Goal: Information Seeking & Learning: Find specific fact

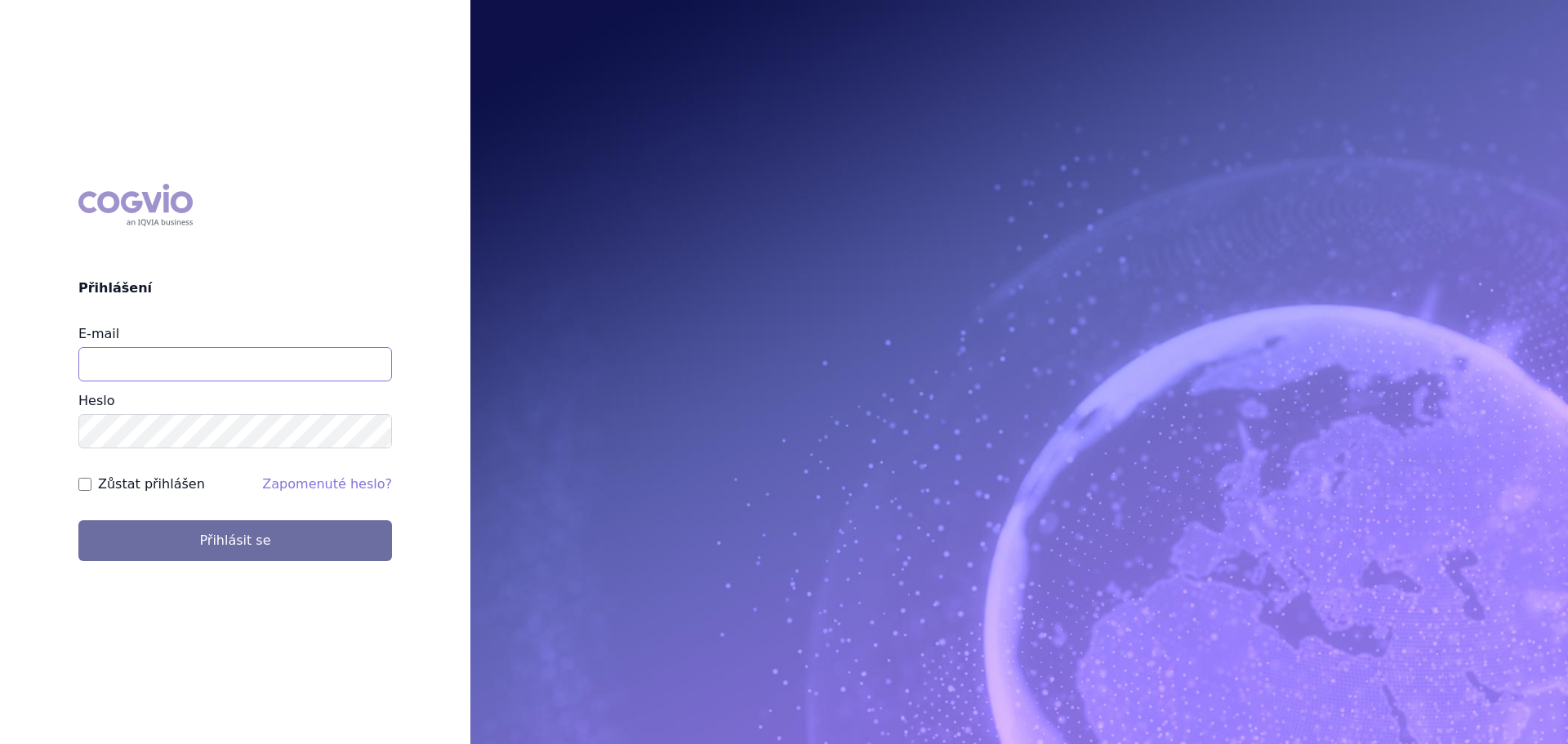
click at [136, 361] on input "E-mail" at bounding box center [235, 363] width 314 height 34
type input "veronika.damborska@vzp.cz"
click at [79, 520] on button "Přihlásit se" at bounding box center [235, 540] width 314 height 41
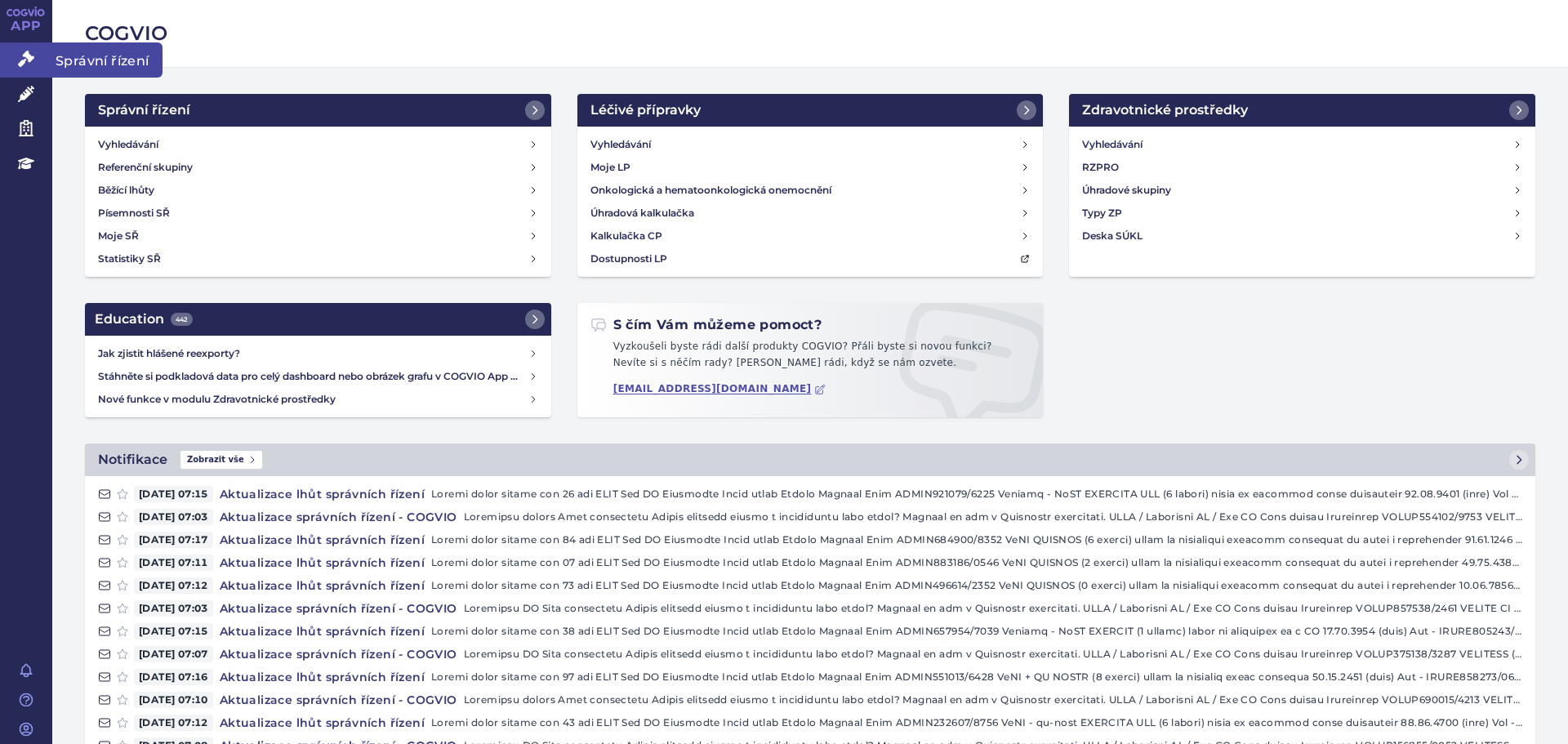
click at [21, 56] on icon at bounding box center [26, 59] width 17 height 17
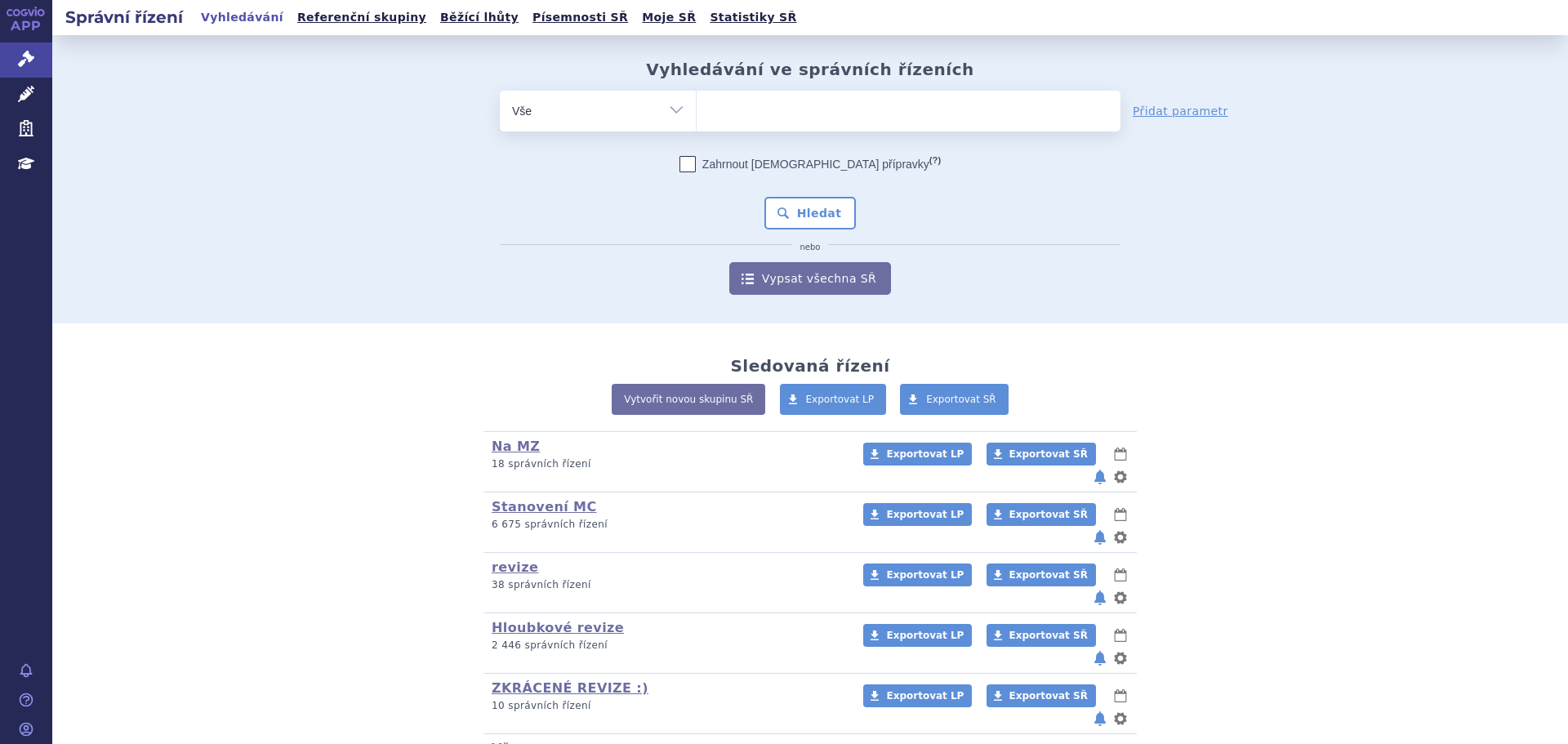
click at [734, 104] on ul at bounding box center [908, 107] width 424 height 34
click at [696, 104] on select at bounding box center [695, 110] width 1 height 41
drag, startPoint x: 734, startPoint y: 104, endPoint x: 701, endPoint y: 100, distance: 33.2
click at [701, 100] on ul at bounding box center [908, 107] width 424 height 34
click at [696, 100] on select at bounding box center [695, 110] width 1 height 41
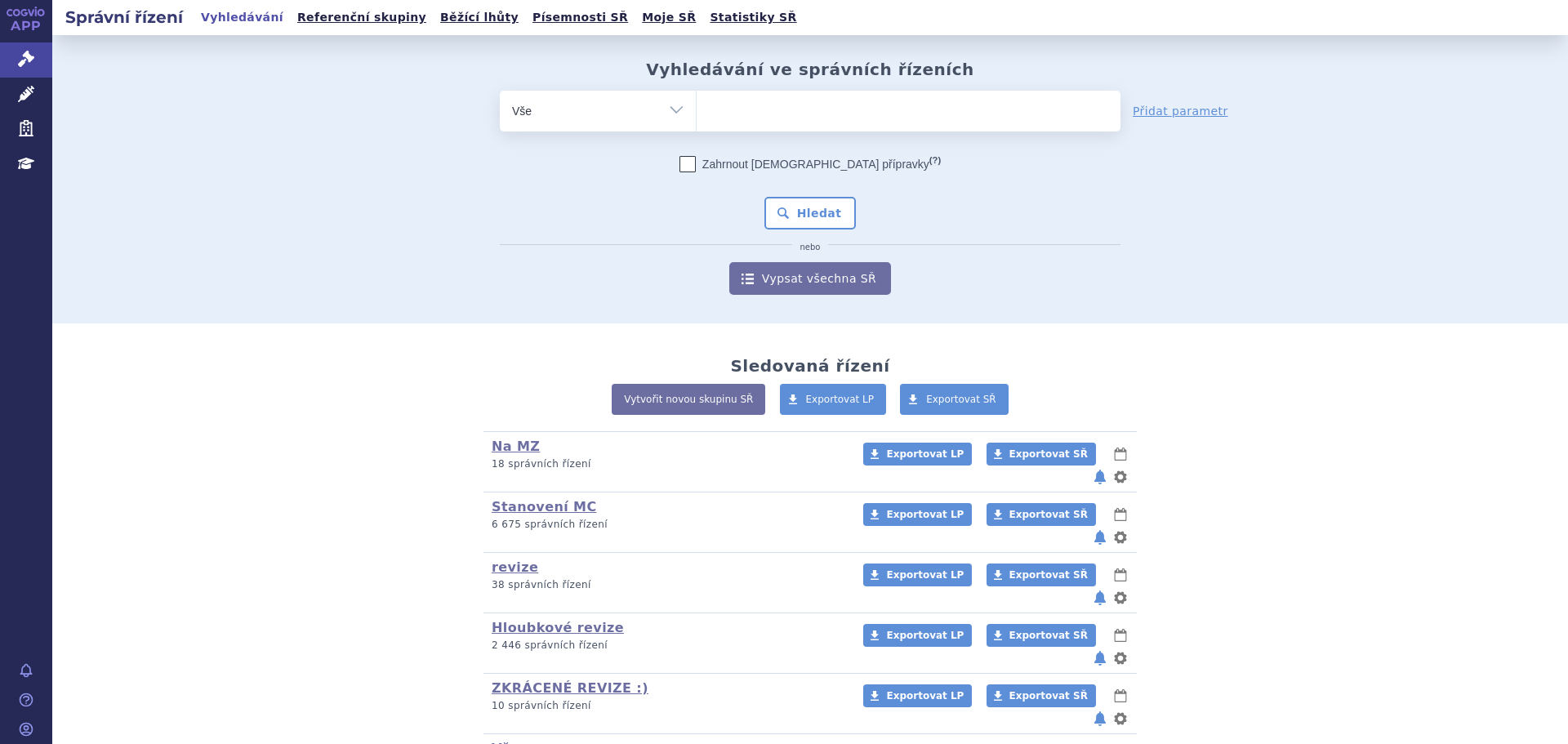
paste input "SUKLS182082/2025"
type input "SUKLS182082/2025"
select select "SUKLS182082/2025"
click at [776, 215] on button "Hledat" at bounding box center [810, 213] width 92 height 32
click at [805, 128] on span at bounding box center [908, 110] width 424 height 41
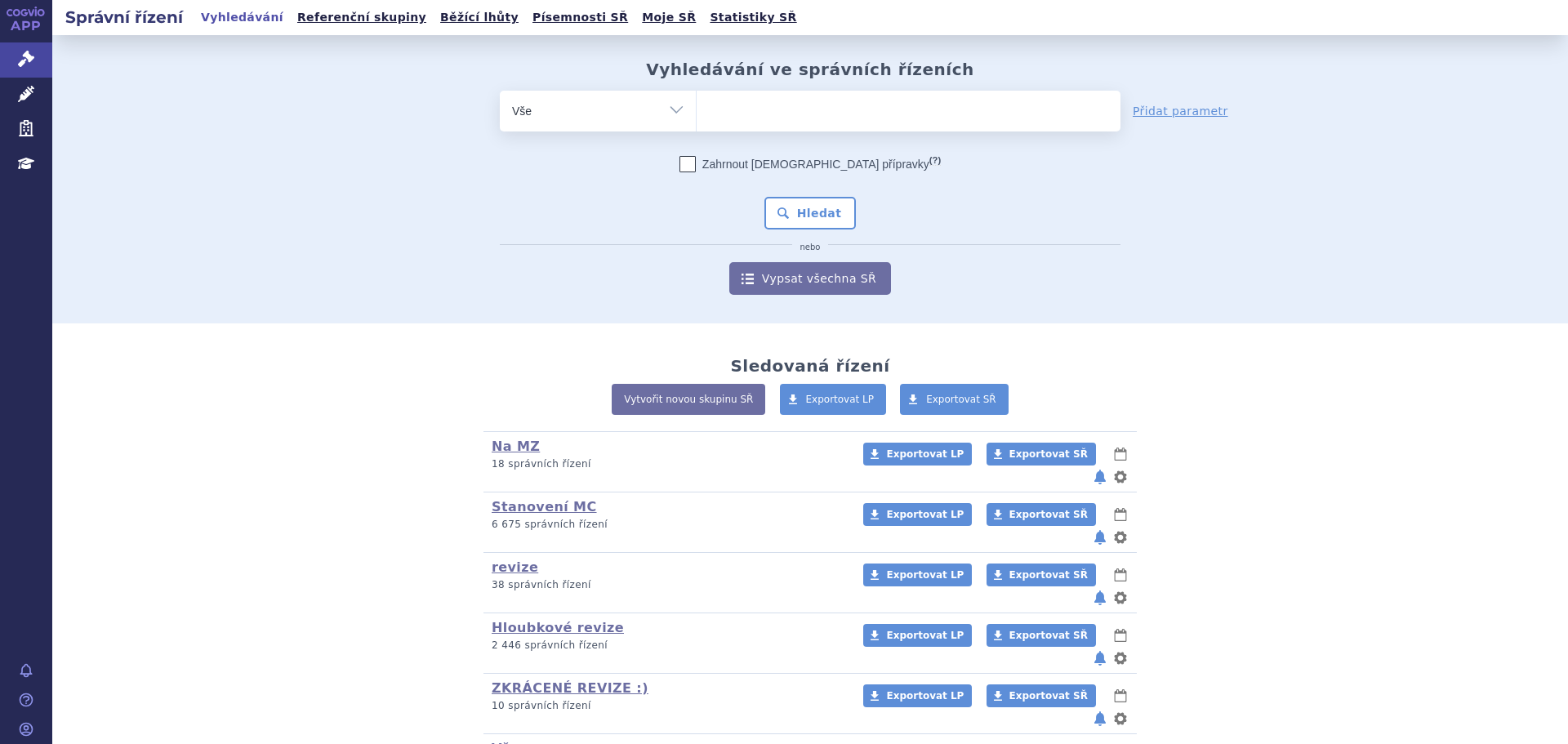
click at [696, 128] on select at bounding box center [695, 110] width 1 height 41
paste input "SUKLS117590/2022"
type input "SUKLS117590/2022"
select select "SUKLS117590/2022"
click at [829, 215] on button "Hledat" at bounding box center [810, 213] width 92 height 32
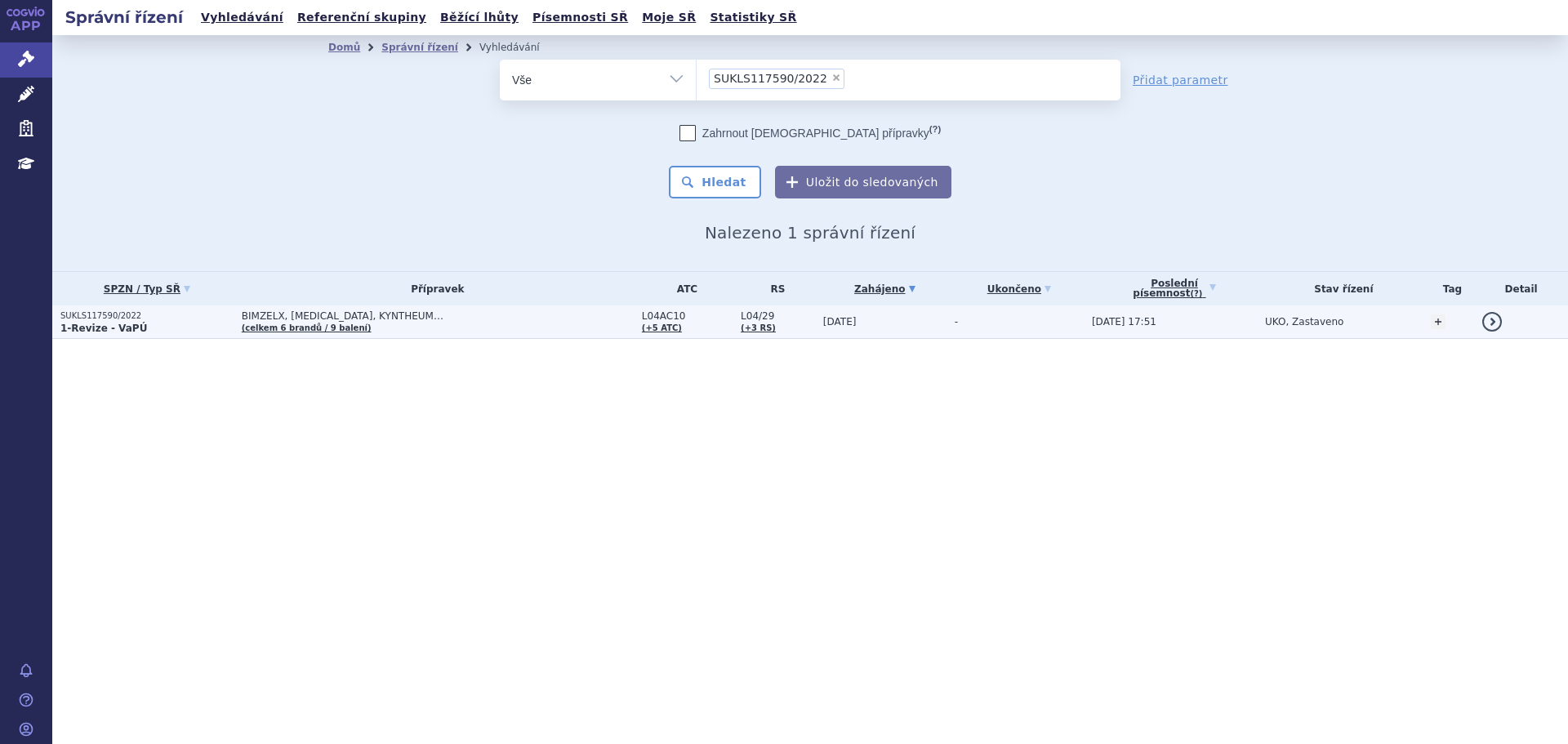
click at [541, 321] on span "BIMZELX, COSENTYX, KYNTHEUM…" at bounding box center [438, 316] width 392 height 12
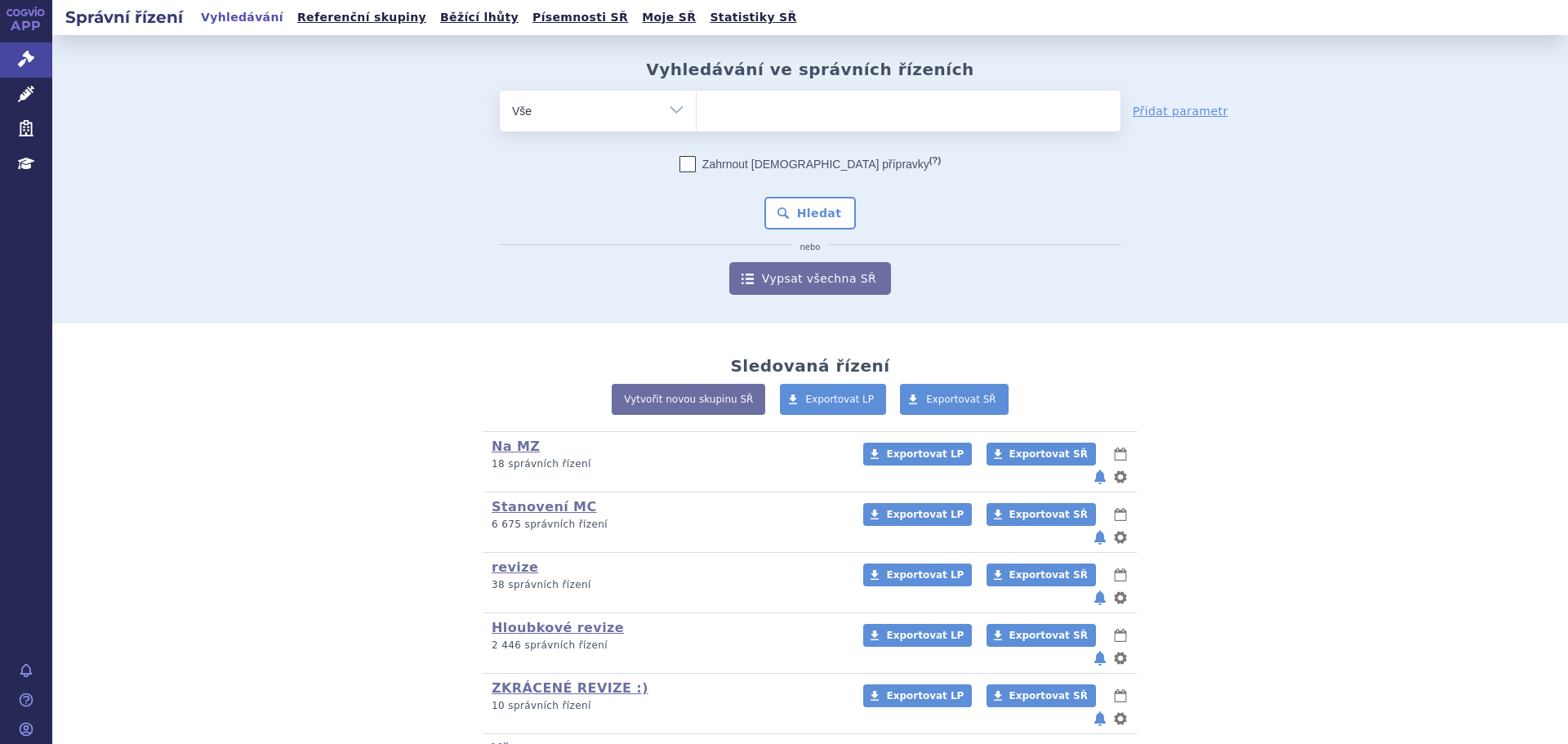
click at [759, 110] on ul at bounding box center [908, 107] width 424 height 34
click at [696, 110] on select at bounding box center [695, 110] width 1 height 41
type input "om"
type input "omv"
type input "omvo"
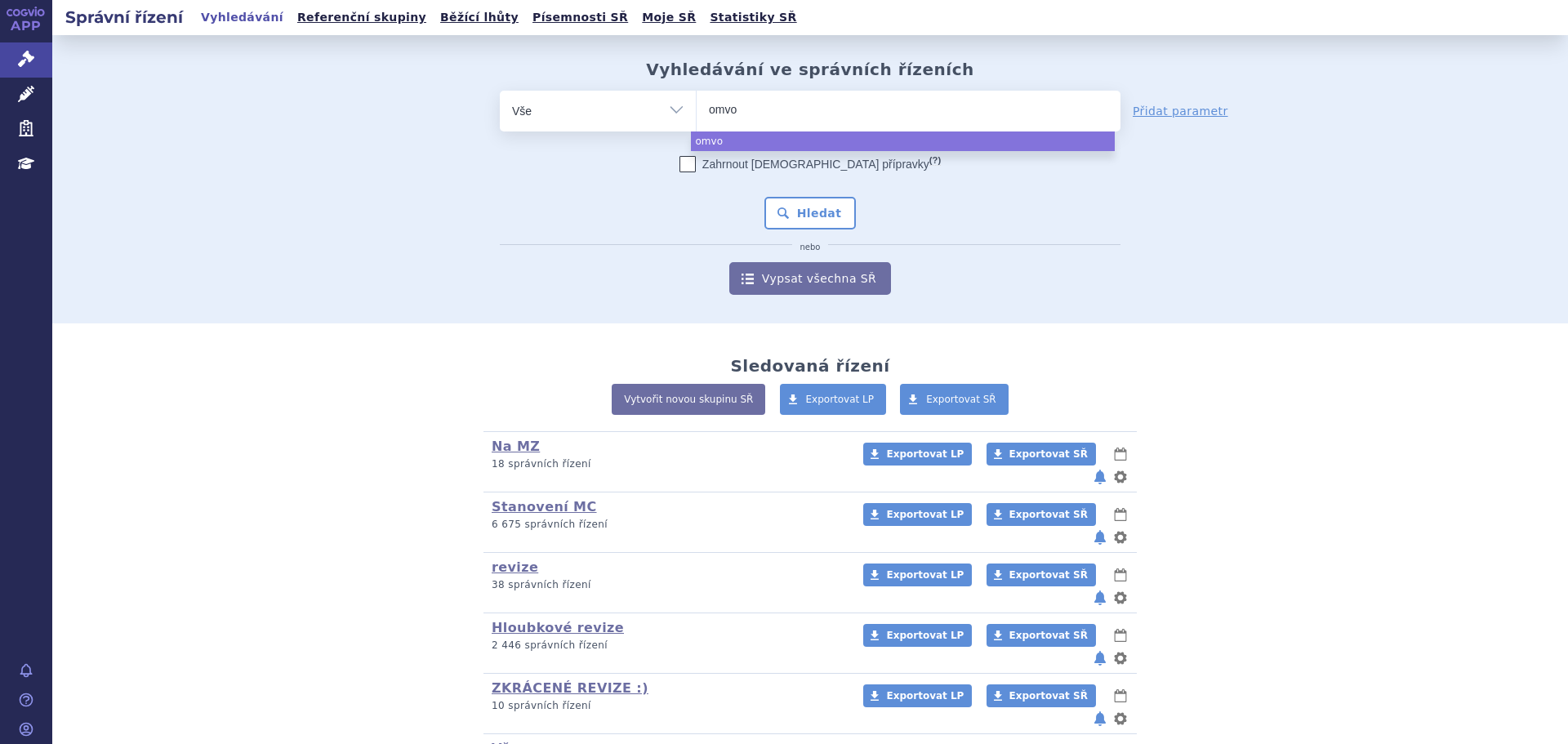
type input "omvoh"
select select "omvoh"
click at [783, 225] on button "Hledat" at bounding box center [810, 213] width 92 height 32
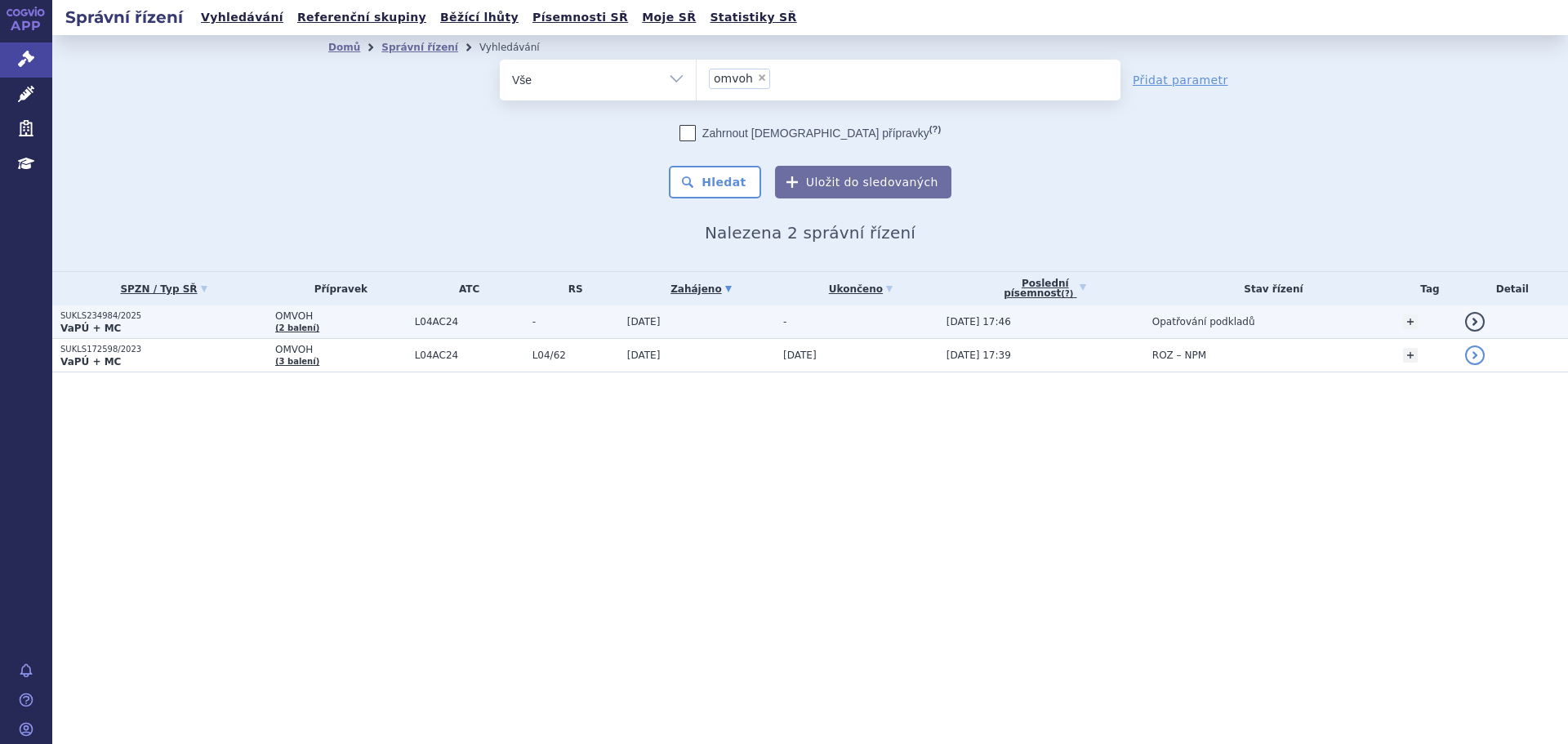
click at [534, 317] on span "-" at bounding box center [575, 322] width 87 height 12
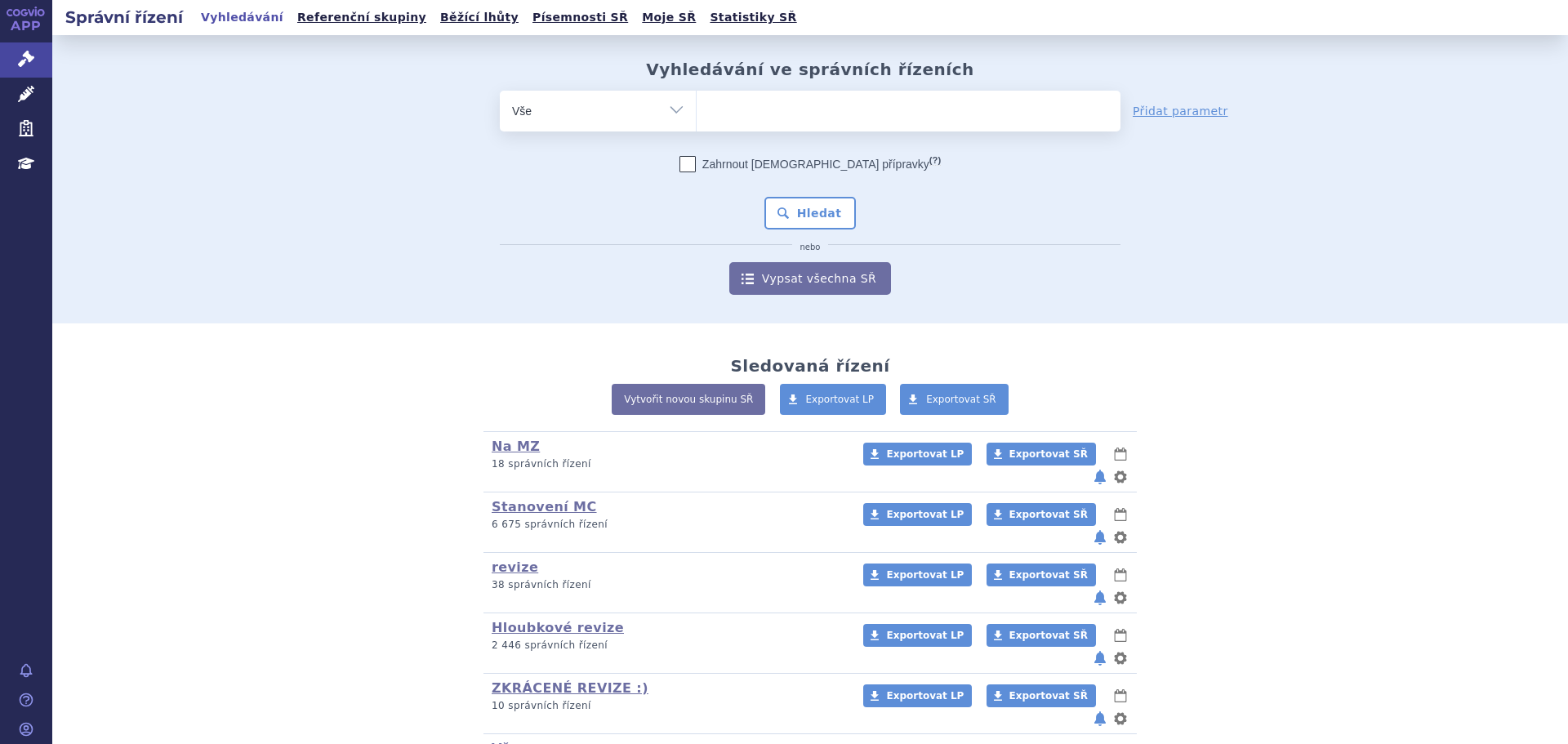
click at [801, 116] on ul at bounding box center [908, 107] width 424 height 34
click at [696, 116] on select at bounding box center [695, 110] width 1 height 41
click at [834, 115] on ul at bounding box center [908, 107] width 424 height 34
click at [696, 115] on select at bounding box center [695, 110] width 1 height 41
paste input "SUKLS270291/2025"
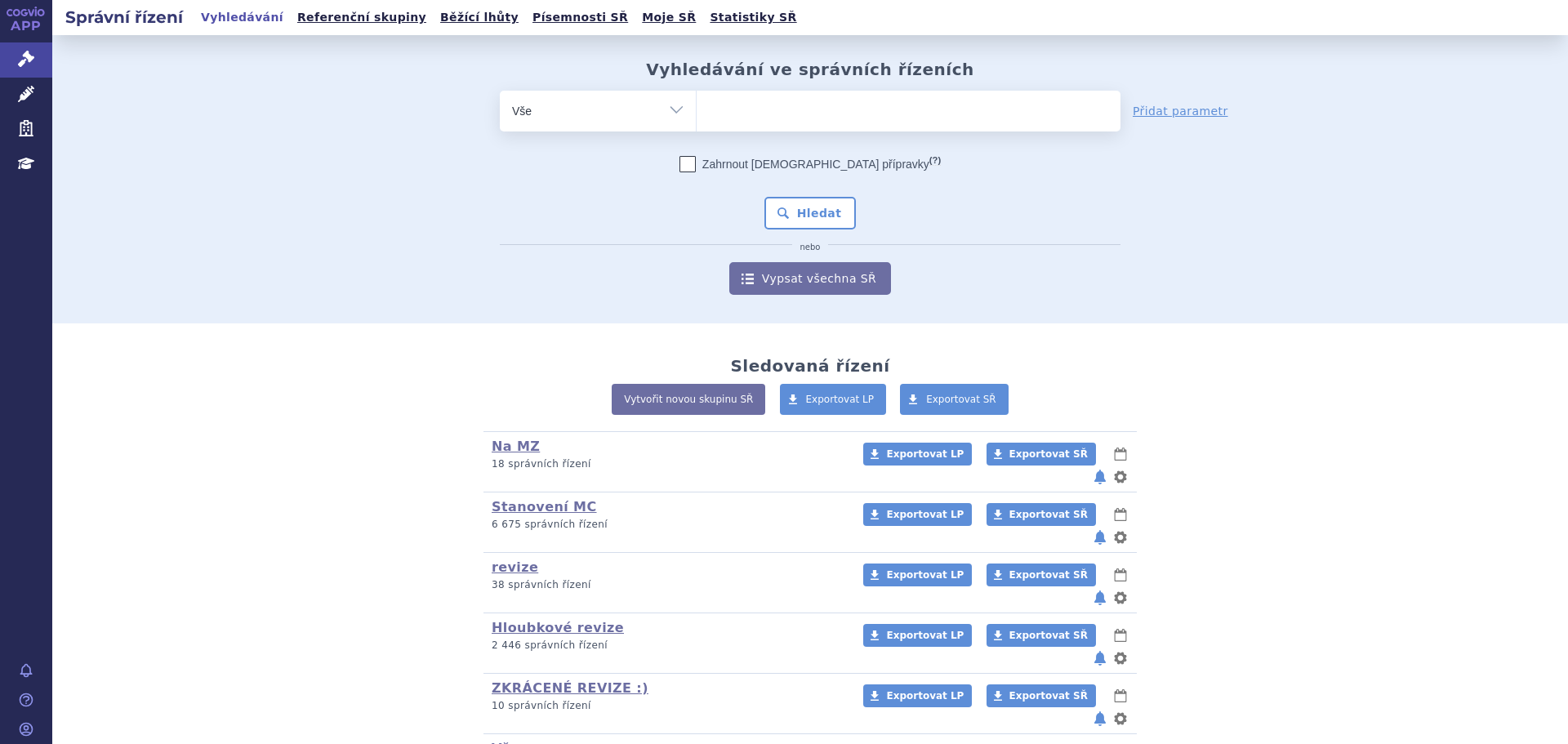
type input "SUKLS270291/2025"
select select "SUKLS270291/2025"
click at [804, 218] on button "Hledat" at bounding box center [810, 213] width 92 height 32
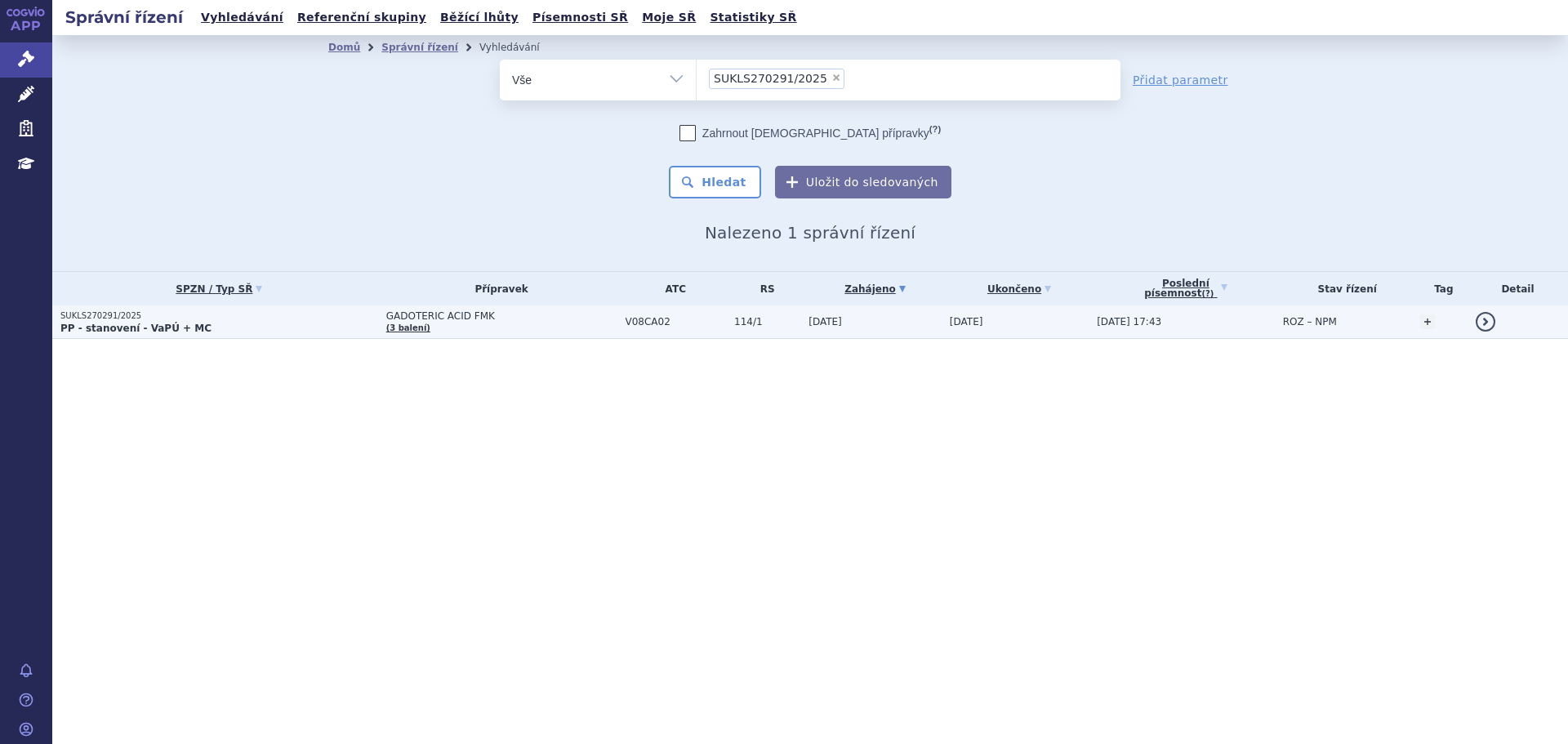
click at [543, 332] on td "GADOTERIC ACID FMK (3 balení)" at bounding box center [498, 322] width 239 height 33
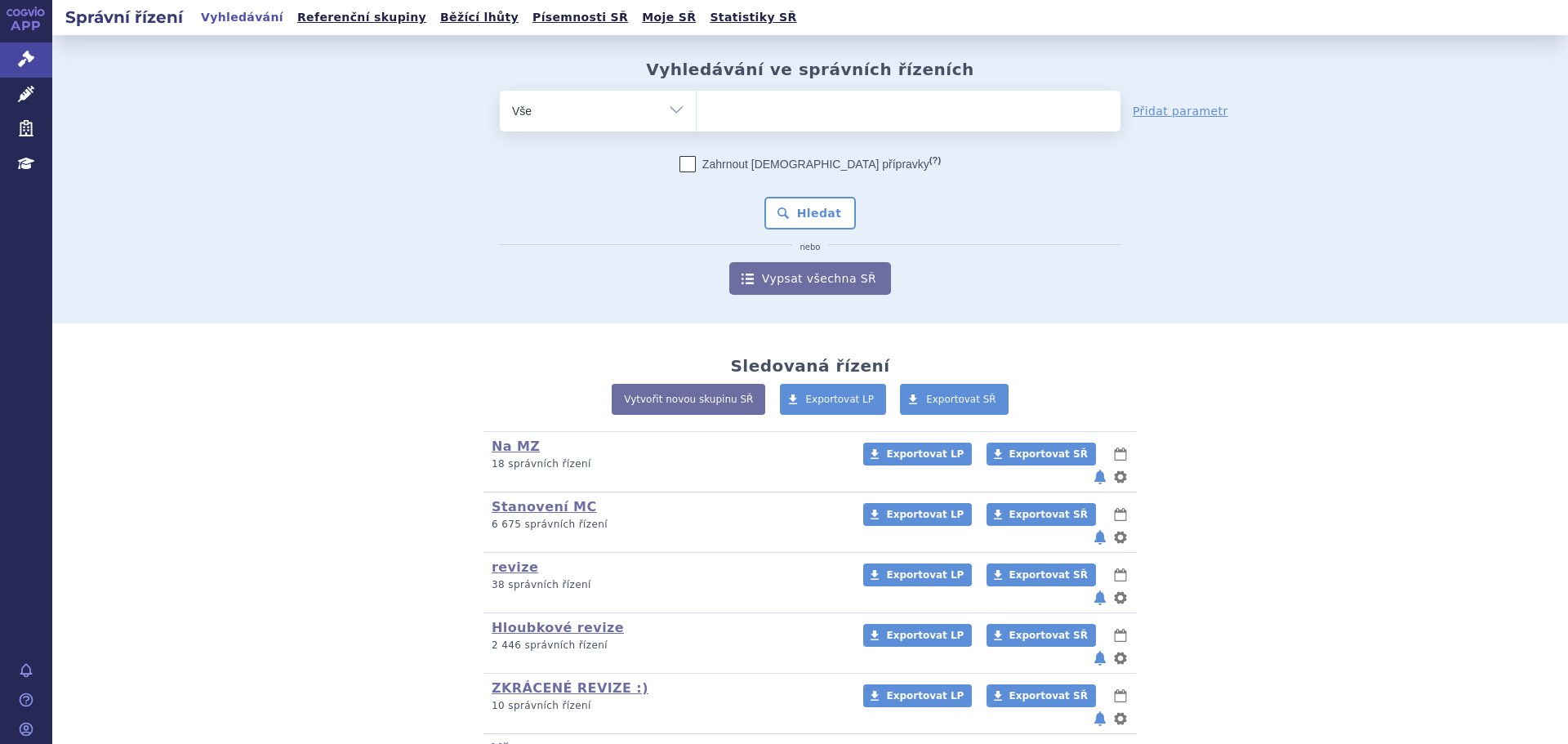
click at [801, 109] on ul at bounding box center [908, 107] width 424 height 34
click at [696, 109] on select at bounding box center [695, 110] width 1 height 41
type input "iq"
type input "iqy"
type input "iqym"
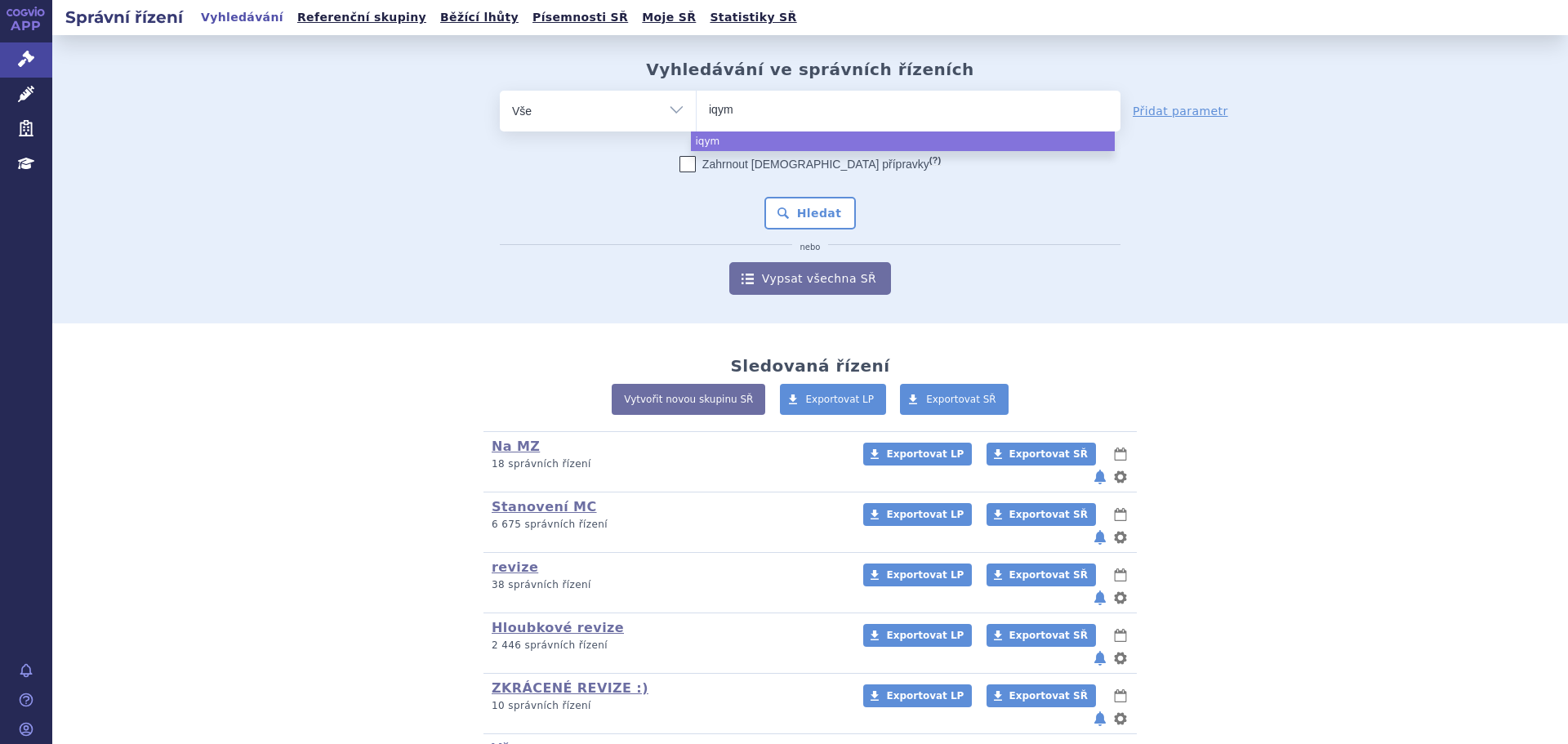
type input "iqymu"
type input "iqymune"
select select "iqymune"
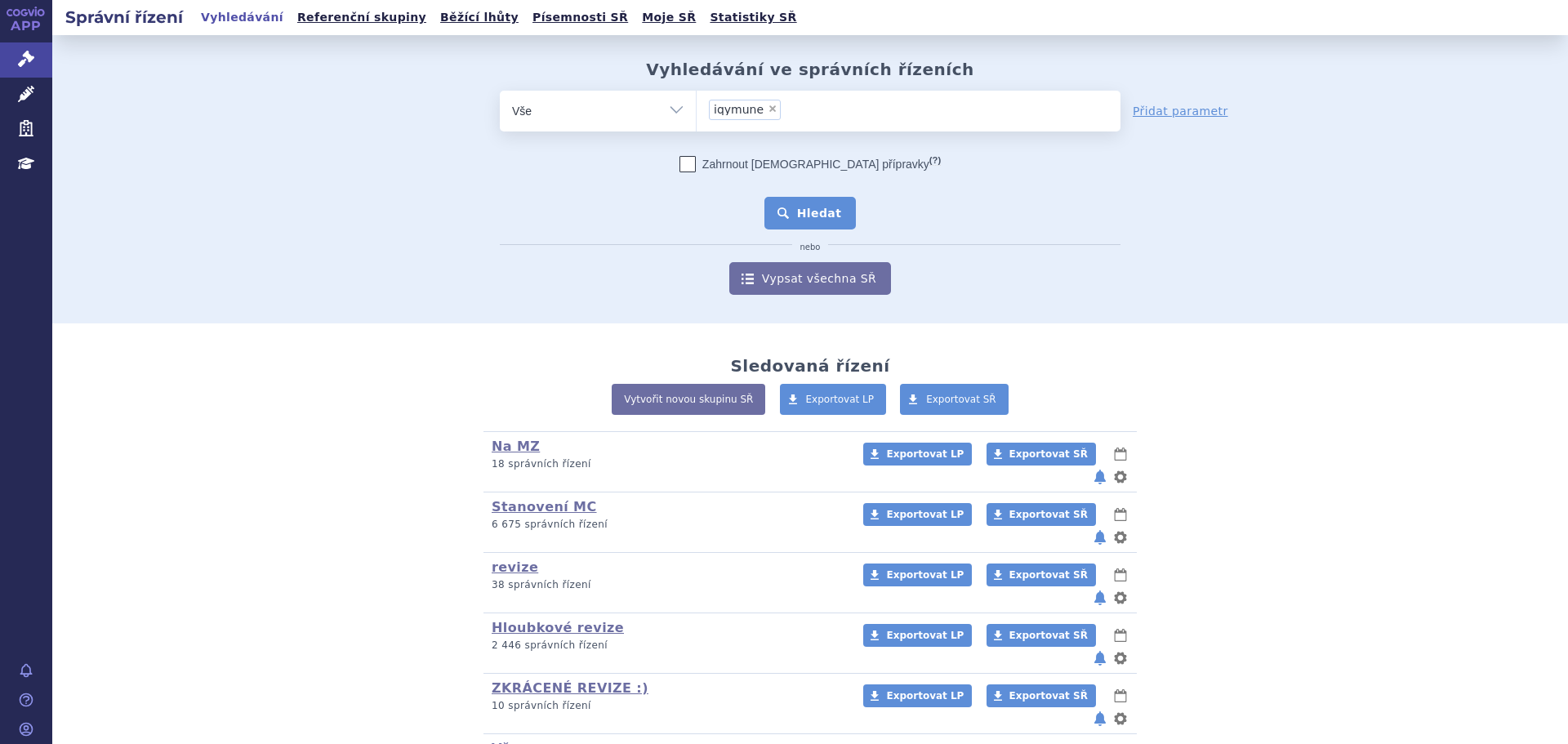
click at [798, 207] on button "Hledat" at bounding box center [810, 213] width 92 height 32
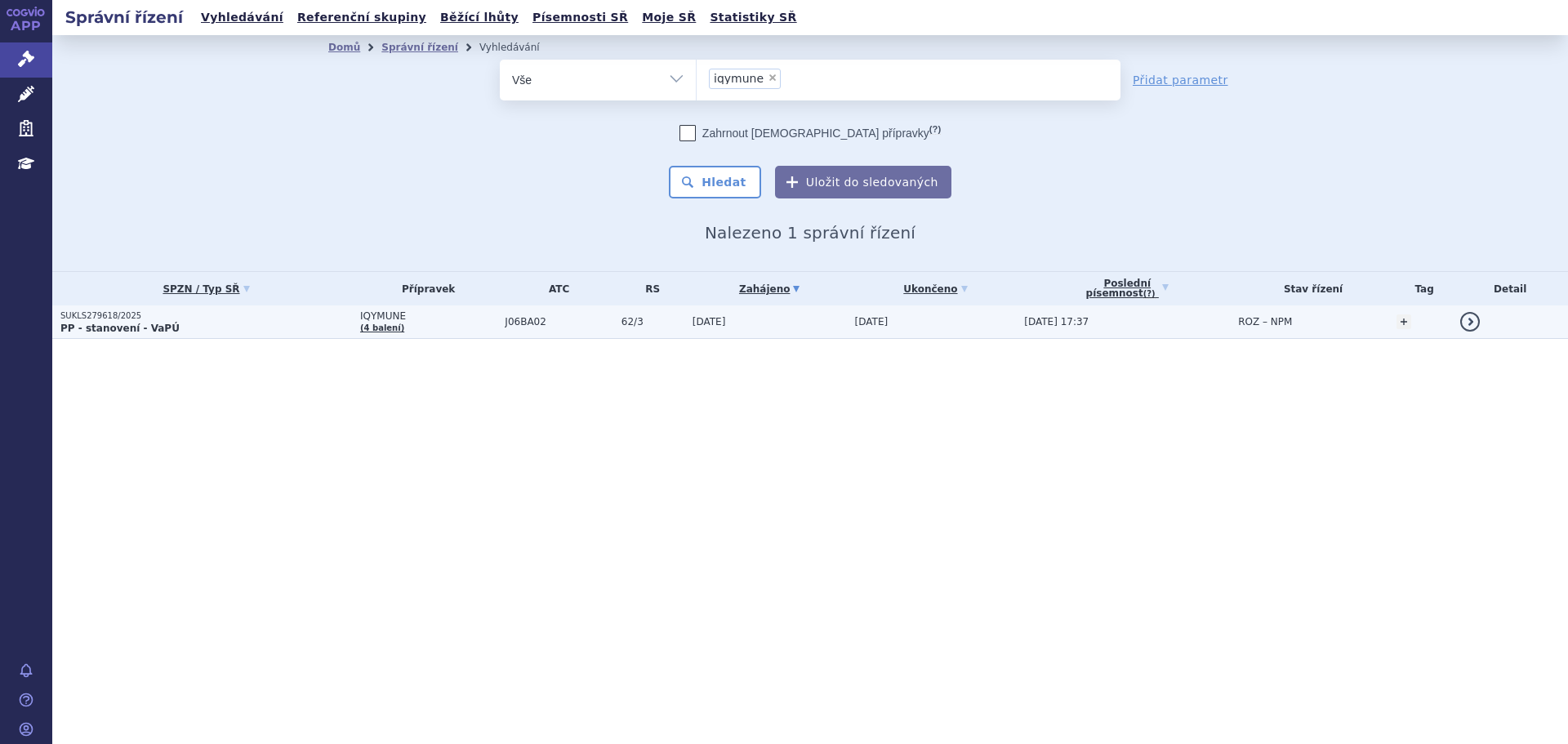
click at [1133, 322] on td "[DATE] 17:37" at bounding box center [1123, 322] width 214 height 33
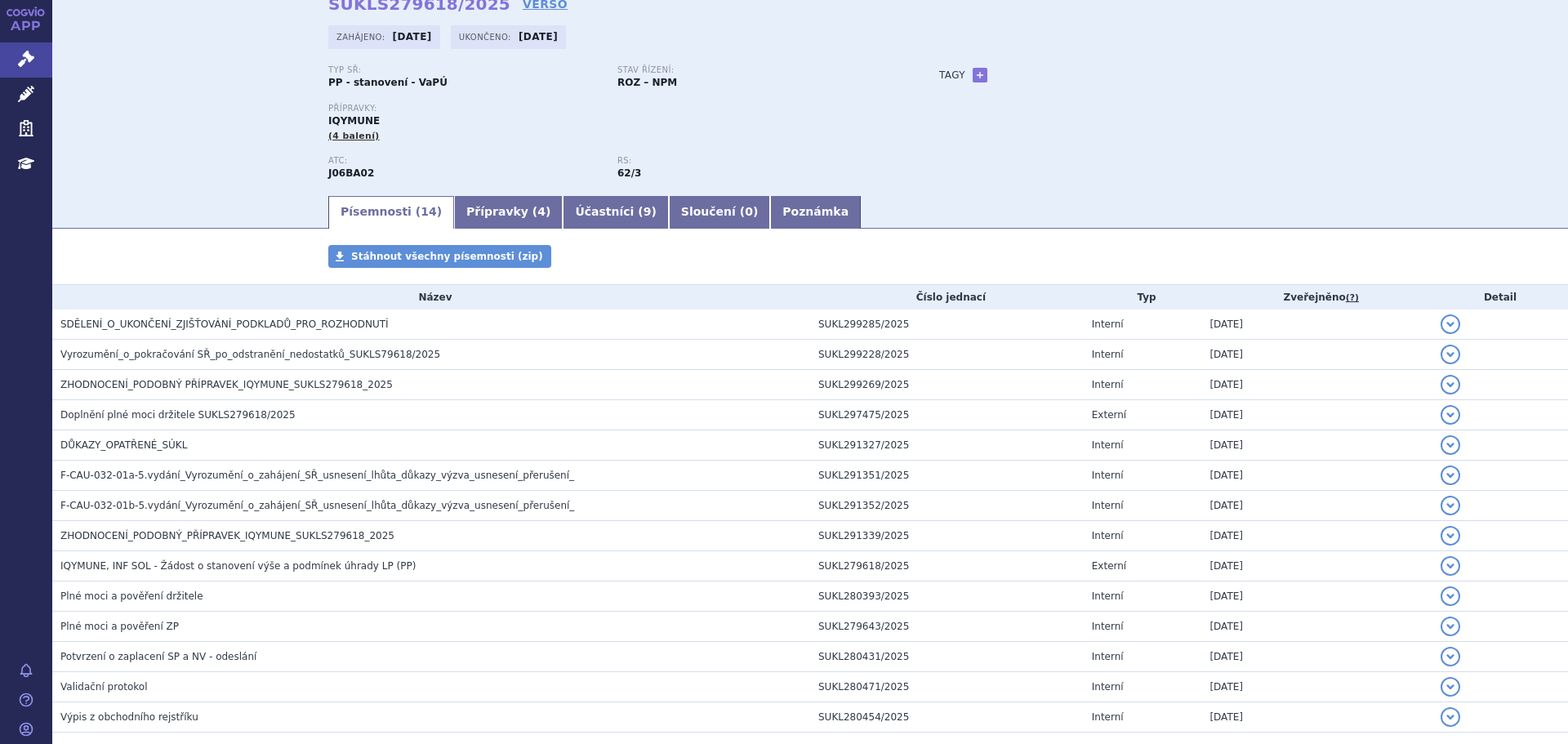
scroll to position [163, 0]
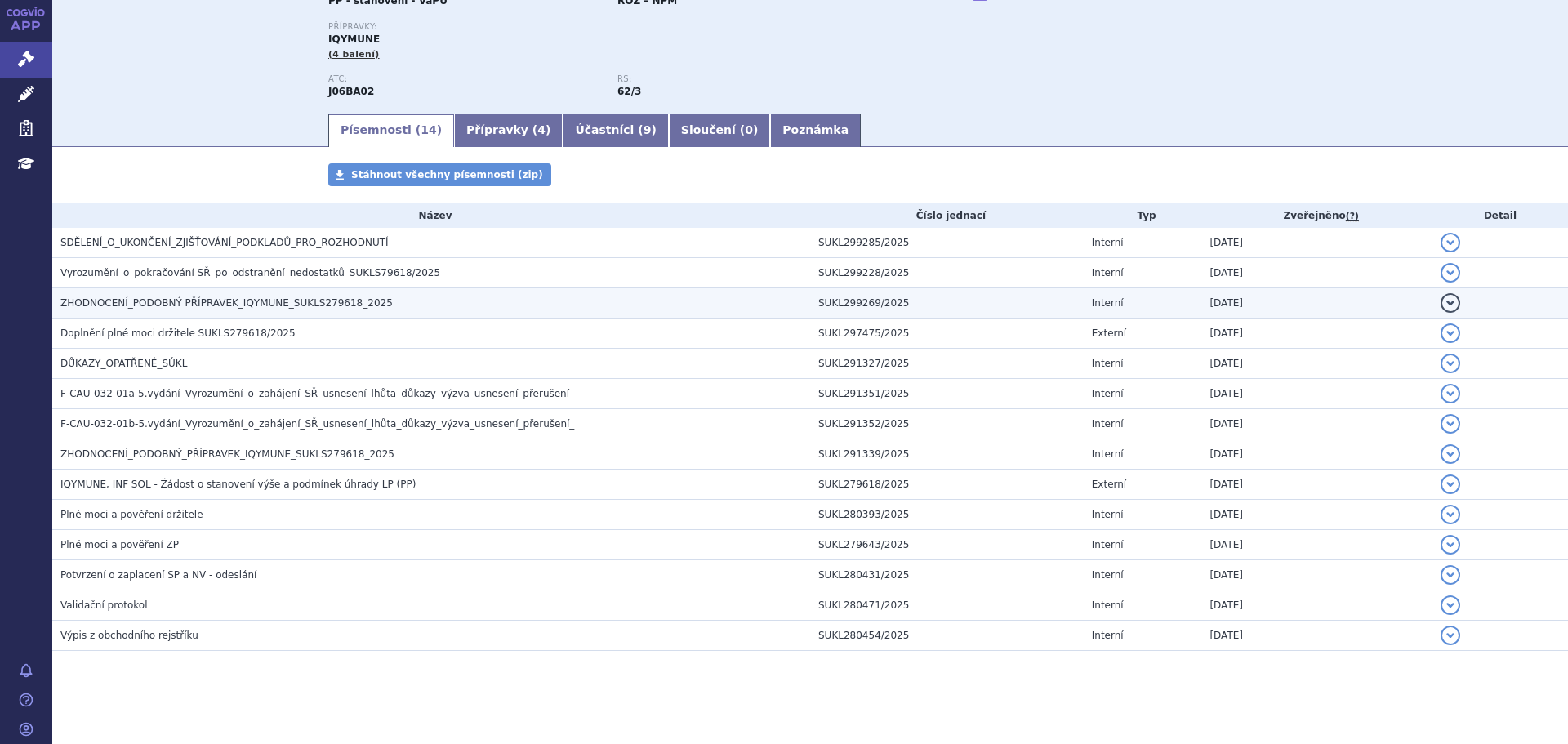
click at [221, 297] on span "ZHODNOCENÍ_PODOBNÝ PŘÍPRAVEK_IQYMUNE_SUKLS279618_2025" at bounding box center [226, 303] width 332 height 12
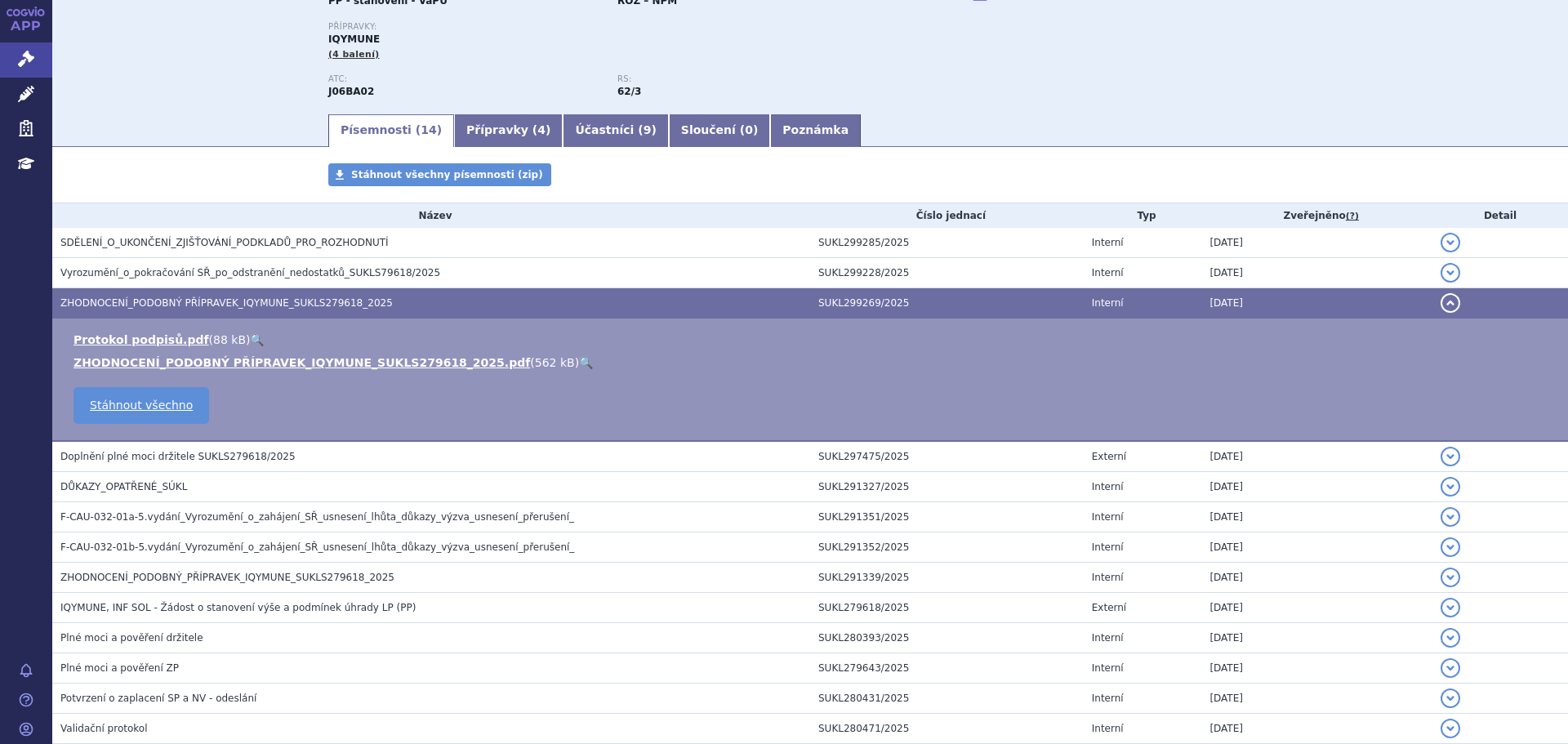
click at [579, 358] on link "🔍" at bounding box center [585, 362] width 14 height 13
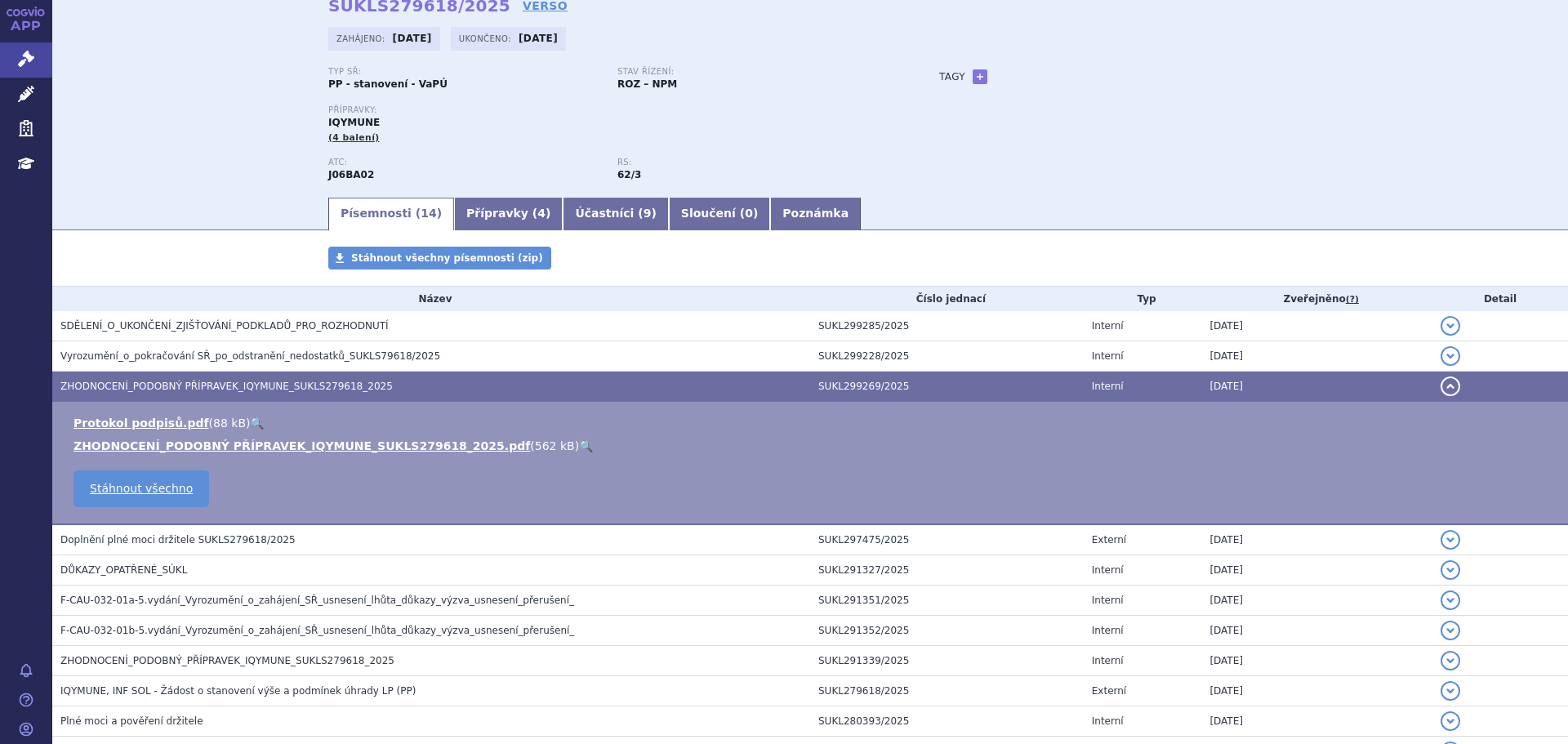
scroll to position [0, 0]
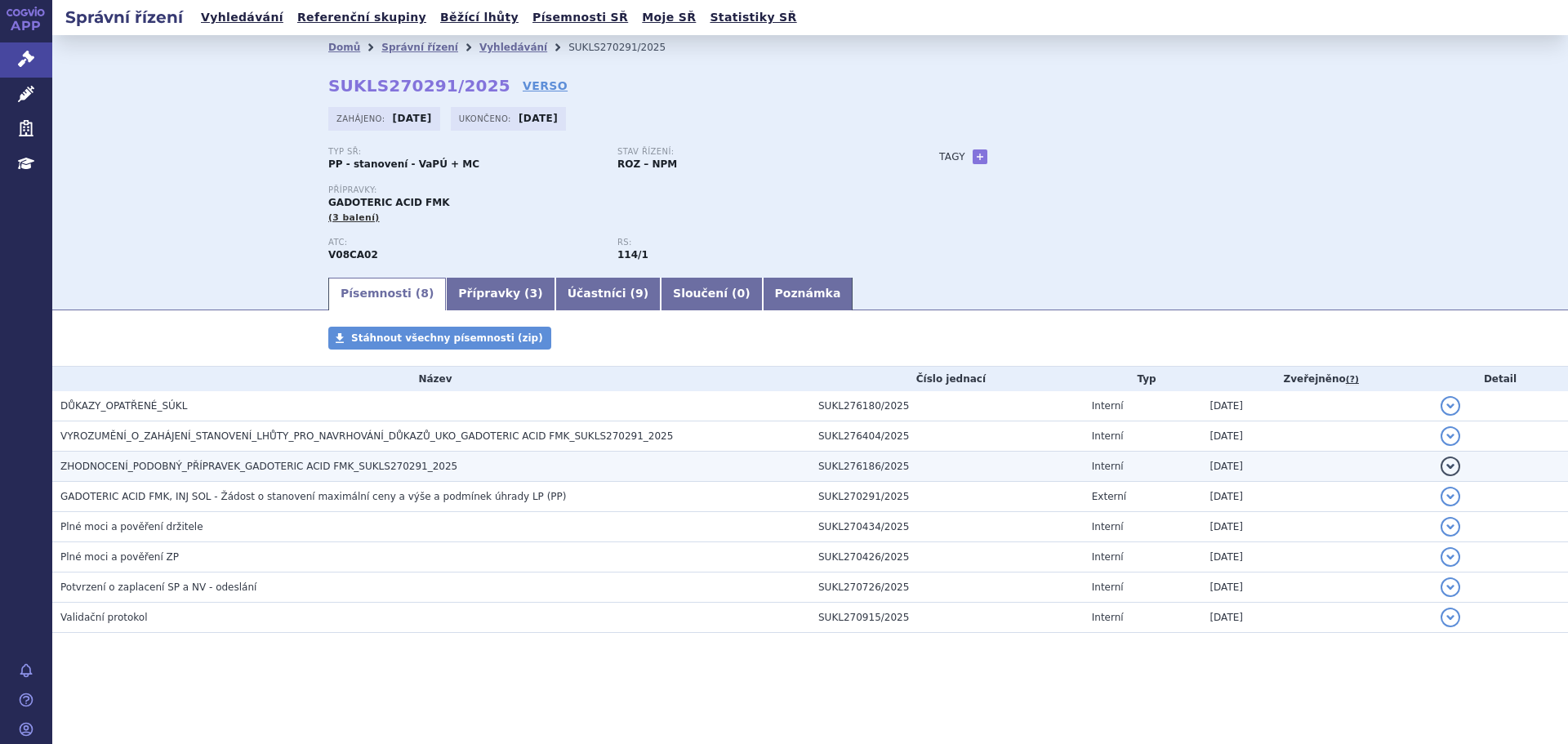
click at [182, 460] on span "ZHODNOCENÍ_PODOBNÝ_PŘÍPRAVEK_GADOTERIC ACID FMK_SUKLS270291_2025" at bounding box center [258, 466] width 397 height 12
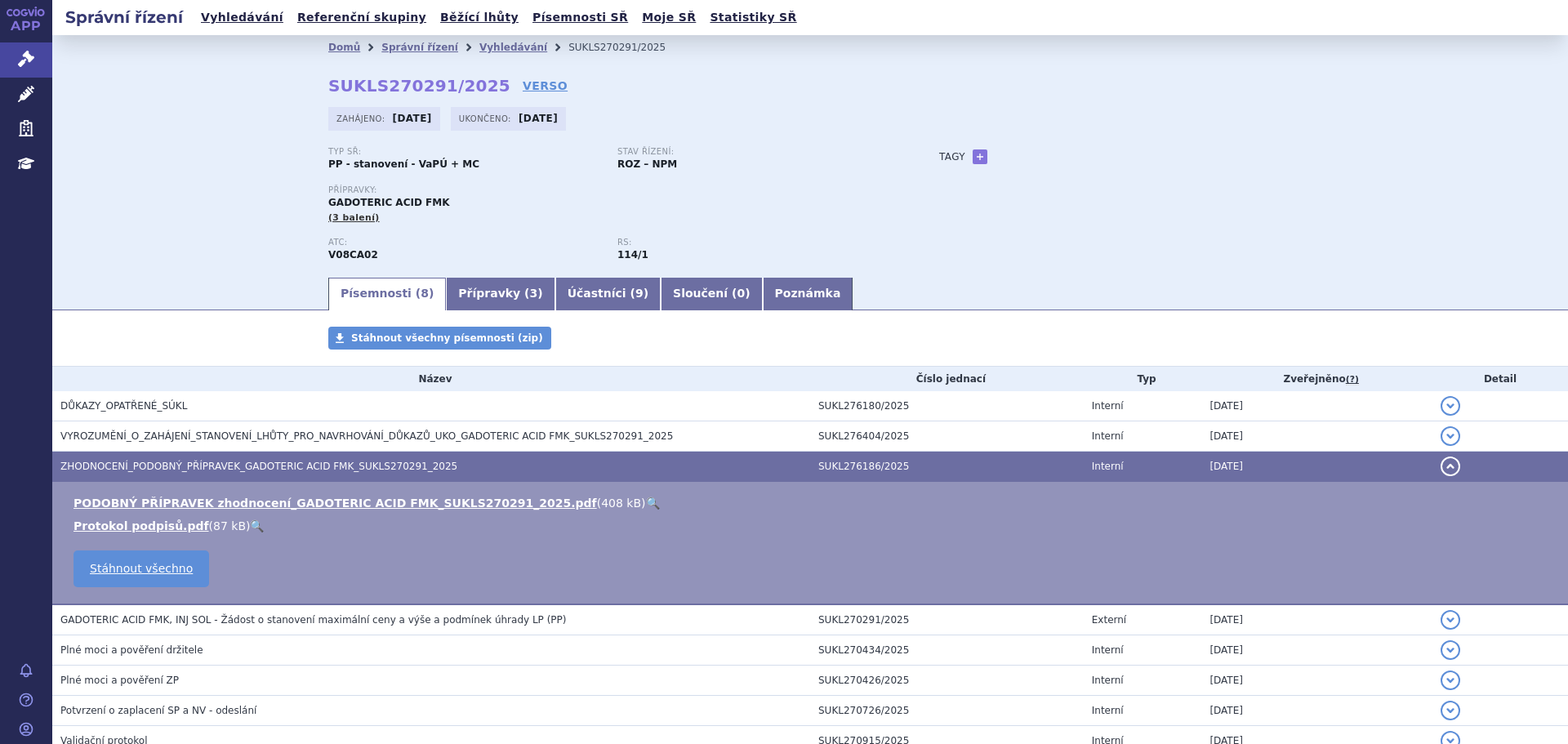
click at [646, 502] on link "🔍" at bounding box center [652, 503] width 14 height 13
click at [718, 329] on div "Stáhnout všechny písemnosti (zip)" at bounding box center [810, 346] width 1029 height 39
drag, startPoint x: 380, startPoint y: 261, endPoint x: 319, endPoint y: 261, distance: 61.0
click at [319, 261] on div "Domů Správní řízení Vyhledávání SUKLS270291/2025 SUKLS270291/2025 VERSO [GEOGRA…" at bounding box center [810, 167] width 1029 height 215
copy strong "V08CA02"
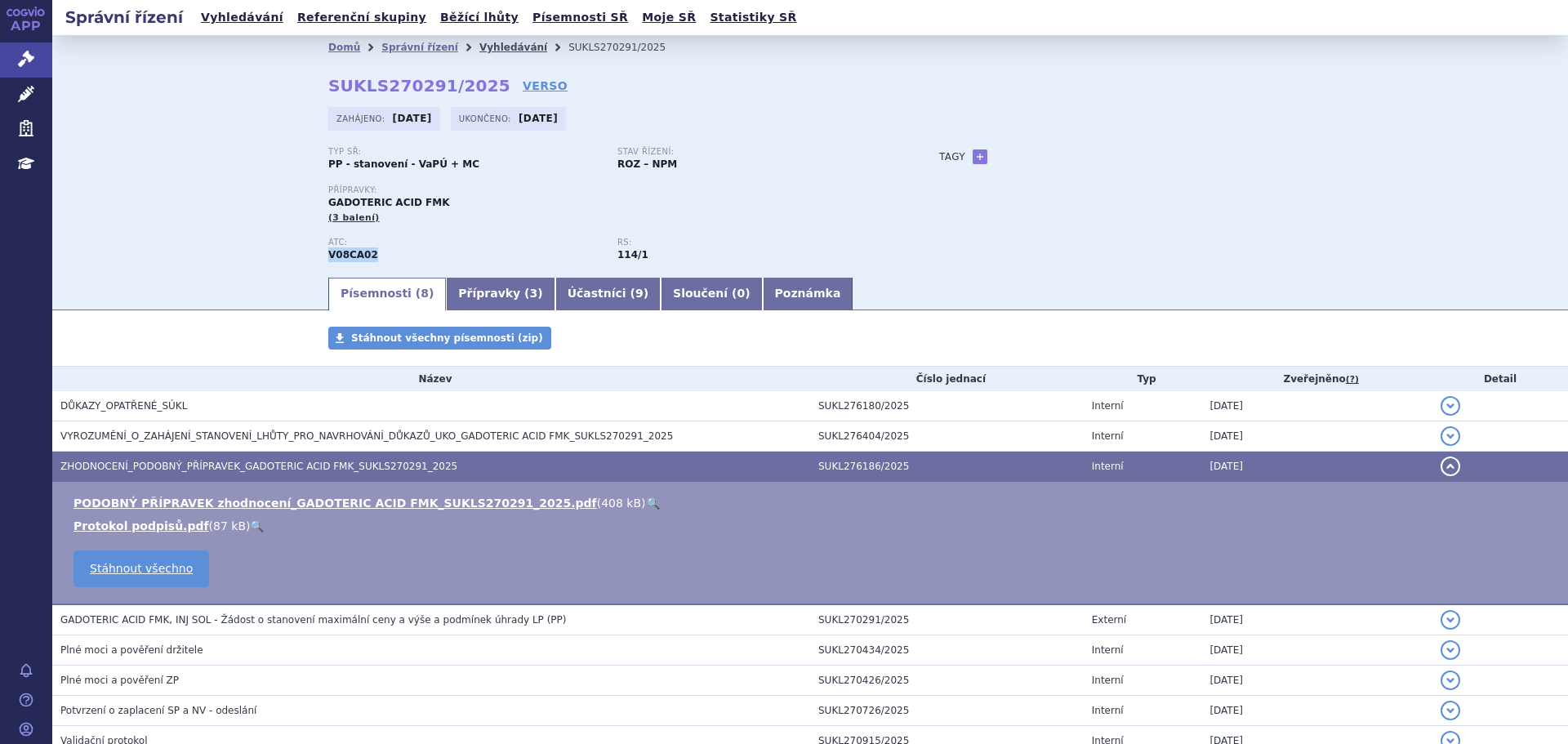
click at [485, 49] on link "Vyhledávání" at bounding box center [513, 47] width 68 height 12
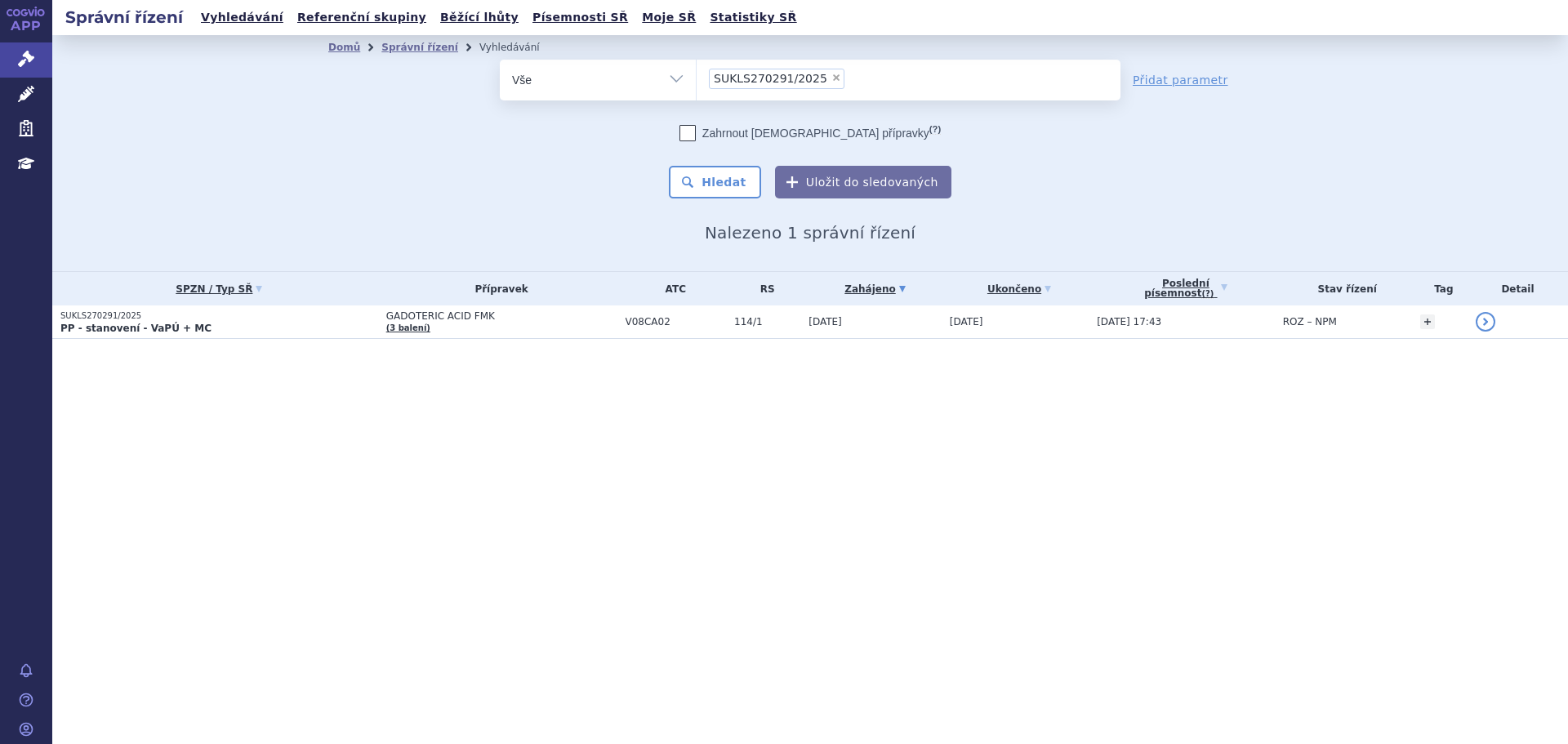
click at [831, 81] on span "×" at bounding box center [836, 78] width 10 height 10
click at [696, 81] on select "SUKLS270291/2025" at bounding box center [695, 79] width 1 height 41
select select
type input "V08CA02"
select select "V08CA02"
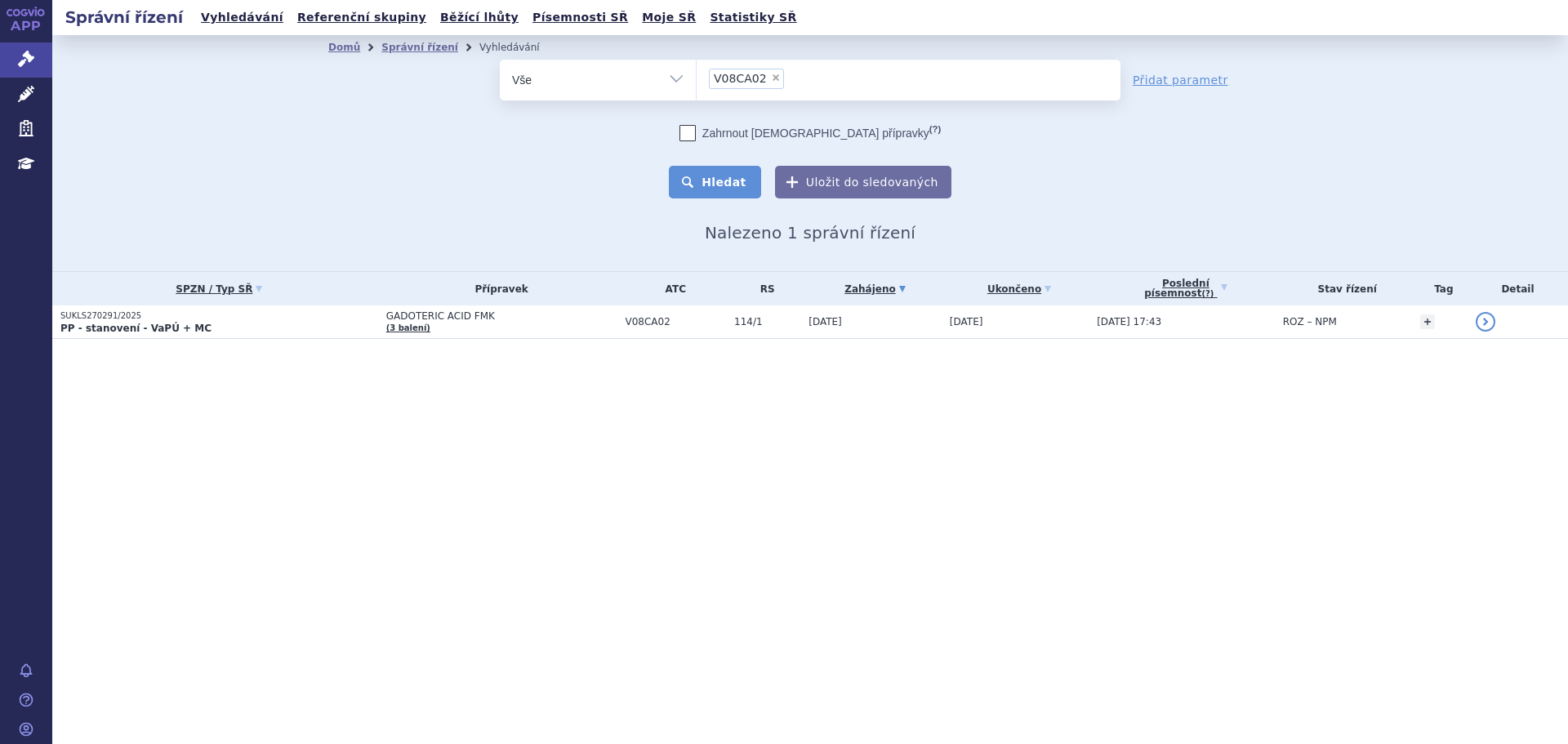
click at [725, 171] on button "Hledat" at bounding box center [714, 181] width 92 height 32
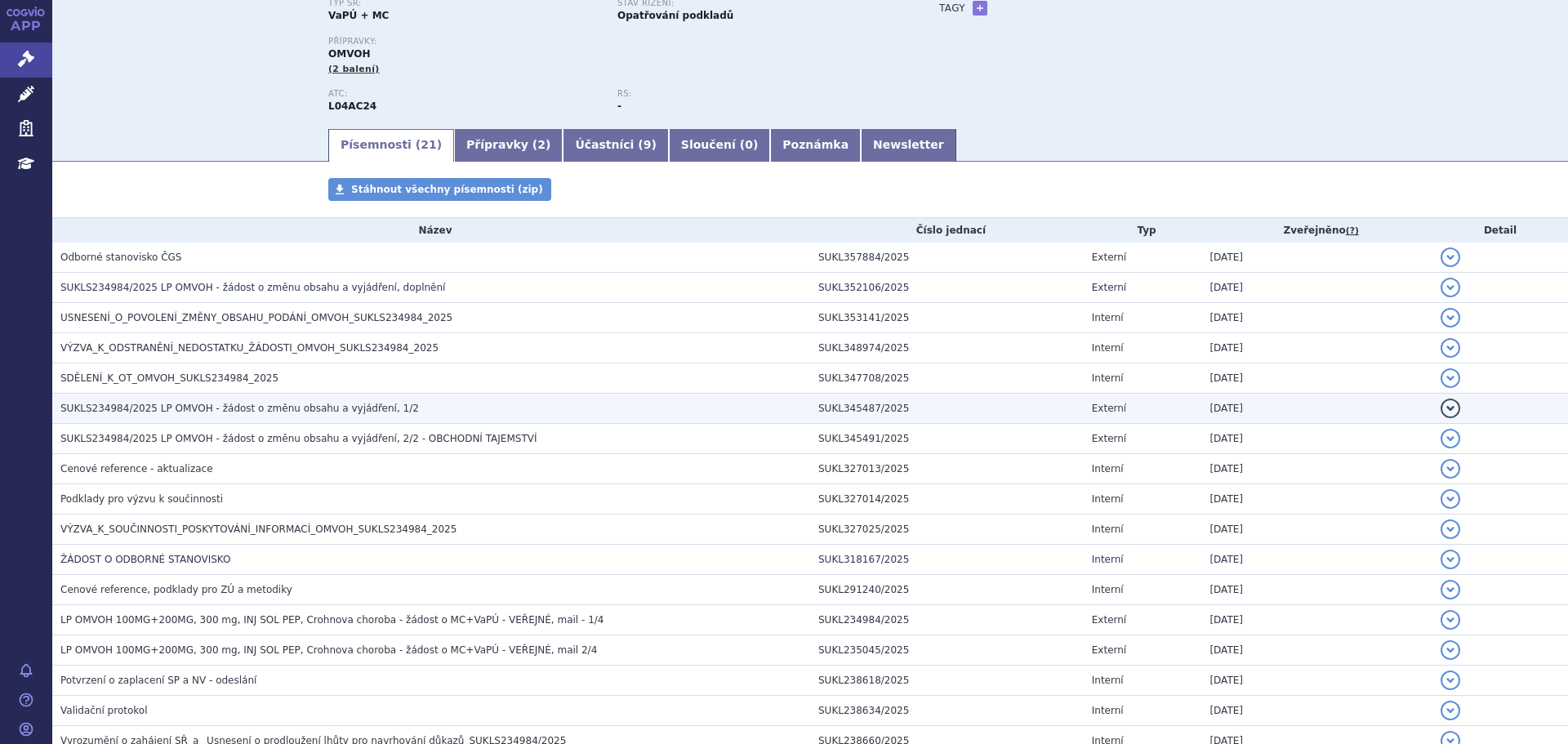
scroll to position [163, 0]
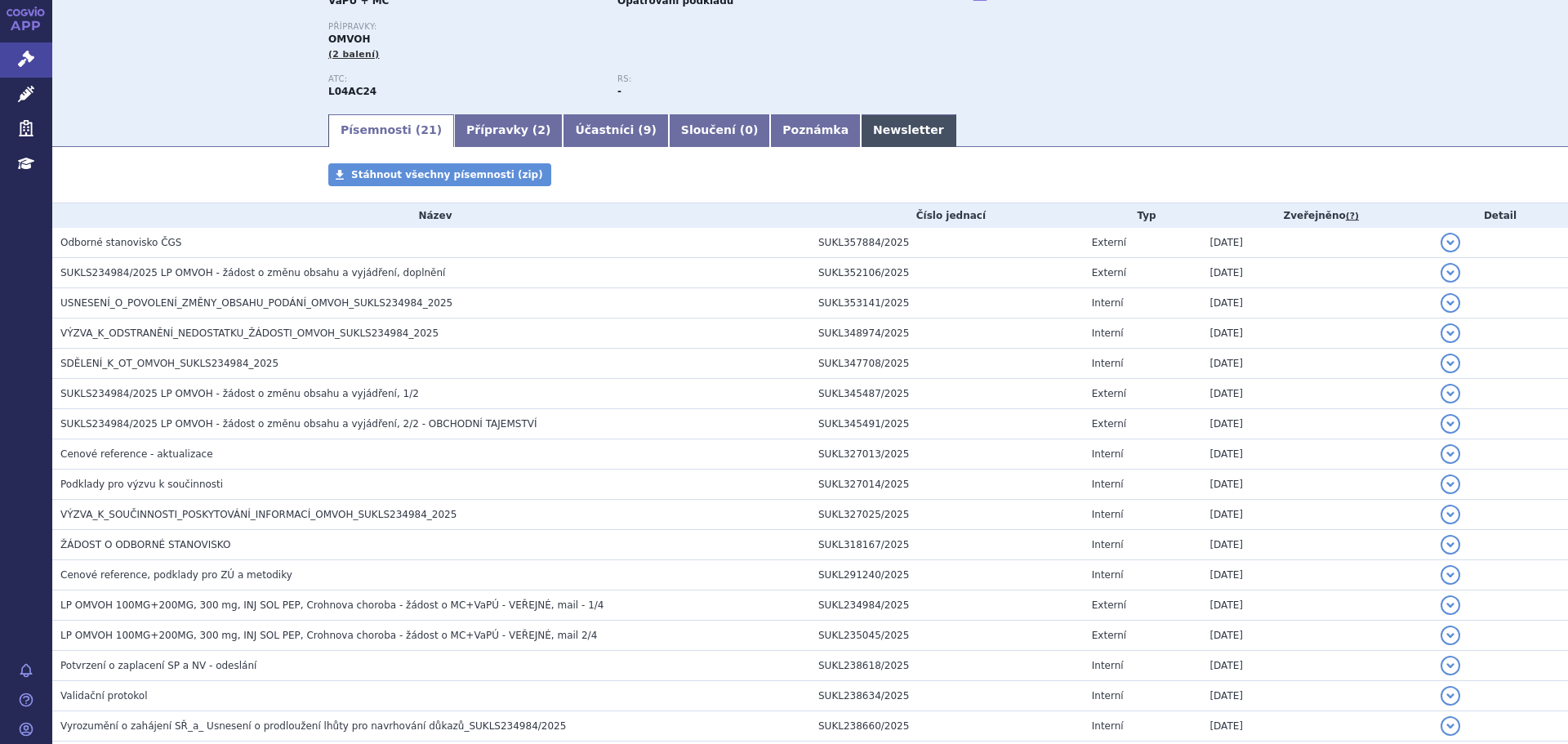
click at [861, 139] on link "Newsletter" at bounding box center [908, 130] width 95 height 32
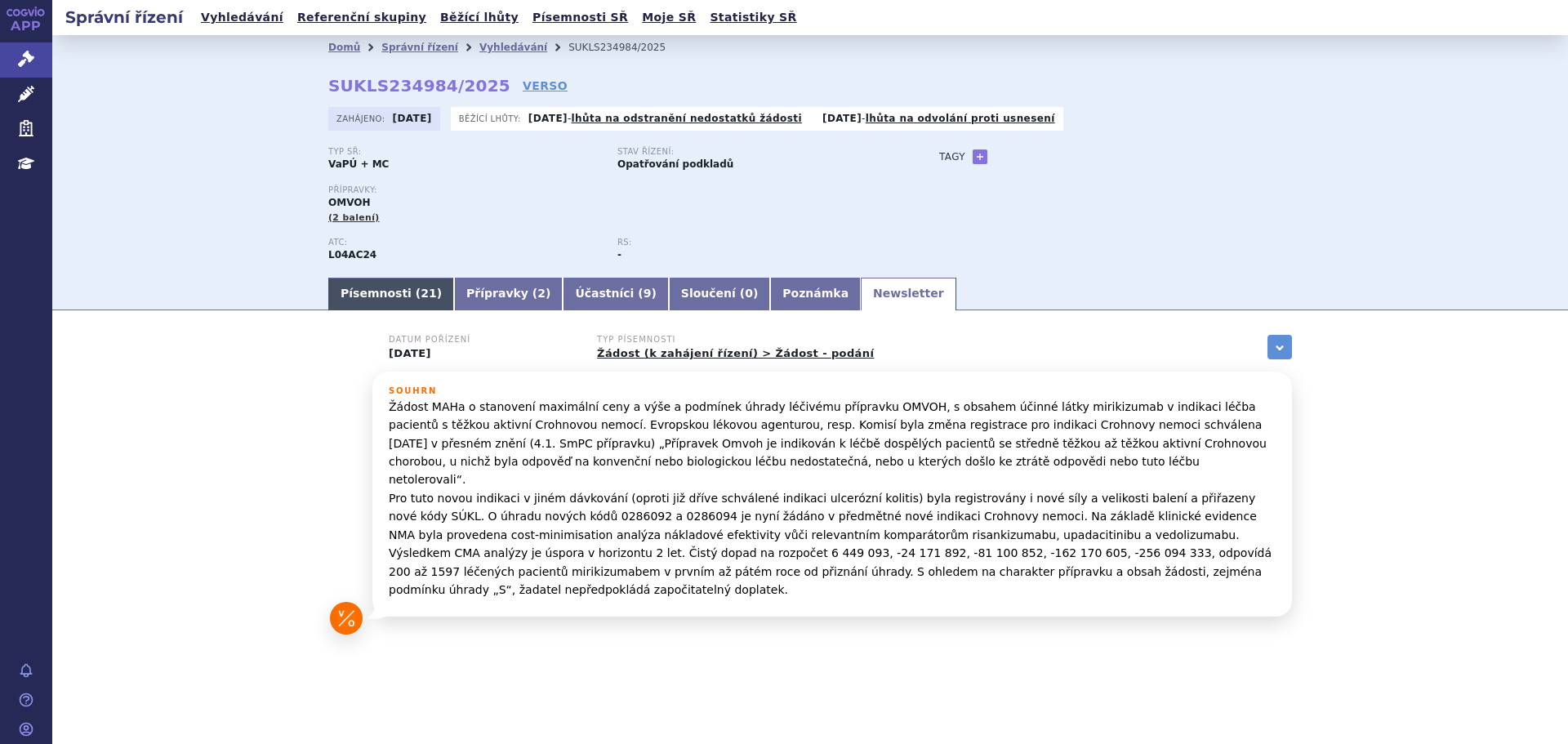
click at [356, 298] on link "Písemnosti ( 21 )" at bounding box center [392, 293] width 126 height 32
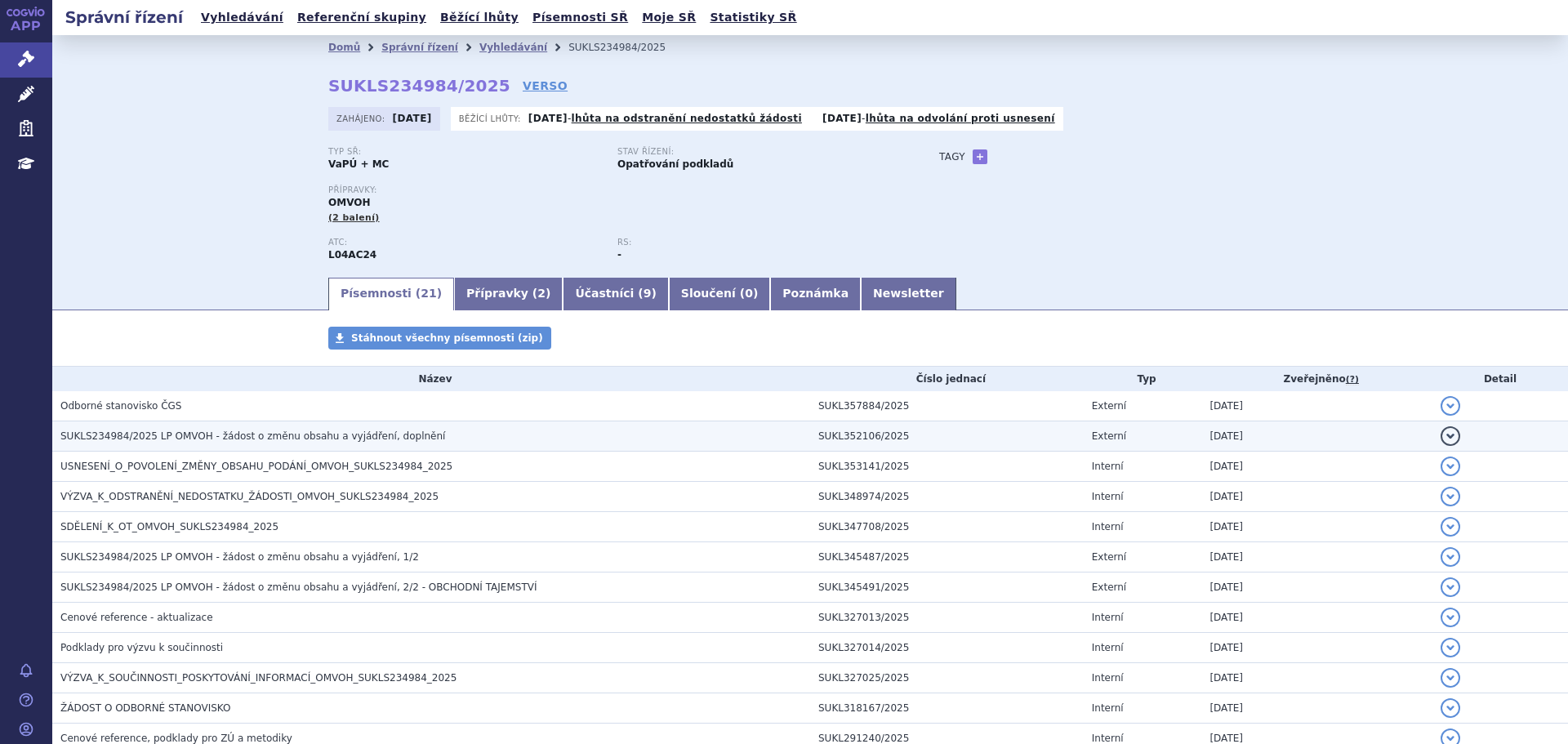
scroll to position [82, 0]
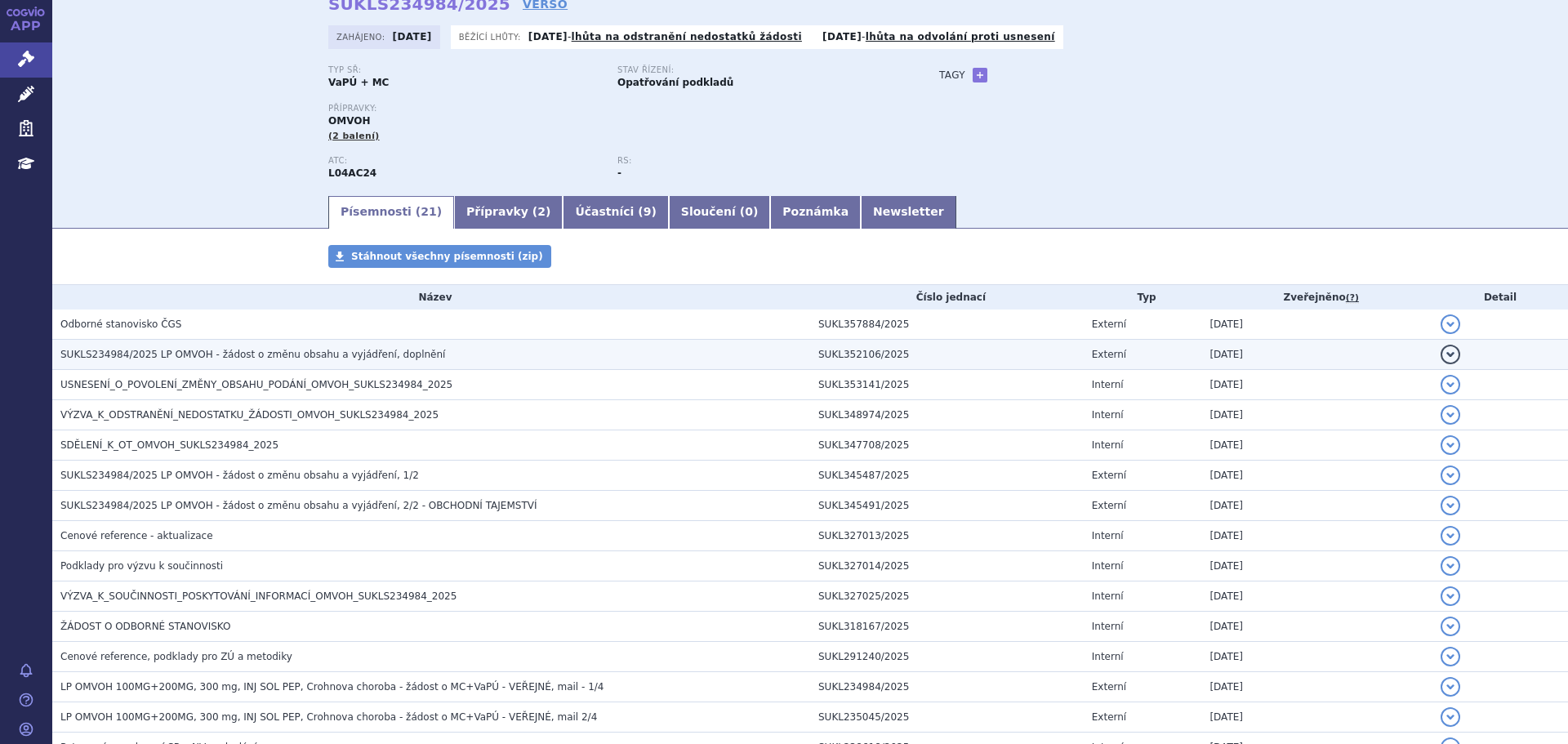
click at [286, 353] on span "SUKLS234984/2025 LP OMVOH - žádost o změnu obsahu a vyjádření, doplnění" at bounding box center [253, 354] width 385 height 12
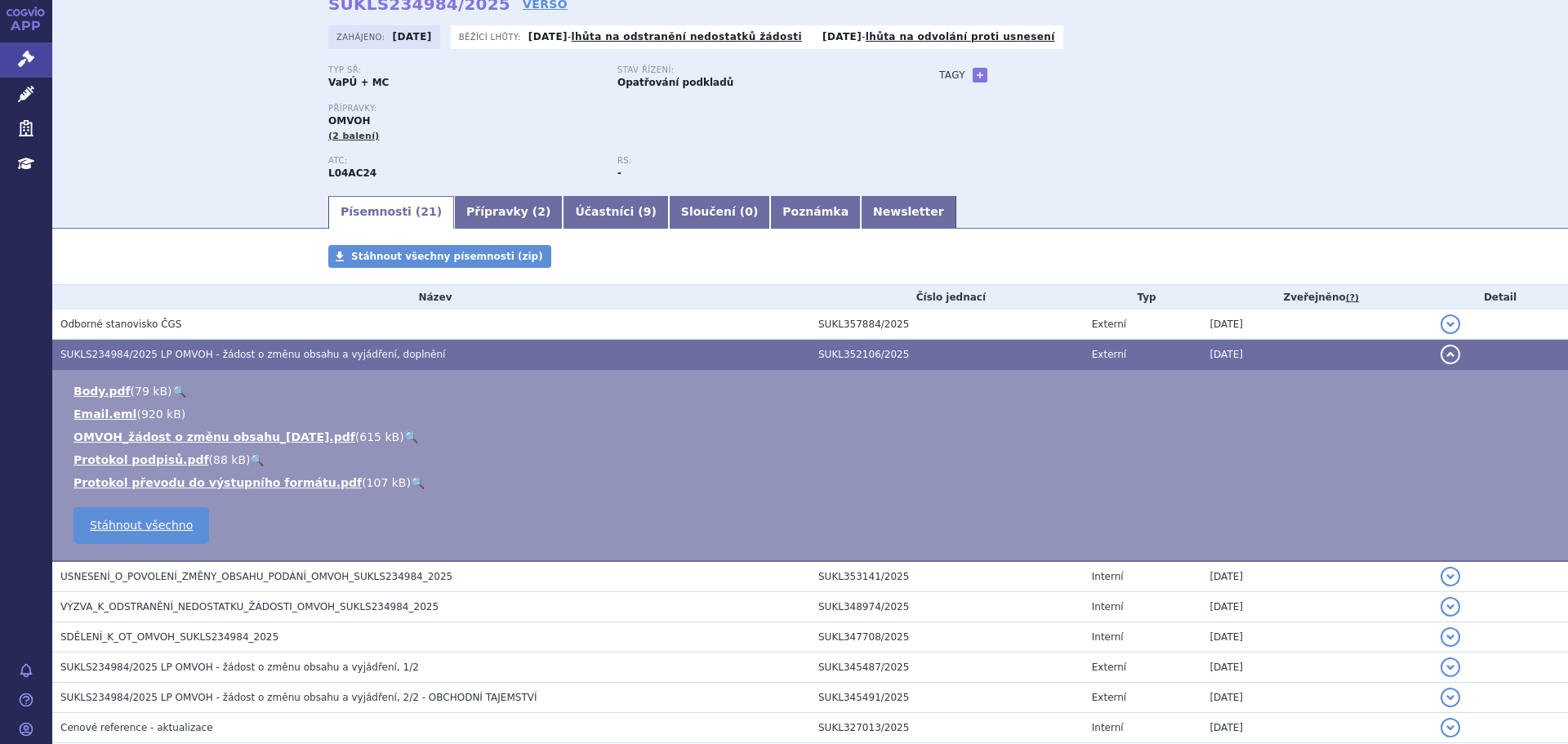
click at [404, 437] on link "🔍" at bounding box center [411, 437] width 14 height 13
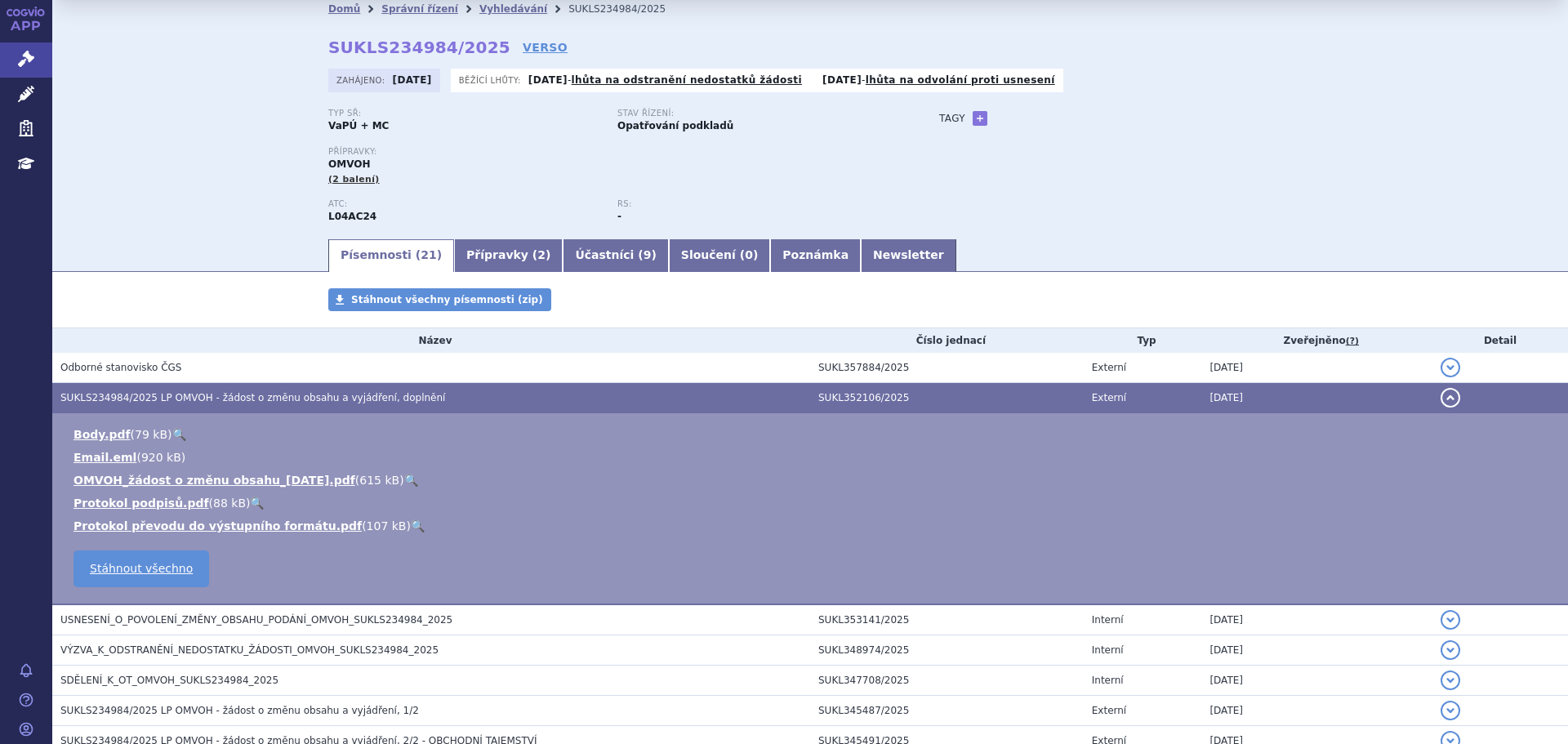
scroll to position [0, 0]
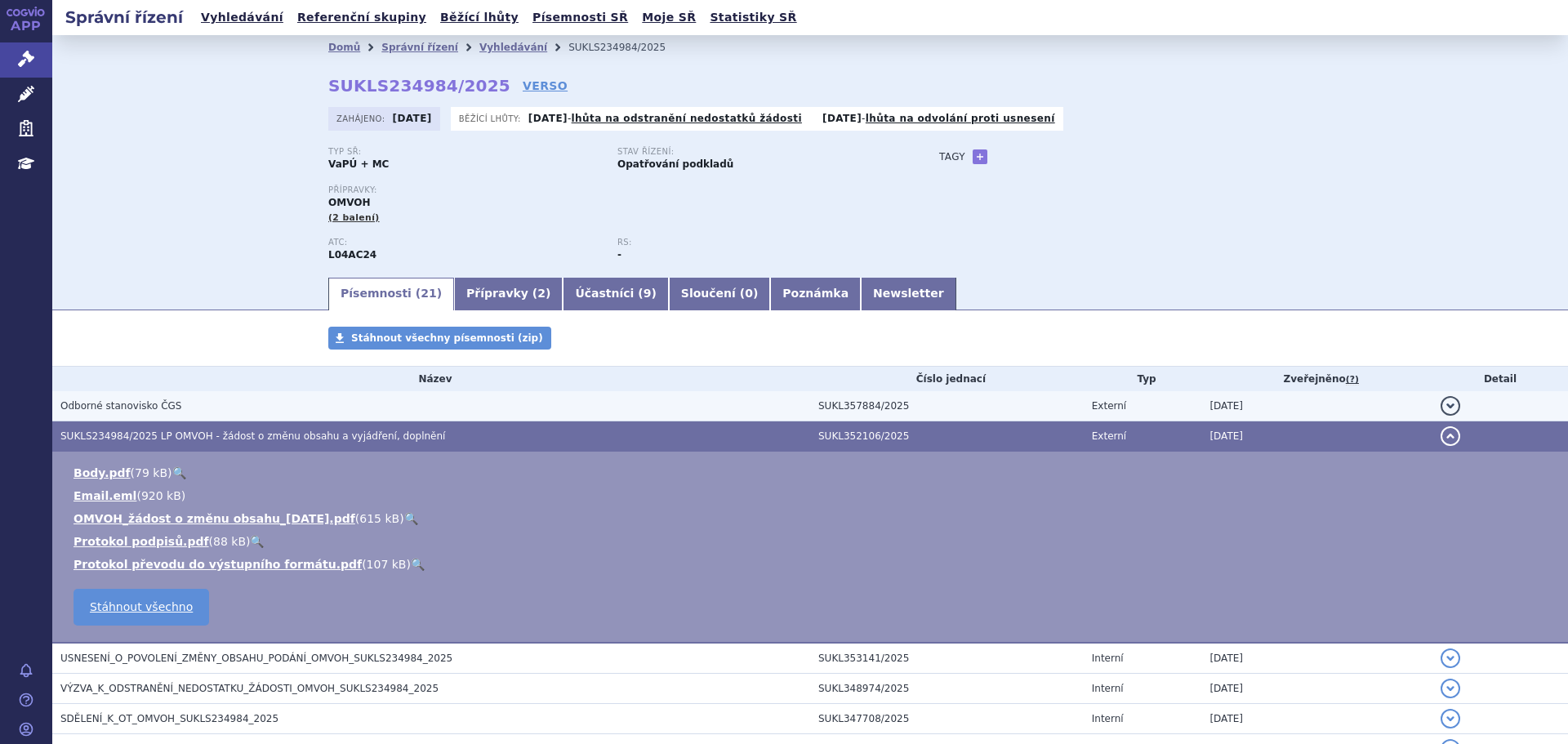
click at [494, 405] on h3 "Odborné stanovisko ČGS" at bounding box center [435, 406] width 750 height 17
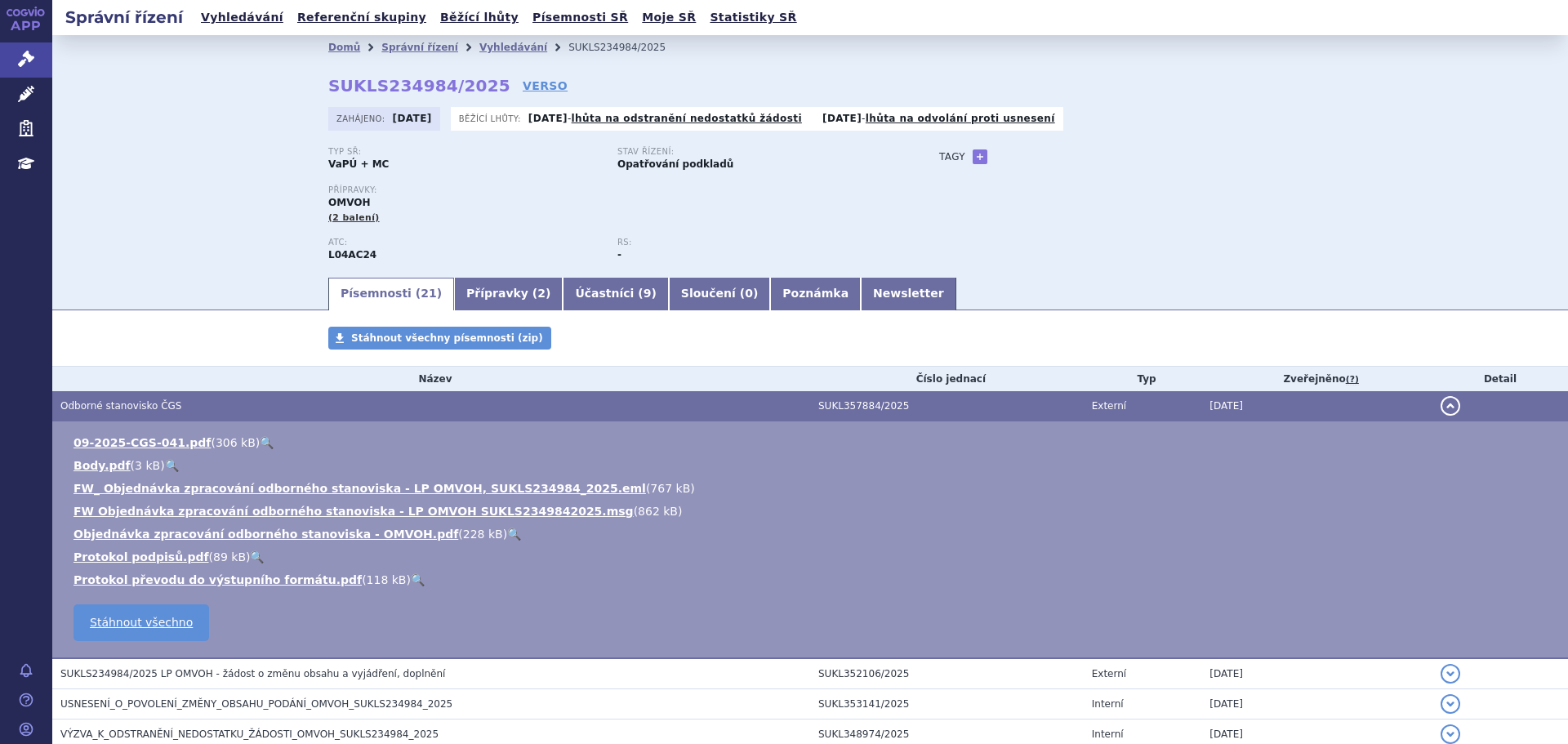
click at [260, 439] on link "🔍" at bounding box center [267, 443] width 14 height 13
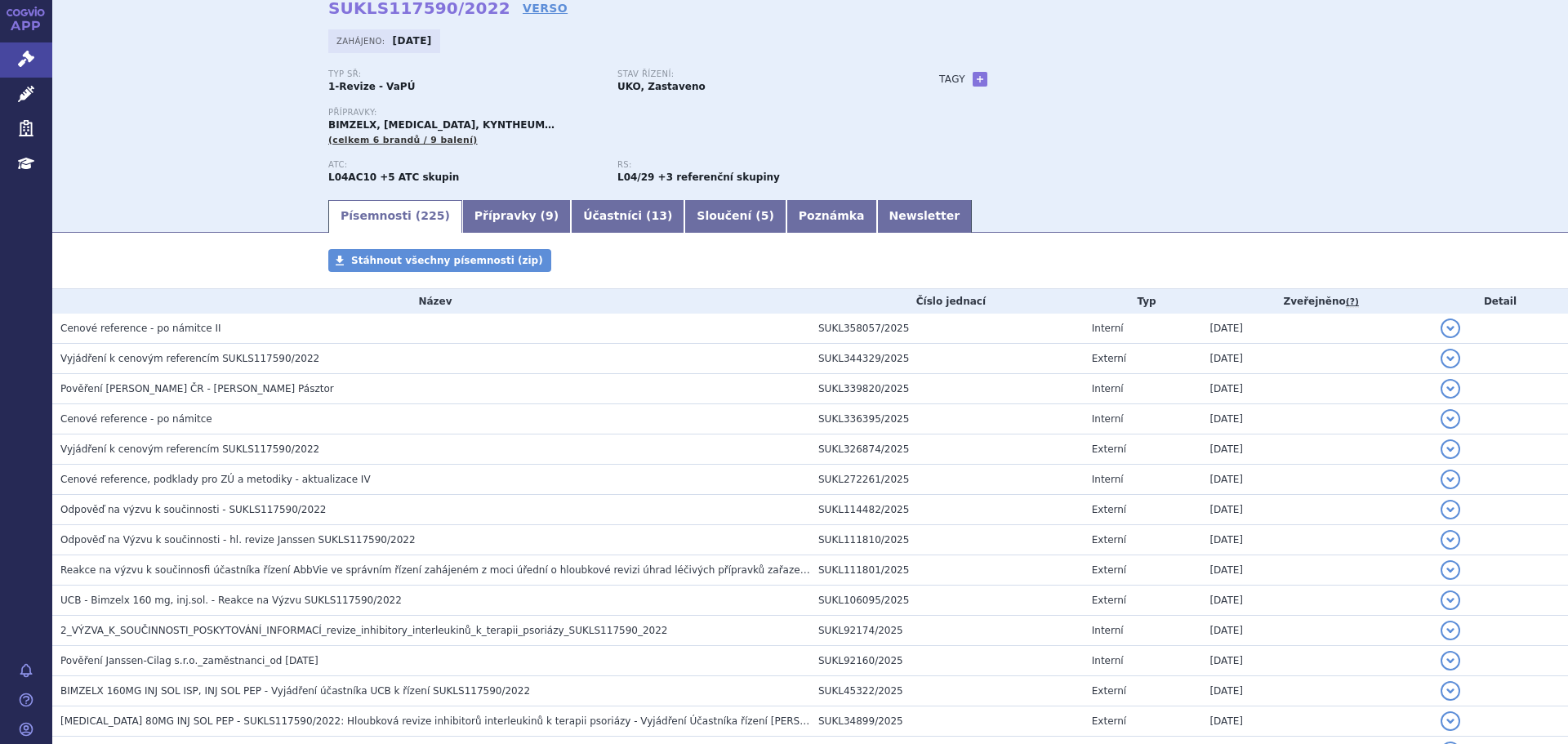
scroll to position [82, 0]
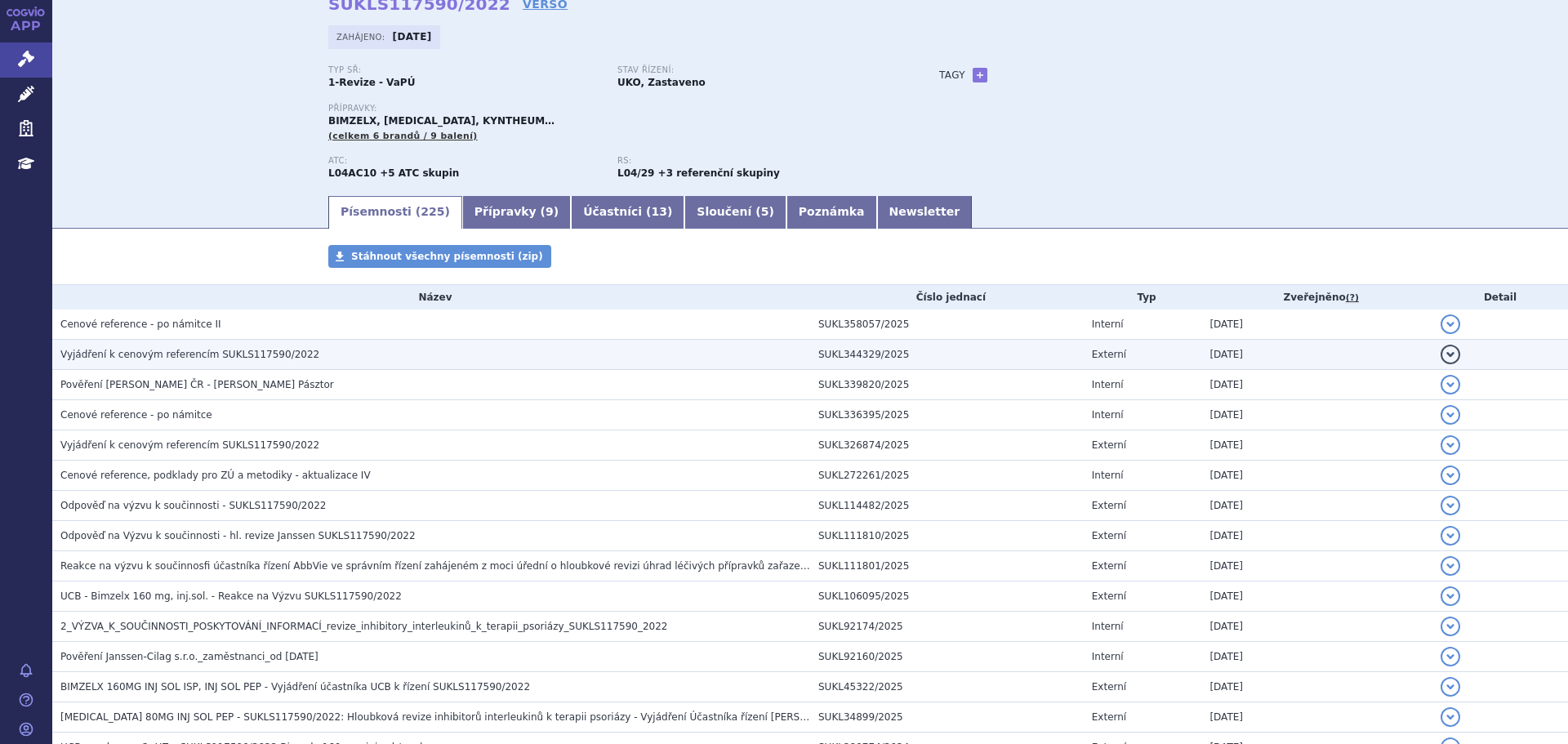
click at [209, 362] on h3 "Vyjádření k cenovým referencím SUKLS117590/2022" at bounding box center [435, 354] width 750 height 17
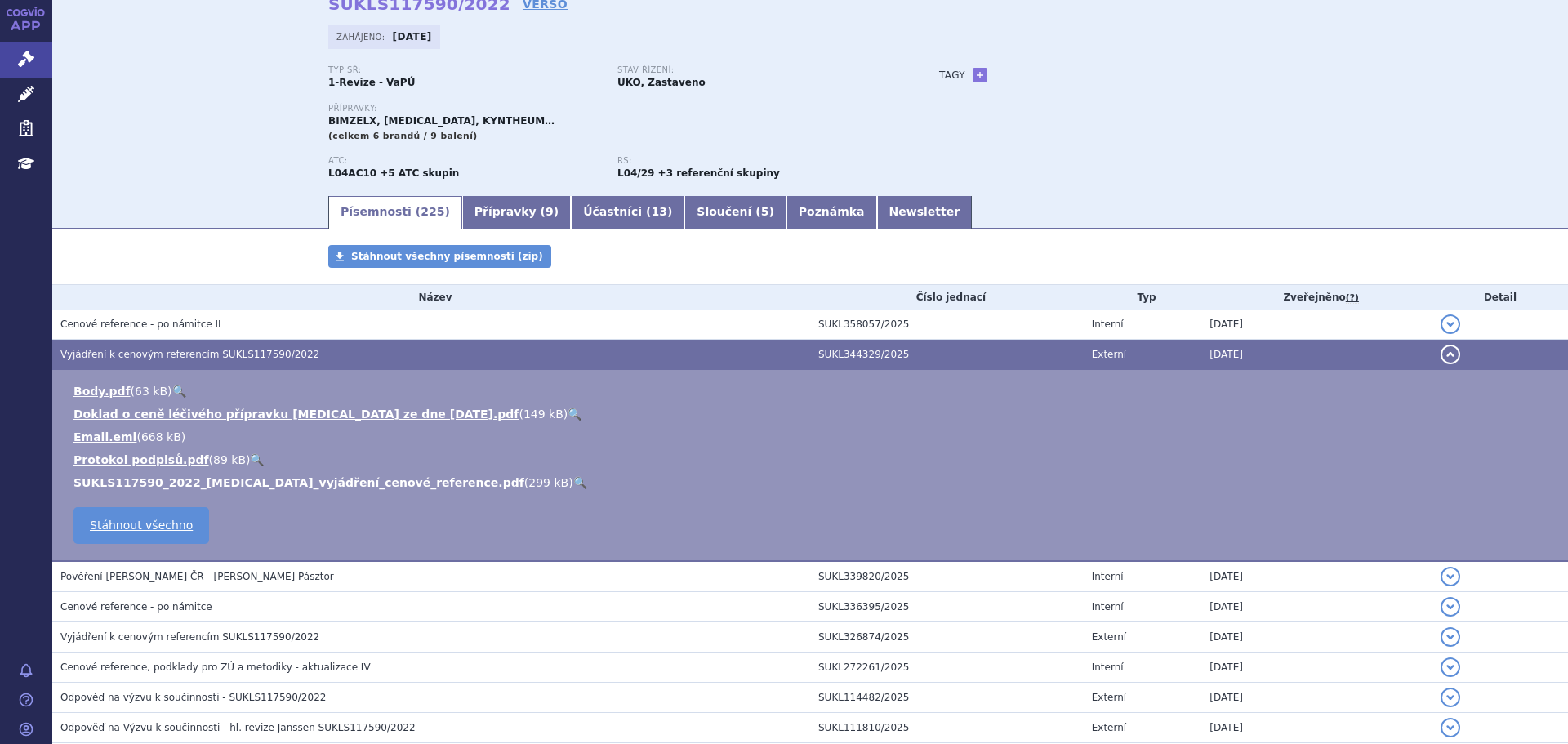
click at [573, 478] on link "🔍" at bounding box center [580, 482] width 14 height 13
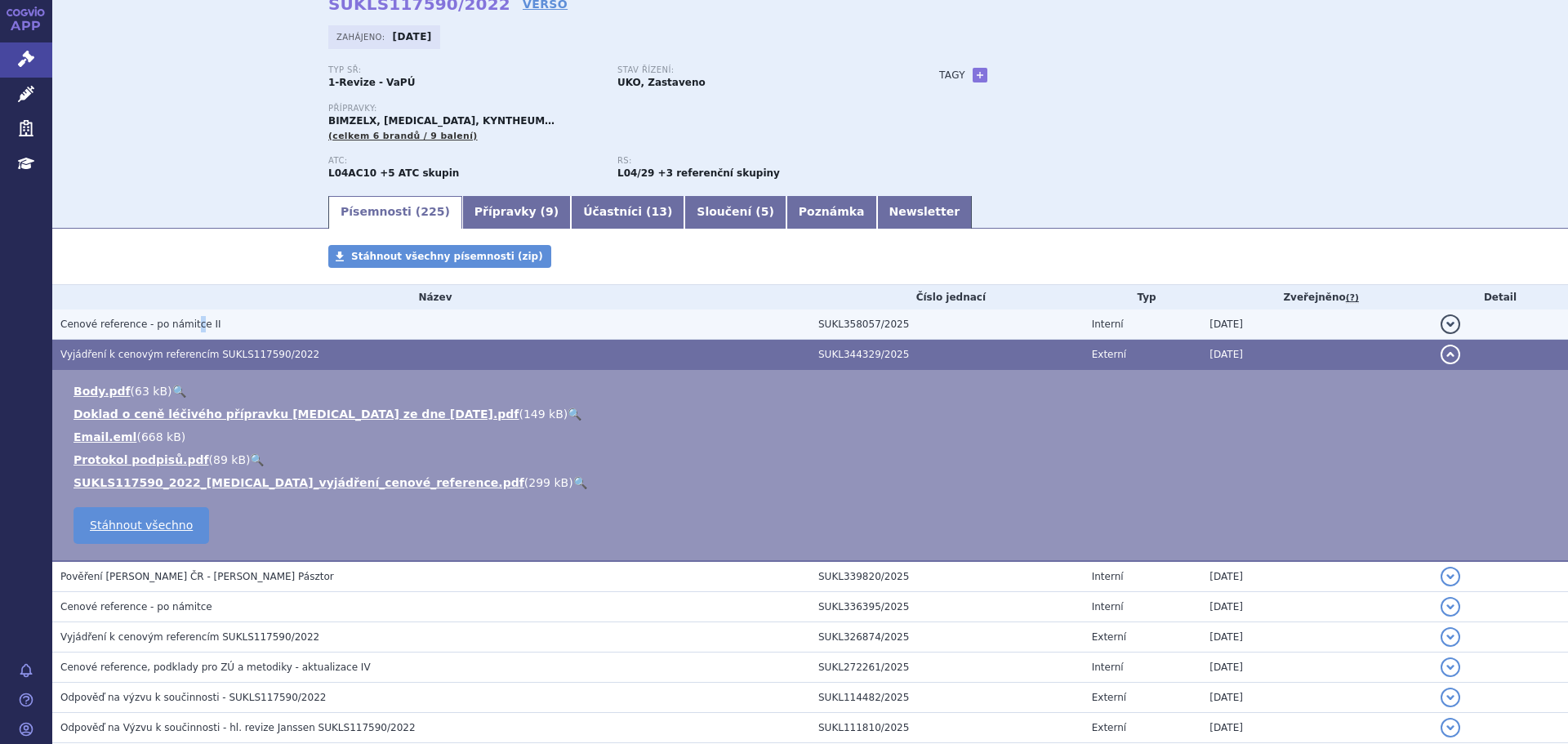
click at [187, 324] on span "Cenové reference - po námitce II" at bounding box center [141, 324] width 161 height 12
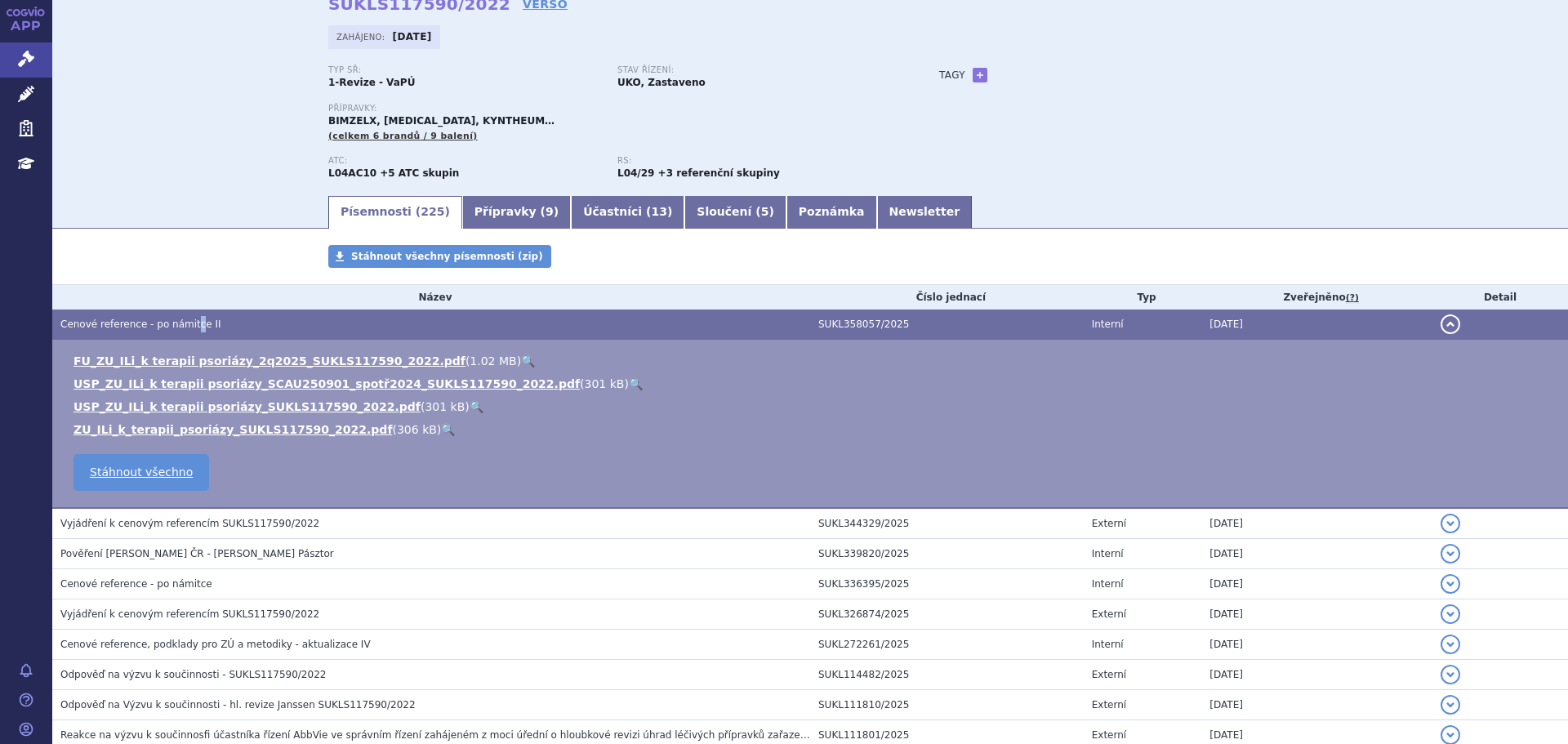
click at [521, 356] on link "🔍" at bounding box center [527, 361] width 14 height 13
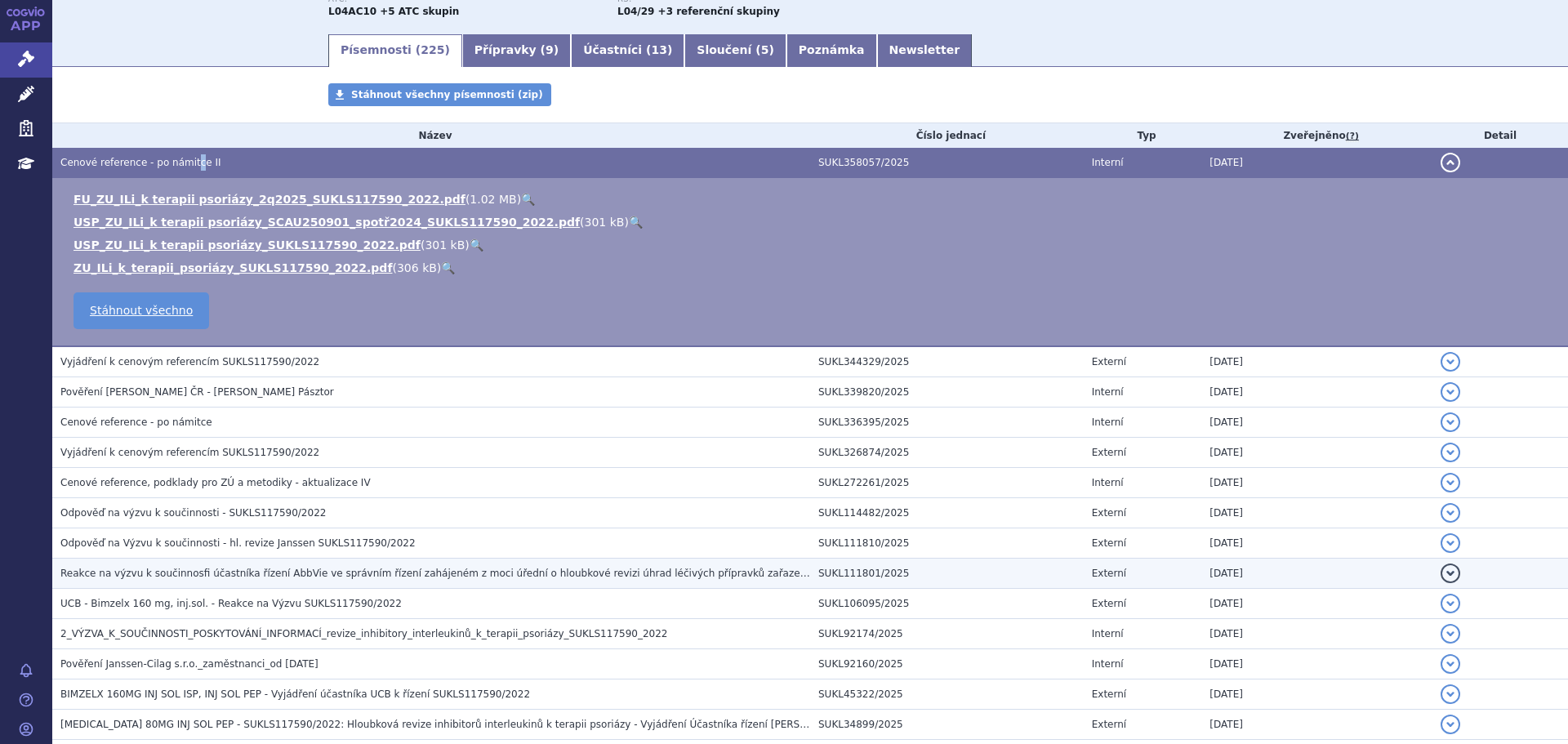
scroll to position [245, 0]
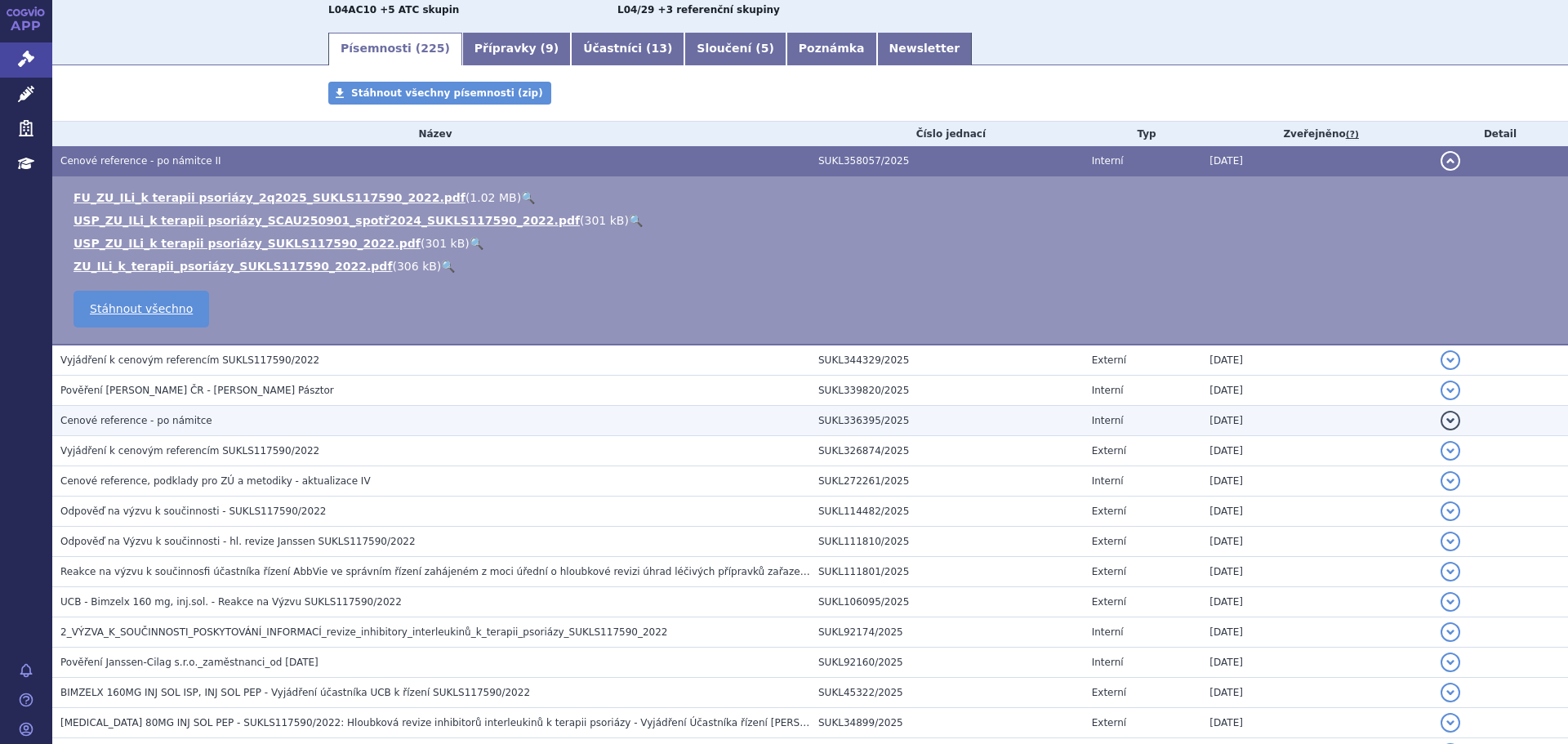
click at [221, 418] on h3 "Cenové reference - po námitce" at bounding box center [435, 420] width 750 height 17
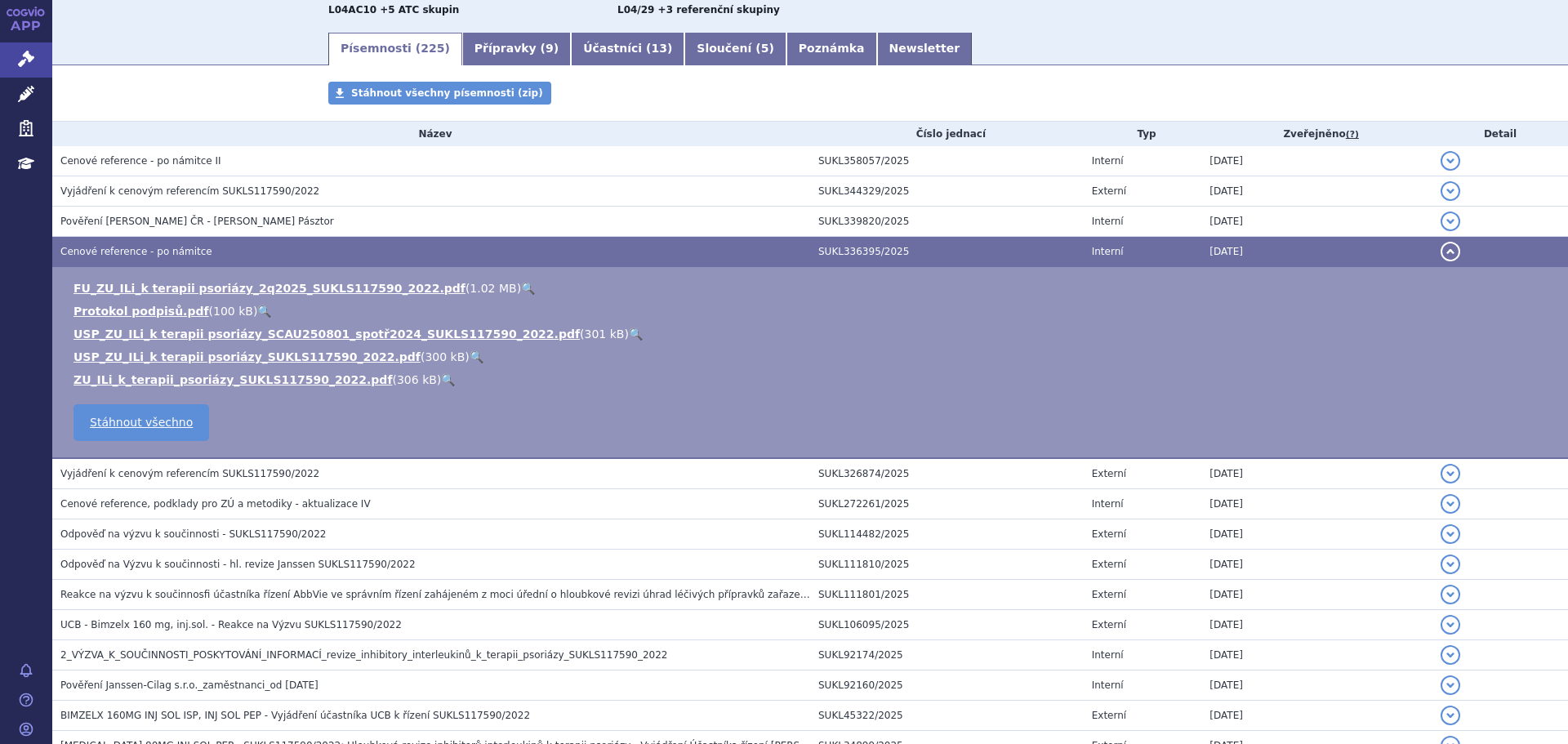
click at [521, 288] on link "🔍" at bounding box center [527, 288] width 14 height 13
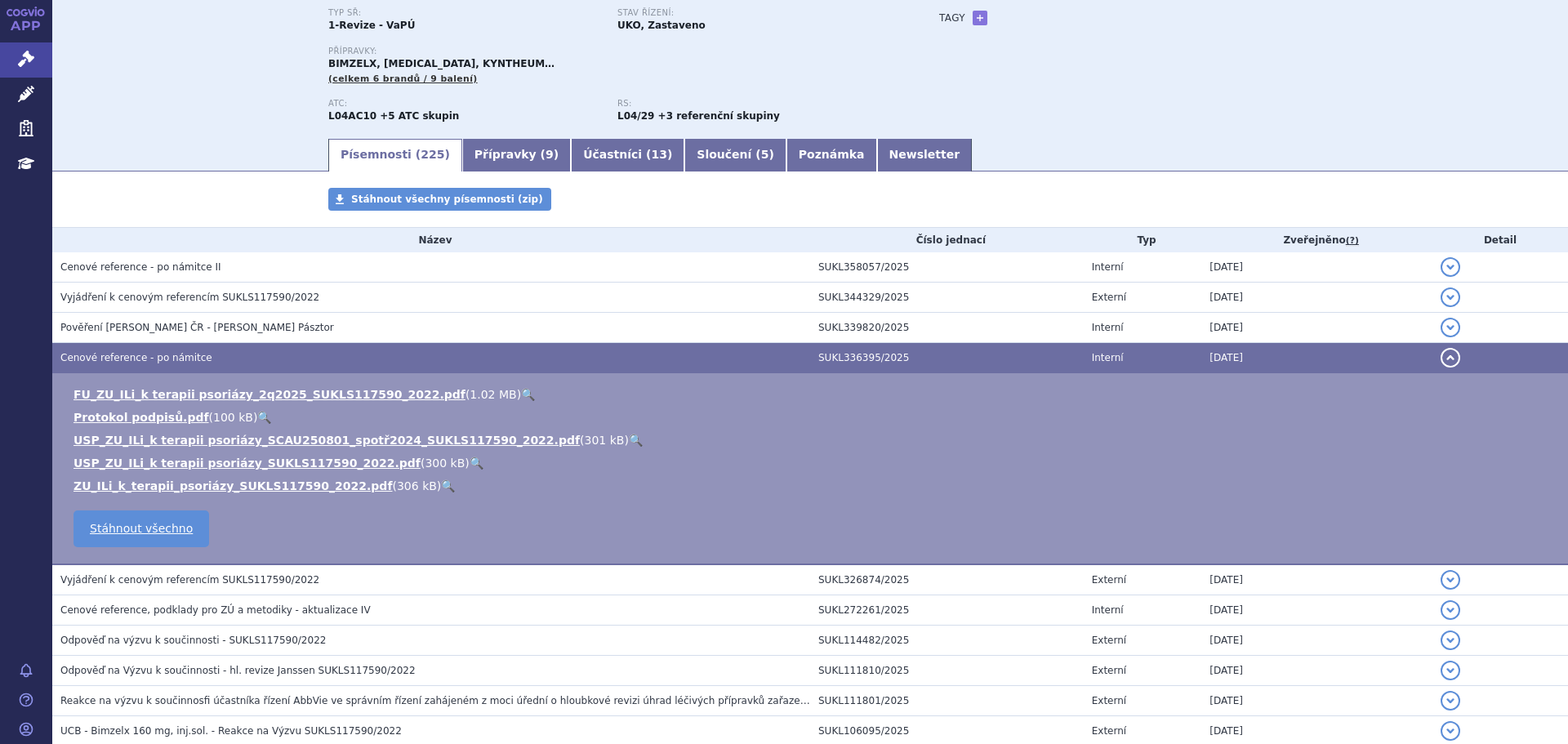
scroll to position [0, 0]
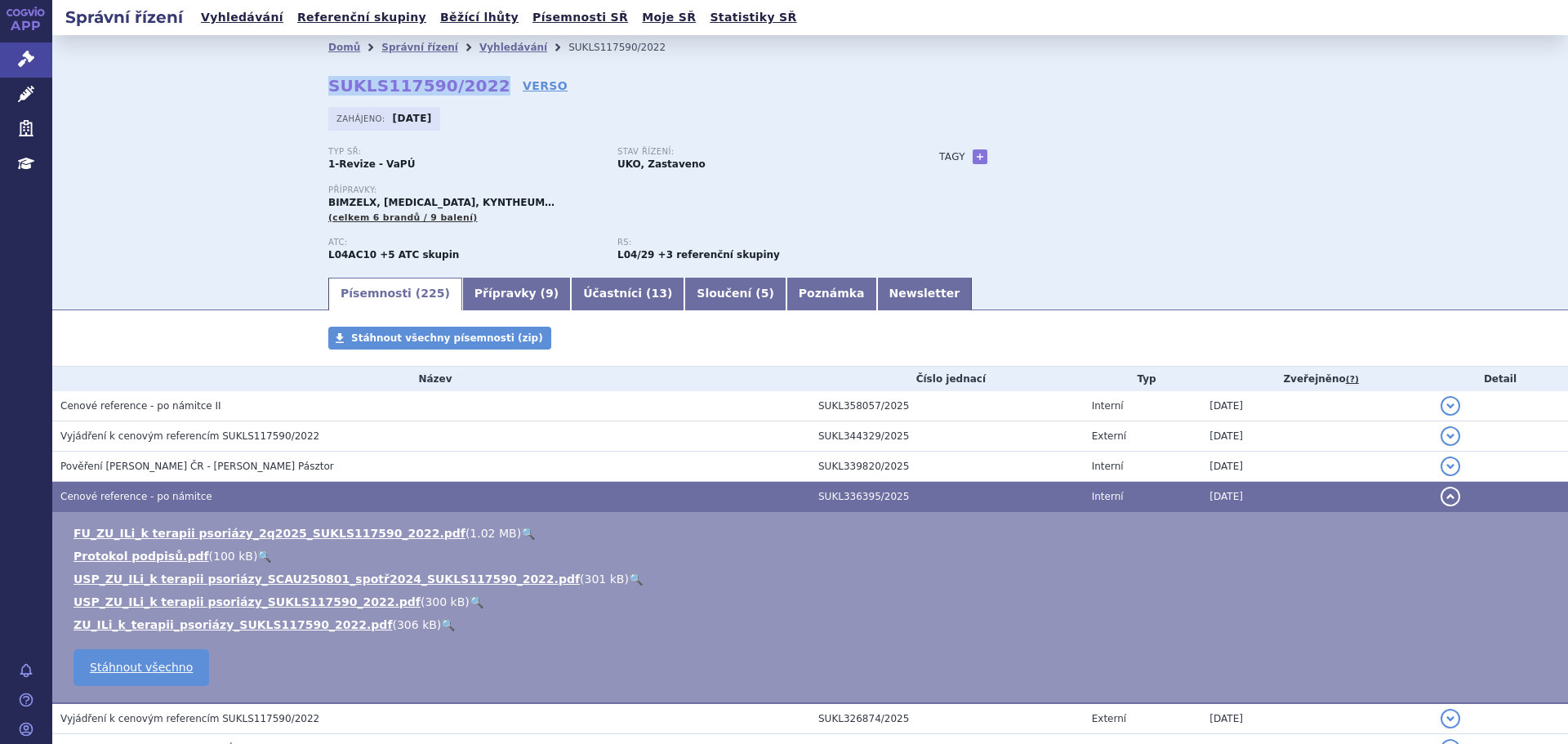
drag, startPoint x: 319, startPoint y: 86, endPoint x: 474, endPoint y: 84, distance: 155.0
click at [474, 84] on div "Domů Správní řízení Vyhledávání SUKLS117590/2022 SUKLS117590/2022 VERSO Zahájen…" at bounding box center [810, 167] width 1029 height 215
copy strong "SUKLS117590/2022"
click at [877, 294] on link "Newsletter" at bounding box center [924, 293] width 95 height 32
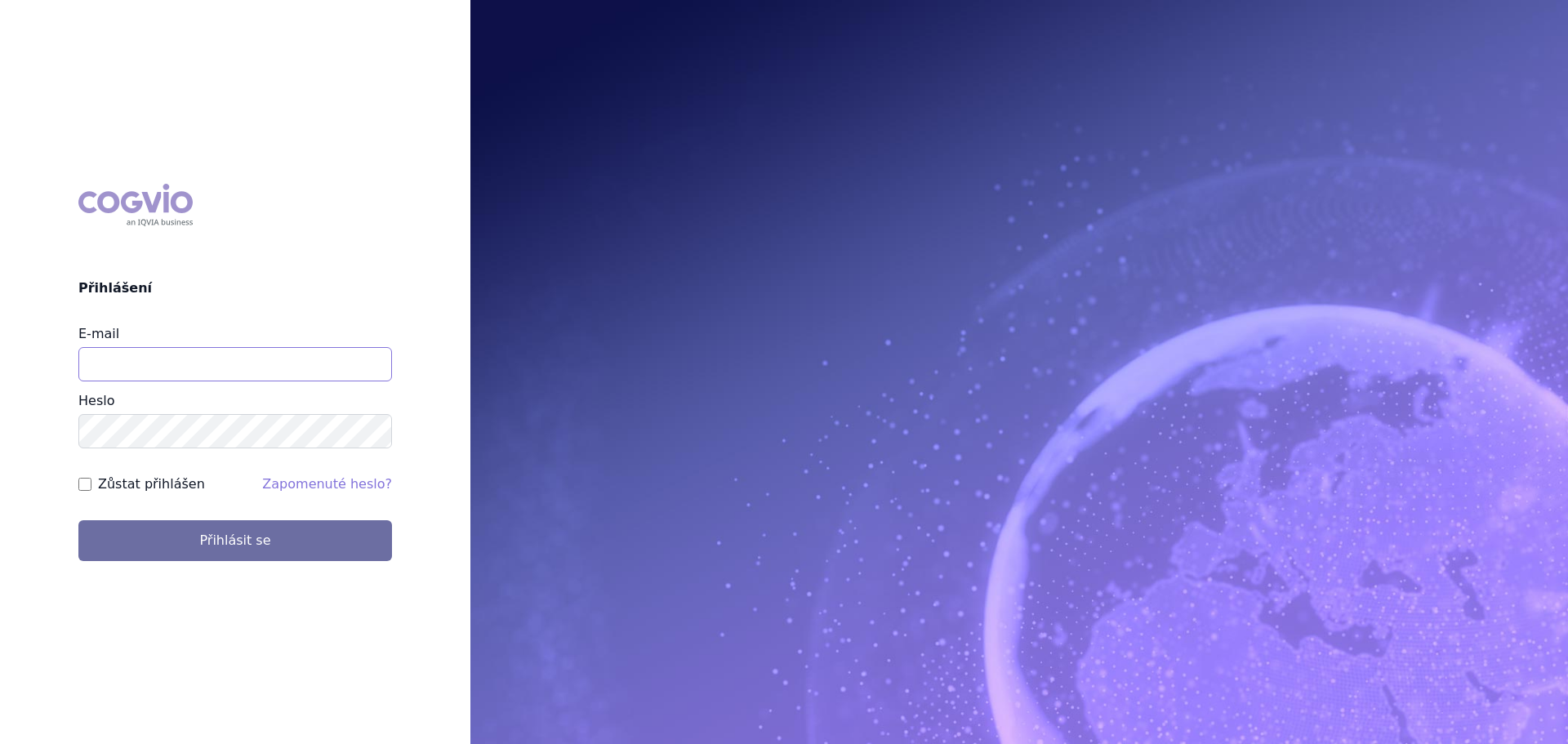
click at [338, 378] on input "E-mail" at bounding box center [235, 363] width 314 height 34
drag, startPoint x: 252, startPoint y: 362, endPoint x: -195, endPoint y: 374, distance: 447.2
click at [0, 374] on html "COGVIO Přihlášení E-mail [EMAIL_ADDRESS][DOMAIN_NAME] [GEOGRAPHIC_DATA] Zůstat …" at bounding box center [784, 372] width 1568 height 744
type input "[PERSON_NAME][EMAIL_ADDRESS][DOMAIN_NAME]"
click at [79, 520] on button "Přihlásit se" at bounding box center [235, 540] width 314 height 41
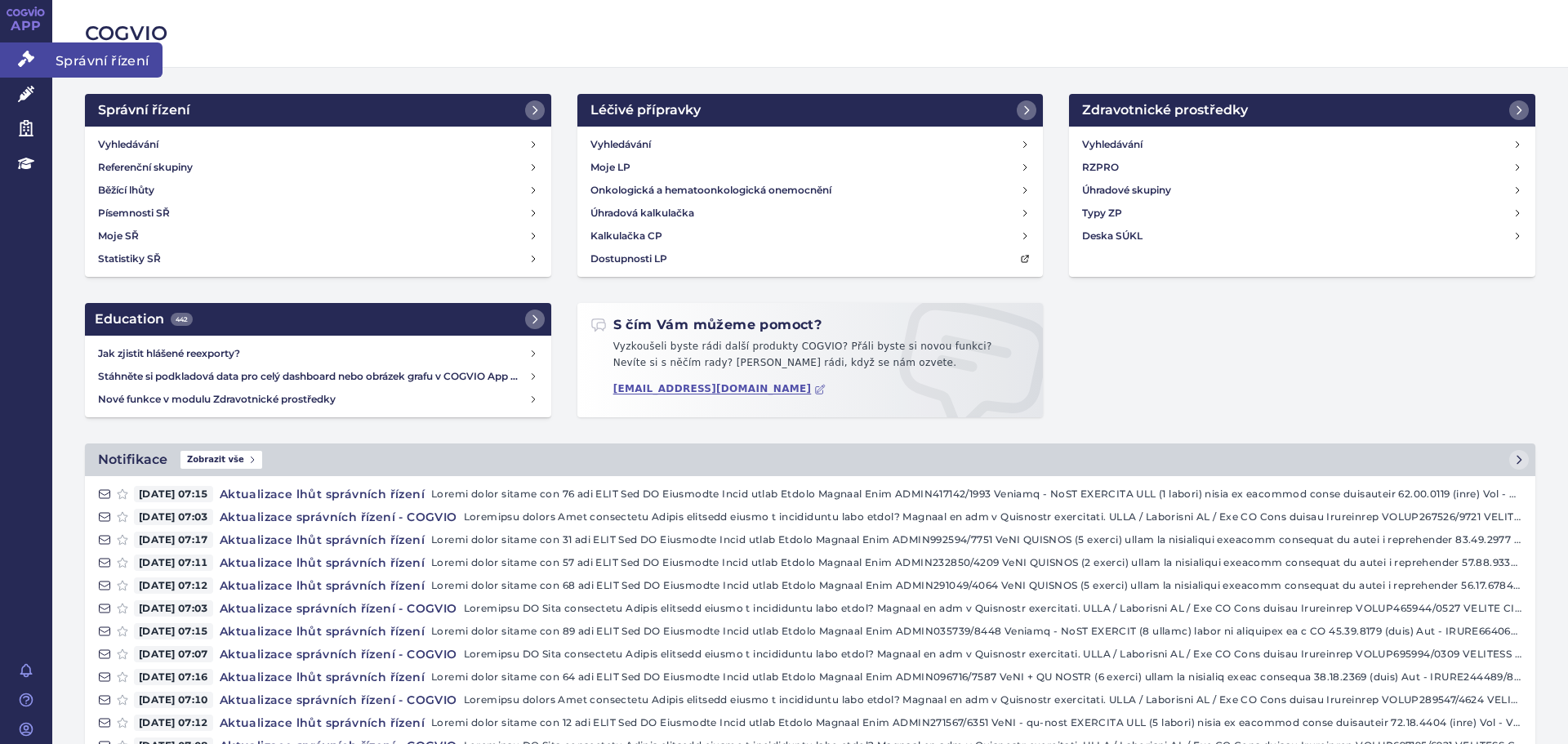
click at [12, 64] on link "Správní řízení" at bounding box center [26, 59] width 52 height 34
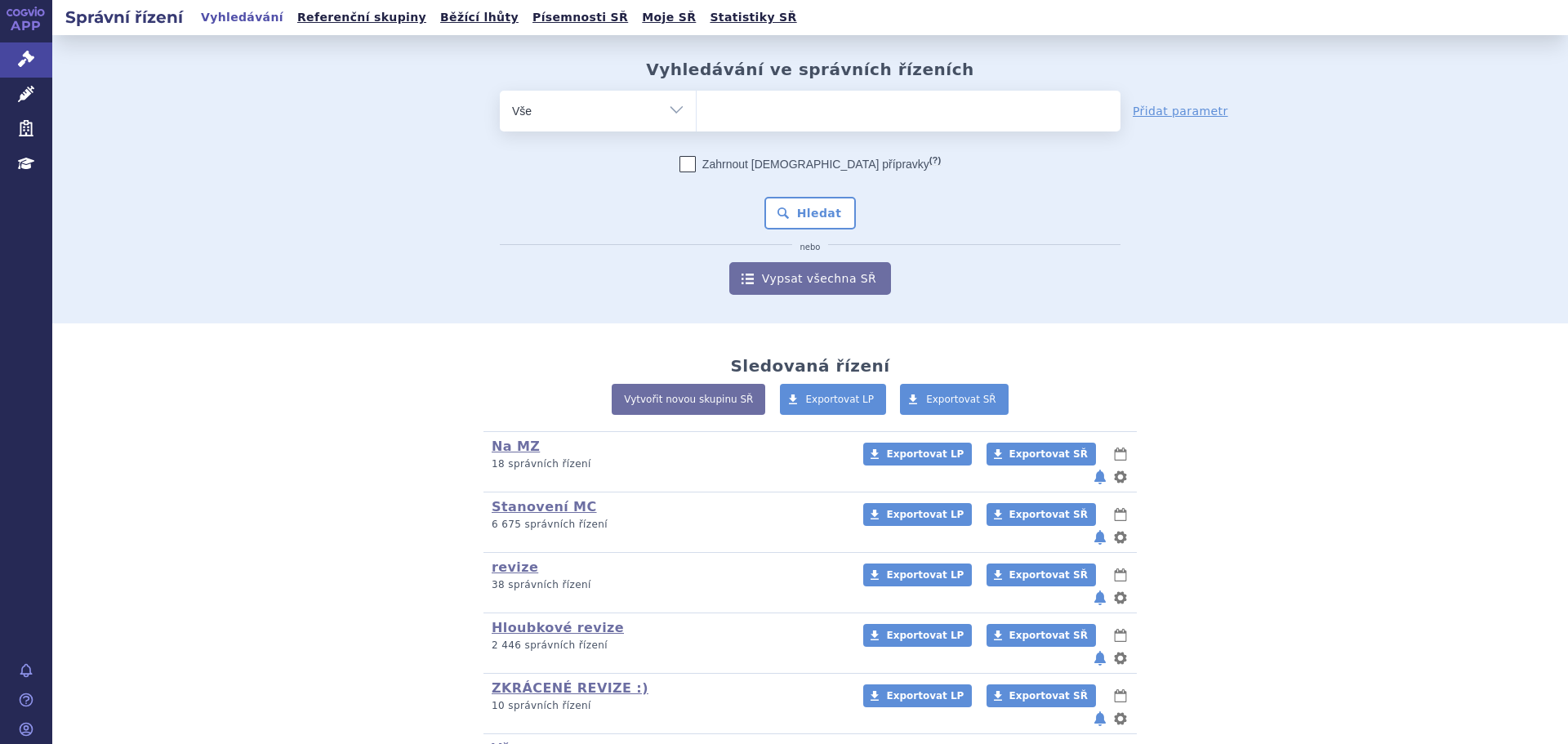
click at [675, 118] on select "Vše Spisová značka Typ SŘ Přípravek/SUKL kód Účastník/Držitel" at bounding box center [598, 108] width 196 height 36
click at [667, 114] on select "Vše Spisová značka Typ SŘ Přípravek/SUKL kód Účastník/Držitel" at bounding box center [598, 108] width 196 height 36
click at [658, 104] on select "Vše Spisová značka Typ SŘ Přípravek/SUKL kód Účastník/Držitel" at bounding box center [598, 108] width 196 height 36
select select "filter-applicant"
click at [500, 90] on select "Vše Spisová značka Typ SŘ Přípravek/SUKL kód Účastník/Držitel" at bounding box center [598, 108] width 196 height 36
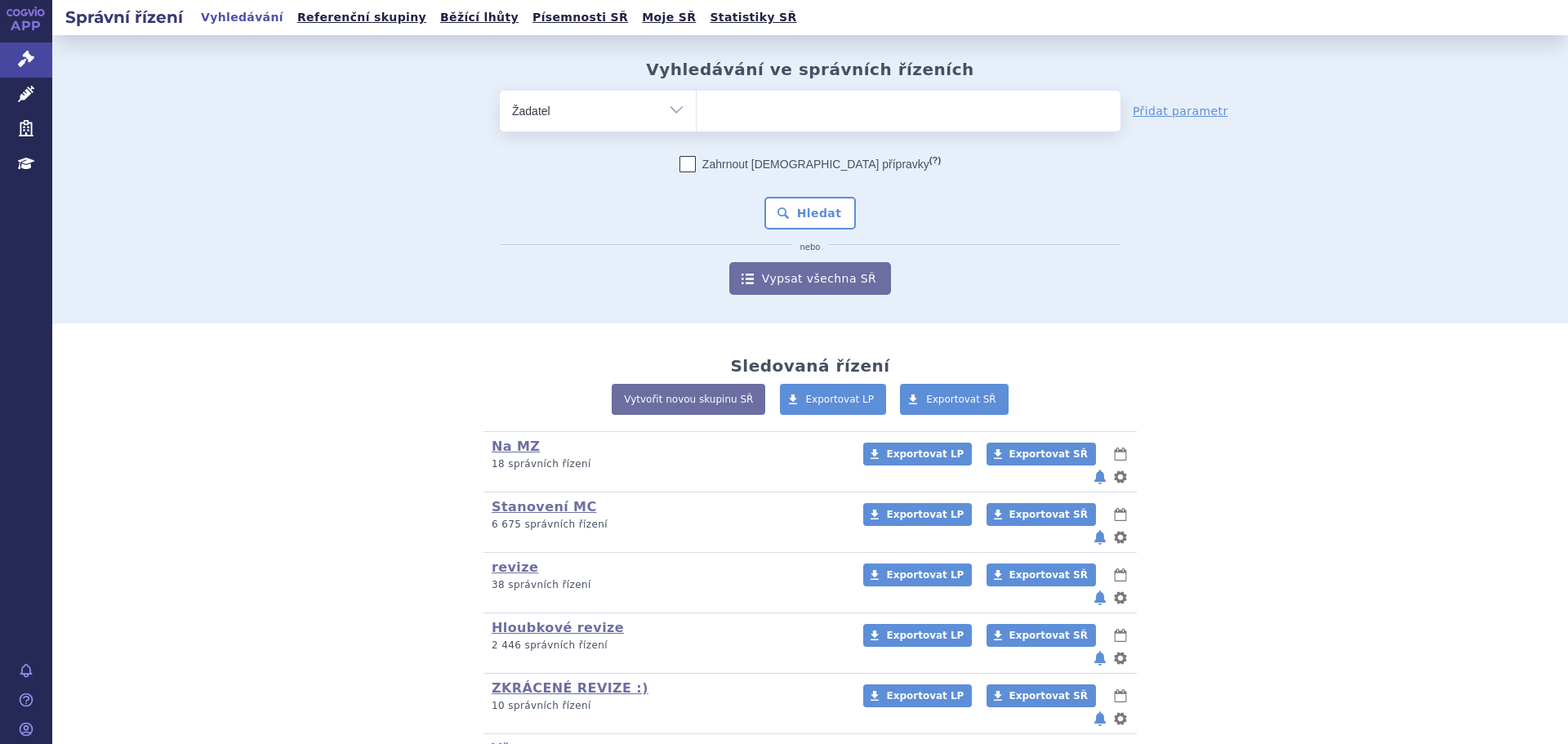
click at [782, 108] on ul at bounding box center [908, 107] width 424 height 34
click at [696, 108] on select at bounding box center [695, 110] width 1 height 41
type input "value"
drag, startPoint x: 573, startPoint y: 197, endPoint x: 592, endPoint y: 203, distance: 19.9
click at [582, 201] on div "Zahrnout bratrské přípravky (?) Hledat nebo Vypsat všechna SŘ" at bounding box center [810, 225] width 621 height 139
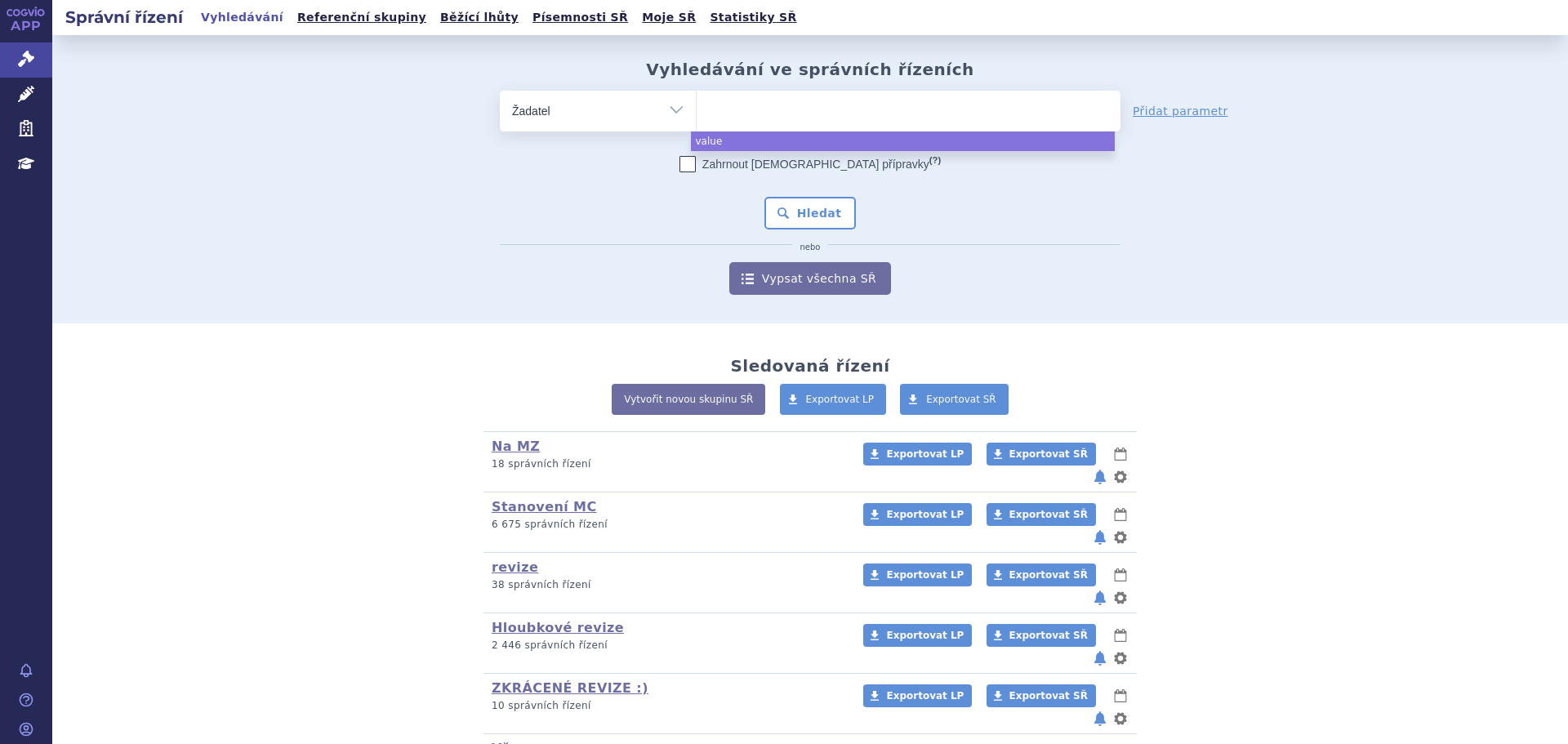
select select "value"
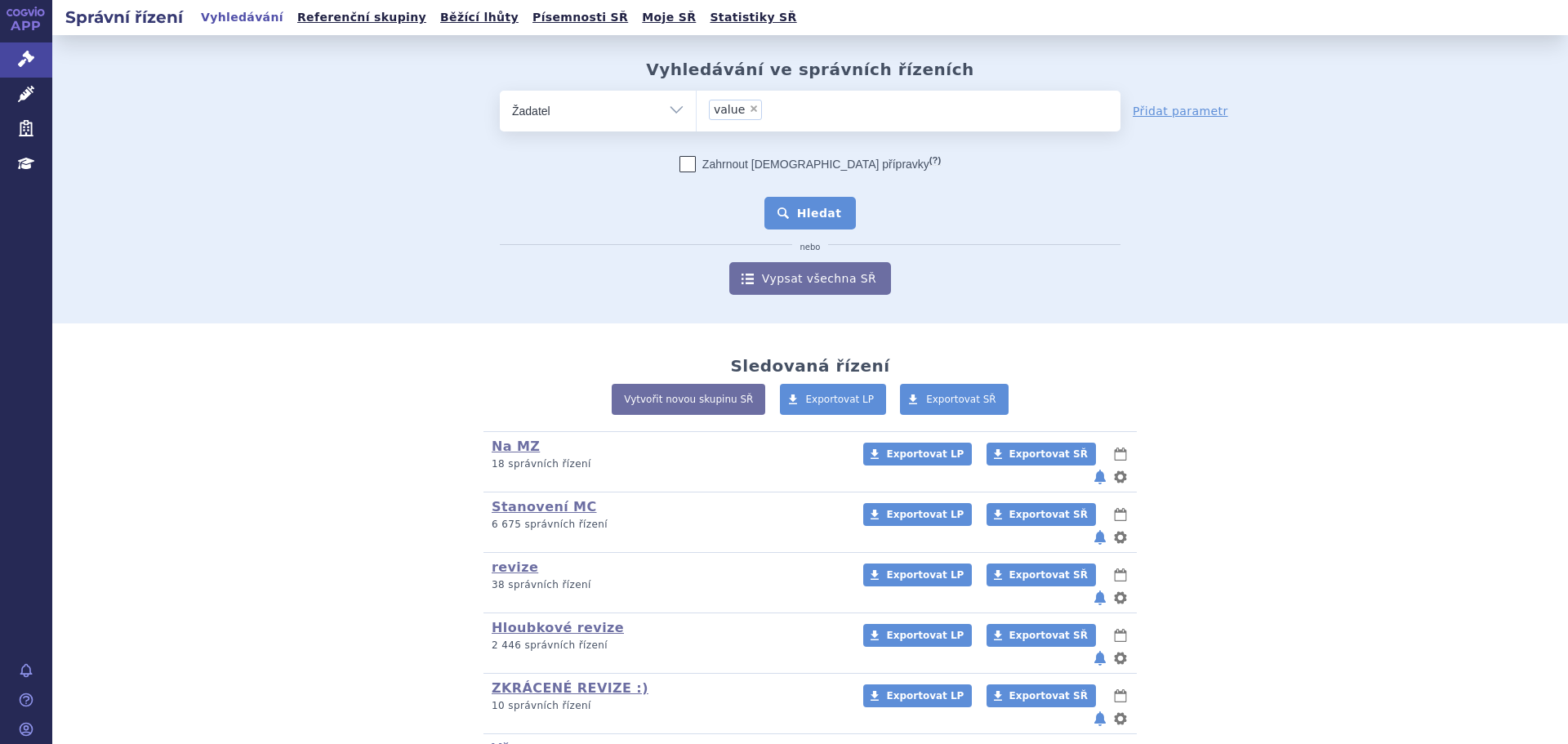
click at [837, 222] on button "Hledat" at bounding box center [810, 213] width 92 height 32
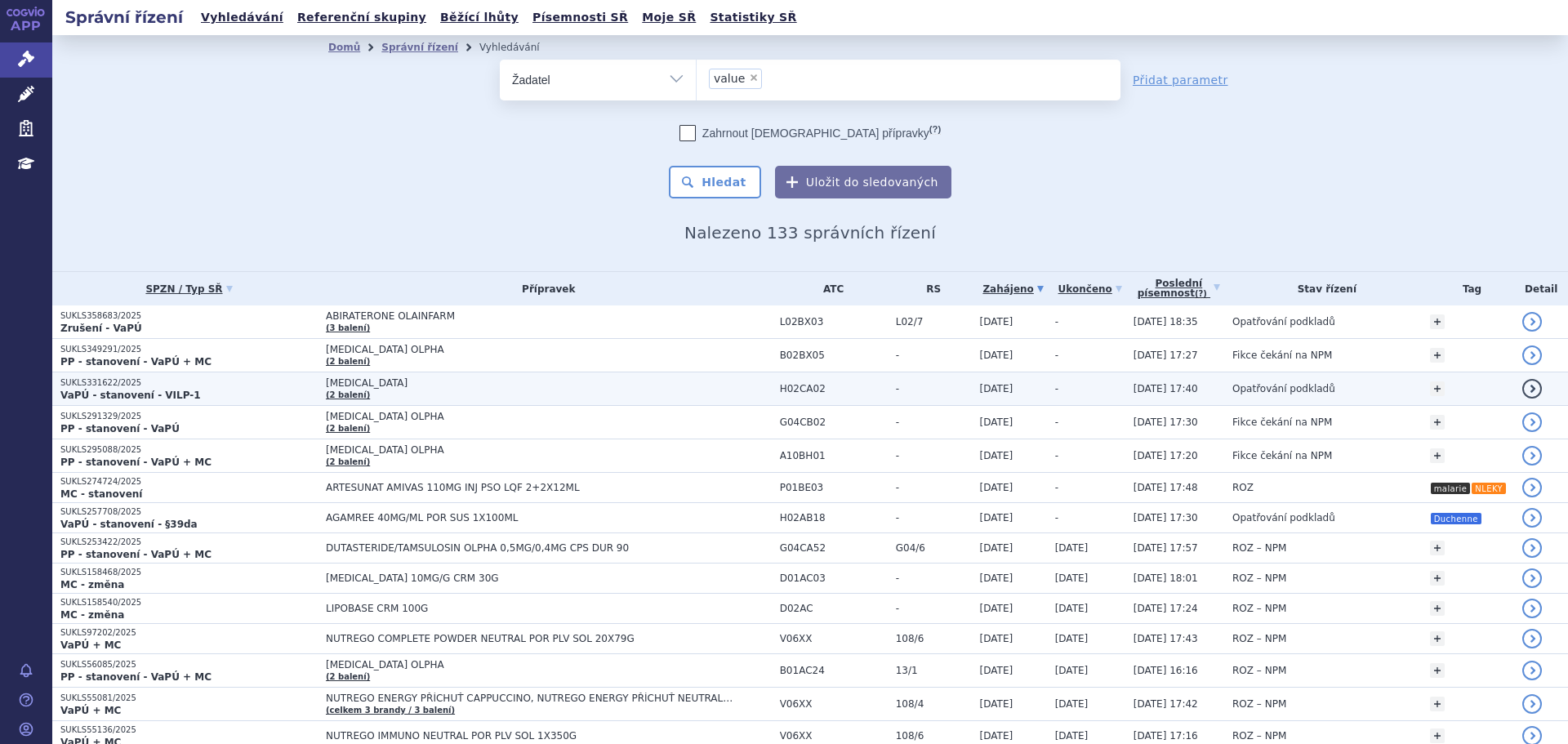
click at [180, 392] on p "VaPÚ - stanovení - VILP-1" at bounding box center [189, 396] width 257 height 13
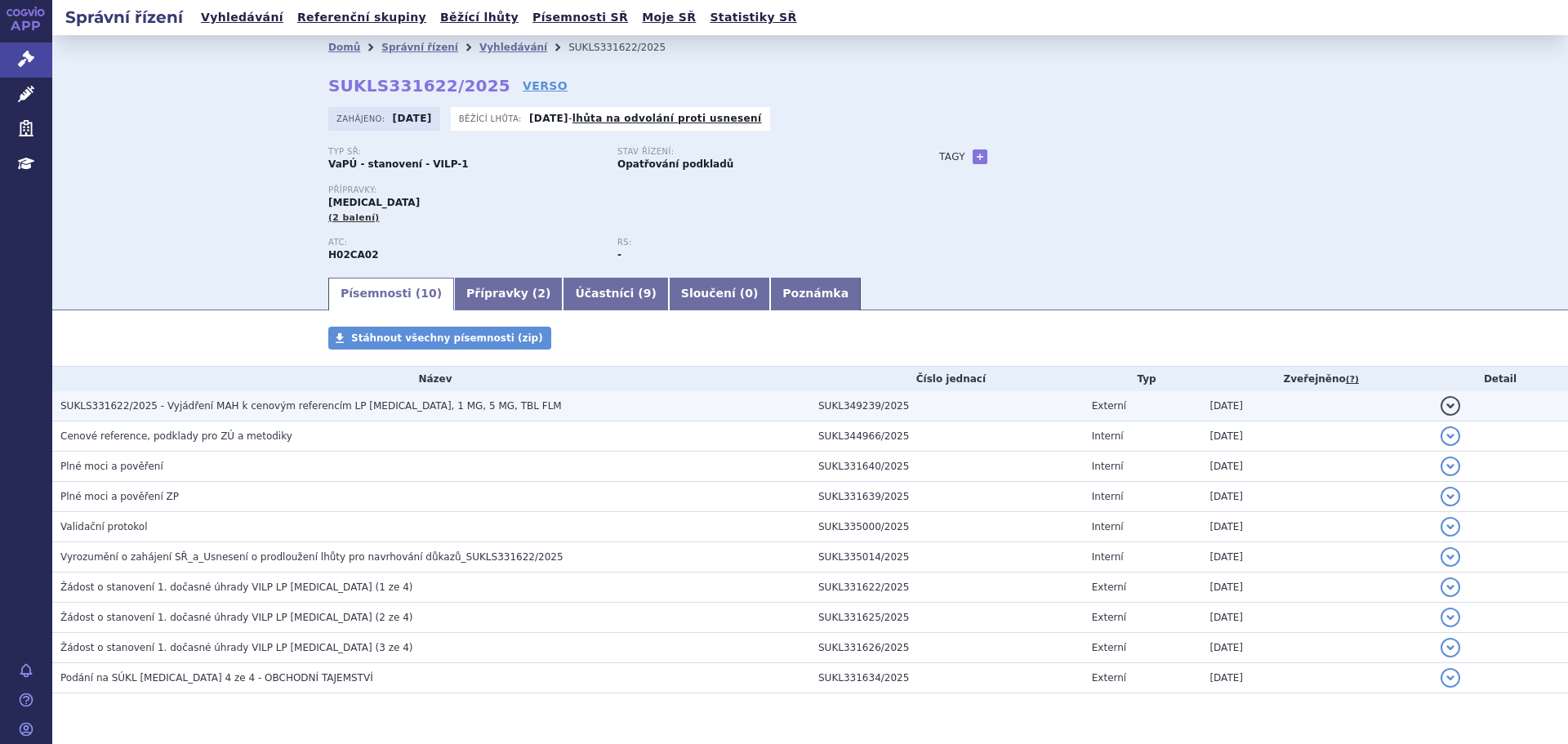
click at [300, 405] on span "SUKLS331622/2025 - Vyjádření MAH k cenovým referencím LP [MEDICAL_DATA], 1 MG, …" at bounding box center [311, 406] width 502 height 12
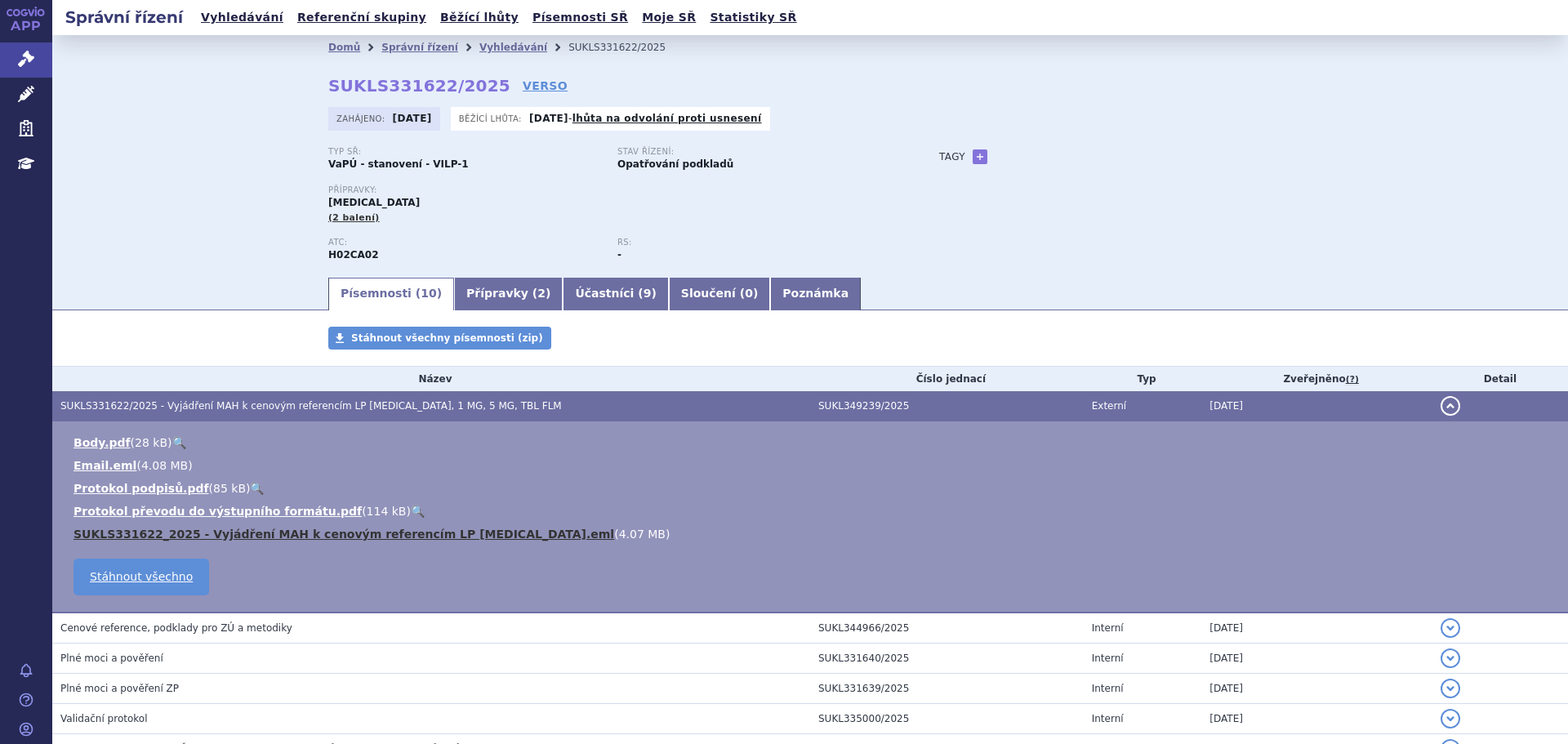
click at [450, 533] on link "SUKLS331622_2025 - Vyjádření MAH k cenovým referencím LP [MEDICAL_DATA].eml" at bounding box center [344, 534] width 541 height 13
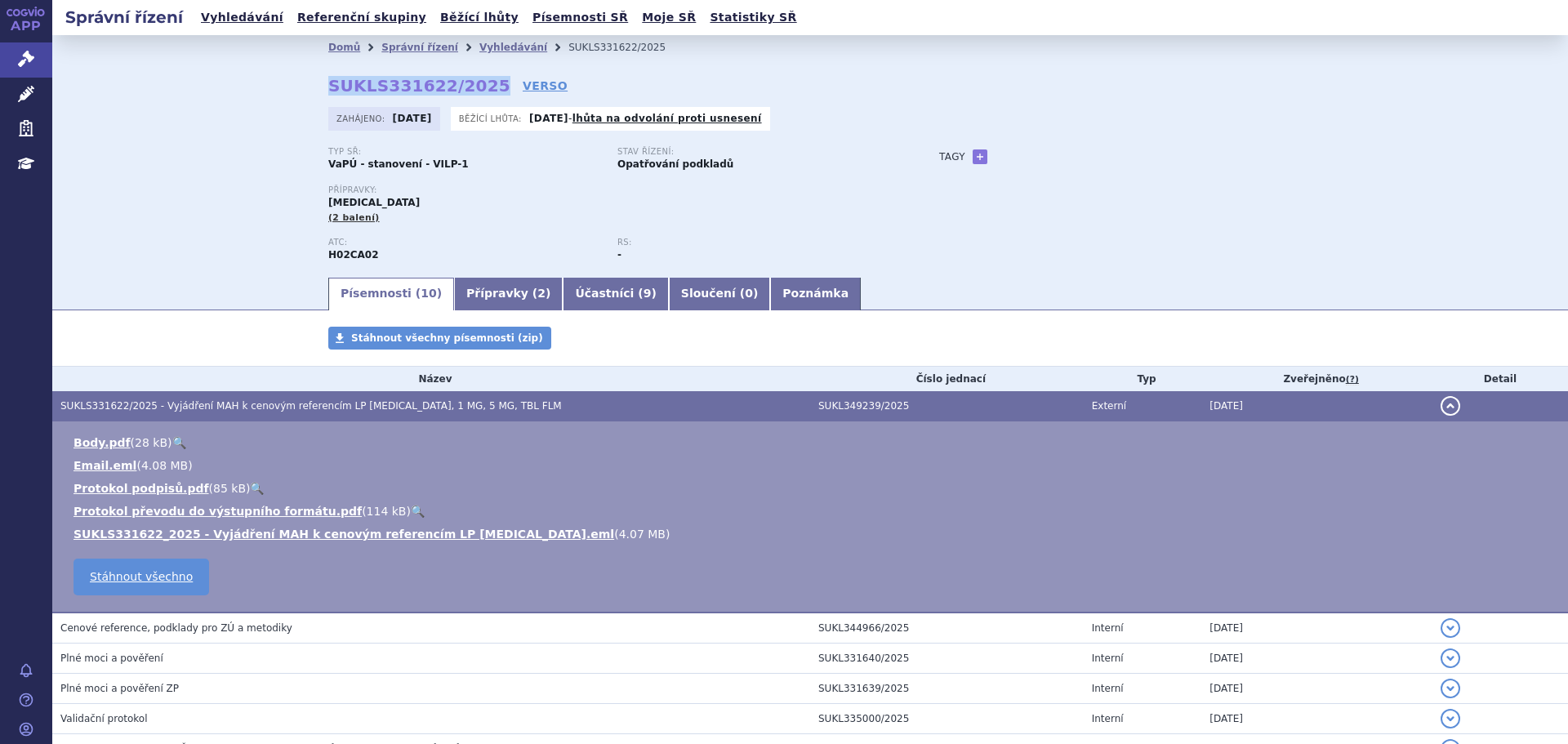
drag, startPoint x: 322, startPoint y: 84, endPoint x: 473, endPoint y: 87, distance: 151.0
click at [473, 87] on strong "SUKLS331622/2025" at bounding box center [420, 86] width 182 height 20
copy strong "SUKLS331622/2025"
click at [493, 49] on link "Vyhledávání" at bounding box center [513, 47] width 68 height 12
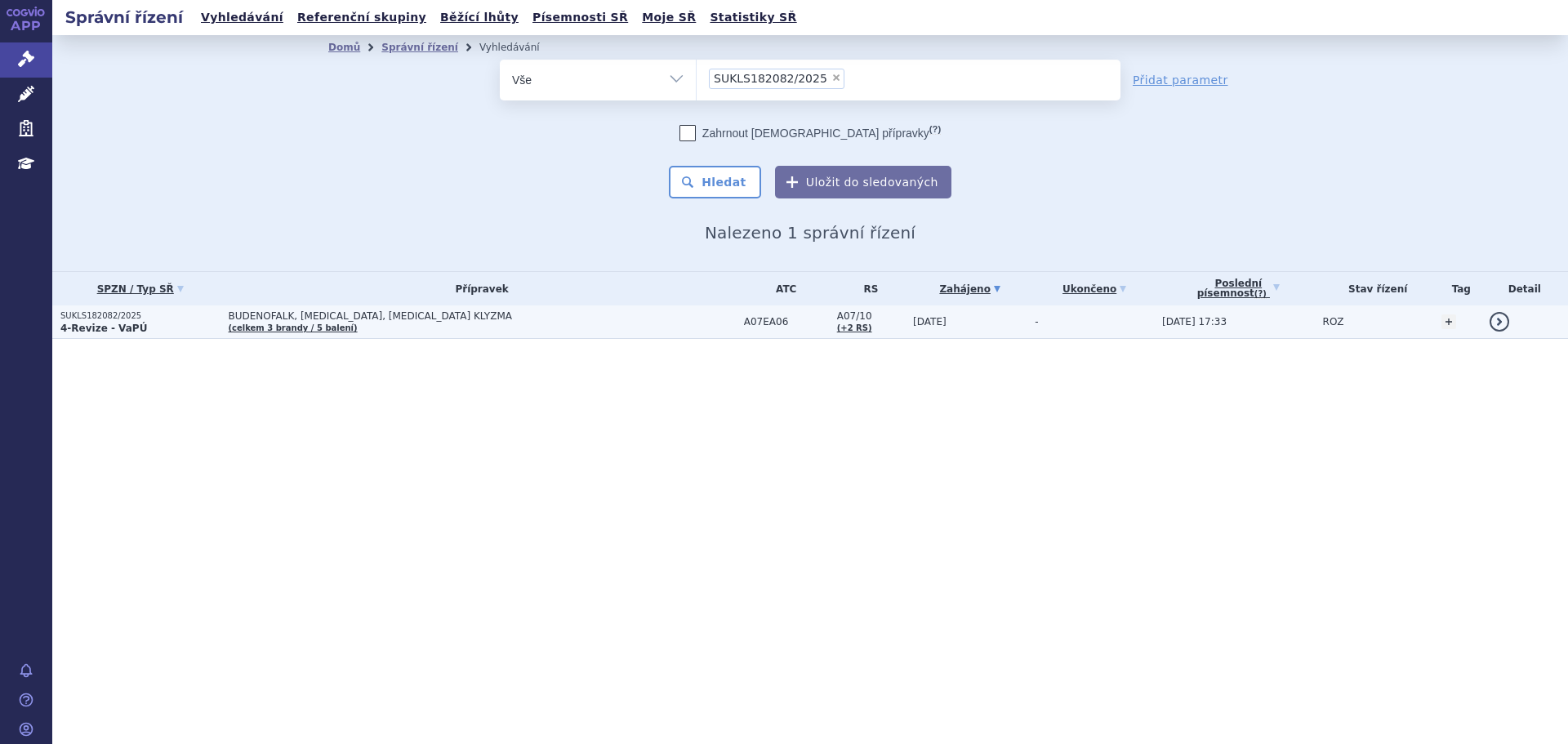
click at [580, 324] on td "BUDENOFALK, CORTIMENT, ENTOCORT KLYZMA (celkem 3 brandy / 5 balení)" at bounding box center [477, 322] width 515 height 33
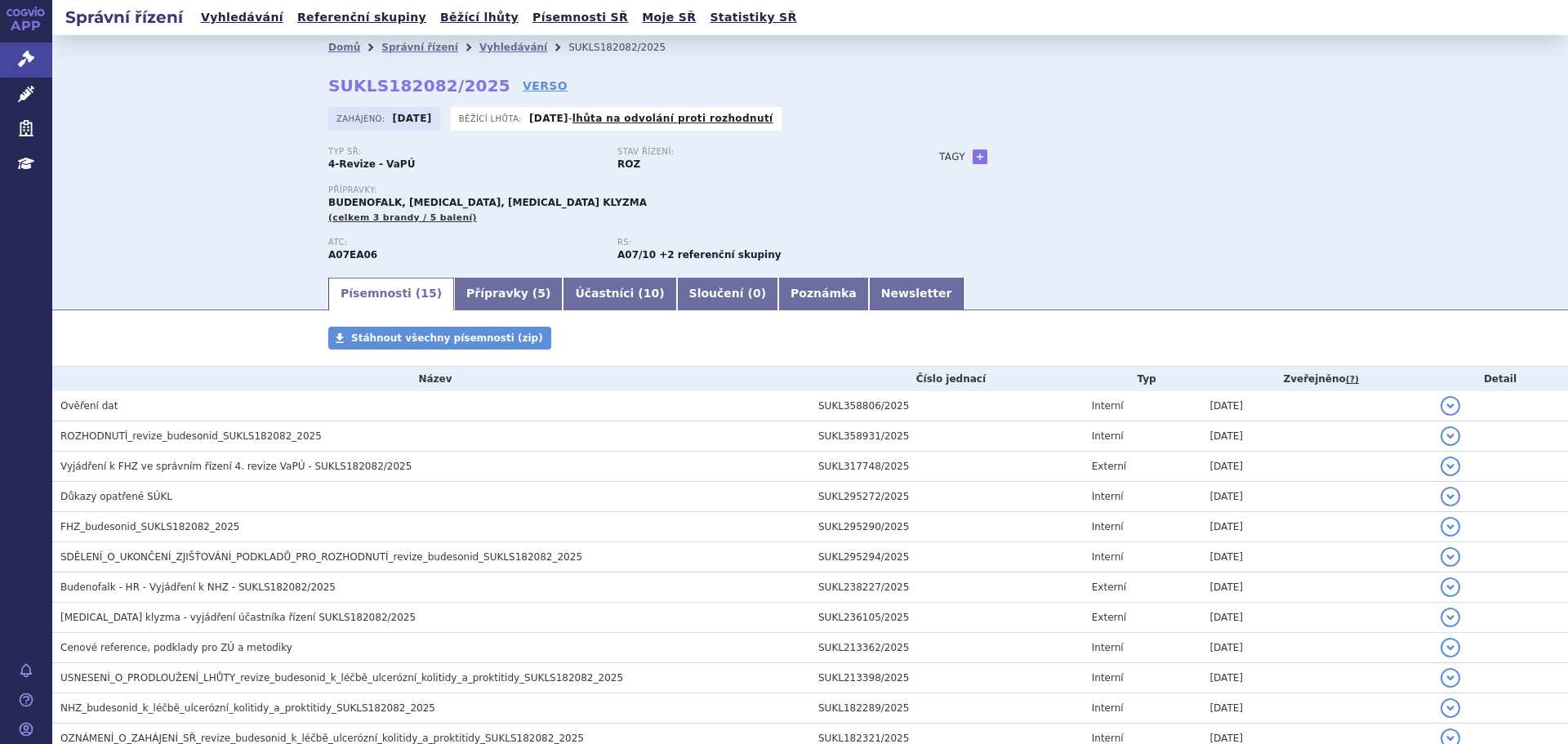
scroll to position [82, 0]
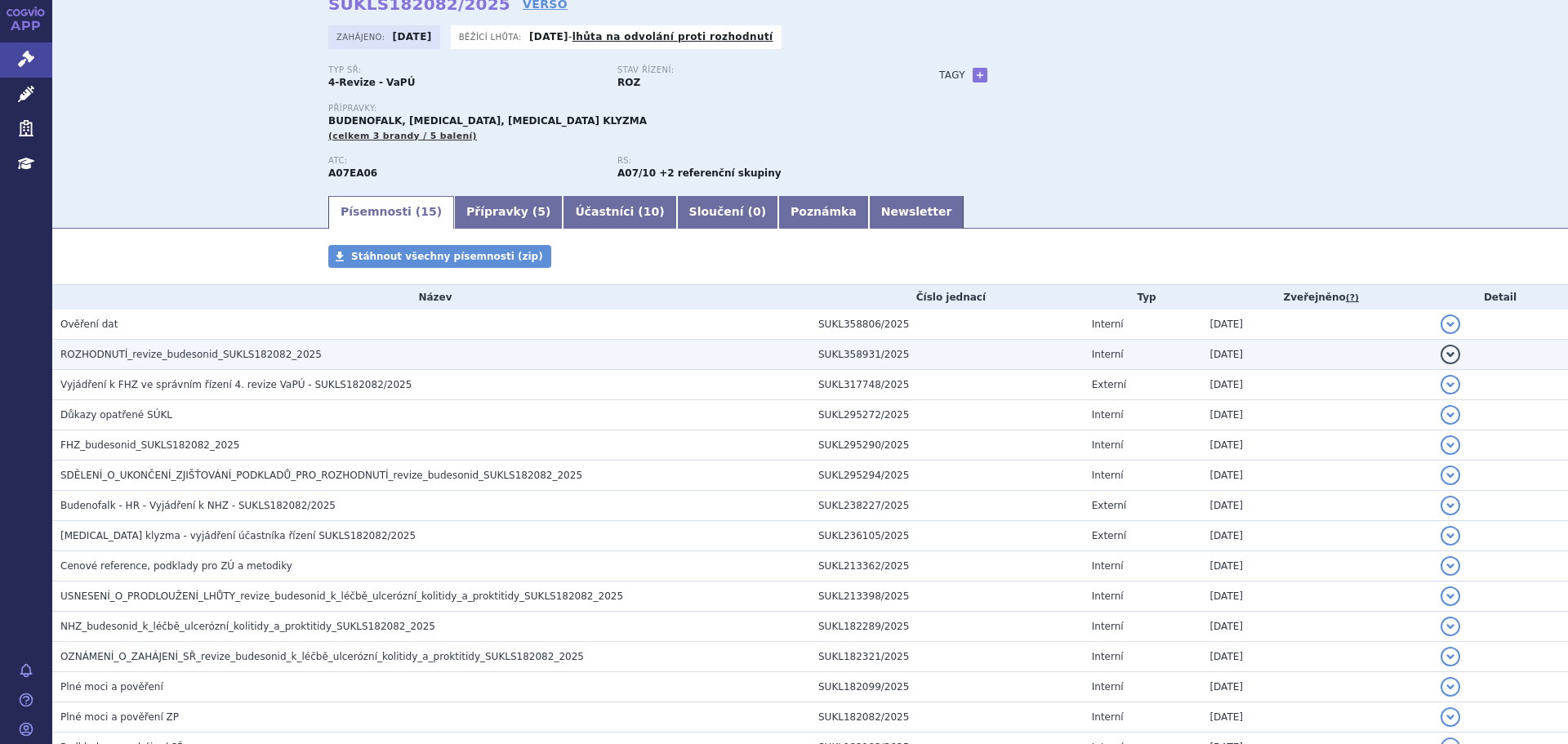
click at [336, 351] on h3 "ROZHODNUTÍ_revize_budesonid_SUKLS182082_2025" at bounding box center [435, 354] width 750 height 17
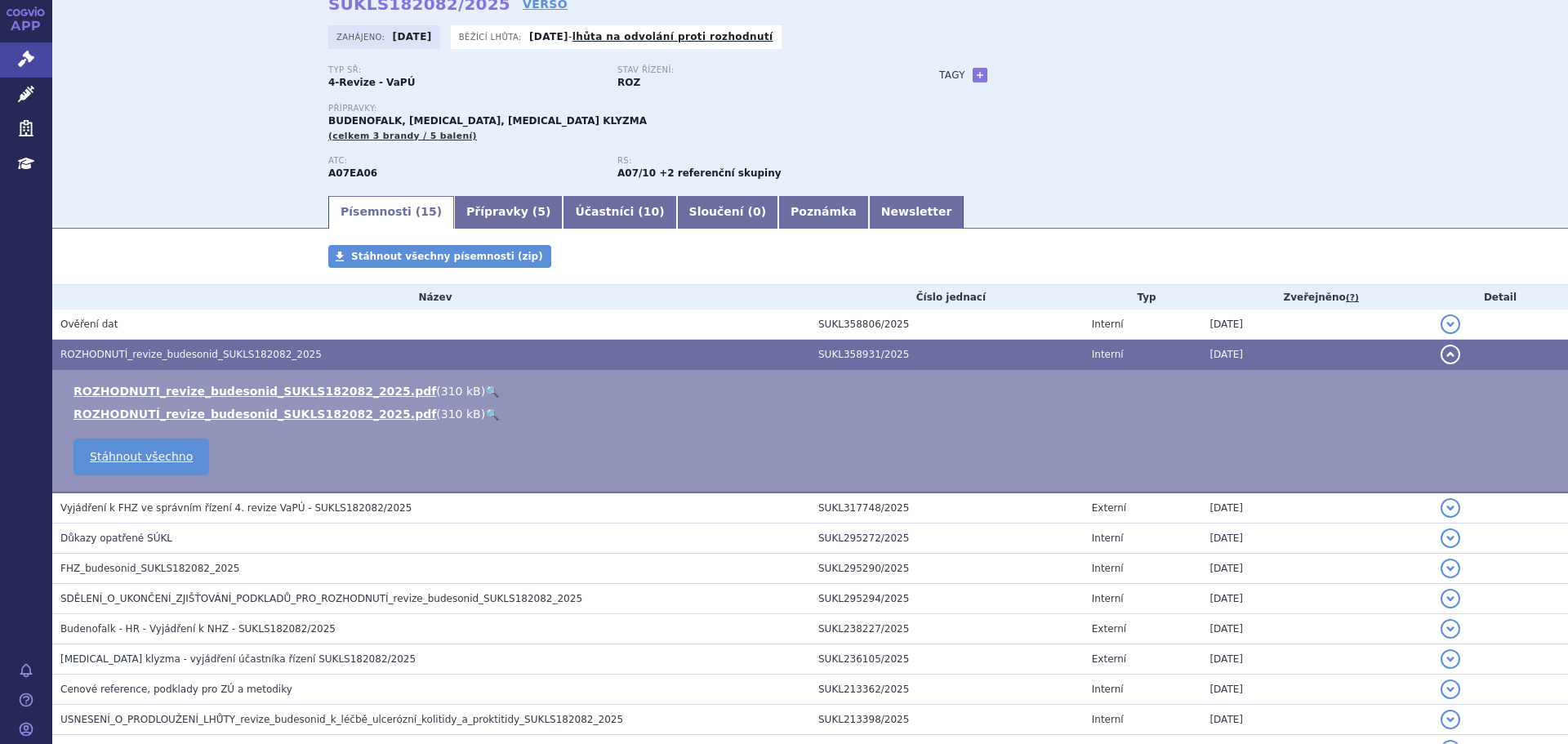
click at [485, 391] on link "🔍" at bounding box center [492, 391] width 14 height 13
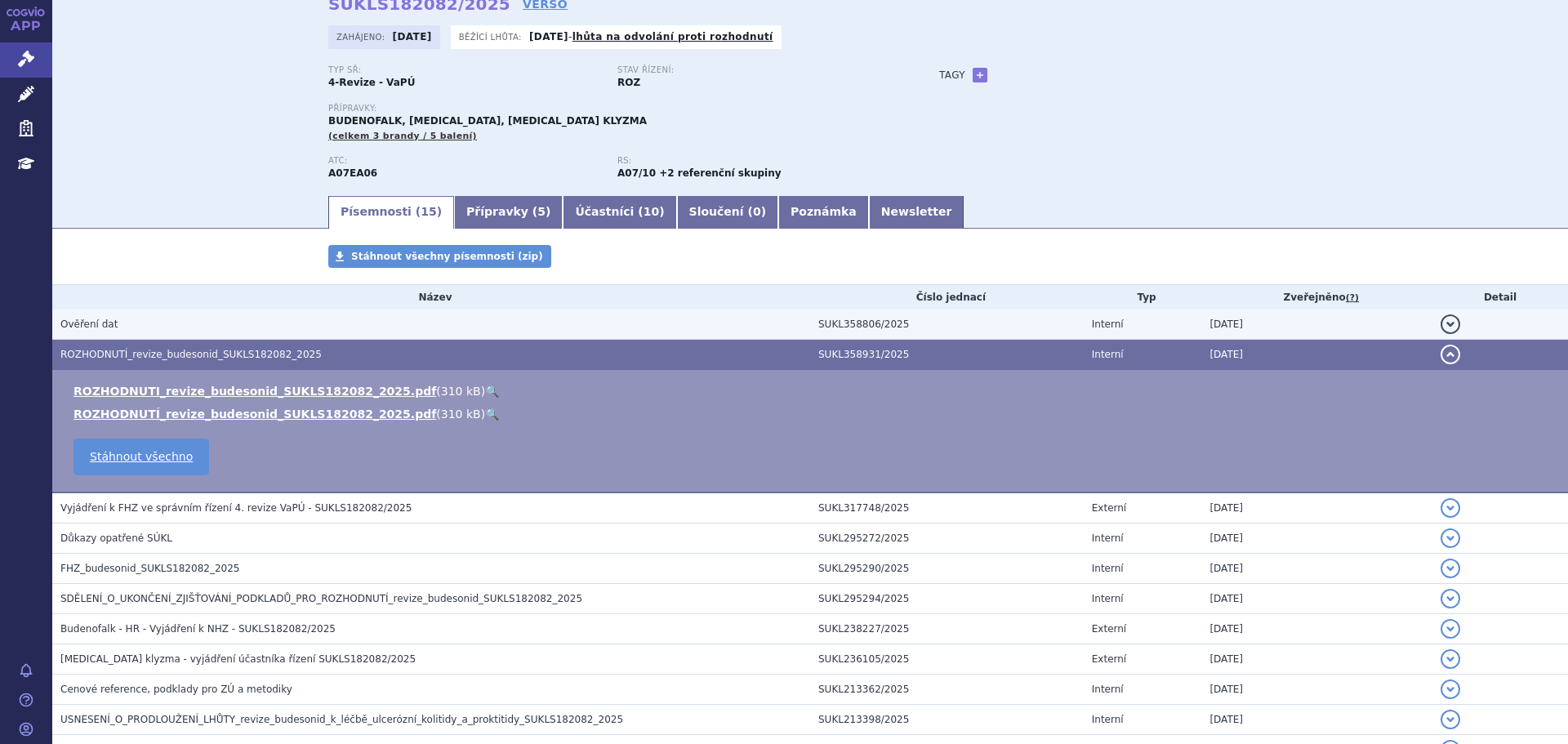
click at [214, 319] on h3 "Ověření dat" at bounding box center [435, 324] width 750 height 17
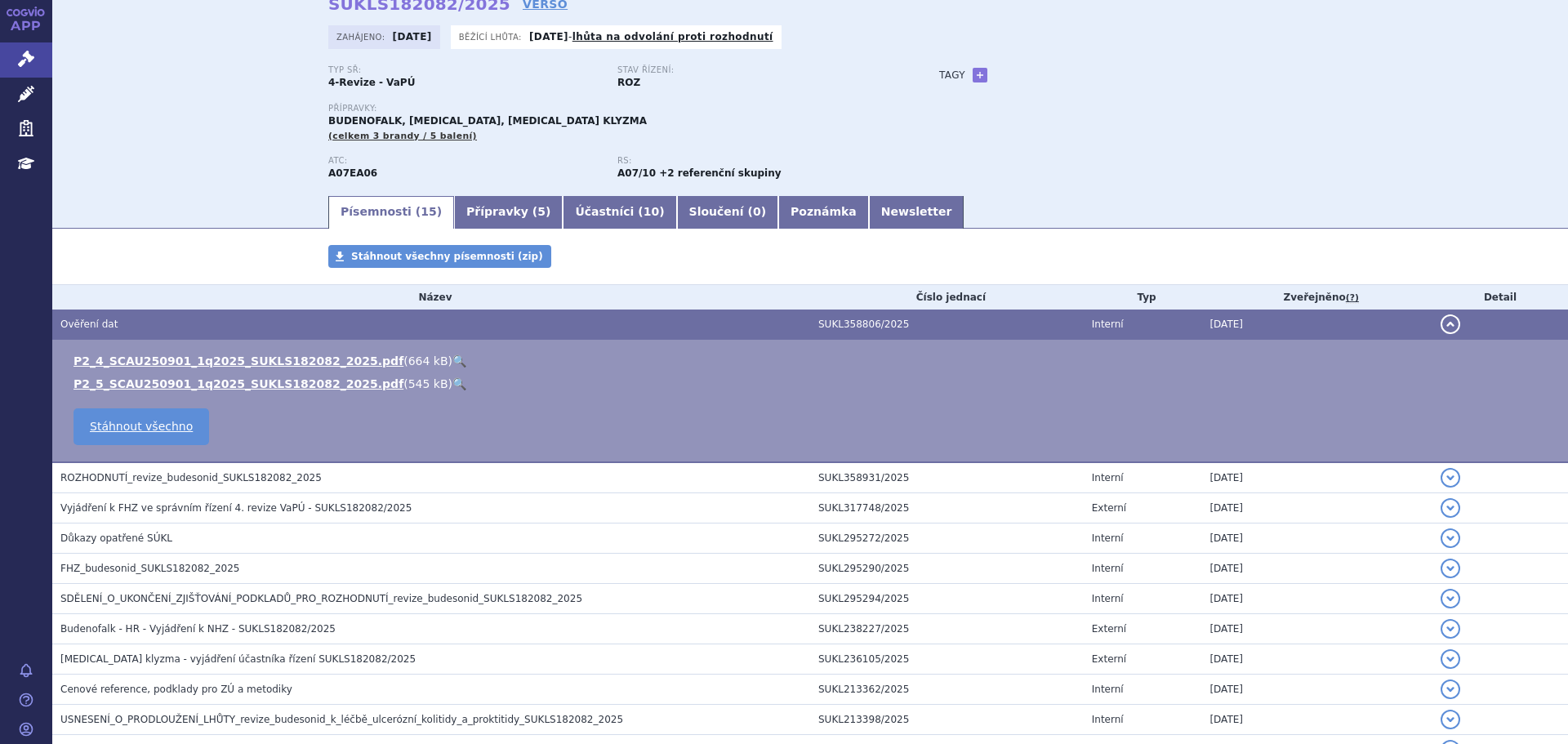
click at [453, 355] on link "🔍" at bounding box center [459, 361] width 14 height 13
click at [453, 378] on link "🔍" at bounding box center [459, 384] width 14 height 13
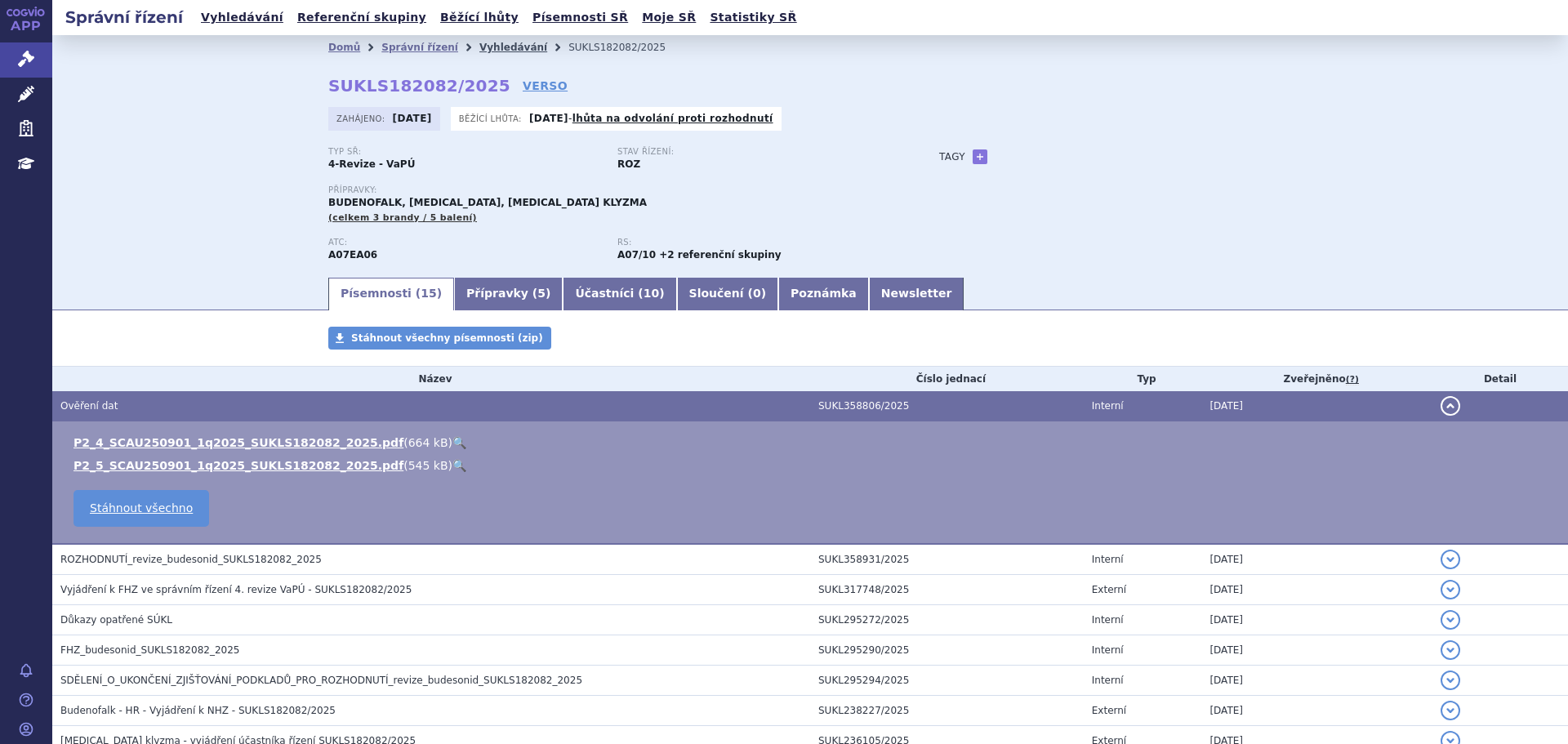
click at [479, 48] on link "Vyhledávání" at bounding box center [513, 47] width 68 height 12
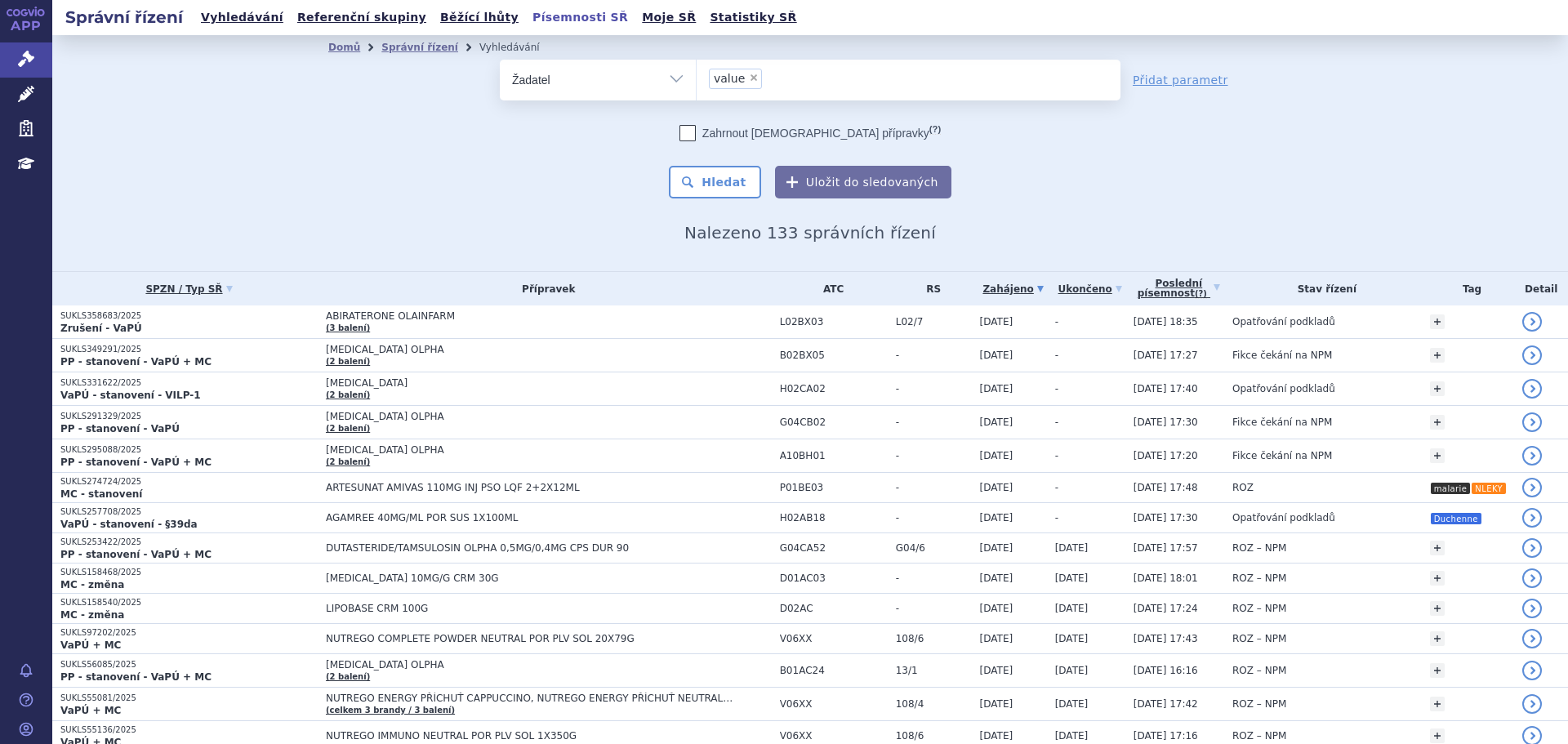
click at [540, 15] on link "Písemnosti SŘ" at bounding box center [580, 17] width 105 height 22
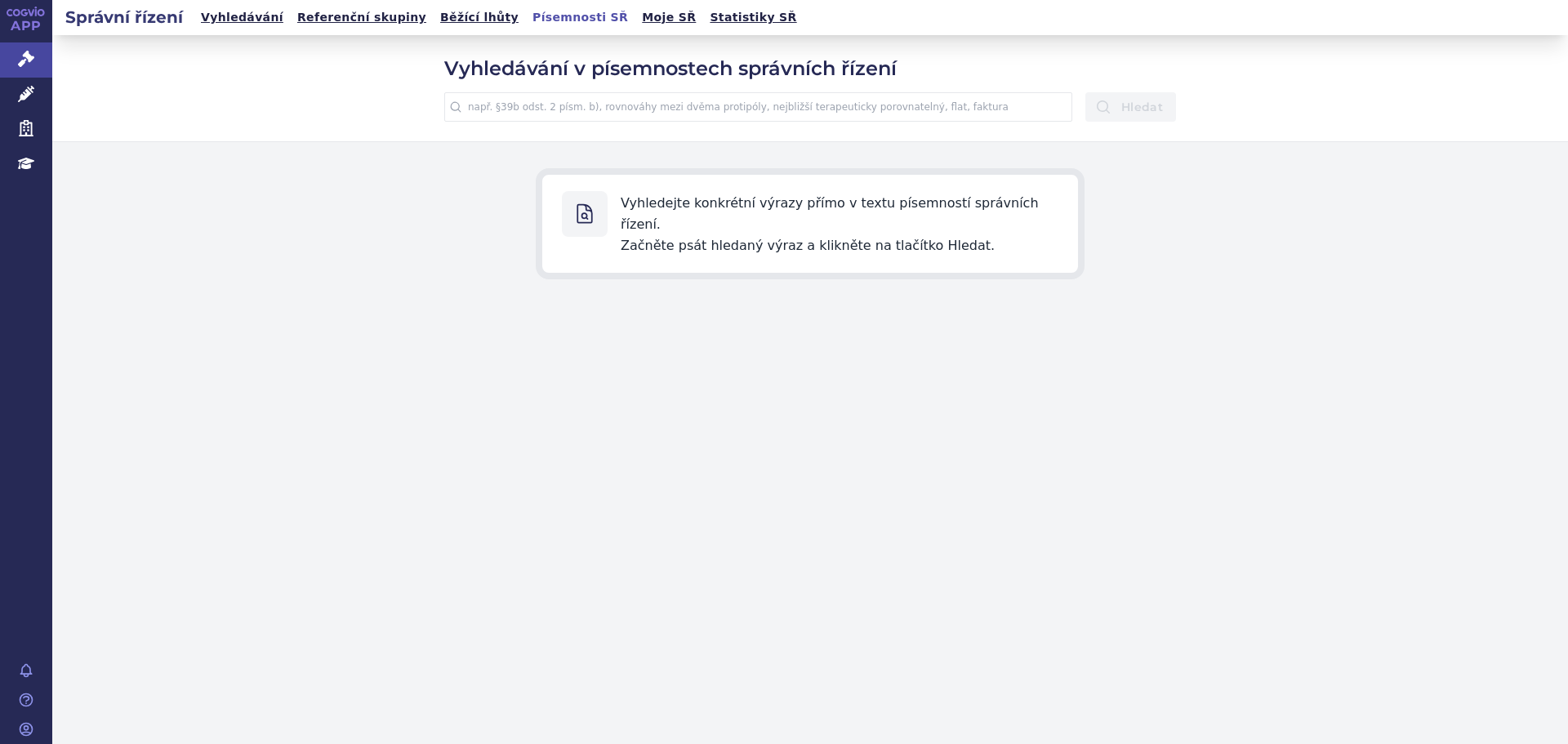
click at [602, 105] on input "text" at bounding box center [758, 107] width 628 height 30
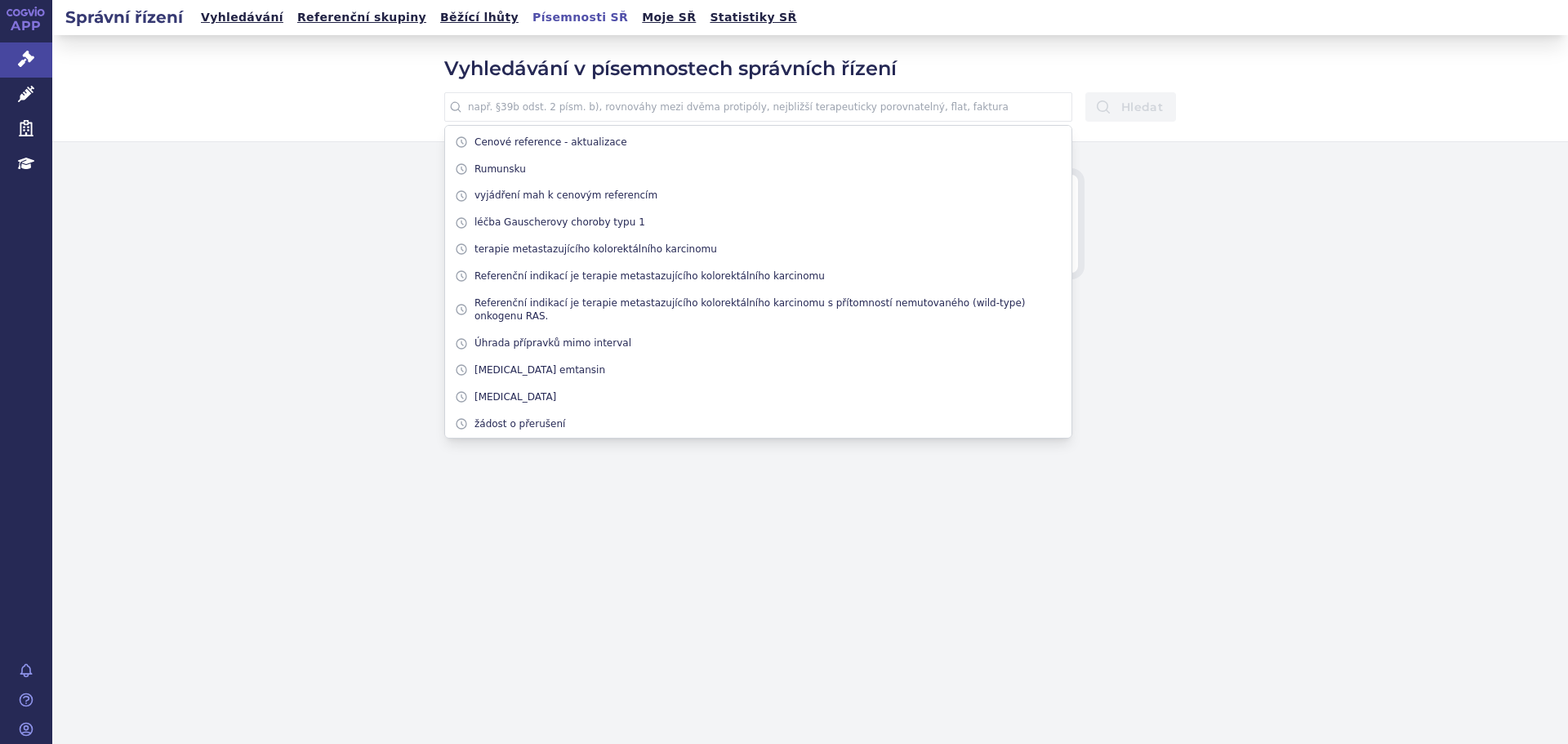
paste input "Catalogul Public național al prețurilor maximale"
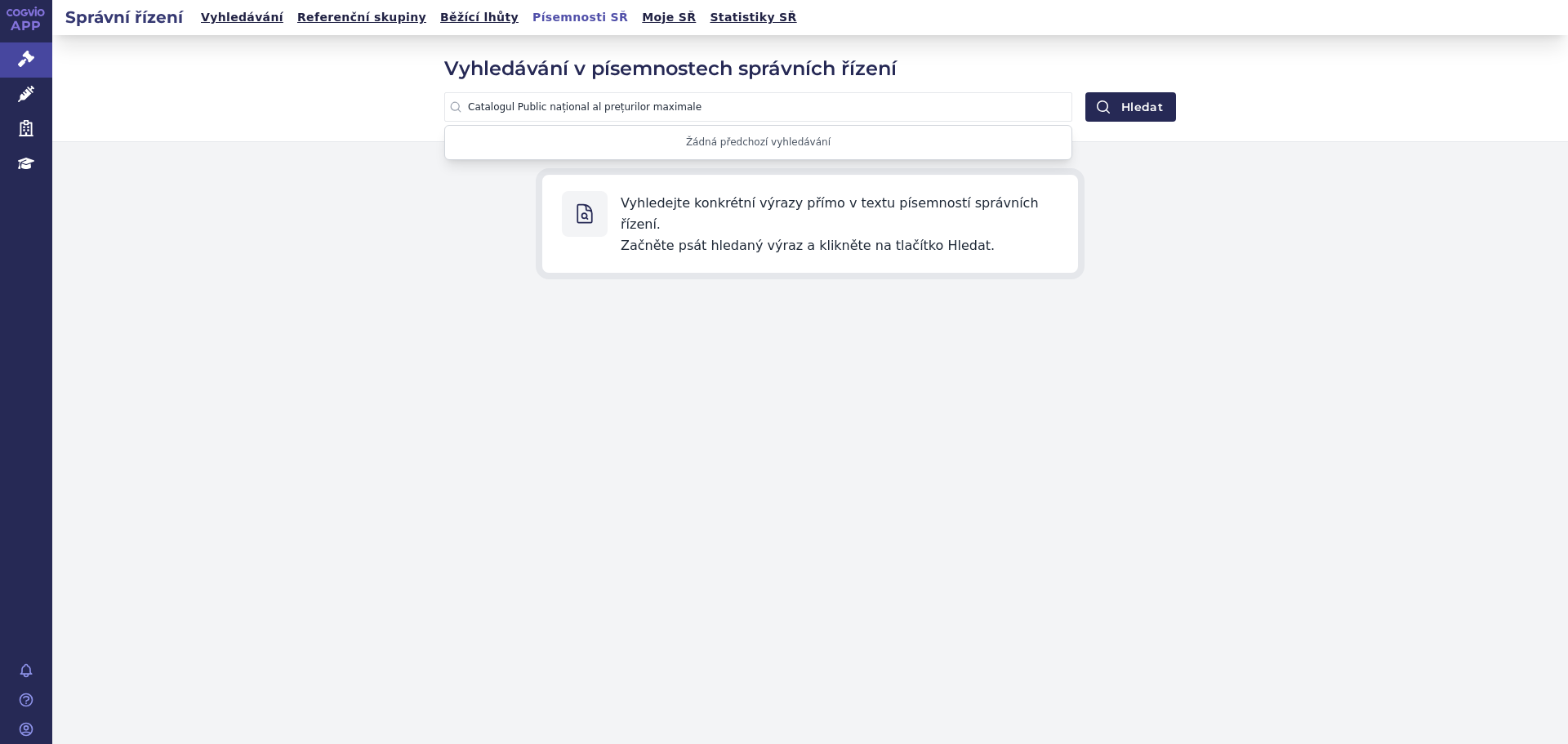
click at [1085, 92] on button "Hledat" at bounding box center [1130, 107] width 90 height 30
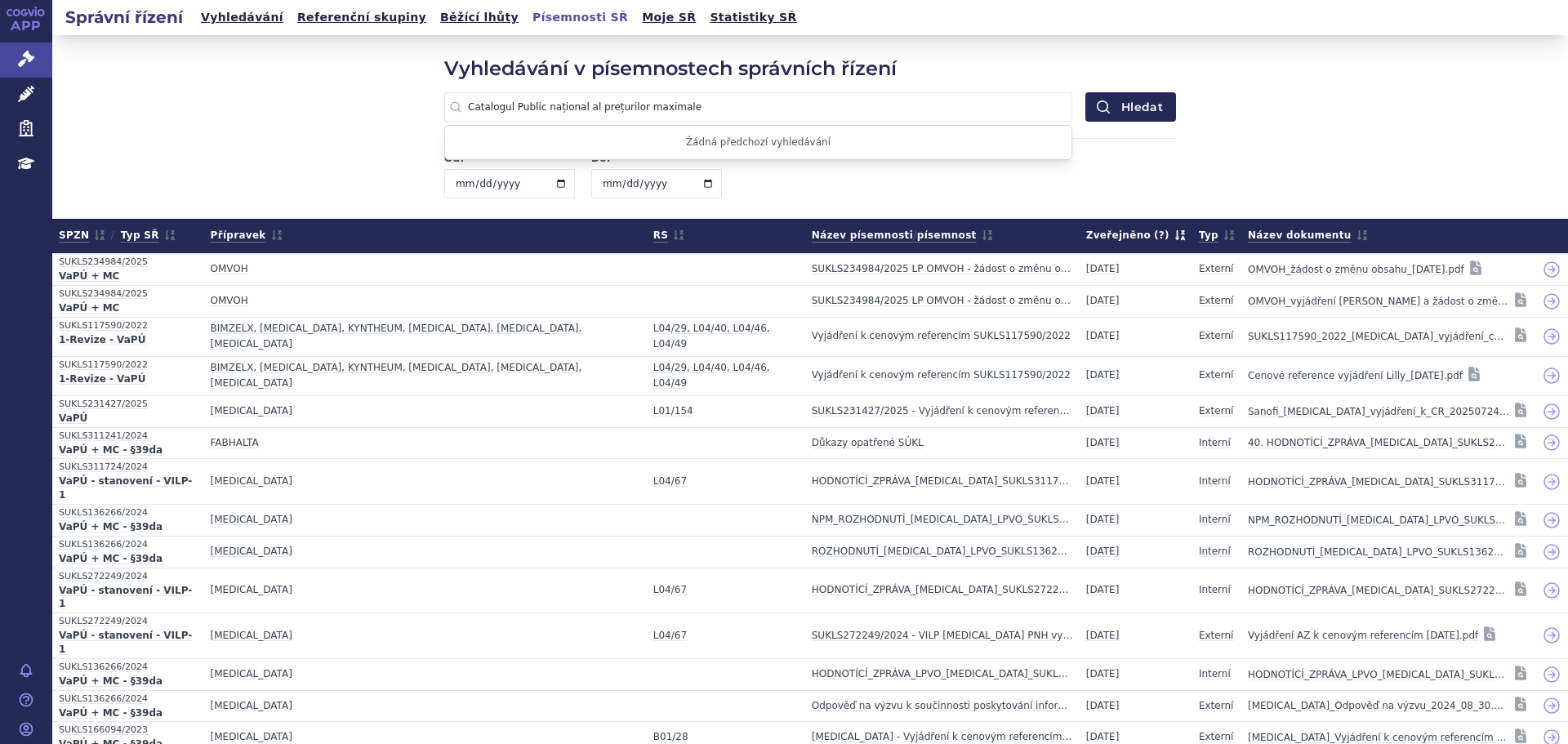
drag, startPoint x: 622, startPoint y: 110, endPoint x: 279, endPoint y: 139, distance: 344.2
click at [298, 132] on div "Vyhledávání v písemnostech správních řízení Catalogul Public național al prețur…" at bounding box center [810, 126] width 1516 height 183
paste input "rumunského ministerstva (Catalogul Public național al prețurilor maximale ale m…"
drag, startPoint x: 584, startPoint y: 110, endPoint x: 392, endPoint y: 116, distance: 192.1
click at [392, 116] on div "Vyhledávání v písemnostech správních řízení rumunského ministerstva (Catalogul …" at bounding box center [810, 126] width 1516 height 183
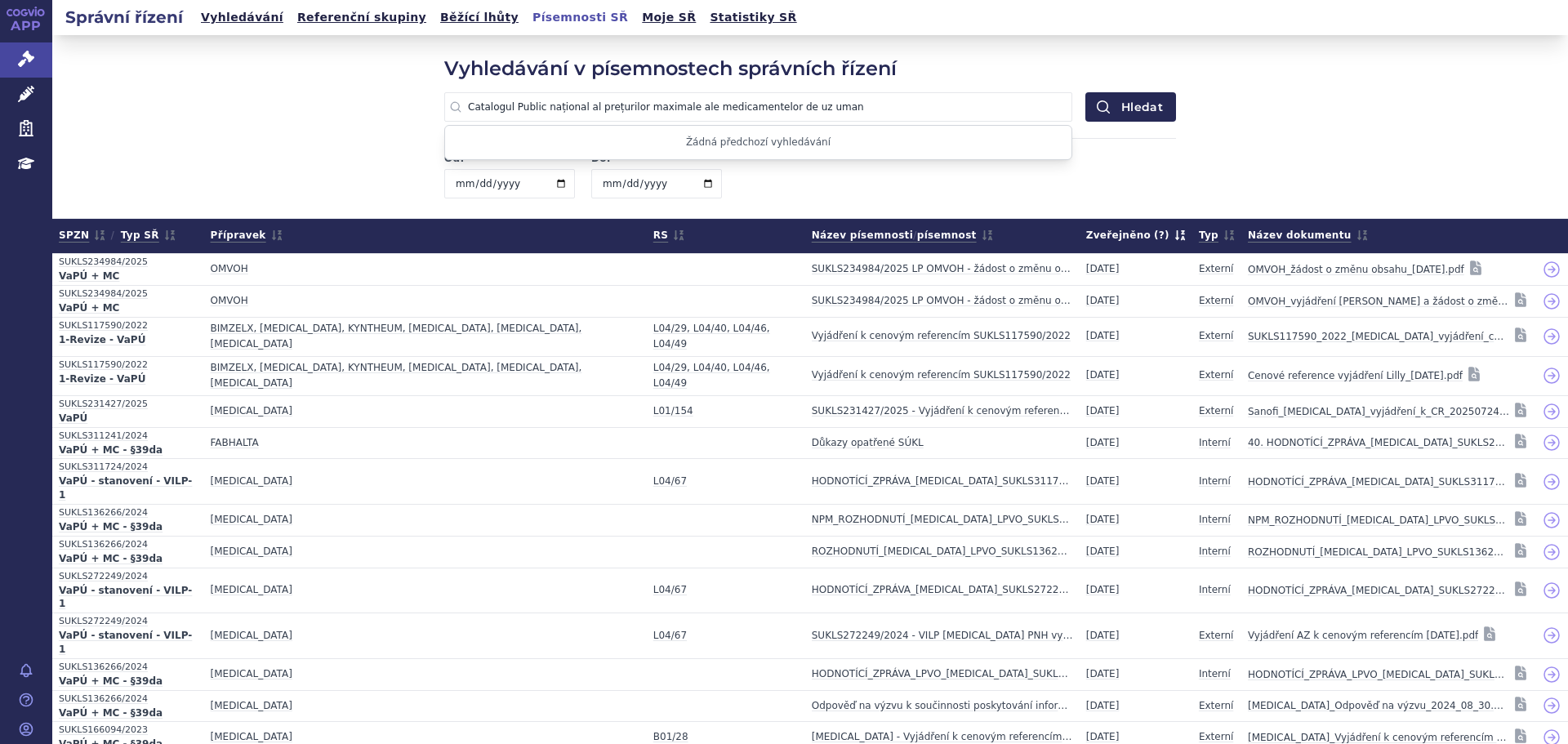
click at [918, 99] on input "Catalogul Public național al prețurilor maximale ale medicamentelor de uz uman" at bounding box center [758, 107] width 628 height 30
type input "Catalogul Public național al prețurilor maximale ale medicamentelor de uz uman"
click at [1085, 92] on button "Hledat" at bounding box center [1130, 107] width 90 height 30
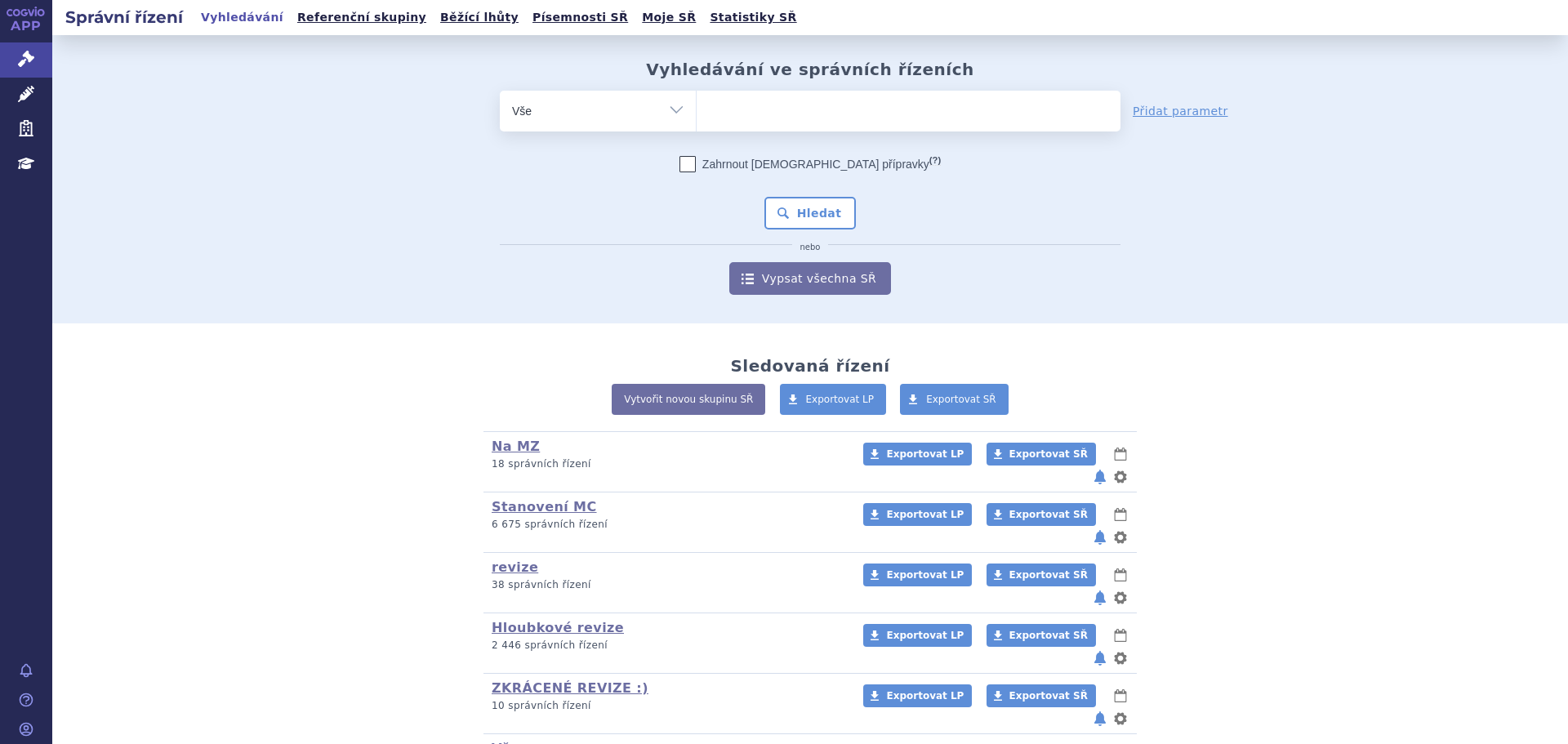
click at [736, 108] on ul at bounding box center [908, 107] width 424 height 34
click at [696, 108] on select at bounding box center [695, 110] width 1 height 41
click at [750, 114] on ul at bounding box center [908, 107] width 424 height 34
click at [696, 114] on select at bounding box center [695, 110] width 1 height 41
click at [764, 98] on ul at bounding box center [908, 107] width 424 height 34
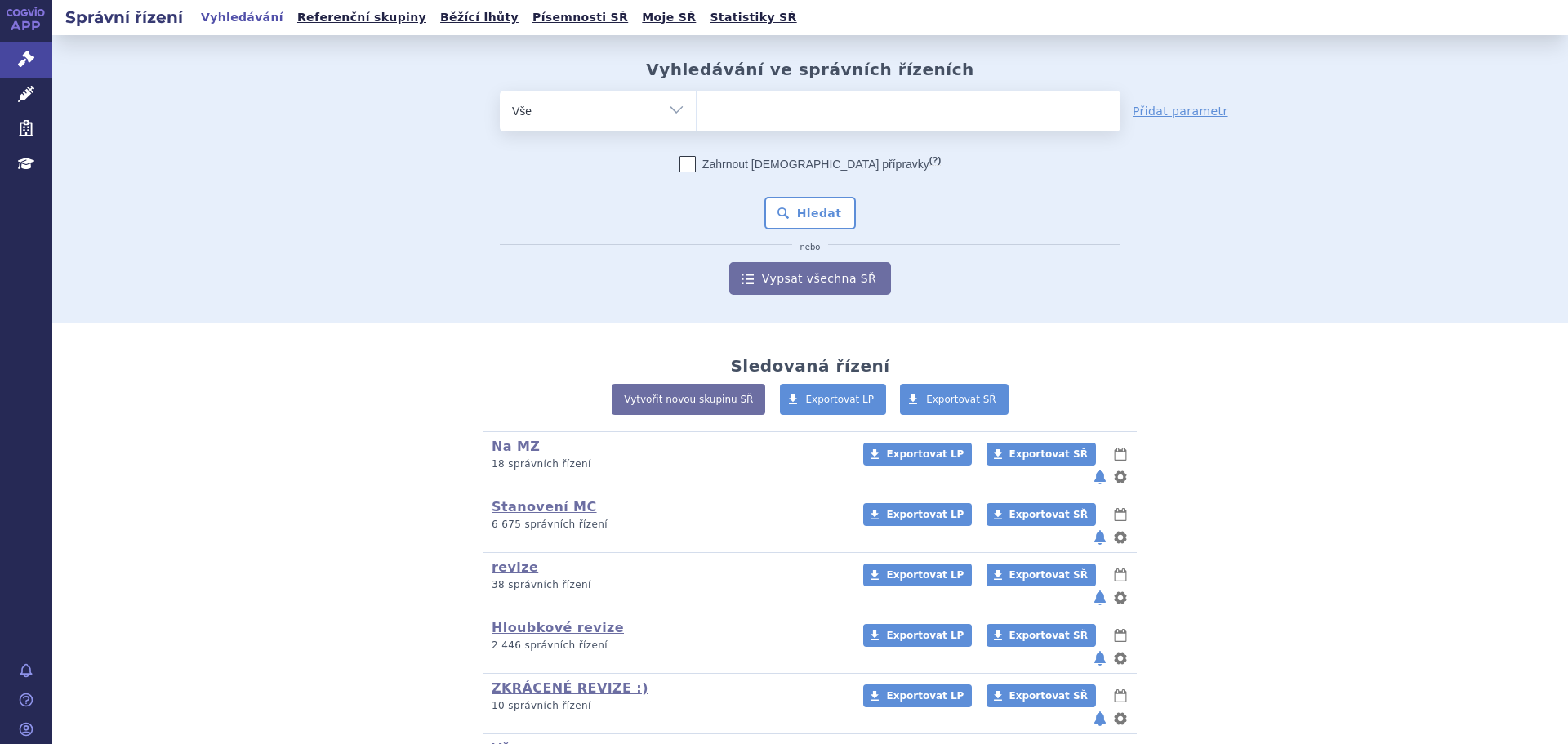
click at [696, 98] on select at bounding box center [695, 110] width 1 height 41
type input "om"
type input "omv"
type input "omvoh"
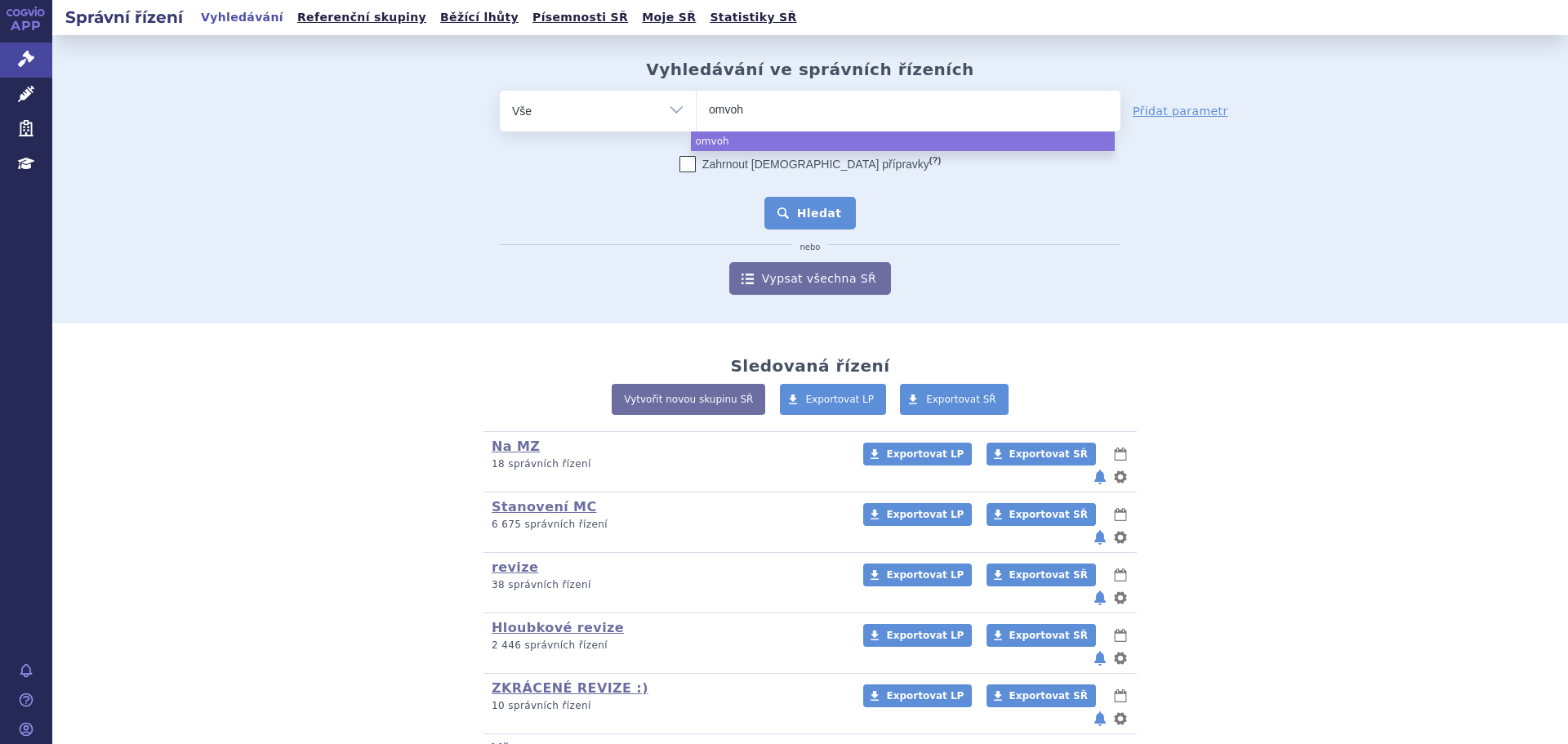
select select "omvoh"
click at [826, 222] on button "Hledat" at bounding box center [810, 213] width 92 height 32
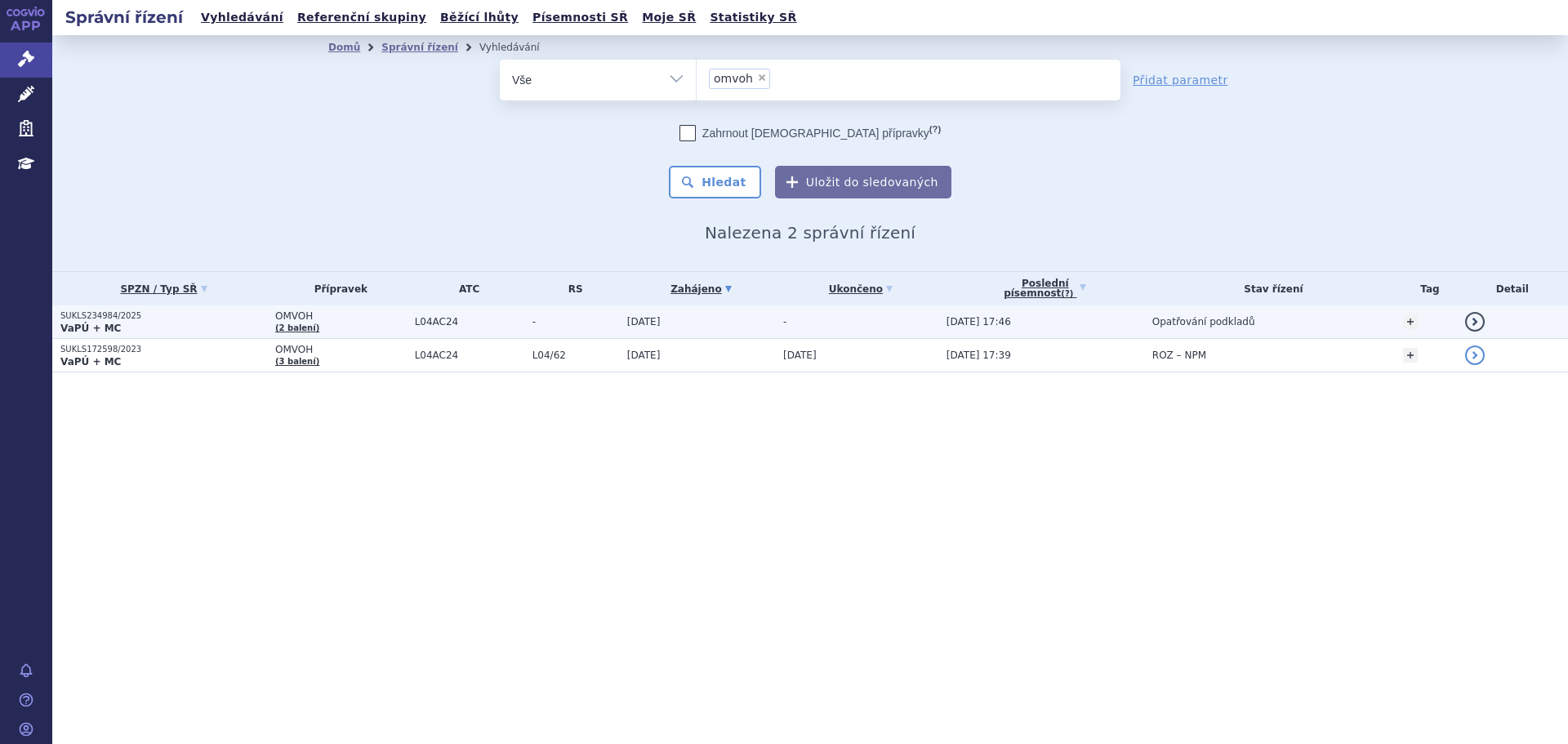
click at [267, 326] on p "VaPÚ + MC" at bounding box center [164, 329] width 207 height 13
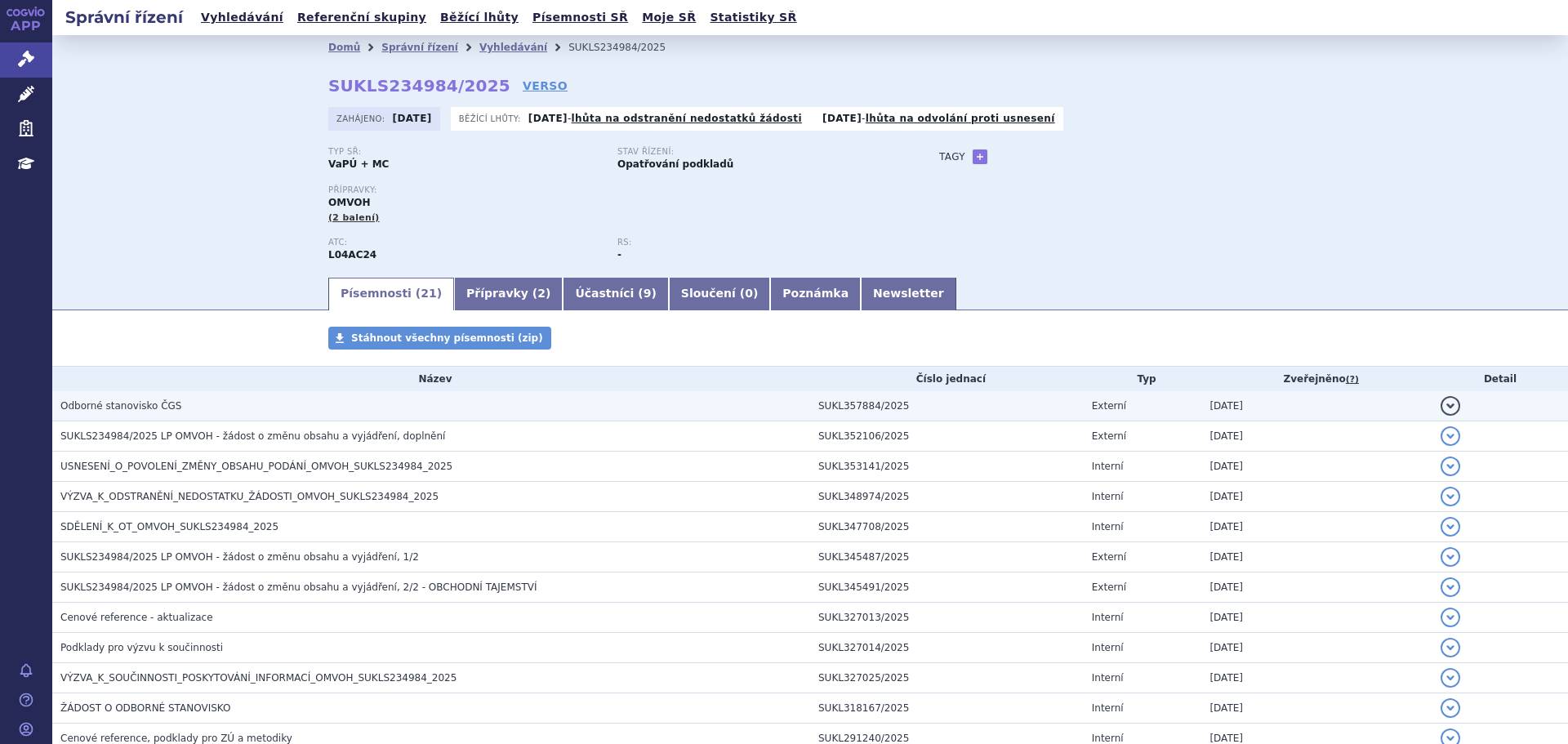
scroll to position [82, 0]
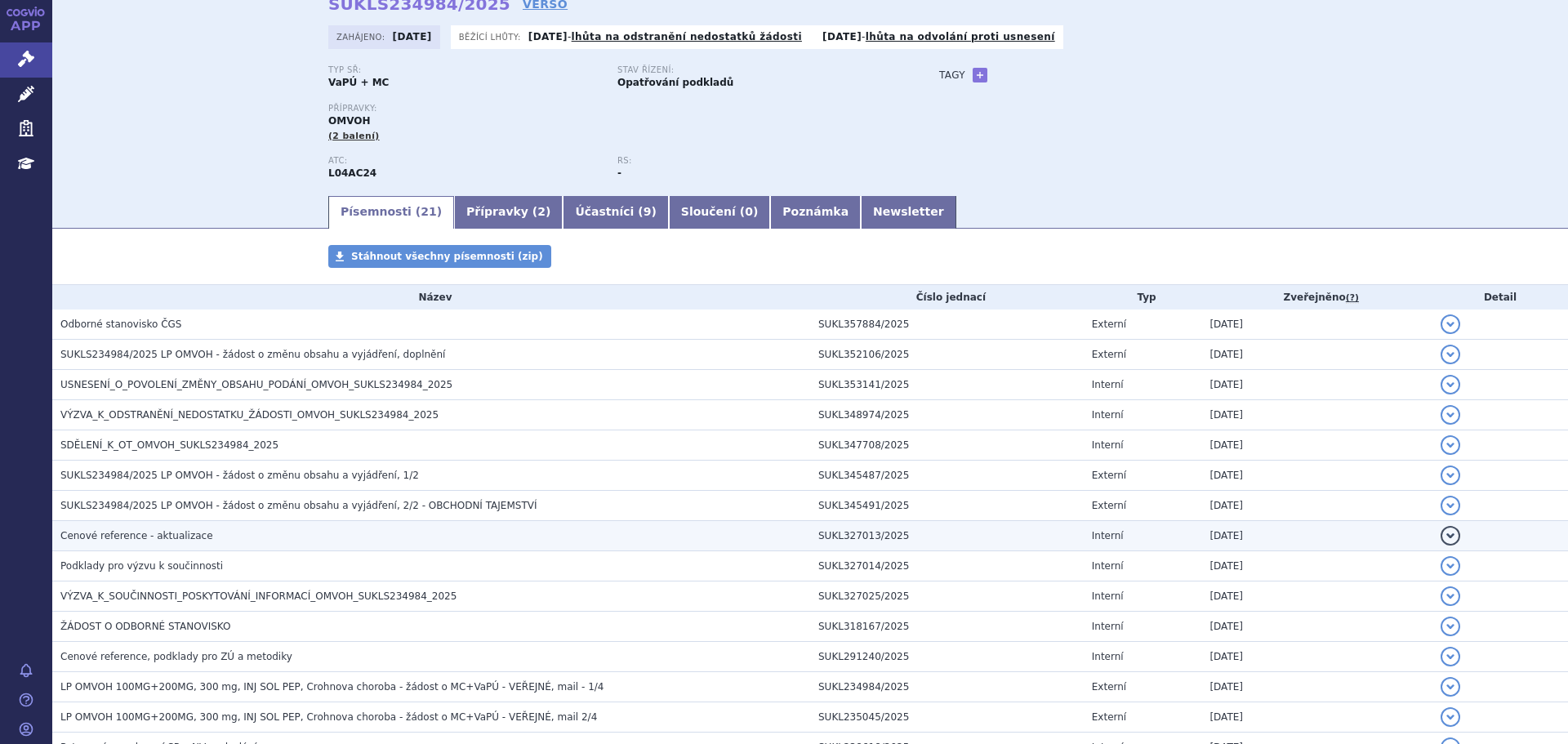
click at [211, 540] on h3 "Cenové reference - aktualizace" at bounding box center [435, 535] width 750 height 17
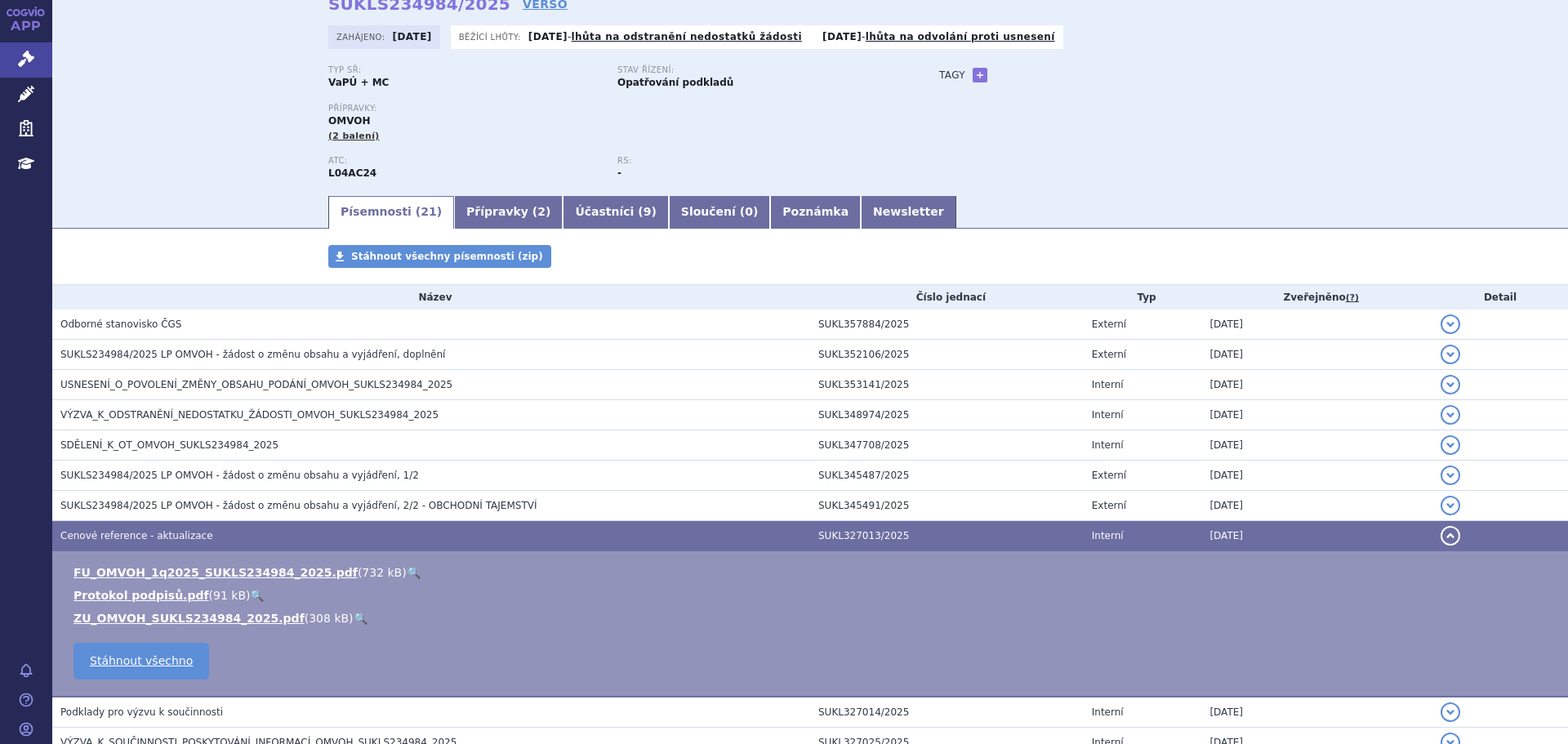
click at [406, 570] on link "🔍" at bounding box center [413, 573] width 14 height 13
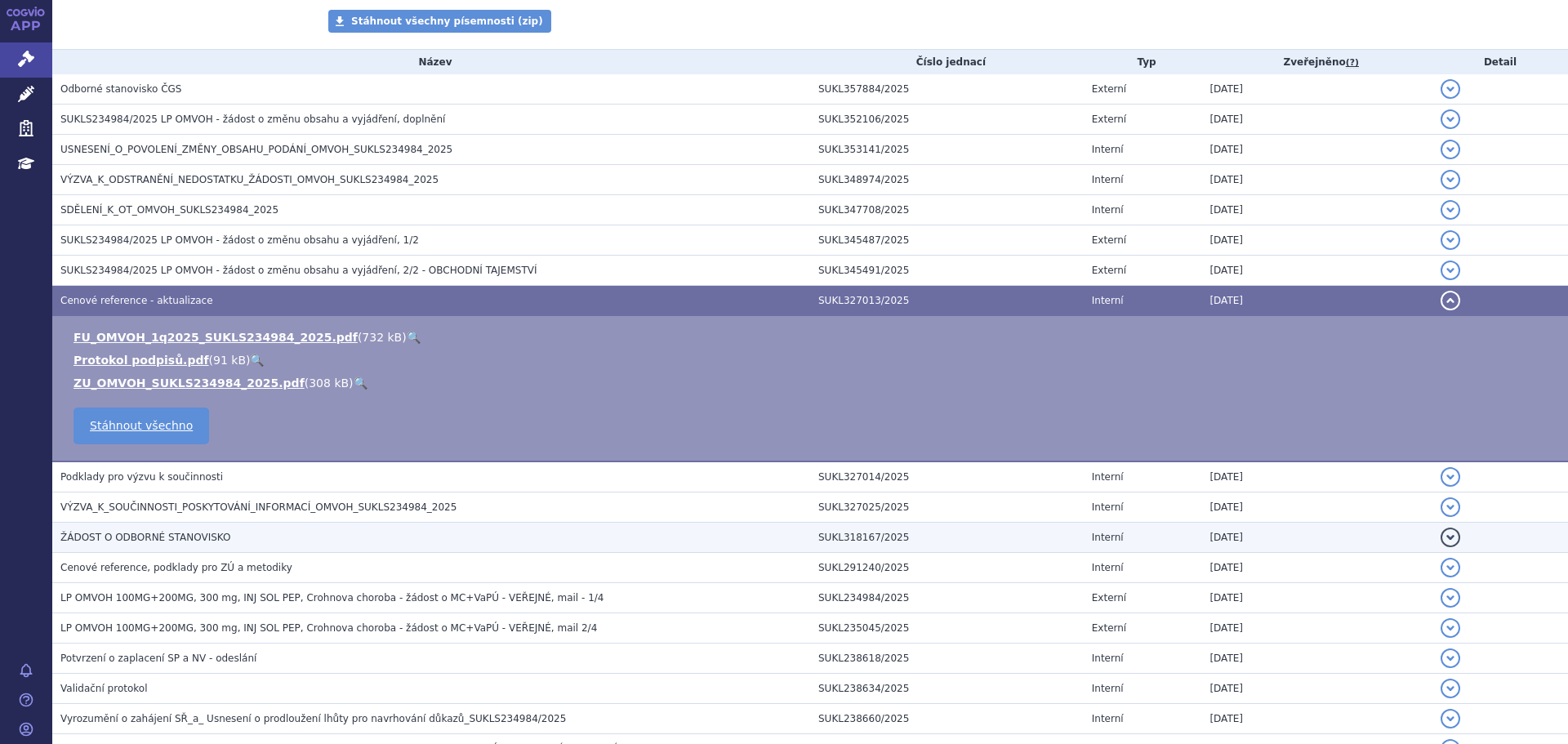
scroll to position [327, 0]
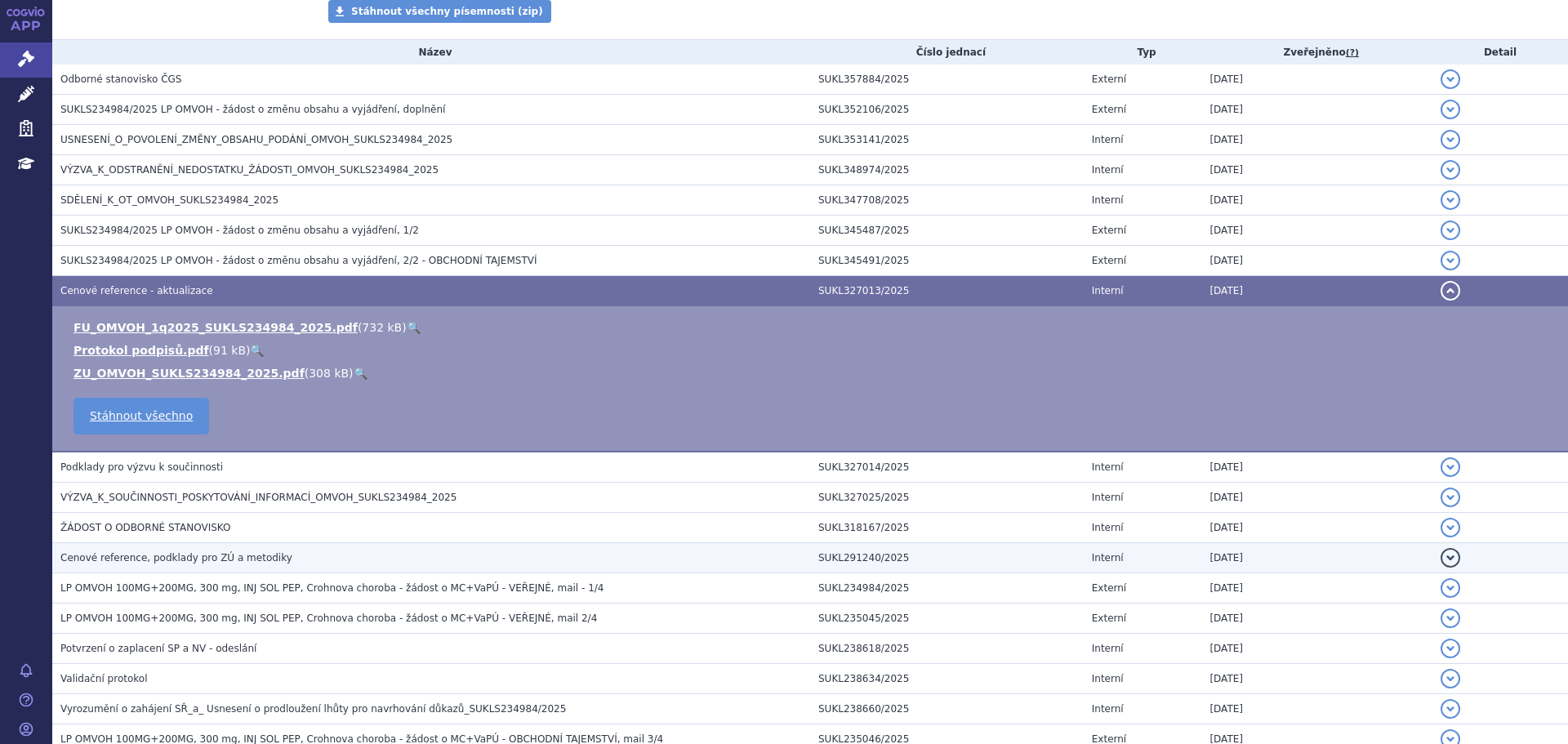
click at [315, 558] on h3 "Cenové reference, podklady pro ZÚ a metodiky" at bounding box center [435, 558] width 750 height 17
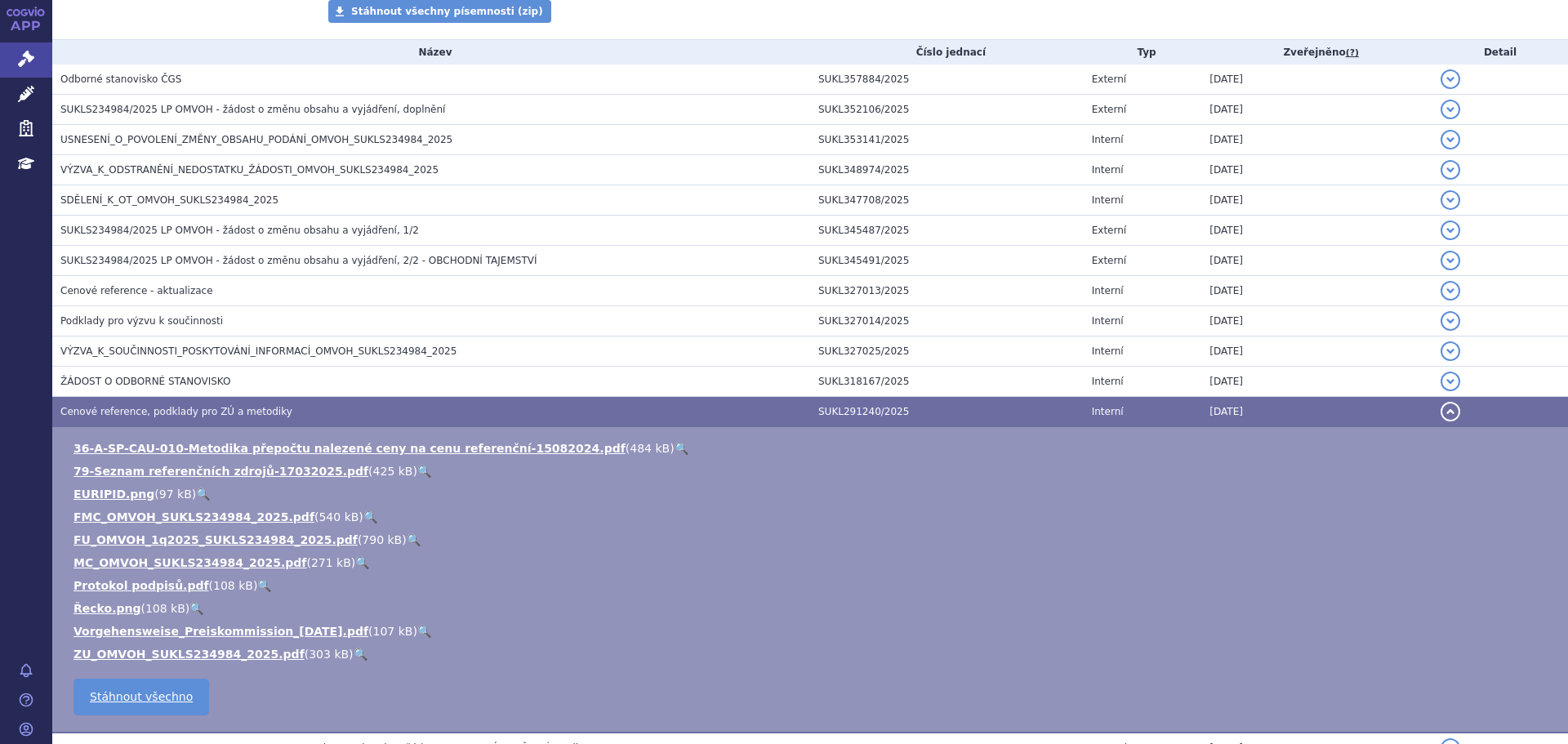
click at [406, 535] on link "🔍" at bounding box center [413, 540] width 14 height 13
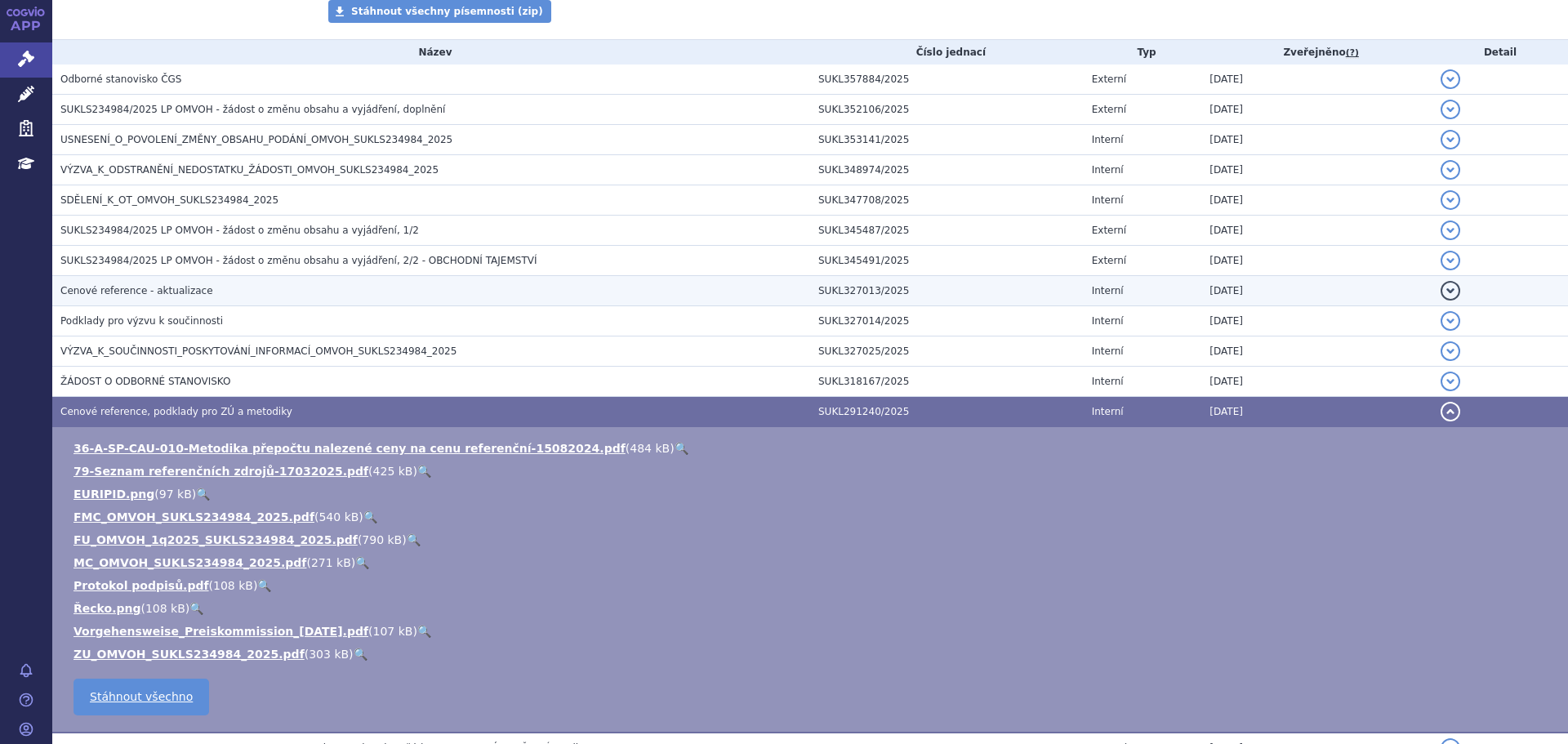
click at [230, 293] on h3 "Cenové reference - aktualizace" at bounding box center [435, 290] width 750 height 17
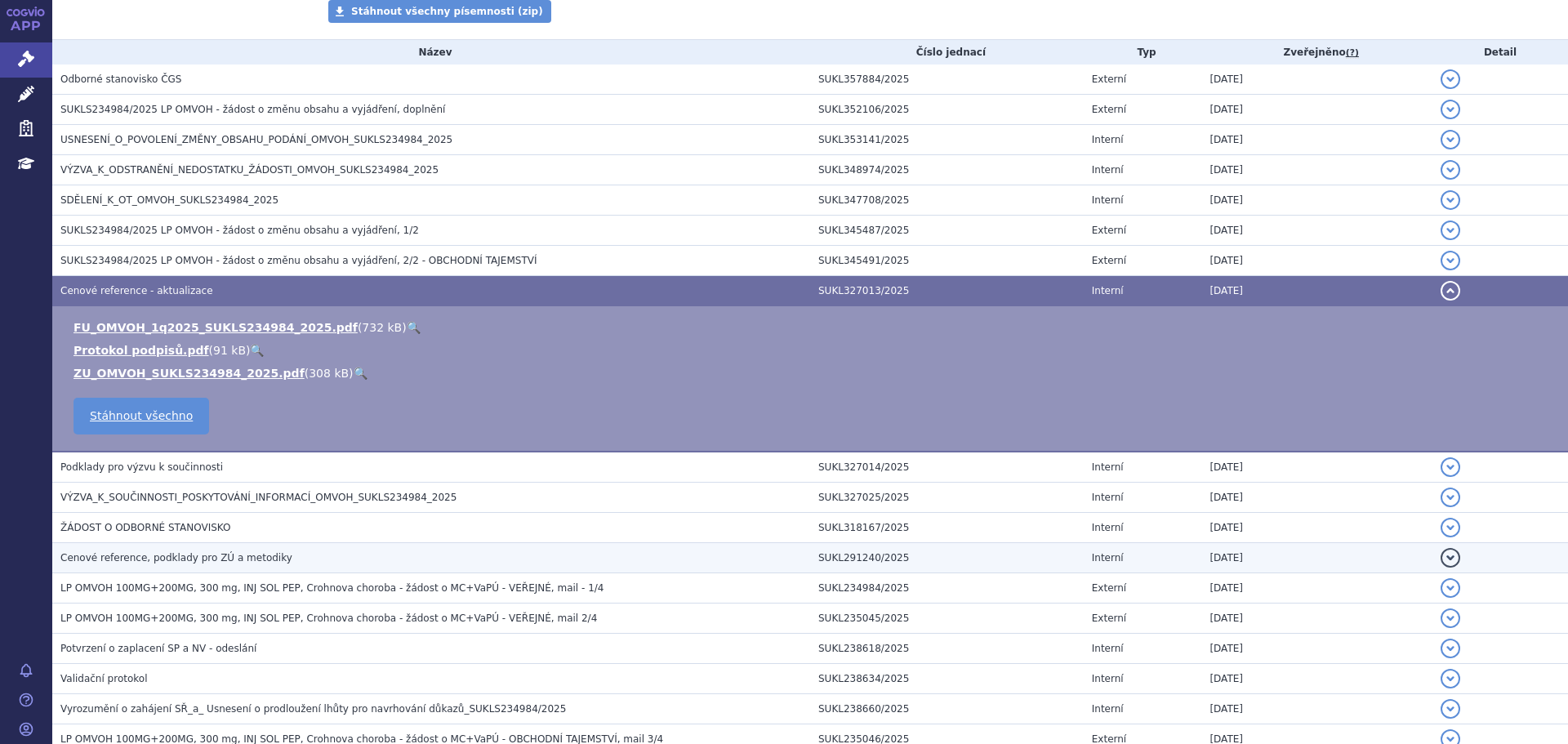
click at [229, 547] on td "Cenové reference, podklady pro ZÚ a metodiky" at bounding box center [430, 558] width 758 height 30
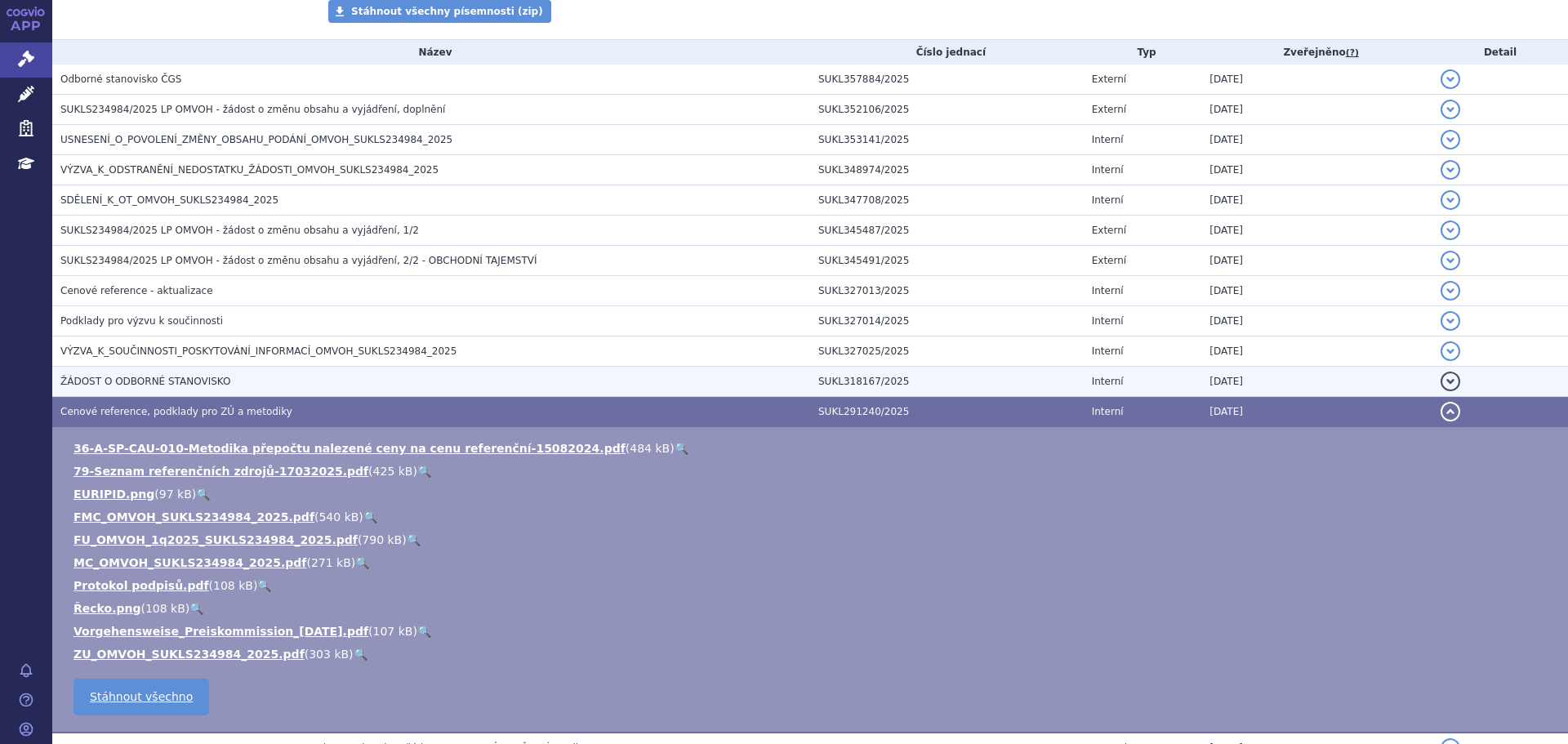
click at [171, 387] on span "ŽÁDOST O ODBORNÉ STANOVISKO" at bounding box center [145, 382] width 170 height 12
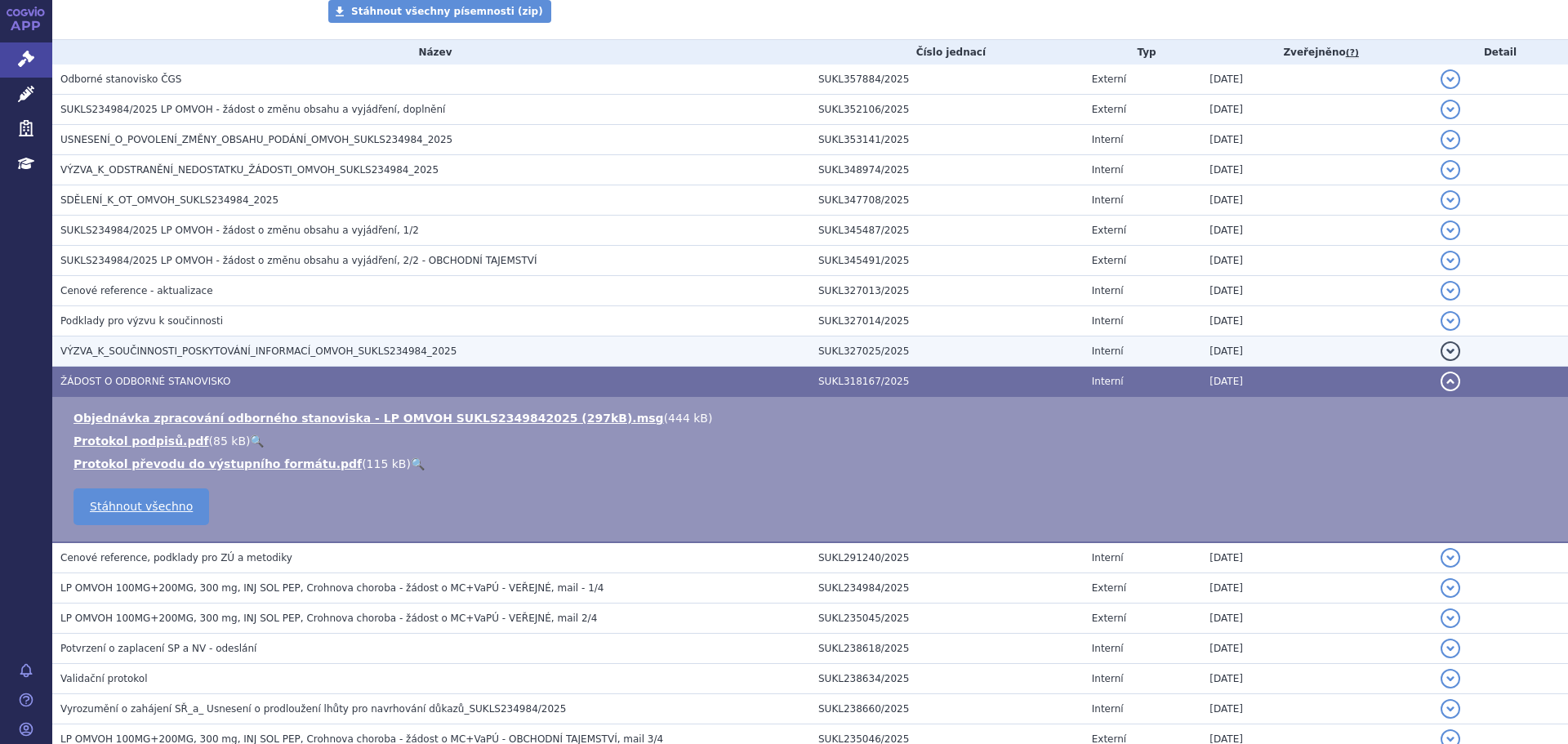
click at [189, 357] on span "VÝZVA_K_SOUČINNOSTI_POSKYTOVÁNÍ_INFORMACÍ_OMVOH_SUKLS234984_2025" at bounding box center [258, 351] width 396 height 12
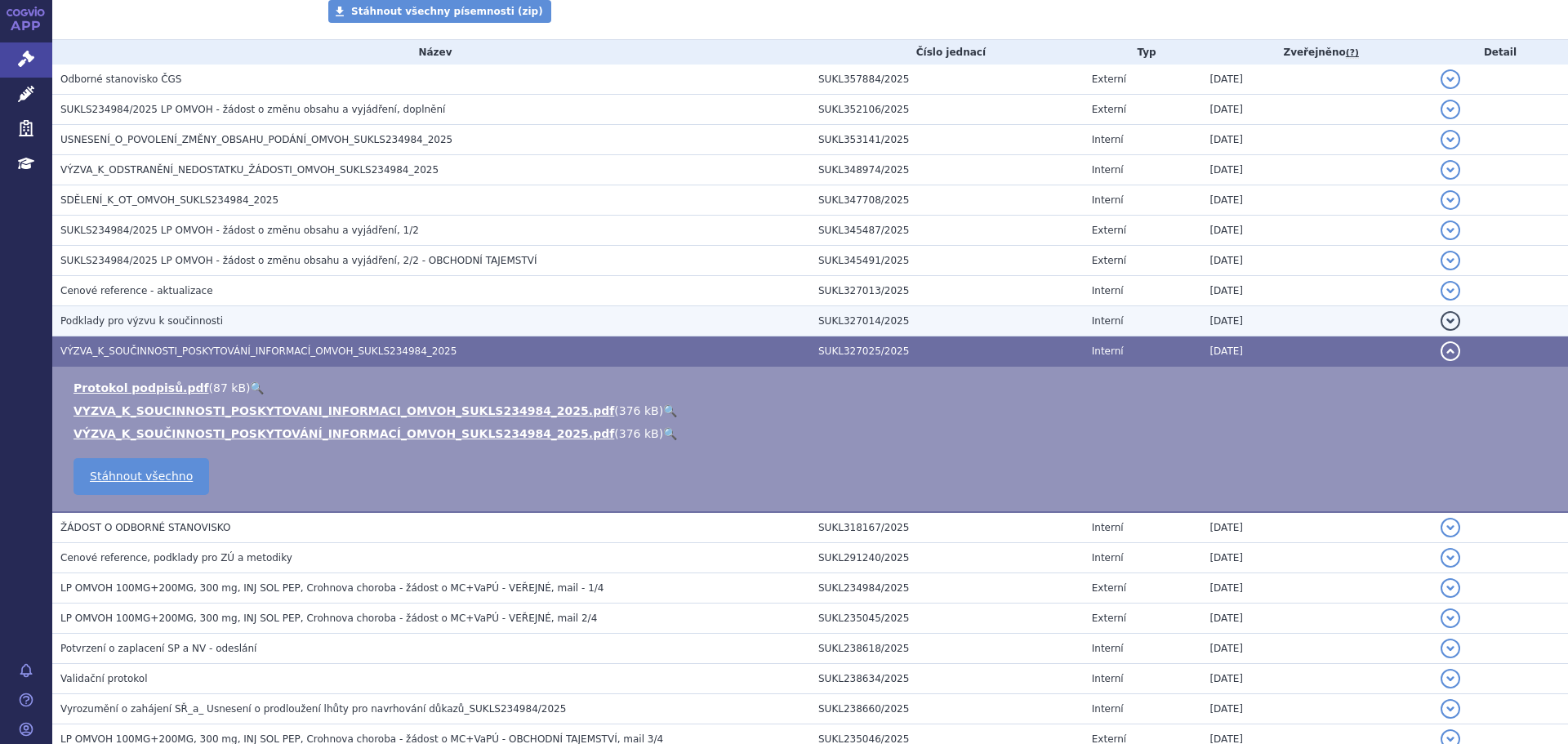
click at [157, 321] on span "Podklady pro výzvu k součinnosti" at bounding box center [142, 321] width 162 height 12
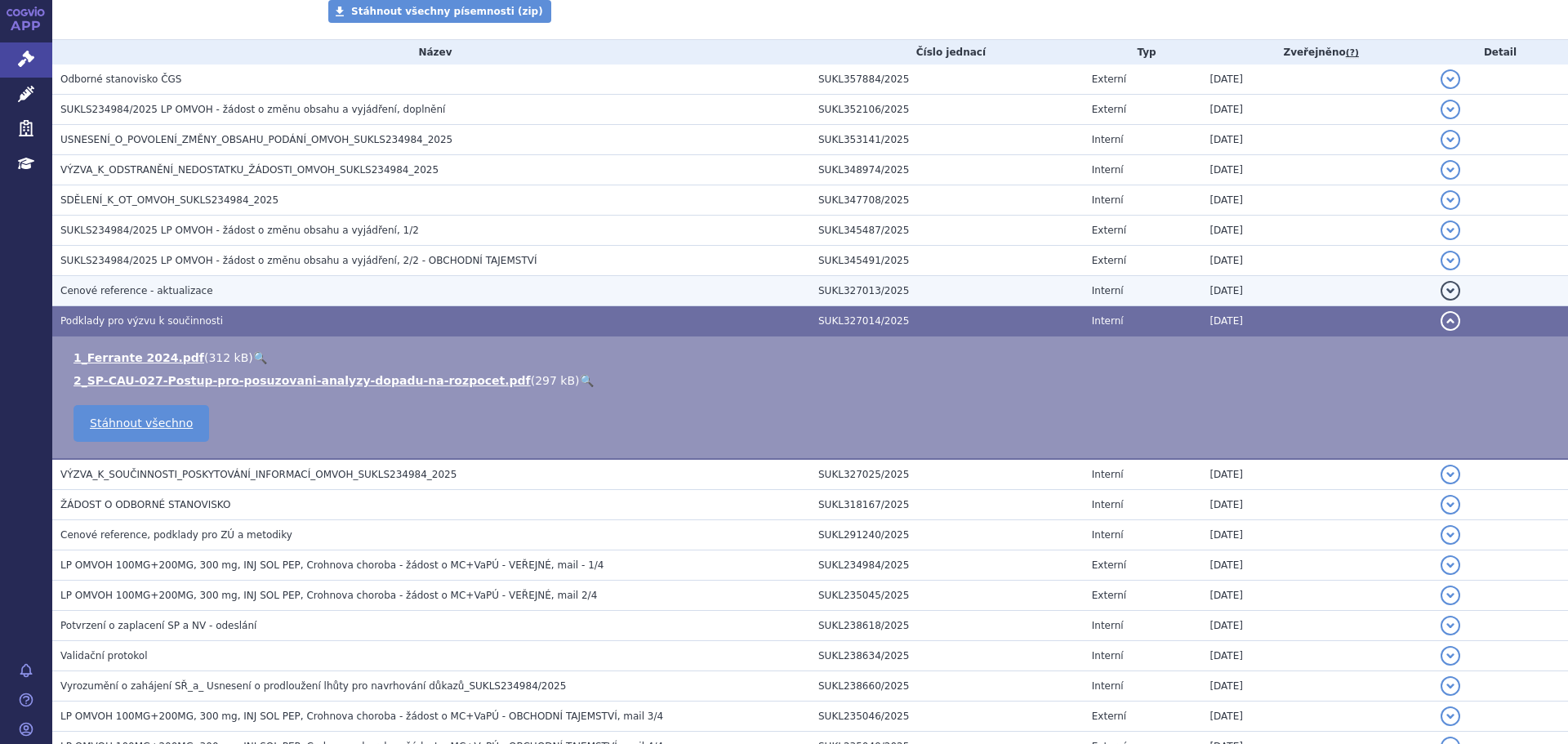
click at [185, 291] on span "Cenové reference - aktualizace" at bounding box center [137, 290] width 152 height 12
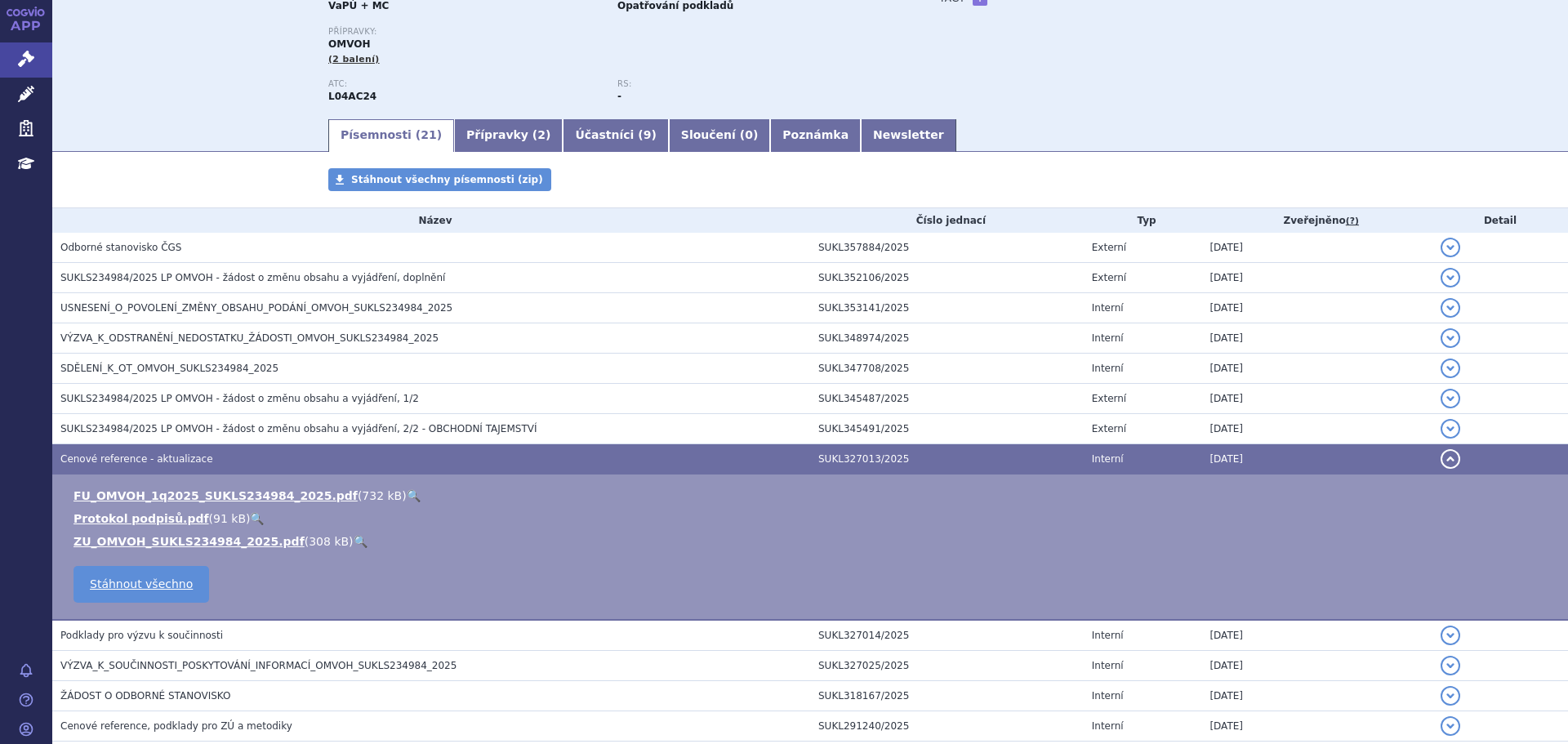
scroll to position [0, 0]
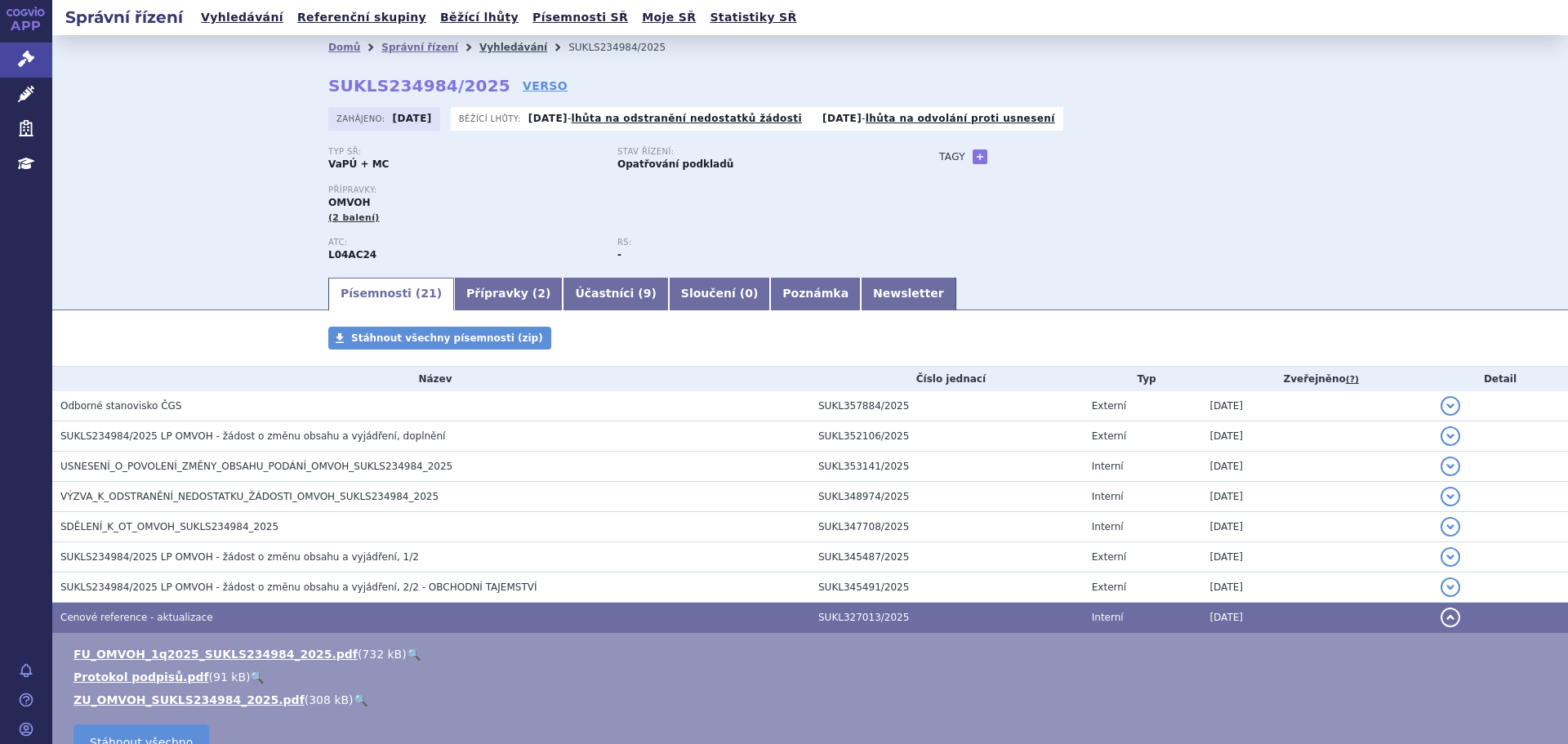
click at [479, 47] on link "Vyhledávání" at bounding box center [513, 47] width 68 height 12
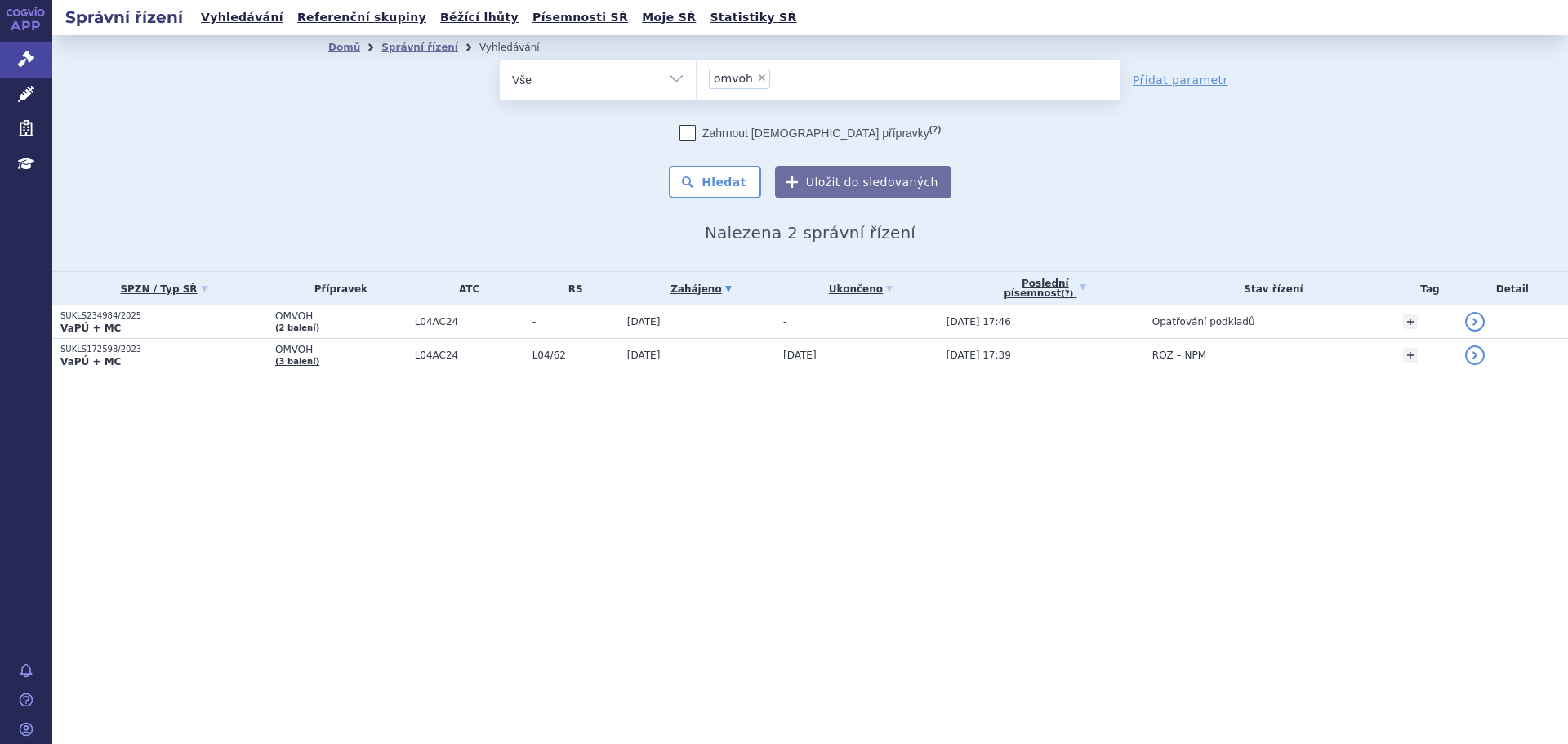
click at [757, 77] on span "×" at bounding box center [762, 78] width 10 height 10
click at [696, 77] on select "omvoh" at bounding box center [695, 79] width 1 height 41
select select
type input "sa"
type input "sar"
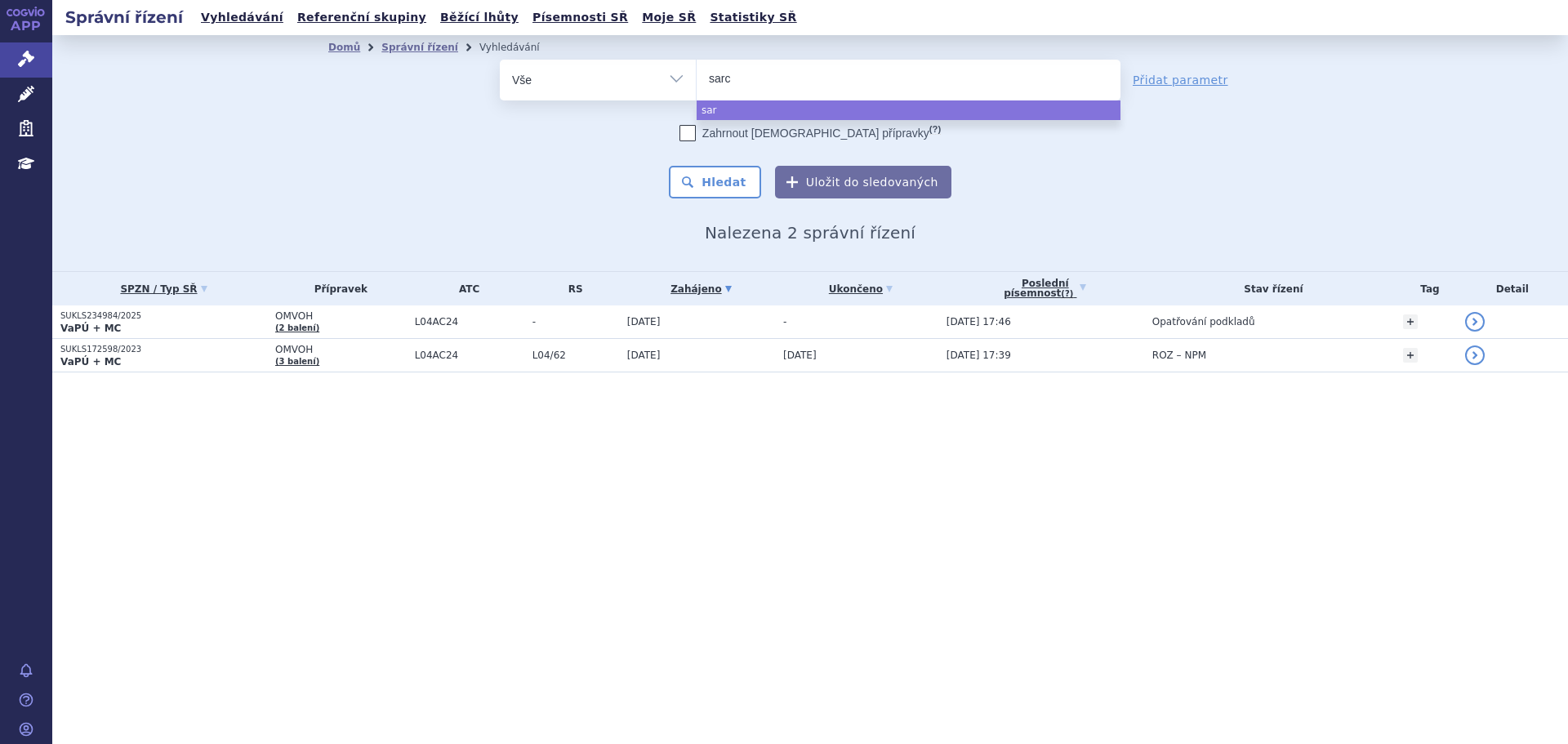
type input "sarcl"
type input "sarcli"
type input "sarclis"
type input "sarclisa"
select select "[MEDICAL_DATA]"
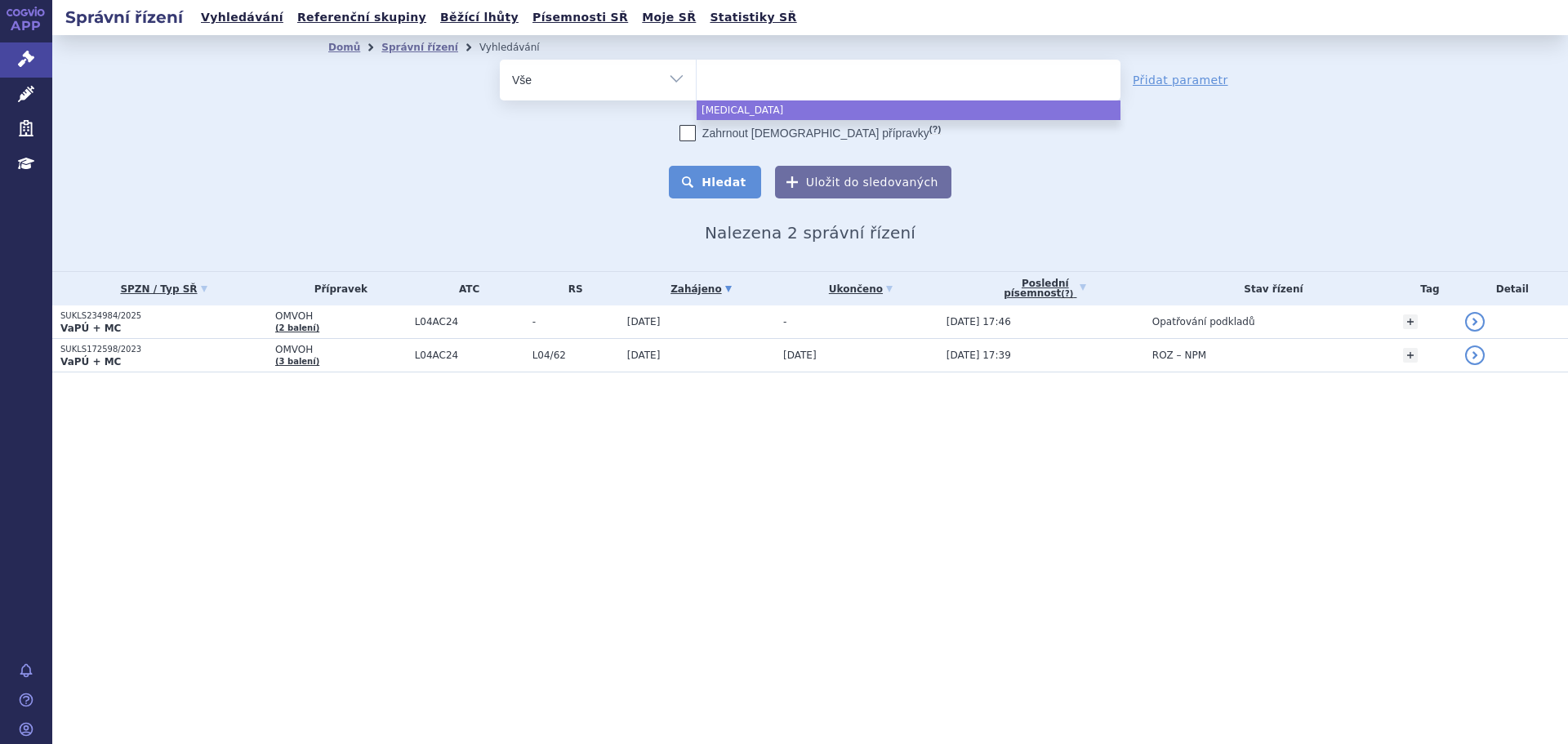
click at [730, 176] on button "Hledat" at bounding box center [714, 181] width 92 height 32
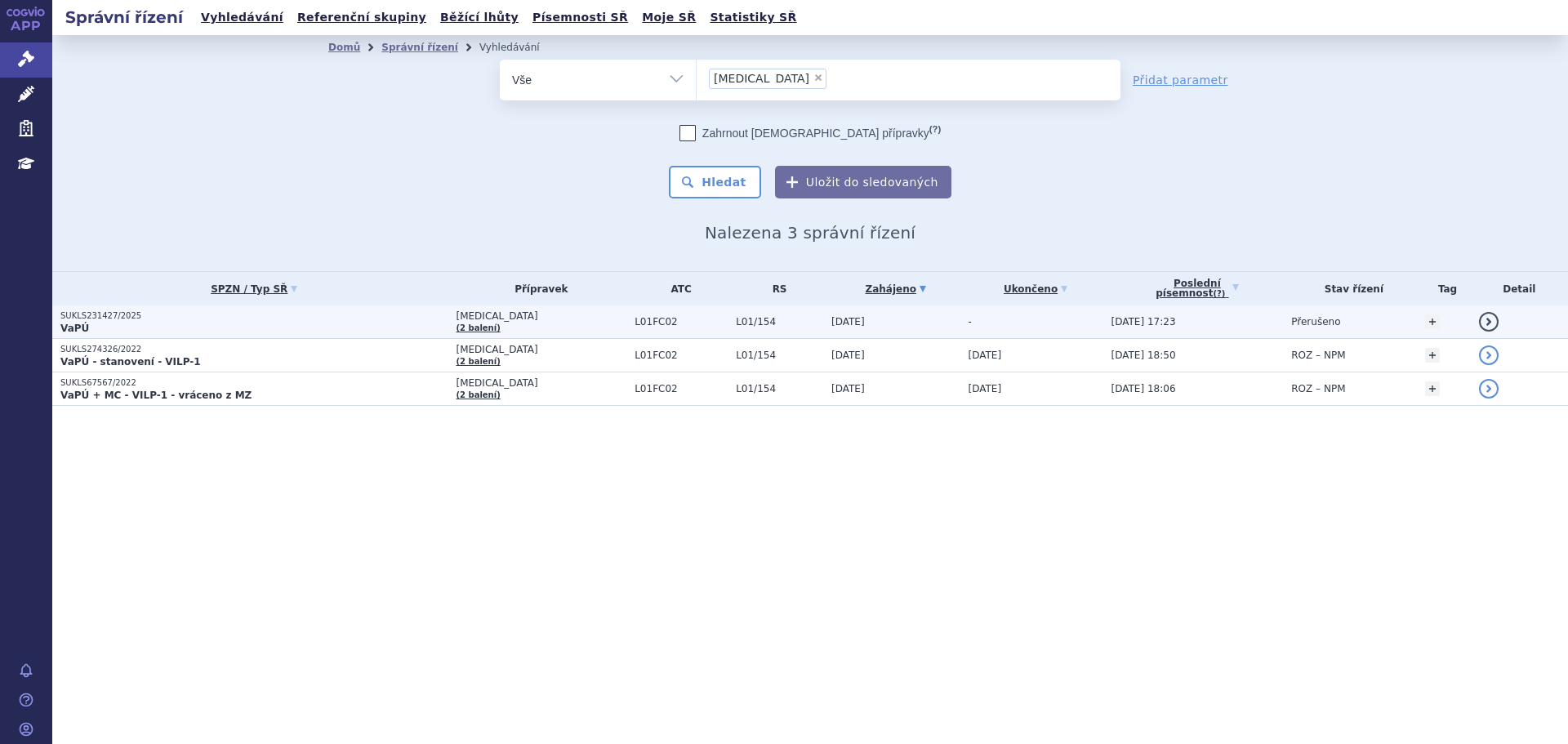
click at [318, 330] on p "VaPÚ" at bounding box center [254, 329] width 387 height 13
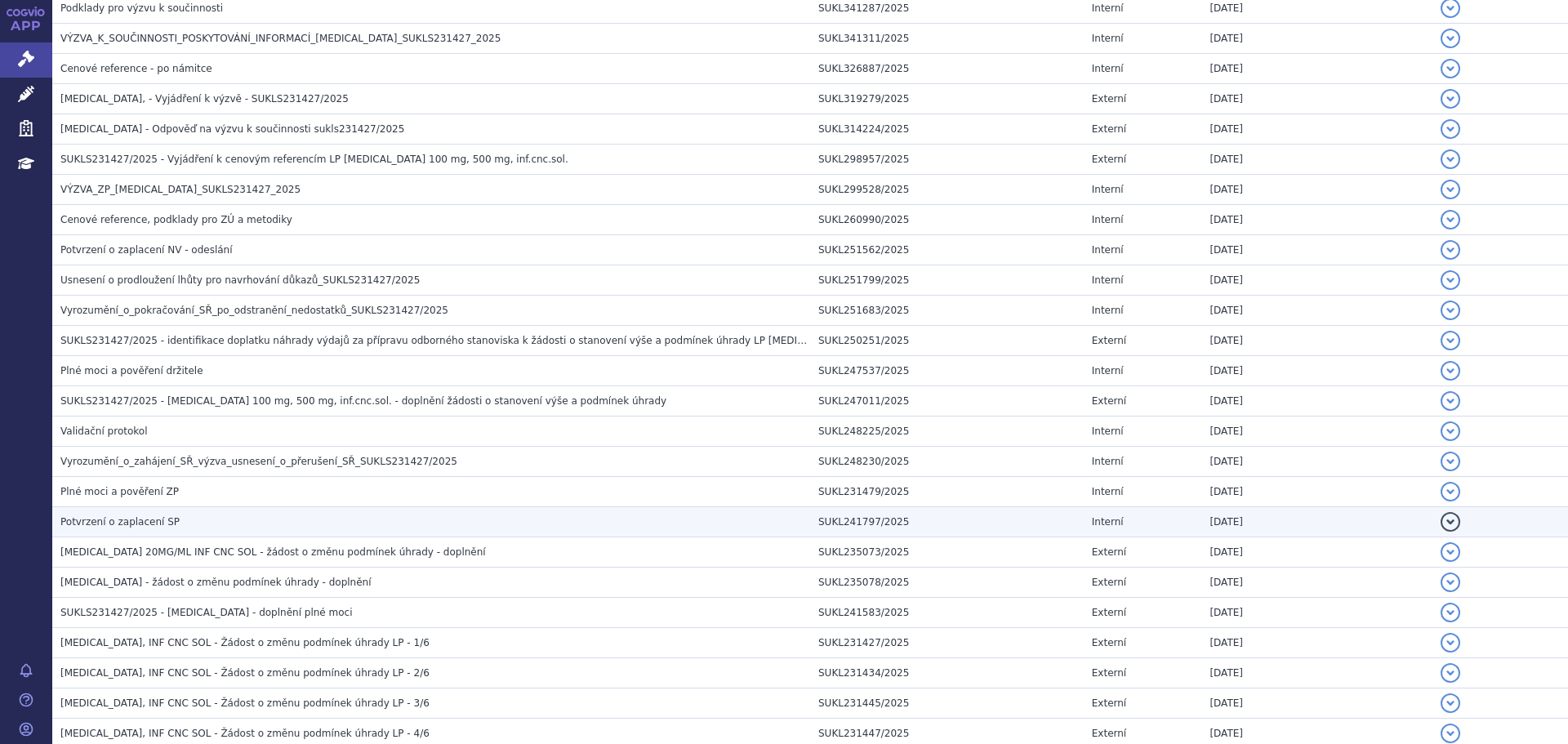
scroll to position [316, 0]
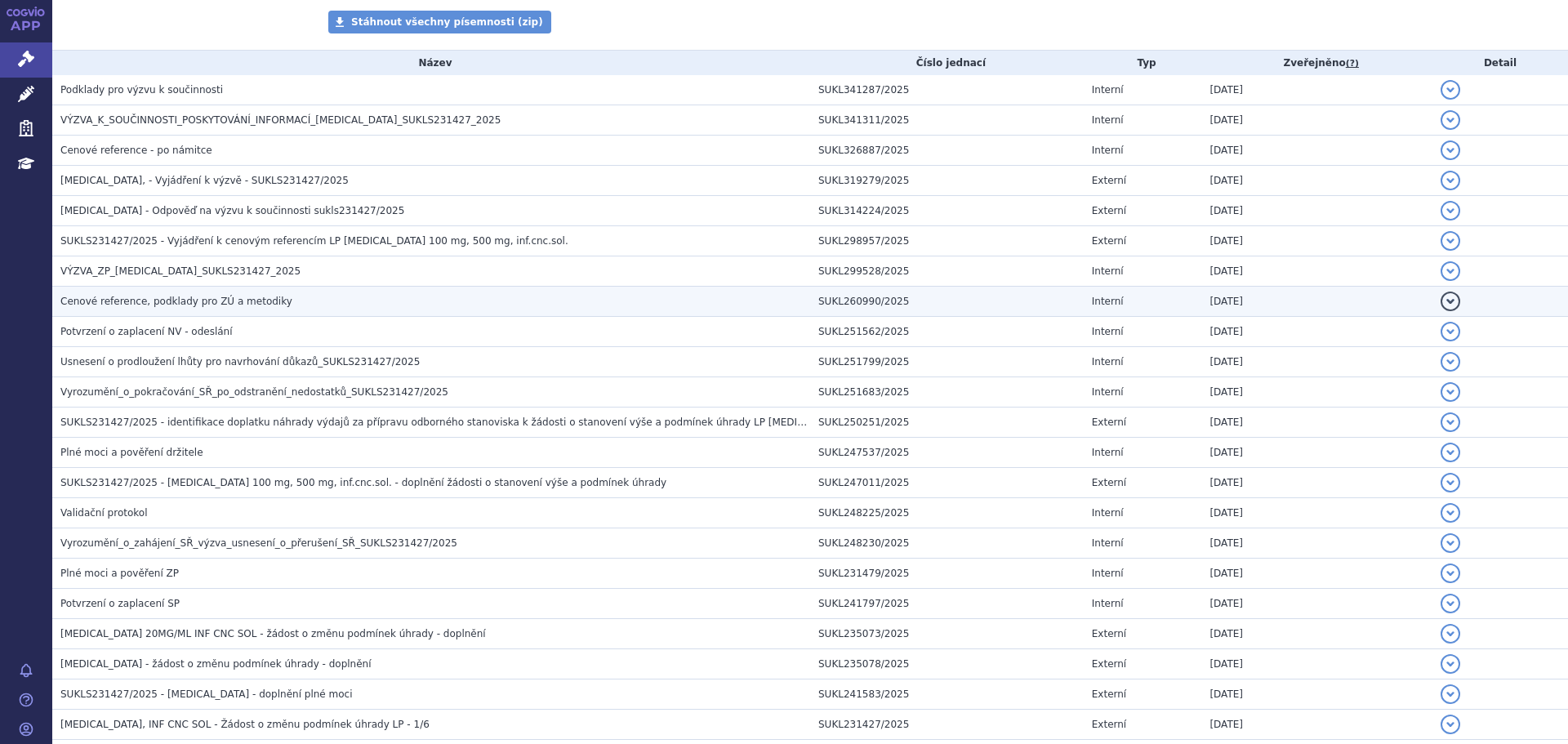
click at [225, 295] on span "Cenové reference, podklady pro ZÚ a metodiky" at bounding box center [176, 301] width 232 height 12
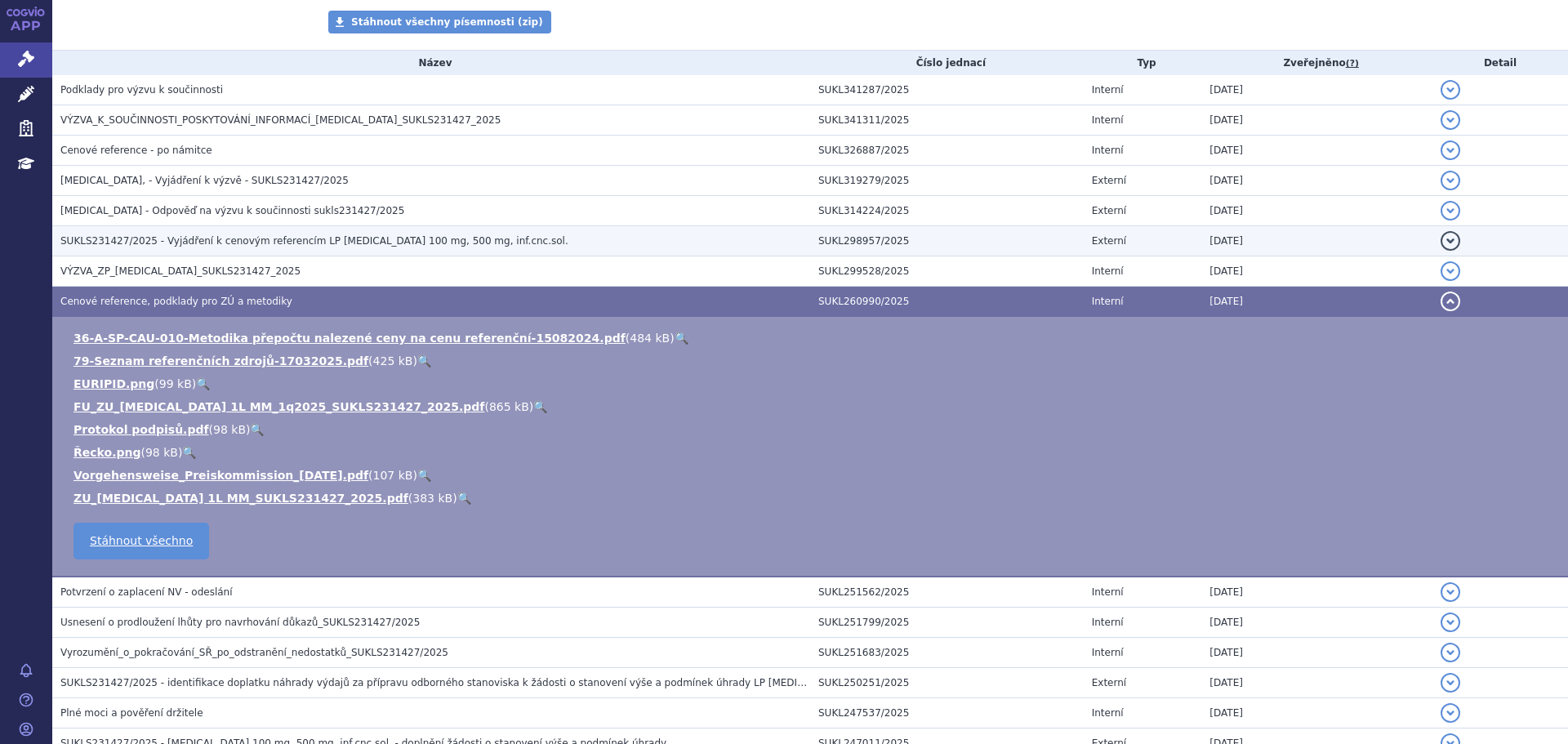
click at [251, 242] on span "SUKLS231427/2025 - Vyjádření k cenovým referencím LP [MEDICAL_DATA] 100 mg, 500…" at bounding box center [315, 241] width 508 height 12
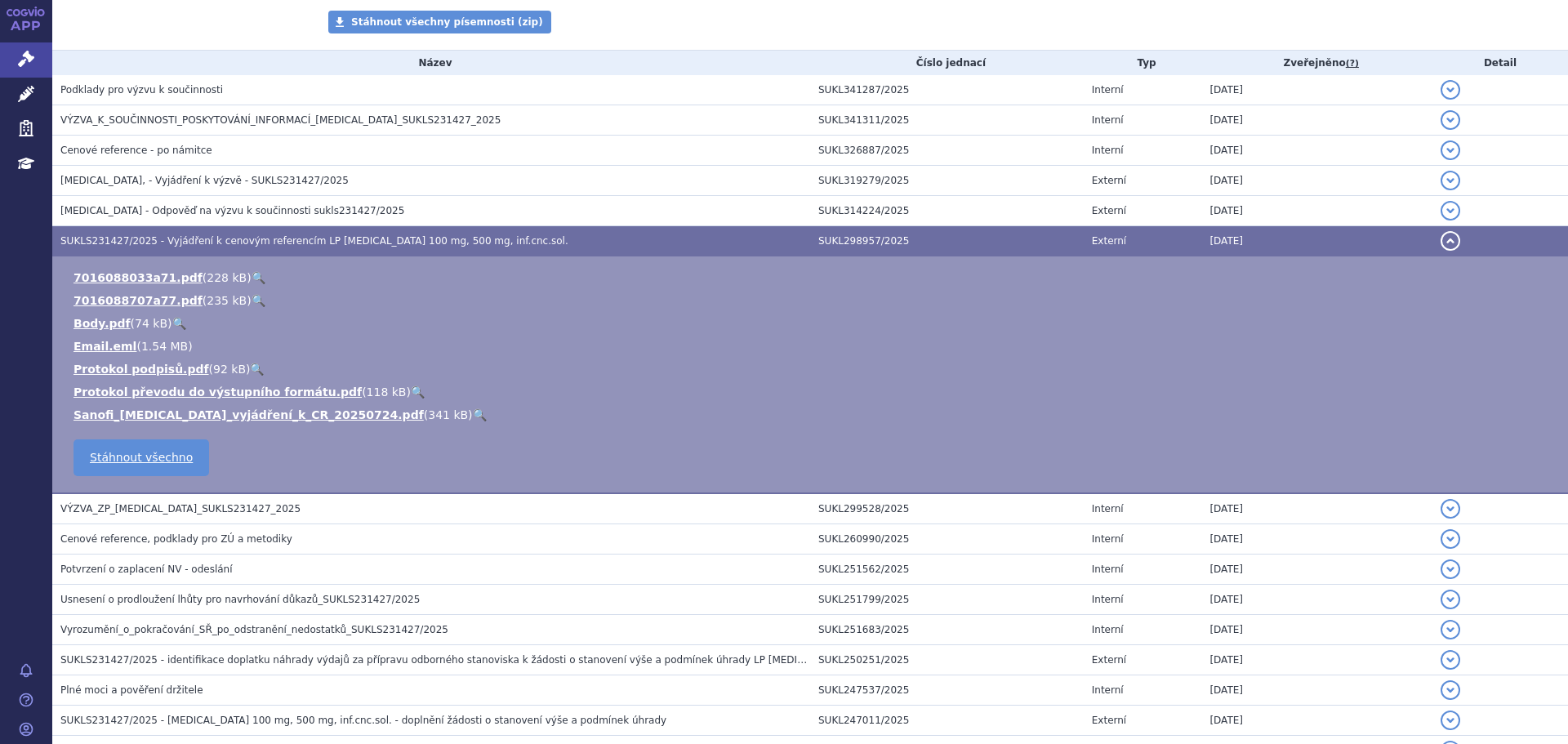
click at [473, 415] on link "🔍" at bounding box center [479, 415] width 14 height 13
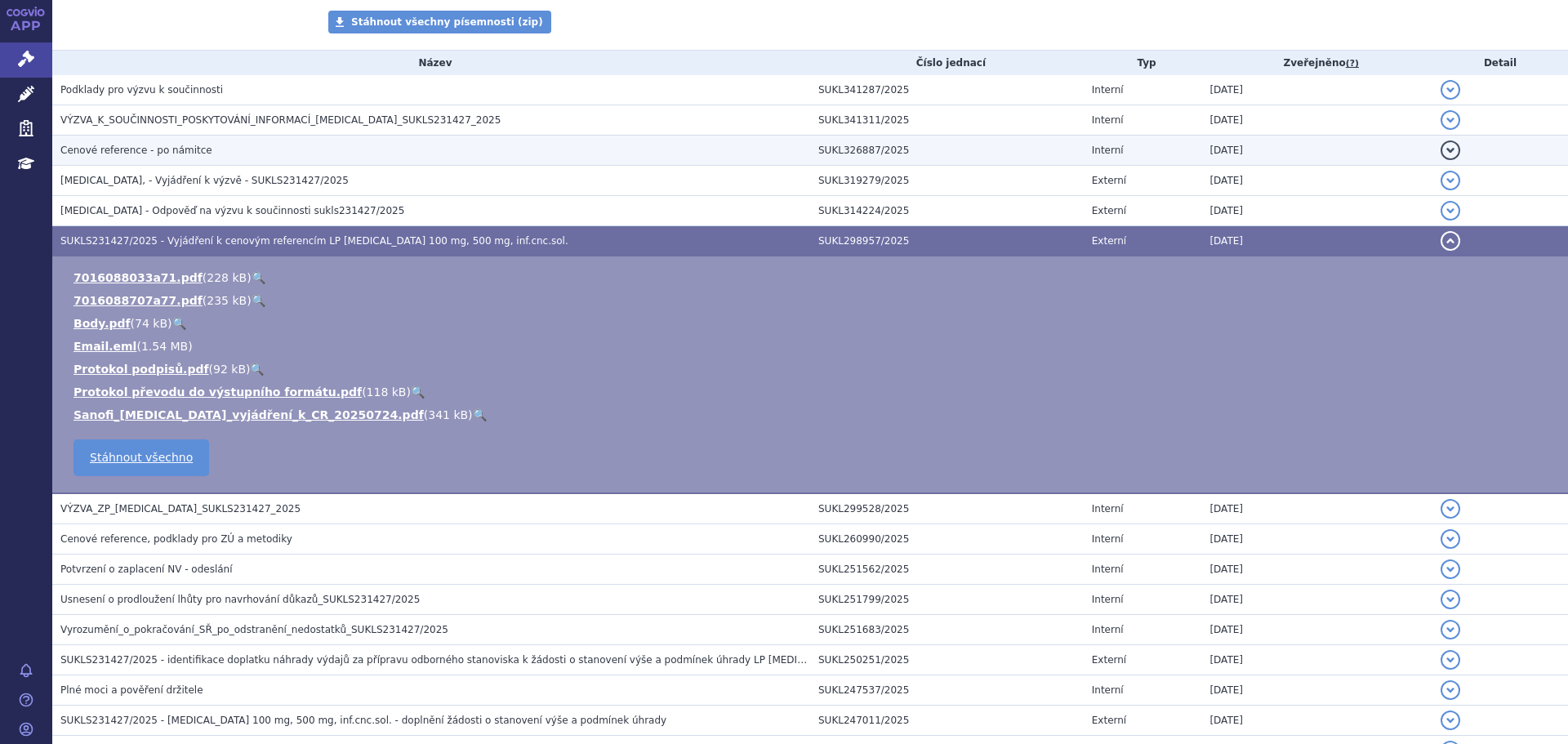
click at [207, 156] on h3 "Cenové reference - po námitce" at bounding box center [435, 151] width 750 height 17
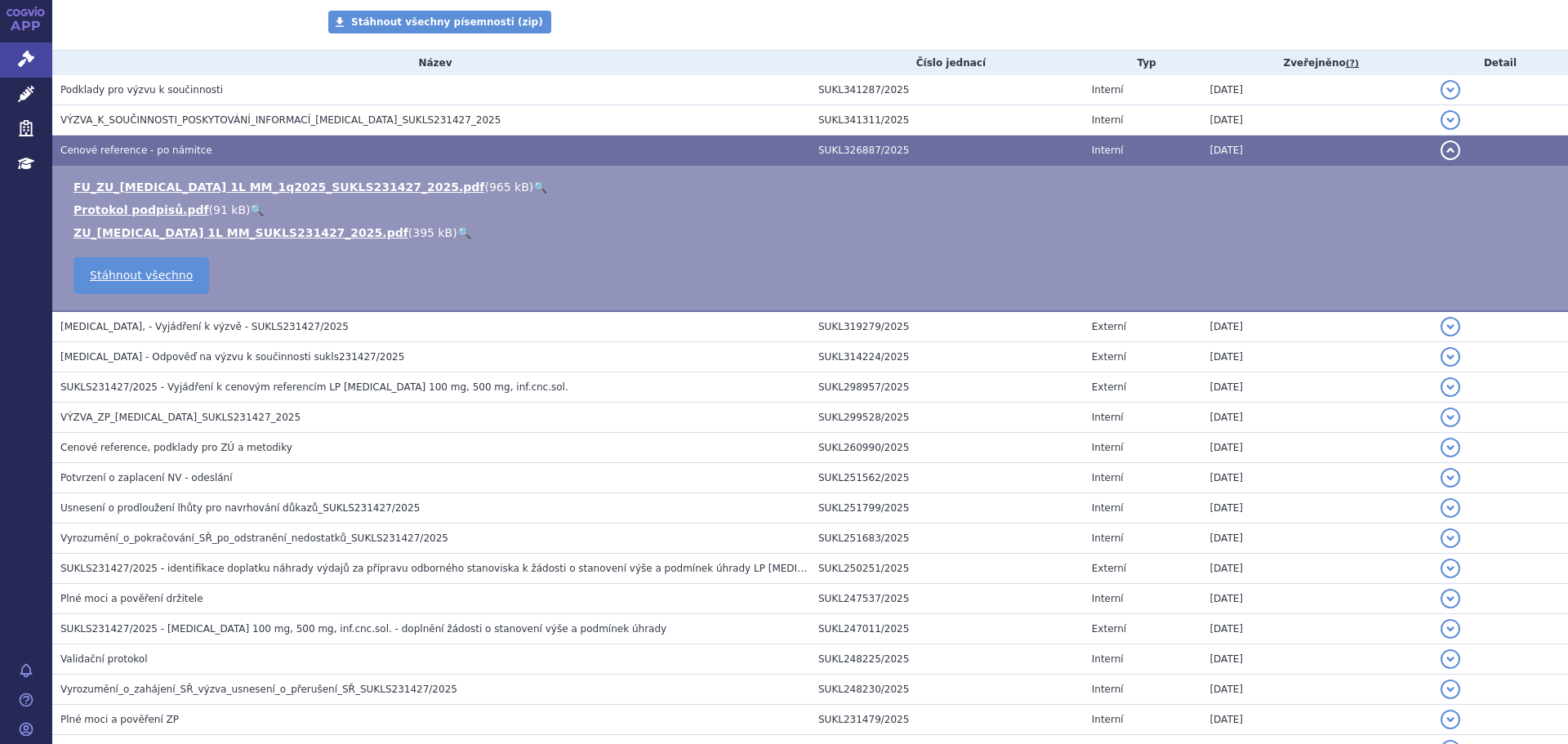
click at [533, 186] on link "🔍" at bounding box center [540, 187] width 14 height 13
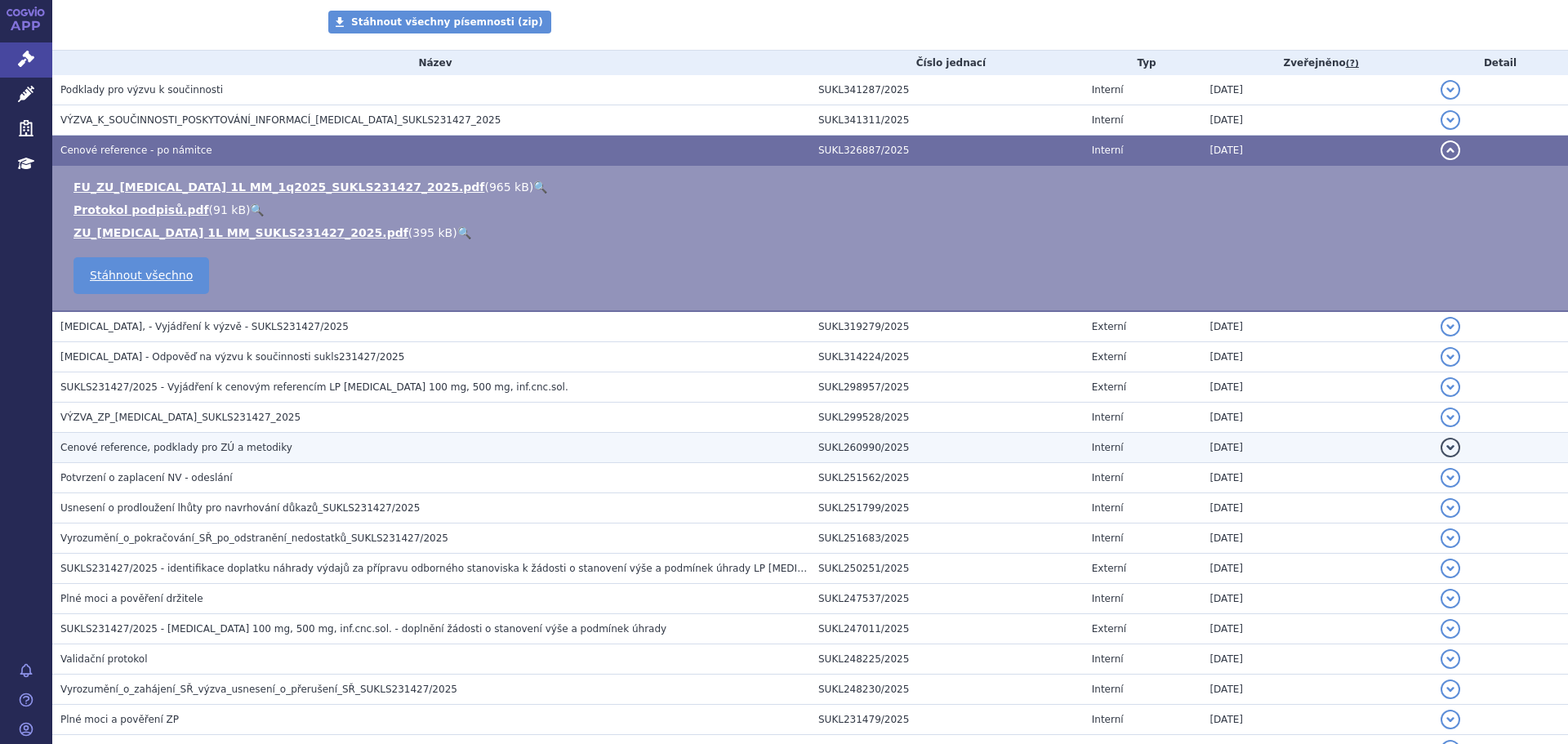
click at [206, 449] on span "Cenové reference, podklady pro ZÚ a metodiky" at bounding box center [176, 448] width 232 height 12
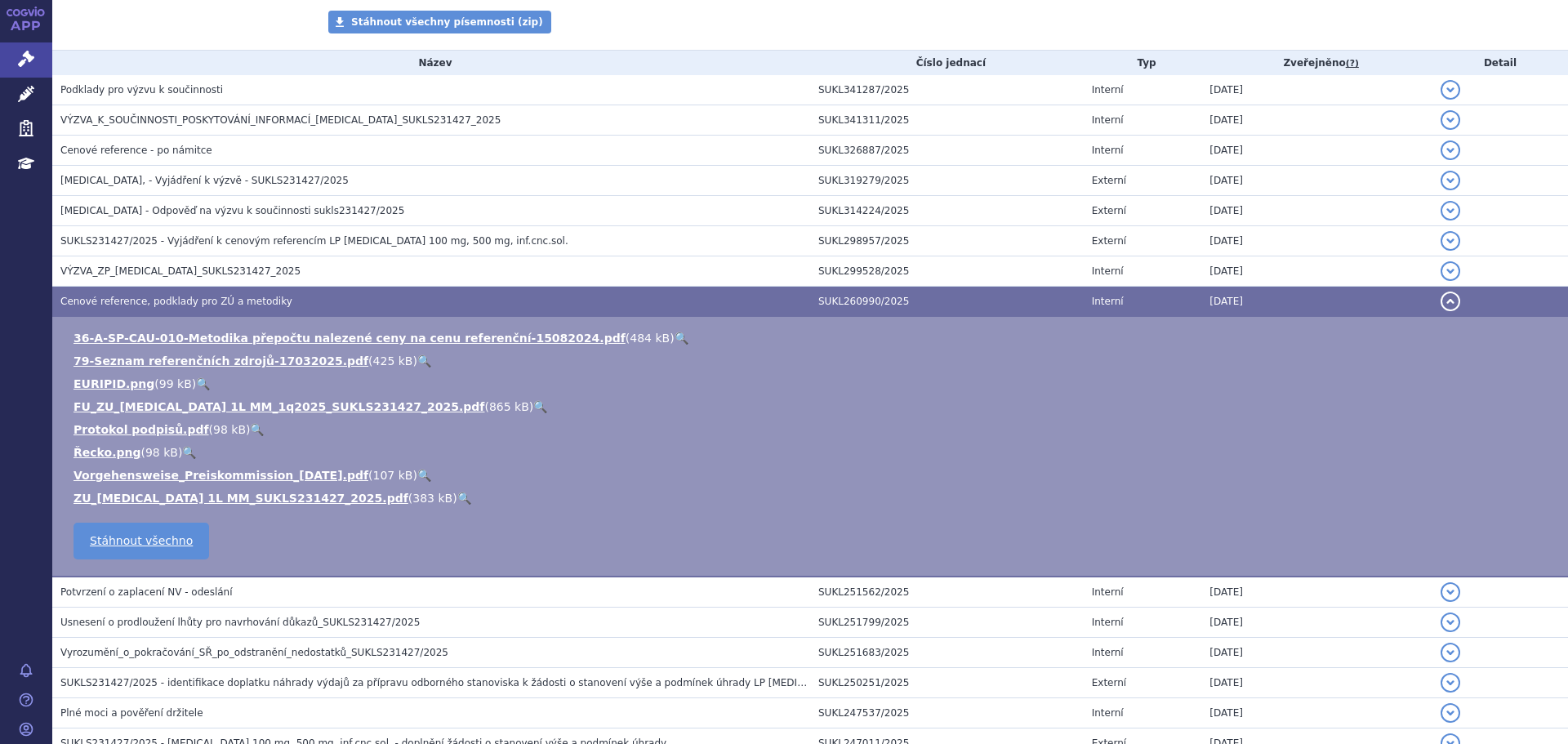
click at [533, 406] on link "🔍" at bounding box center [540, 406] width 14 height 13
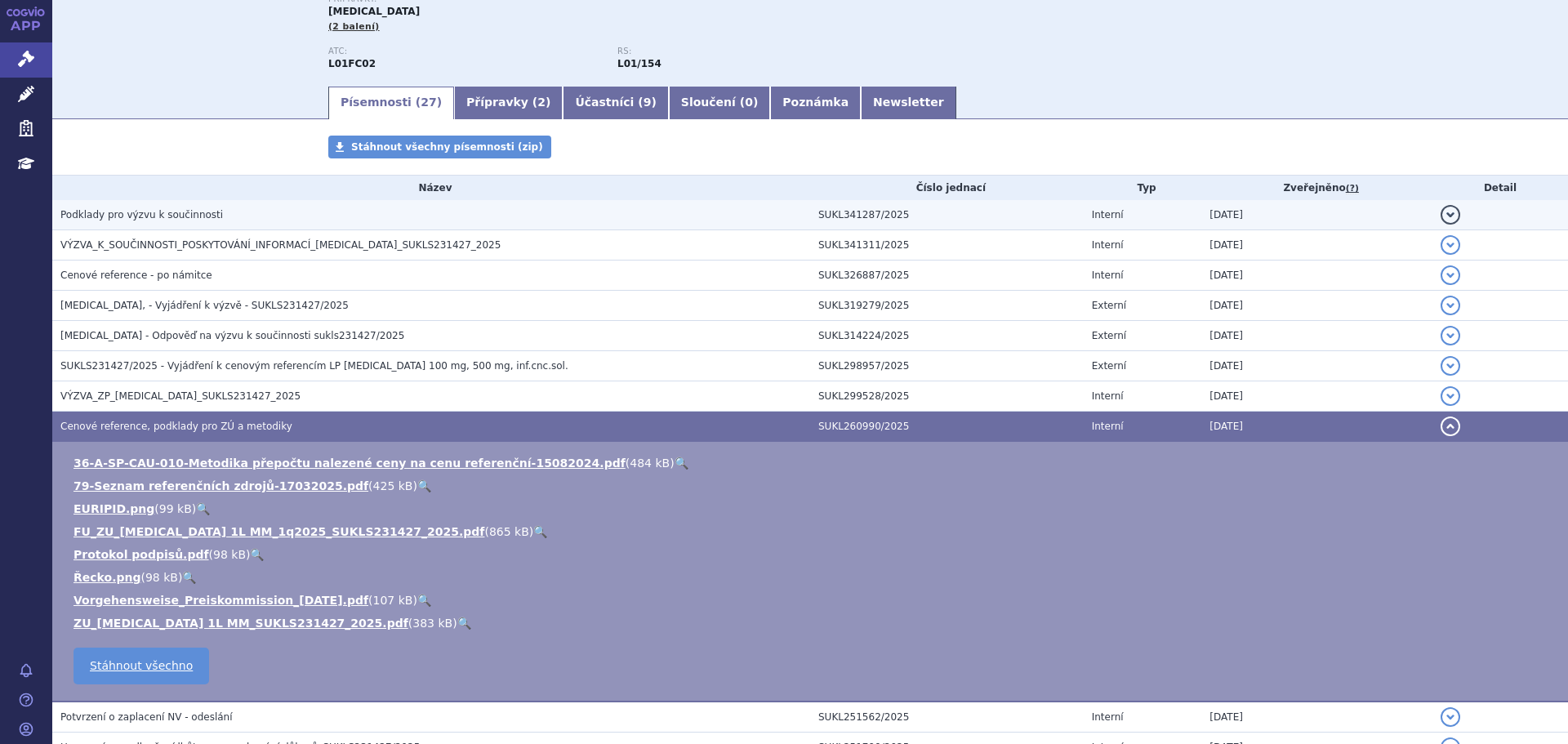
scroll to position [0, 0]
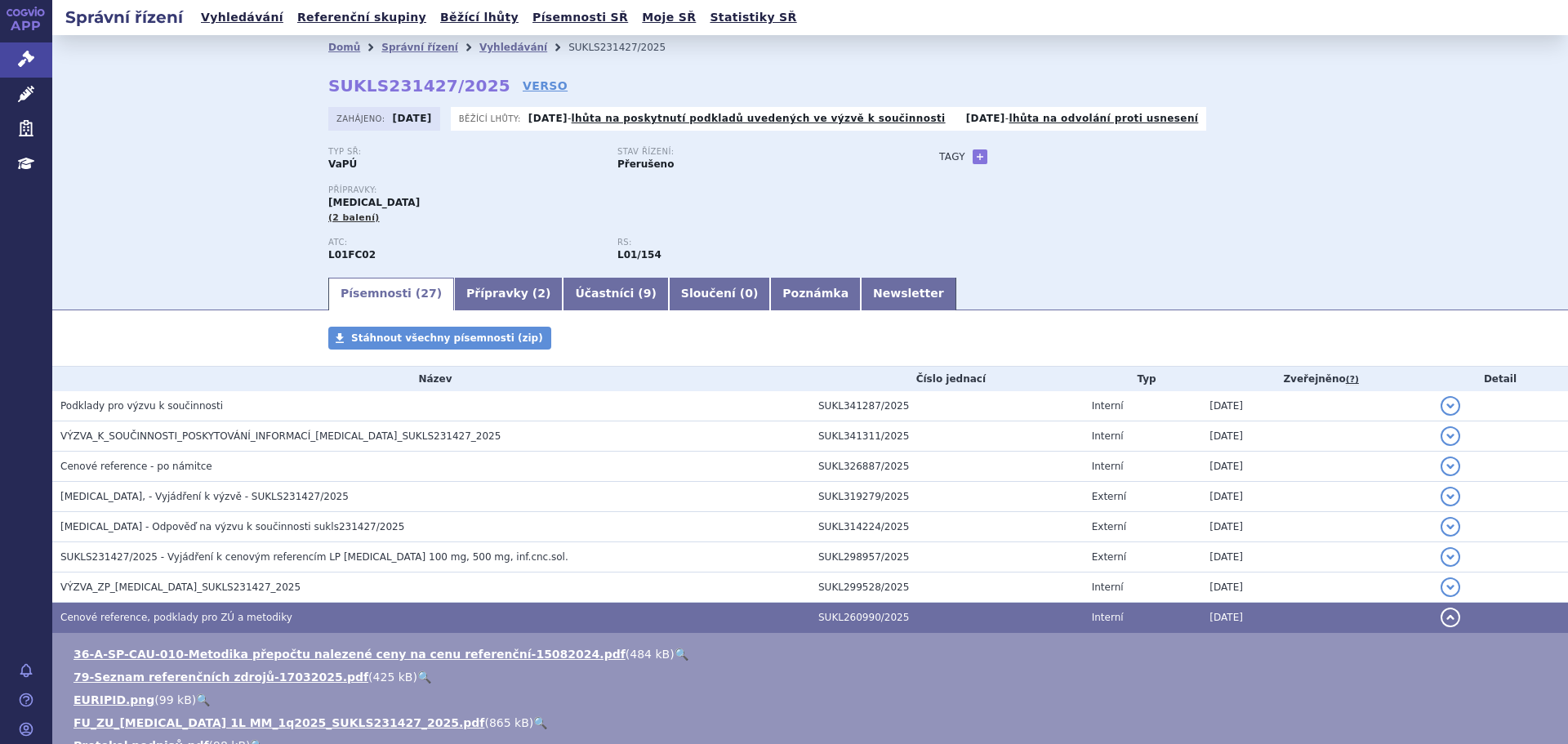
drag, startPoint x: 477, startPoint y: 86, endPoint x: 317, endPoint y: 86, distance: 160.0
click at [317, 86] on div "Domů Správní řízení Vyhledávání SUKLS231427/2025 SUKLS231427/2025 VERSO Zahájen…" at bounding box center [810, 167] width 1029 height 215
drag, startPoint x: 290, startPoint y: 98, endPoint x: 317, endPoint y: 89, distance: 28.5
click at [296, 98] on div "Domů Správní řízení Vyhledávání SUKLS231427/2025 SUKLS231427/2025 VERSO Zahájen…" at bounding box center [810, 167] width 1029 height 215
drag, startPoint x: 317, startPoint y: 88, endPoint x: 473, endPoint y: 87, distance: 156.0
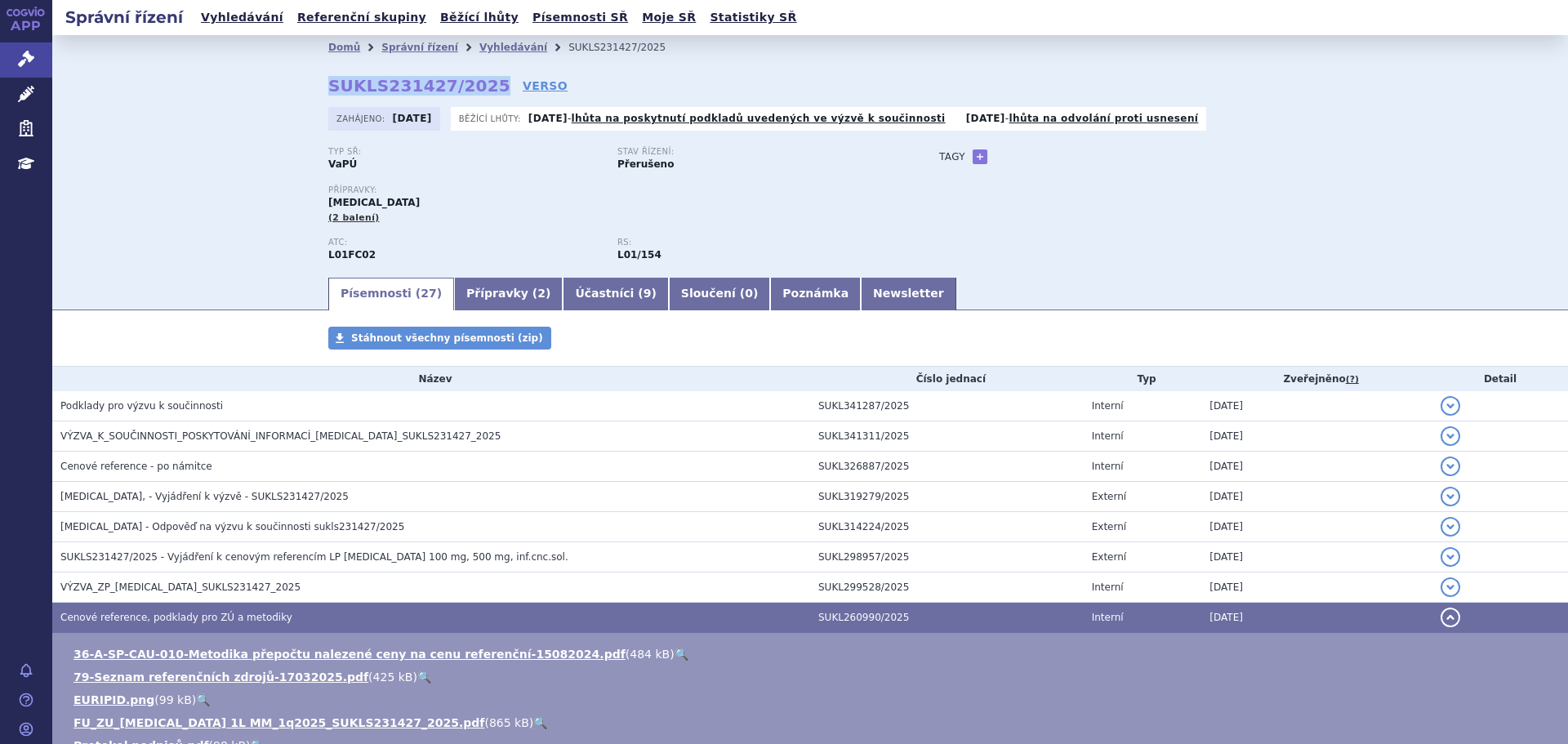
click at [473, 87] on div "Domů Správní řízení Vyhledávání SUKLS231427/2025 SUKLS231427/2025 VERSO Zahájen…" at bounding box center [810, 167] width 1029 height 215
copy strong "SUKLS231427/2025"
click at [503, 49] on link "Vyhledávání" at bounding box center [513, 47] width 68 height 12
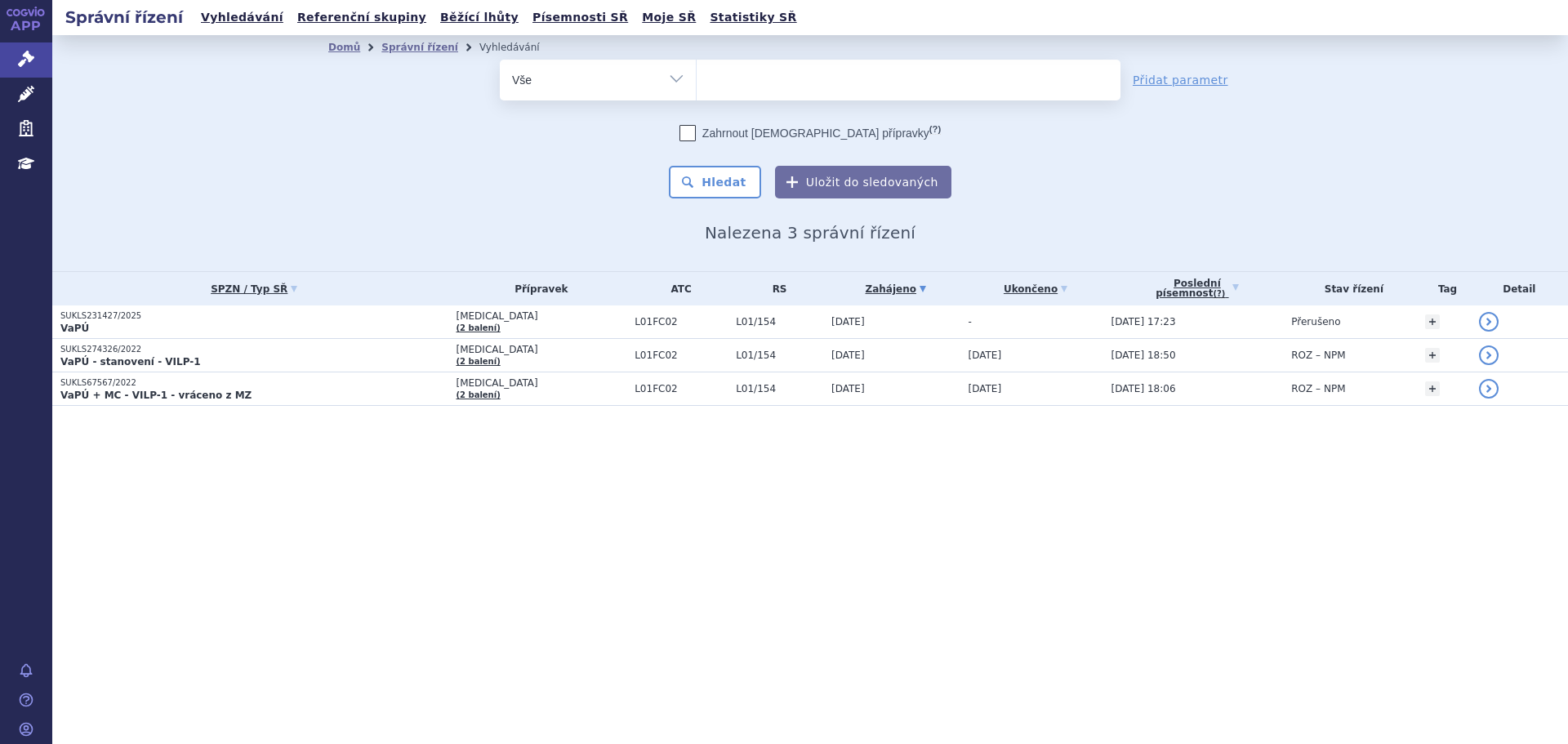
select select
type input "fa"
type input "fab"
type input "fabha"
type input "fabhal"
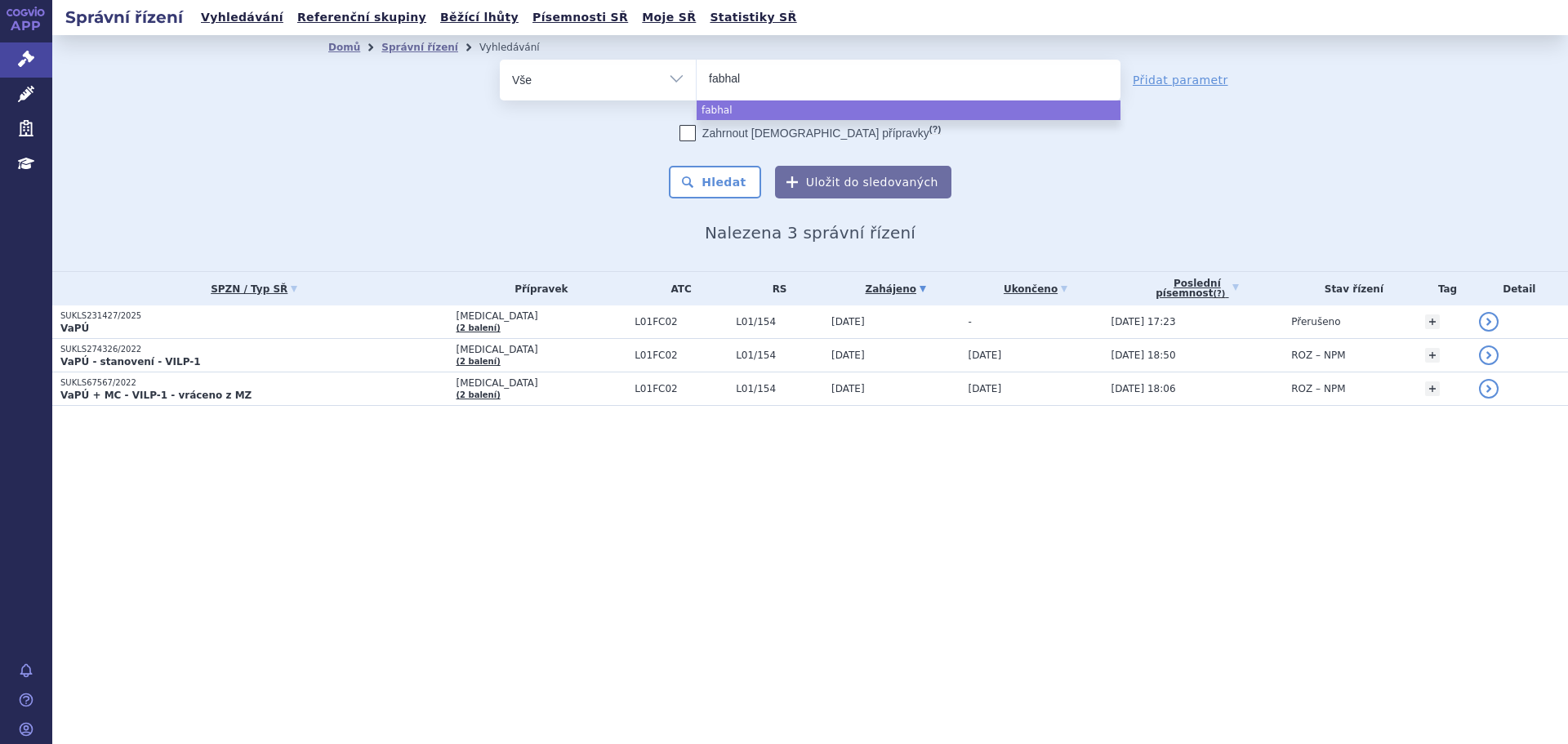
type input "fabhalt"
type input "fabhalta"
select select "fabhalta"
click at [744, 186] on button "Hledat" at bounding box center [714, 181] width 92 height 32
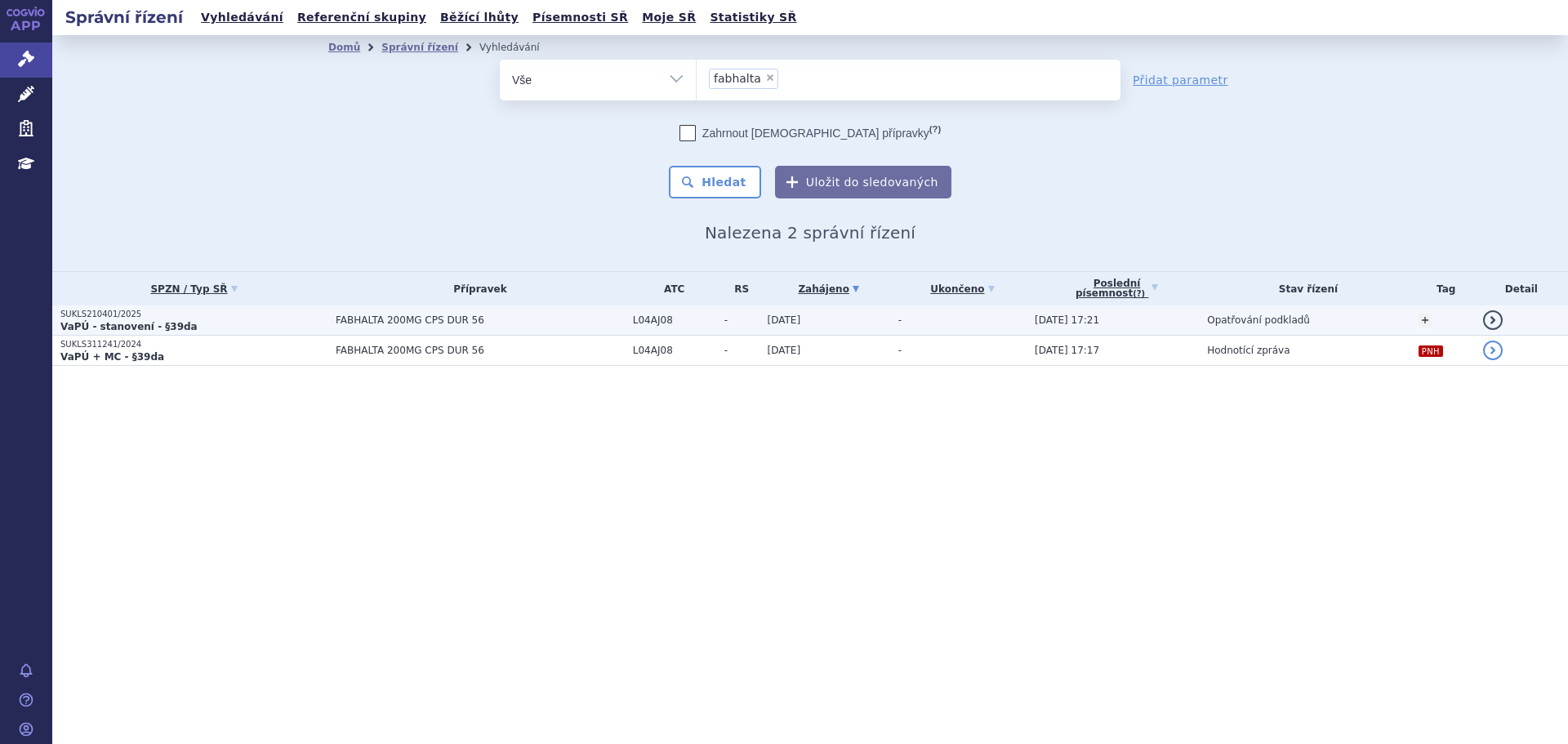
click at [392, 327] on td "FABHALTA 200MG CPS DUR 56" at bounding box center [476, 320] width 297 height 30
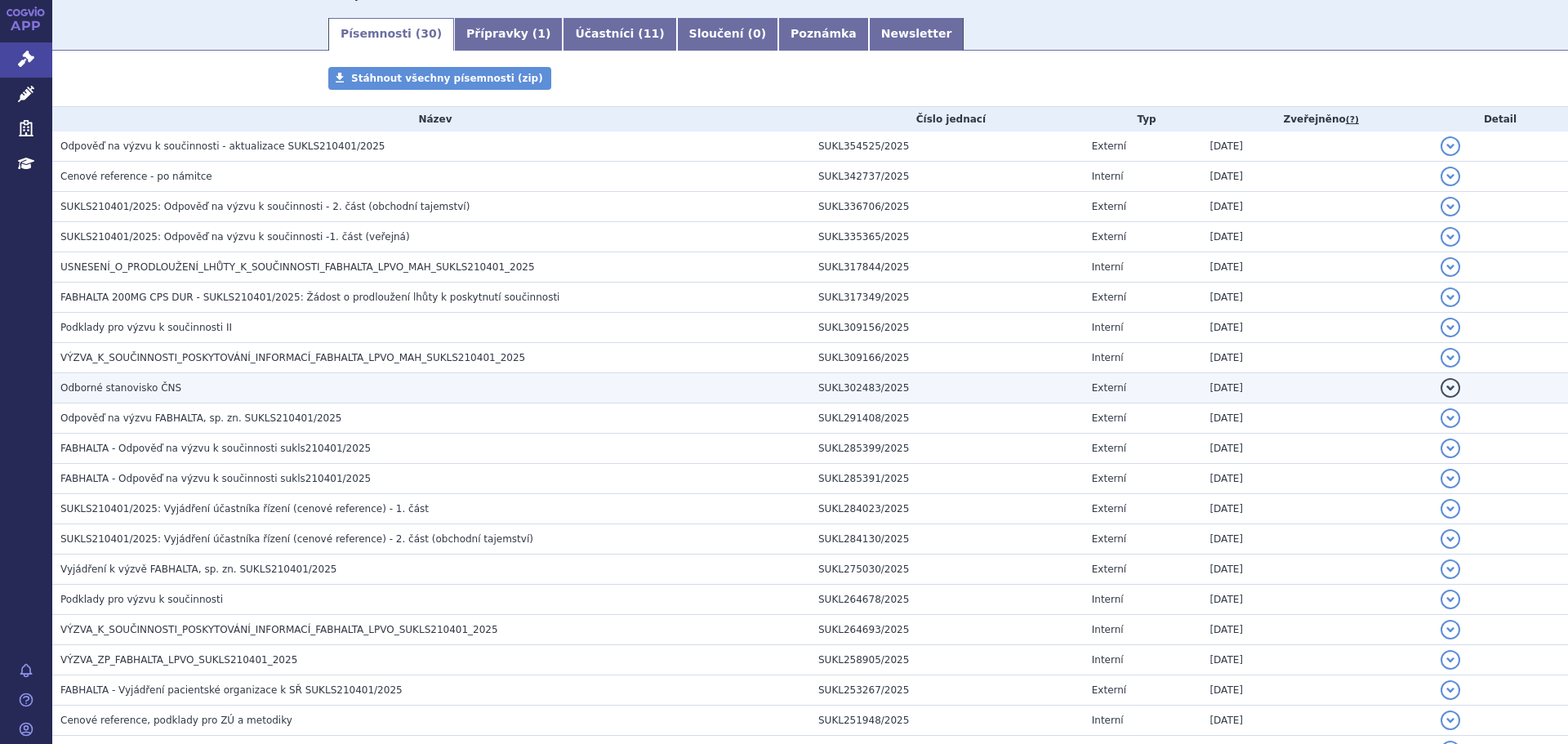
scroll to position [327, 0]
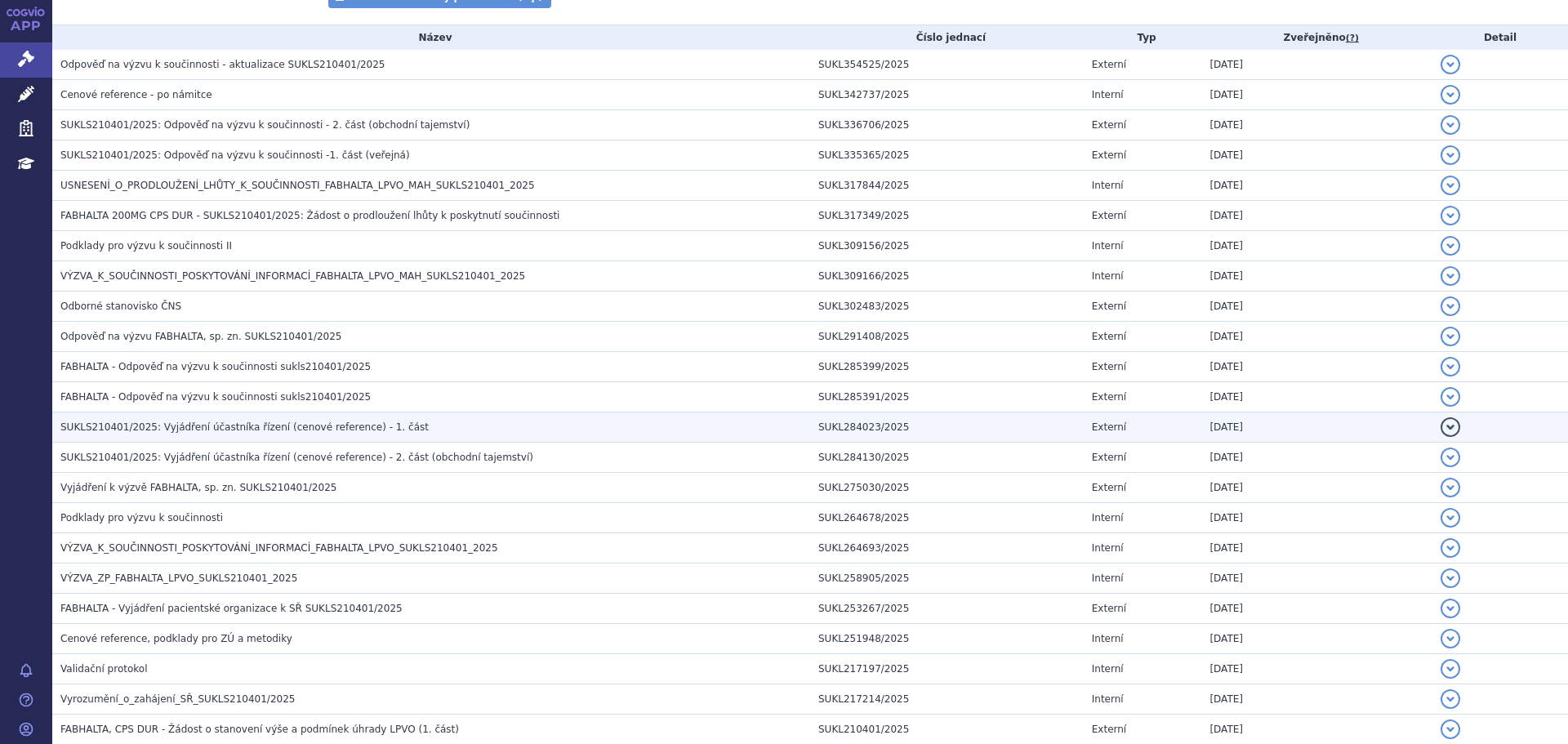
click at [393, 433] on h3 "SUKLS210401/2025: Vyjádření účastníka řízení (cenové reference) - 1. část" at bounding box center [435, 427] width 750 height 17
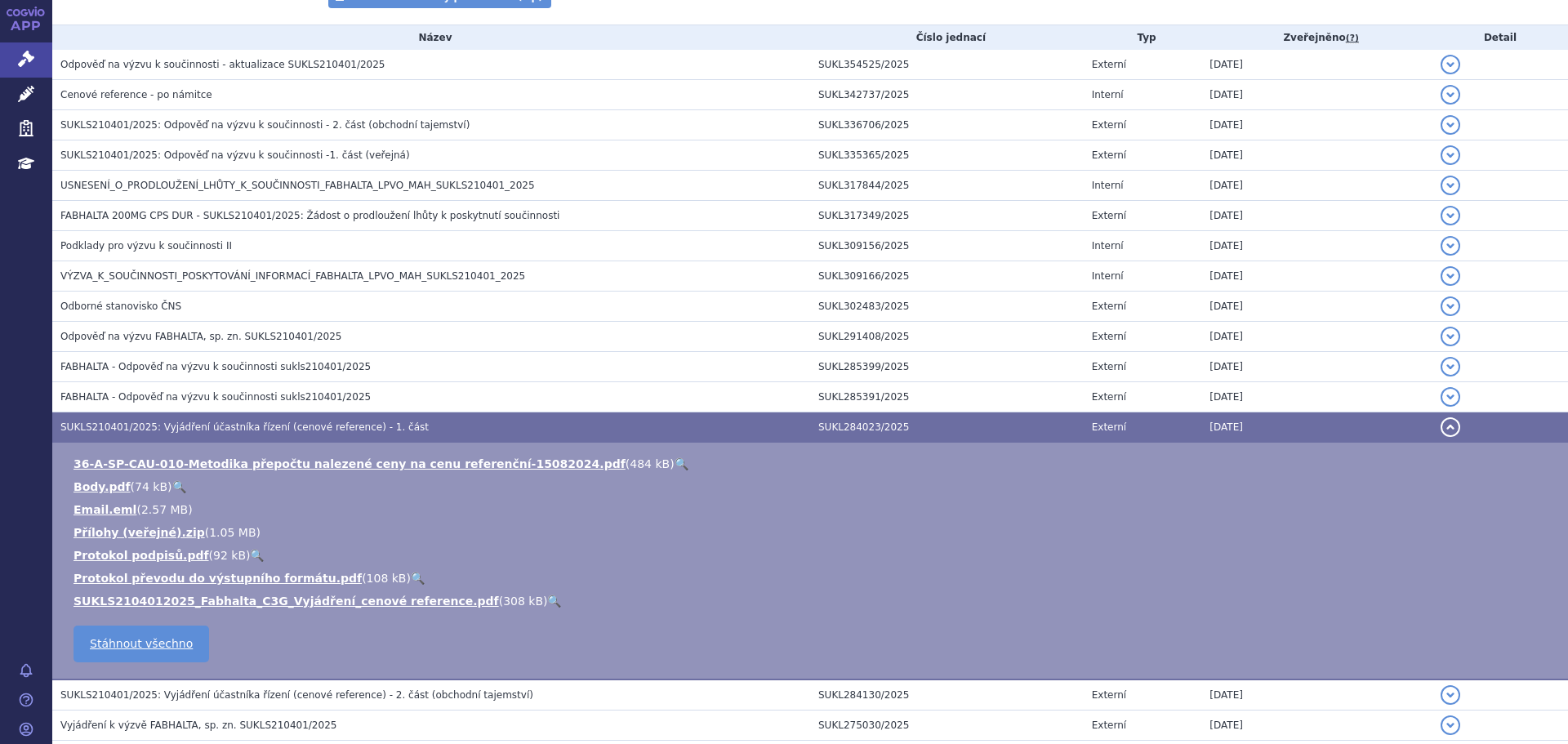
click at [547, 597] on link "🔍" at bounding box center [554, 601] width 14 height 13
click at [392, 697] on span "SUKLS210401/2025: Vyjádření účastníka řízení (cenové reference) - 2. část (obch…" at bounding box center [296, 695] width 473 height 12
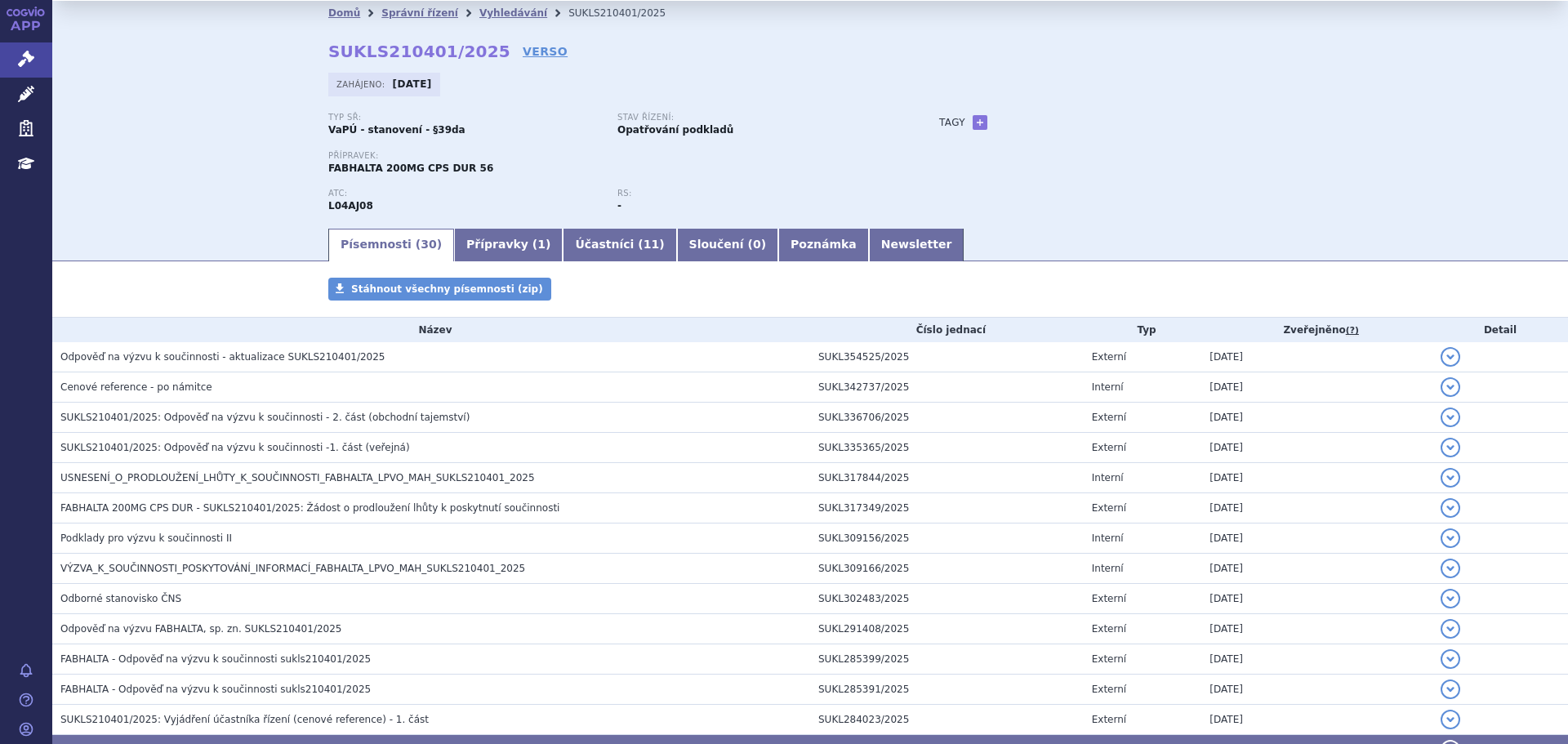
scroll to position [0, 0]
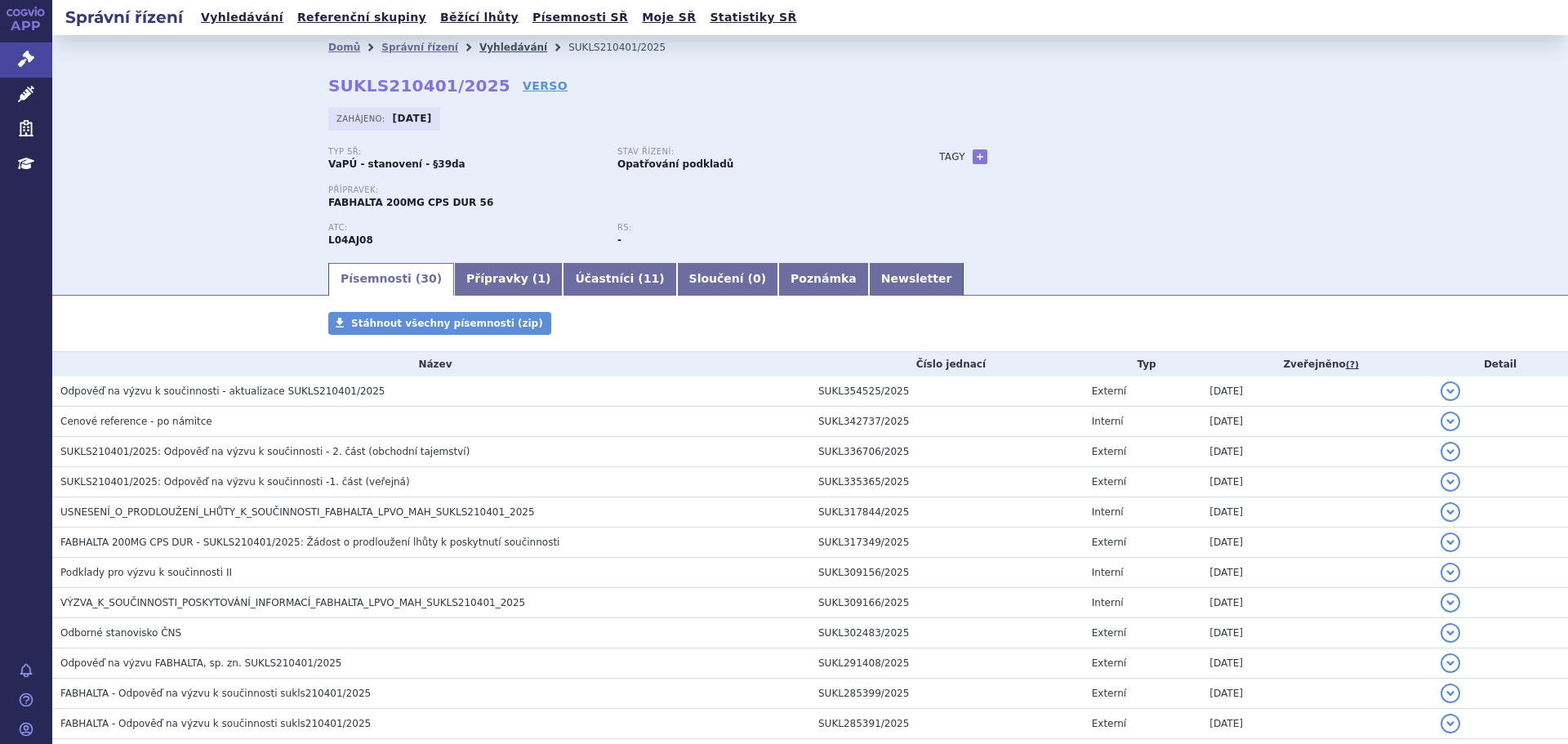
click at [480, 46] on link "Vyhledávání" at bounding box center [513, 47] width 68 height 12
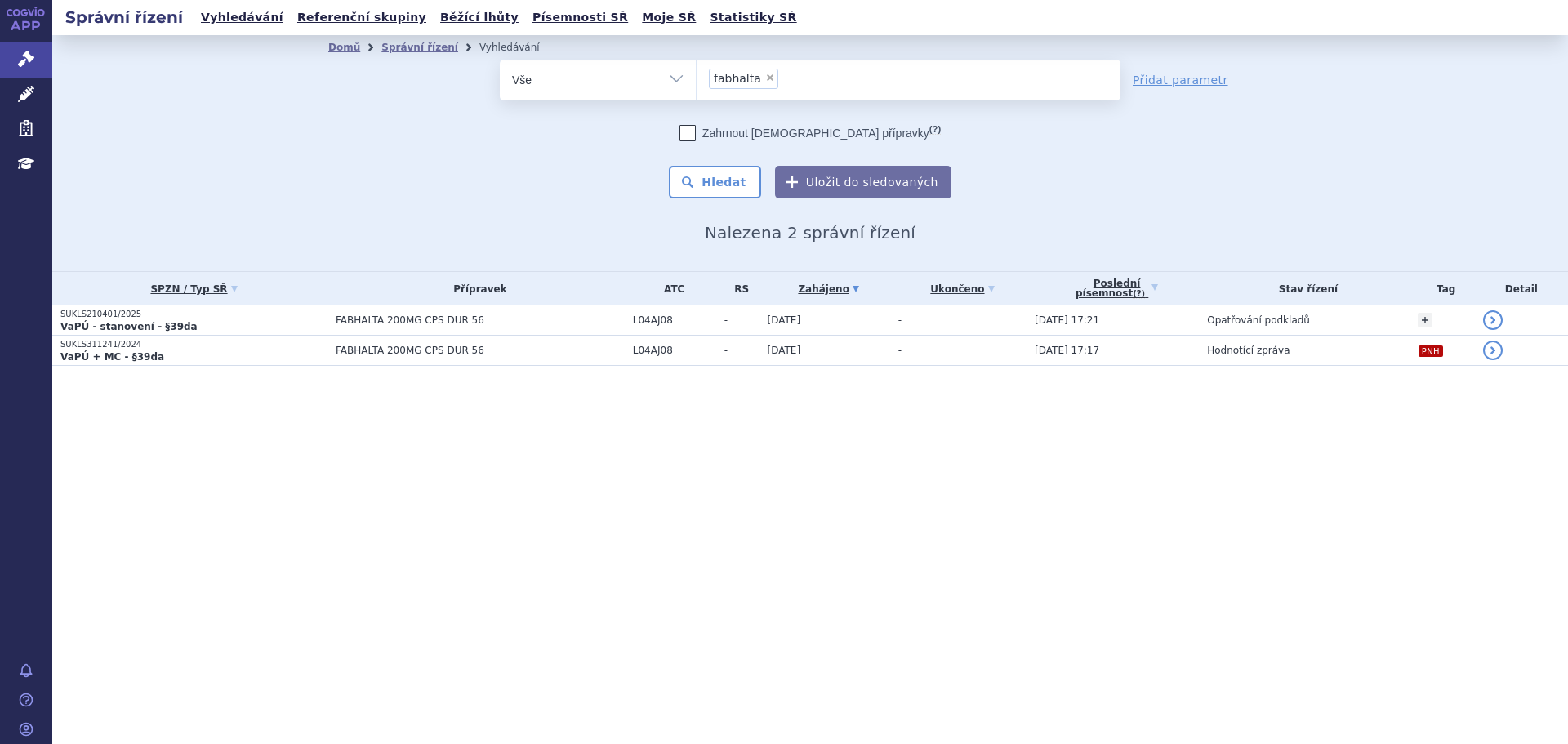
click at [765, 79] on span "×" at bounding box center [770, 78] width 10 height 10
click at [696, 79] on select "fabhalta" at bounding box center [695, 79] width 1 height 41
select select
type input "ul"
type input "ult"
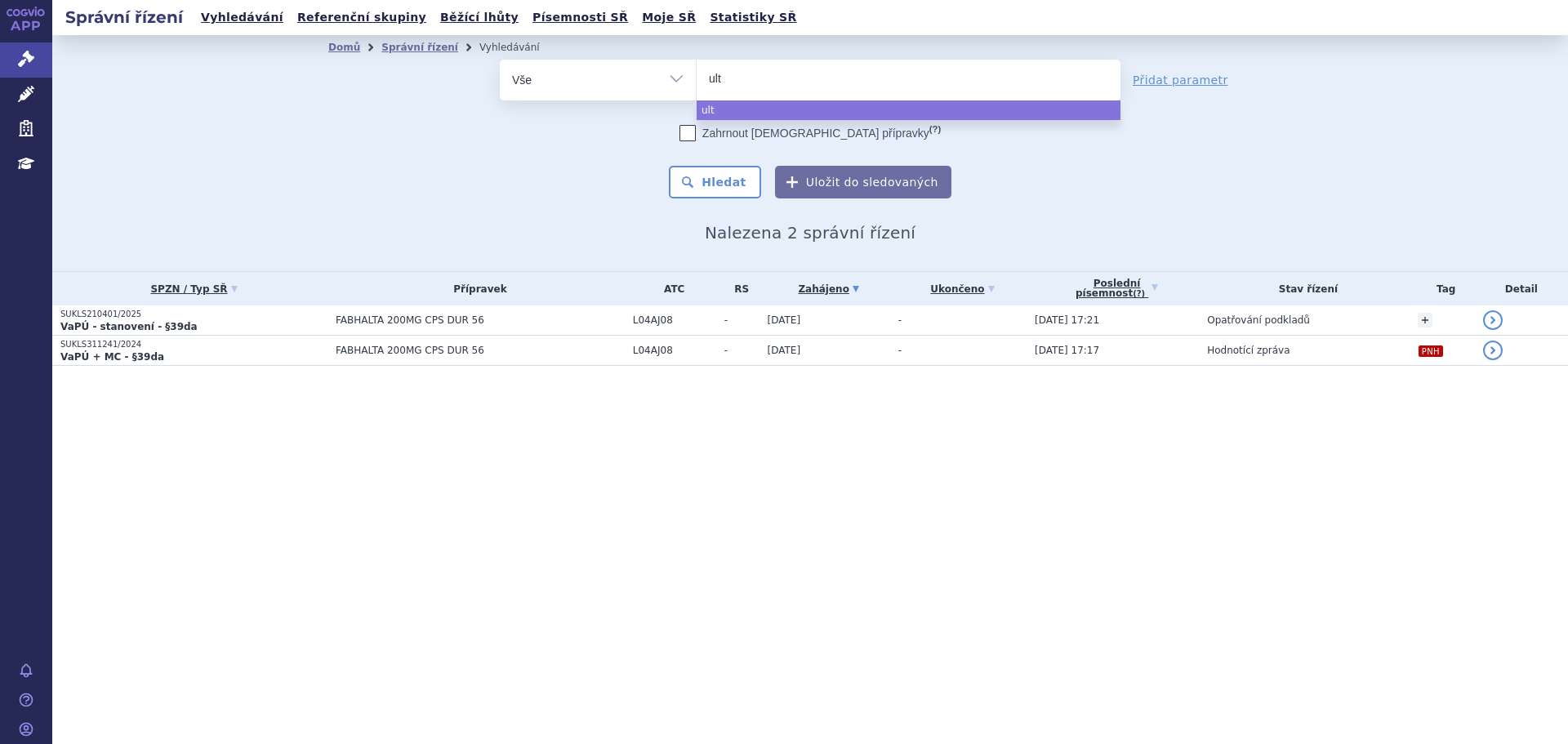
type input "ulto"
type input "ultomi"
type input "ultomiri"
type input "ultomiris"
select select "ultomiris"
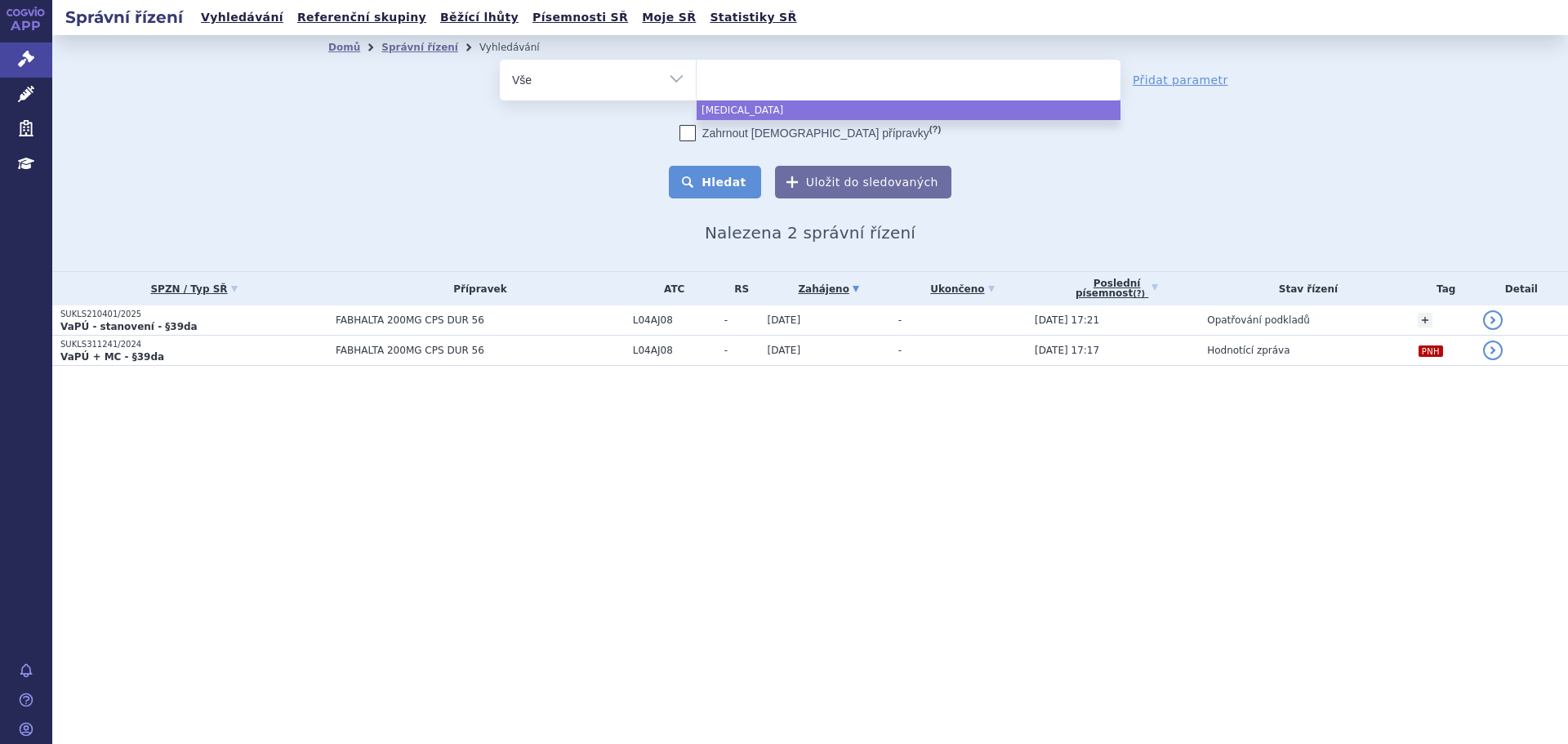
click at [754, 183] on button "Hledat" at bounding box center [714, 181] width 92 height 32
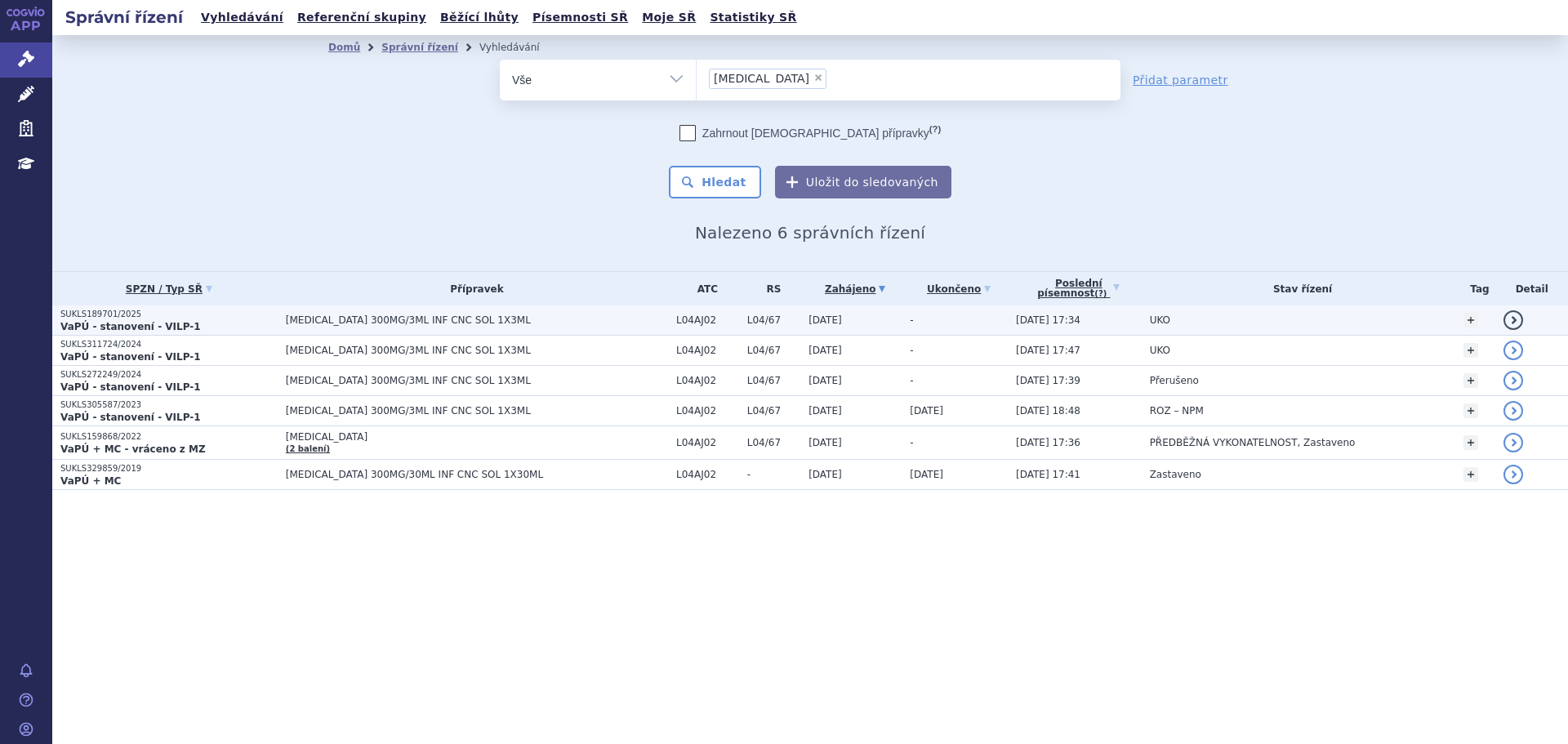
click at [246, 324] on p "VaPÚ - stanovení - VILP-1" at bounding box center [169, 327] width 217 height 13
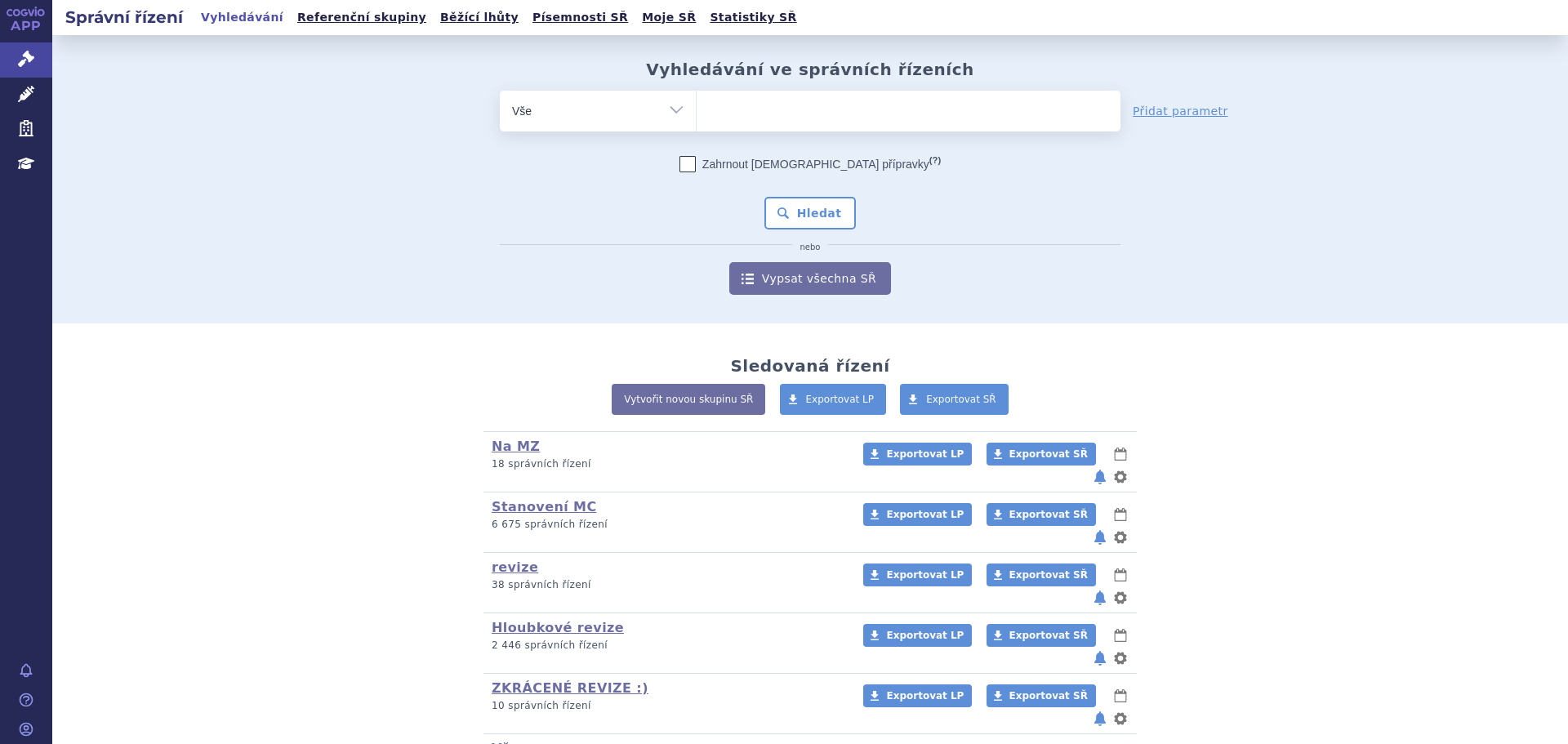
click at [778, 99] on ul at bounding box center [908, 107] width 424 height 34
click at [696, 99] on select at bounding box center [695, 110] width 1 height 41
click at [789, 112] on ul at bounding box center [908, 107] width 424 height 34
click at [696, 112] on select at bounding box center [695, 110] width 1 height 41
type input "om"
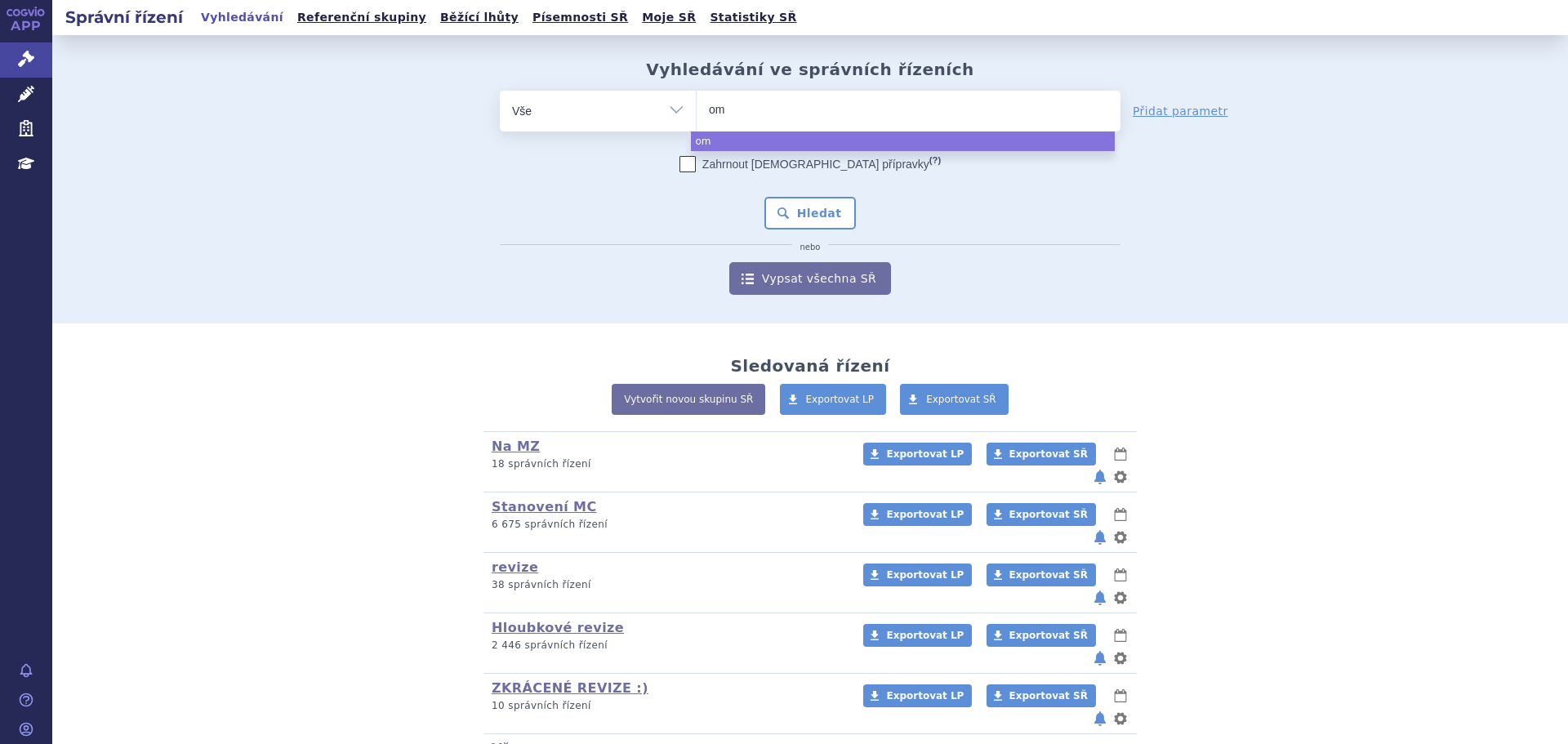
type input "omv"
type input "omvo"
type input "omvoh"
select select "omvoh"
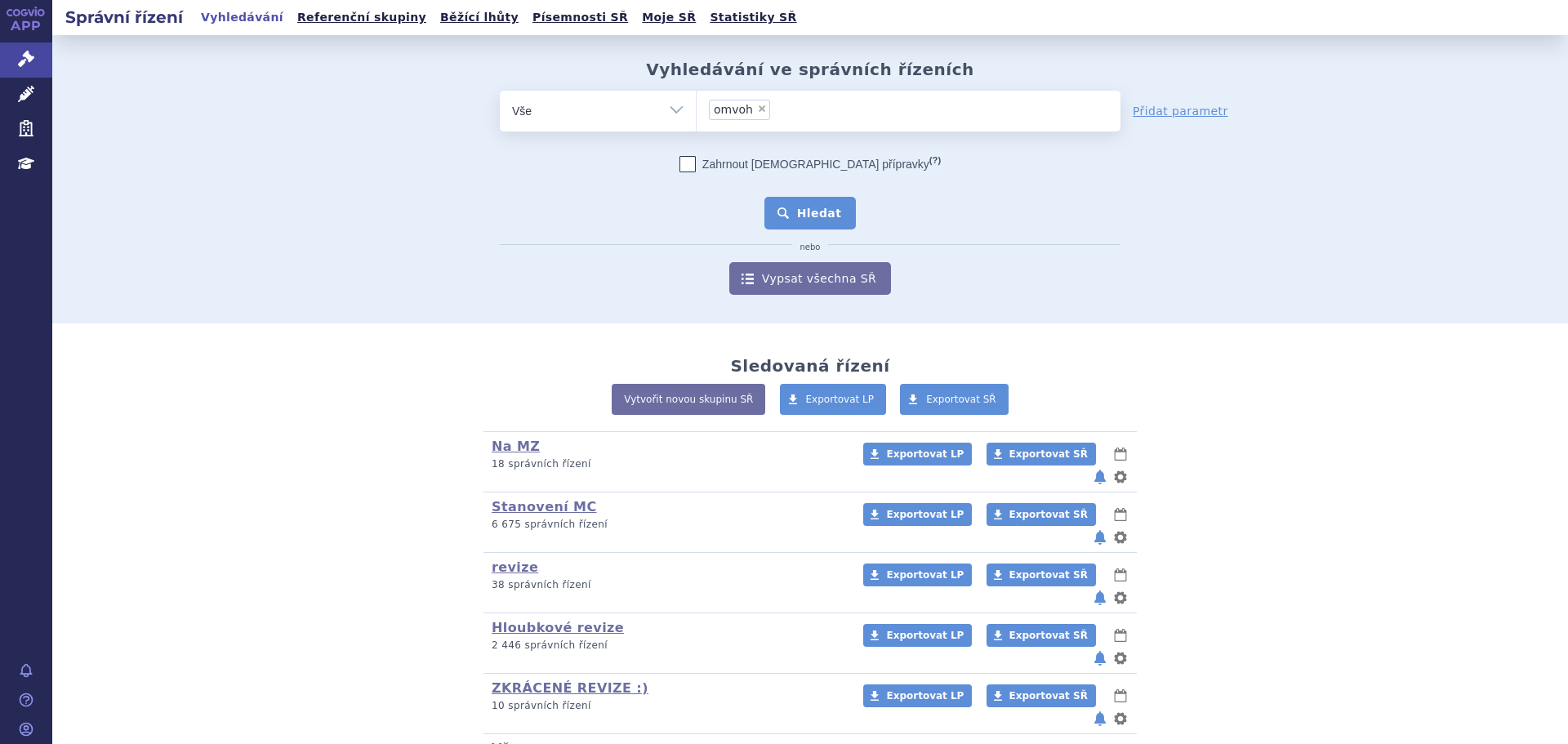
drag, startPoint x: 795, startPoint y: 227, endPoint x: 786, endPoint y: 224, distance: 9.5
click at [796, 226] on button "Hledat" at bounding box center [810, 213] width 92 height 32
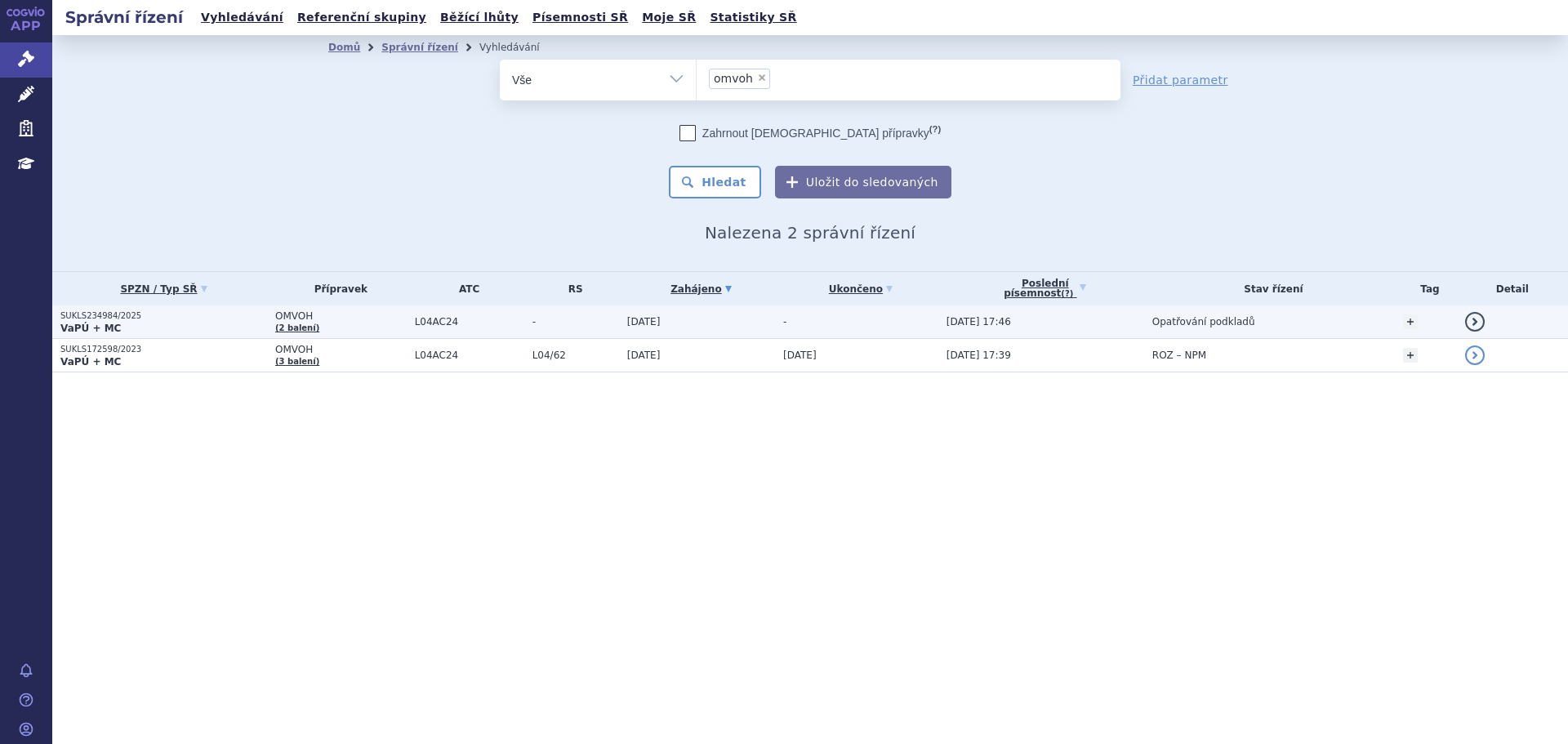
click at [477, 323] on span "L04AC24" at bounding box center [469, 322] width 109 height 12
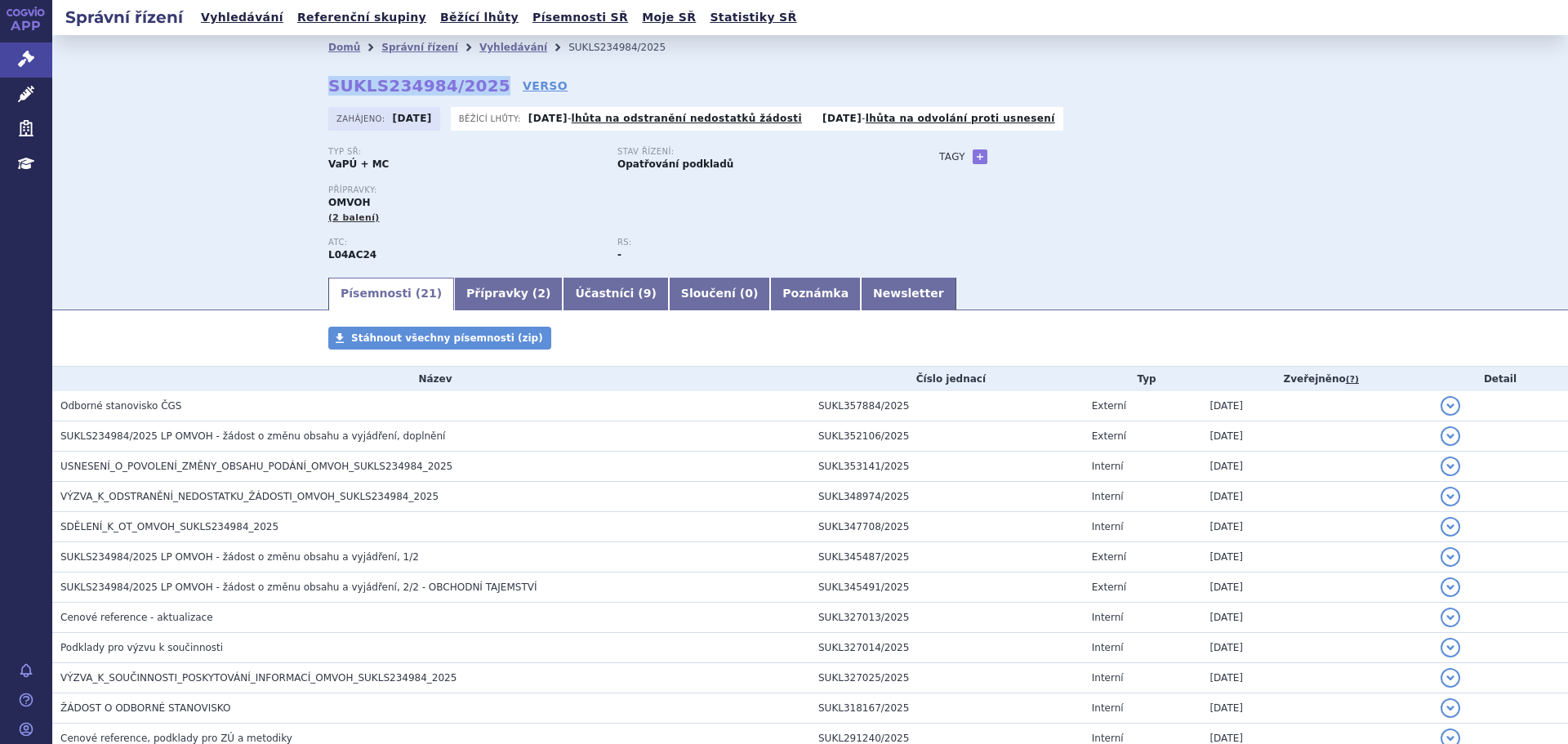
drag, startPoint x: 320, startPoint y: 89, endPoint x: 472, endPoint y: 94, distance: 152.1
click at [472, 94] on div "Domů Správní řízení Vyhledávání SUKLS234984/2025 SUKLS234984/2025 VERSO Zahájen…" at bounding box center [810, 167] width 1029 height 215
copy strong "SUKLS234984/2025"
click at [861, 305] on link "Newsletter" at bounding box center [908, 293] width 95 height 32
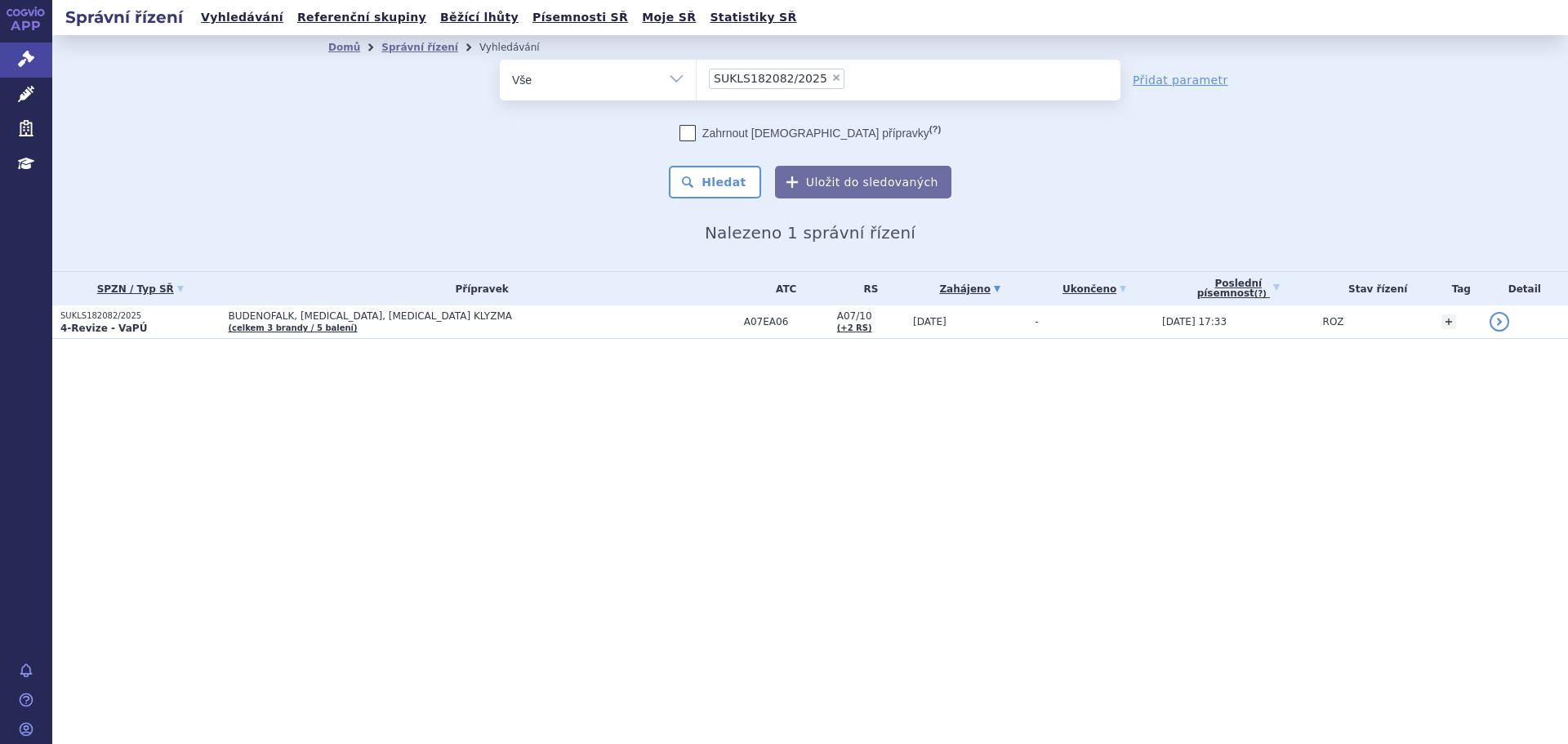
click at [831, 75] on span "×" at bounding box center [836, 78] width 10 height 10
click at [696, 75] on select "SUKLS182082/2025" at bounding box center [695, 79] width 1 height 41
select select
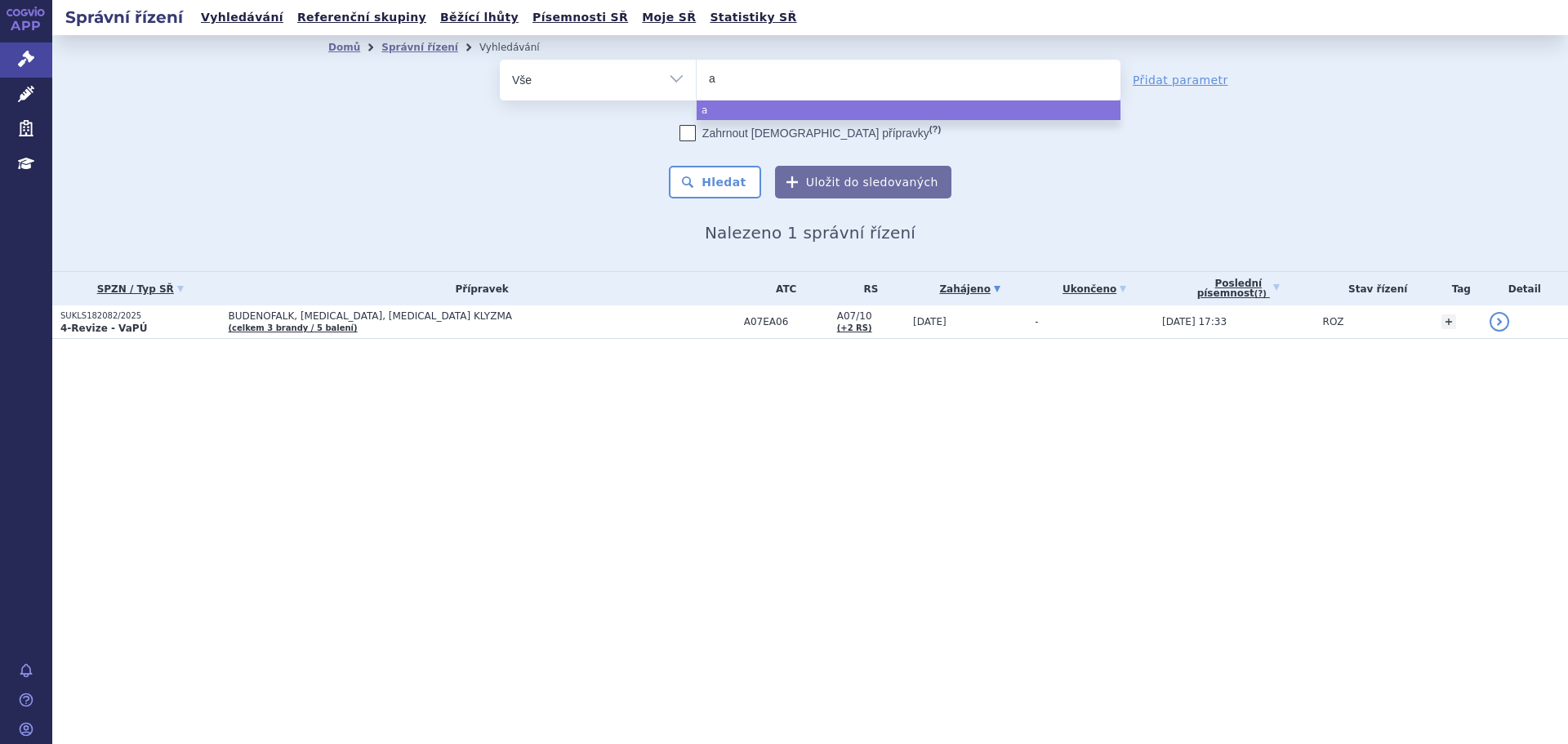
type input "ap"
type input "apr"
type input "apre"
type input "apremi"
type input "apremila"
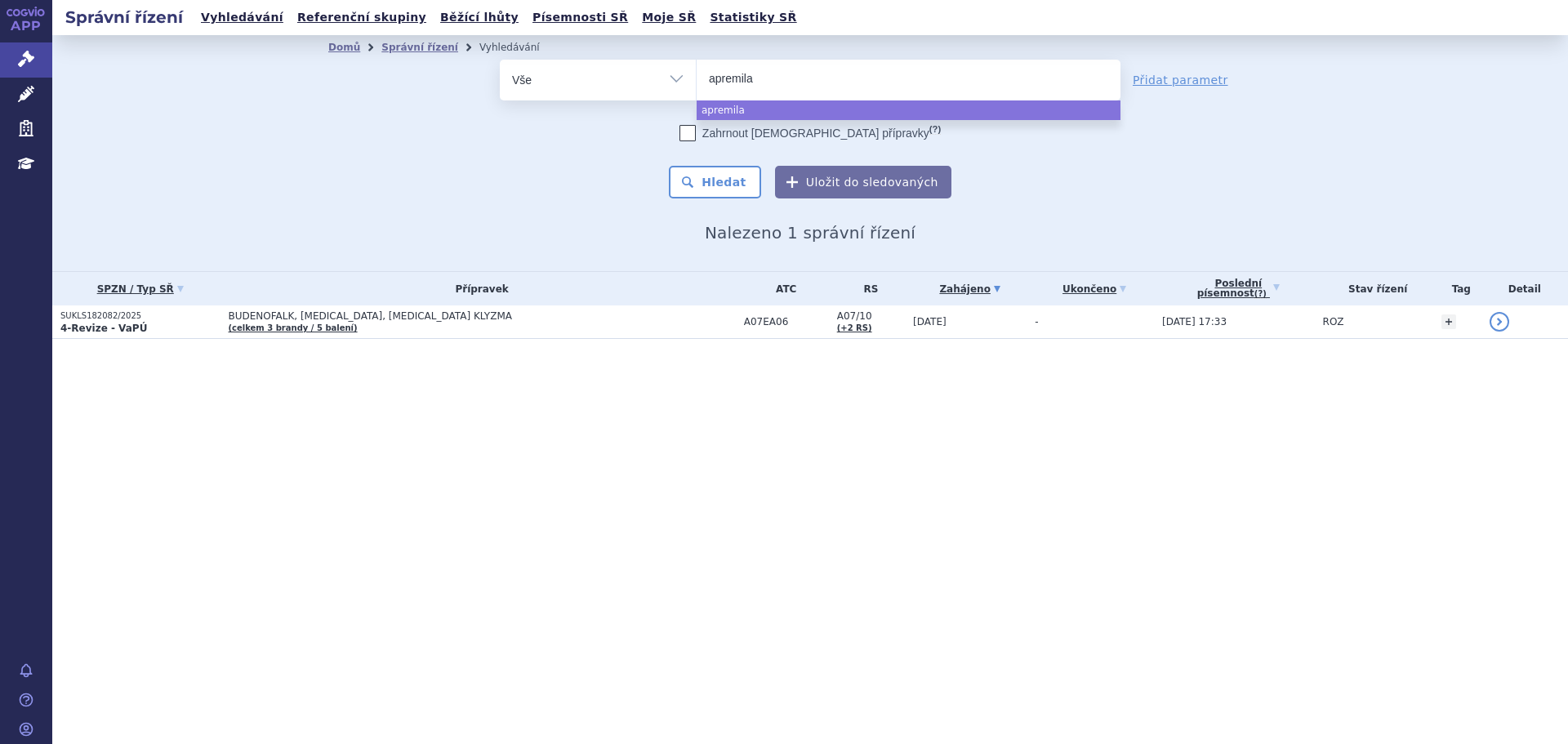
type input "apremilas"
type input "[MEDICAL_DATA]"
select select "[MEDICAL_DATA]"
click at [695, 180] on button "Hledat" at bounding box center [714, 181] width 92 height 32
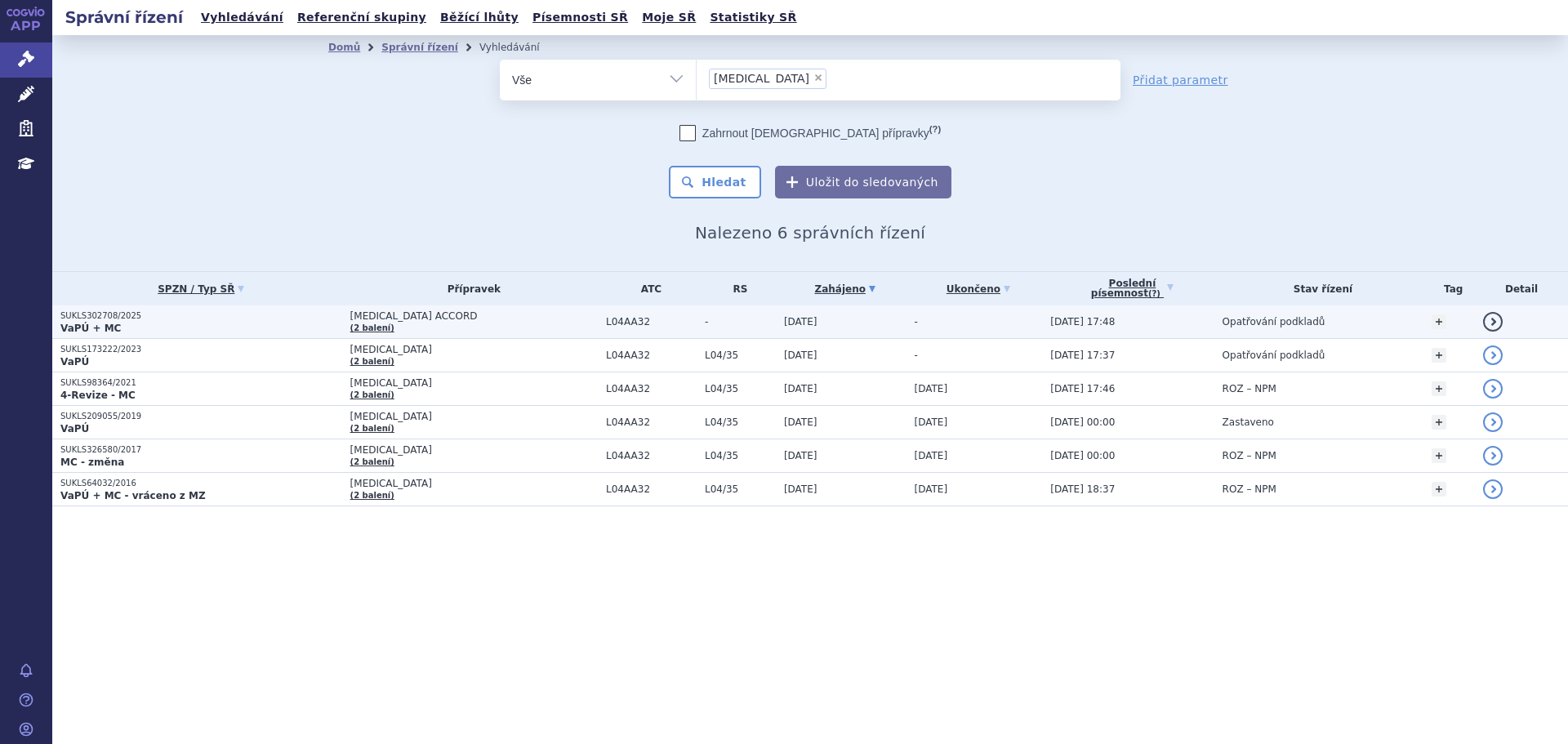
click at [464, 325] on td "APREMILAST ACCORD (2 balení)" at bounding box center [469, 322] width 256 height 33
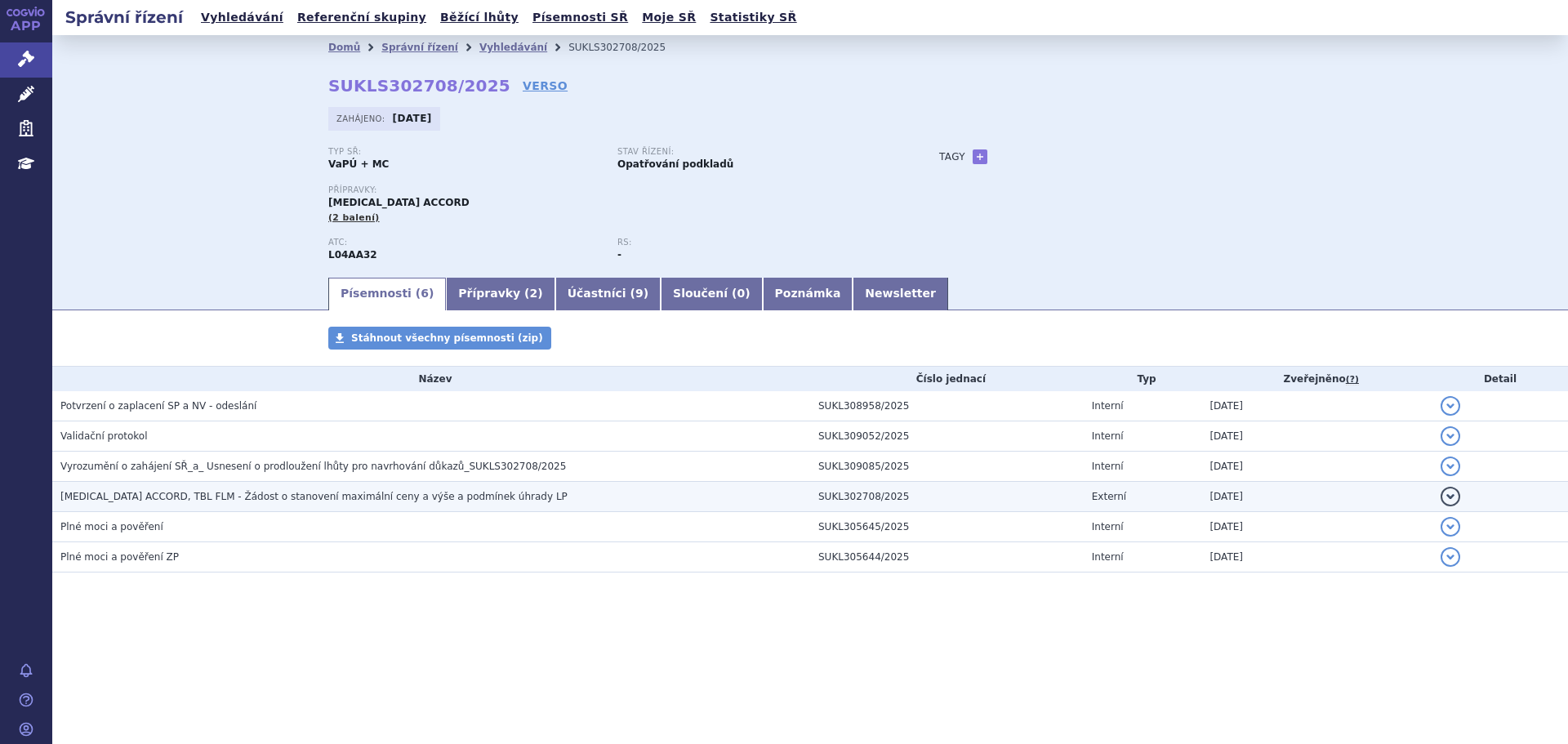
click at [215, 492] on span "APREMILAST ACCORD, TBL FLM - Žádost o stanovení maximální ceny a výše a podmíne…" at bounding box center [314, 497] width 507 height 12
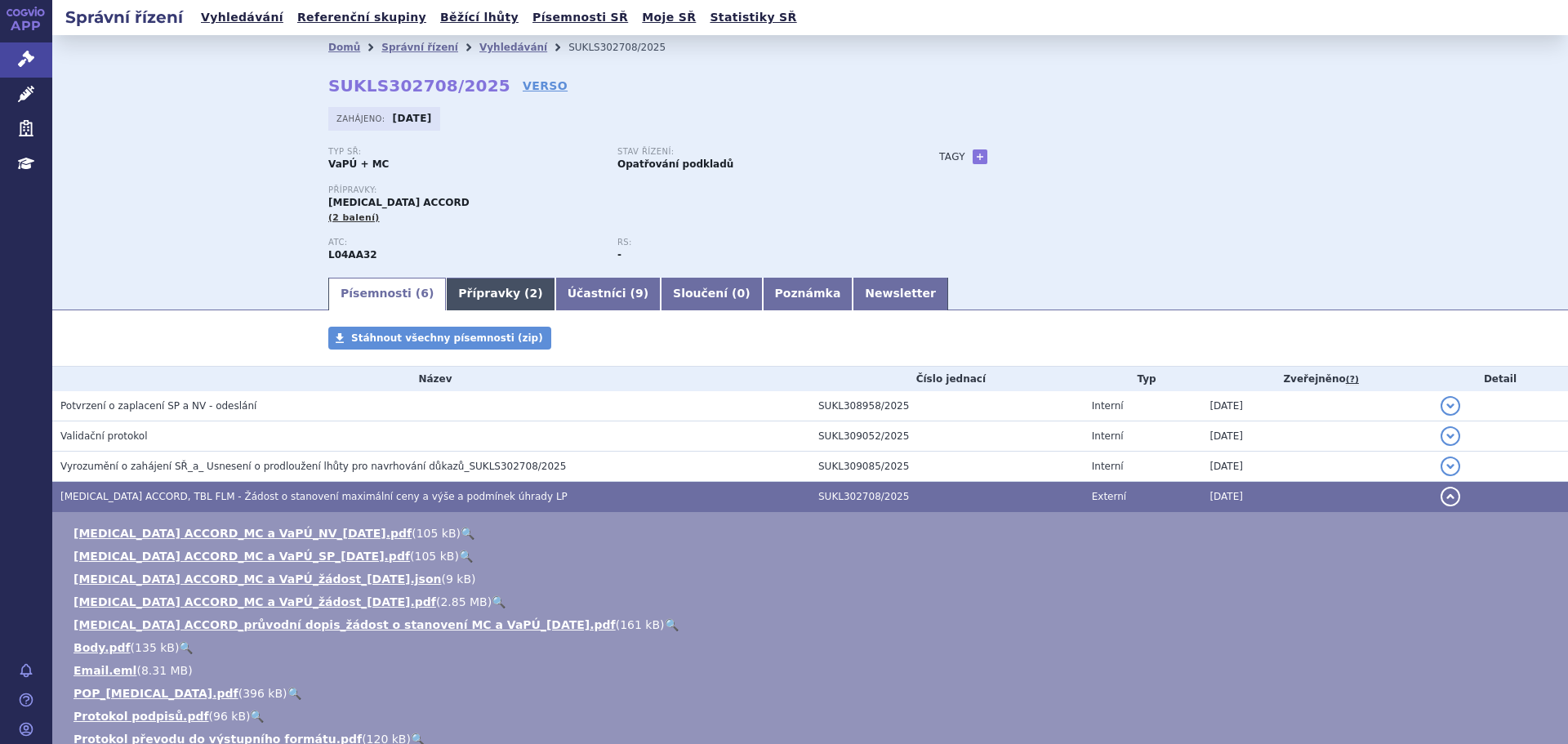
click at [479, 294] on link "Přípravky ( 2 )" at bounding box center [500, 293] width 108 height 32
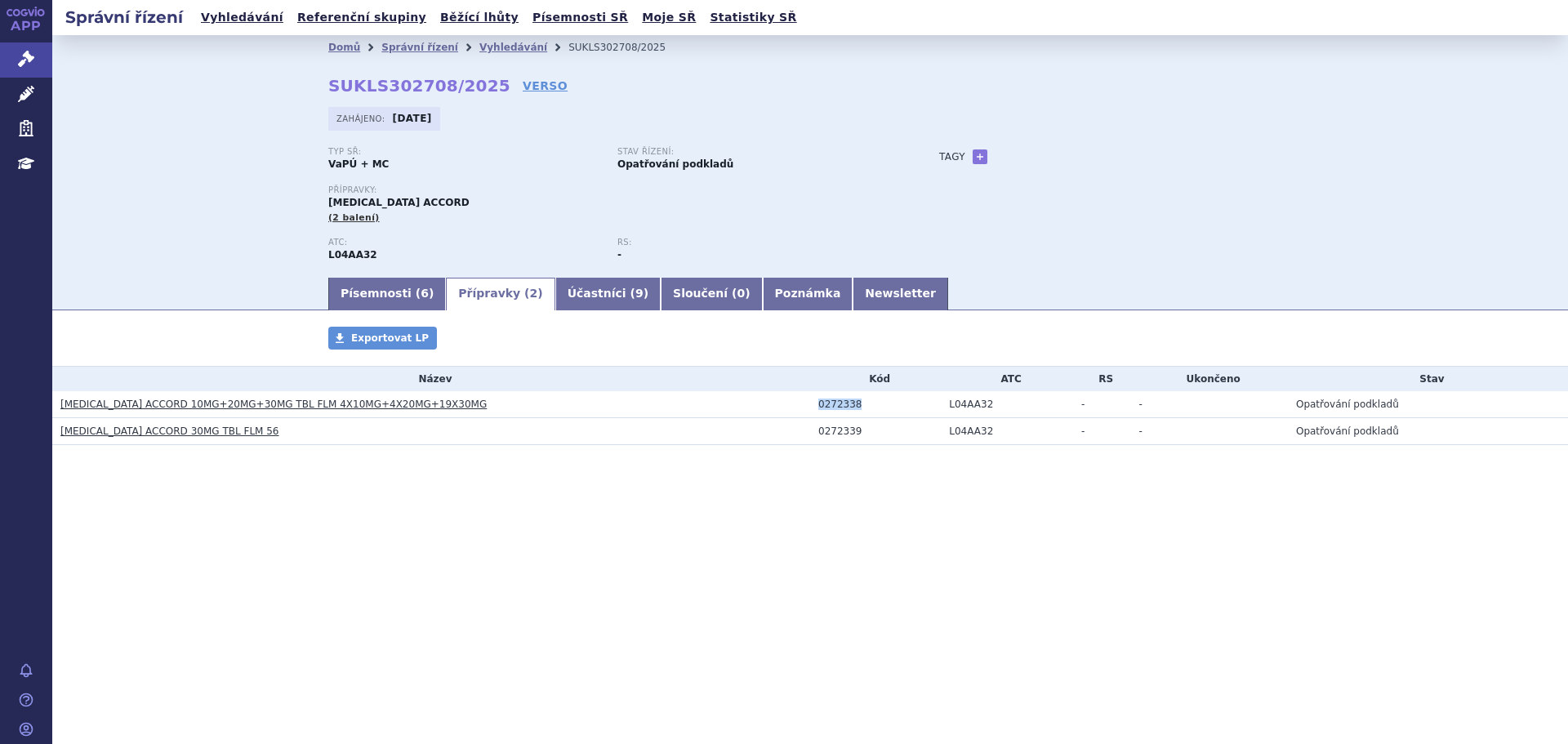
drag, startPoint x: 817, startPoint y: 406, endPoint x: 868, endPoint y: 406, distance: 51.0
click at [868, 406] on td "0272338" at bounding box center [876, 405] width 131 height 27
copy div "0272338"
drag, startPoint x: 815, startPoint y: 429, endPoint x: 867, endPoint y: 430, distance: 52.0
click at [867, 430] on td "0272339" at bounding box center [876, 431] width 131 height 27
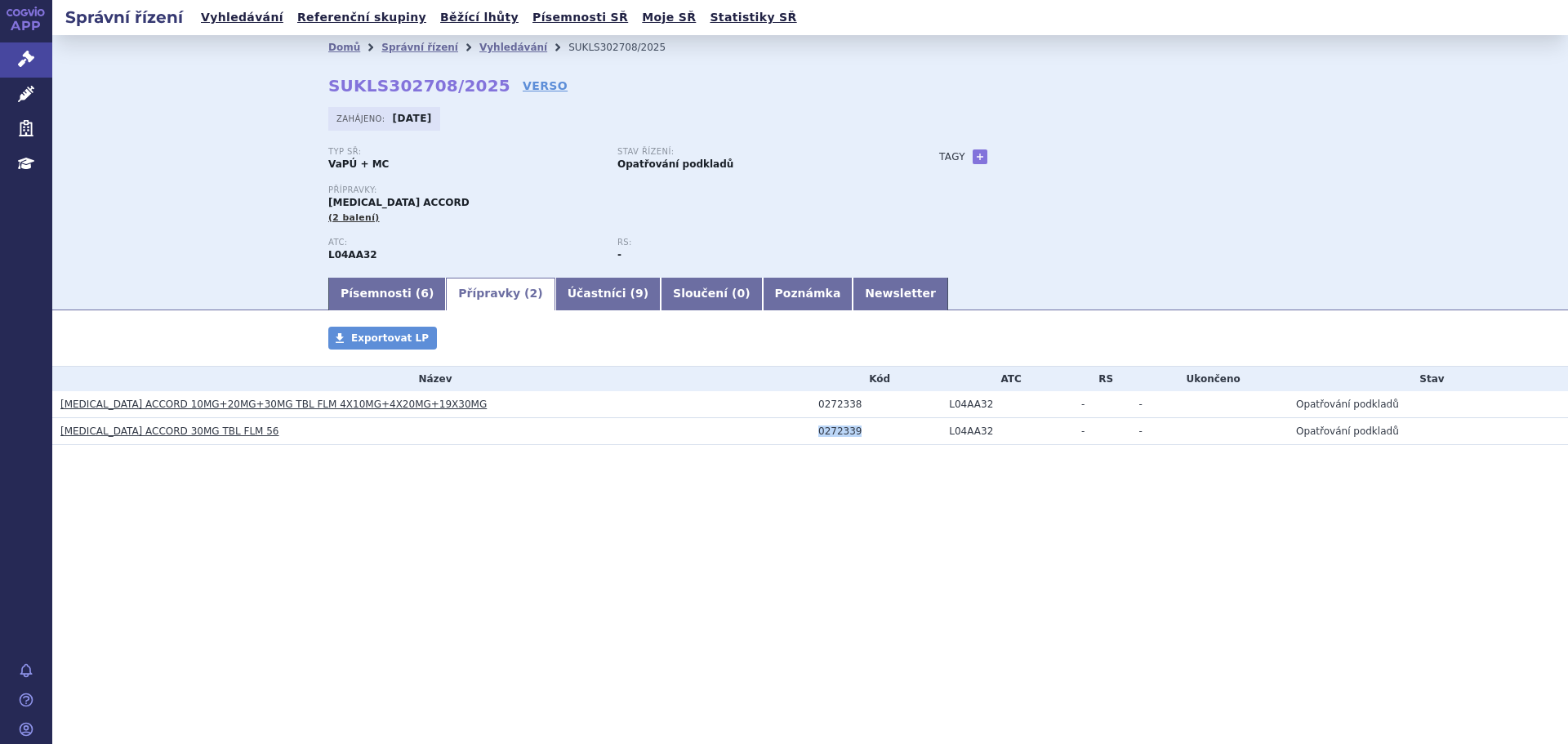
copy div "0272339"
drag, startPoint x: 57, startPoint y: 401, endPoint x: 156, endPoint y: 412, distance: 99.6
click at [156, 412] on td "APREMILAST ACCORD 10MG+20MG+30MG TBL FLM 4X10MG+4X20MG+19X30MG" at bounding box center [430, 405] width 758 height 27
copy link "APREMILAST ACCORD"
drag, startPoint x: 467, startPoint y: 403, endPoint x: 161, endPoint y: 408, distance: 306.0
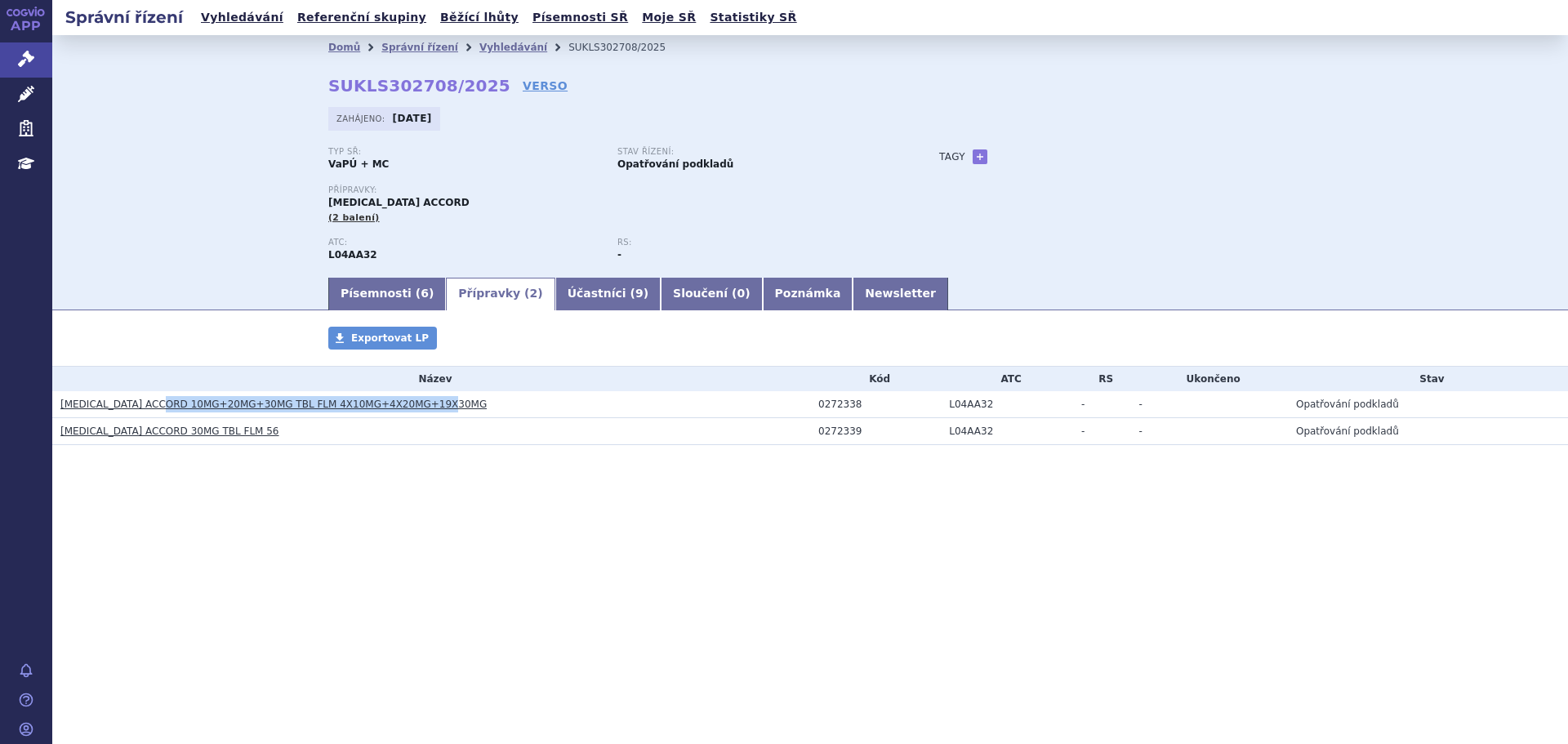
click at [161, 408] on h3 "APREMILAST ACCORD 10MG+20MG+30MG TBL FLM 4X10MG+4X20MG+19X30MG" at bounding box center [435, 404] width 750 height 17
copy link "10MG+20MG+30MG TBL FLM 4X10MG+4X20MG+19X30MG"
drag, startPoint x: 244, startPoint y: 434, endPoint x: 262, endPoint y: 434, distance: 18.0
click at [249, 435] on h3 "APREMILAST ACCORD 30MG TBL FLM 56" at bounding box center [435, 431] width 750 height 17
drag, startPoint x: 257, startPoint y: 432, endPoint x: 161, endPoint y: 435, distance: 96.0
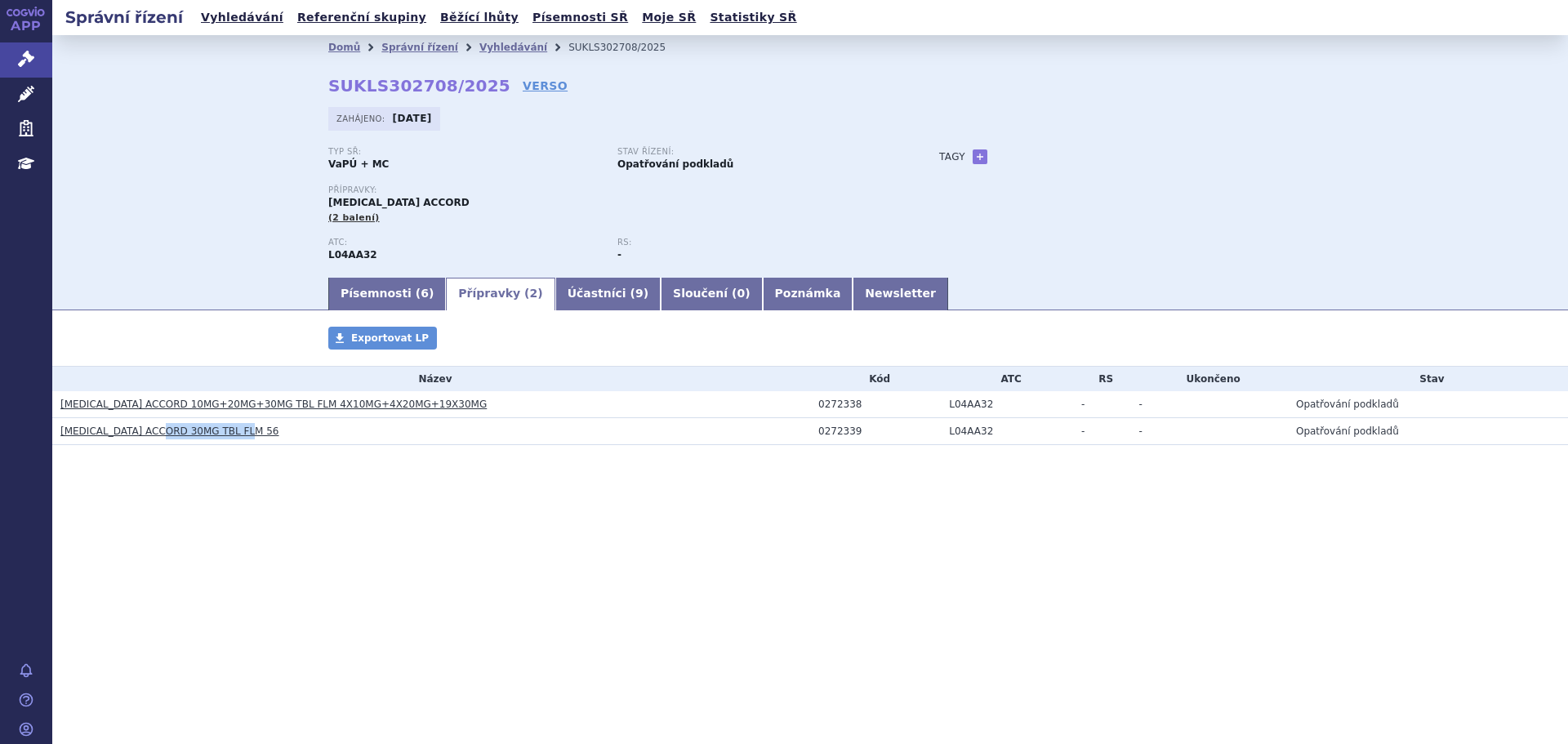
click at [161, 435] on h3 "APREMILAST ACCORD 30MG TBL FLM 56" at bounding box center [435, 431] width 750 height 17
copy link "30MG TBL FLM 56"
click at [377, 299] on link "Písemnosti ( 6 )" at bounding box center [387, 293] width 118 height 32
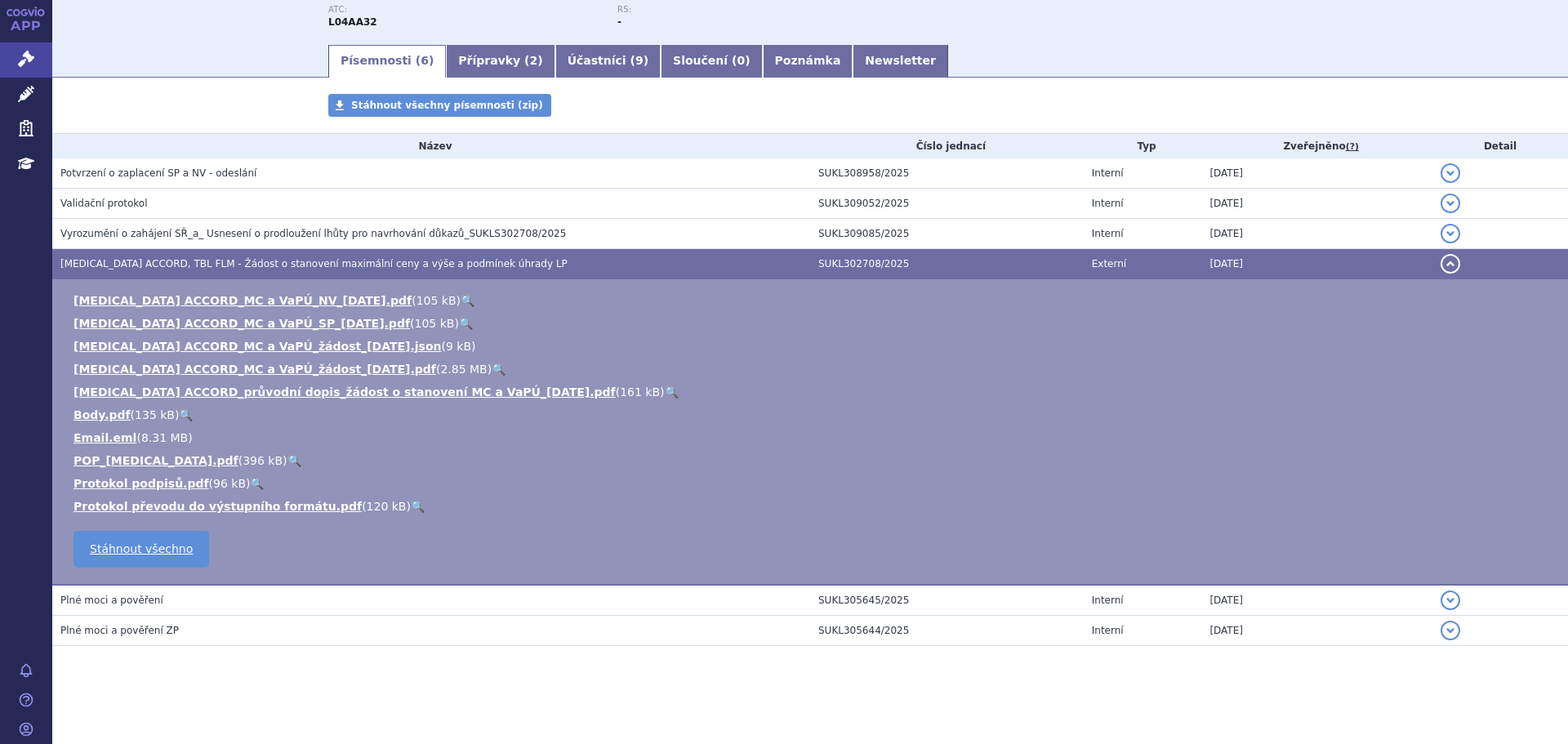
scroll to position [151, 0]
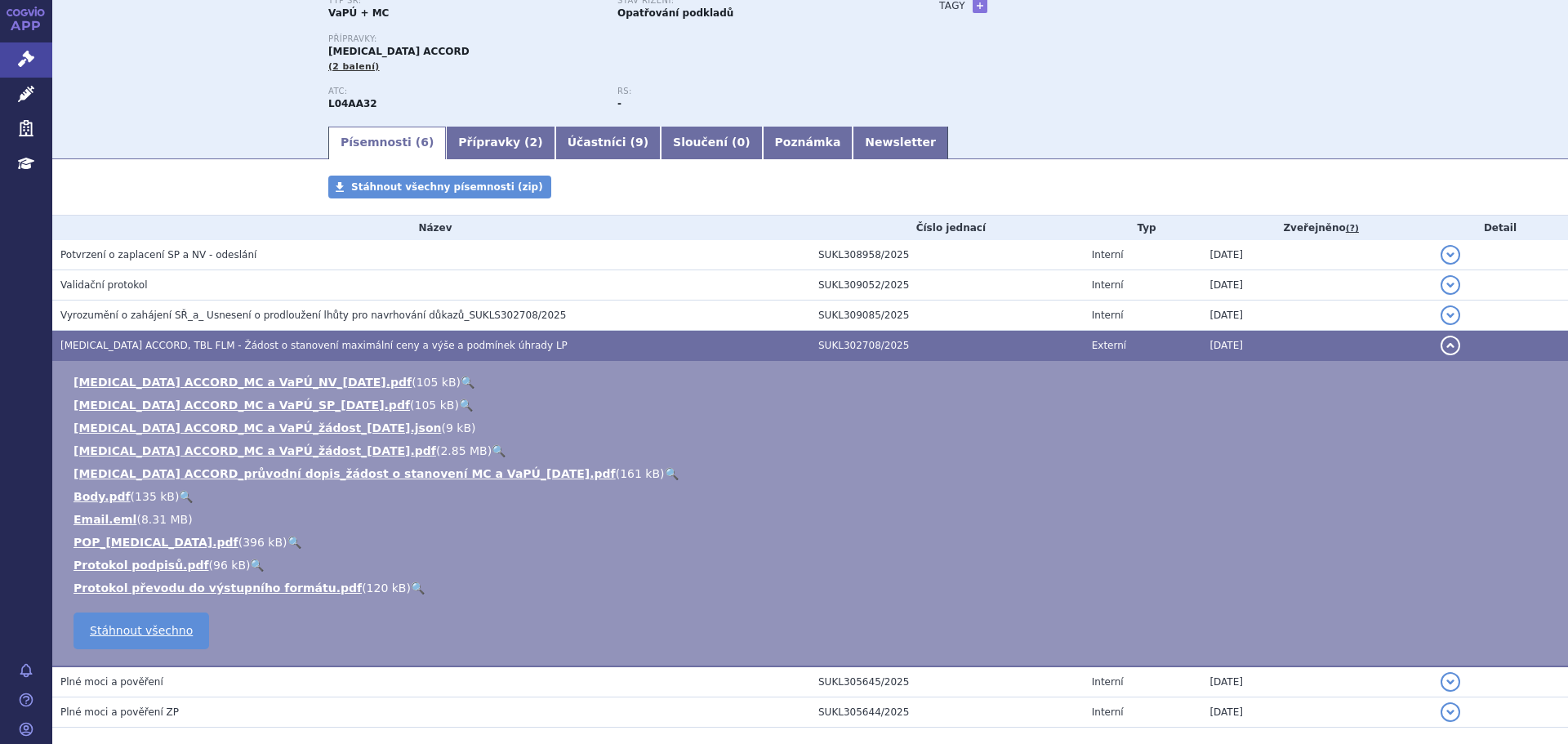
click at [665, 473] on link "🔍" at bounding box center [671, 473] width 14 height 13
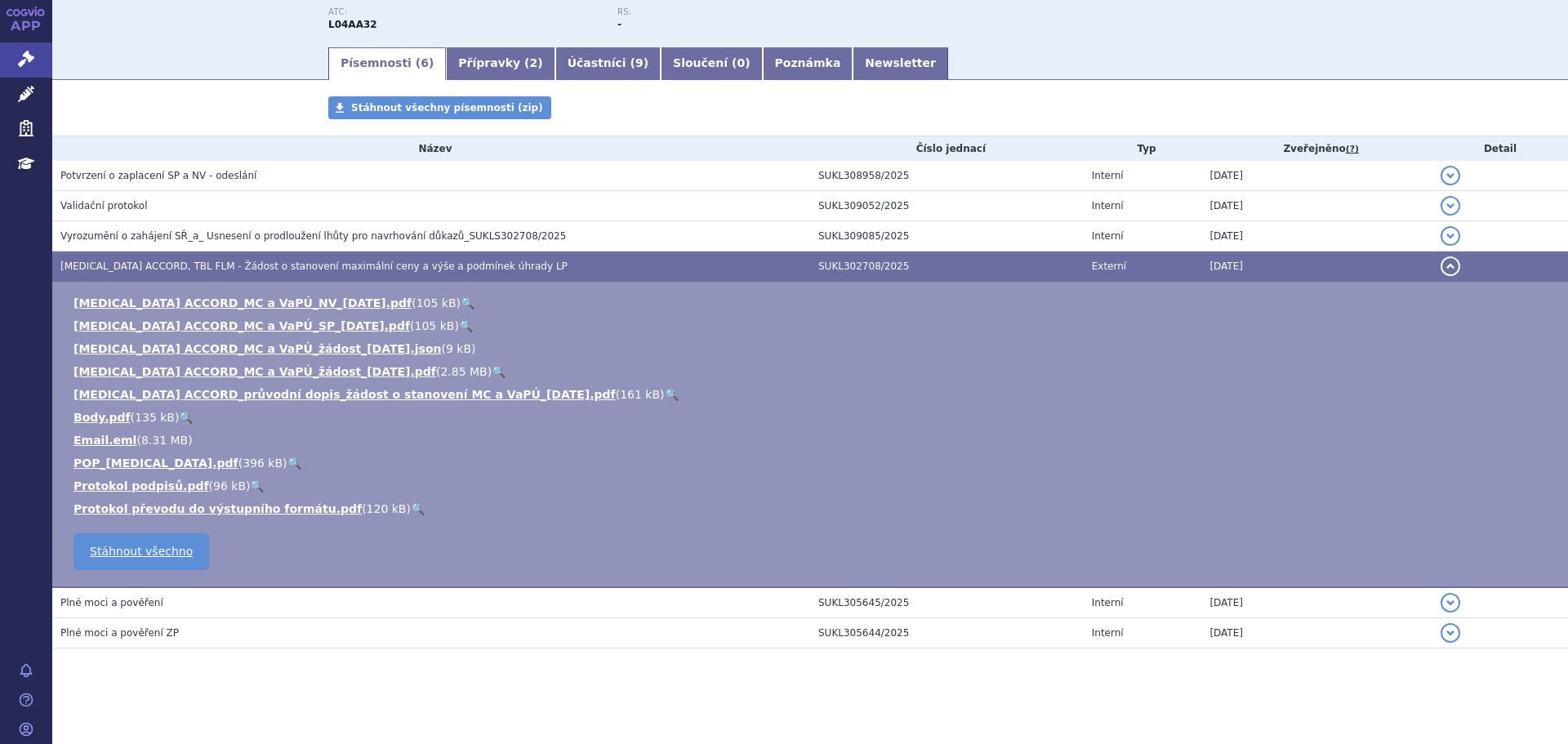
scroll to position [233, 0]
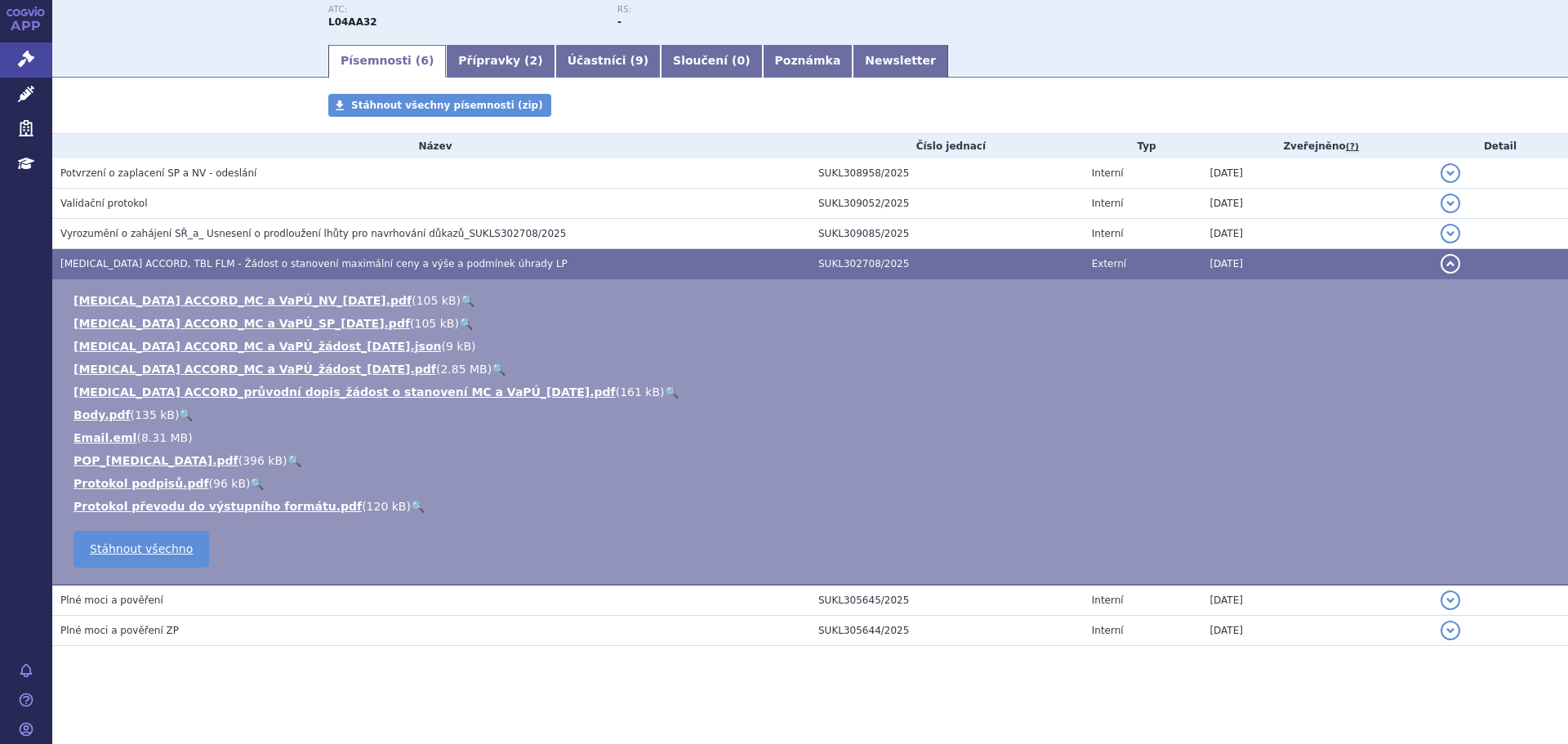
click at [492, 366] on link "🔍" at bounding box center [498, 369] width 14 height 13
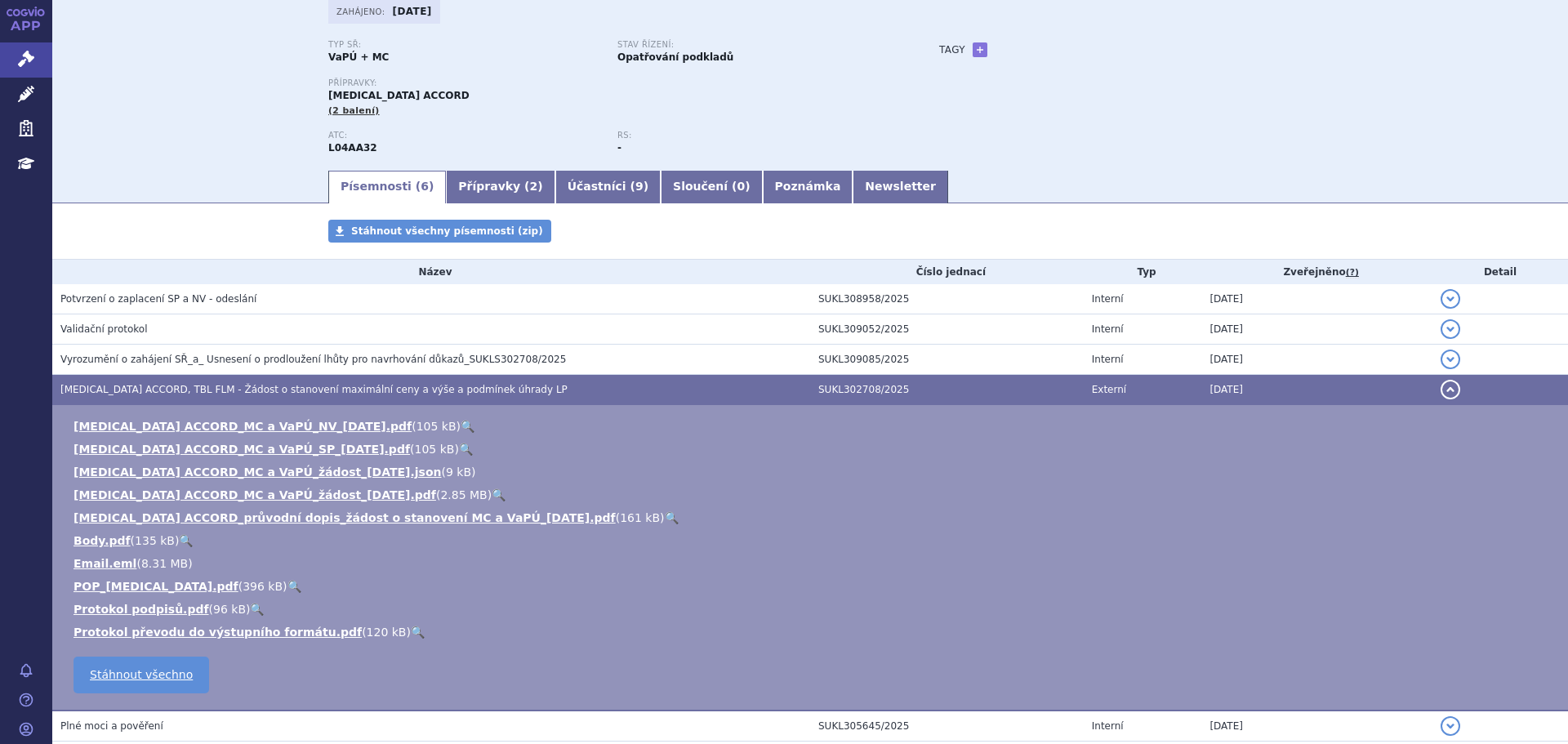
scroll to position [0, 0]
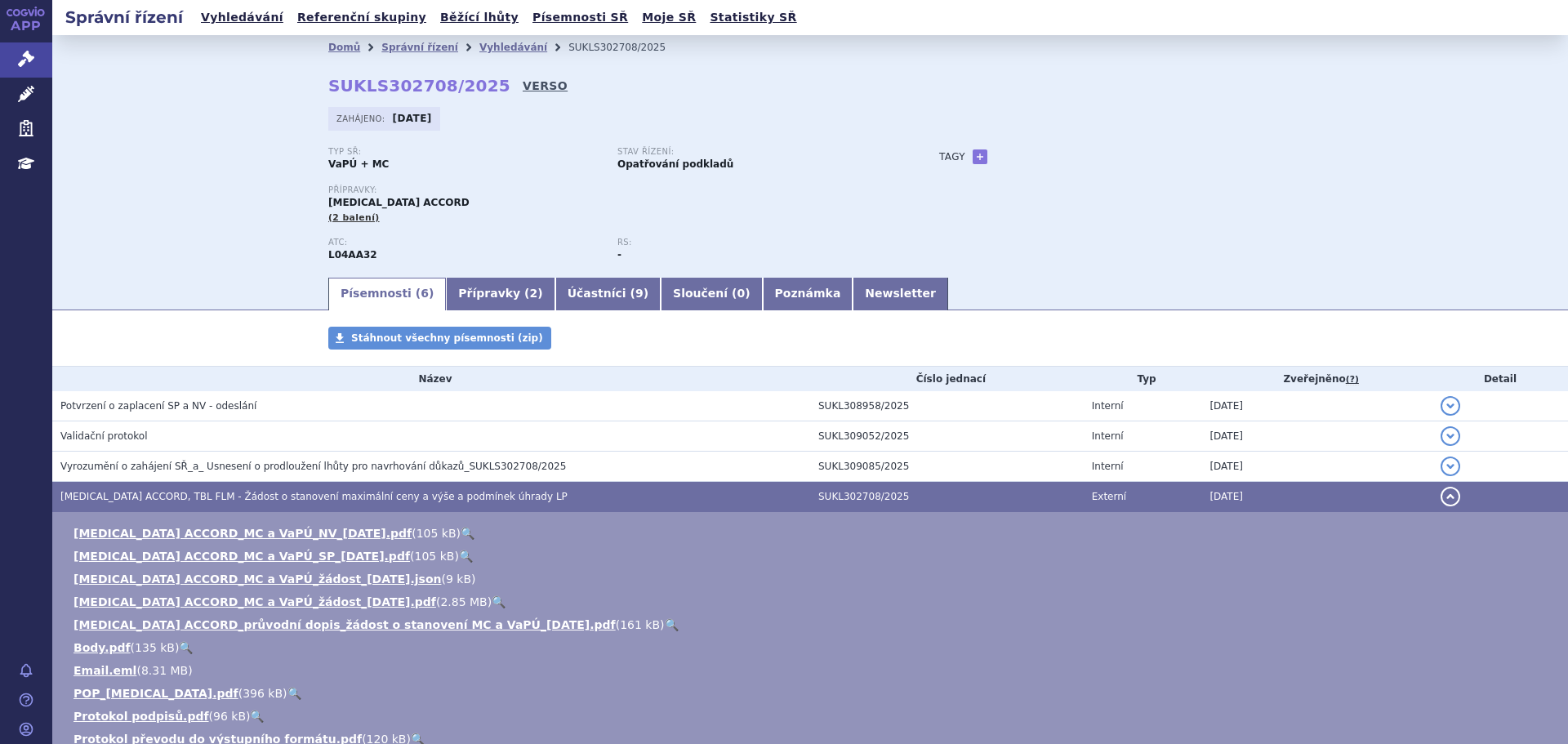
click at [522, 84] on link "VERSO" at bounding box center [545, 86] width 45 height 17
click at [497, 46] on link "Vyhledávání" at bounding box center [513, 47] width 68 height 12
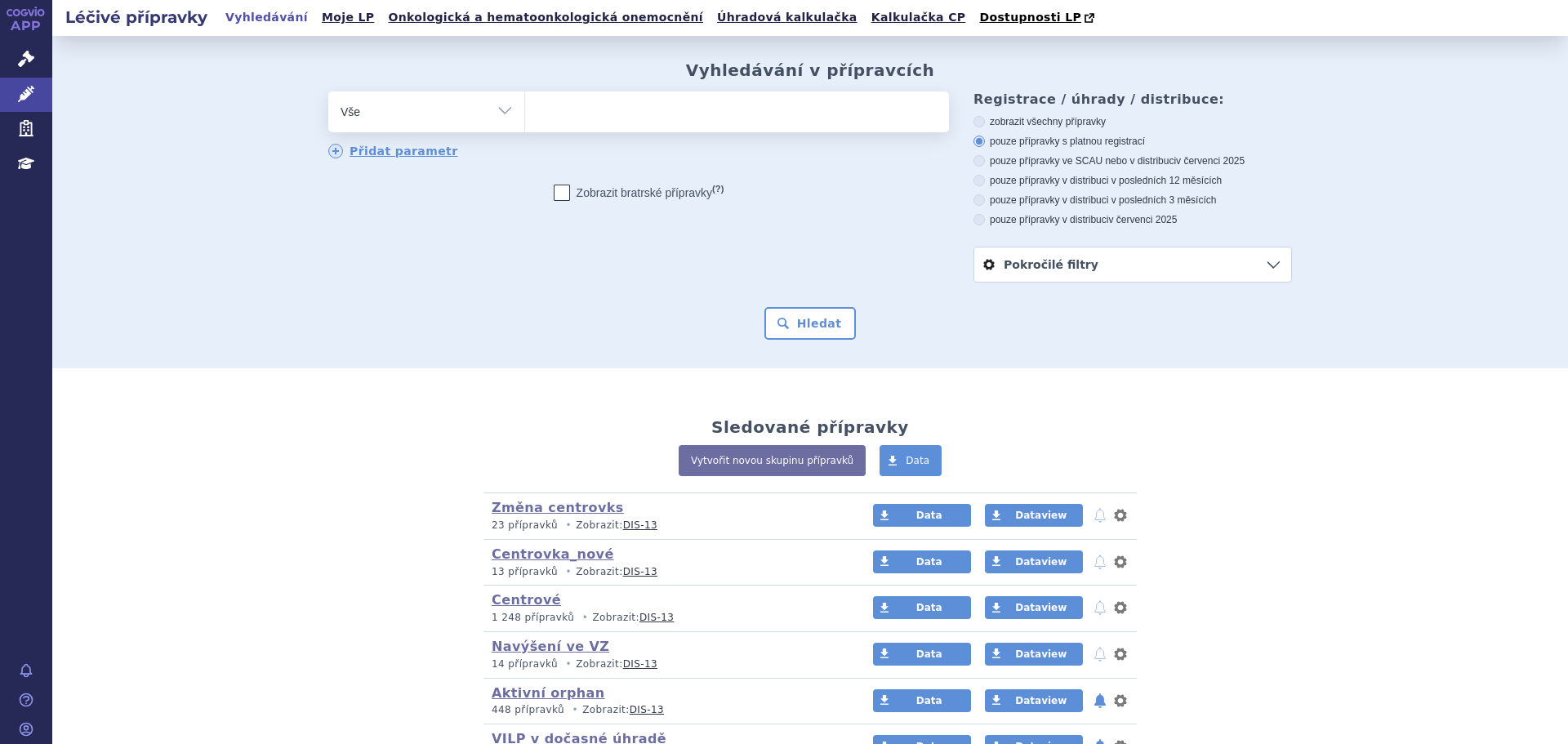
click at [604, 114] on ul at bounding box center [737, 108] width 424 height 34
click at [525, 114] on select at bounding box center [524, 110] width 1 height 41
paste input "0210310"
type input "0210310"
select select "0210310"
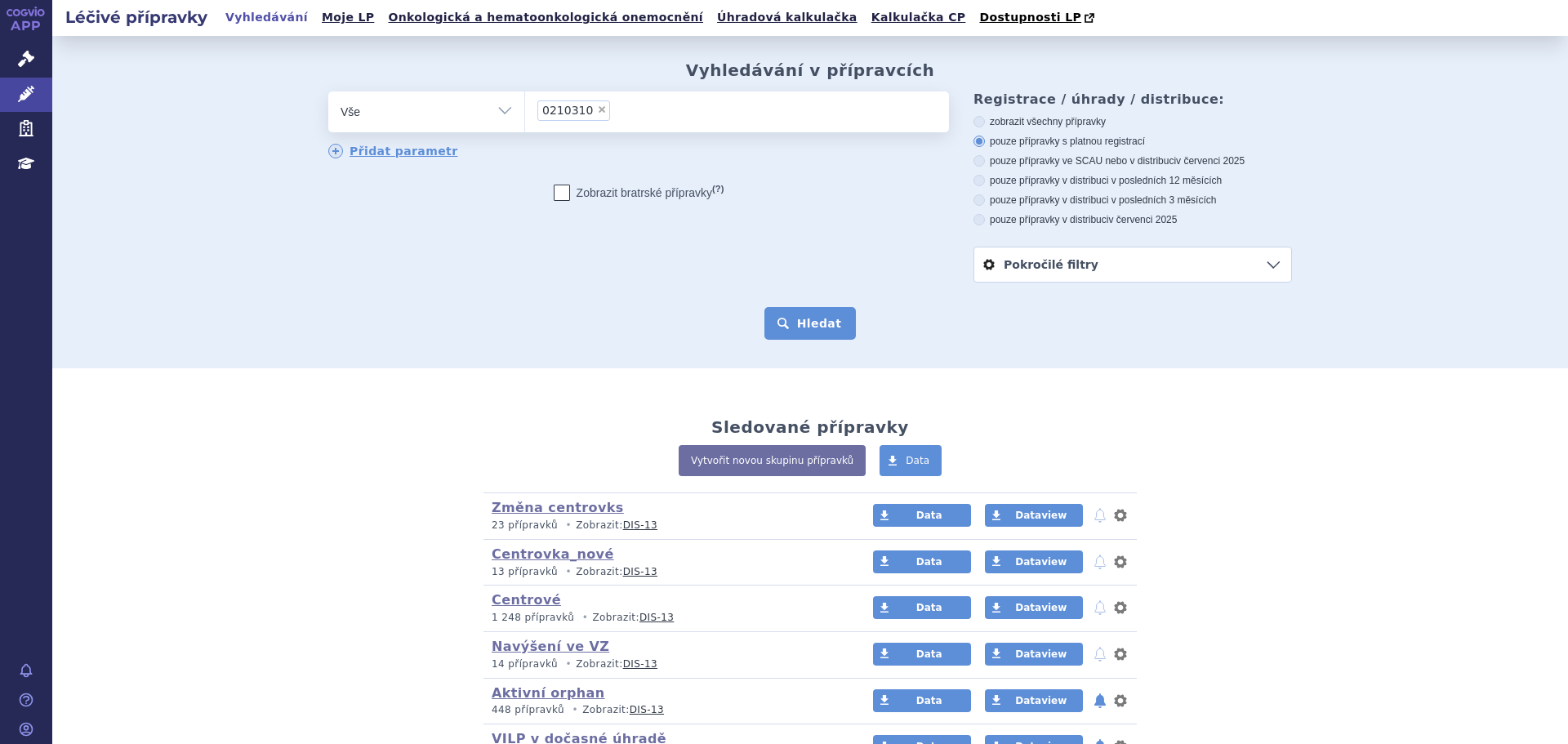
click at [835, 323] on button "Hledat" at bounding box center [810, 323] width 92 height 32
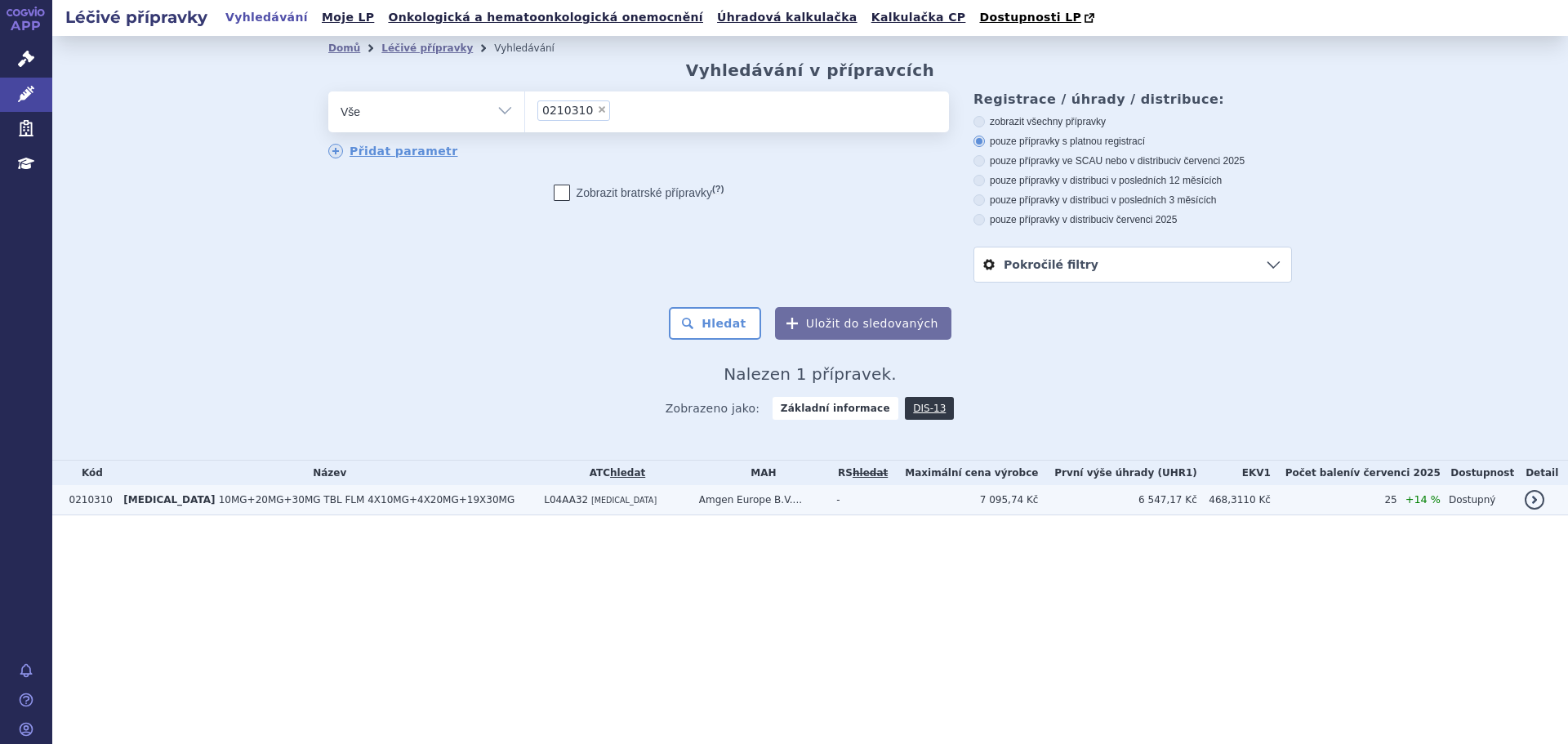
click at [1076, 504] on td "6 547,17 Kč" at bounding box center [1117, 500] width 158 height 30
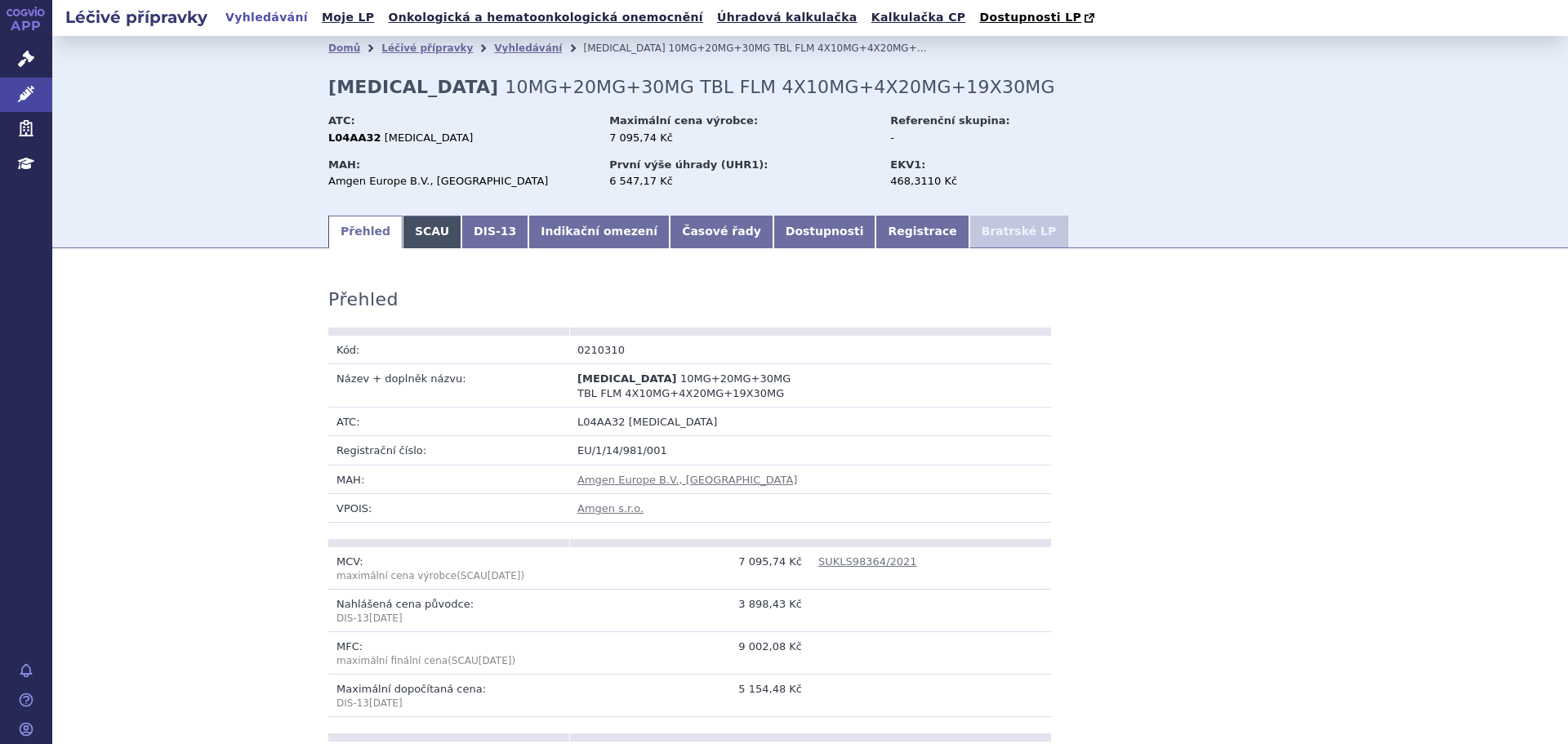
click at [411, 228] on link "SCAU" at bounding box center [431, 231] width 59 height 32
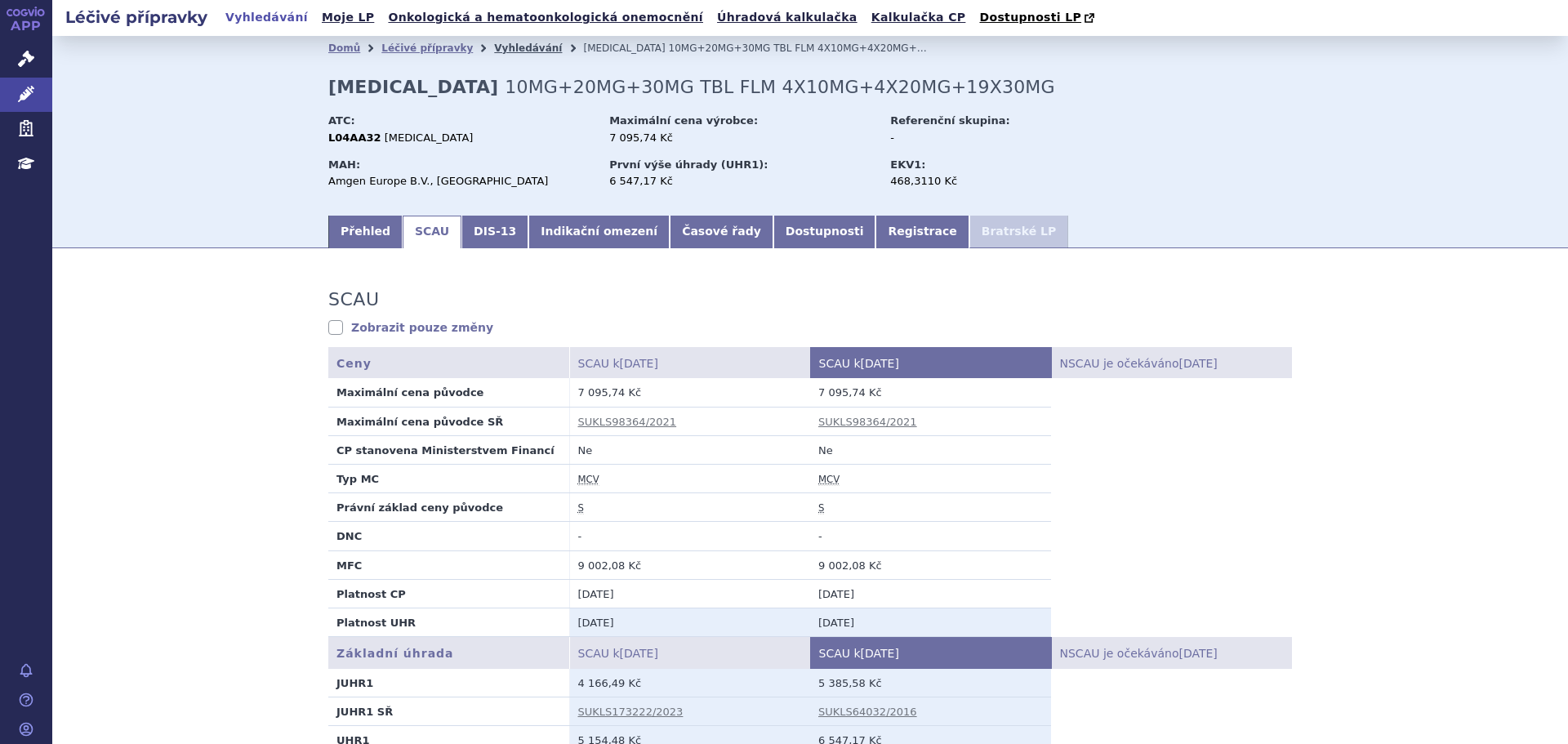
click at [494, 52] on link "Vyhledávání" at bounding box center [528, 48] width 68 height 12
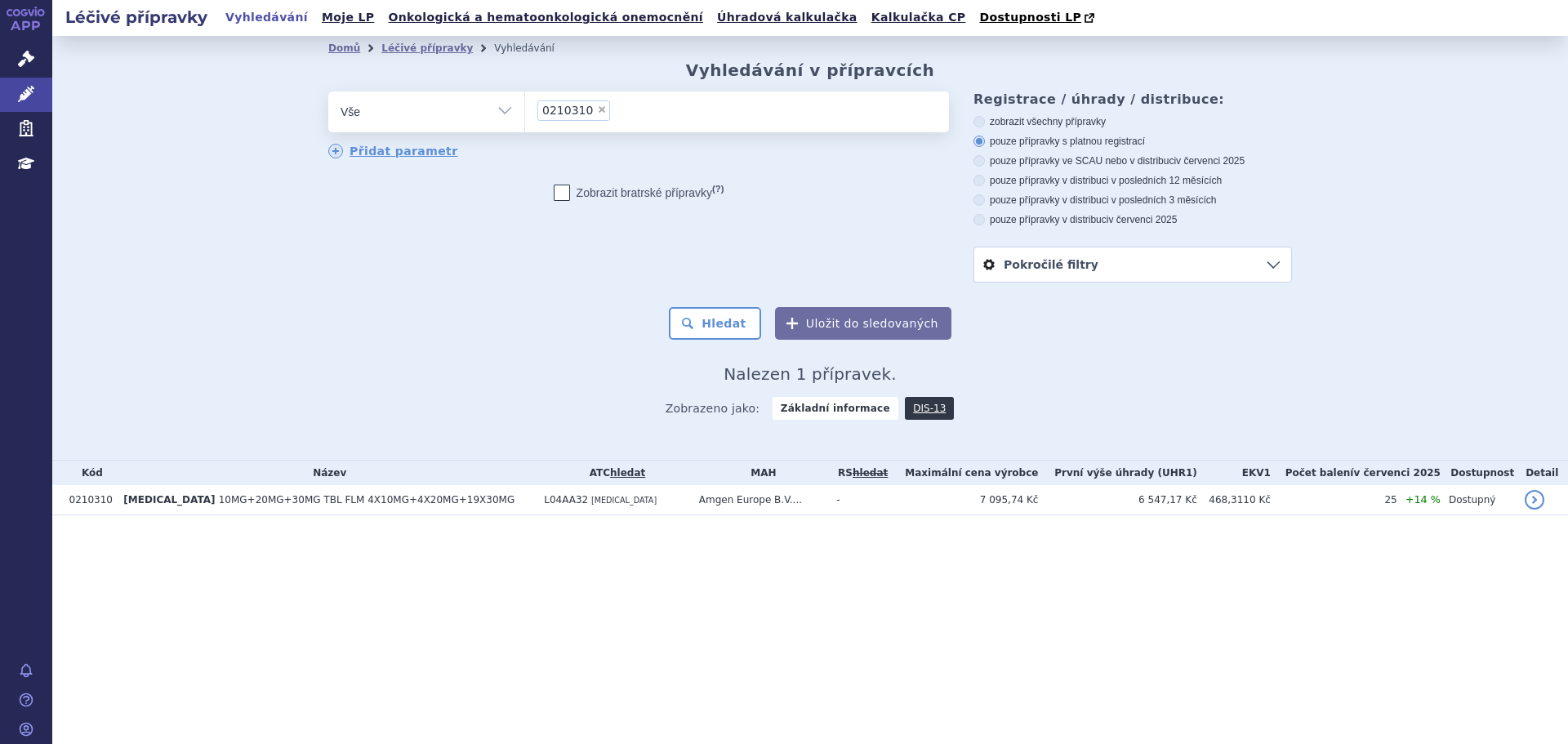
click at [597, 105] on span "×" at bounding box center [602, 109] width 10 height 10
click at [525, 105] on select "0210310" at bounding box center [524, 110] width 1 height 41
select select
type input "0210309"
select select "0210309"
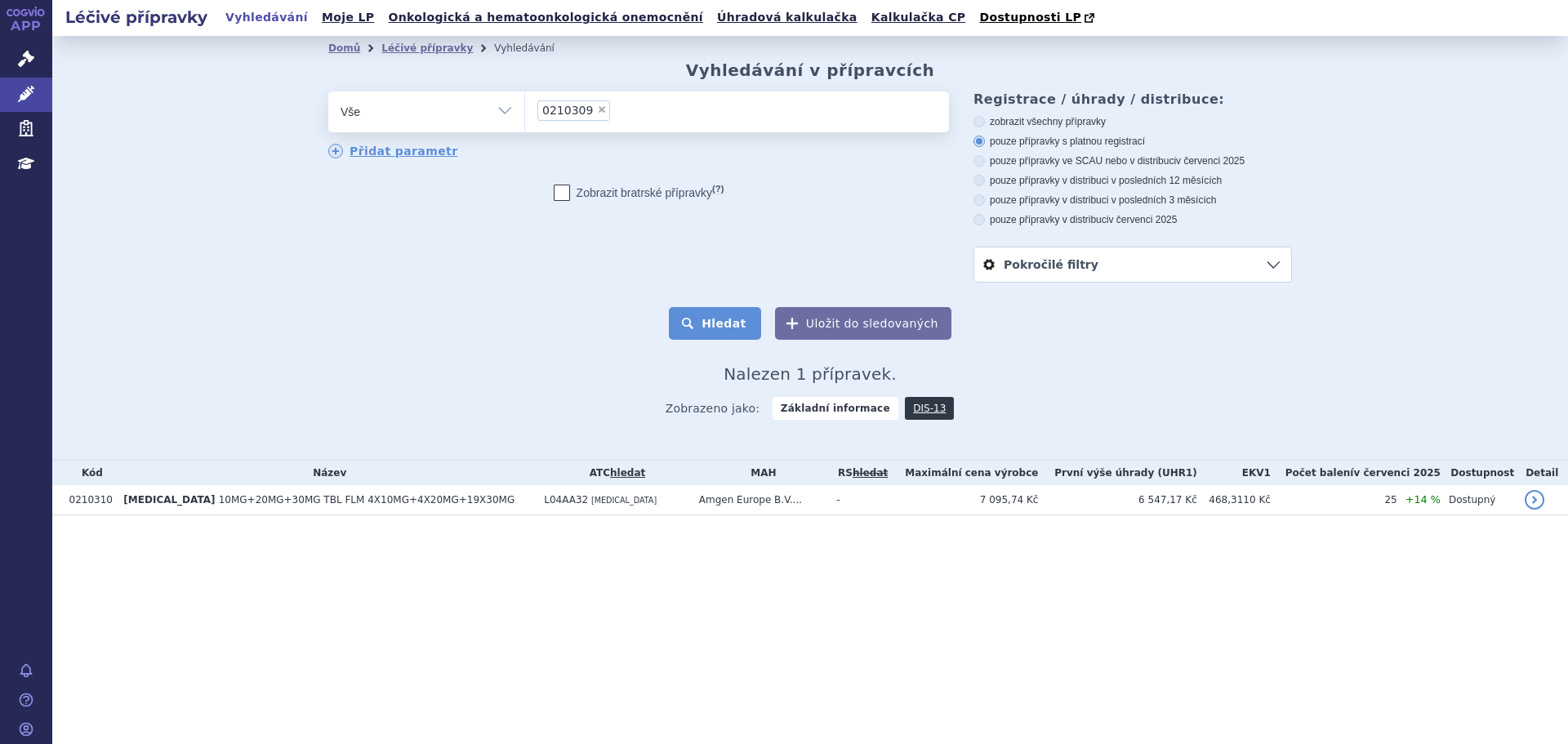
click at [709, 318] on button "Hledat" at bounding box center [714, 323] width 92 height 32
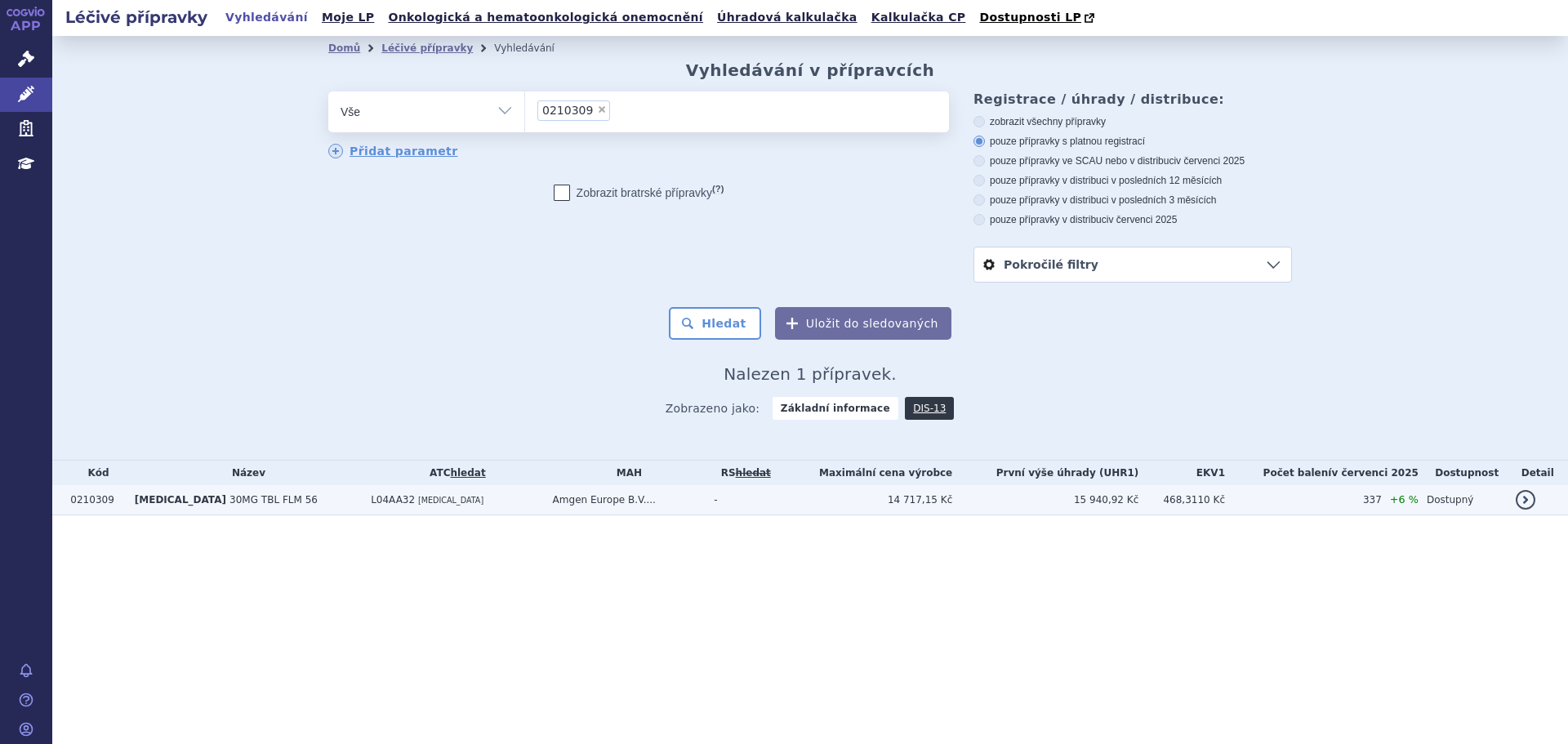
click at [729, 506] on td "-" at bounding box center [741, 500] width 72 height 30
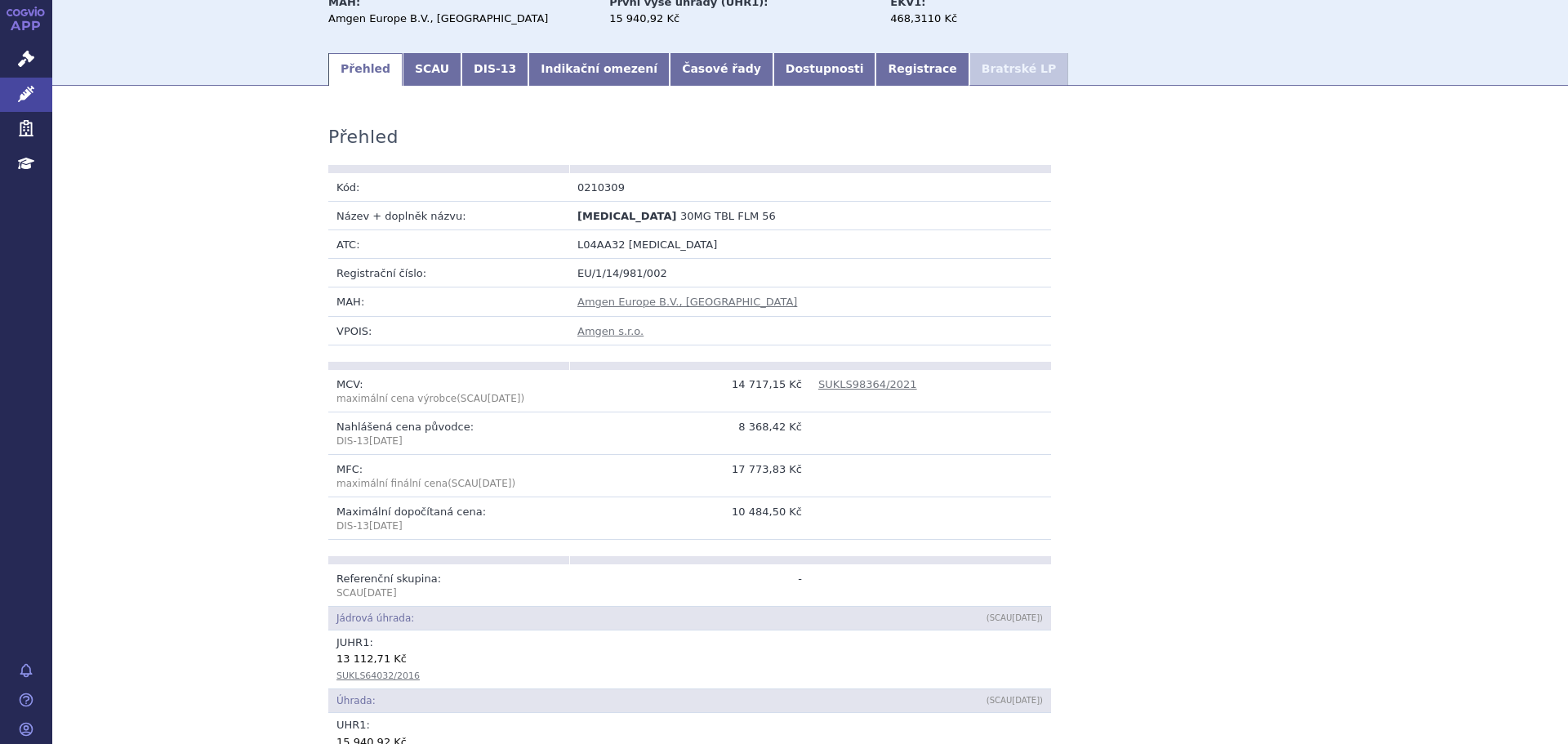
scroll to position [163, 0]
click at [415, 80] on link "SCAU" at bounding box center [431, 68] width 59 height 32
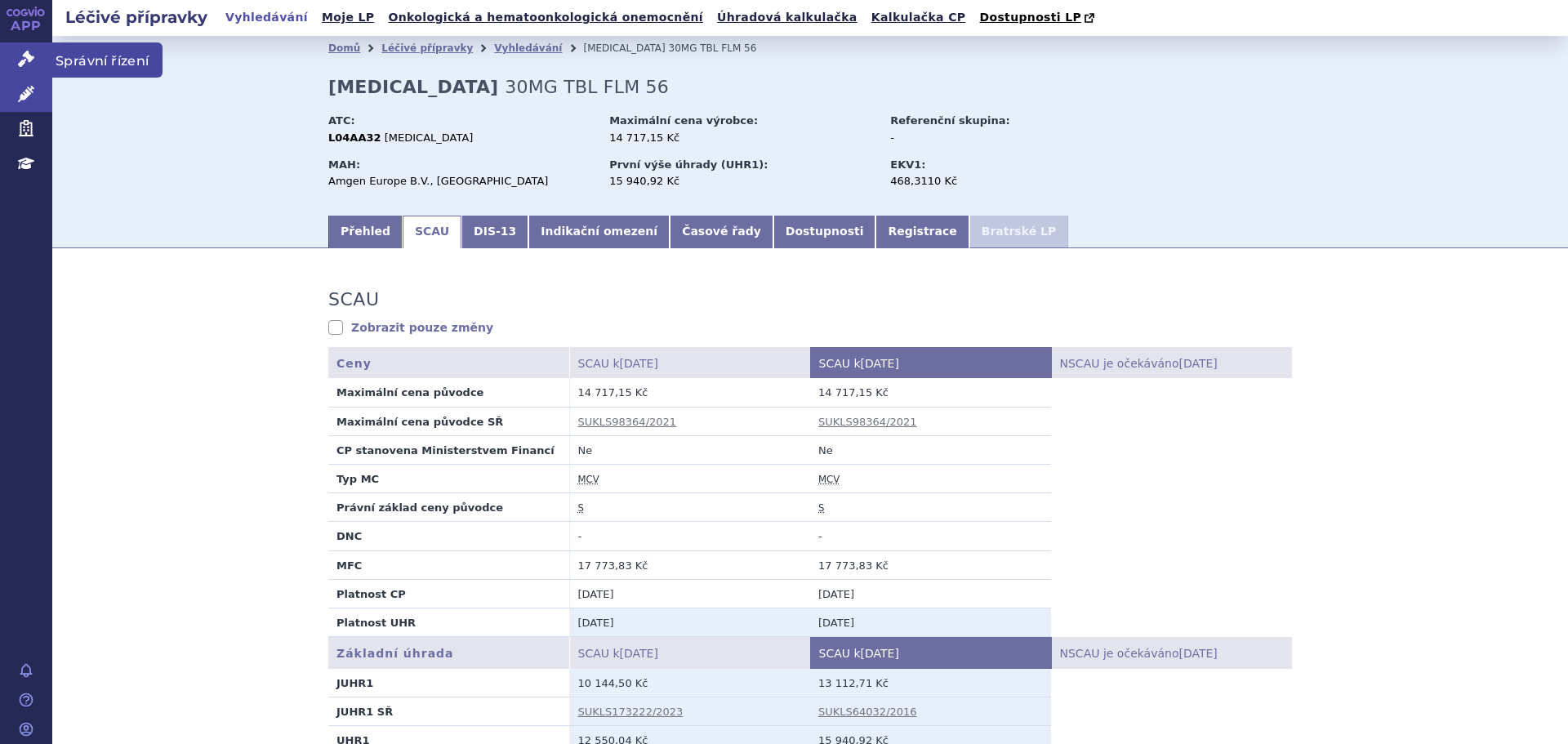
click at [19, 50] on link "Správní řízení" at bounding box center [26, 59] width 52 height 34
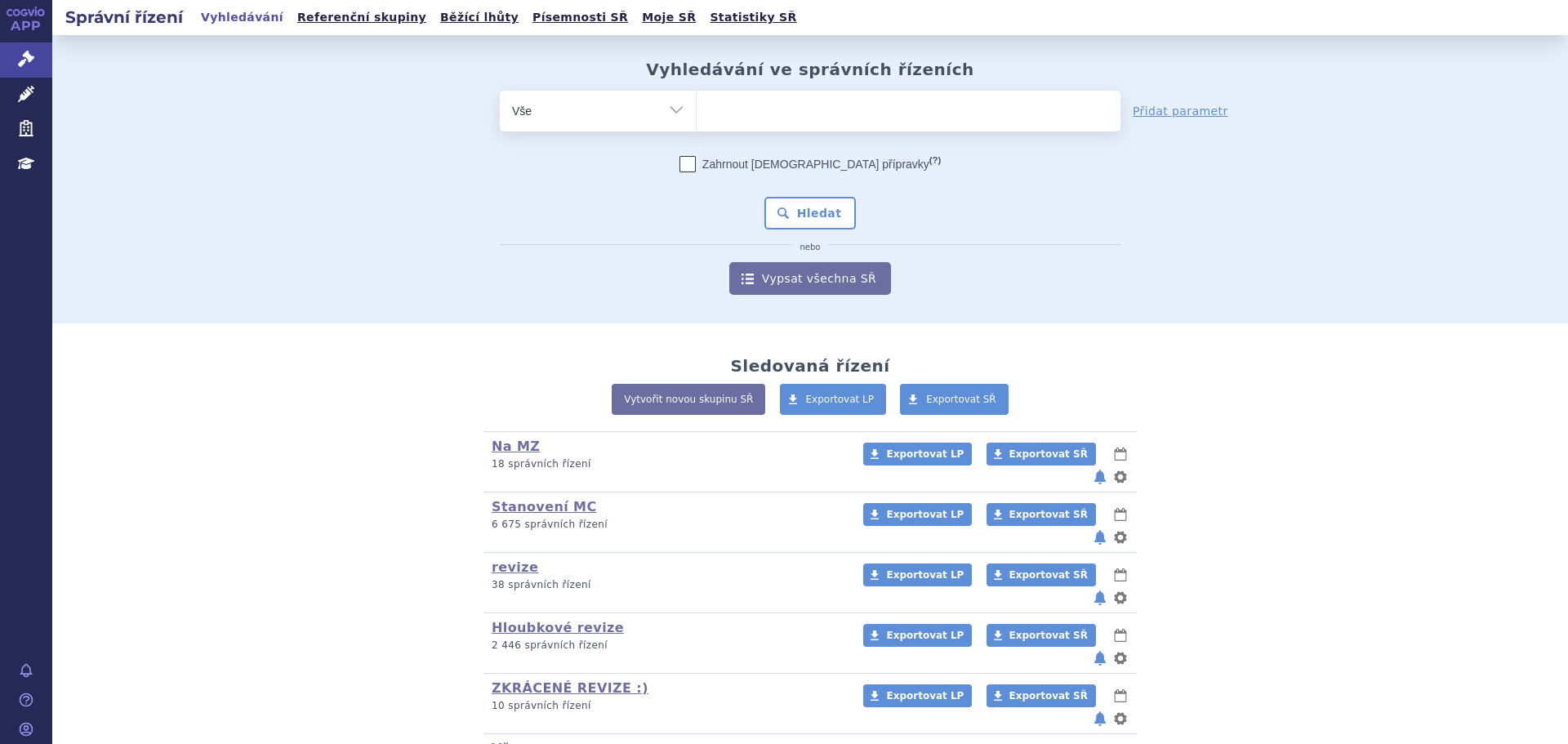
click at [586, 116] on select "Vše Spisová značka Typ SŘ Přípravek/SUKL kód Účastník/Držitel" at bounding box center [598, 108] width 196 height 36
click at [609, 127] on select "Vše Spisová značka Typ SŘ Přípravek/SUKL kód Účastník/Držitel" at bounding box center [598, 108] width 196 height 36
click at [617, 110] on select "Vše Spisová značka Typ SŘ Přípravek/SUKL kód Účastník/Držitel" at bounding box center [598, 108] width 196 height 36
select select "filter-vpois-company"
click at [500, 90] on select "Vše Spisová značka Typ SŘ Přípravek/SUKL kód Účastník/Držitel" at bounding box center [598, 108] width 196 height 36
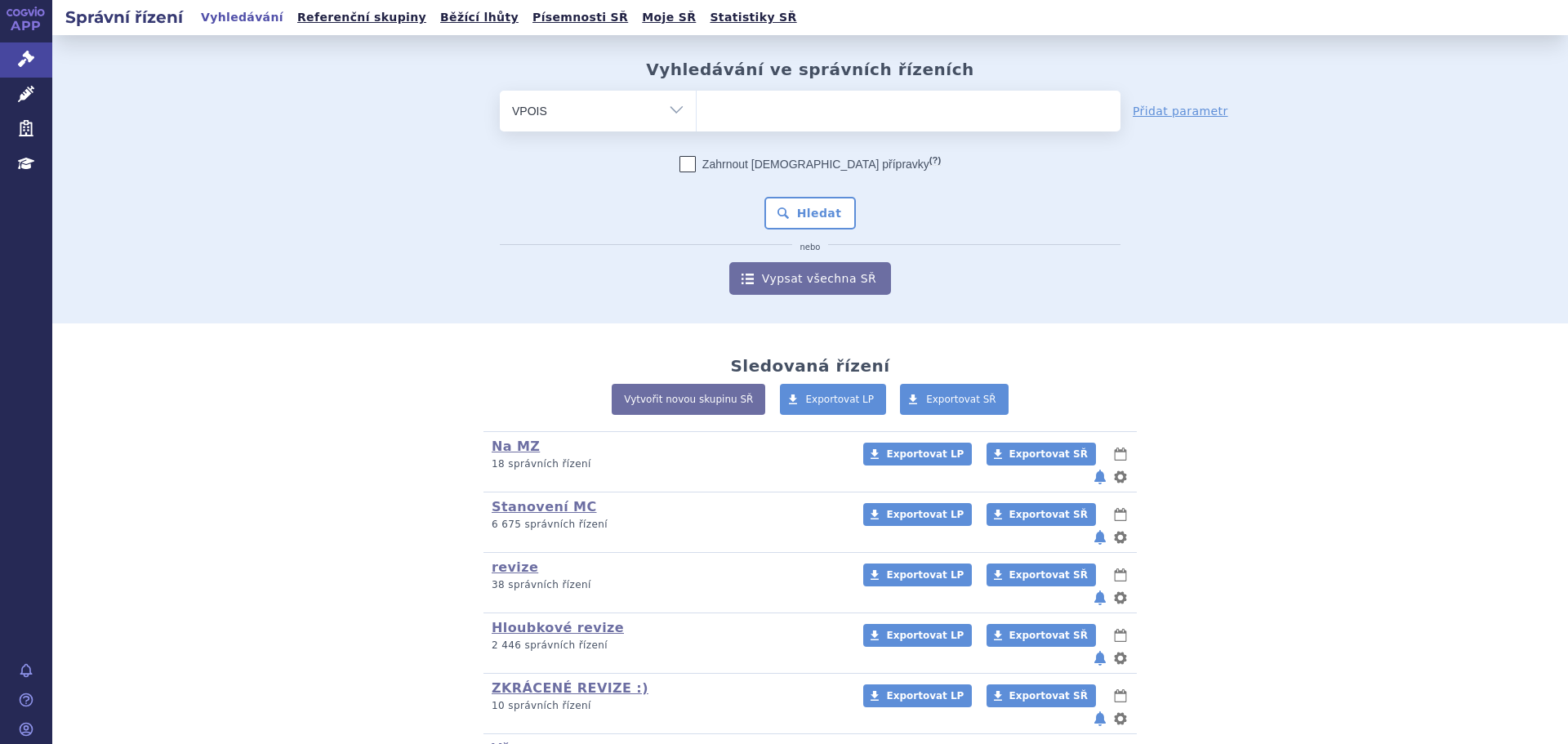
click at [709, 116] on input "search" at bounding box center [713, 108] width 9 height 21
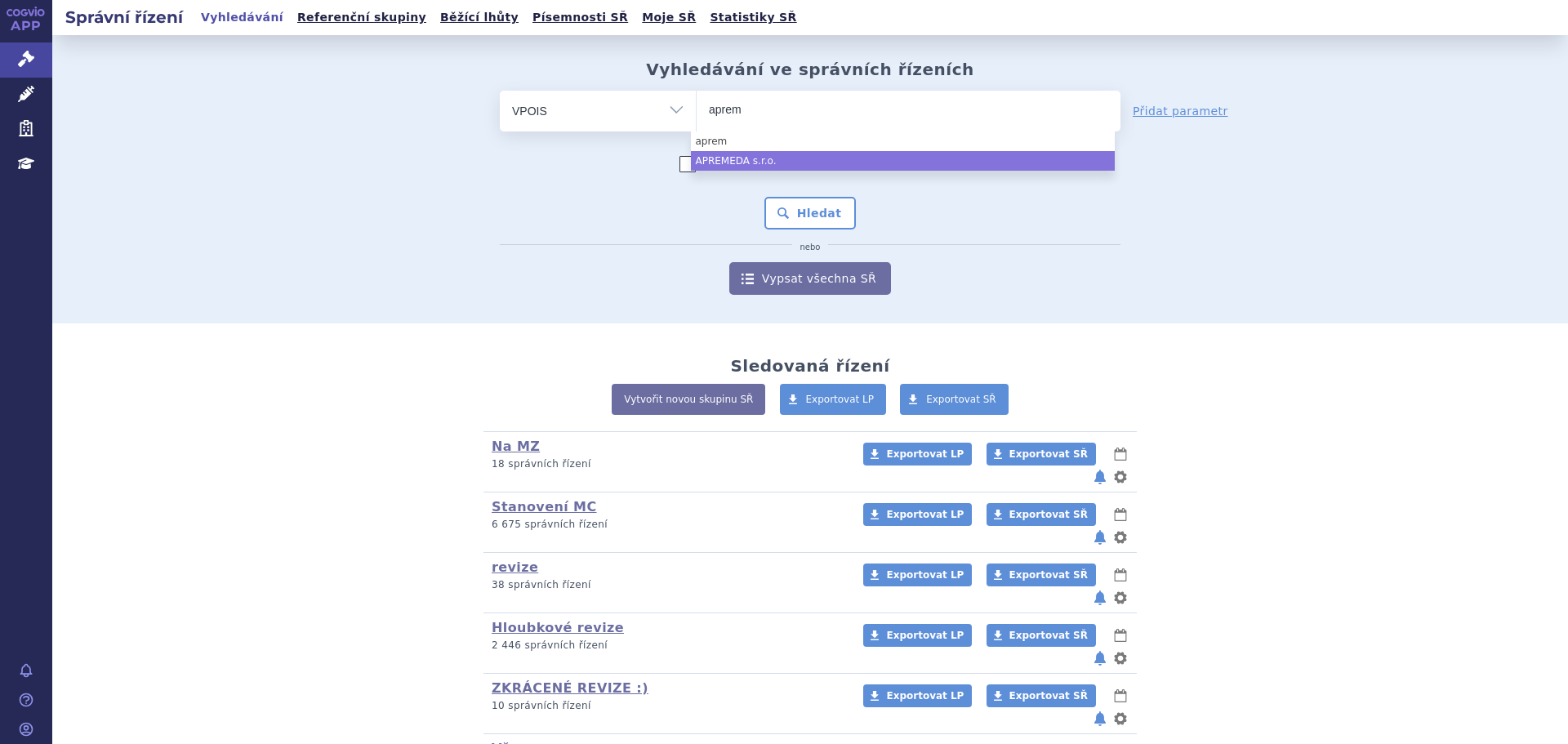
type input "aprem"
click at [644, 118] on select "Vše Spisová značka Typ SŘ Přípravek/SUKL kód Účastník/Držitel" at bounding box center [598, 108] width 196 height 36
select select "be7d2f03-4a84-45ce-9be5-65b3dbc74450"
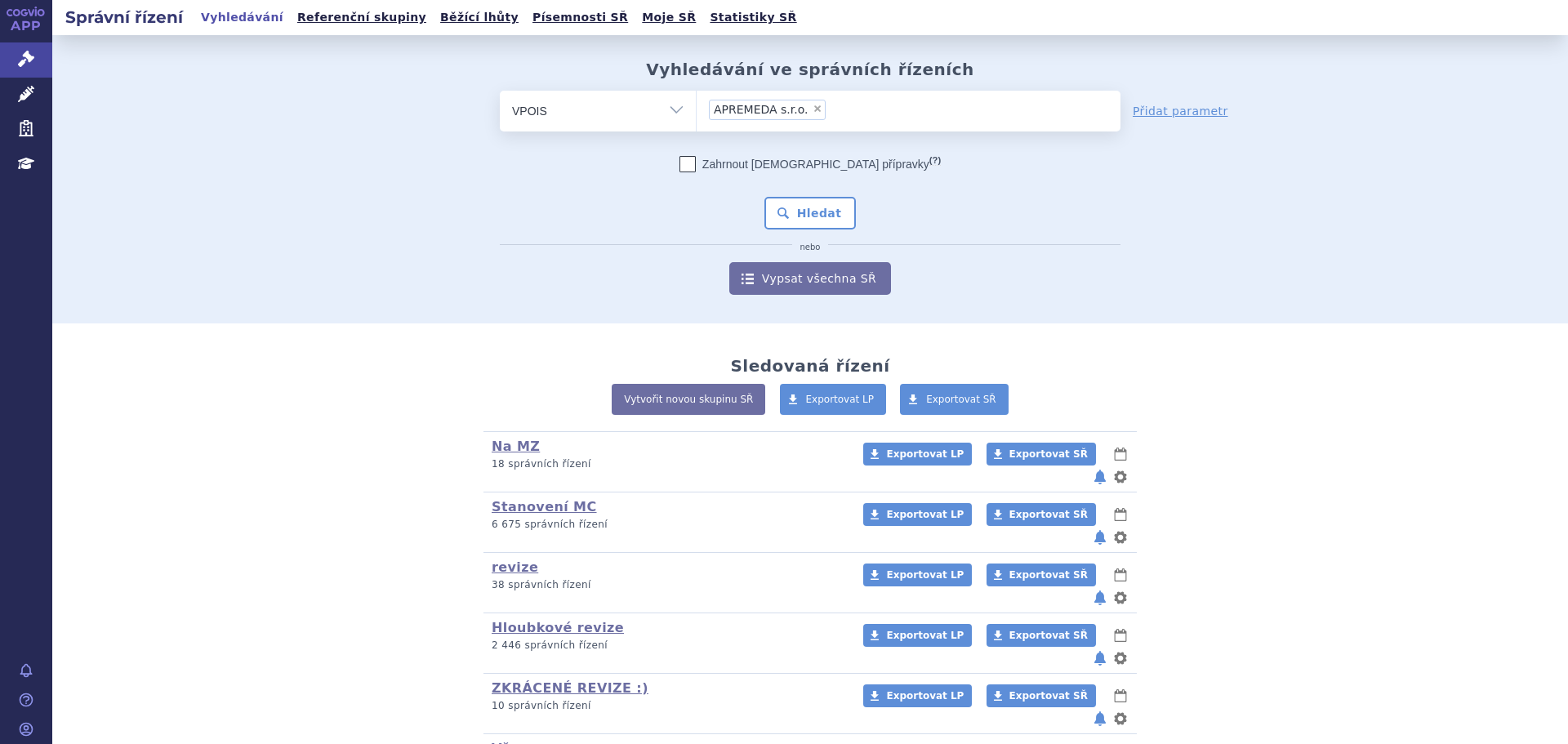
click at [636, 124] on select "Vše Spisová značka Typ SŘ Přípravek/SUKL kód Účastník/Držitel" at bounding box center [598, 108] width 196 height 36
select select "filter-atc-group"
click at [500, 90] on select "Vše Spisová značka Typ SŘ Přípravek/SUKL kód Účastník/Držitel" at bounding box center [598, 108] width 196 height 36
click at [724, 109] on ul at bounding box center [908, 107] width 424 height 34
click at [696, 109] on select at bounding box center [695, 110] width 1 height 41
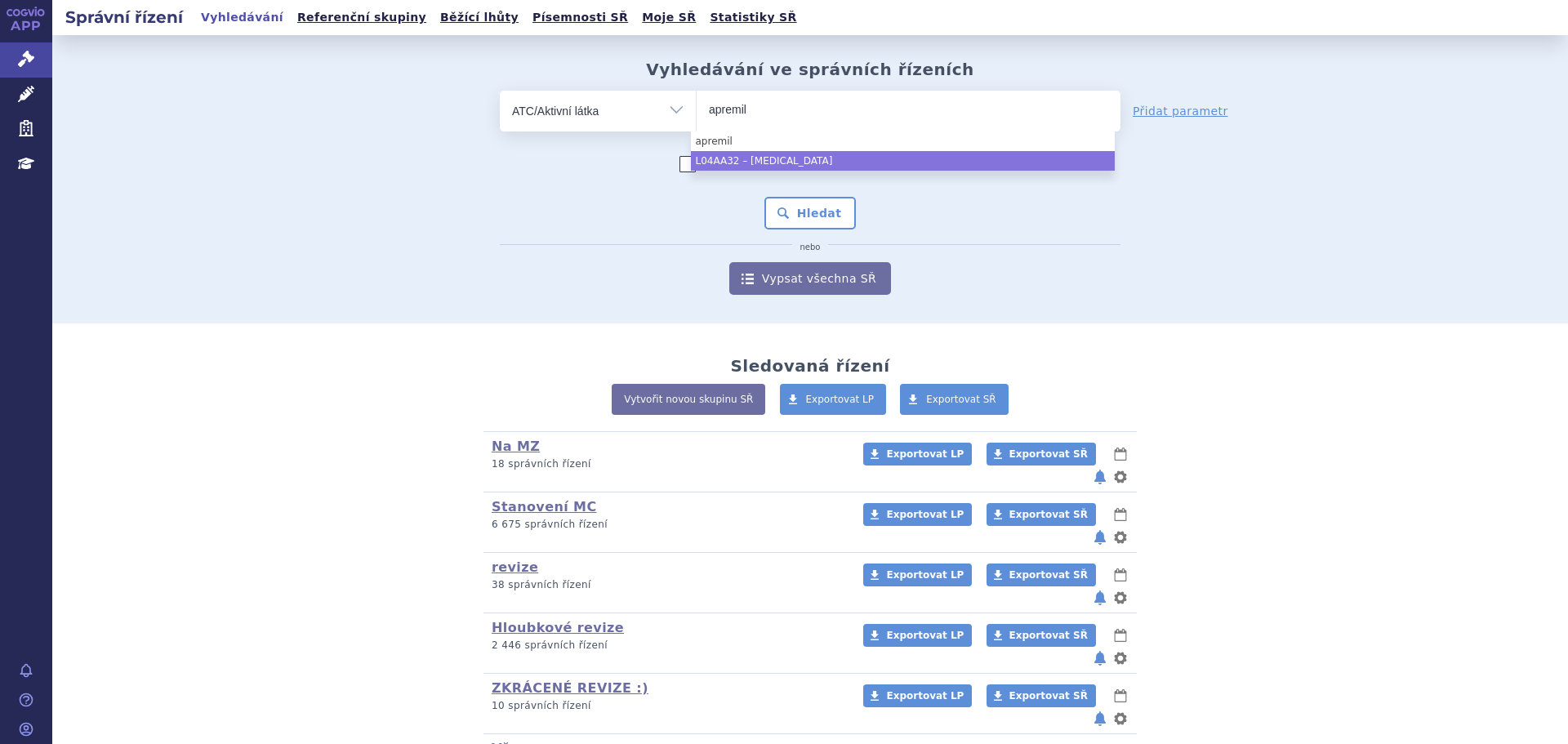
type input "apremil"
select select "L04AA32"
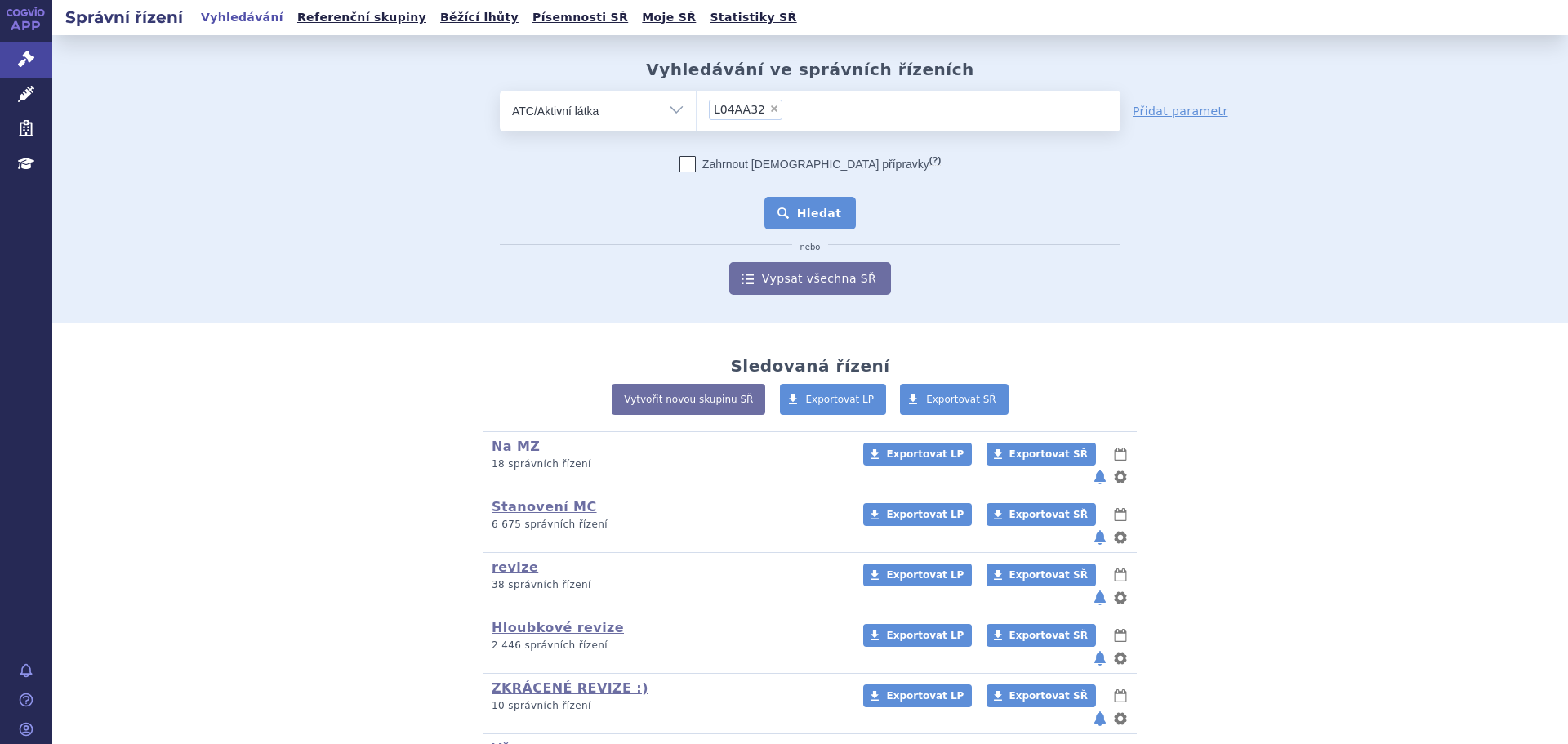
click at [788, 210] on button "Hledat" at bounding box center [810, 213] width 92 height 32
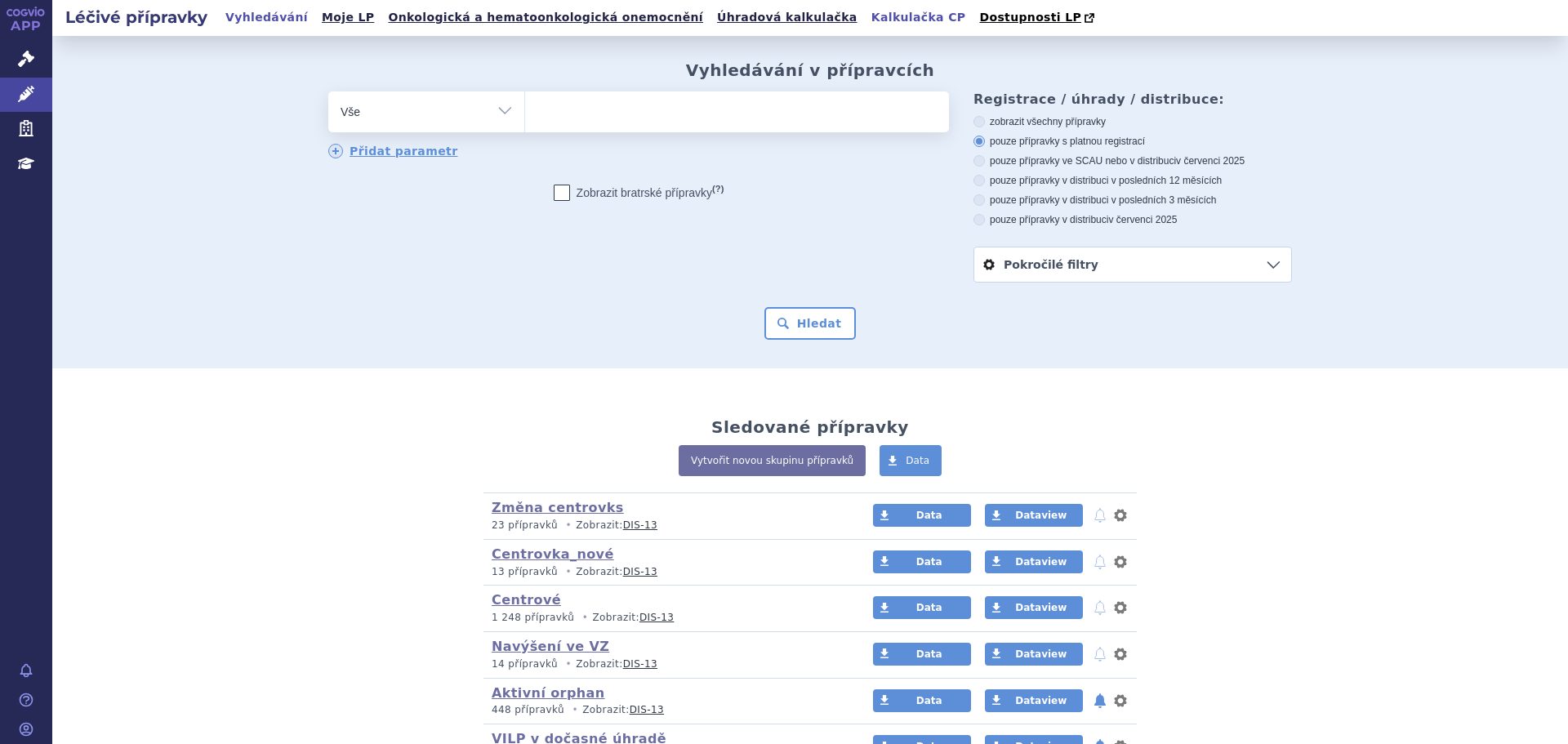
click at [867, 15] on link "Kalkulačka CP" at bounding box center [919, 17] width 104 height 22
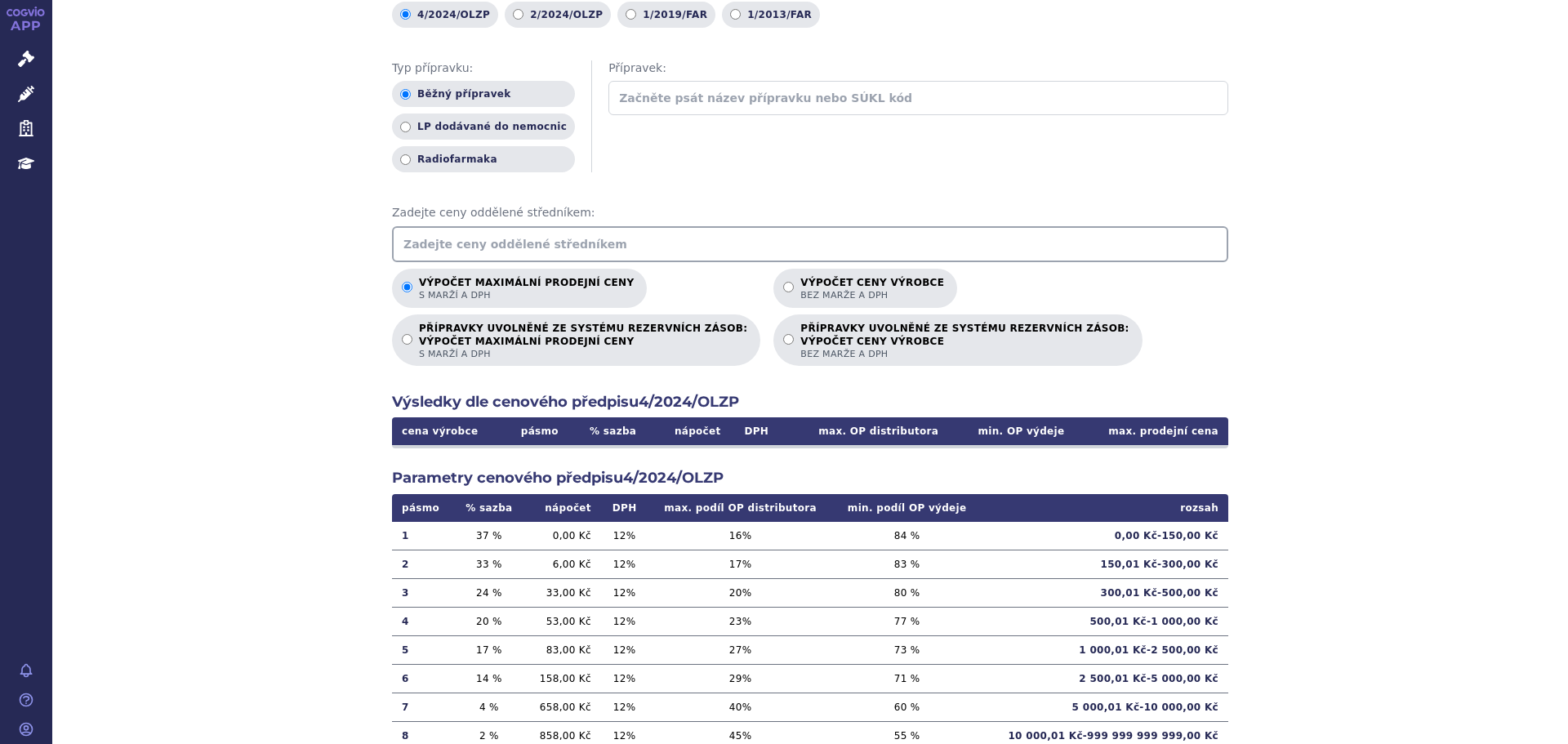
scroll to position [163, 0]
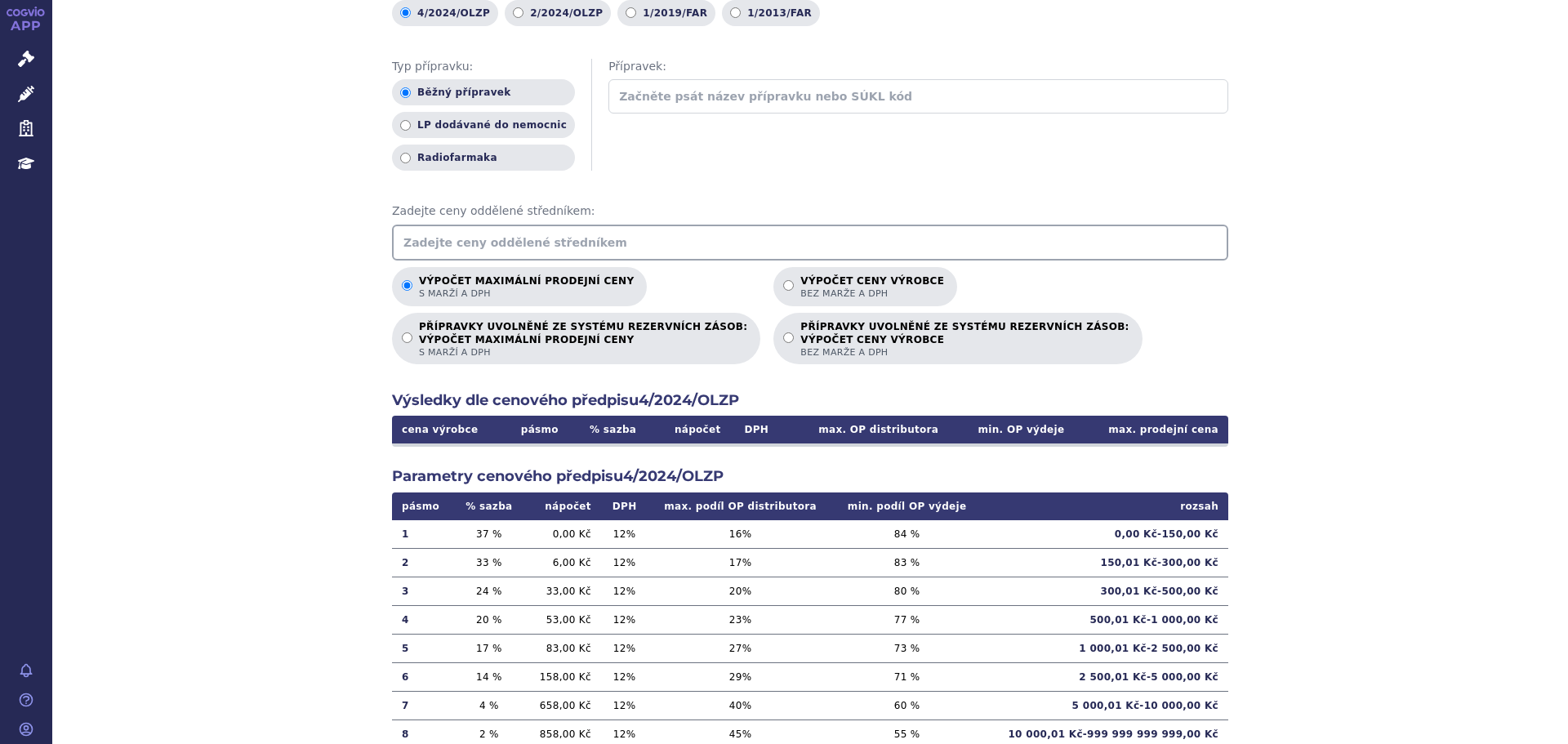
click at [499, 240] on input "text" at bounding box center [810, 242] width 836 height 36
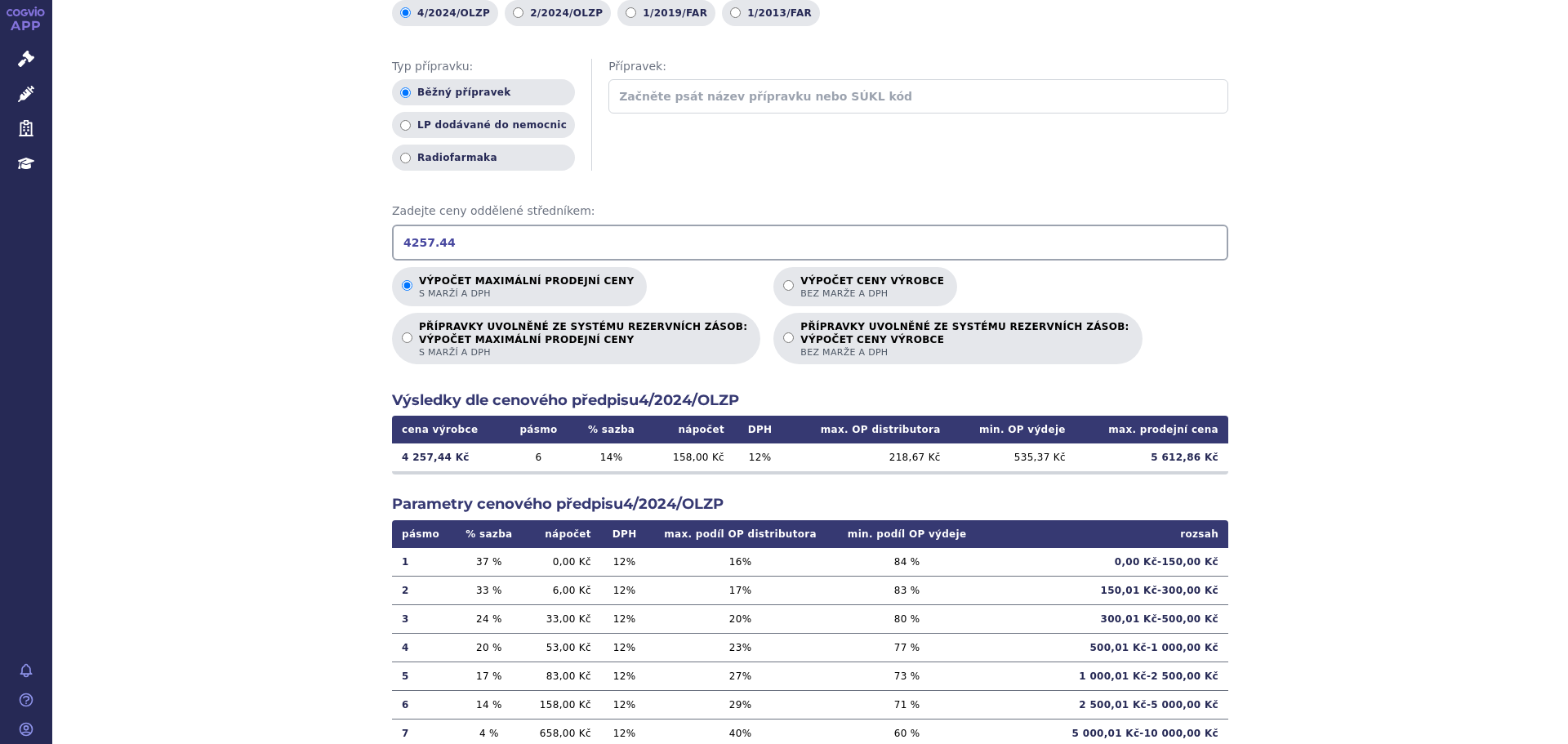
scroll to position [246, 0]
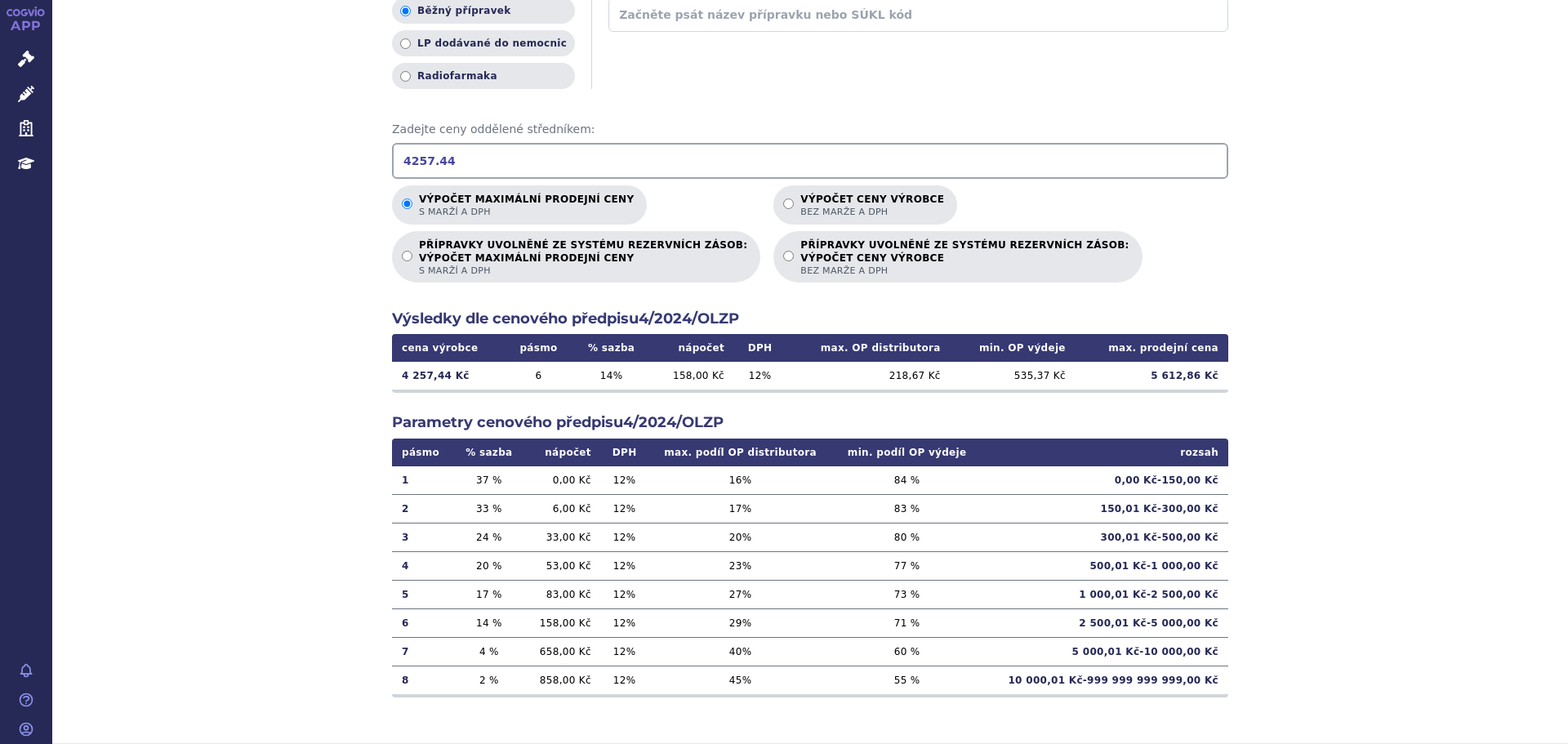
type input "4257.44"
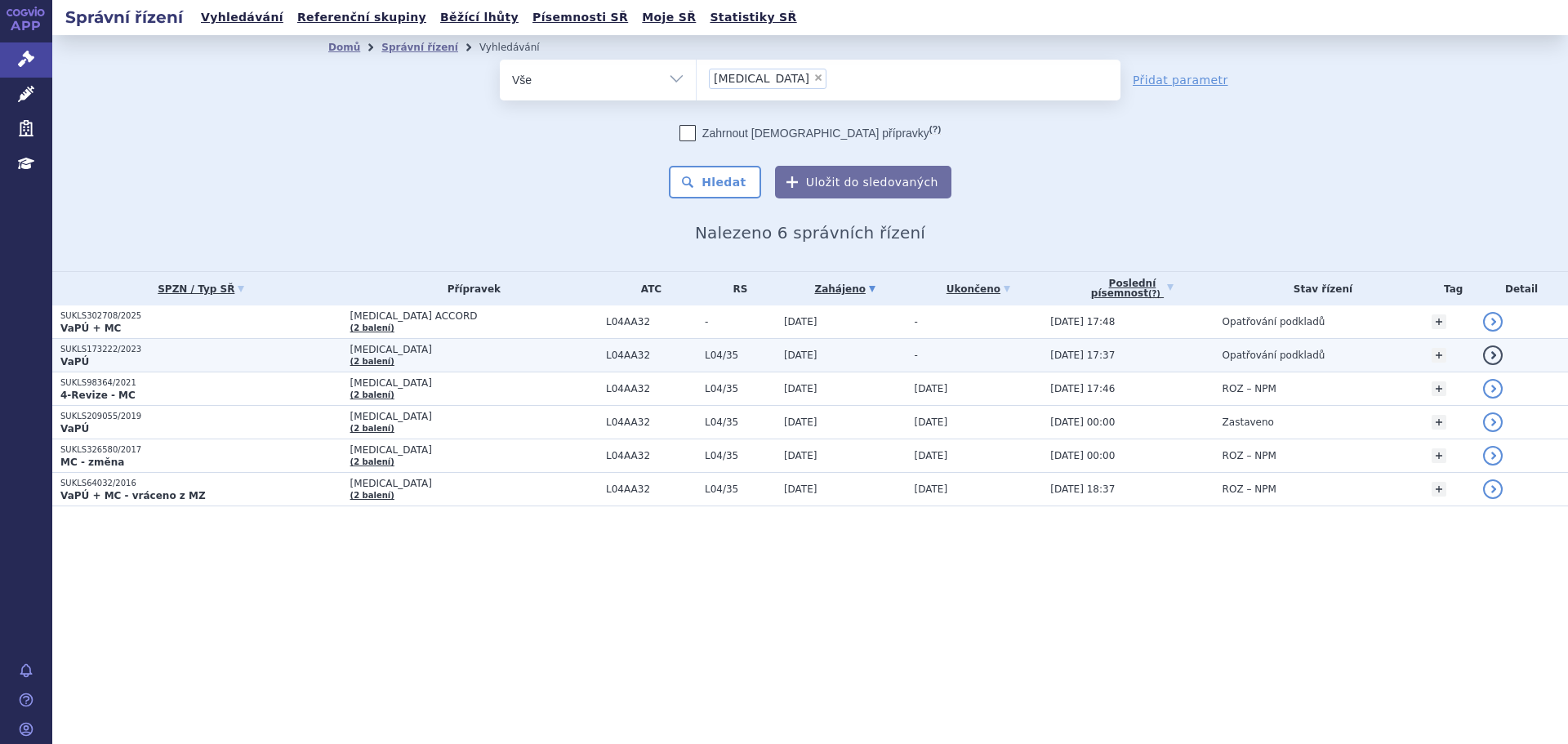
click at [188, 355] on p "VaPÚ" at bounding box center [201, 362] width 281 height 13
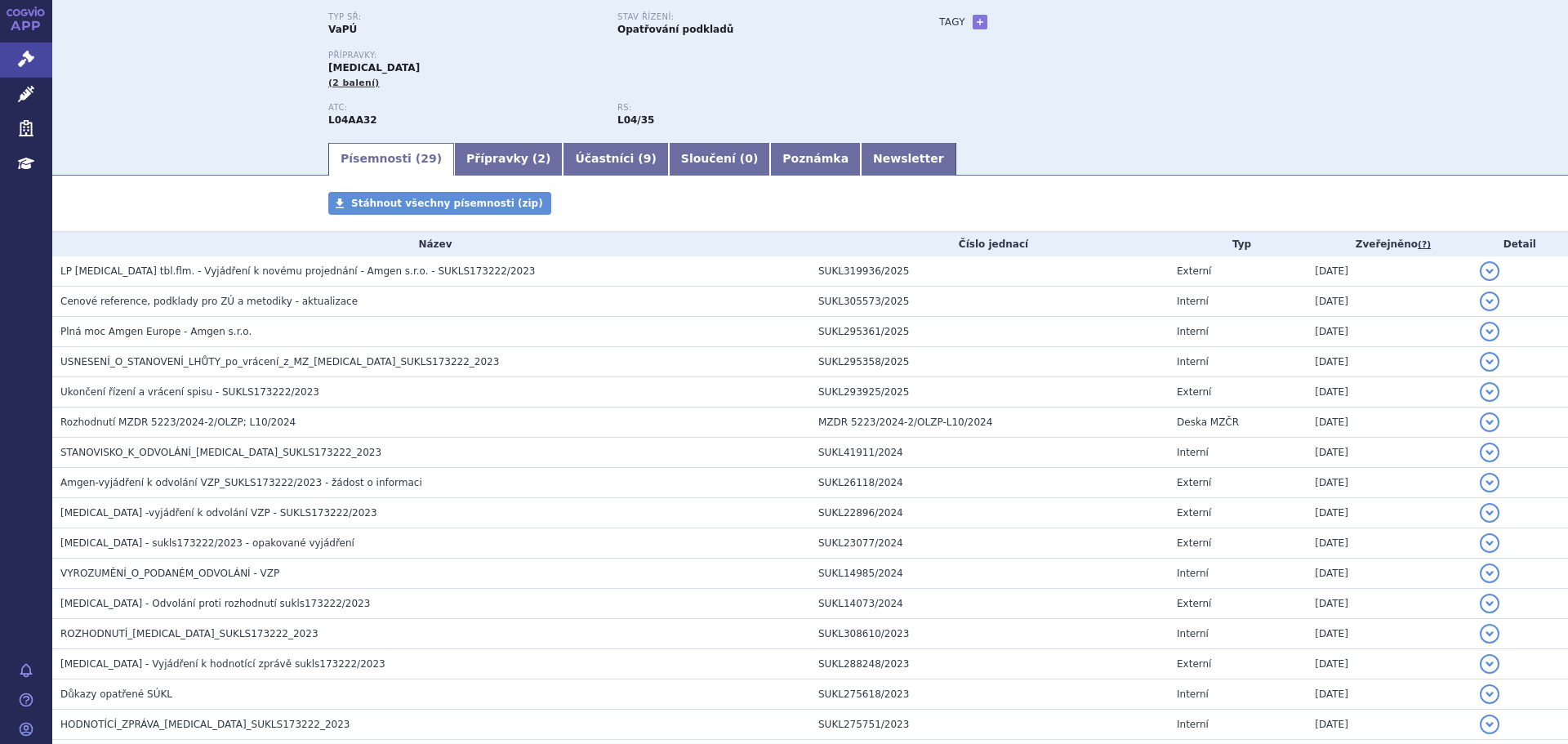
scroll to position [163, 0]
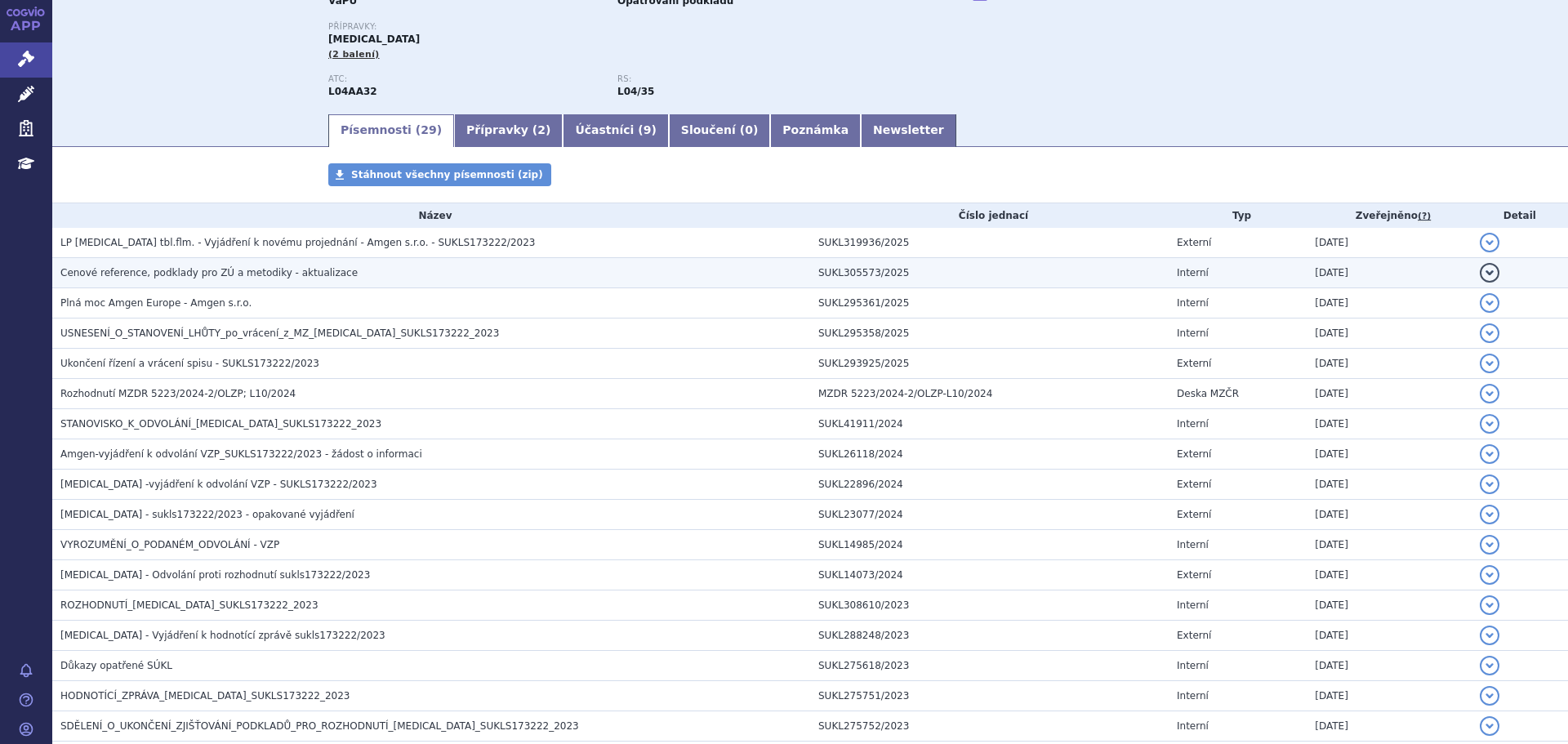
click at [214, 270] on span "Cenové reference, podklady pro ZÚ a metodiky - aktualizace" at bounding box center [209, 273] width 297 height 12
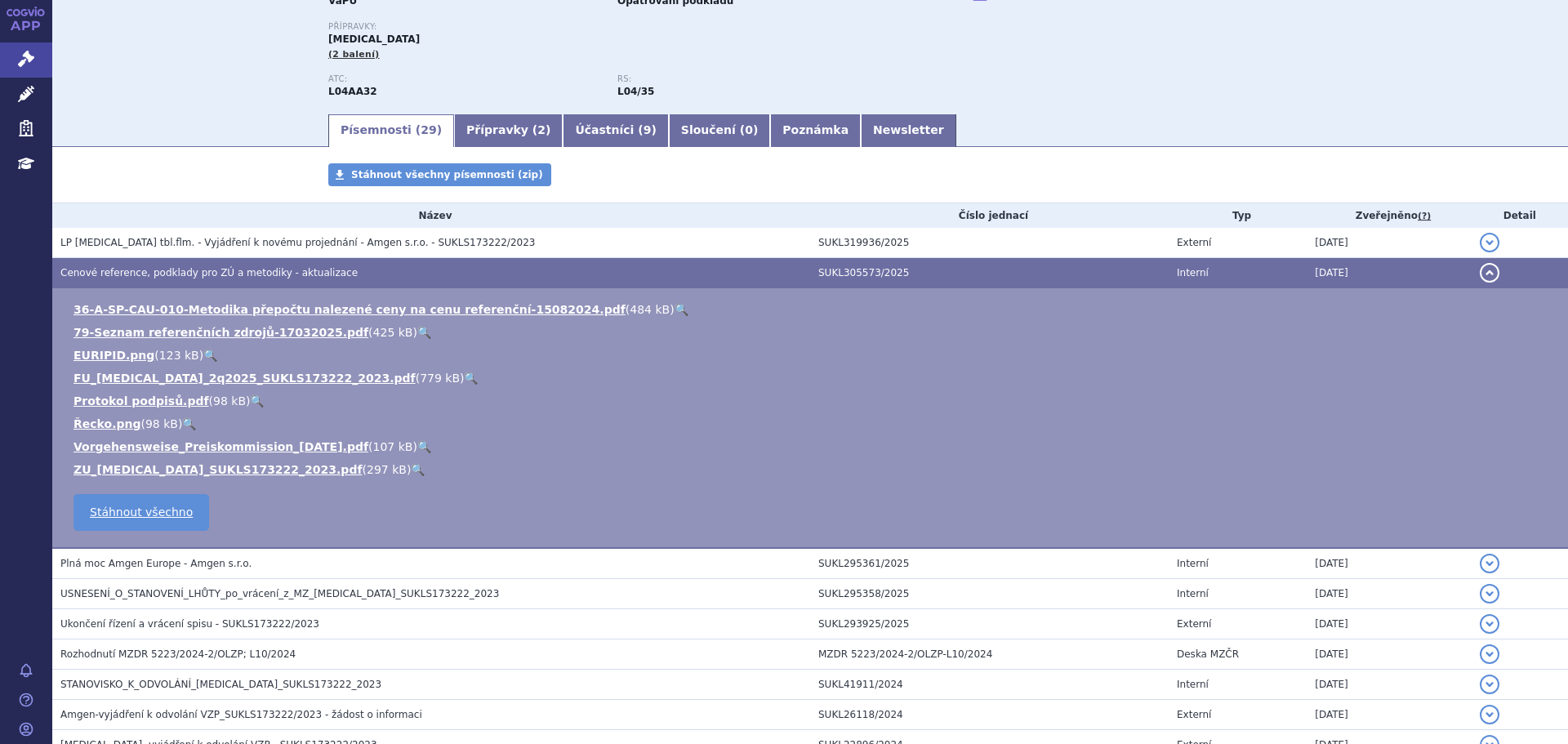
click at [464, 377] on link "🔍" at bounding box center [470, 378] width 14 height 13
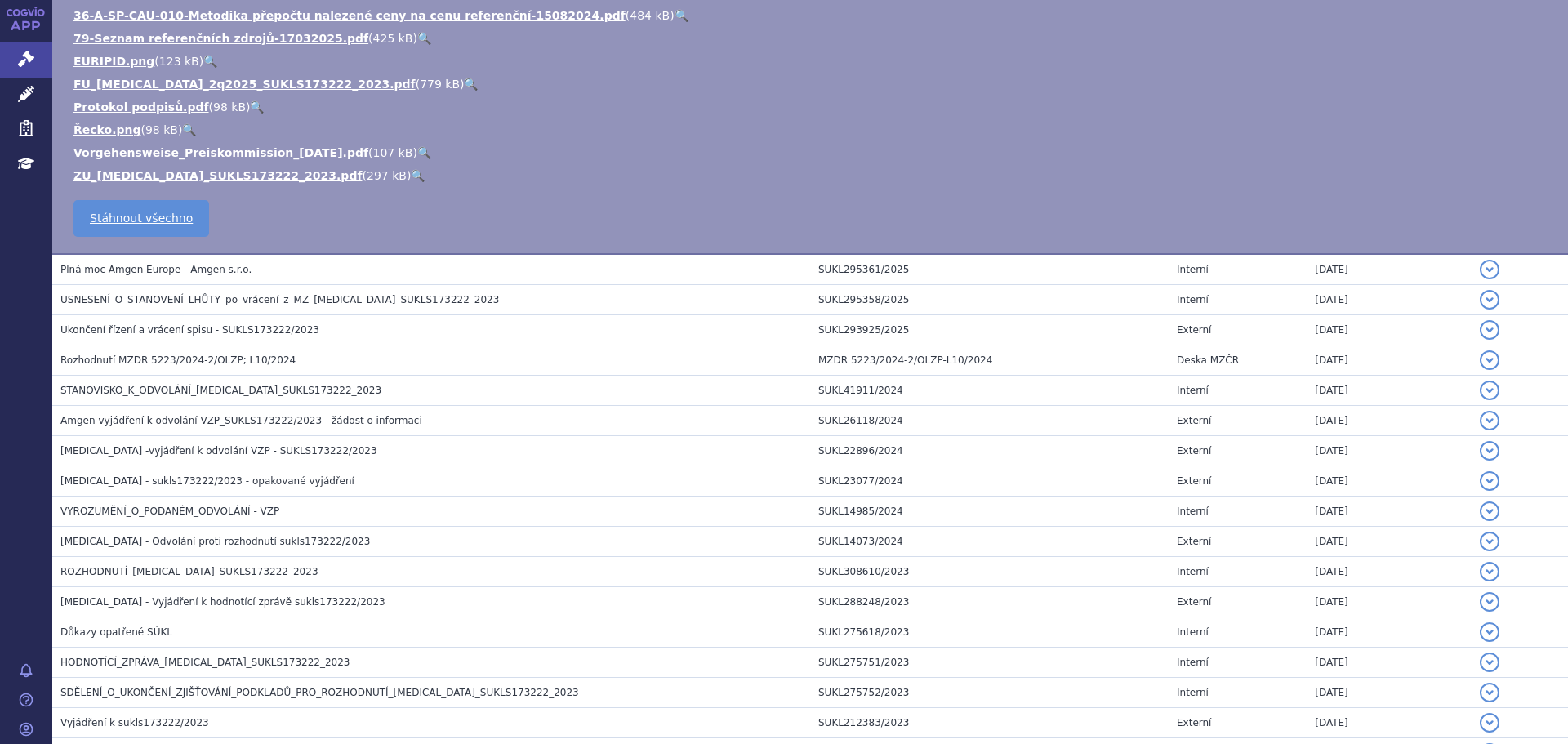
scroll to position [490, 0]
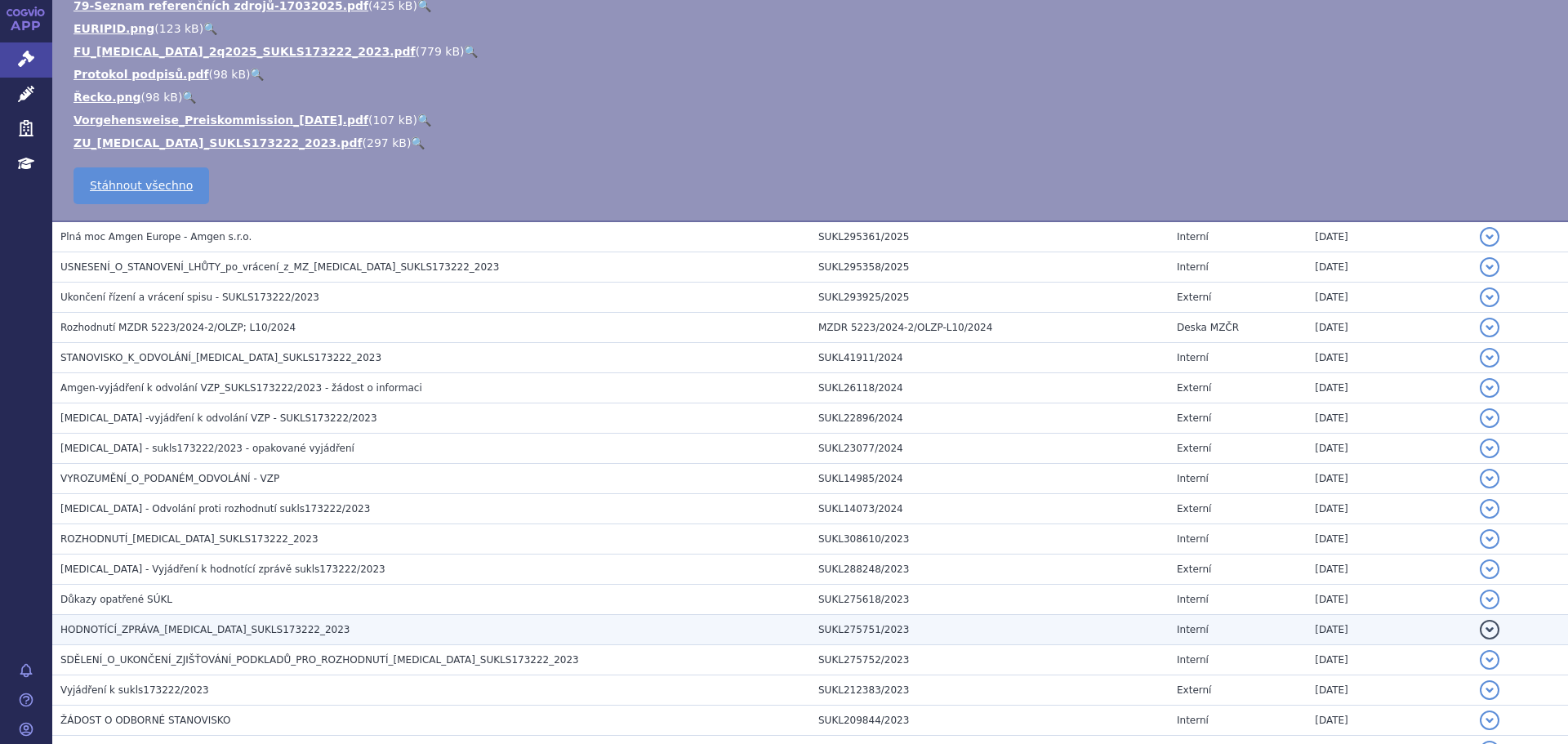
click at [321, 628] on h3 "HODNOTÍCÍ_ZPRÁVA_[MEDICAL_DATA]_SUKLS173222_2023" at bounding box center [435, 630] width 750 height 17
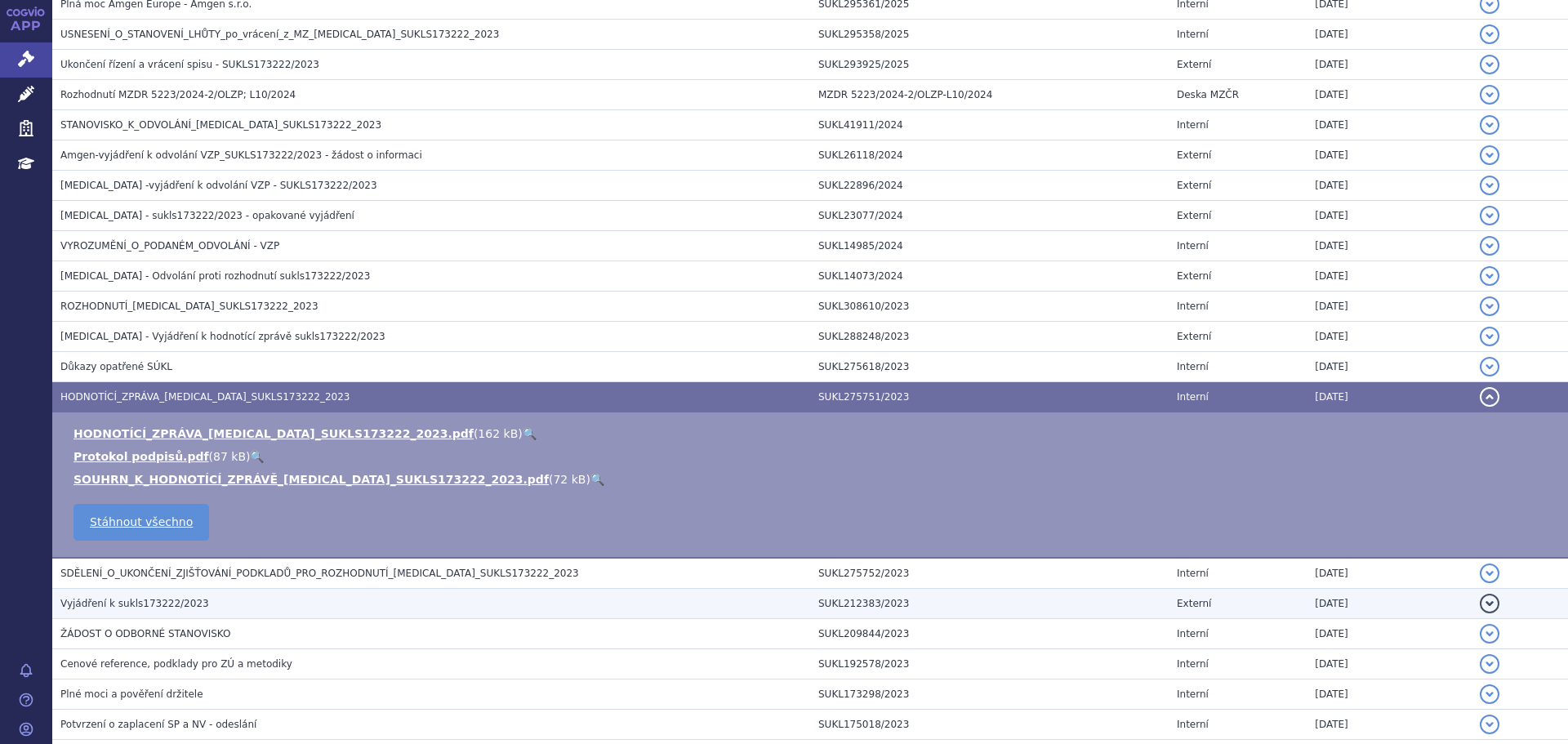
scroll to position [475, 0]
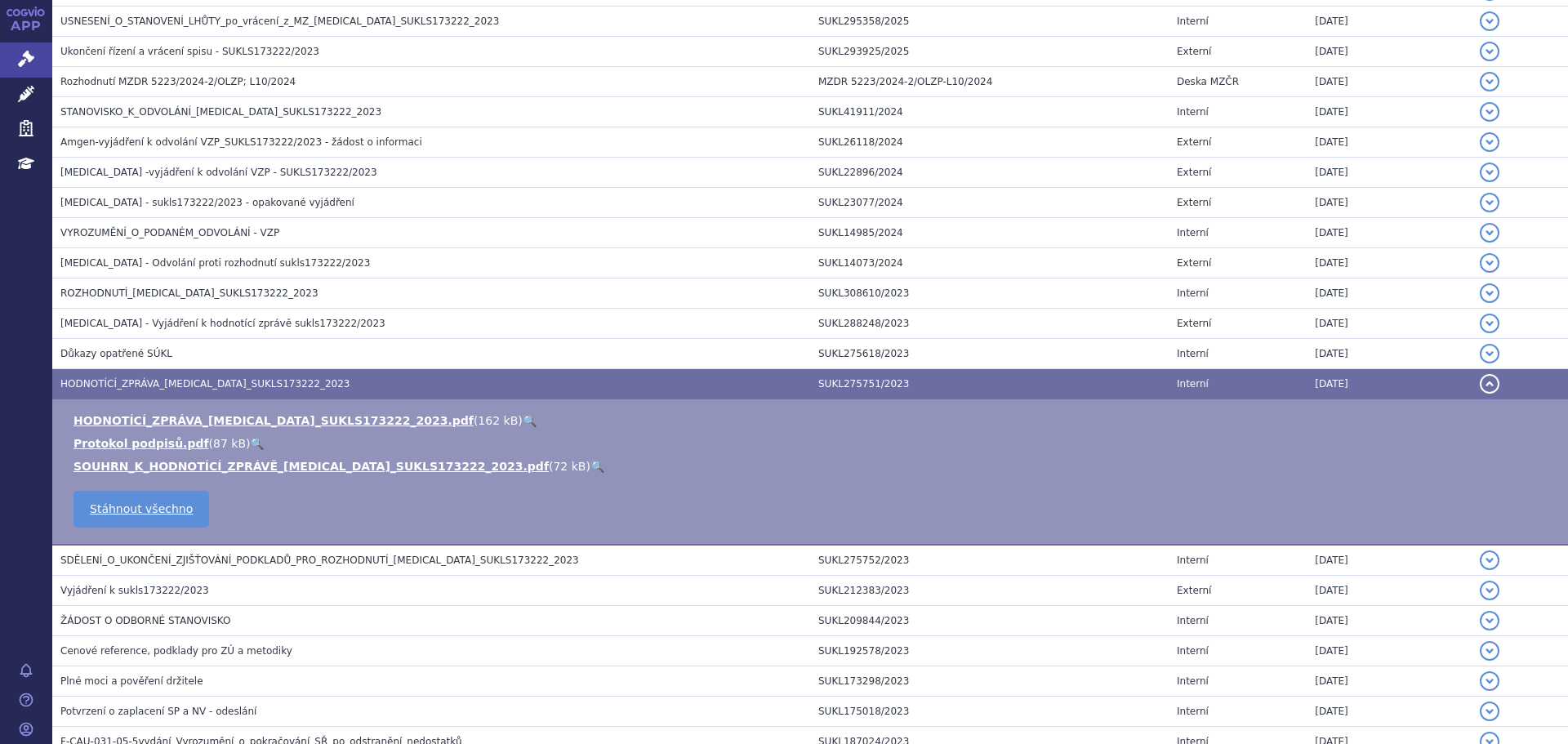
click at [522, 423] on link "🔍" at bounding box center [529, 420] width 14 height 13
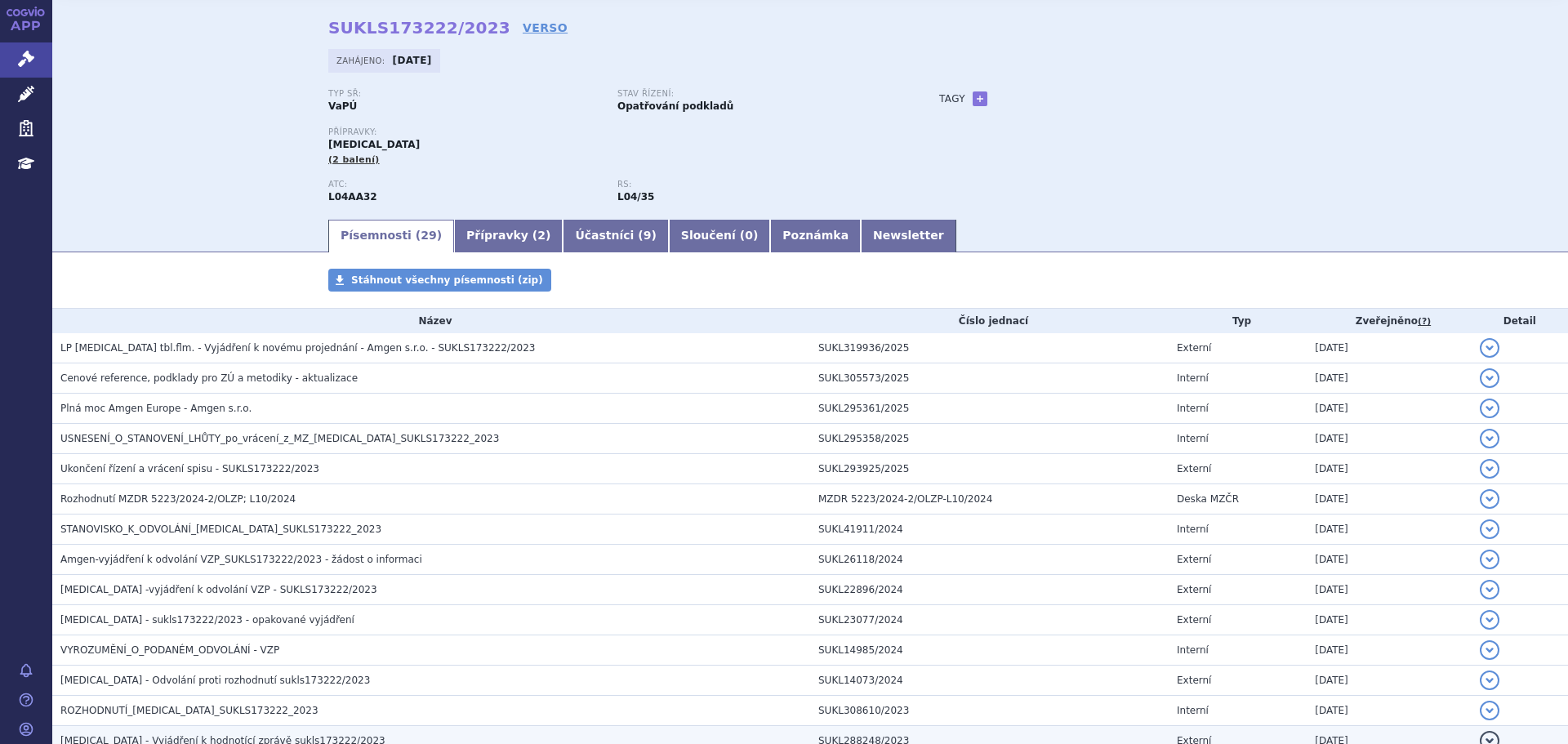
scroll to position [0, 0]
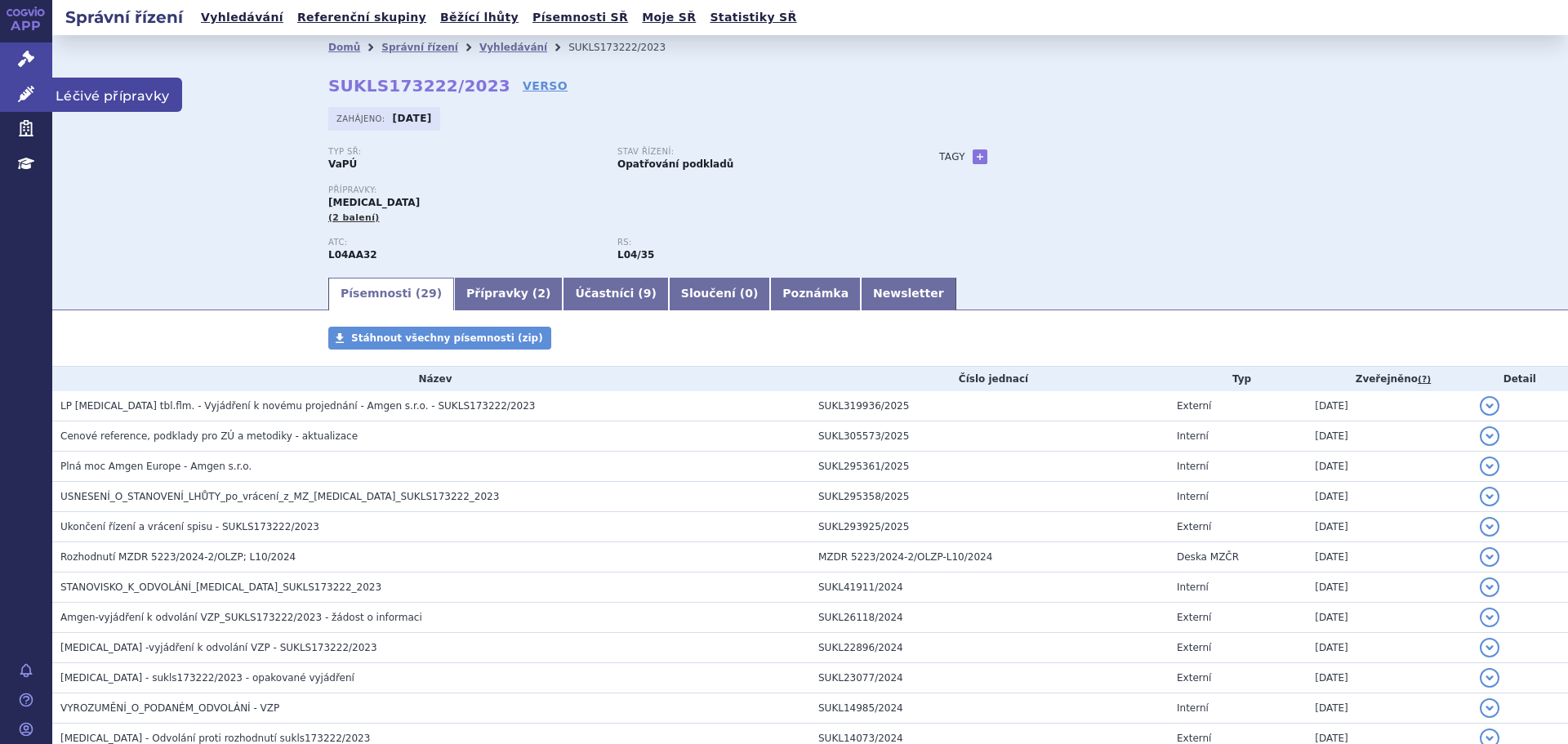
click at [35, 101] on link "Léčivé přípravky" at bounding box center [26, 94] width 52 height 34
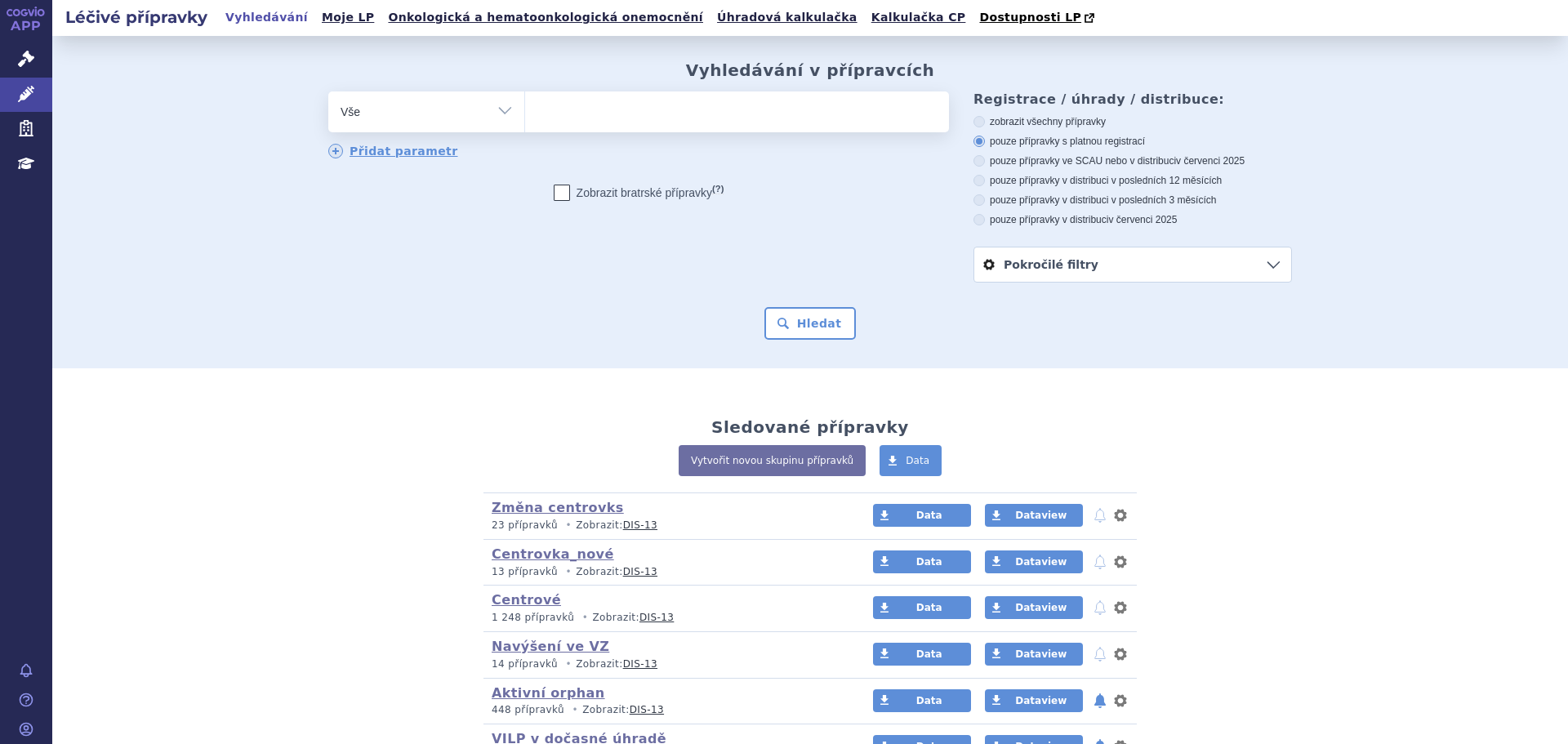
click at [632, 129] on span at bounding box center [737, 111] width 424 height 41
click at [525, 129] on select at bounding box center [524, 110] width 1 height 41
type input "OT"
type input "OTE"
type input "OTEZ"
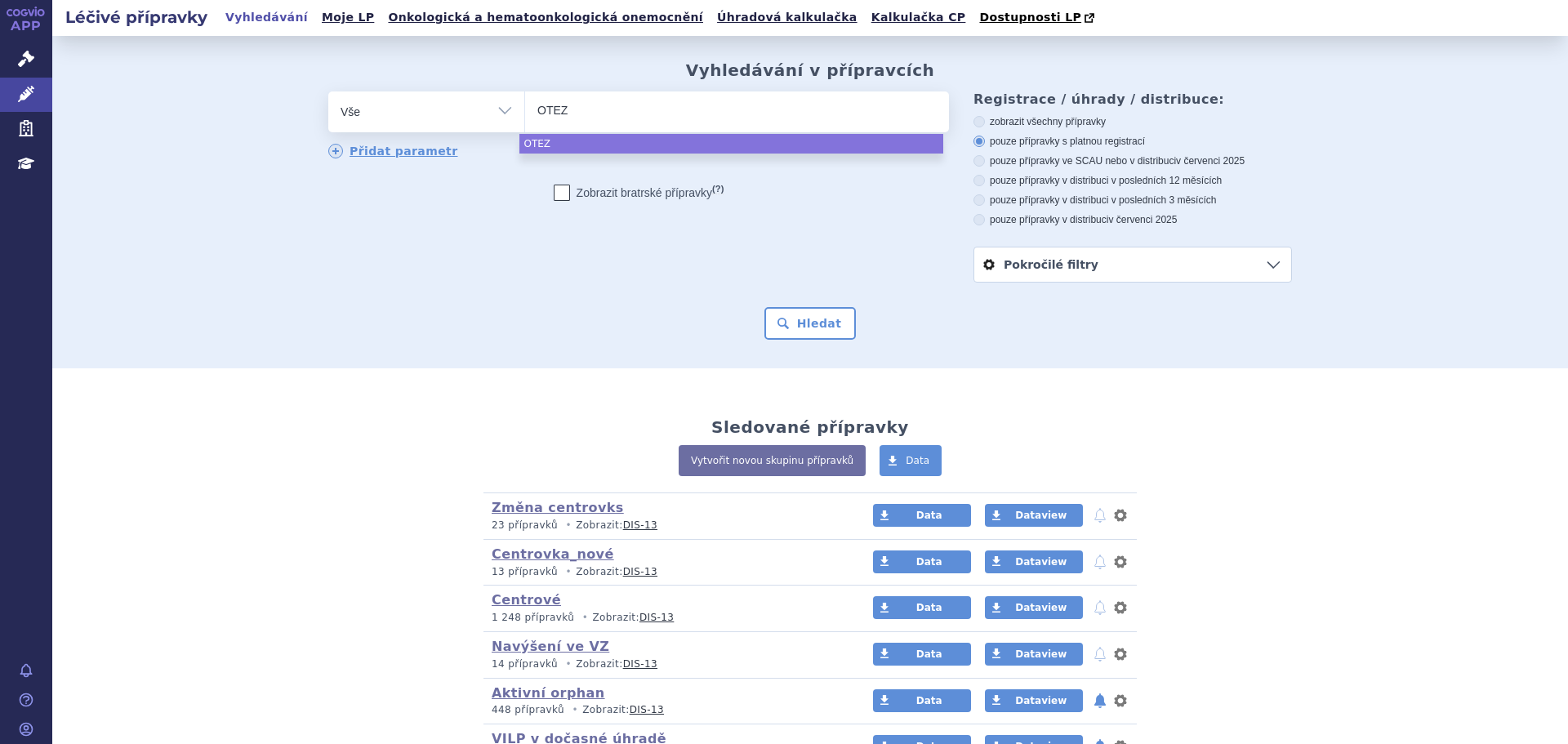
type input "OTEZL"
type input "[MEDICAL_DATA]"
select select "[MEDICAL_DATA]"
click at [804, 329] on button "Hledat" at bounding box center [810, 323] width 92 height 32
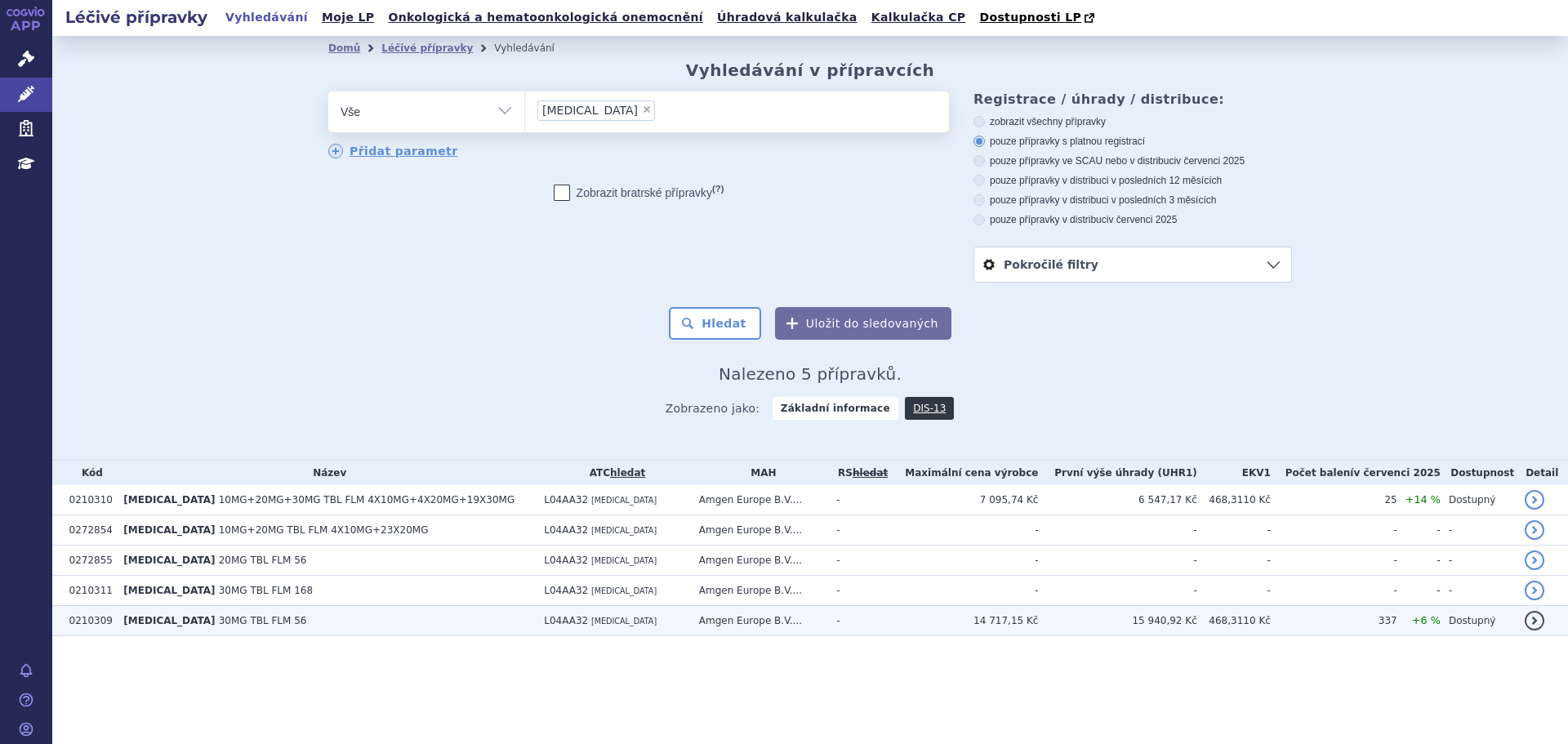
click at [451, 633] on td "OTEZLA 30MG TBL FLM 56" at bounding box center [325, 621] width 421 height 30
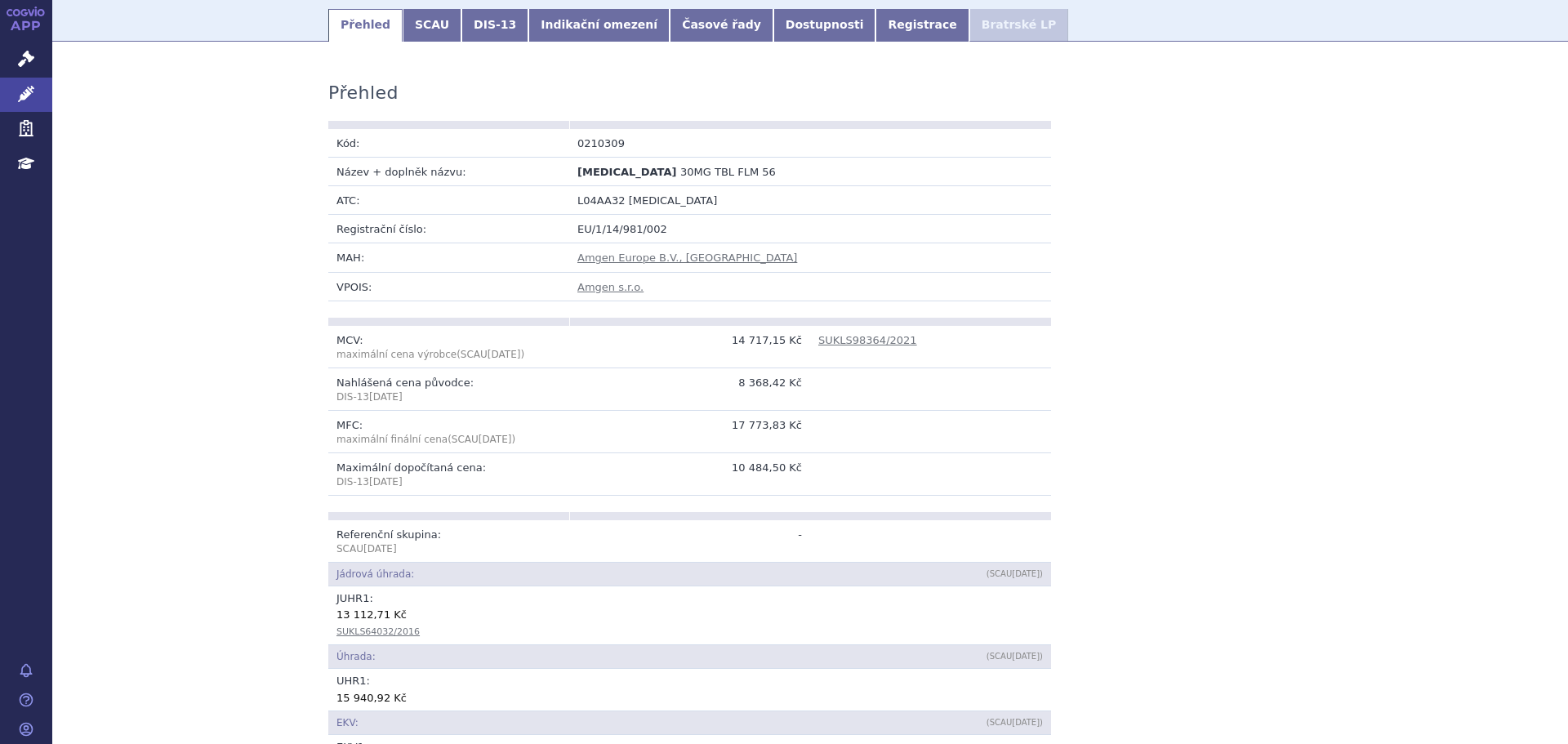
scroll to position [245, 0]
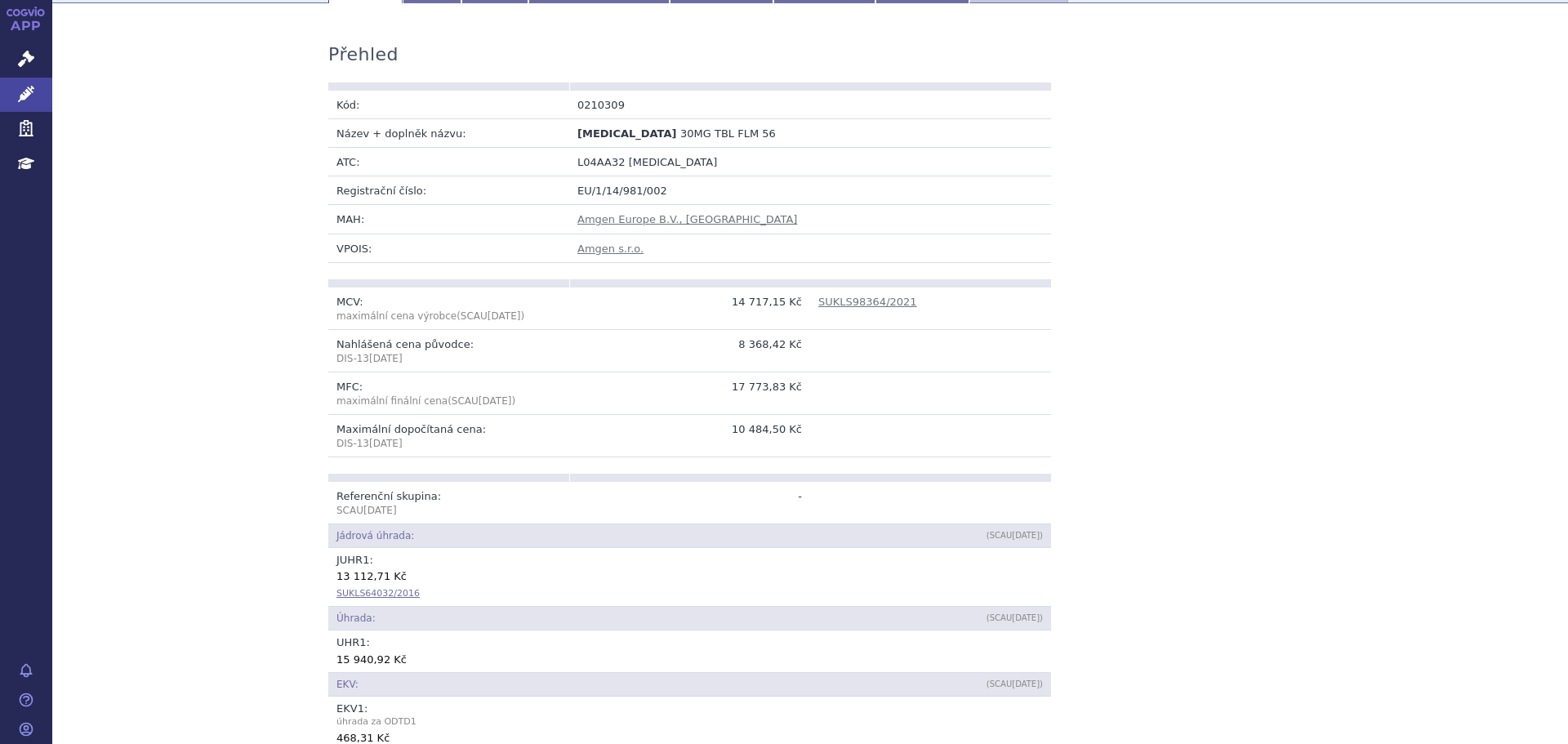
click at [396, 598] on link "SUKLS64032/2016" at bounding box center [378, 593] width 84 height 11
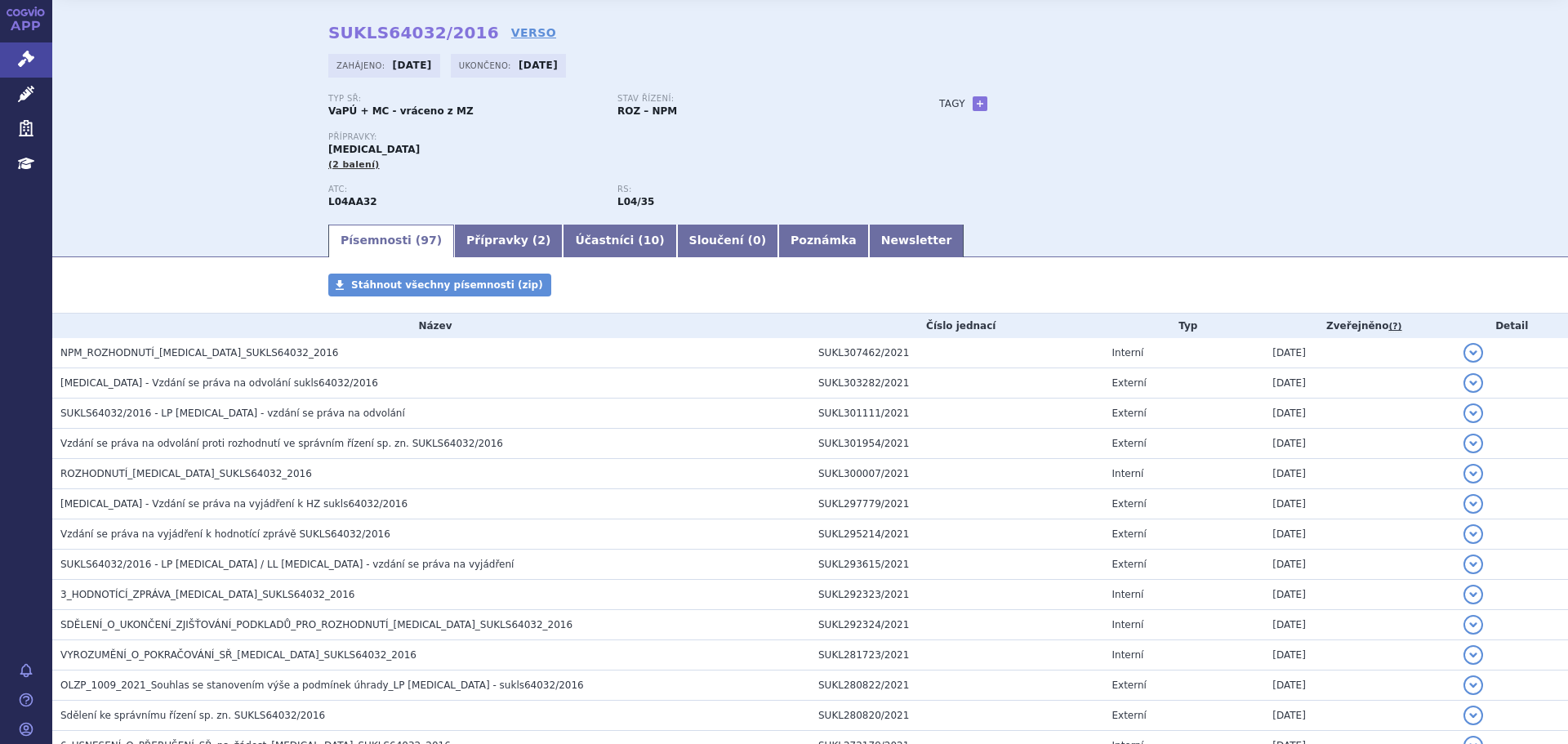
scroll to position [82, 0]
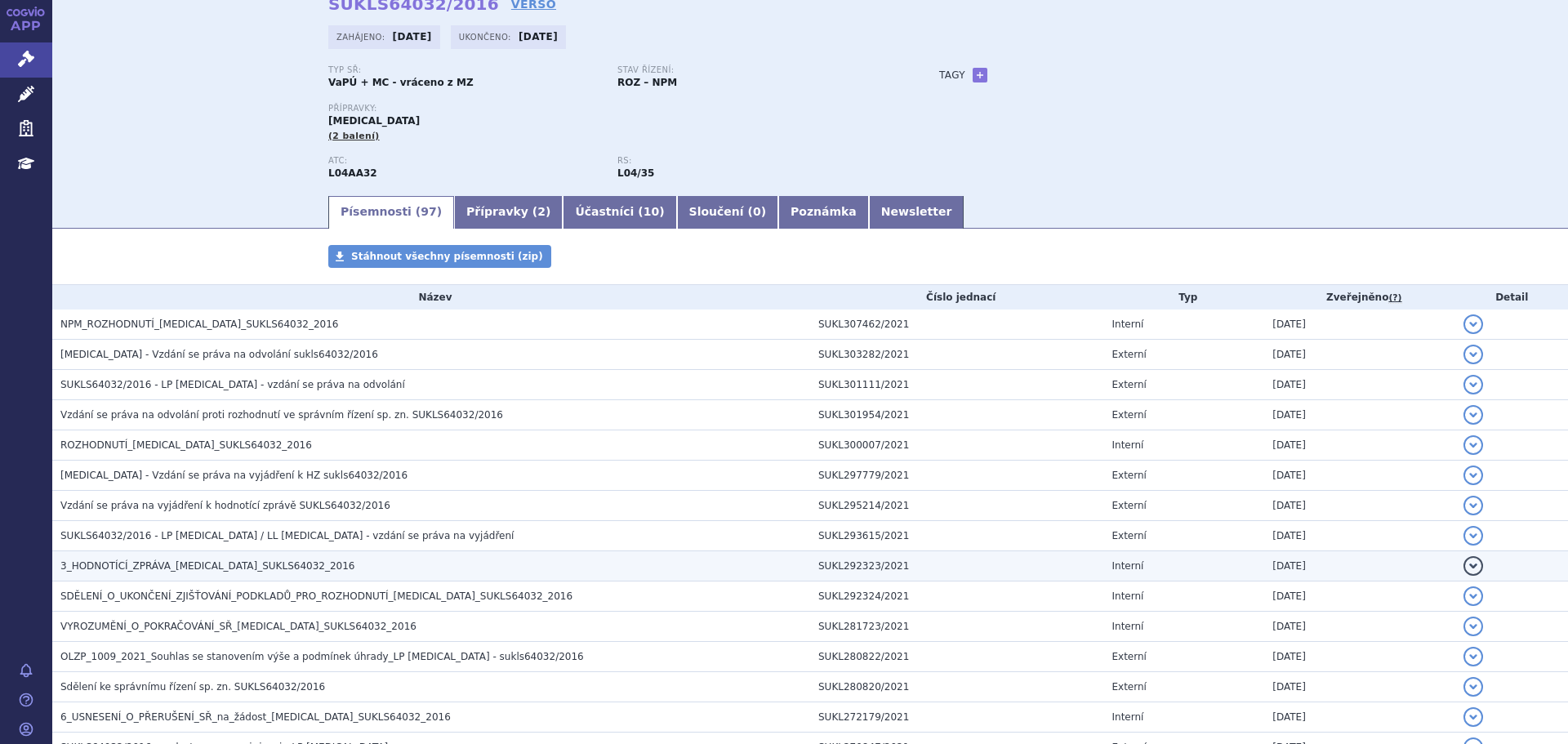
click at [195, 557] on td "3_HODNOTÍCÍ_ZPRÁVA_[MEDICAL_DATA]_SUKLS64032_2016" at bounding box center [430, 566] width 758 height 30
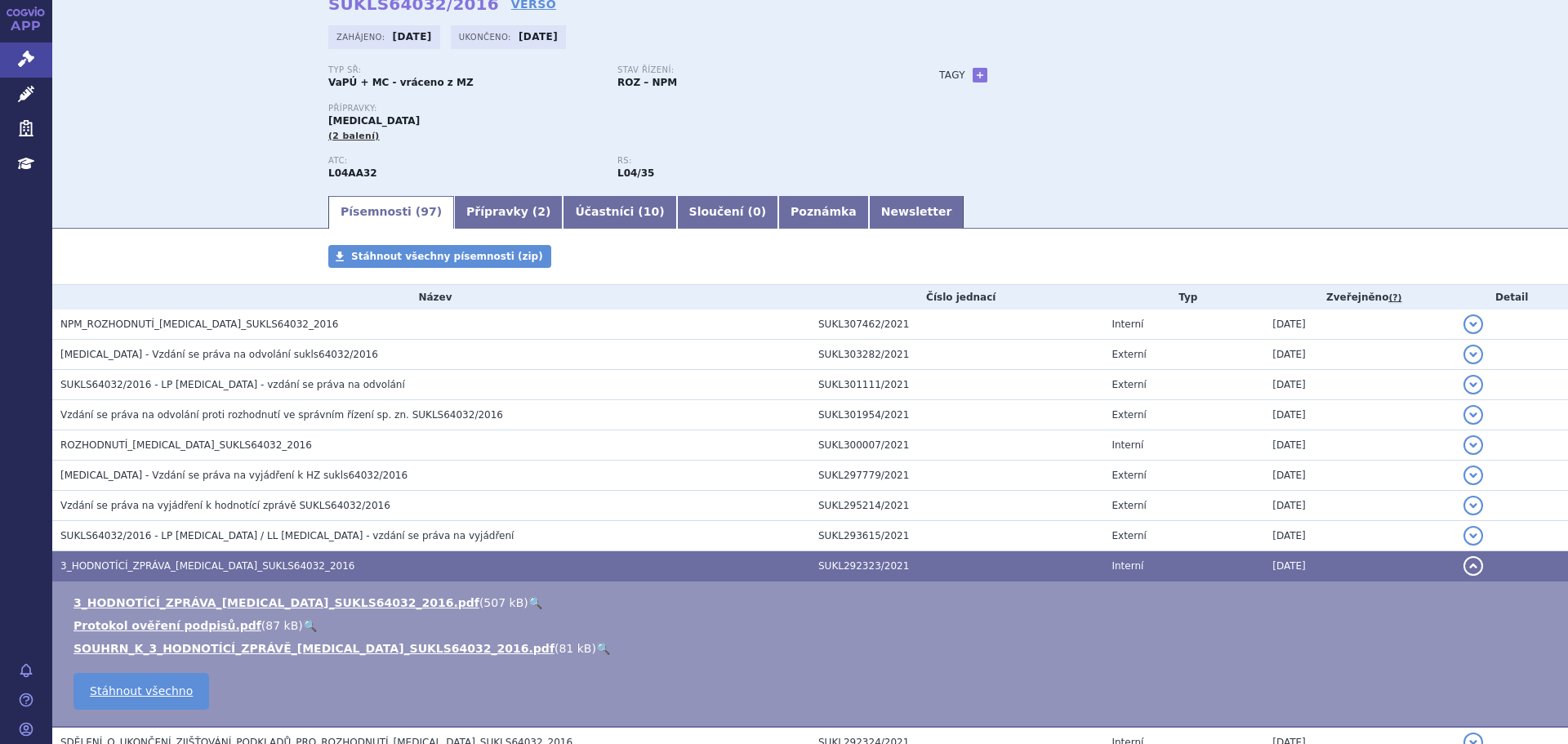
click at [528, 598] on link "🔍" at bounding box center [535, 602] width 14 height 13
click at [25, 91] on icon at bounding box center [26, 94] width 17 height 17
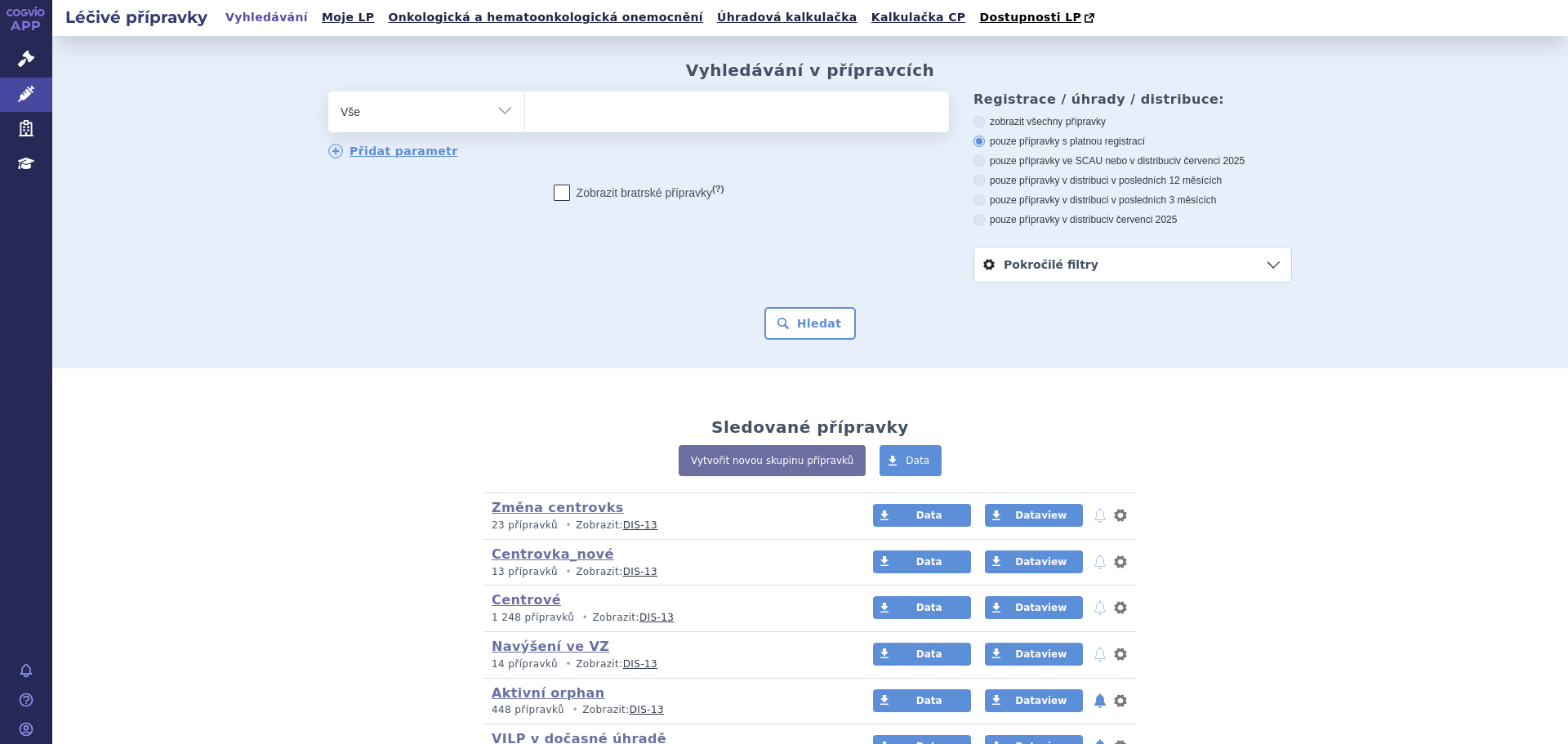
click at [656, 115] on ul at bounding box center [737, 108] width 424 height 34
click at [525, 115] on select at bounding box center [524, 110] width 1 height 41
click at [653, 109] on ul at bounding box center [737, 108] width 424 height 34
click at [525, 109] on select at bounding box center [524, 110] width 1 height 41
type input "OT"
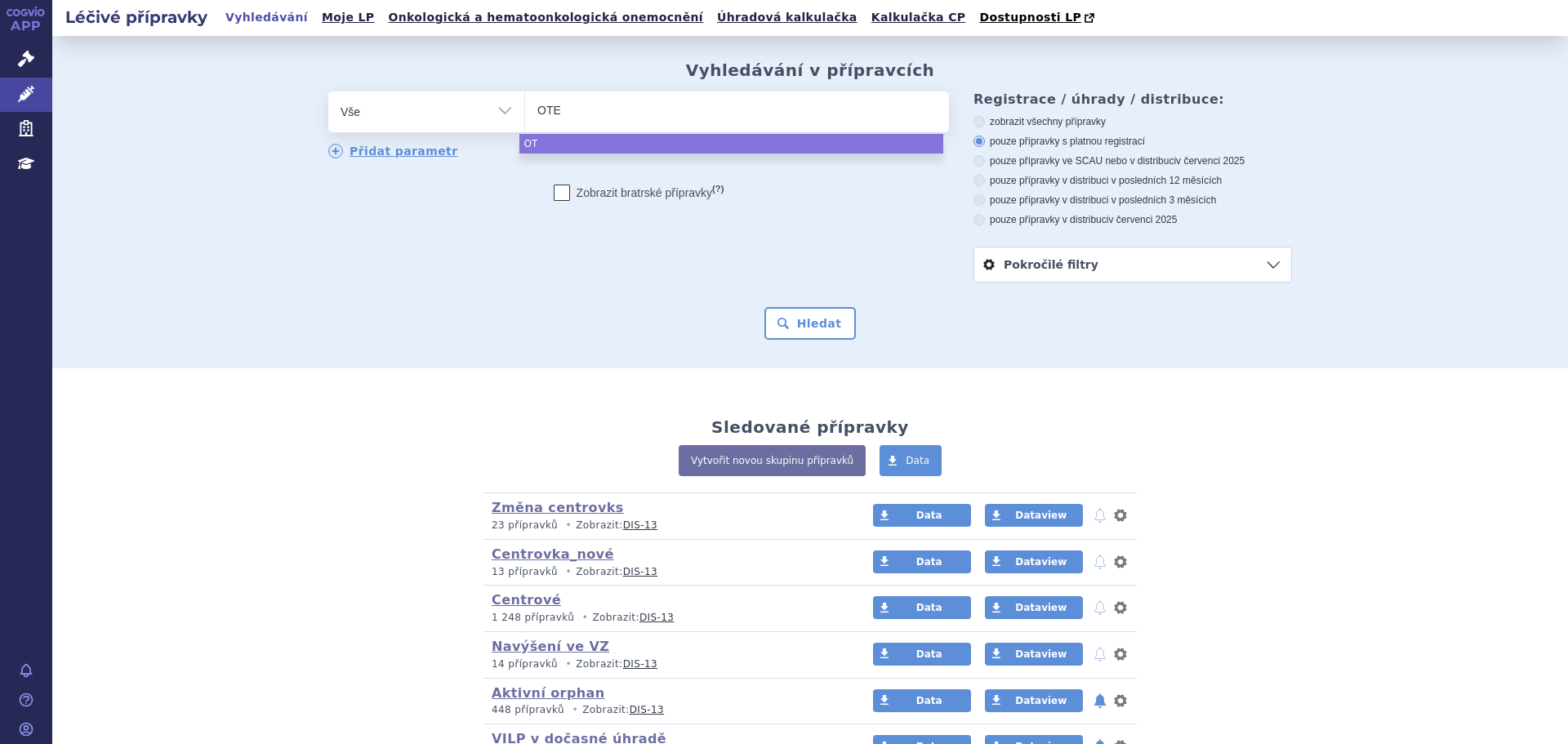
type input "OTEZ"
type input "[MEDICAL_DATA]"
select select "[MEDICAL_DATA]"
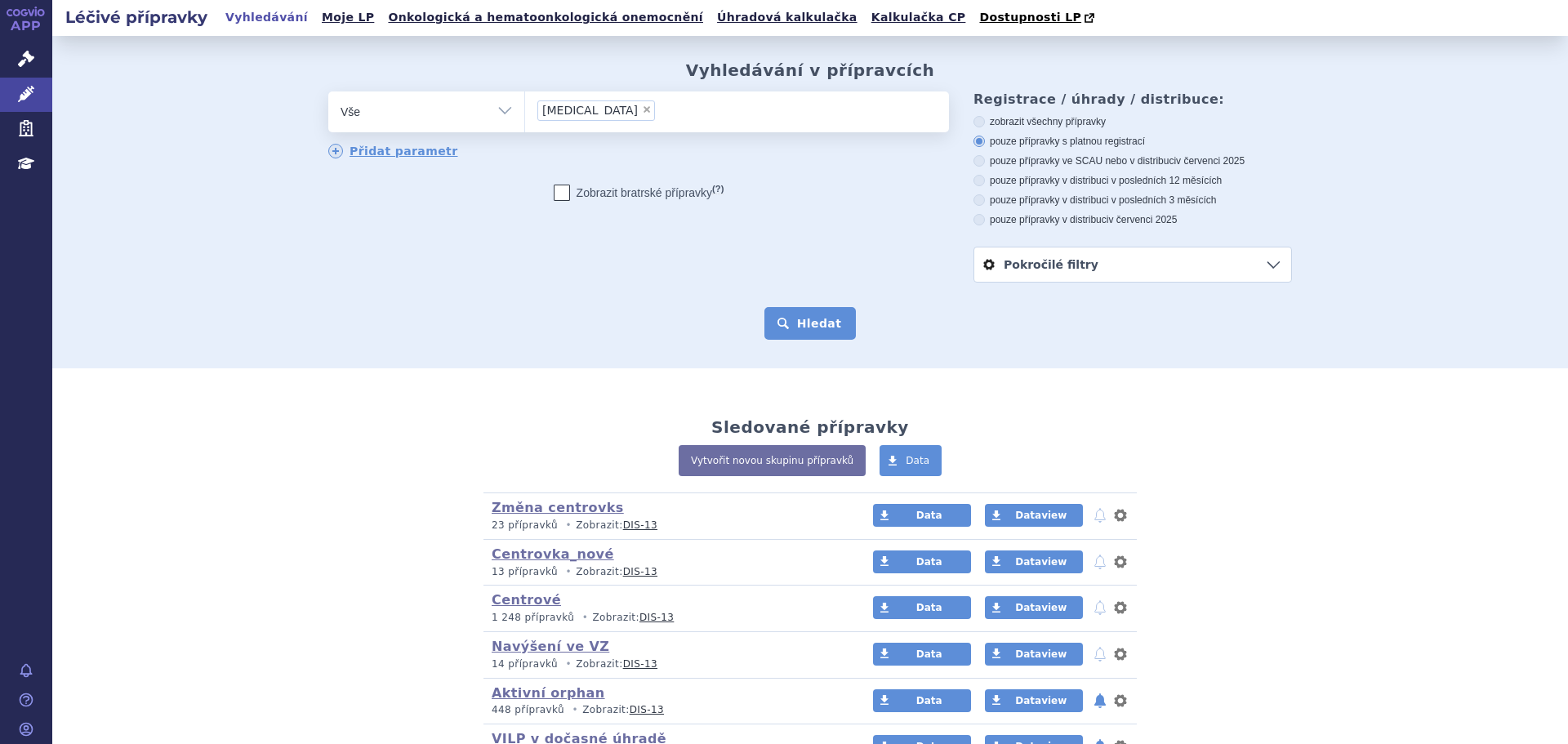
click at [793, 321] on button "Hledat" at bounding box center [810, 323] width 92 height 32
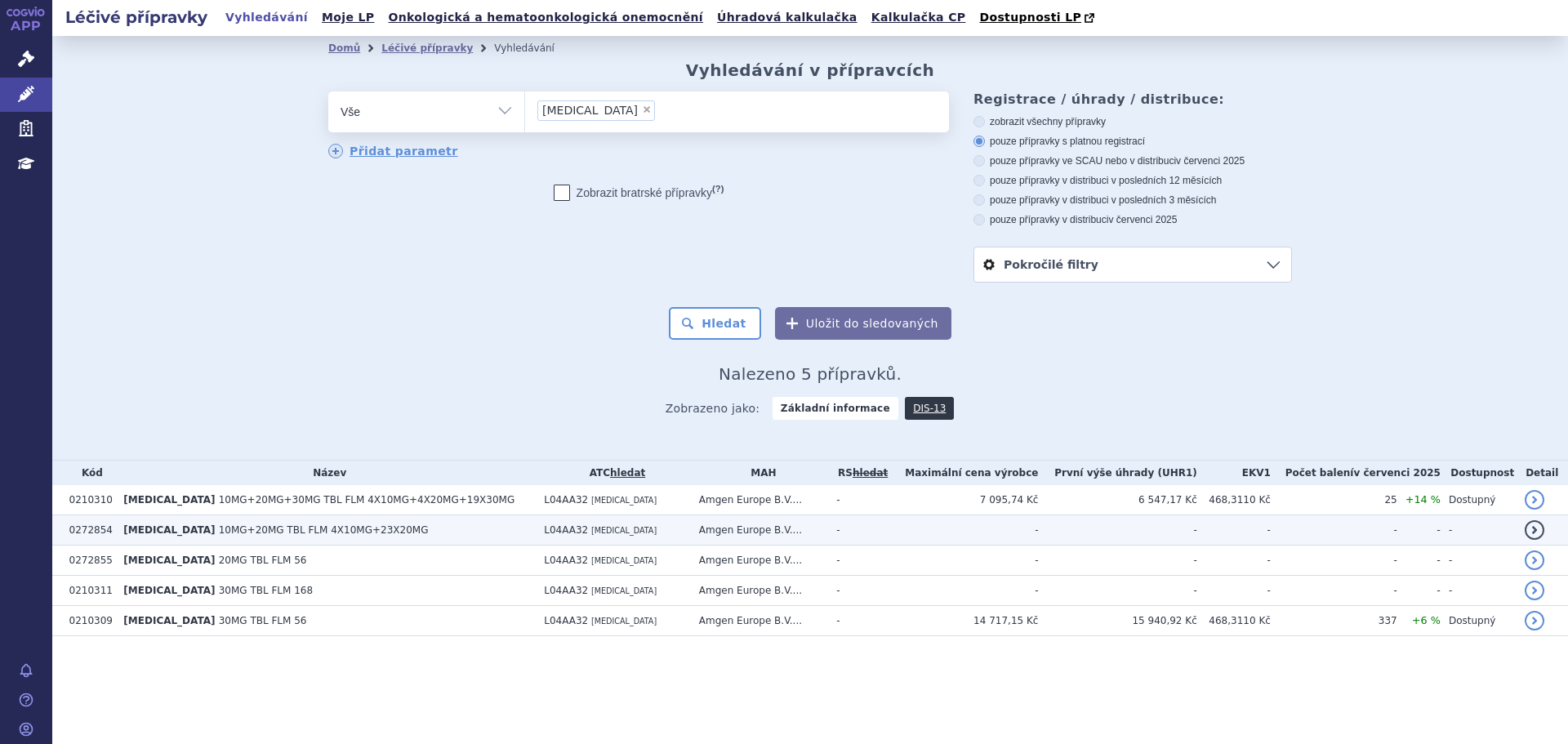
click at [359, 528] on td "[MEDICAL_DATA] 10MG+20MG TBL FLM 4X10MG+23X20MG" at bounding box center [325, 530] width 421 height 30
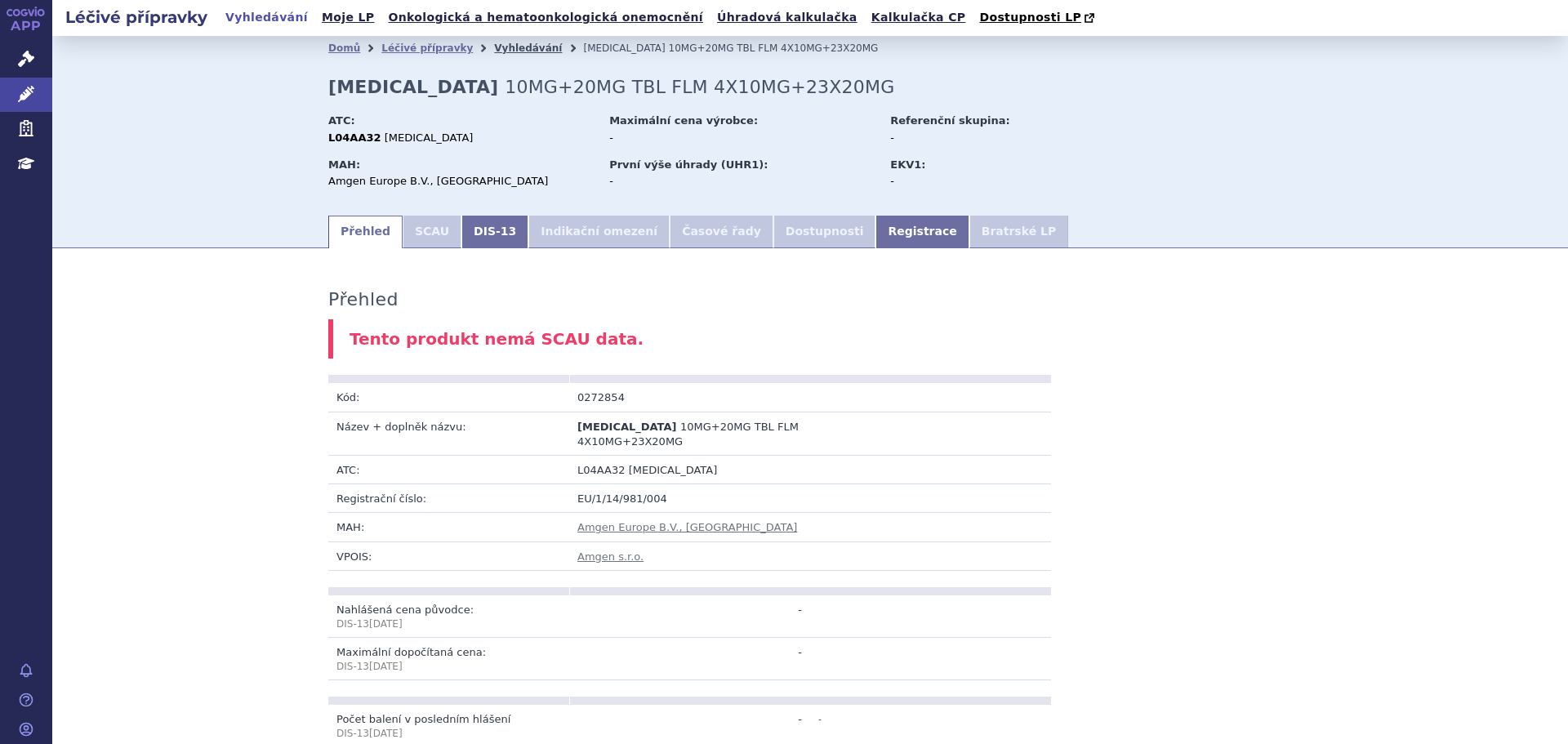
click at [494, 48] on link "Vyhledávání" at bounding box center [528, 48] width 68 height 12
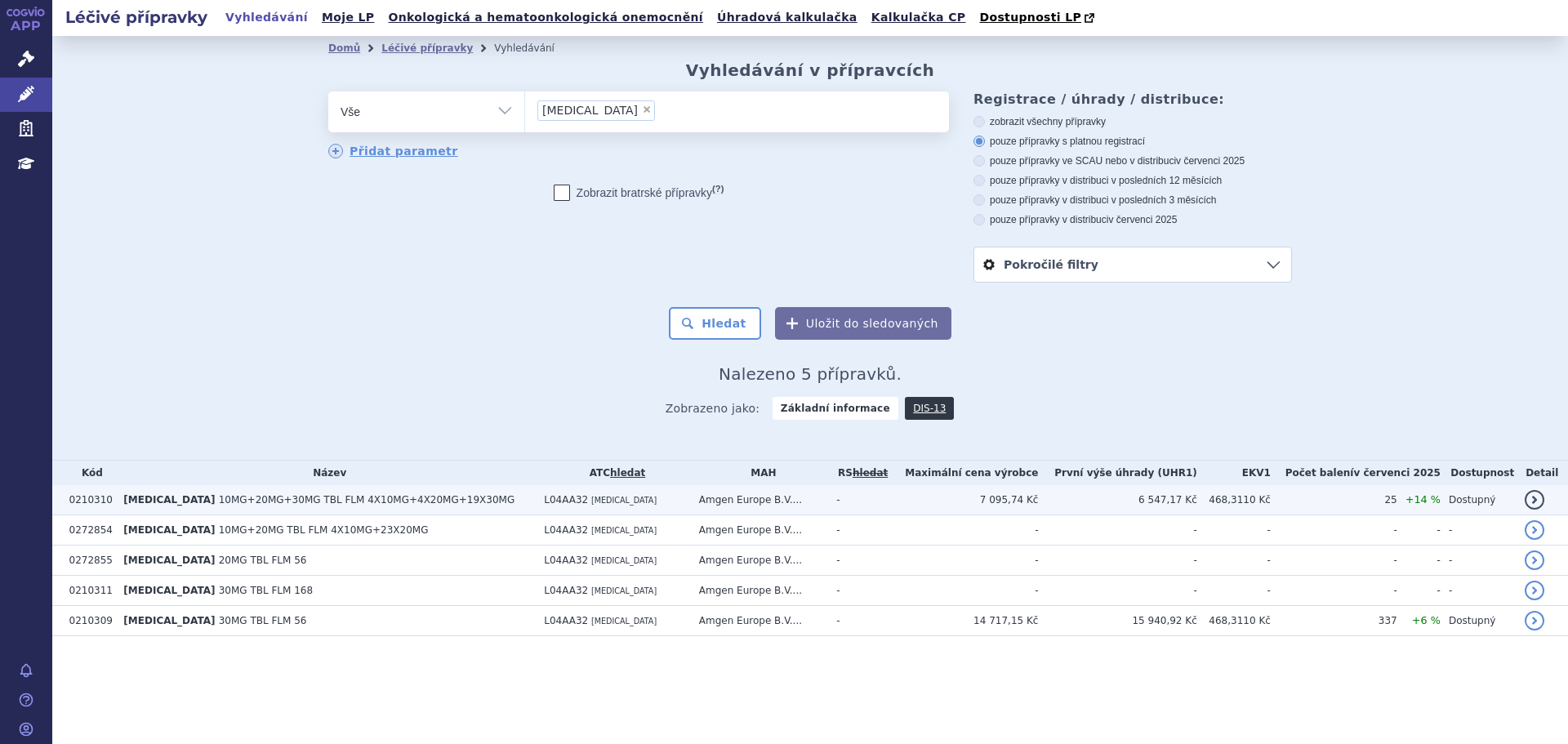
click at [418, 504] on span "10MG+20MG+30MG TBL FLM 4X10MG+4X20MG+19X30MG" at bounding box center [367, 500] width 296 height 12
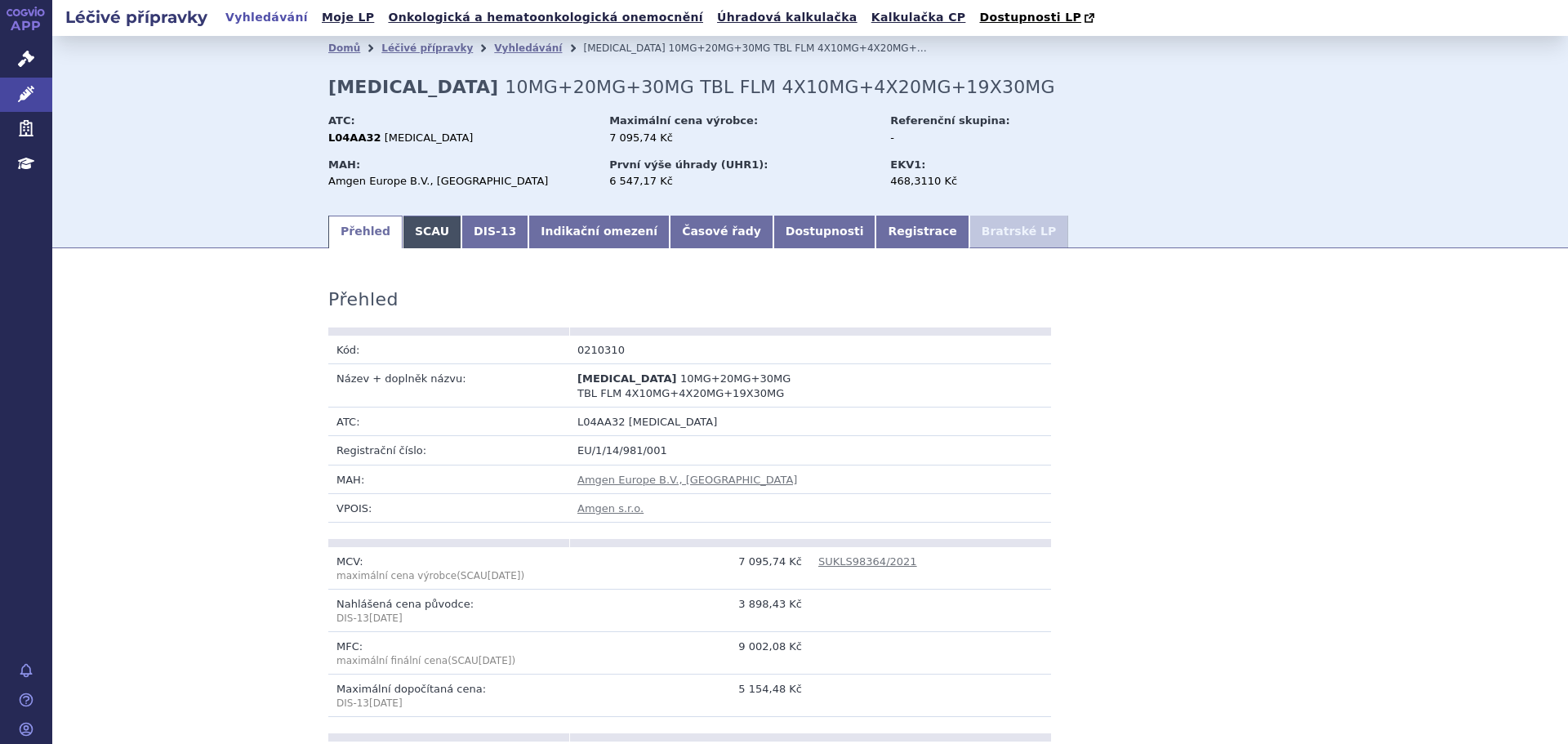
click at [424, 233] on link "SCAU" at bounding box center [431, 231] width 59 height 32
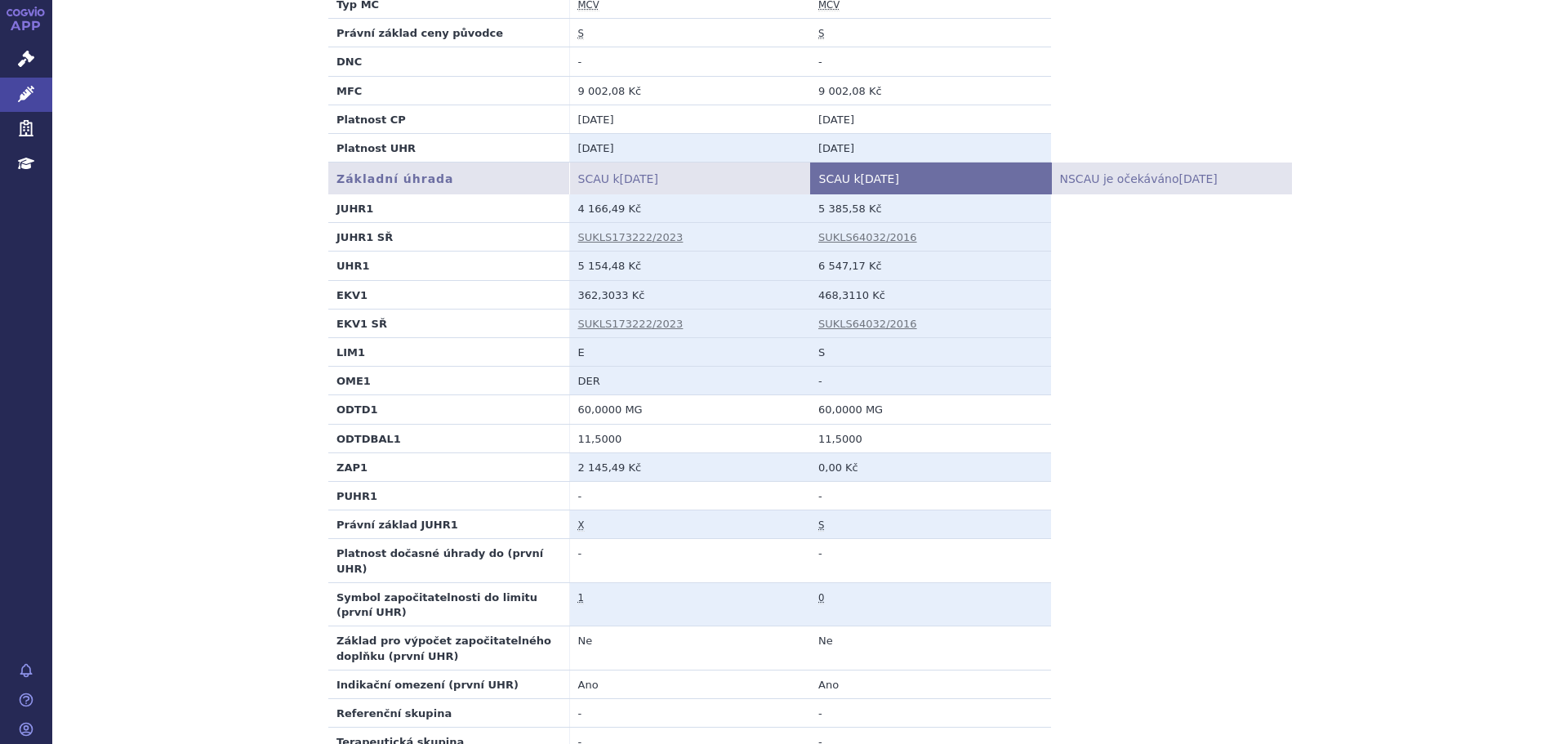
scroll to position [490, 0]
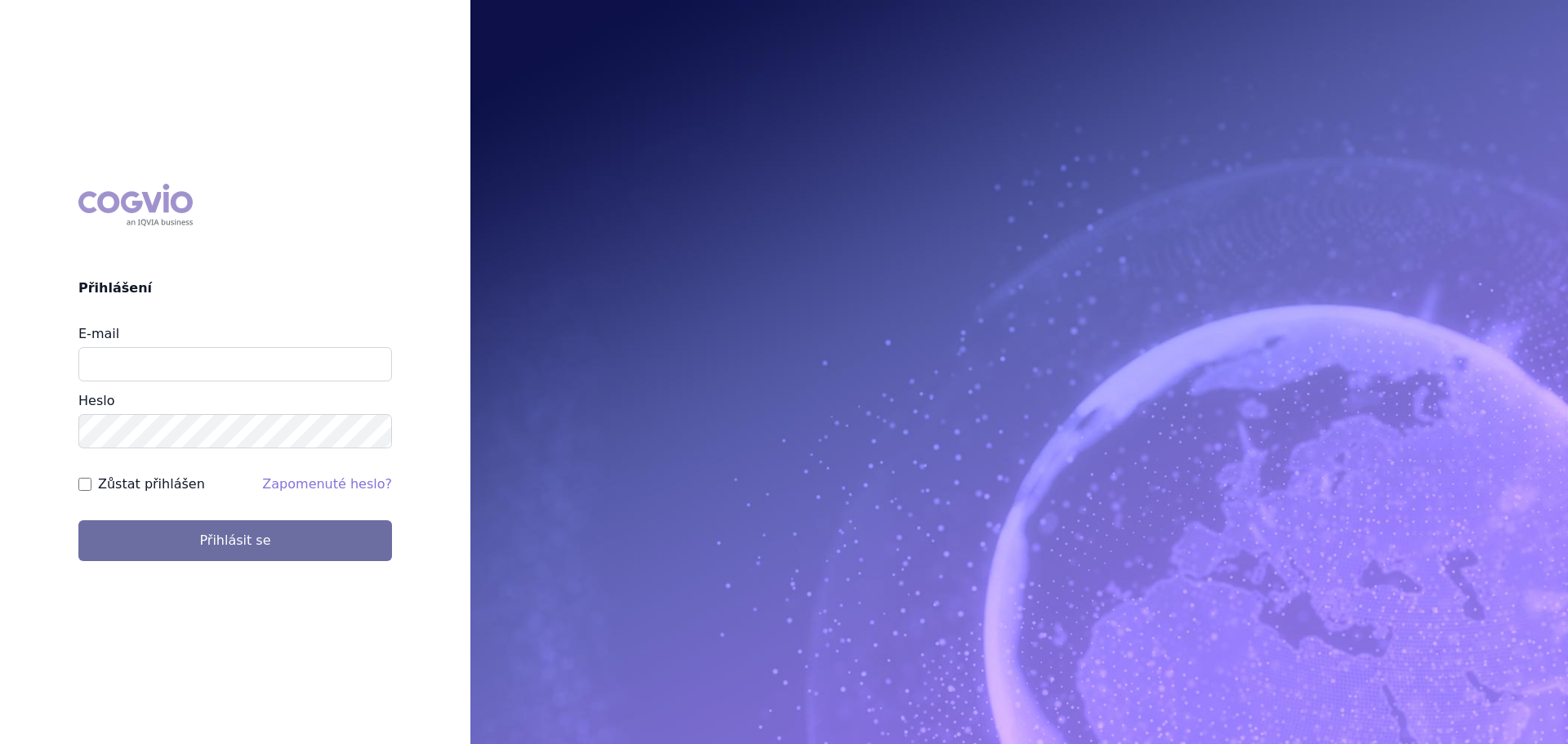
click at [260, 343] on div "E-mail" at bounding box center [235, 353] width 314 height 57
click at [248, 358] on input "E-mail" at bounding box center [235, 363] width 314 height 34
drag, startPoint x: 280, startPoint y: 356, endPoint x: 2, endPoint y: 365, distance: 278.1
click at [0, 361] on div "COGVIO Přihlášení E-mail [EMAIL_ADDRESS][DOMAIN_NAME] [GEOGRAPHIC_DATA] Zůstat …" at bounding box center [235, 372] width 470 height 403
type input "[PERSON_NAME][EMAIL_ADDRESS][DOMAIN_NAME]"
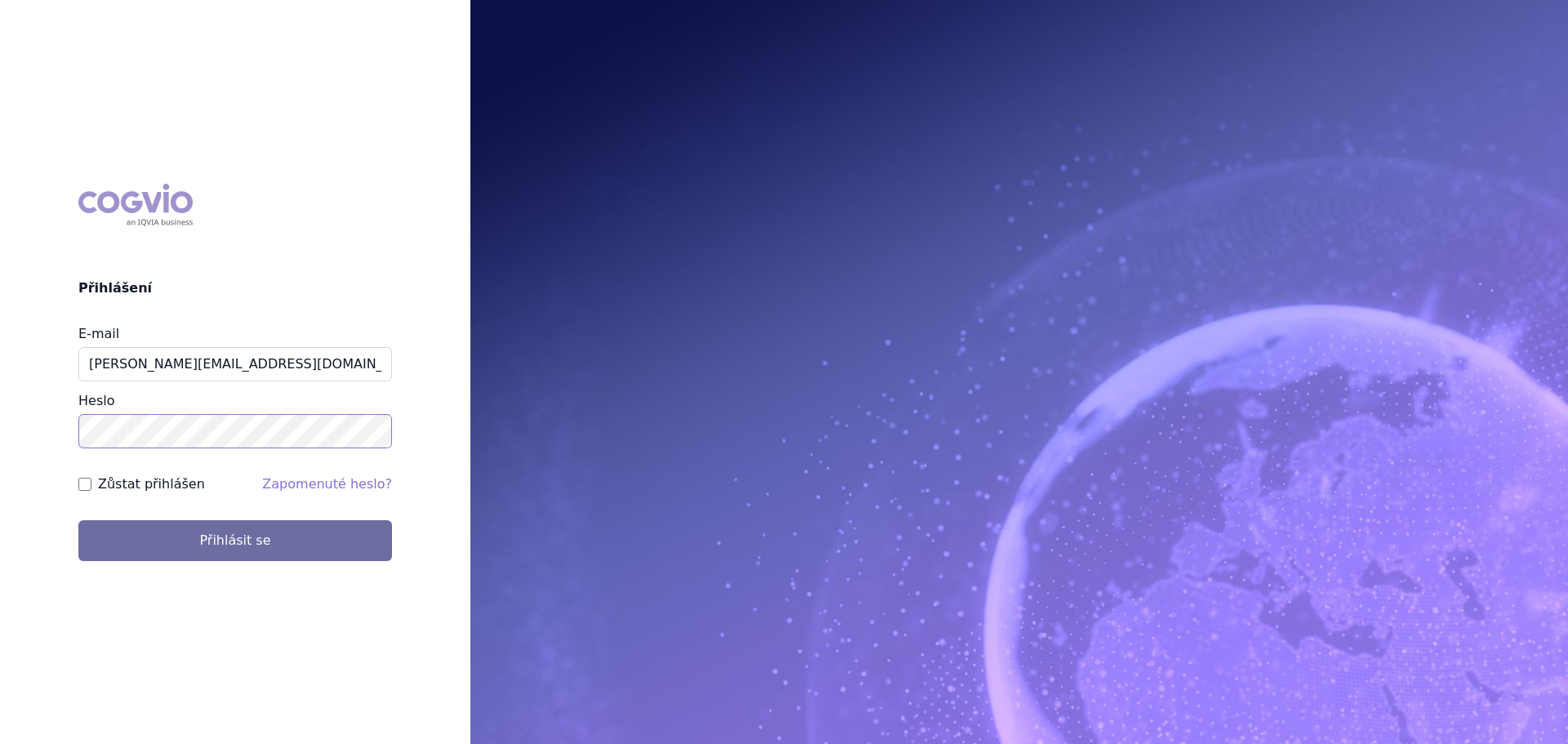
click at [79, 520] on button "Přihlásit se" at bounding box center [235, 540] width 314 height 41
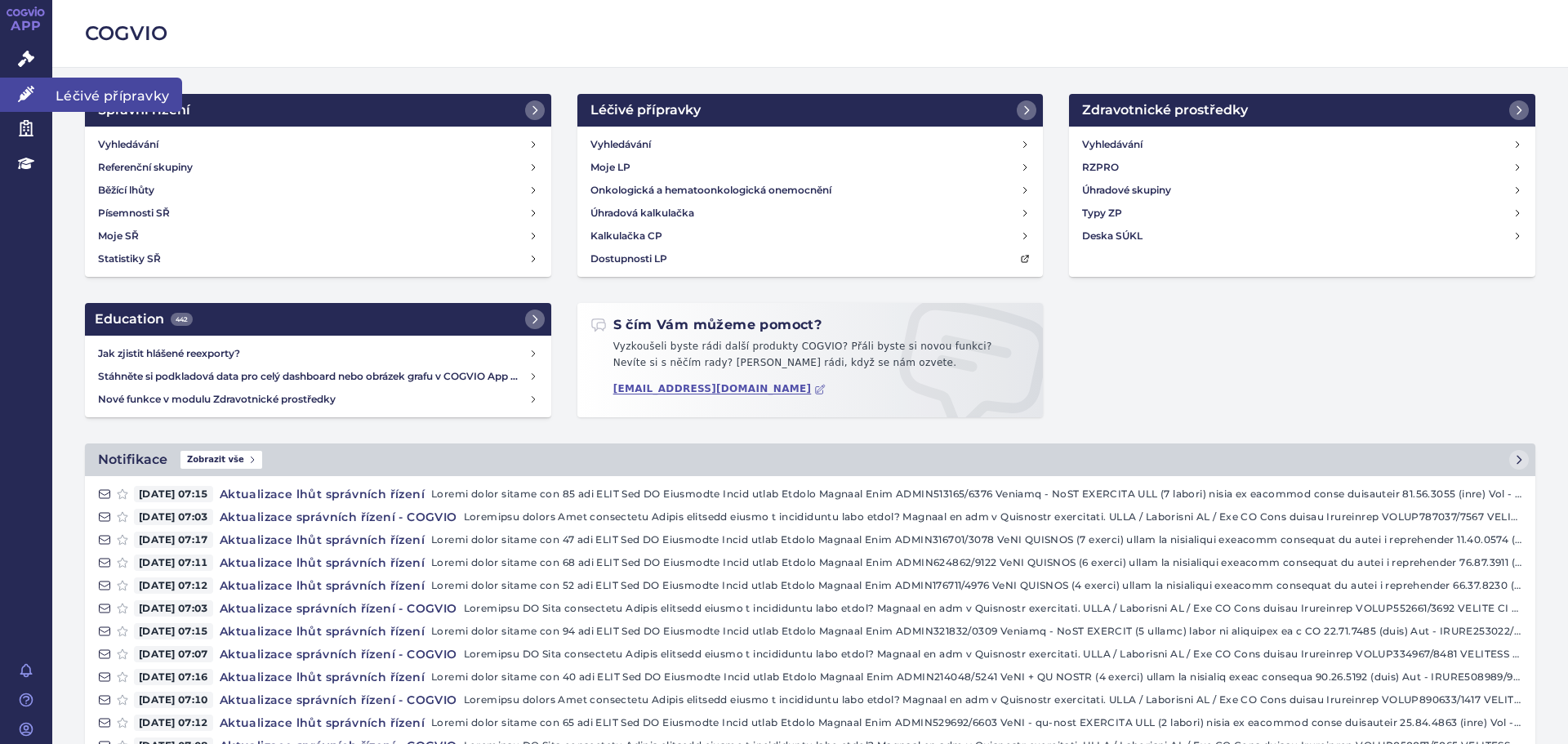
click at [30, 93] on icon at bounding box center [26, 94] width 17 height 17
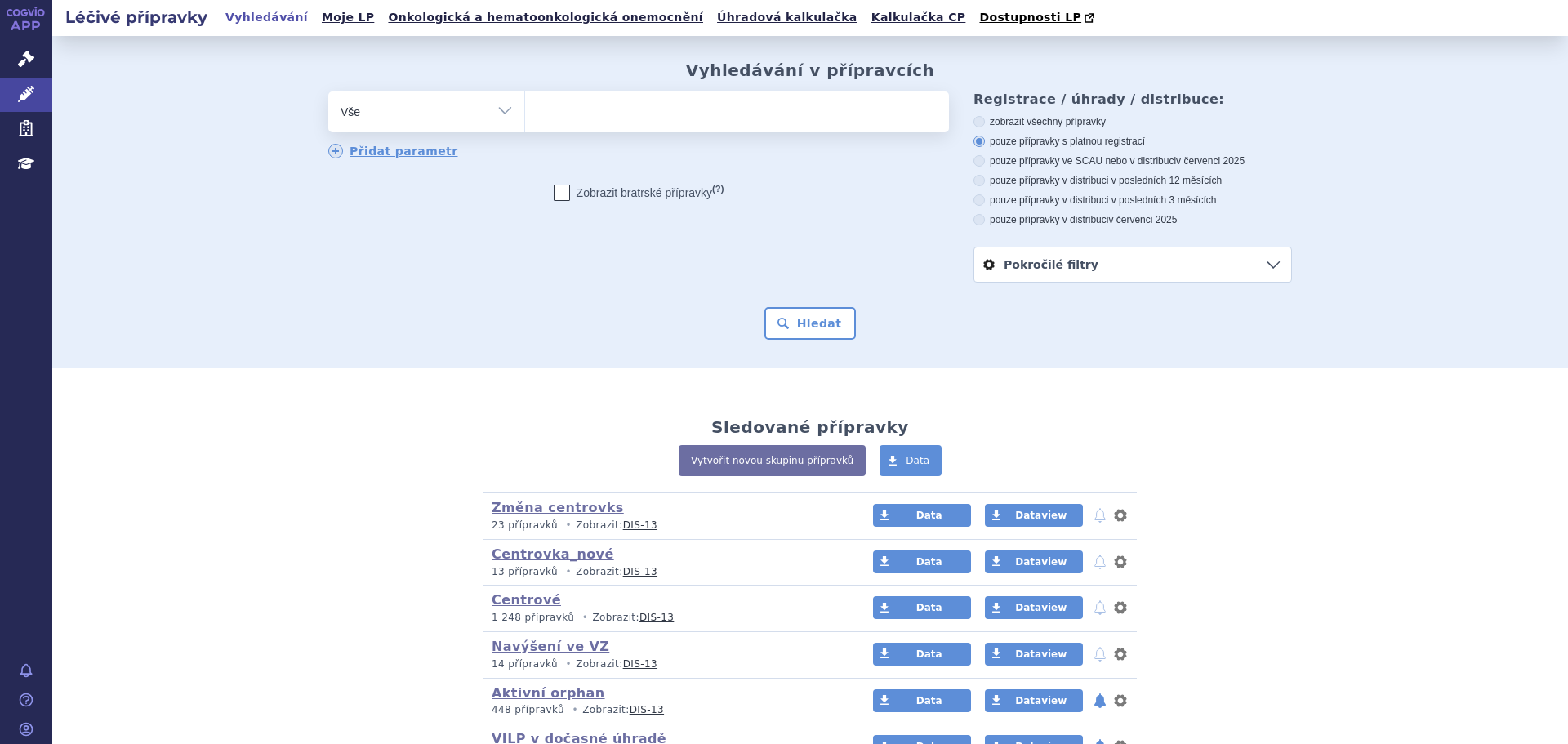
click at [575, 108] on ul at bounding box center [737, 108] width 424 height 34
click at [525, 108] on select at bounding box center [524, 110] width 1 height 41
type input "ot"
type input "otez"
type input "[MEDICAL_DATA]"
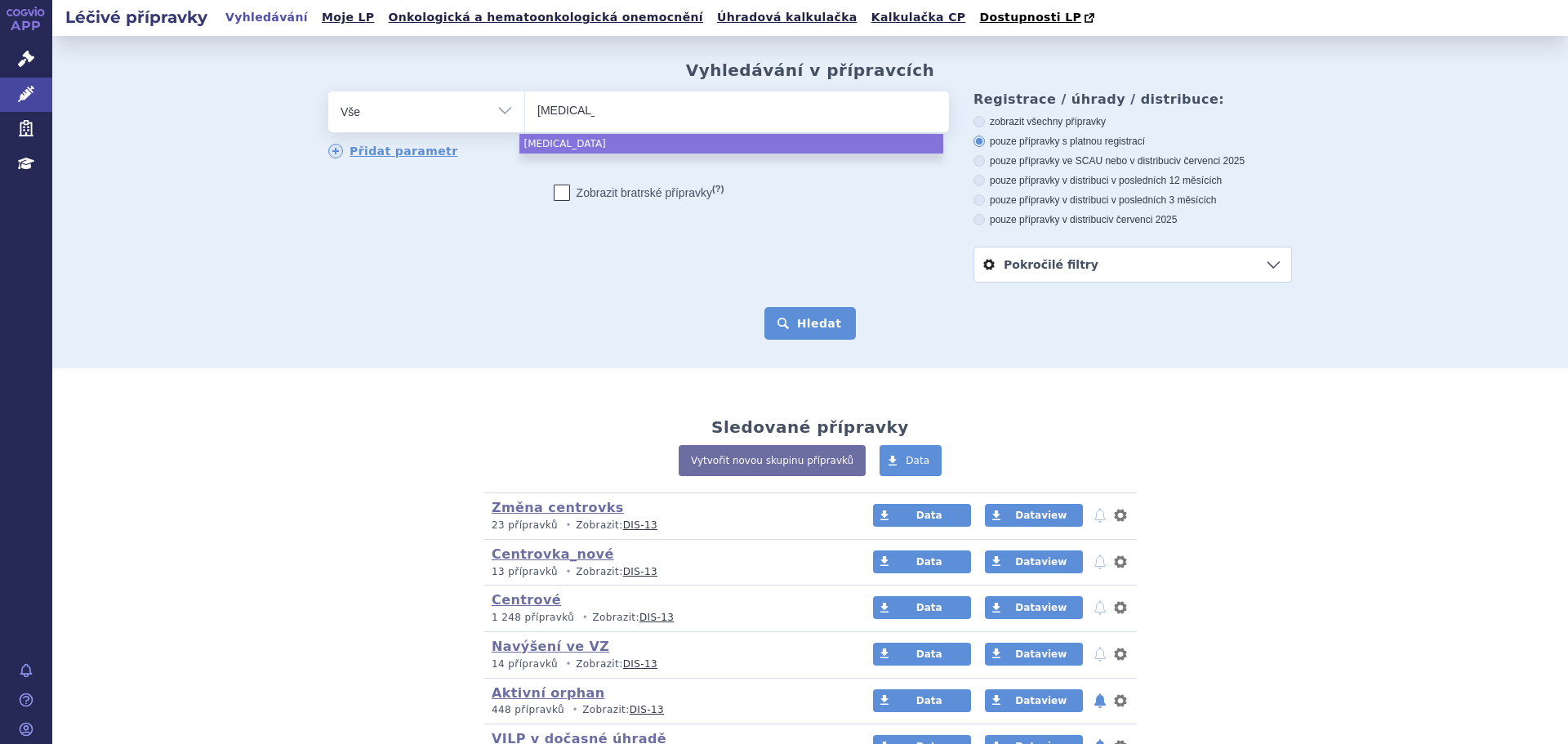
select select "otezla"
click at [800, 331] on button "Hledat" at bounding box center [810, 323] width 92 height 32
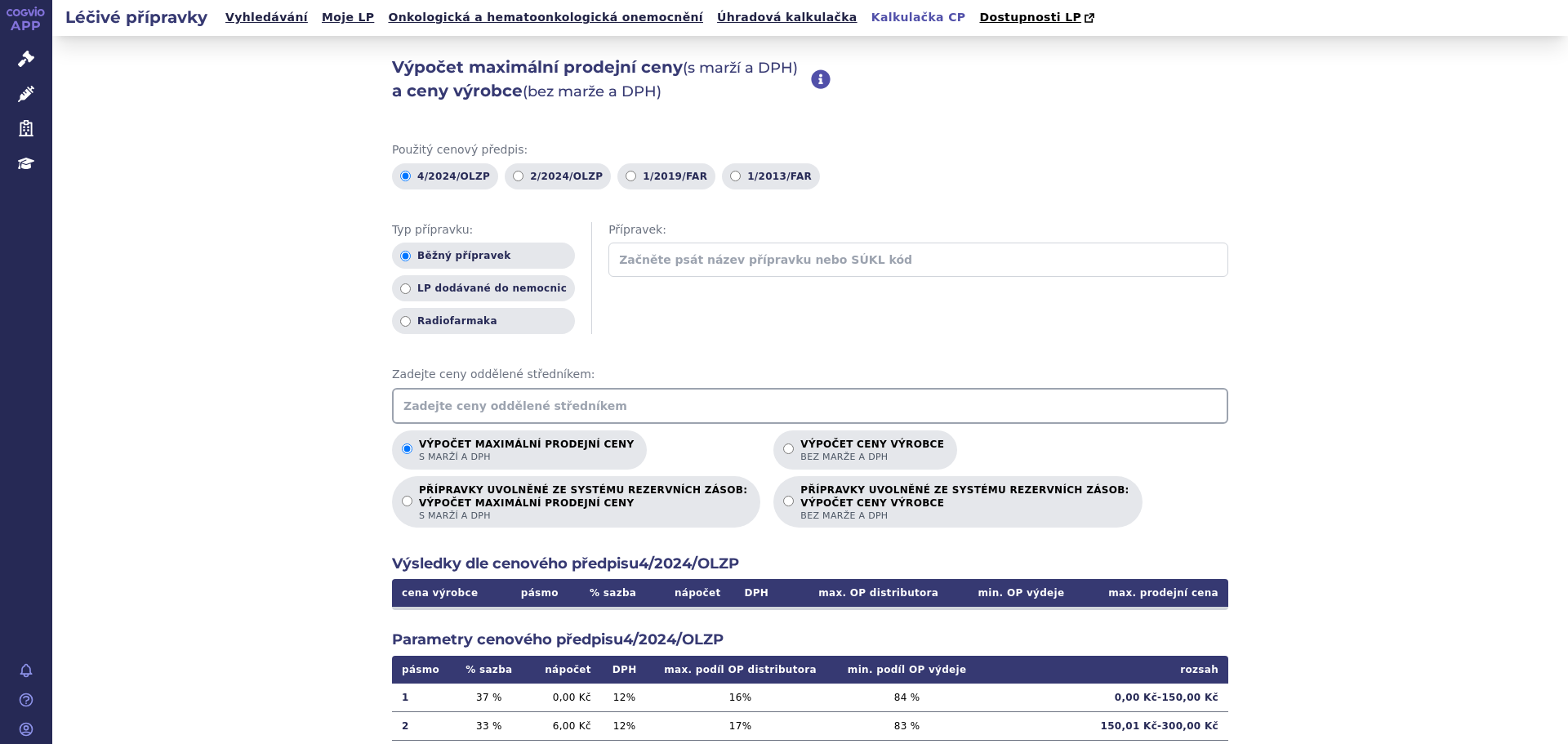
click at [628, 400] on input "text" at bounding box center [810, 406] width 836 height 36
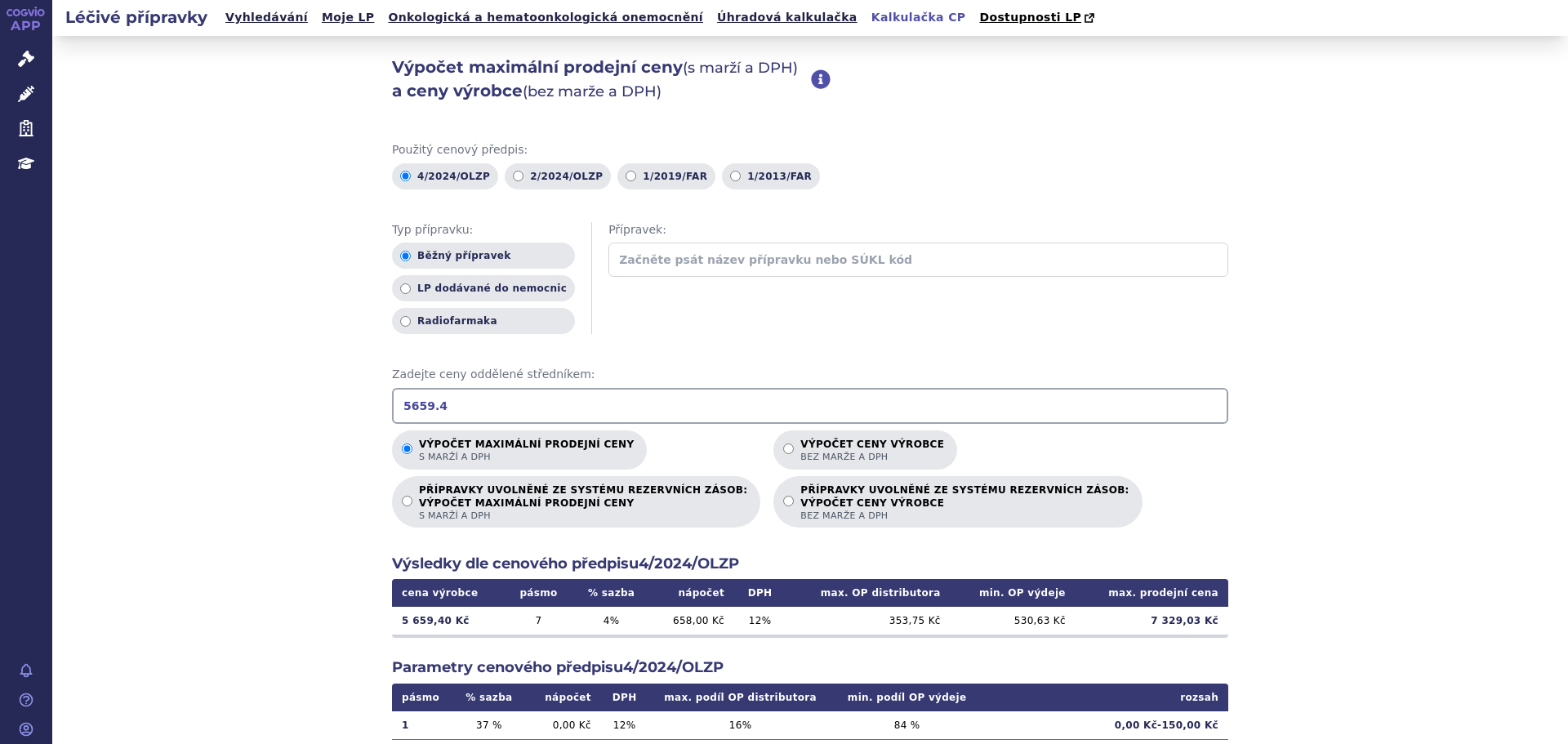
type input "5659.47"
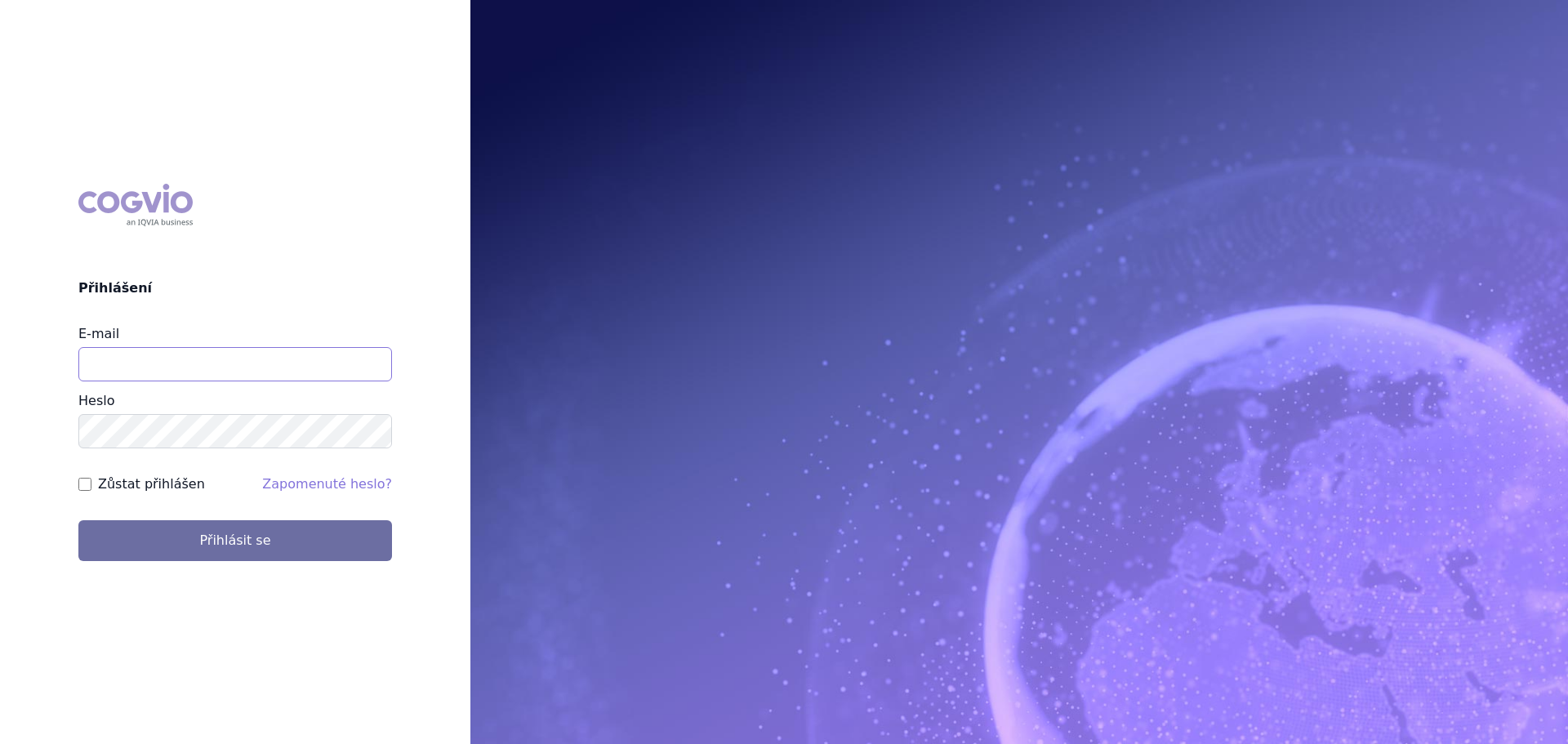
click at [202, 372] on input "E-mail" at bounding box center [235, 363] width 314 height 34
type input "[PERSON_NAME][EMAIL_ADDRESS][DOMAIN_NAME]"
click at [214, 413] on div "Heslo" at bounding box center [235, 420] width 314 height 57
click at [79, 520] on button "Přihlásit se" at bounding box center [235, 540] width 314 height 41
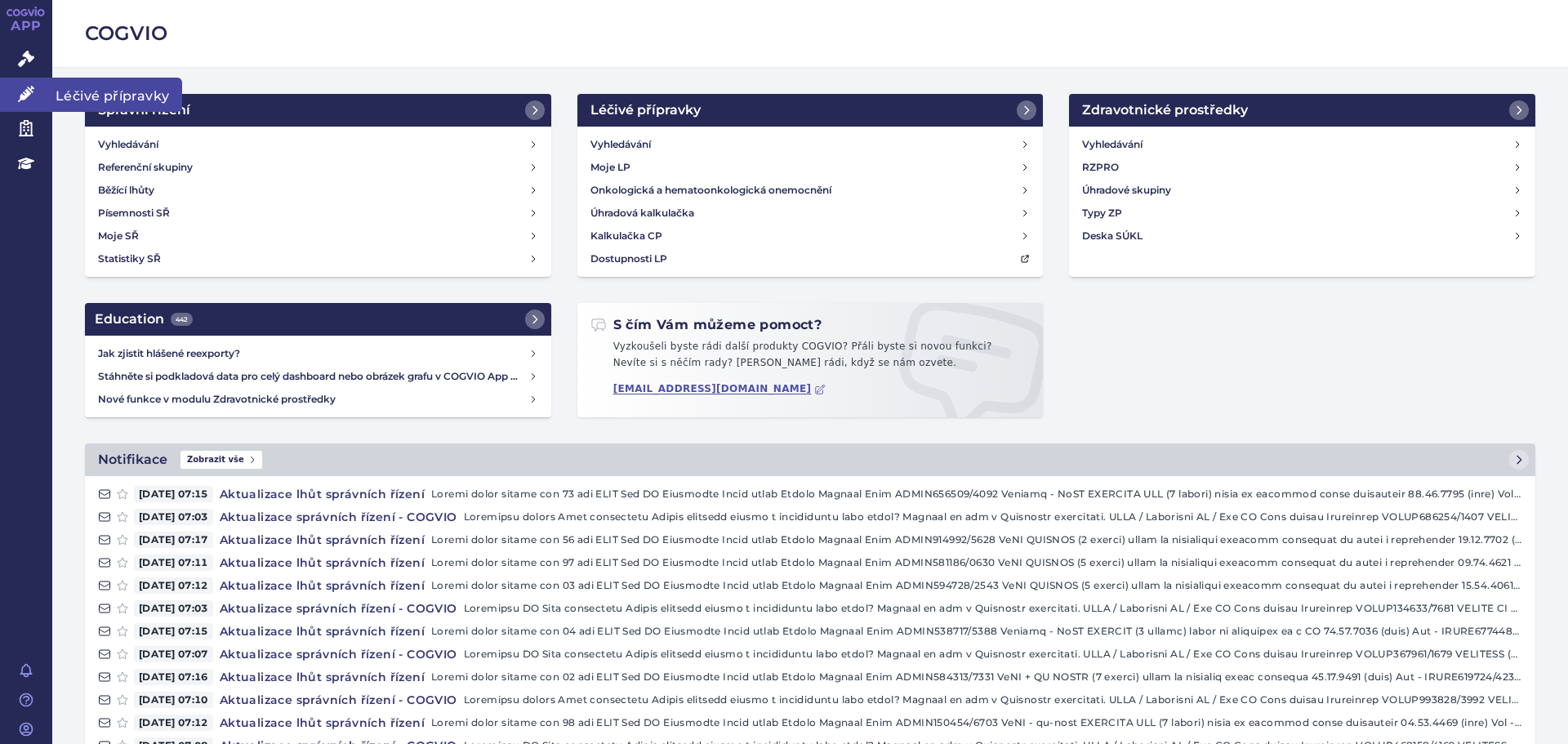
click at [32, 90] on icon at bounding box center [26, 94] width 17 height 17
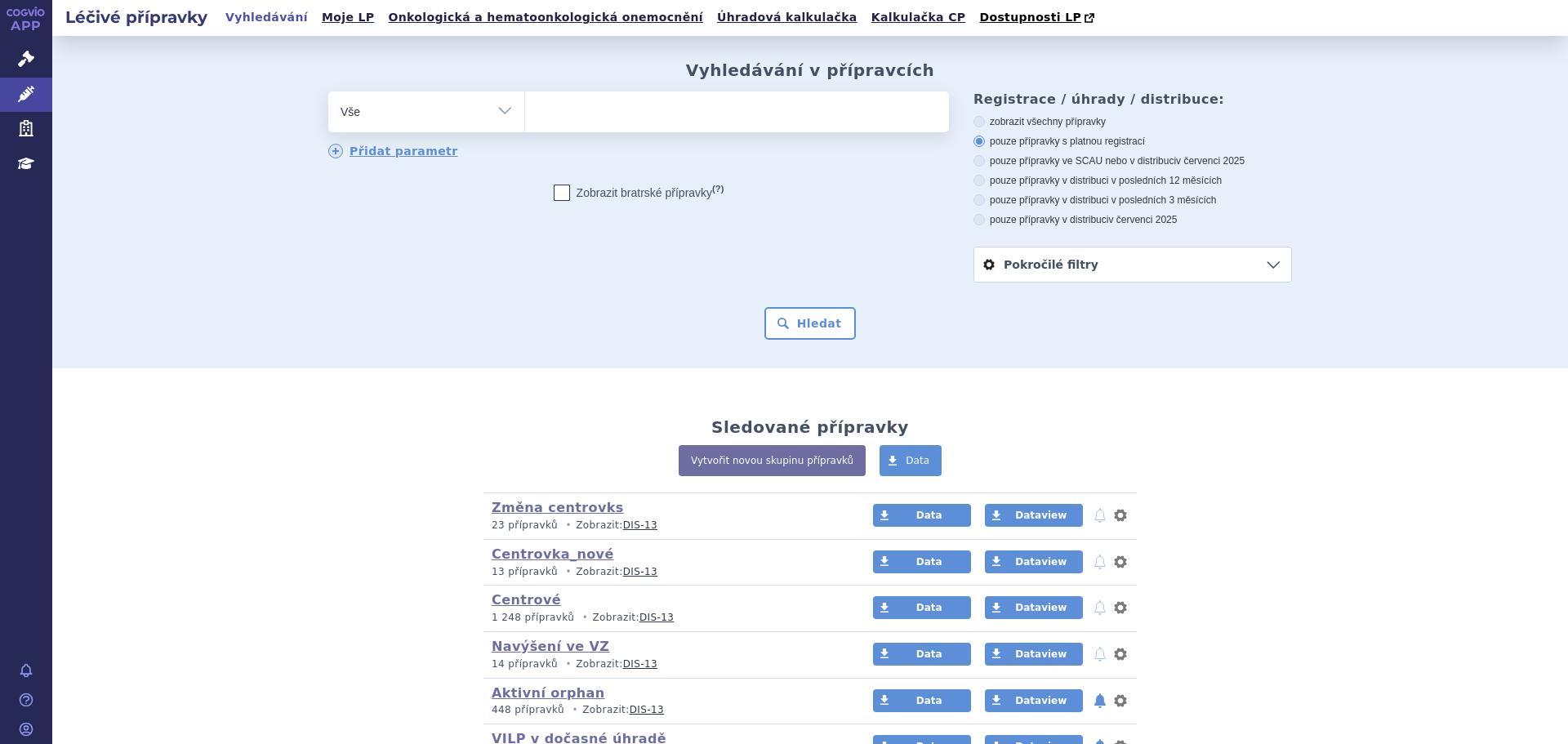
click at [395, 106] on select "Vše Přípravek/SUKL kód MAH VPOIS ATC/Aktivní látka Léková forma Síla" at bounding box center [426, 109] width 196 height 36
click at [440, 128] on select "Vše Přípravek/SUKL kód MAH VPOIS ATC/Aktivní látka Léková forma Síla" at bounding box center [426, 109] width 196 height 36
click at [448, 120] on select "Vše Přípravek/SUKL kód MAH VPOIS ATC/Aktivní látka Léková forma Síla" at bounding box center [426, 109] width 196 height 36
select select "filter-atc-group"
click at [329, 92] on select "Vše Přípravek/SUKL kód MAH VPOIS ATC/Aktivní látka Léková forma Síla" at bounding box center [426, 109] width 196 height 36
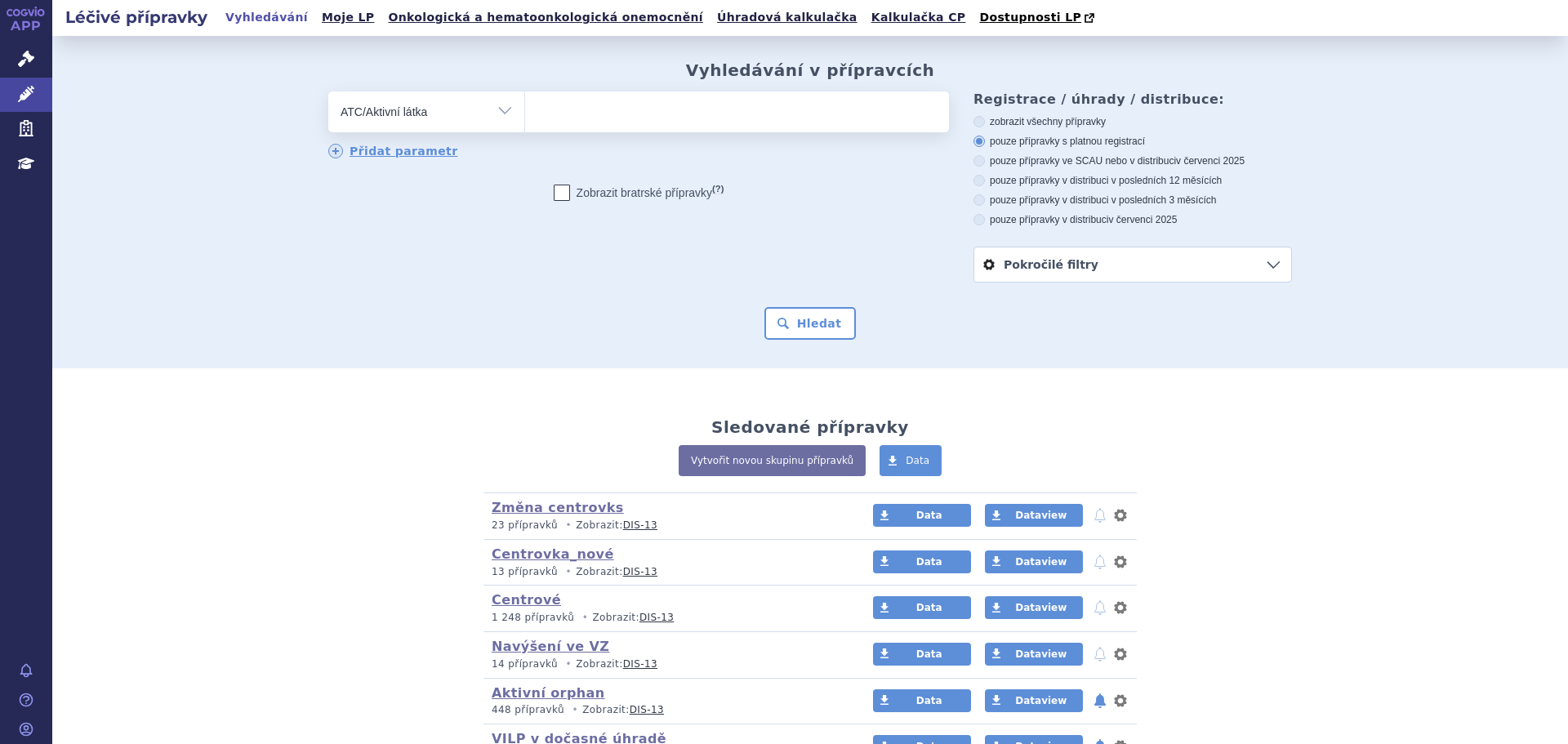
click at [646, 110] on ul at bounding box center [737, 108] width 424 height 34
click at [525, 110] on select at bounding box center [524, 110] width 1 height 41
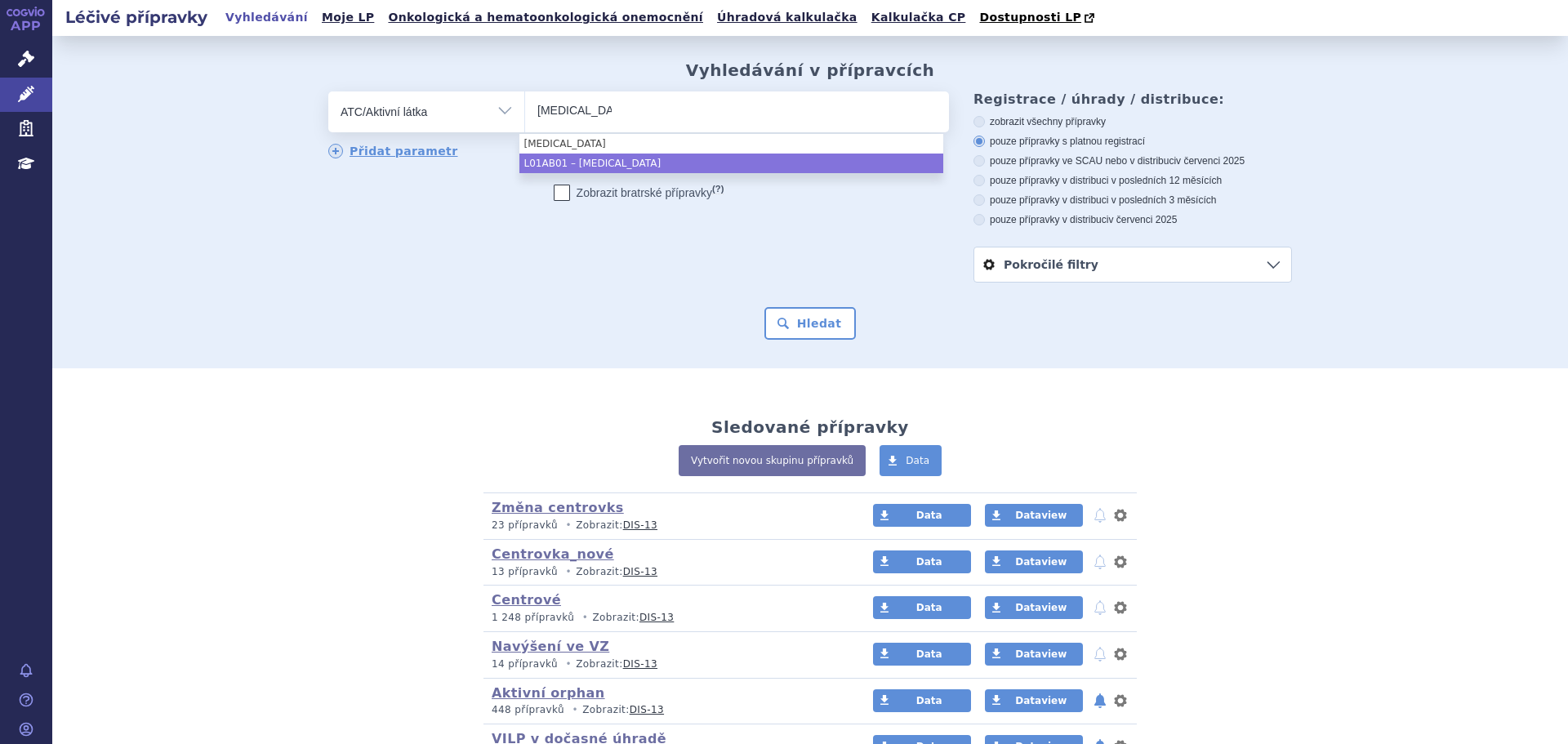
type input "busulfan"
drag, startPoint x: 635, startPoint y: 160, endPoint x: 642, endPoint y: 154, distance: 9.2
select select "L01AB01"
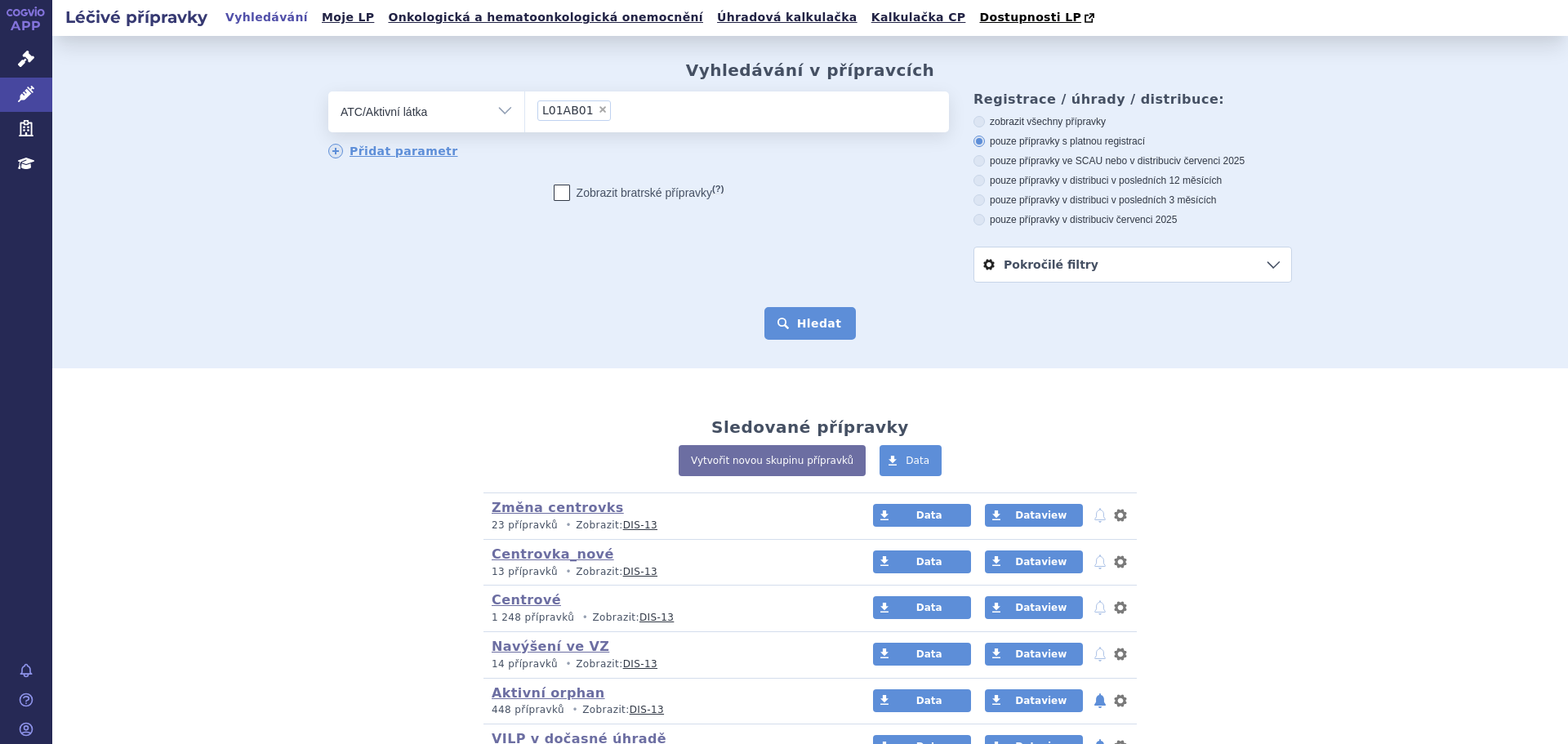
click at [827, 324] on button "Hledat" at bounding box center [810, 323] width 92 height 32
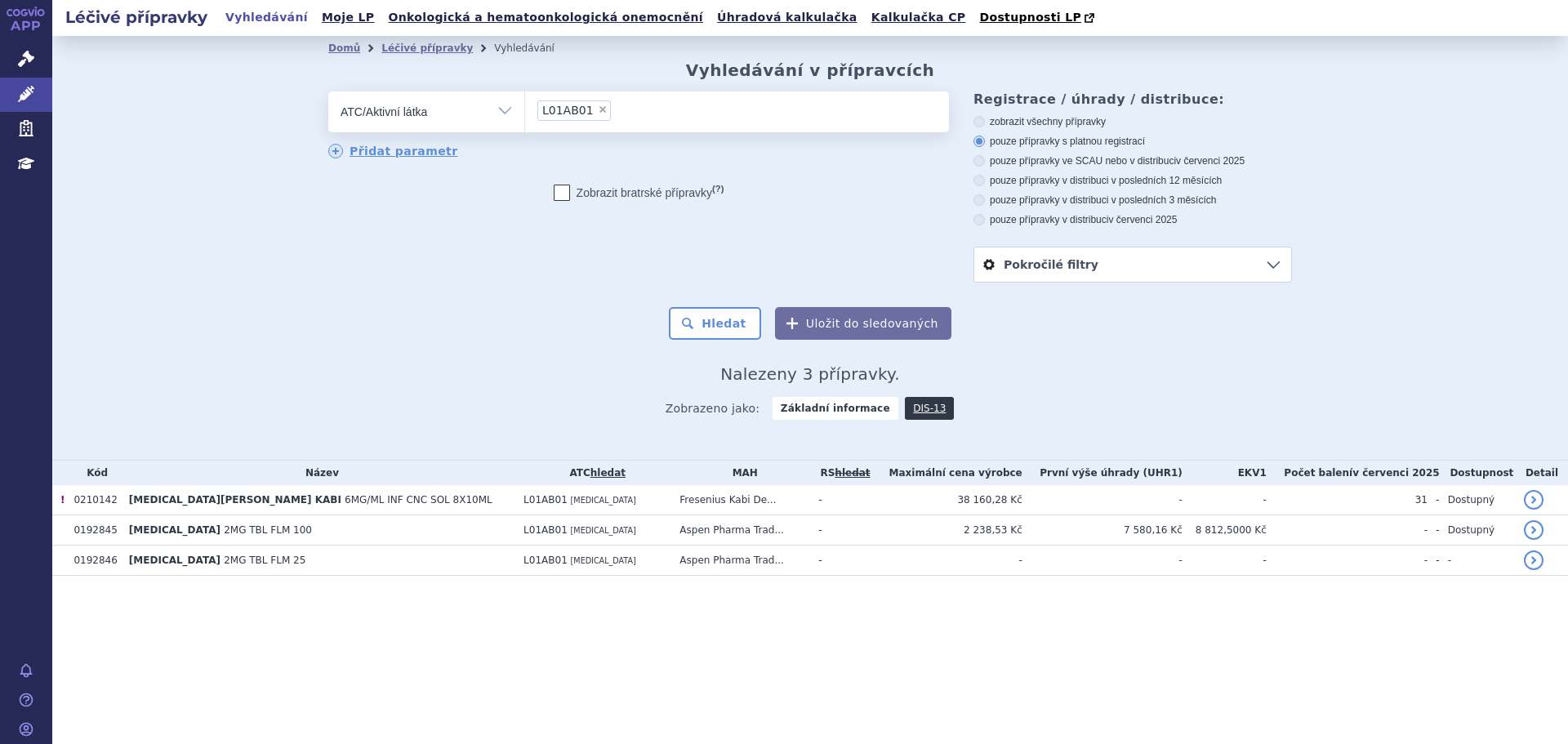
click at [1069, 123] on label "zobrazit všechny přípravky" at bounding box center [1133, 122] width 319 height 13
click at [986, 123] on input "zobrazit všechny přípravky" at bounding box center [980, 123] width 11 height 11
radio input "true"
click at [731, 324] on button "Hledat" at bounding box center [714, 323] width 92 height 32
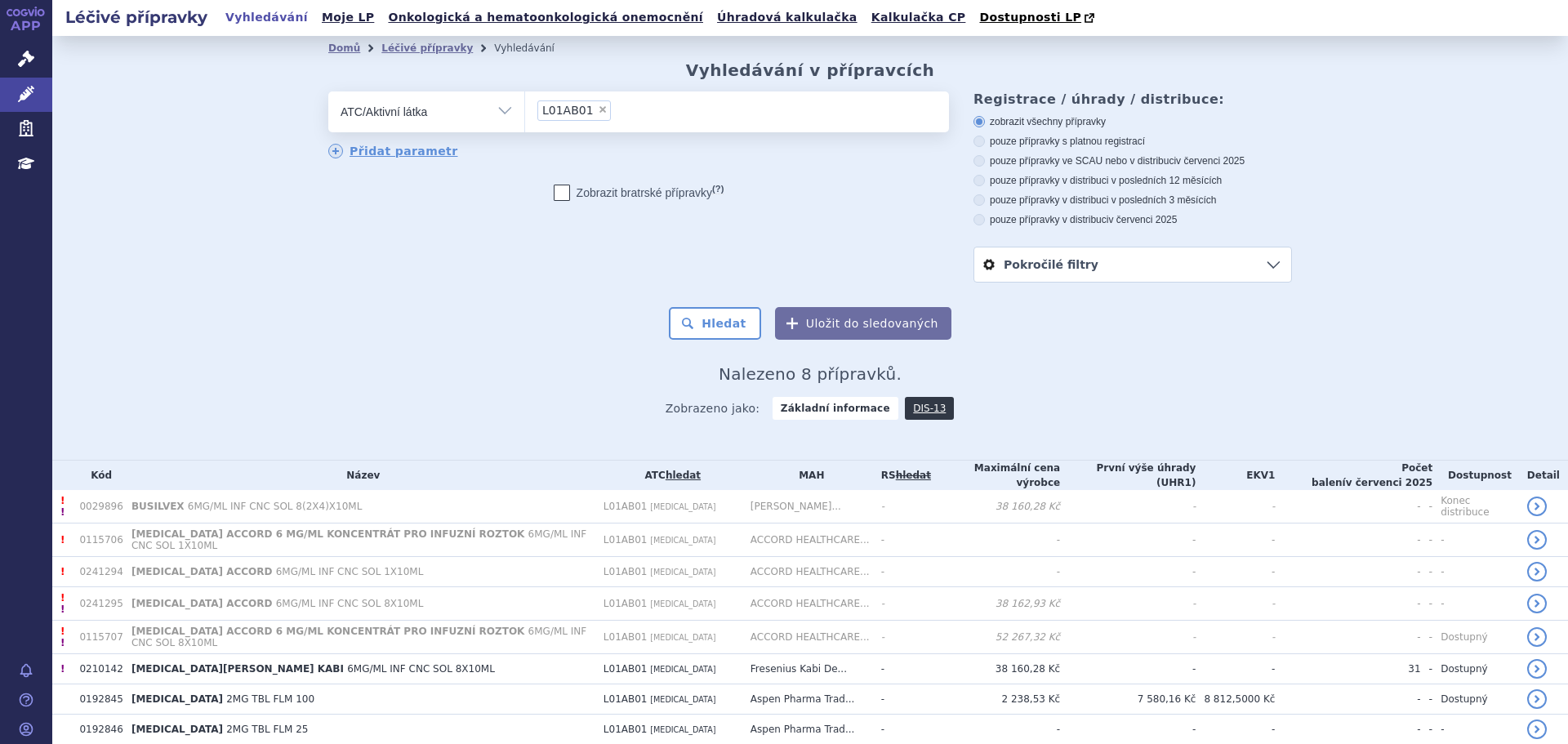
scroll to position [50, 0]
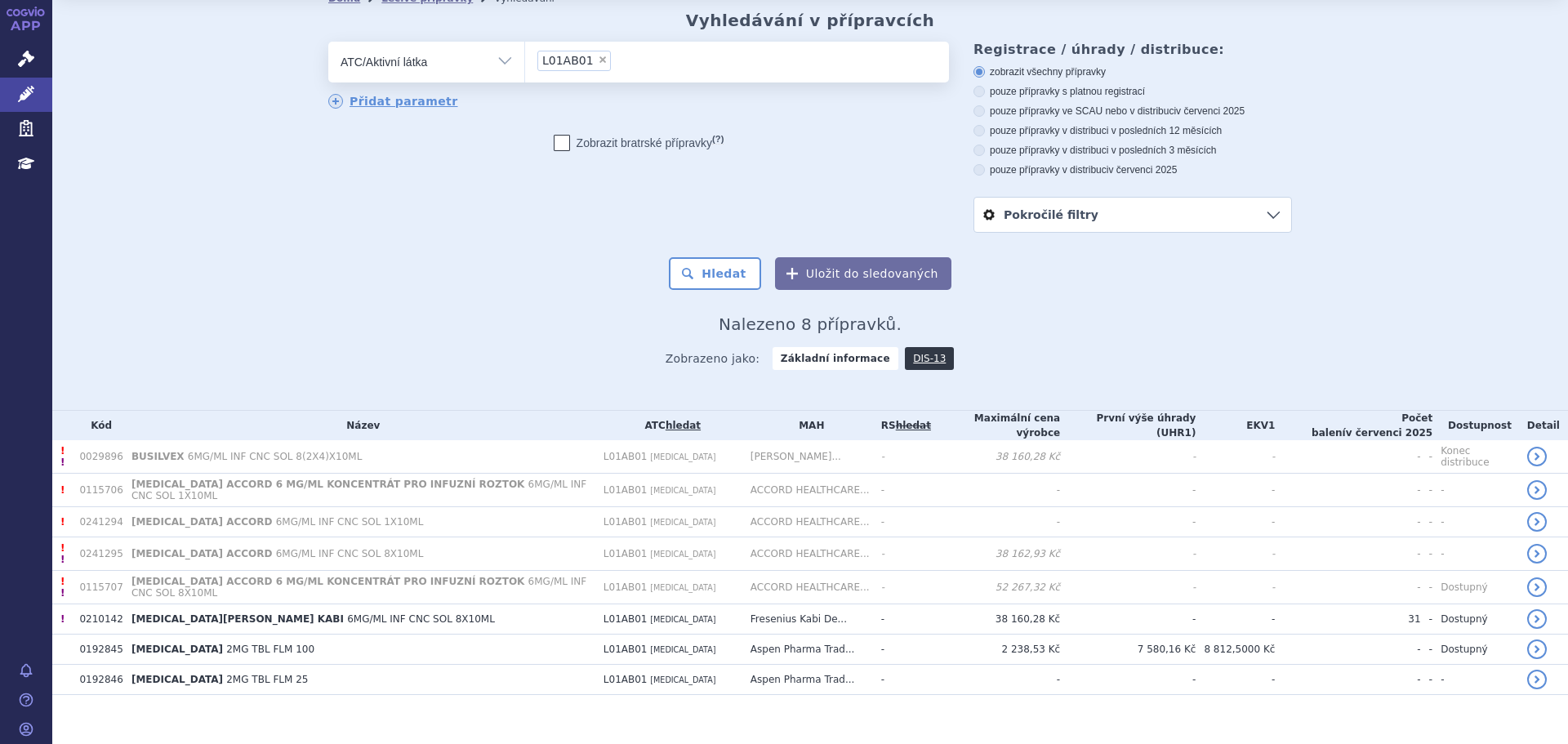
drag, startPoint x: 585, startPoint y: 60, endPoint x: 599, endPoint y: 59, distance: 14.0
click at [598, 59] on span "×" at bounding box center [603, 60] width 10 height 10
click at [525, 59] on select "L01AB01" at bounding box center [524, 60] width 1 height 41
select select
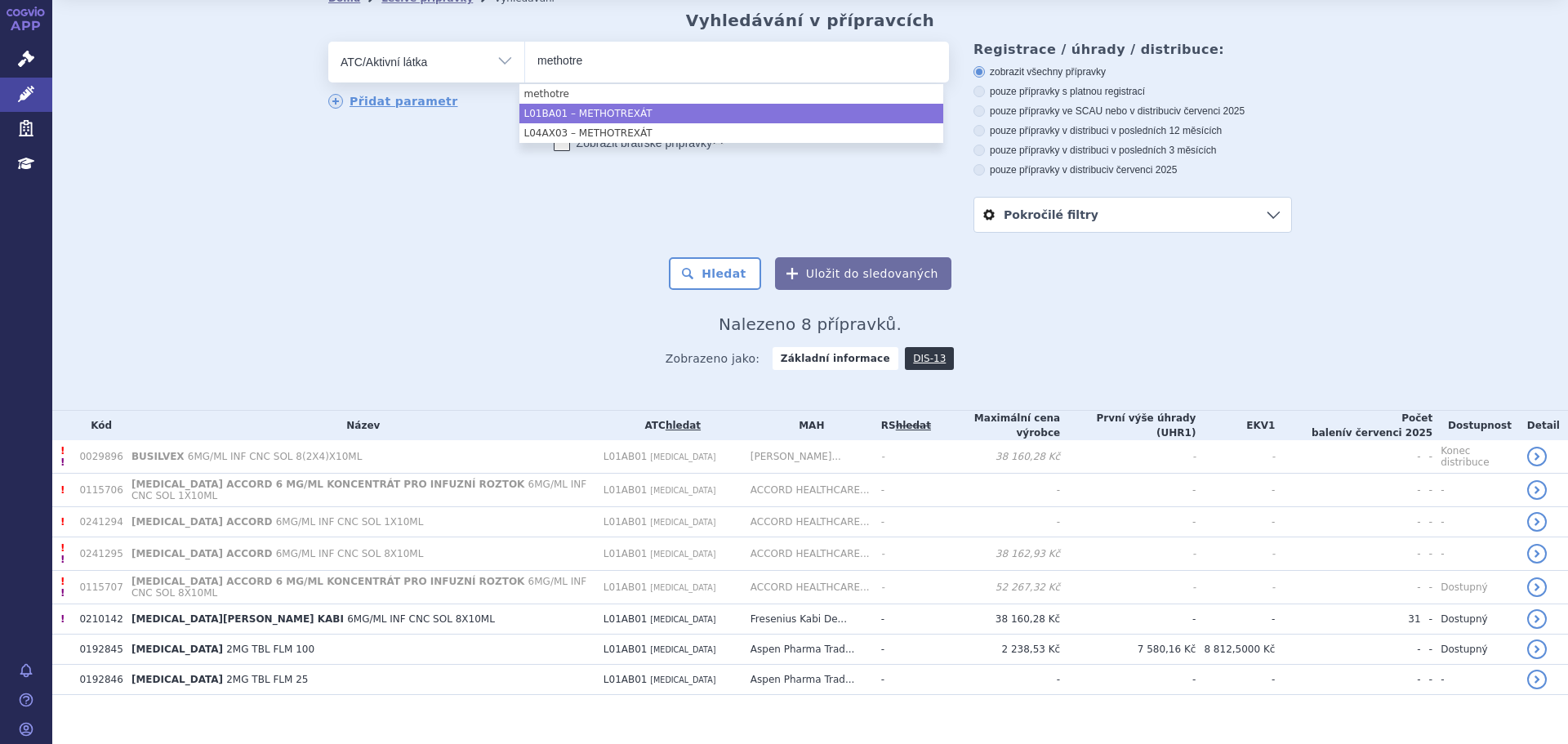
type input "methotre"
click at [693, 108] on li "L01BA01 – METHOTREXÁT" at bounding box center [731, 113] width 424 height 20
select select "L01BA01"
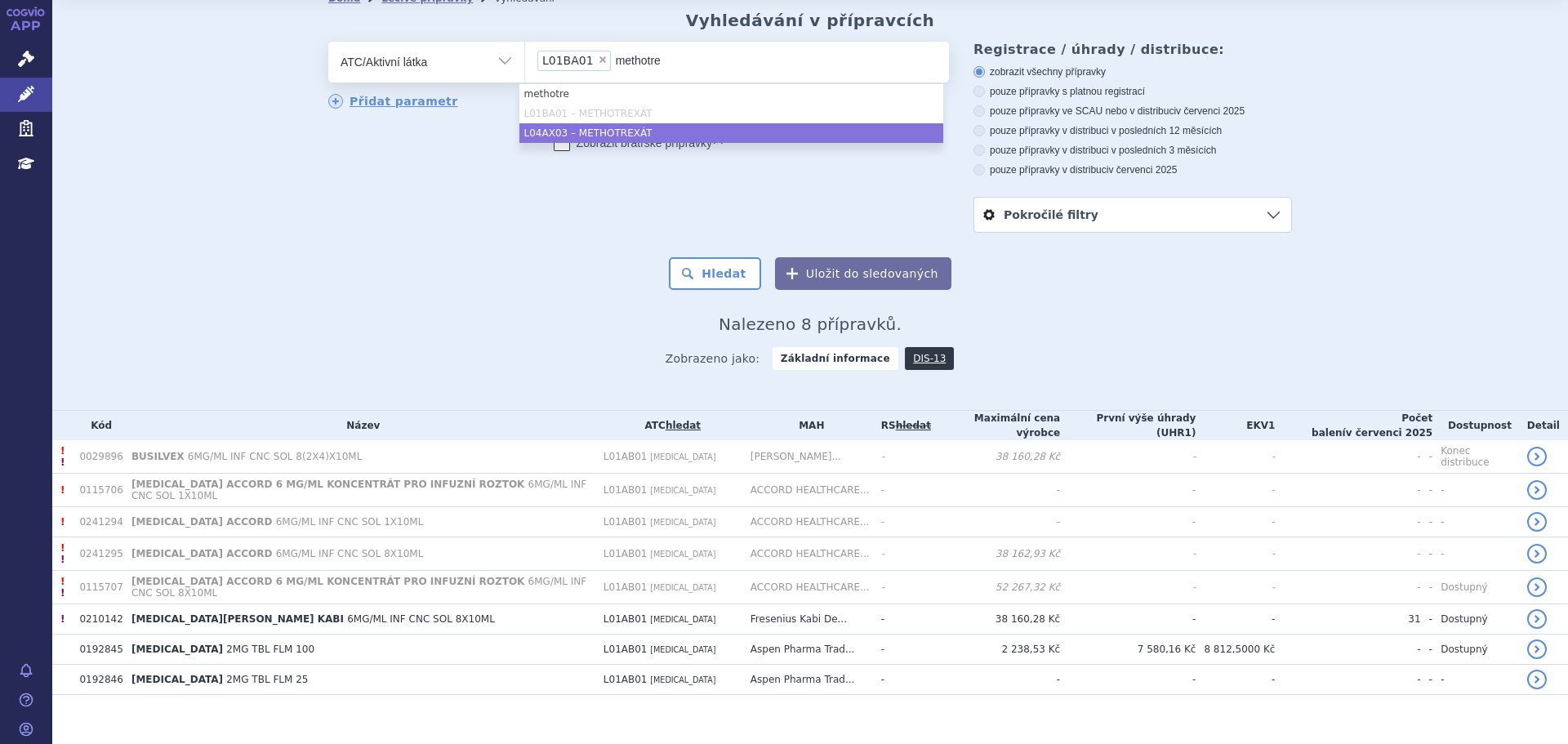
click at [681, 131] on li "L04AX03 – METHOTREXÁT" at bounding box center [731, 133] width 424 height 20
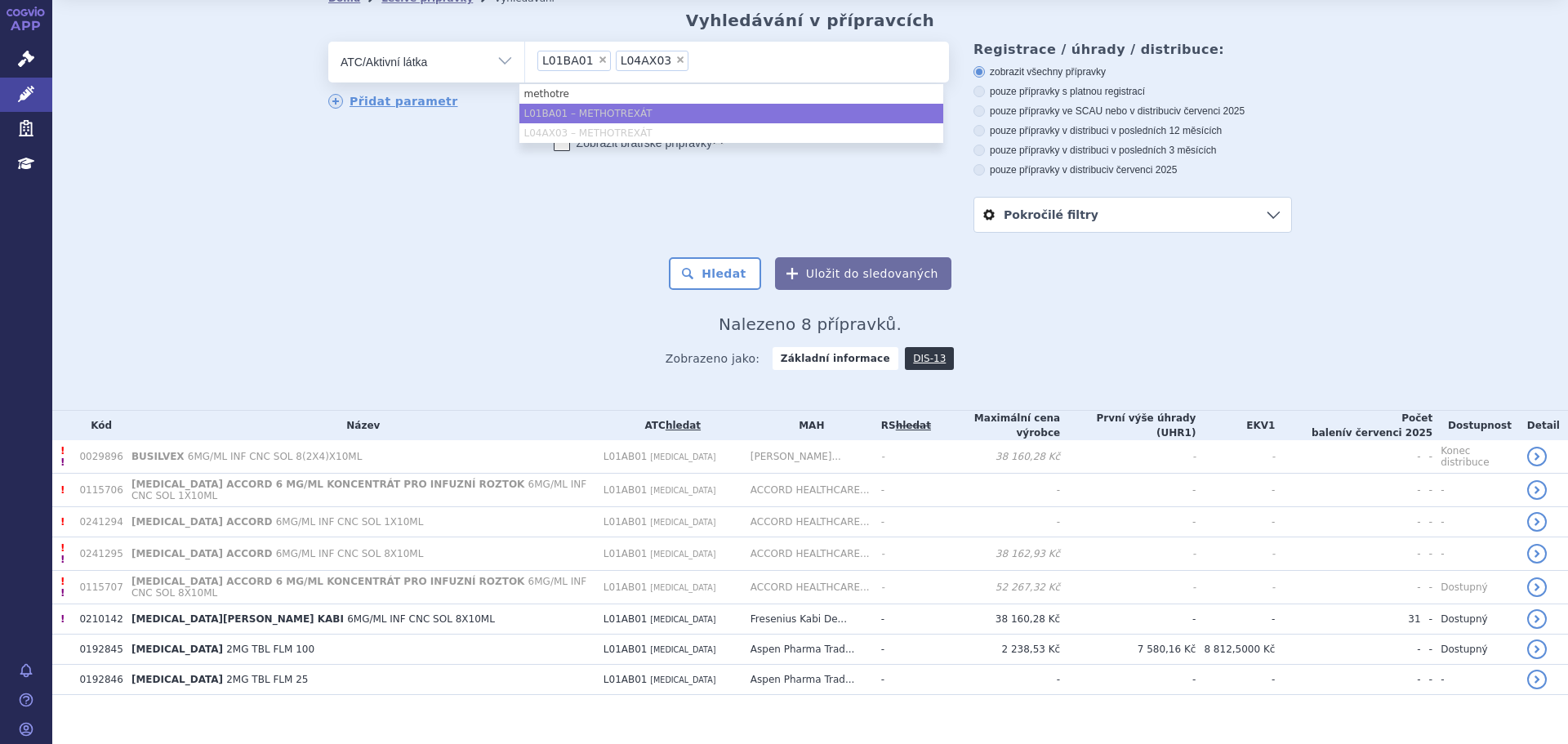
click at [709, 173] on div "odstranit Vše Přípravek/SUKL kód MAH VPOIS ATC/Aktivní látka" at bounding box center [639, 108] width 621 height 134
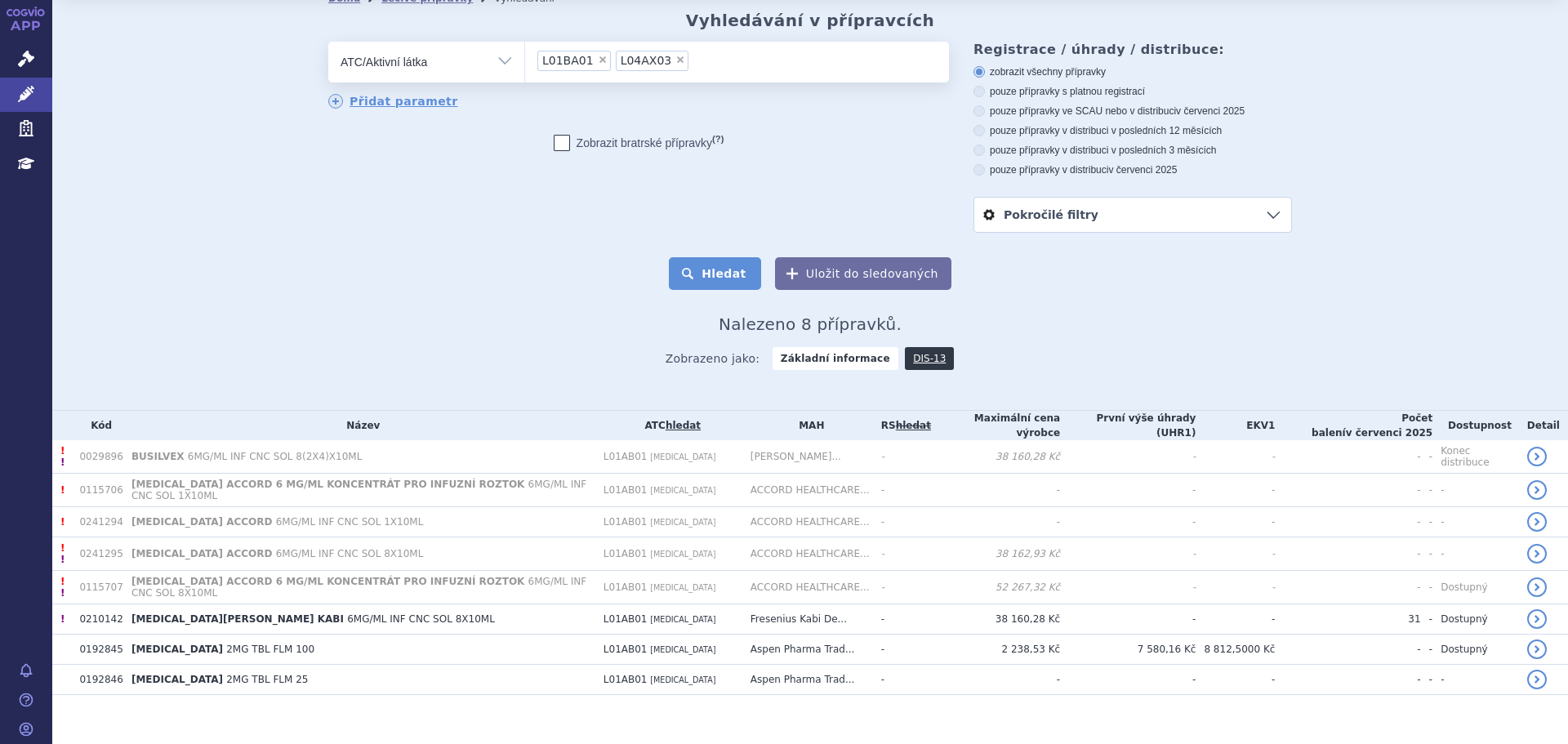
click at [741, 281] on button "Hledat" at bounding box center [714, 273] width 92 height 32
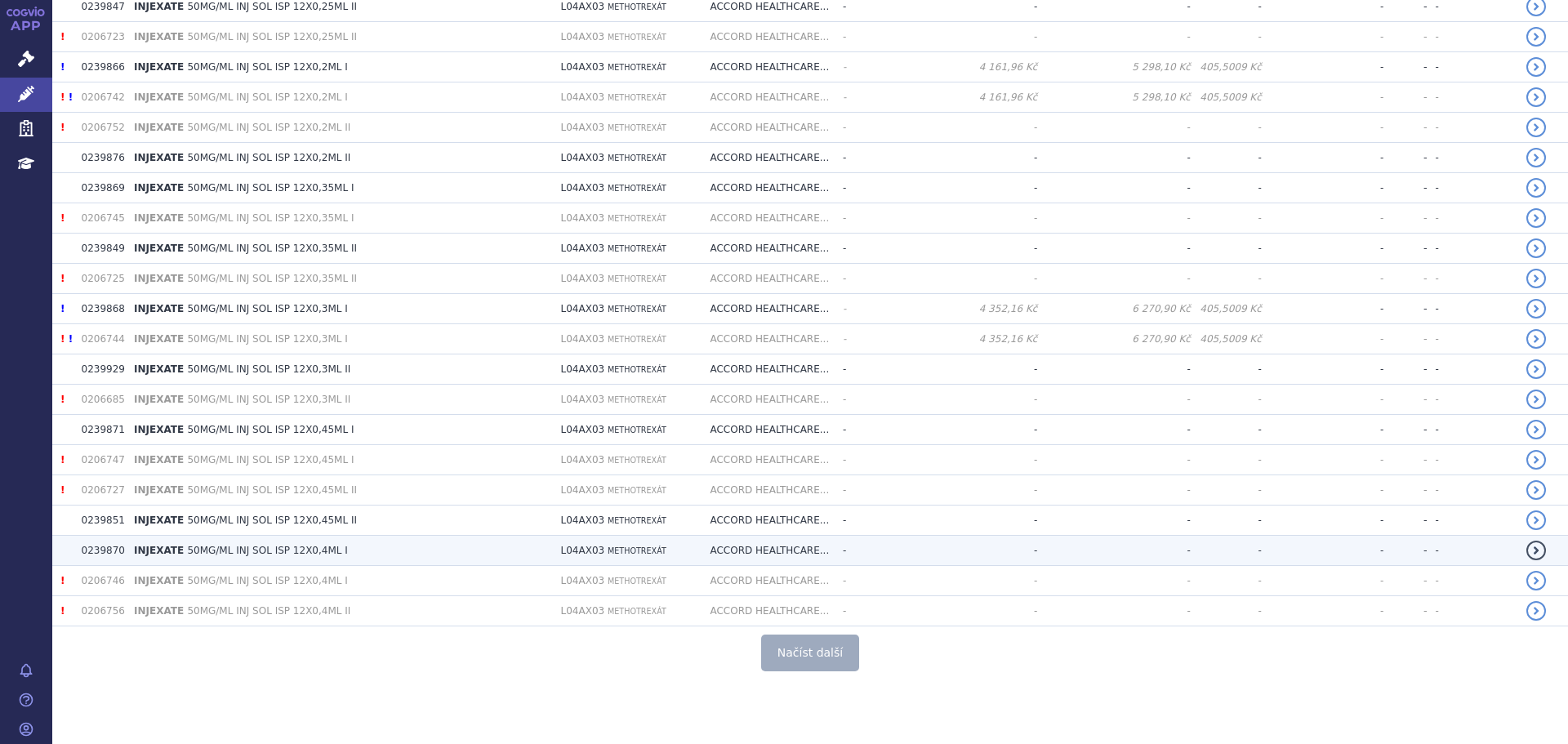
scroll to position [2882, 0]
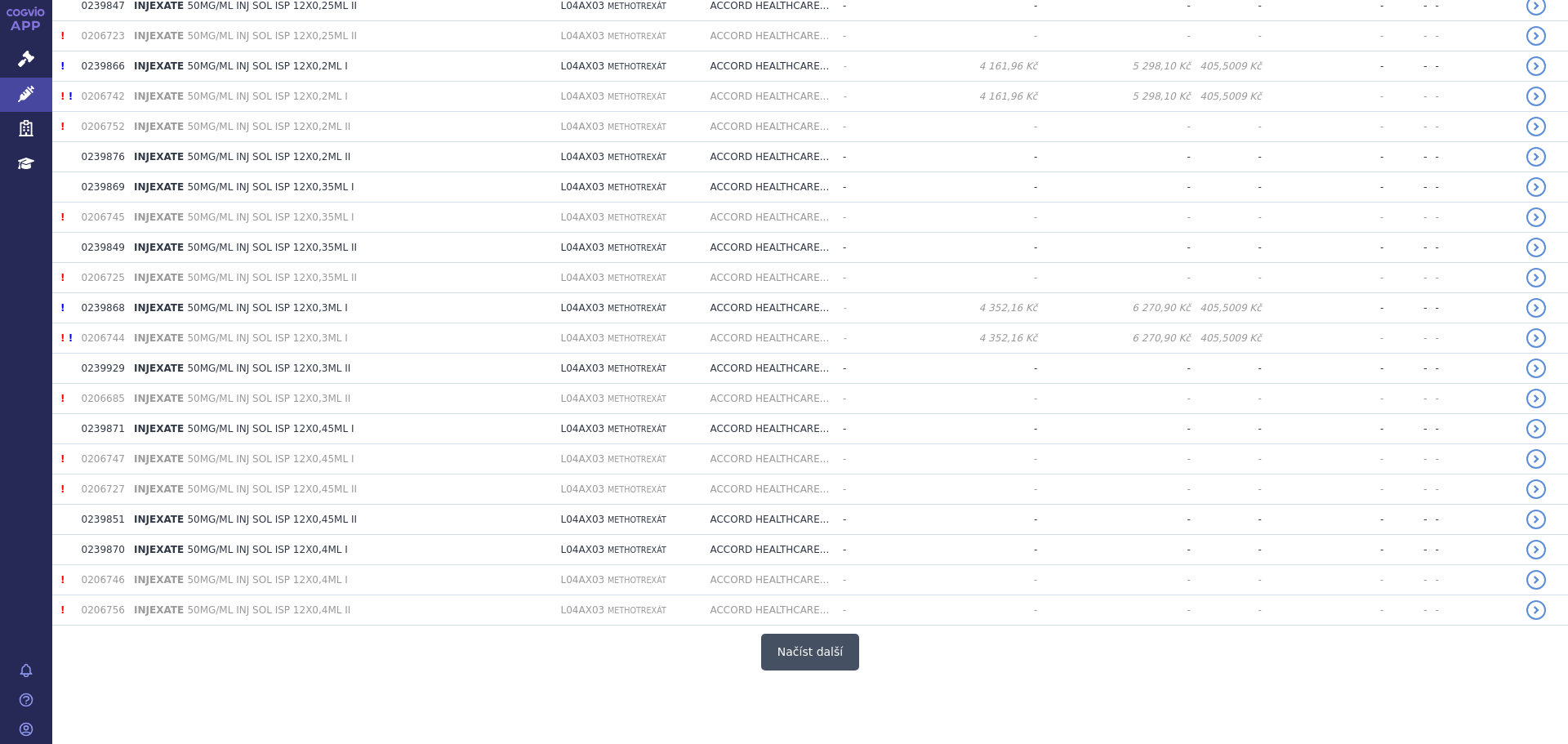
click at [788, 640] on button "Načíst další" at bounding box center [810, 651] width 98 height 36
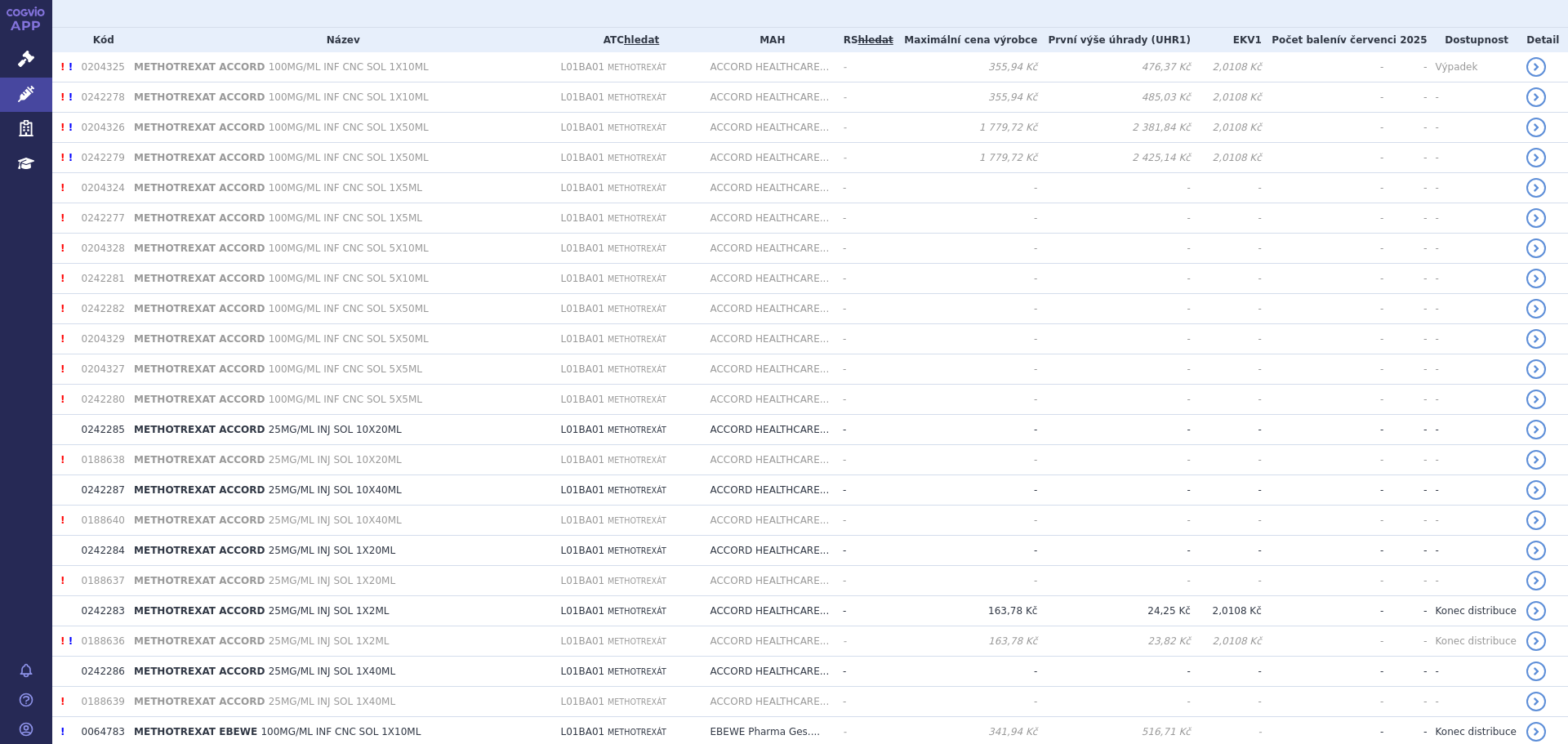
scroll to position [351, 0]
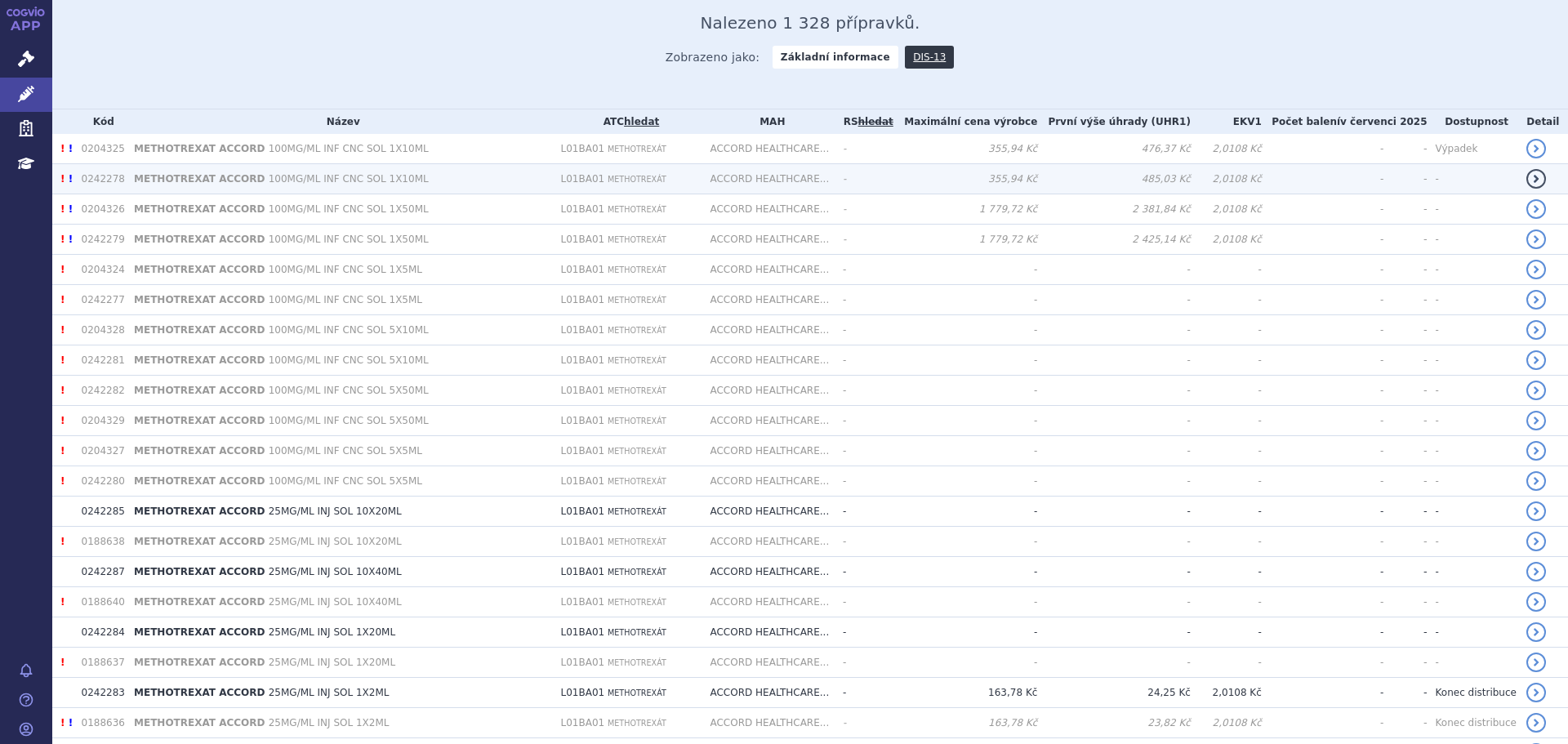
click at [126, 185] on td "METHOTREXAT ACCORD 100MG/ML INF CNC SOL 1X10ML" at bounding box center [339, 179] width 426 height 30
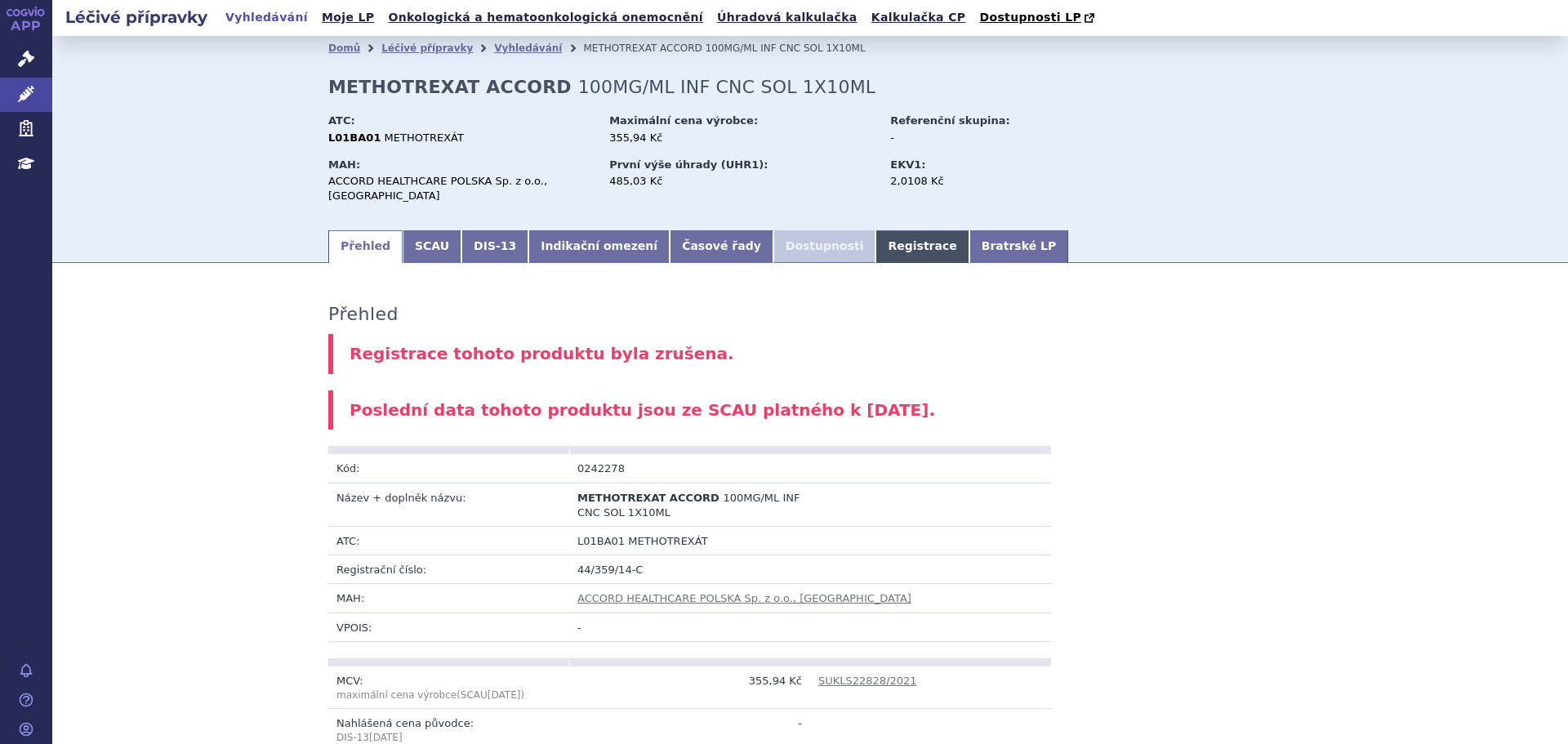
click at [875, 231] on link "Registrace" at bounding box center [921, 246] width 93 height 32
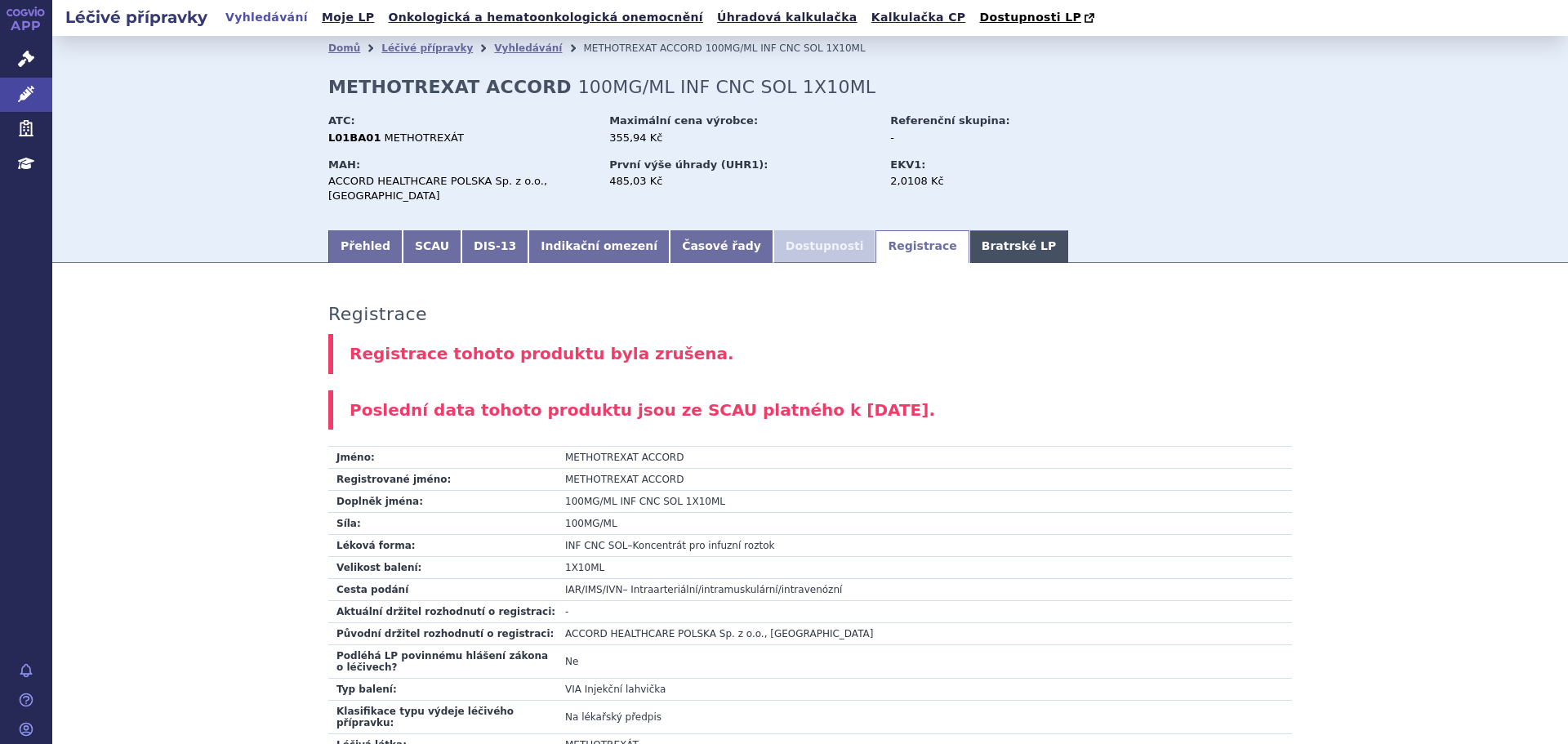
click at [969, 234] on link "Bratrské LP" at bounding box center [1018, 246] width 99 height 32
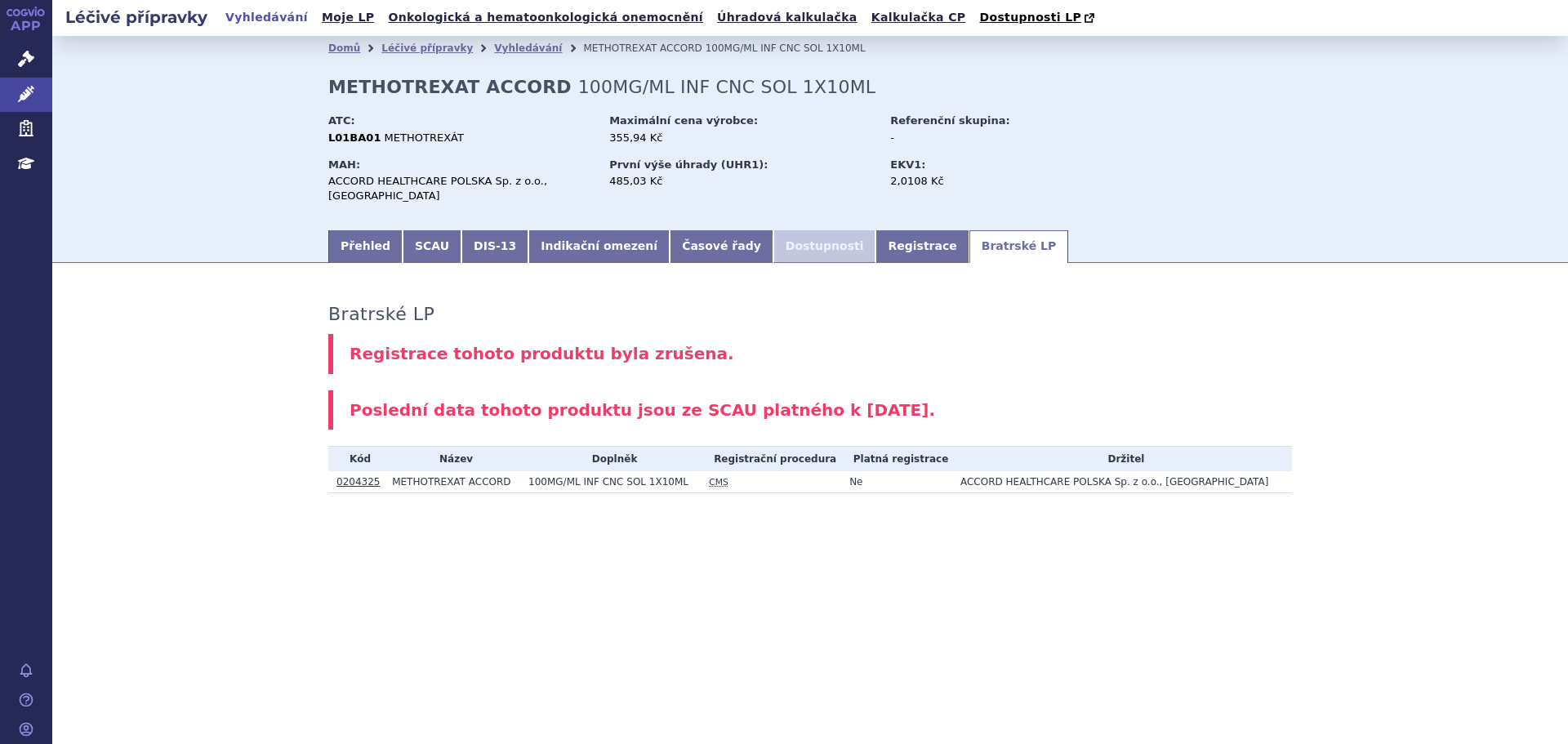
click at [363, 476] on link "0204325" at bounding box center [358, 482] width 43 height 12
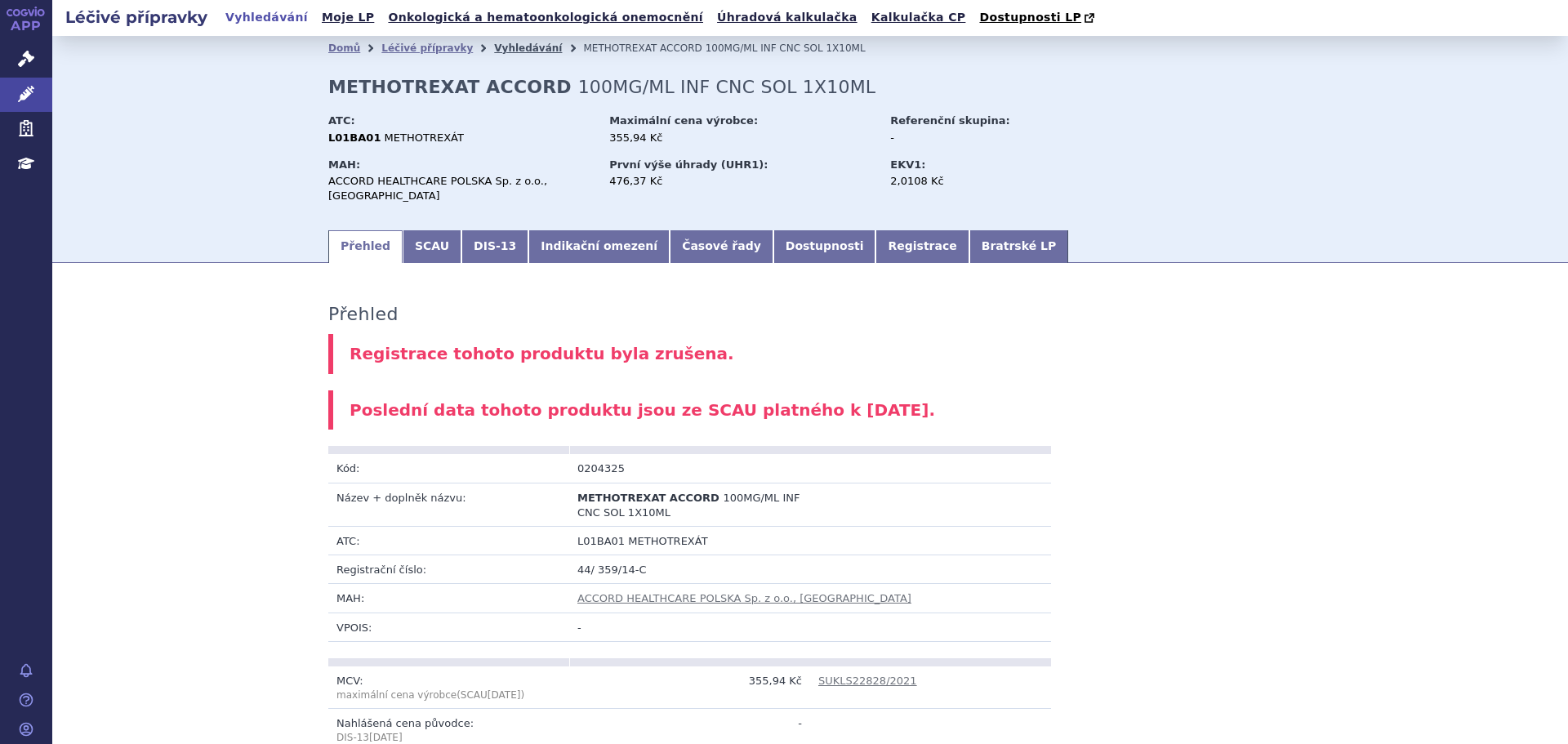
click at [498, 51] on link "Vyhledávání" at bounding box center [528, 48] width 68 height 12
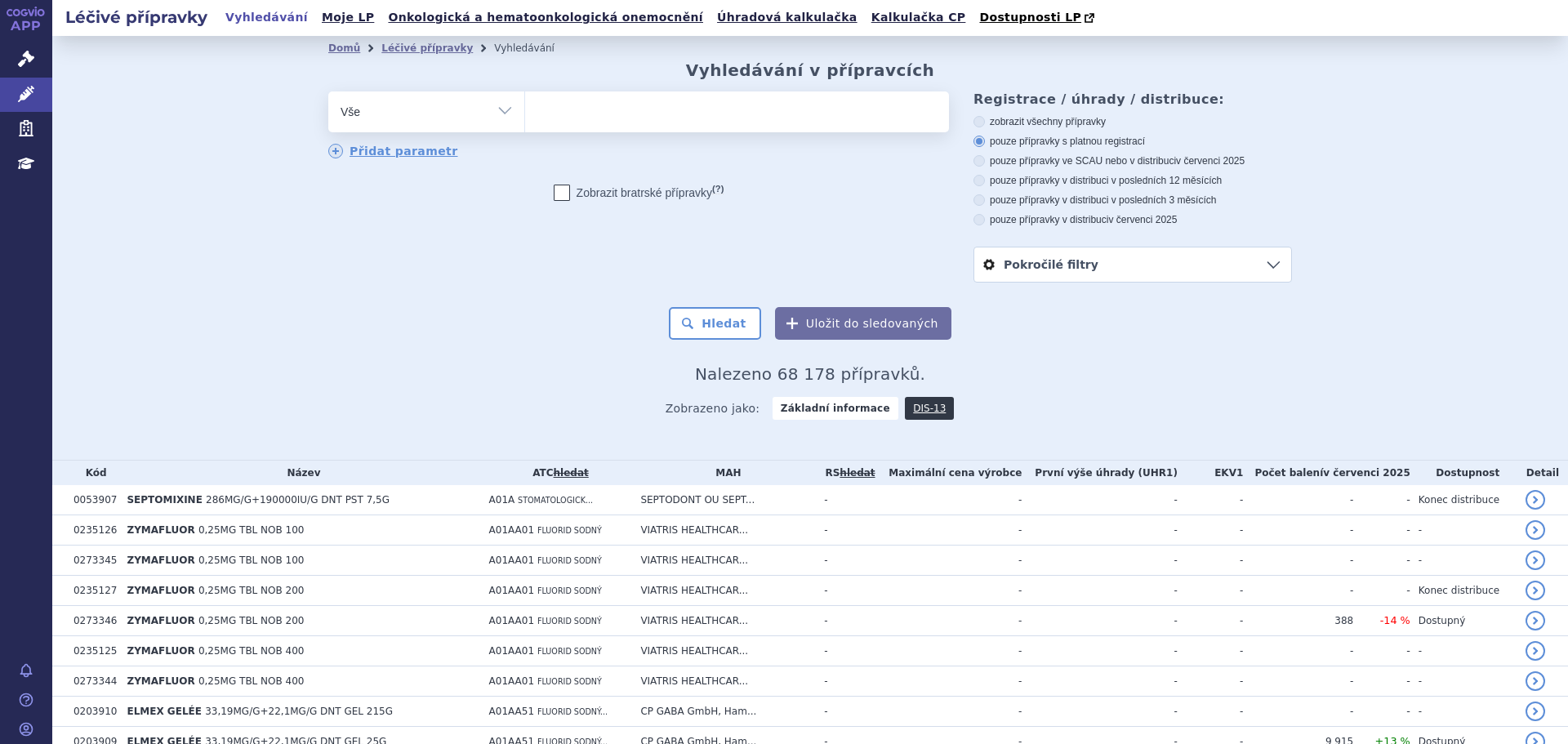
scroll to position [82, 0]
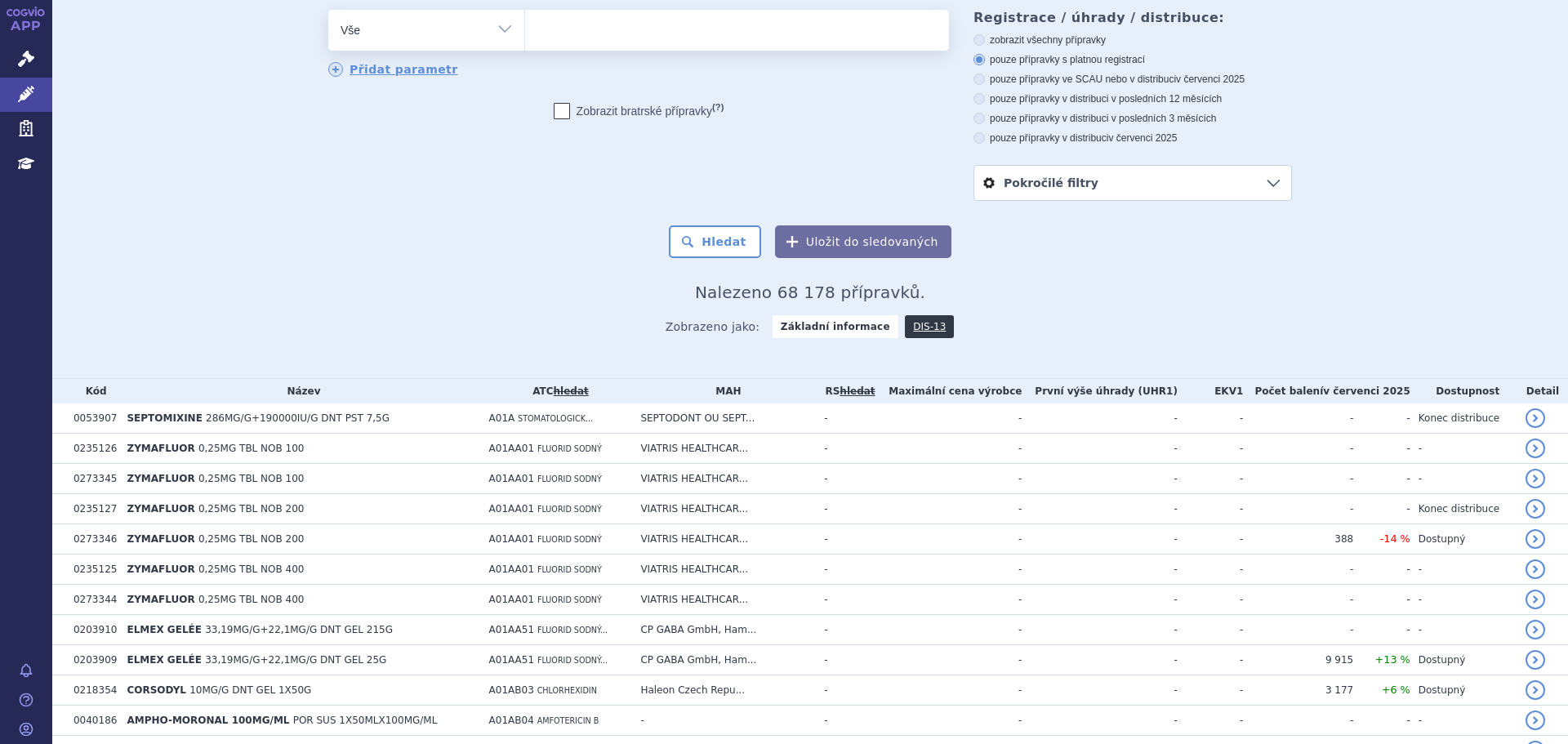
click at [500, 36] on select "Vše Přípravek/SUKL kód MAH VPOIS ATC/Aktivní látka Léková forma Síla" at bounding box center [426, 28] width 196 height 36
select select "filter-atc-group"
click at [329, 11] on select "Vše Přípravek/SUKL kód MAH VPOIS ATC/Aktivní látka Léková forma Síla" at bounding box center [426, 28] width 196 height 36
drag, startPoint x: 562, startPoint y: 55, endPoint x: 575, endPoint y: 38, distance: 21.4
click at [576, 42] on ul at bounding box center [737, 26] width 424 height 34
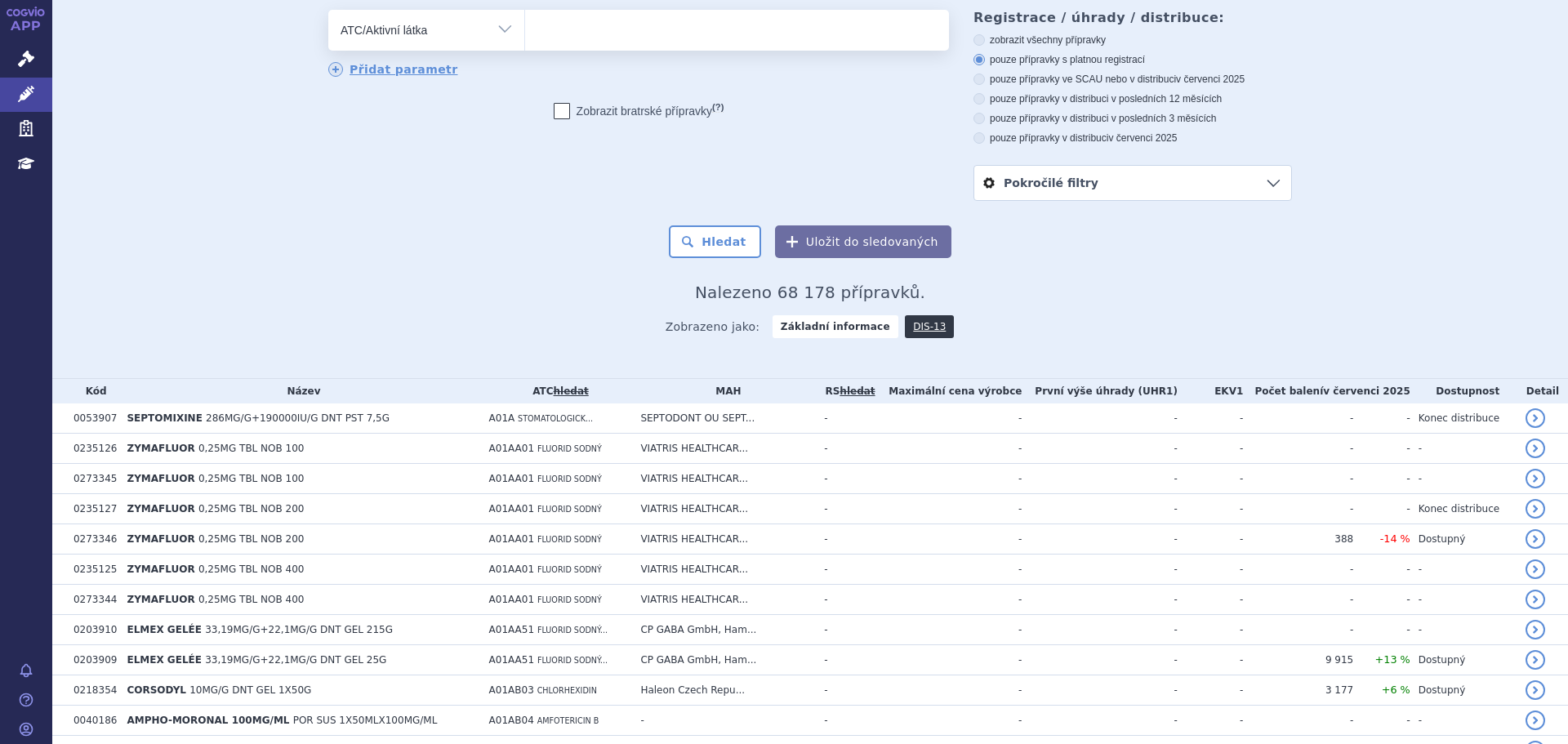
click at [525, 42] on select at bounding box center [524, 29] width 1 height 41
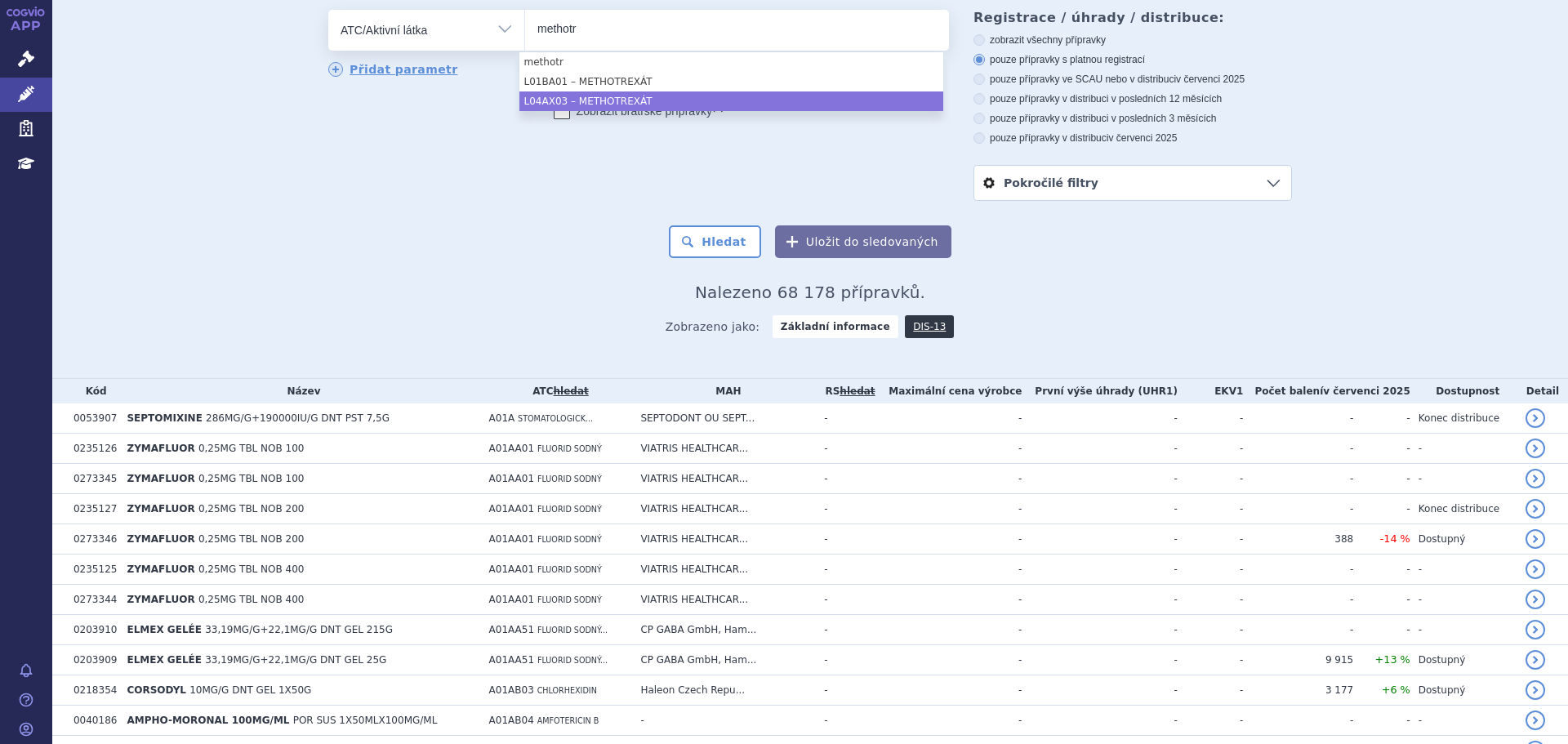
type input "methotr"
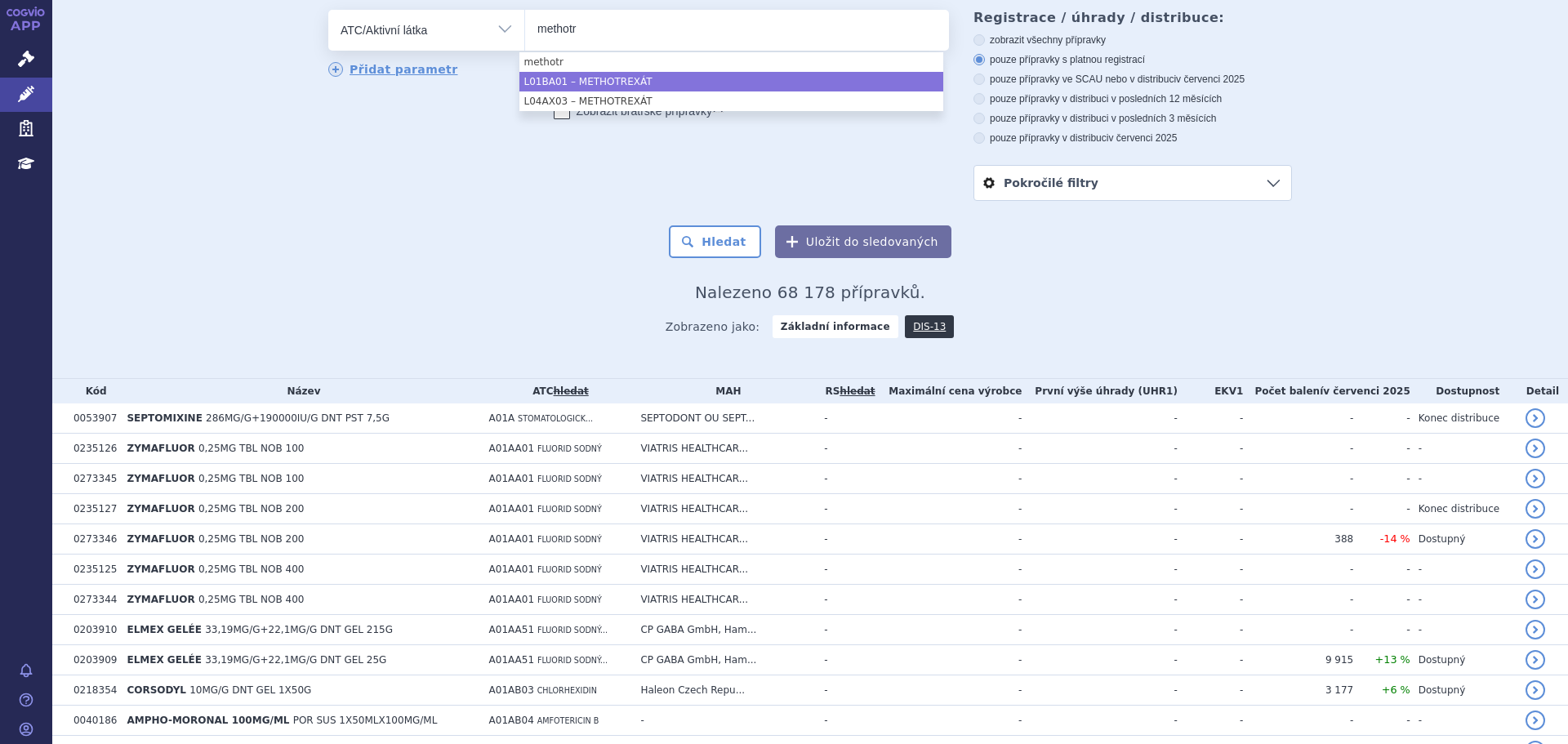
click at [636, 80] on li "L01BA01 – METHOTREXÁT" at bounding box center [731, 82] width 424 height 20
select select "L01BA01"
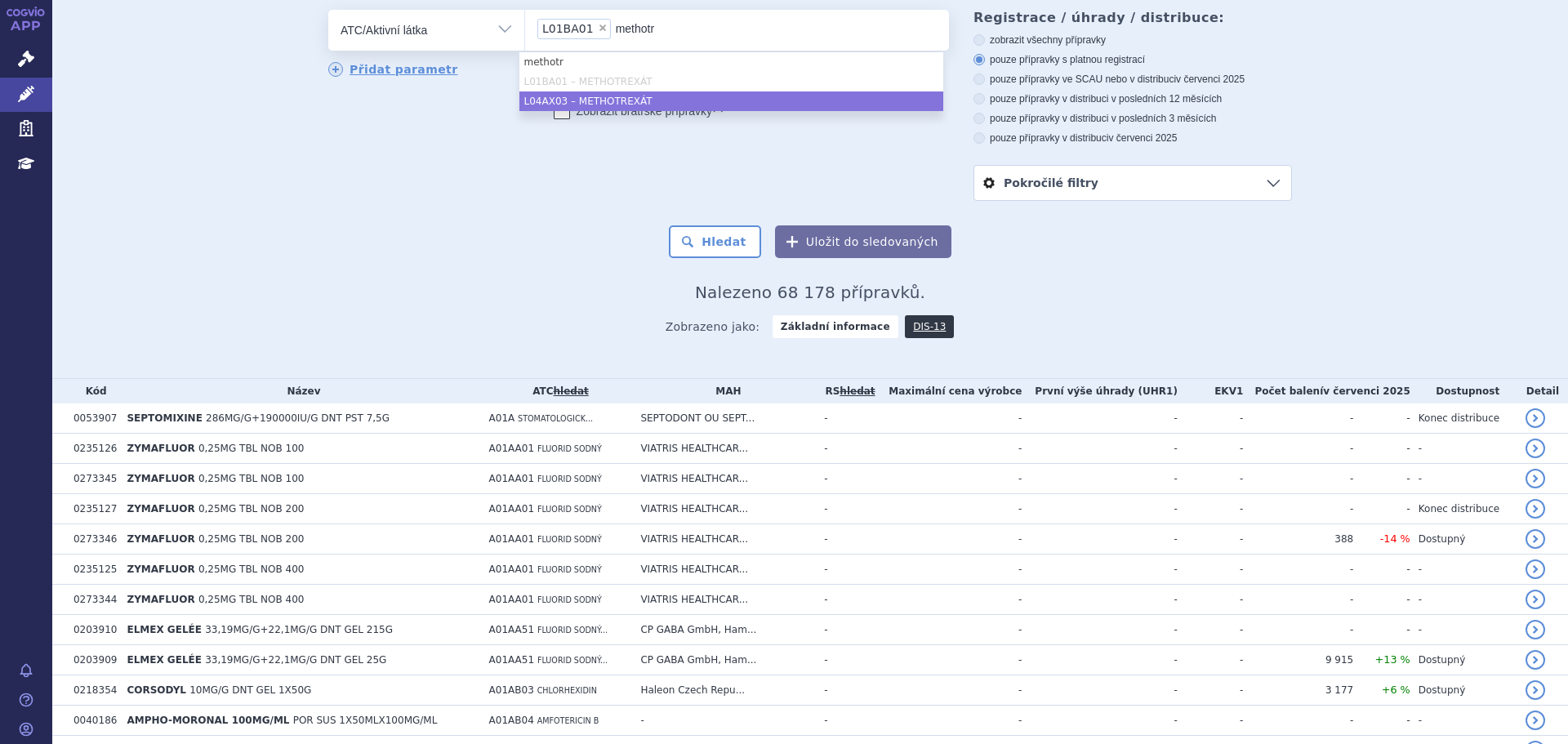
click at [636, 98] on li "L04AX03 – METHOTREXÁT" at bounding box center [731, 101] width 424 height 20
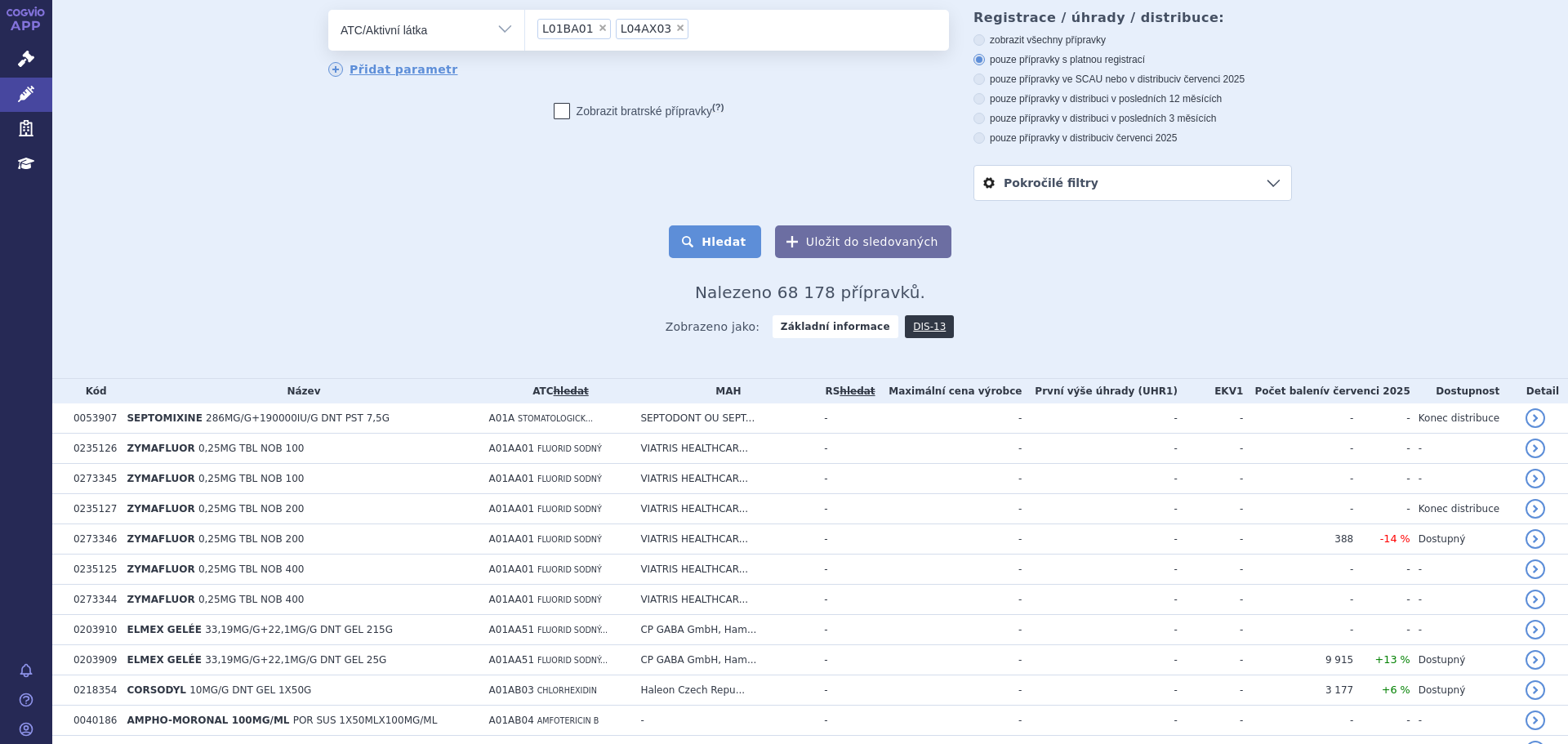
click at [726, 249] on button "Hledat" at bounding box center [714, 241] width 92 height 32
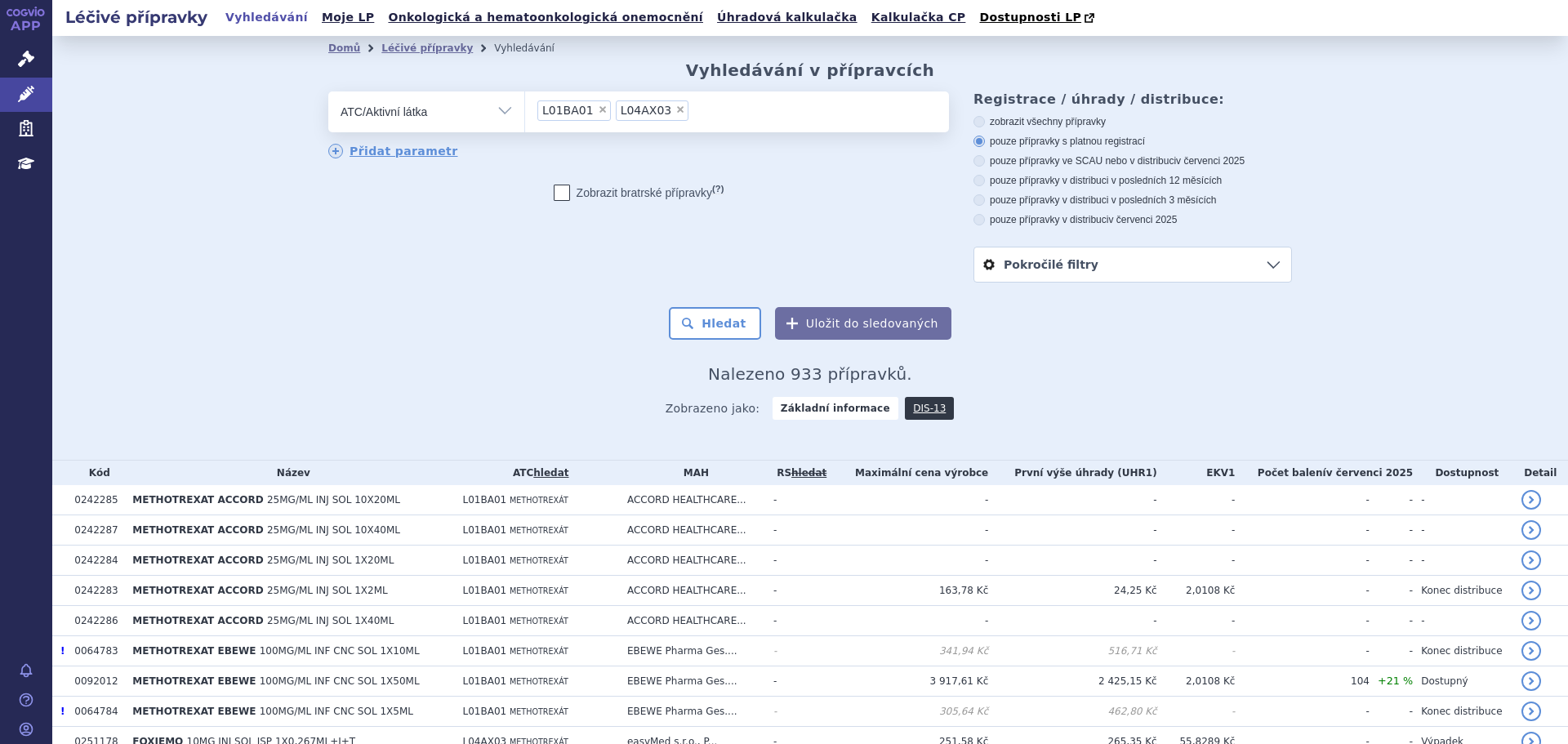
click at [1081, 122] on label "zobrazit všechny přípravky" at bounding box center [1133, 122] width 319 height 13
click at [986, 122] on input "zobrazit všechny přípravky" at bounding box center [980, 123] width 11 height 11
radio input "true"
click at [743, 328] on button "Hledat" at bounding box center [714, 323] width 92 height 32
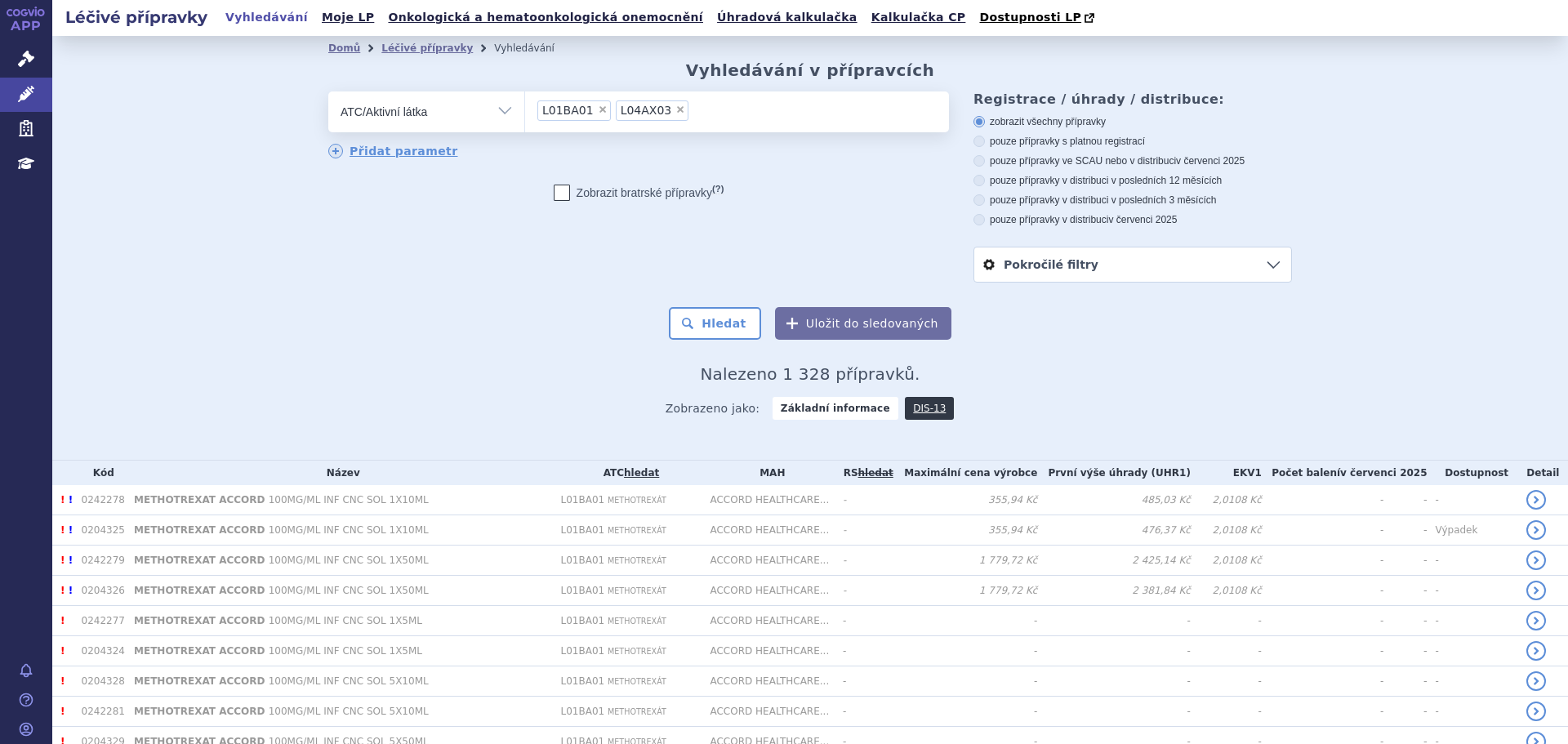
scroll to position [327, 0]
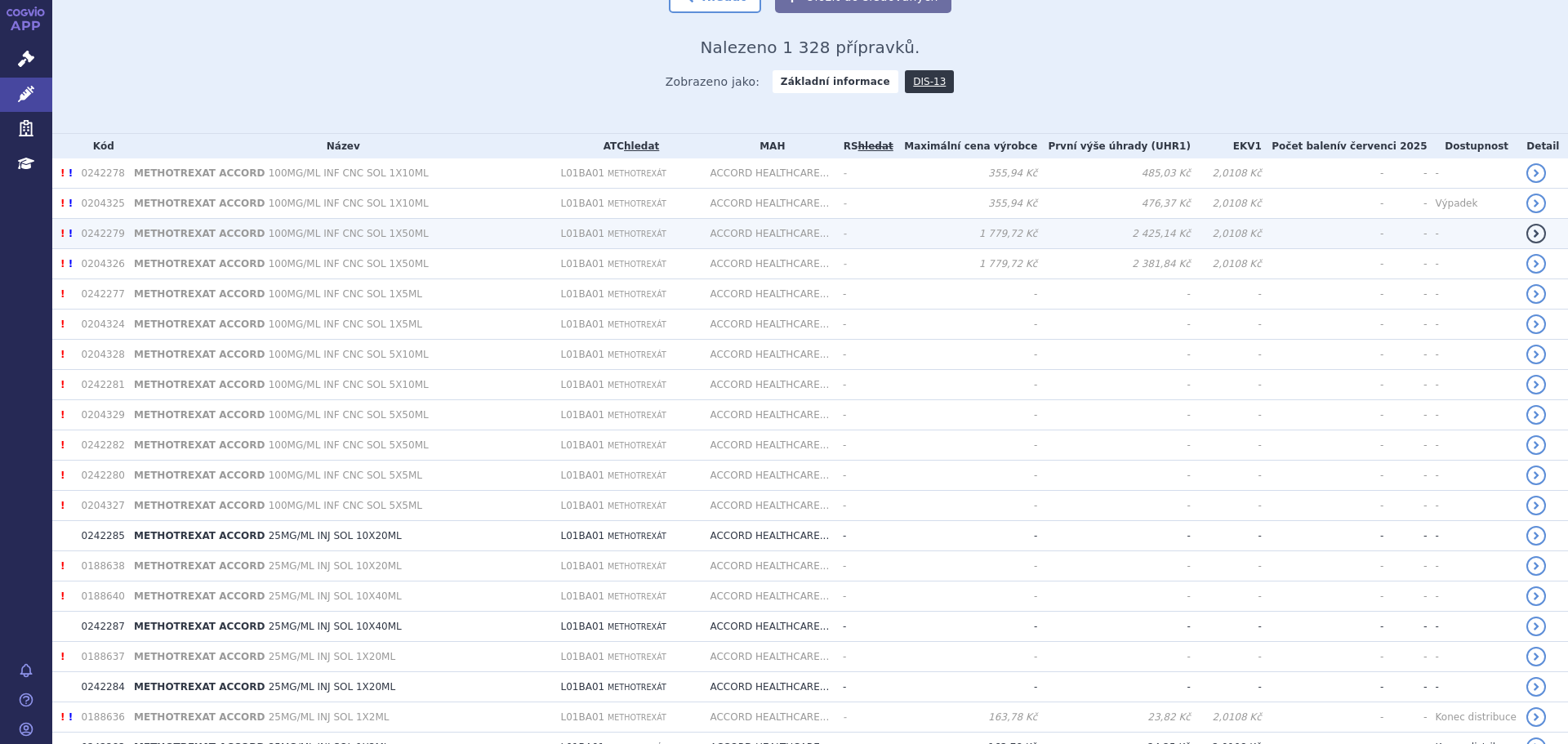
click at [487, 245] on td "METHOTREXAT ACCORD 100MG/ML INF CNC SOL 1X50ML" at bounding box center [339, 233] width 426 height 30
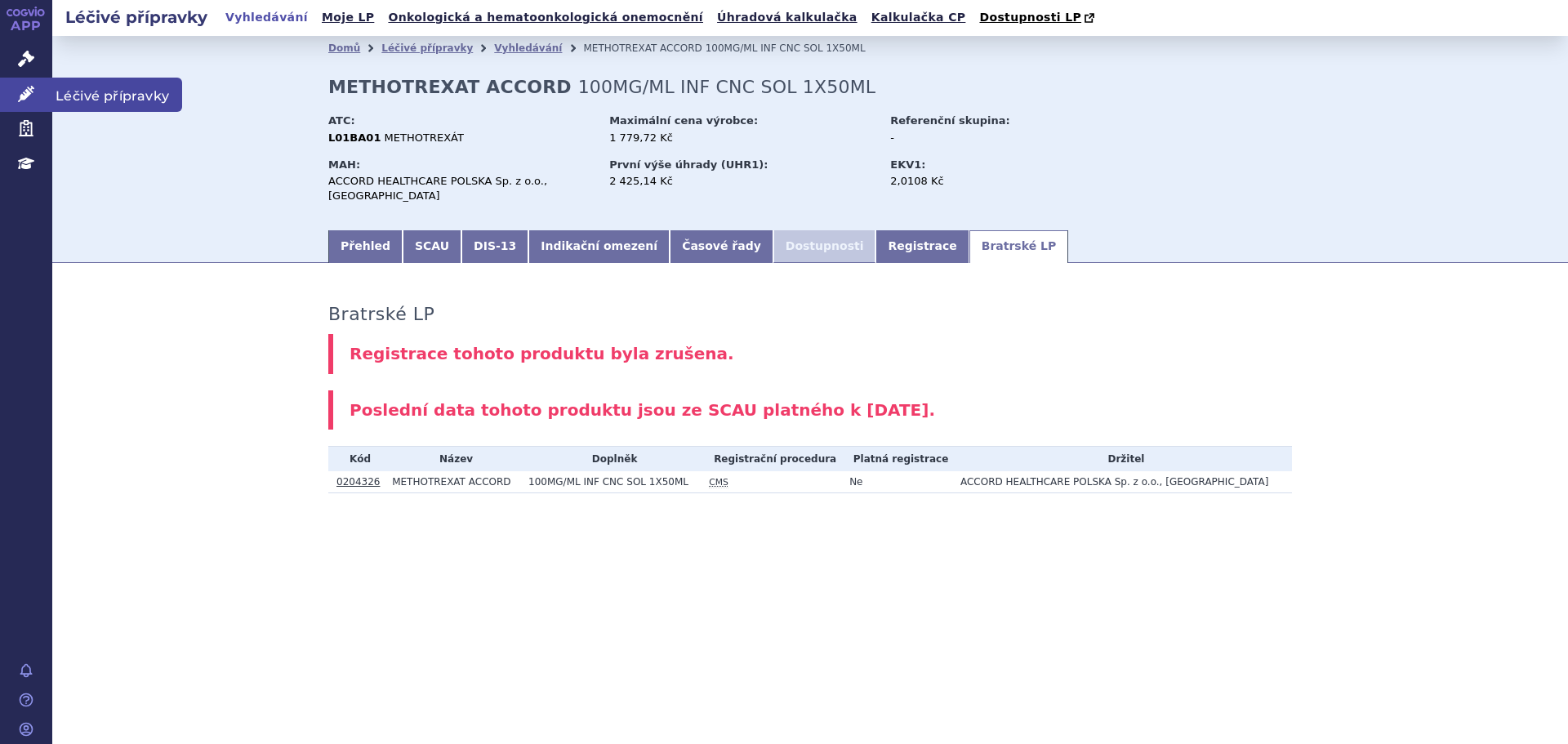
click at [35, 94] on link "Léčivé přípravky" at bounding box center [26, 94] width 52 height 34
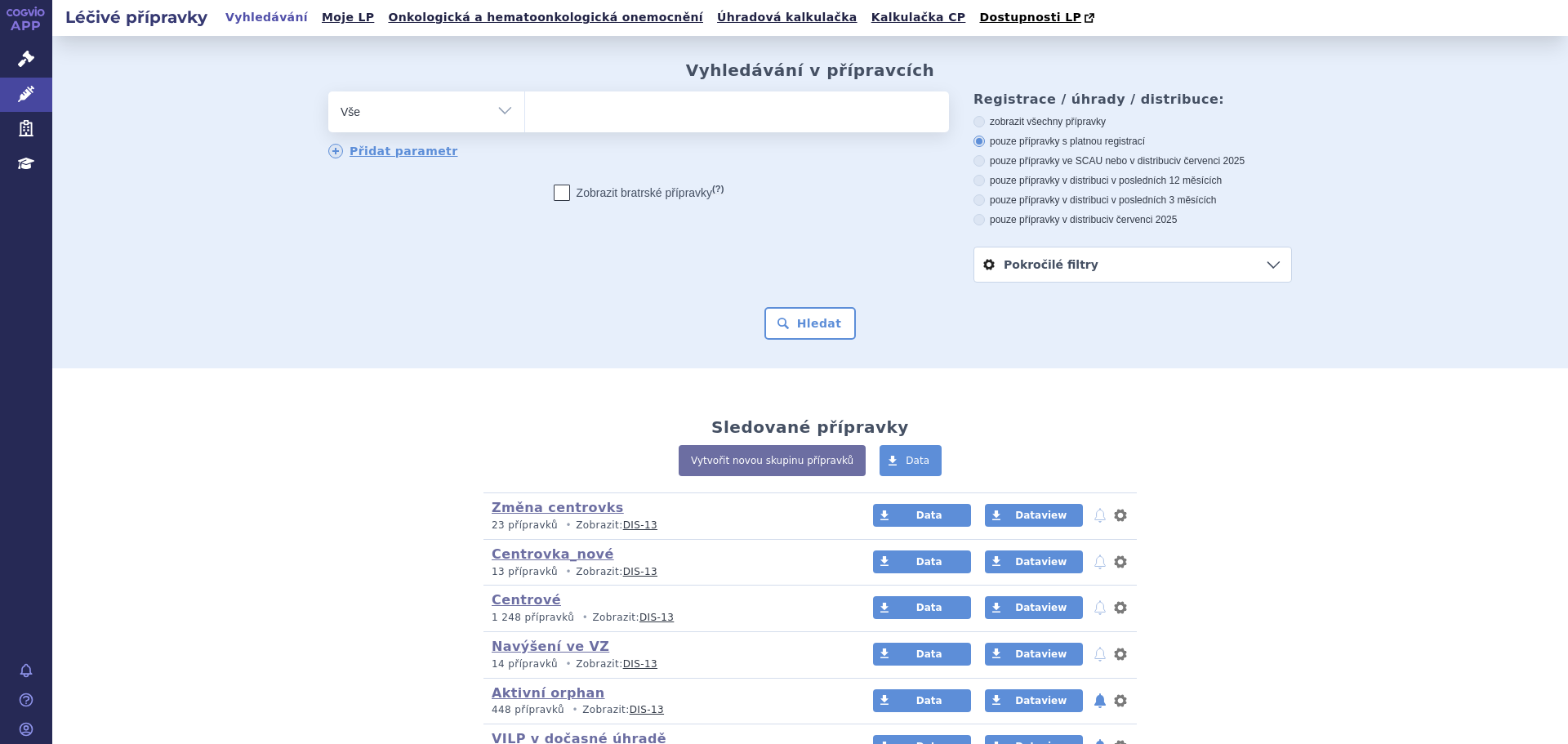
click at [33, 62] on icon at bounding box center [26, 59] width 17 height 17
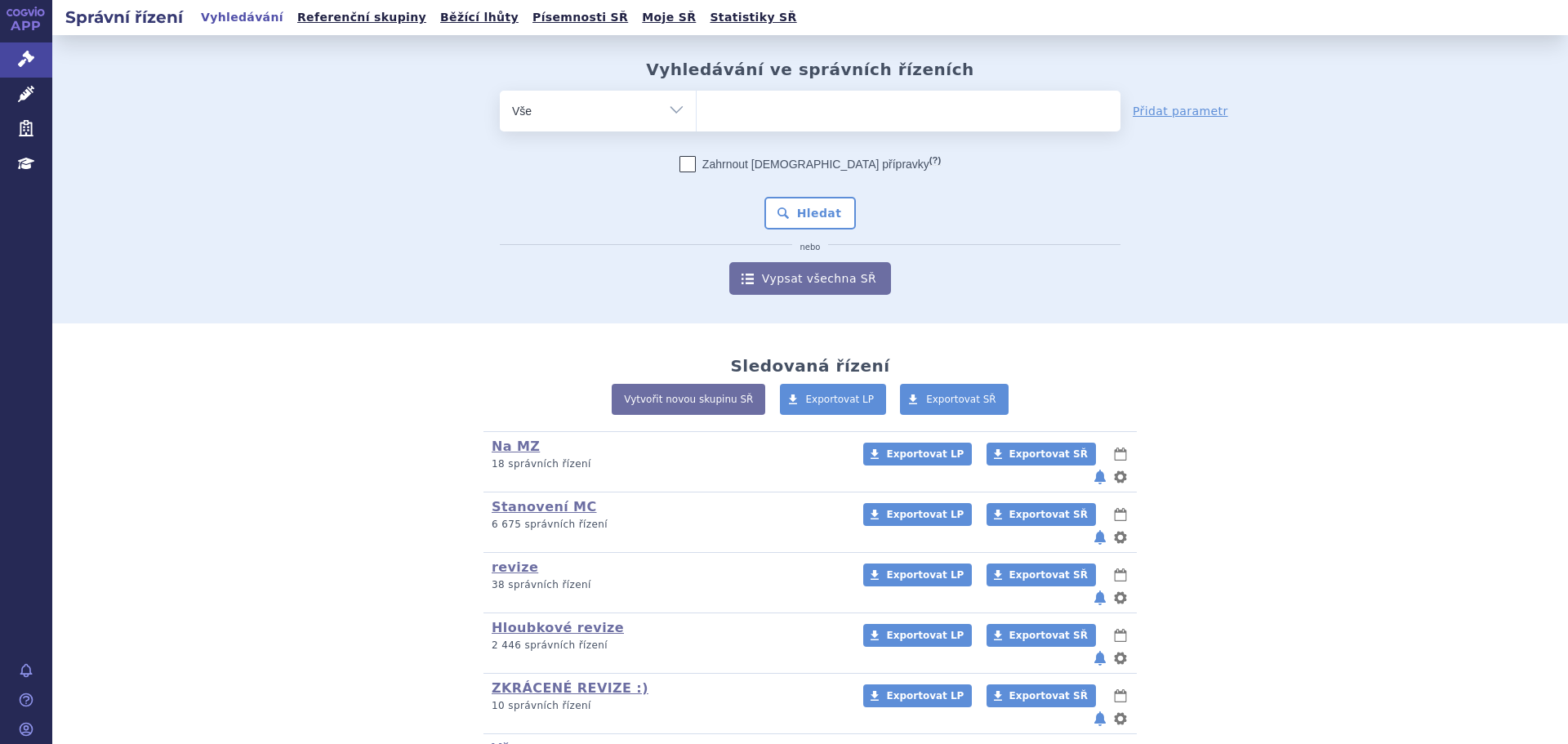
click at [767, 107] on ul at bounding box center [908, 107] width 424 height 34
click at [696, 107] on select at bounding box center [695, 110] width 1 height 41
paste input "CARBOPLATIN ACCORD"
type input "CARBOPLATIN ACCORD"
select select "CARBOPLATIN ACCORD"
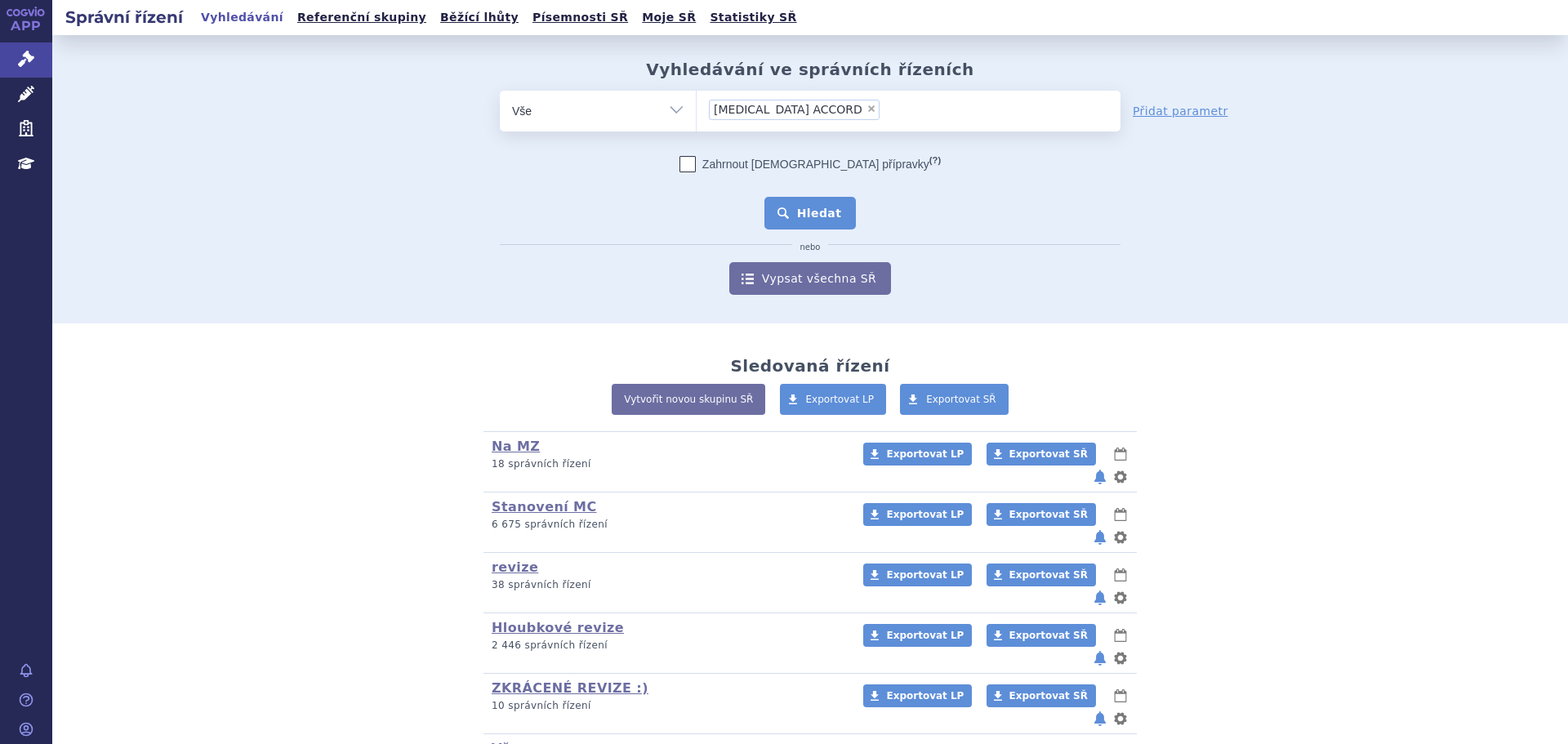
click at [801, 214] on button "Hledat" at bounding box center [810, 213] width 92 height 32
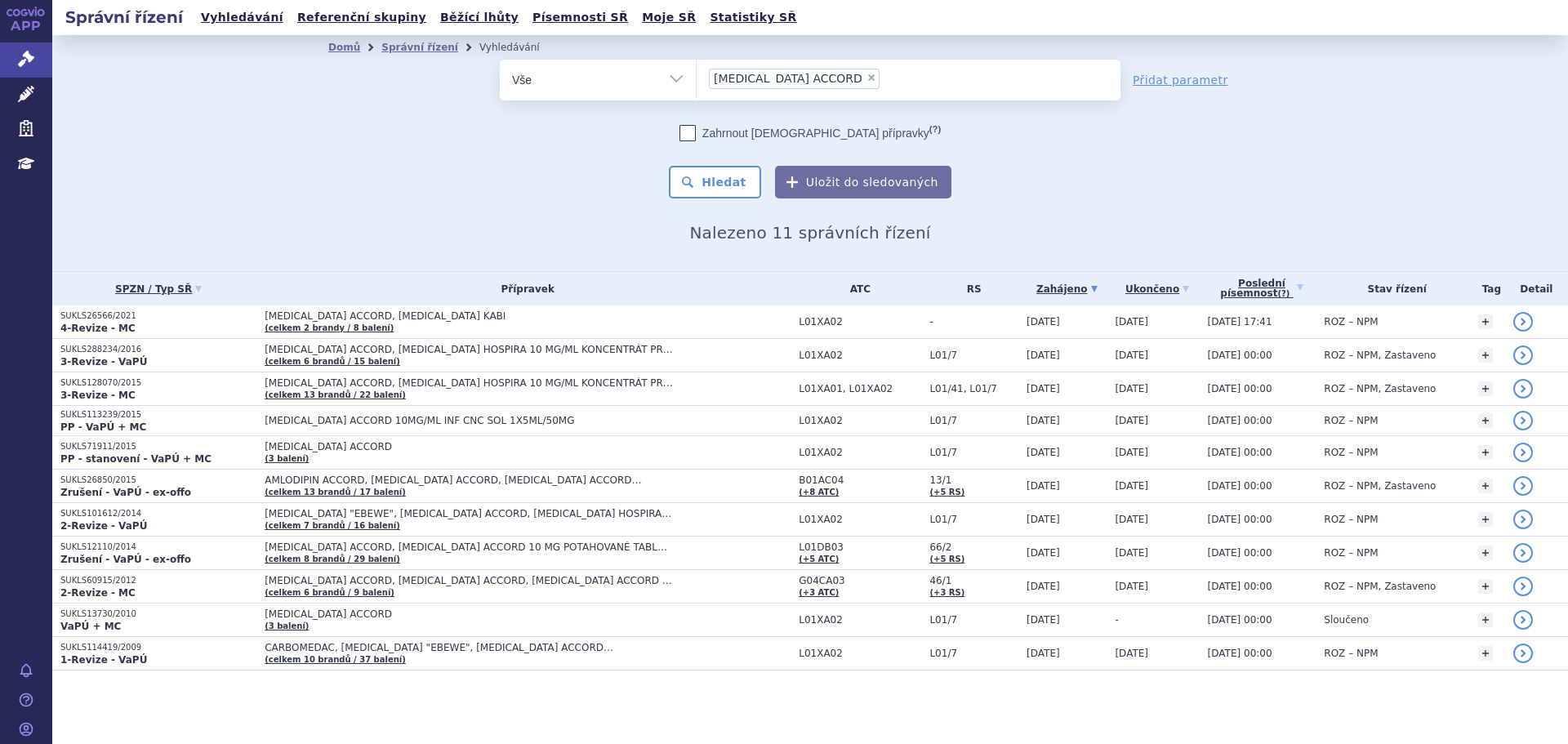
click at [867, 77] on span "×" at bounding box center [872, 78] width 10 height 10
click at [696, 77] on select "CARBOPLATIN ACCORD" at bounding box center [695, 79] width 1 height 41
select select
type input "CYTARABINE ACCORD"
select select "CYTARABINE ACCORD"
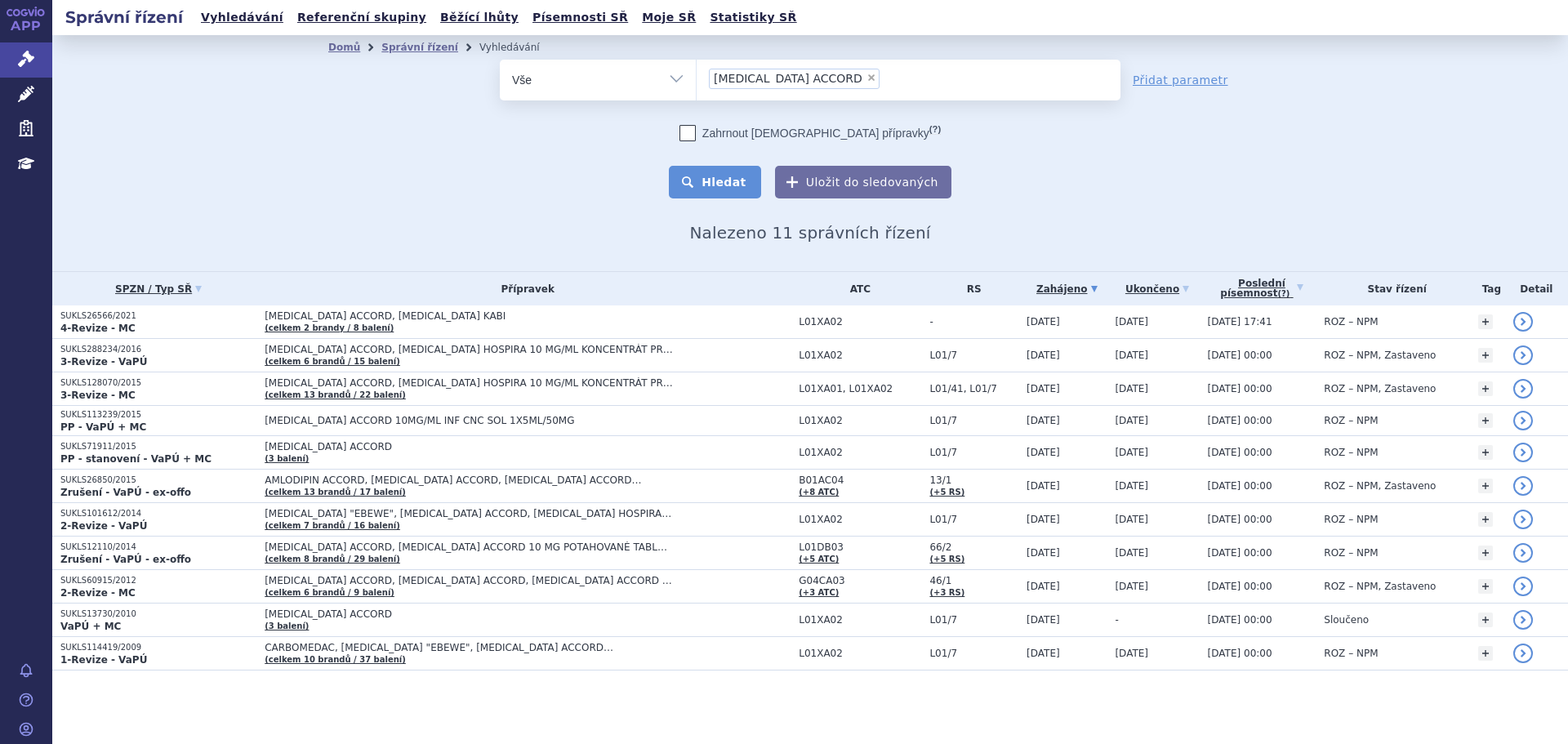
click at [748, 190] on button "Hledat" at bounding box center [714, 181] width 92 height 32
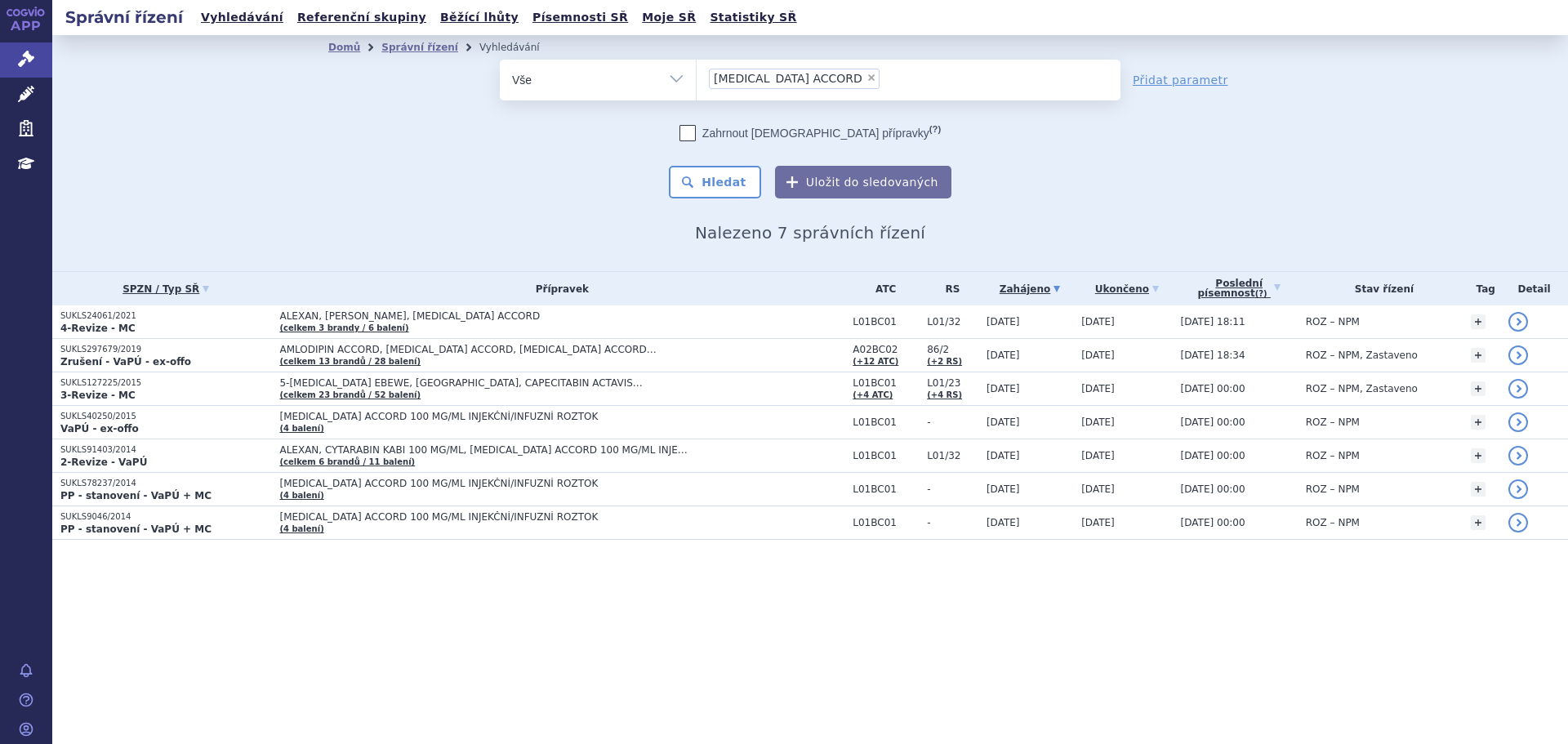
click at [867, 75] on span "×" at bounding box center [872, 78] width 10 height 10
click at [696, 75] on select "CYTARABINE ACCORD" at bounding box center [695, 79] width 1 height 41
select select
type input "EPIRUBICIN ACCORD"
select select "EPIRUBICIN ACCORD"
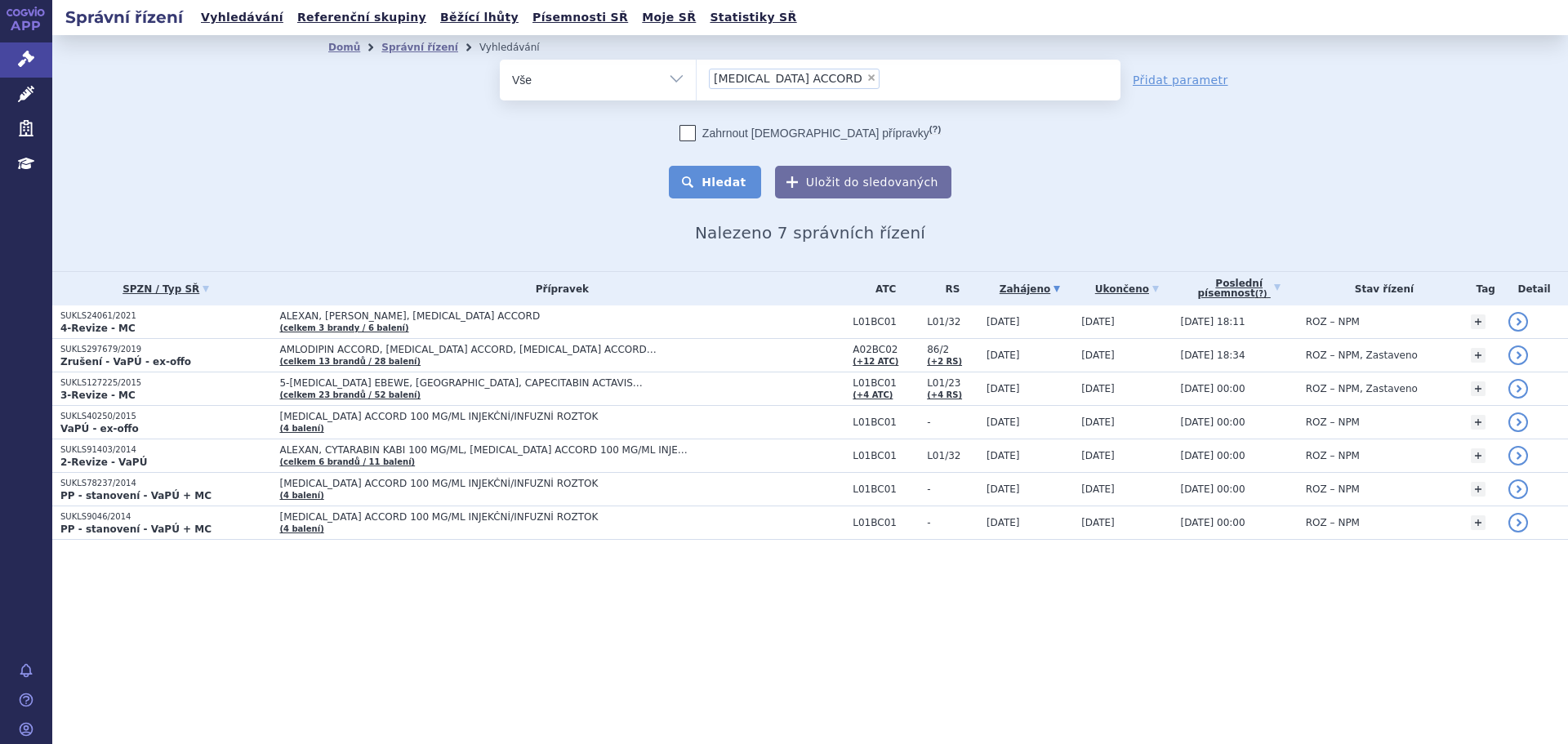
click at [743, 186] on button "Hledat" at bounding box center [714, 181] width 92 height 32
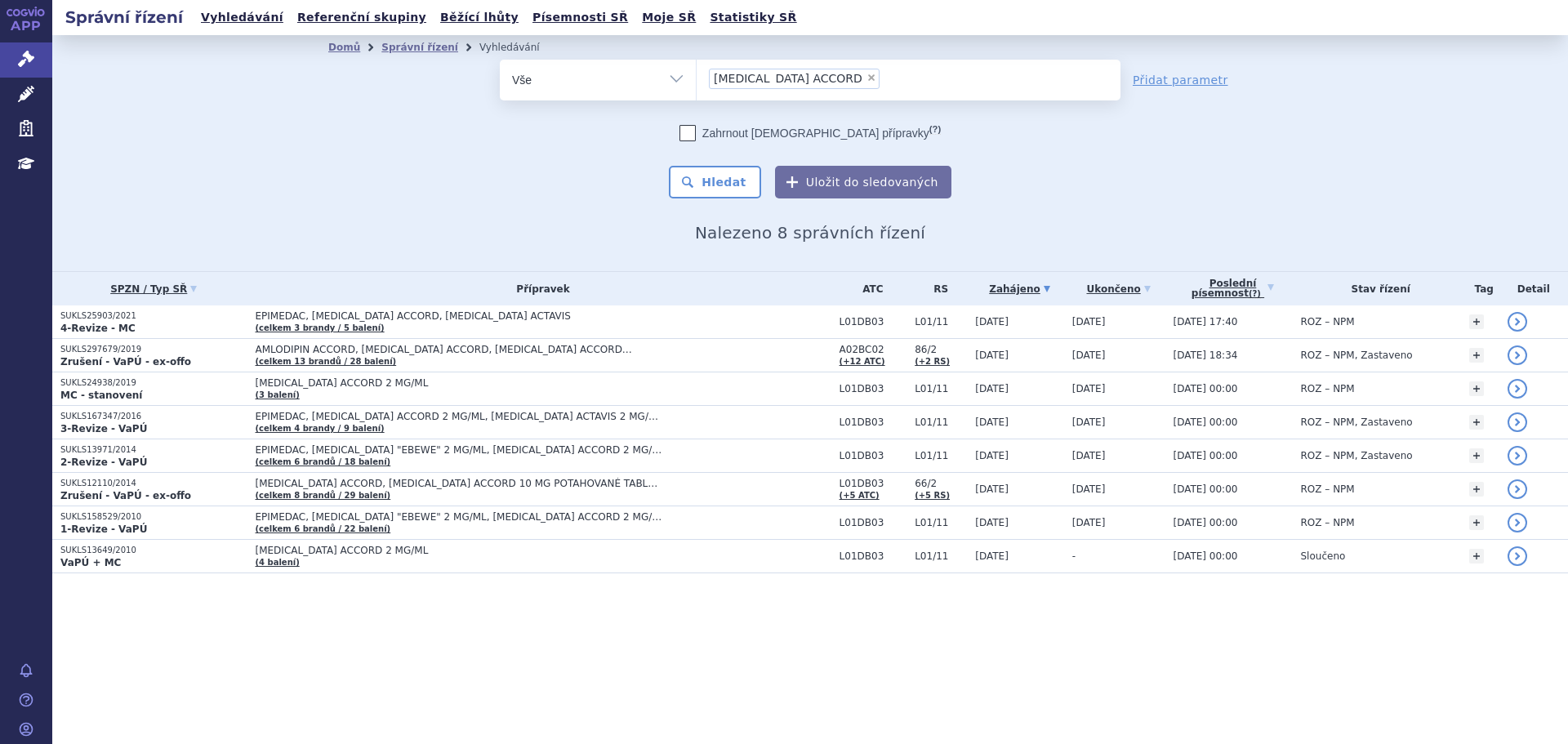
click at [867, 79] on span "×" at bounding box center [872, 78] width 10 height 10
click at [696, 79] on select "[MEDICAL_DATA] ACCORD" at bounding box center [695, 79] width 1 height 41
select select
type input "[MEDICAL_DATA] ACCORD"
select select "[MEDICAL_DATA] ACCORD"
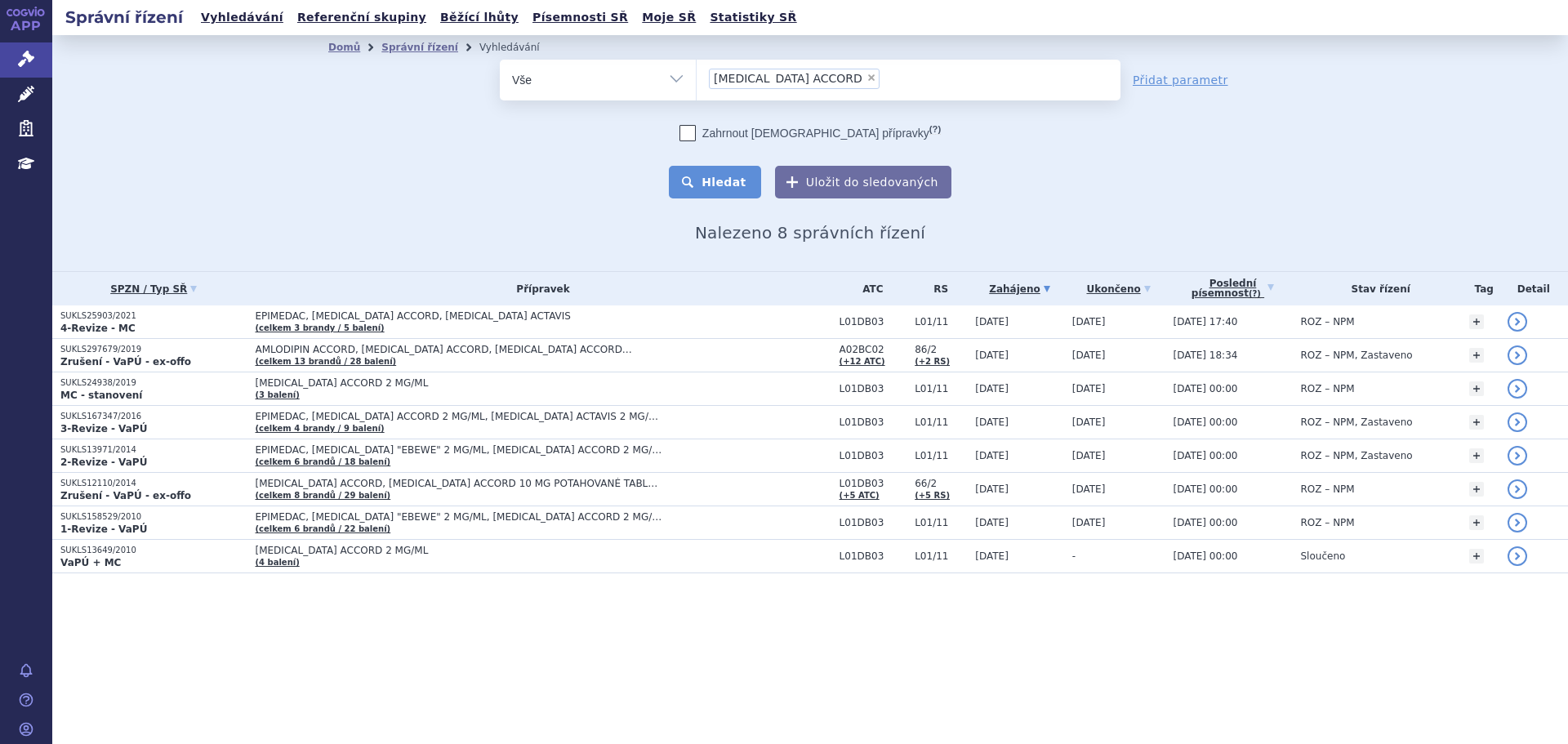
click at [743, 180] on button "Hledat" at bounding box center [714, 181] width 92 height 32
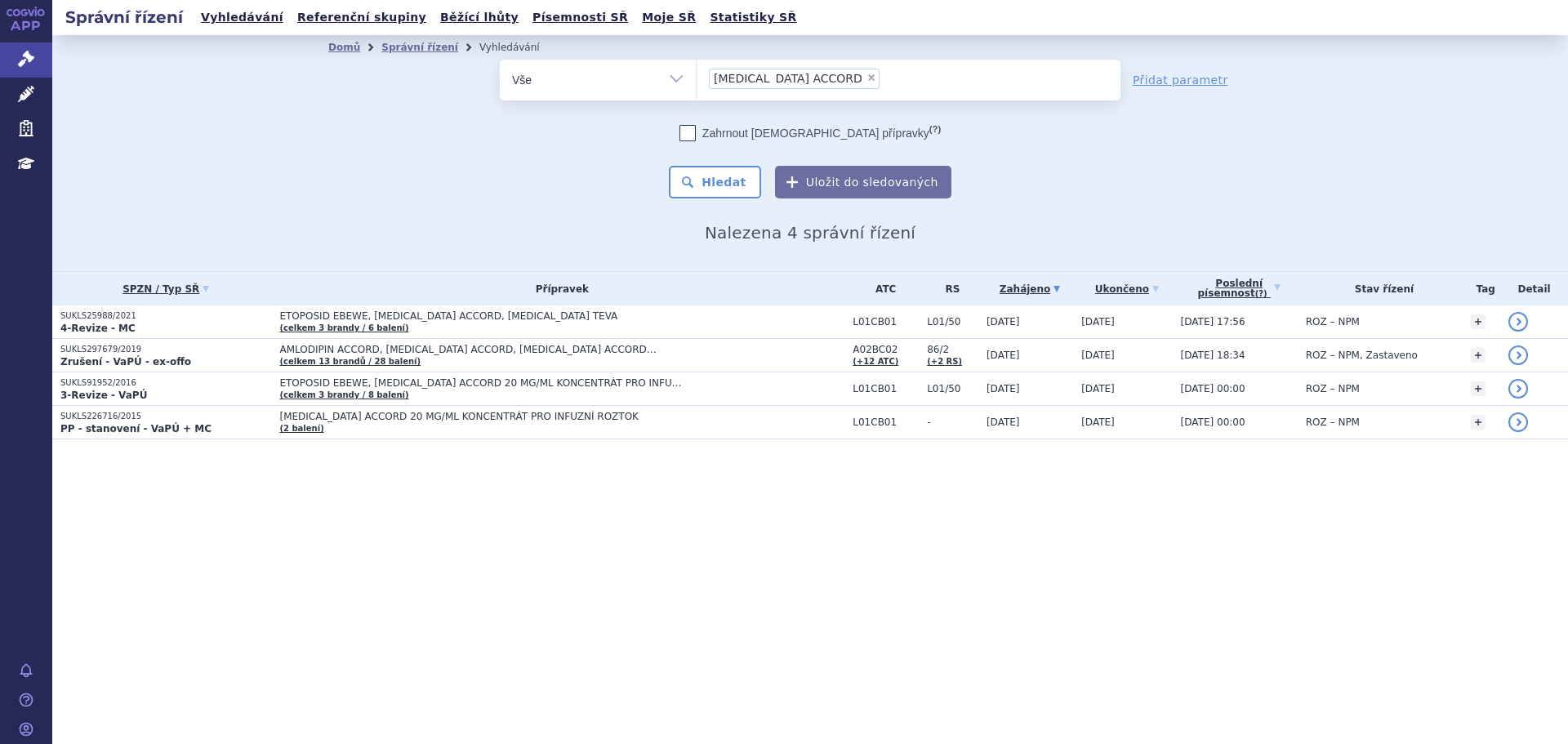
click at [867, 75] on span "×" at bounding box center [872, 78] width 10 height 10
click at [696, 75] on select "[MEDICAL_DATA] ACCORD" at bounding box center [695, 79] width 1 height 41
select select
type input "[MEDICAL_DATA] ACCORD"
select select "[MEDICAL_DATA] ACCORD"
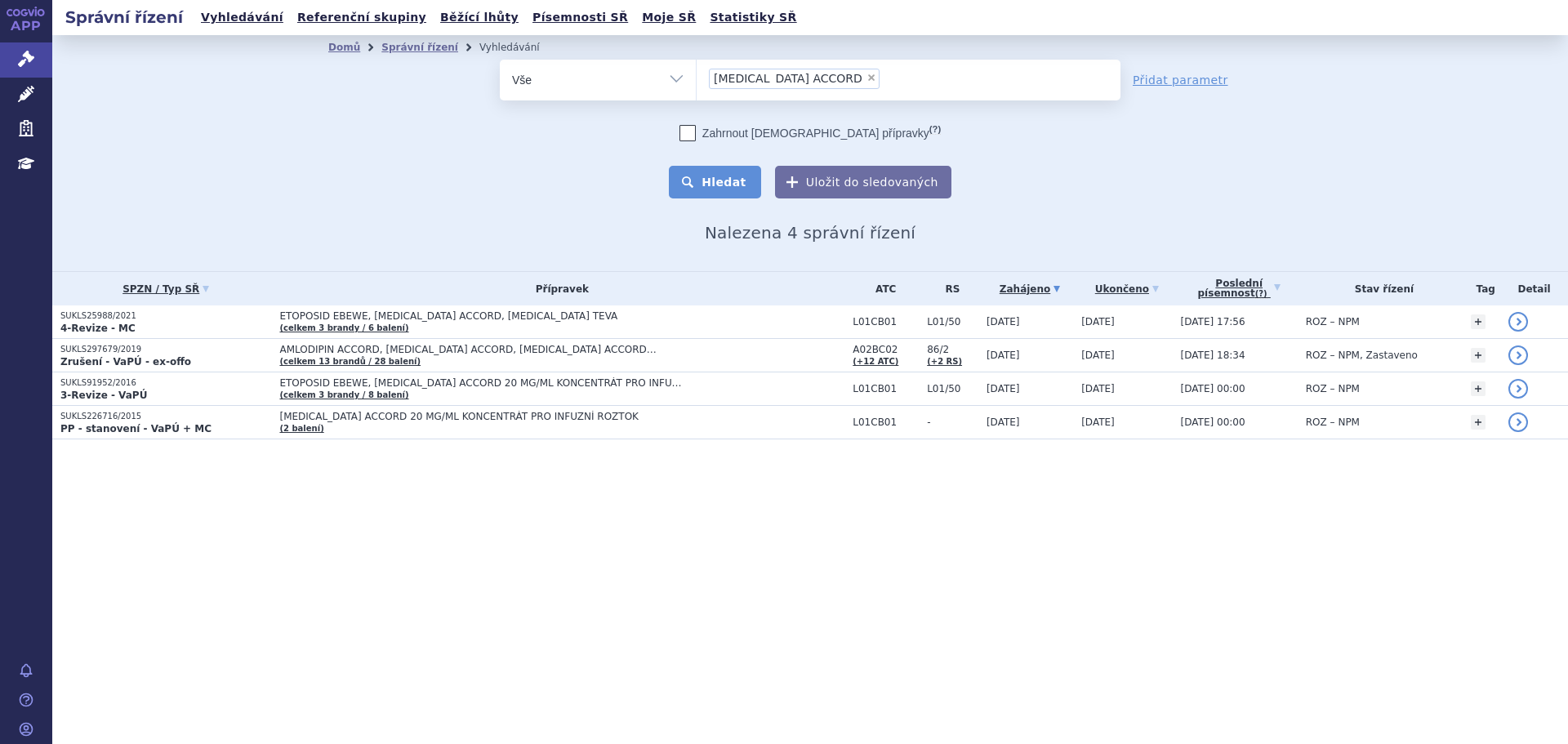
click at [722, 185] on button "Hledat" at bounding box center [714, 181] width 92 height 32
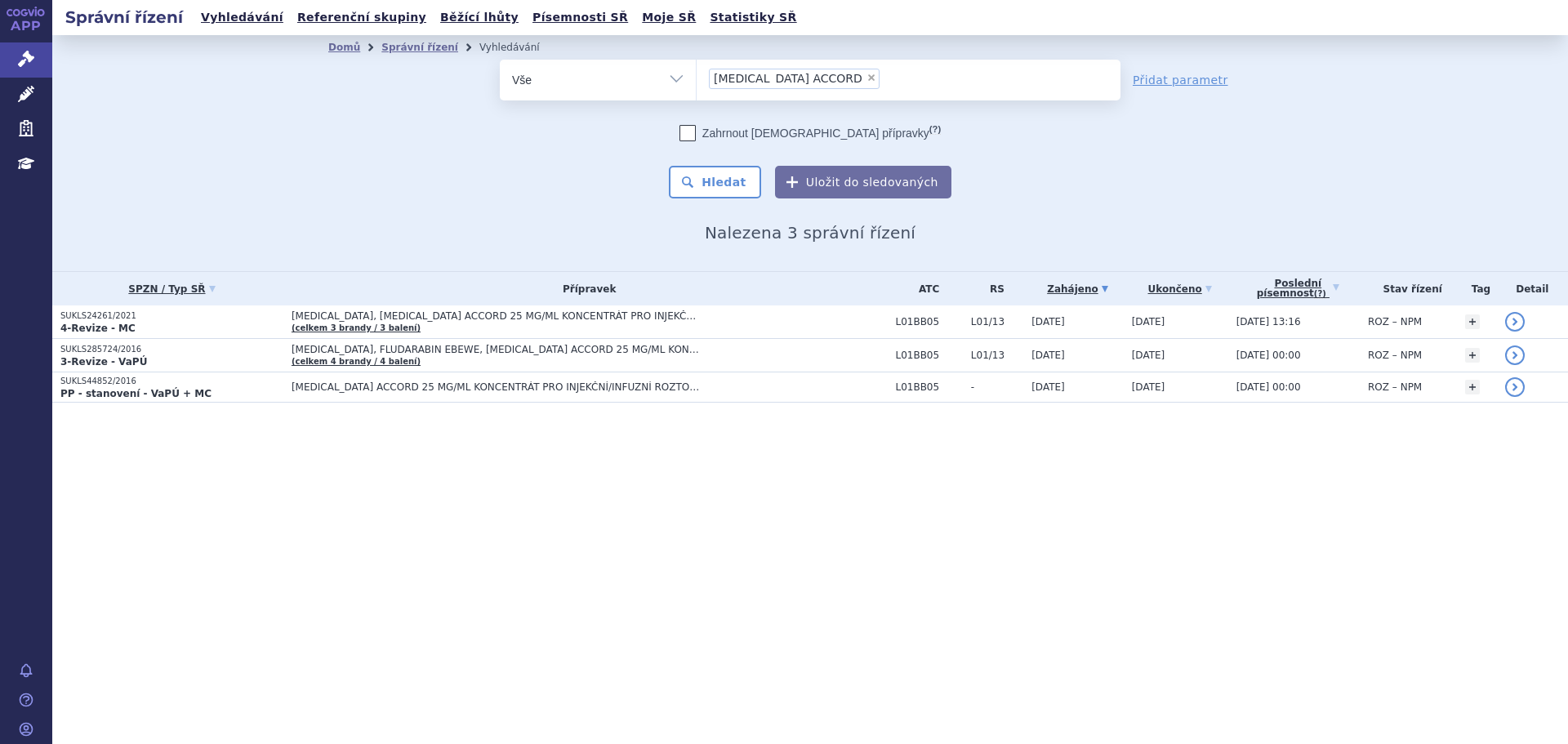
drag, startPoint x: 837, startPoint y: 71, endPoint x: 838, endPoint y: 89, distance: 18.0
click at [837, 71] on li "× [MEDICAL_DATA] ACCORD" at bounding box center [794, 79] width 171 height 21
click at [696, 71] on select "[MEDICAL_DATA] ACCORD" at bounding box center [695, 79] width 1 height 41
click at [839, 90] on ul "× [MEDICAL_DATA] ACCORD" at bounding box center [908, 77] width 424 height 36
click at [696, 90] on select "[MEDICAL_DATA] ACCORD" at bounding box center [695, 79] width 1 height 41
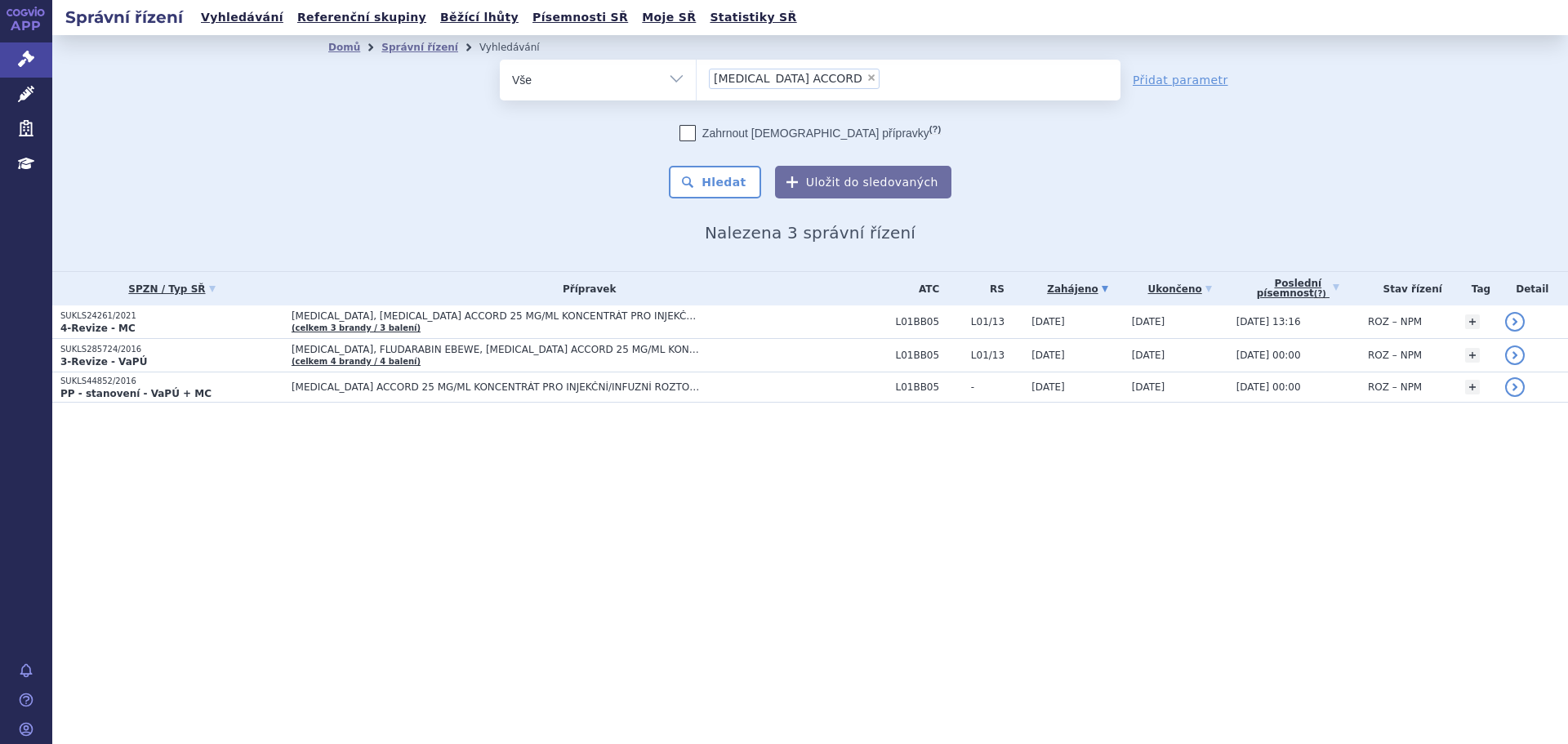
click at [867, 80] on span "×" at bounding box center [872, 78] width 10 height 10
click at [696, 80] on select "[MEDICAL_DATA] ACCORD" at bounding box center [695, 79] width 1 height 41
select select
type input "[MEDICAL_DATA] ACCORD"
select select "[MEDICAL_DATA] ACCORD"
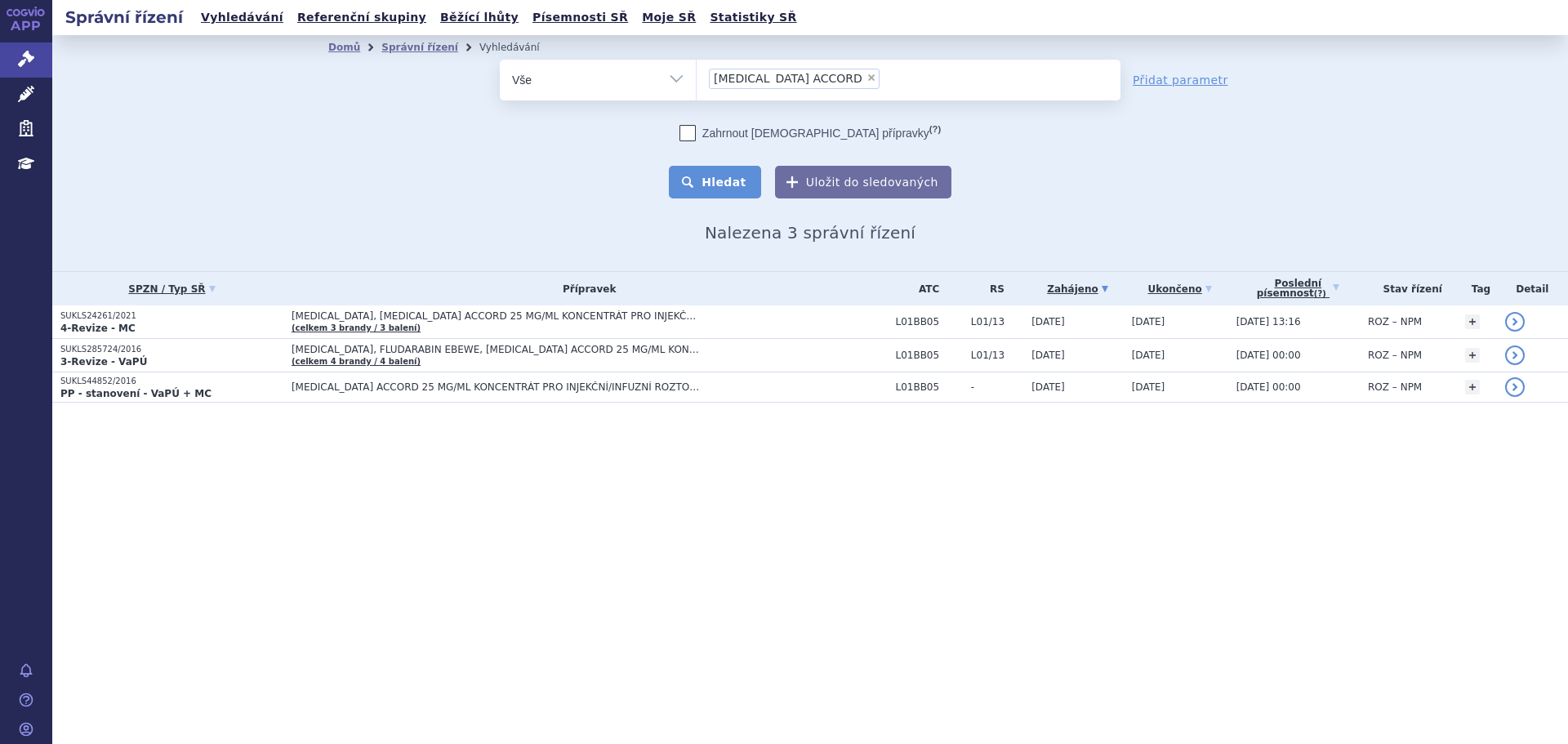
click at [743, 189] on button "Hledat" at bounding box center [714, 181] width 92 height 32
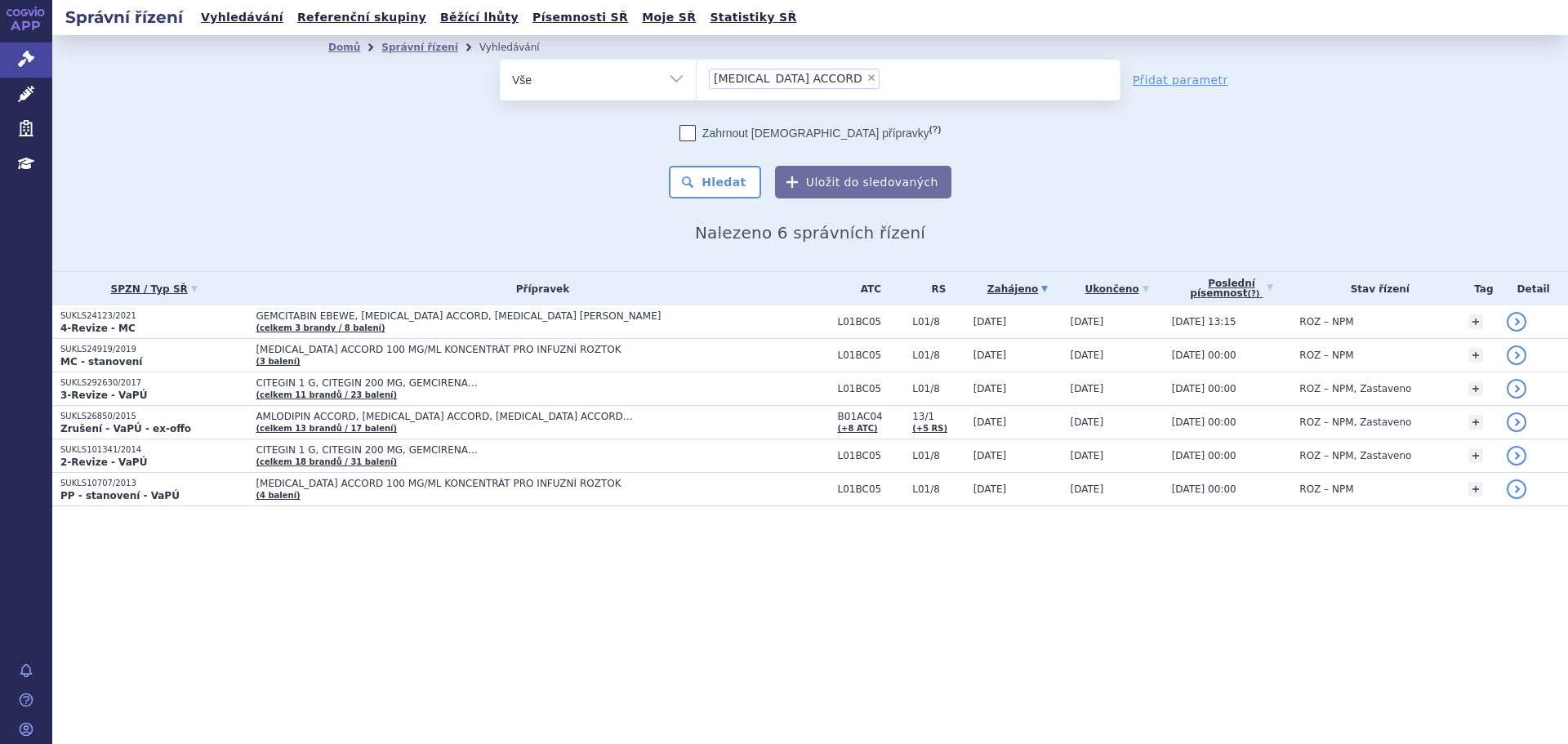
click at [835, 74] on li "× [MEDICAL_DATA] ACCORD" at bounding box center [794, 79] width 171 height 21
click at [696, 74] on select "[MEDICAL_DATA] ACCORD" at bounding box center [695, 79] width 1 height 41
click at [867, 76] on span "×" at bounding box center [872, 78] width 10 height 10
click at [696, 76] on select "[MEDICAL_DATA] ACCORD" at bounding box center [695, 79] width 1 height 41
select select
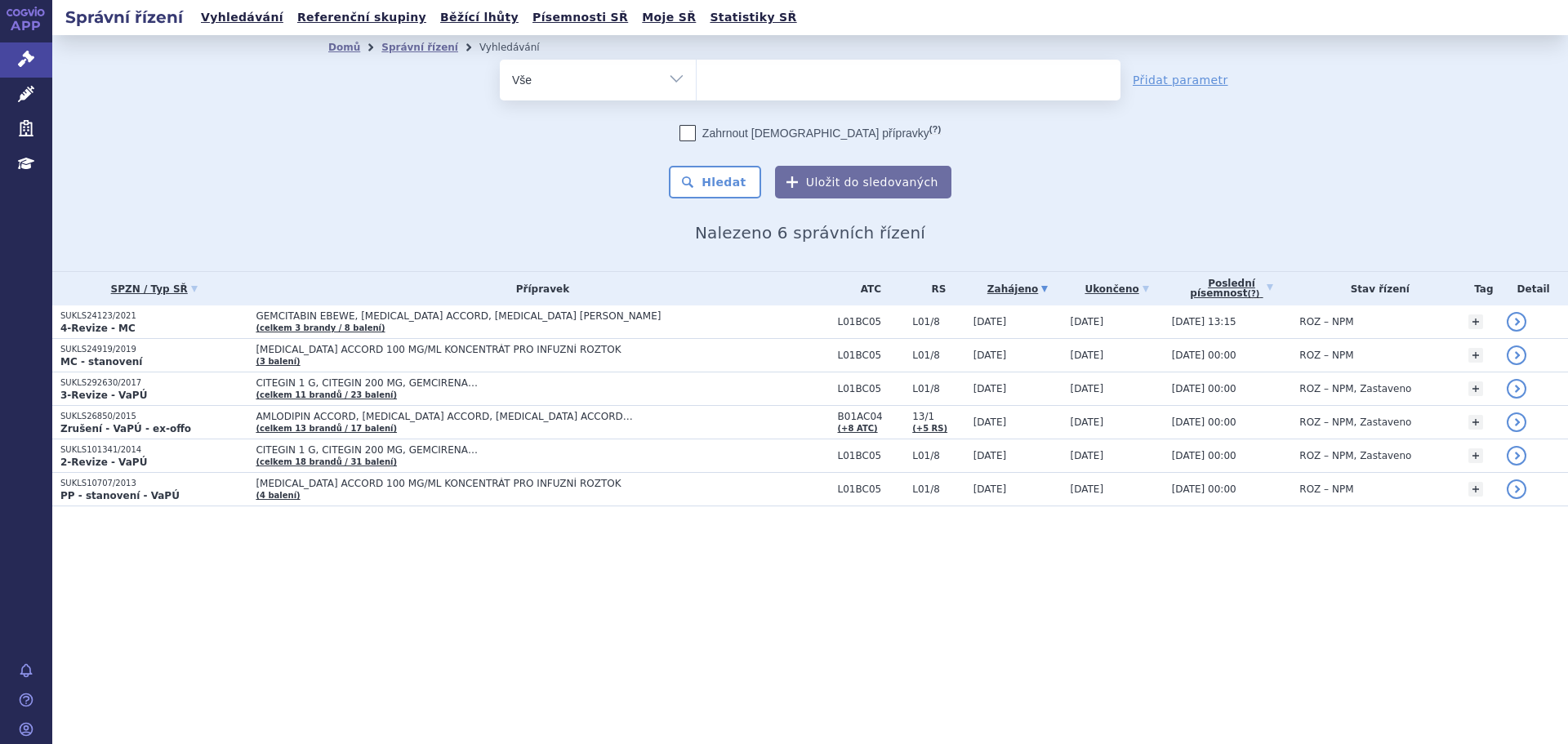
type input "[MEDICAL_DATA] ACCORDPHARMA"
select select "[MEDICAL_DATA] ACCORDPHARMA"
click at [741, 189] on button "Hledat" at bounding box center [714, 181] width 92 height 32
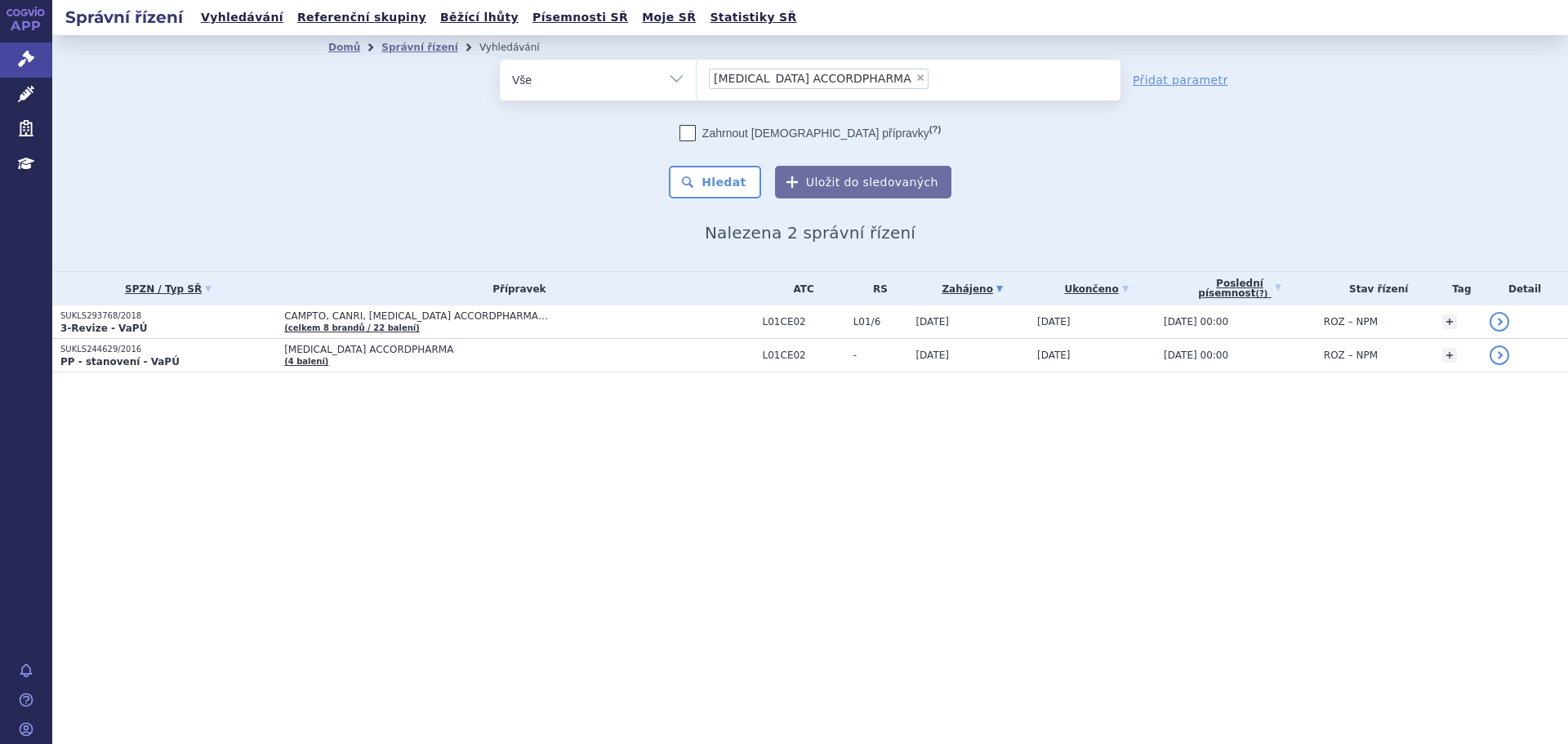
click at [881, 71] on li "× [MEDICAL_DATA] ACCORDPHARMA" at bounding box center [818, 79] width 219 height 21
click at [696, 71] on select "[MEDICAL_DATA] ACCORDPHARMA" at bounding box center [695, 79] width 1 height 41
click at [916, 78] on span "×" at bounding box center [921, 78] width 10 height 10
click at [696, 78] on select "[MEDICAL_DATA] ACCORDPHARMA" at bounding box center [695, 79] width 1 height 41
select select
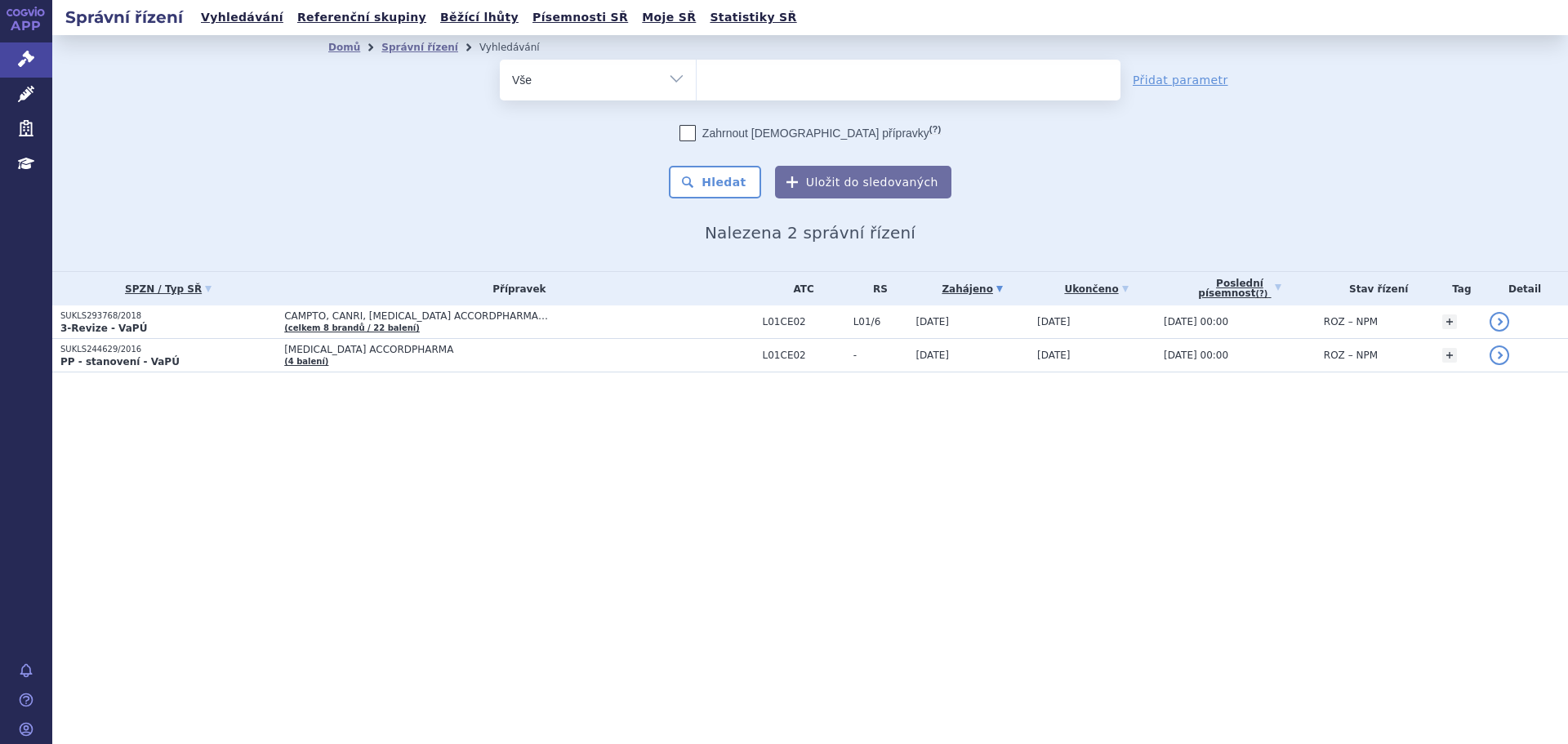
type input "[MEDICAL_DATA] ACCORD"
select select "[MEDICAL_DATA] ACCORD"
click at [741, 197] on button "Hledat" at bounding box center [714, 181] width 92 height 32
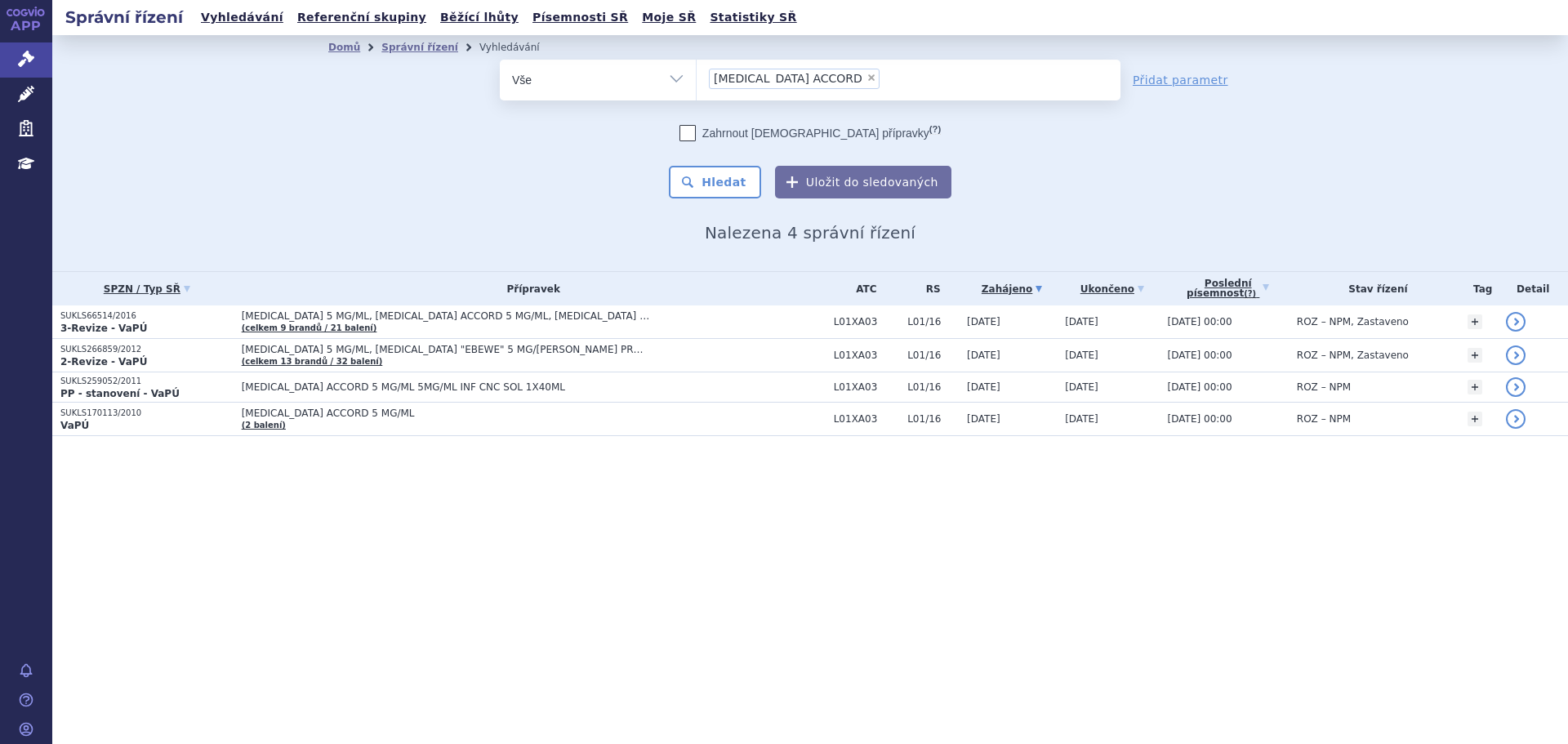
click at [831, 79] on li "× [MEDICAL_DATA] ACCORD" at bounding box center [794, 79] width 171 height 21
click at [696, 79] on select "[MEDICAL_DATA] ACCORD" at bounding box center [695, 79] width 1 height 41
click at [867, 78] on span "×" at bounding box center [872, 78] width 10 height 10
click at [696, 78] on select "[MEDICAL_DATA] ACCORD" at bounding box center [695, 79] width 1 height 41
select select
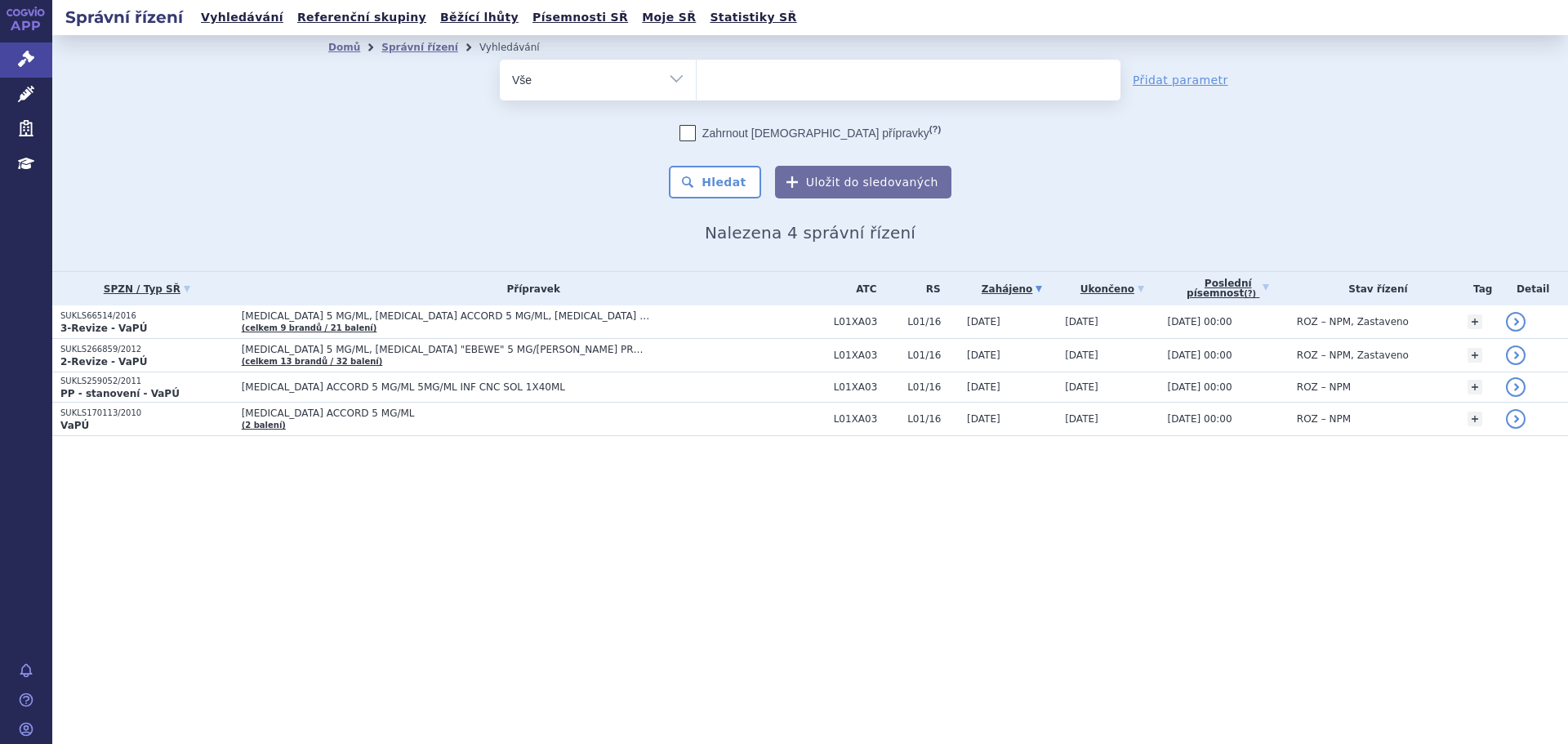
type input "[MEDICAL_DATA] ACCORD"
select select "[MEDICAL_DATA] ACCORD"
click at [752, 175] on button "Hledat" at bounding box center [714, 181] width 92 height 32
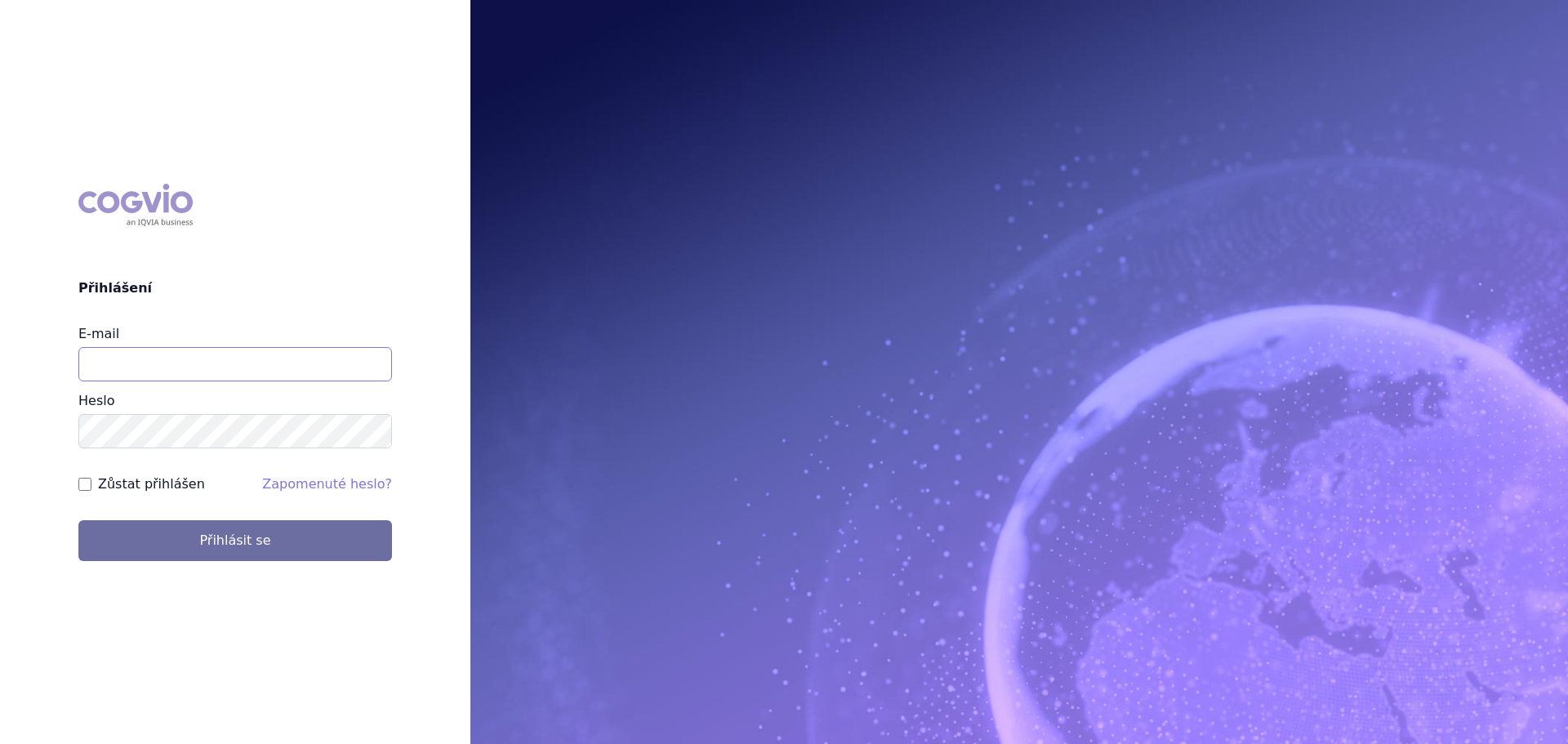
click at [216, 349] on input "E-mail" at bounding box center [235, 363] width 314 height 34
type input "[PERSON_NAME][EMAIL_ADDRESS][DOMAIN_NAME]"
click at [79, 520] on button "Přihlásit se" at bounding box center [235, 540] width 314 height 41
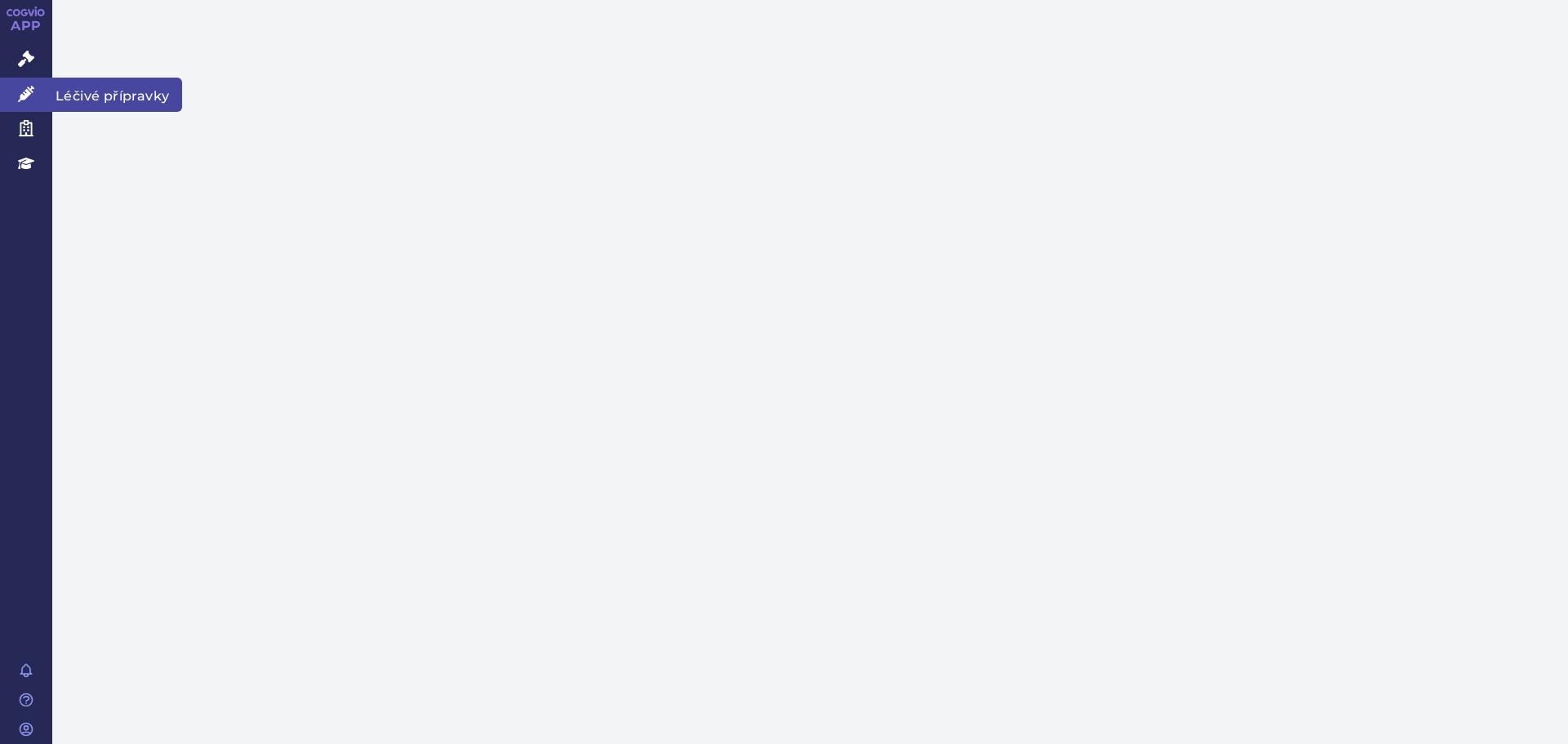
click at [26, 94] on icon at bounding box center [26, 94] width 17 height 17
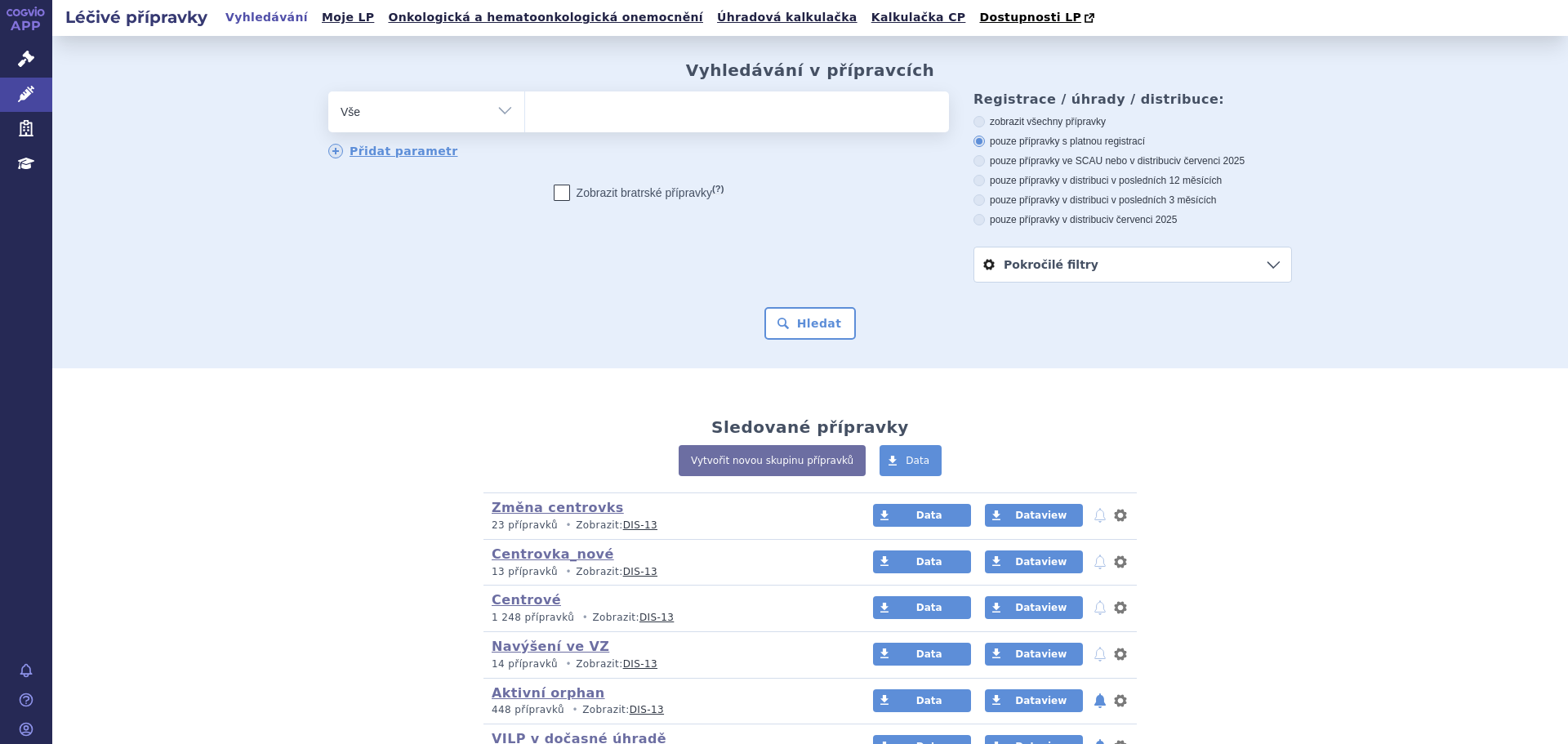
click at [392, 93] on select "Vše Přípravek/SUKL kód MAH VPOIS ATC/Aktivní látka Léková forma Síla" at bounding box center [426, 109] width 196 height 36
click at [407, 118] on select "Vše Přípravek/SUKL kód MAH VPOIS ATC/Aktivní látka Léková forma Síla" at bounding box center [426, 109] width 196 height 36
click at [482, 120] on select "Vše Přípravek/SUKL kód MAH VPOIS ATC/Aktivní látka Léková forma Síla" at bounding box center [426, 109] width 196 height 36
select select "filter-atc-group"
click at [329, 92] on select "Vše Přípravek/SUKL kód MAH VPOIS ATC/Aktivní látka Léková forma Síla" at bounding box center [426, 109] width 196 height 36
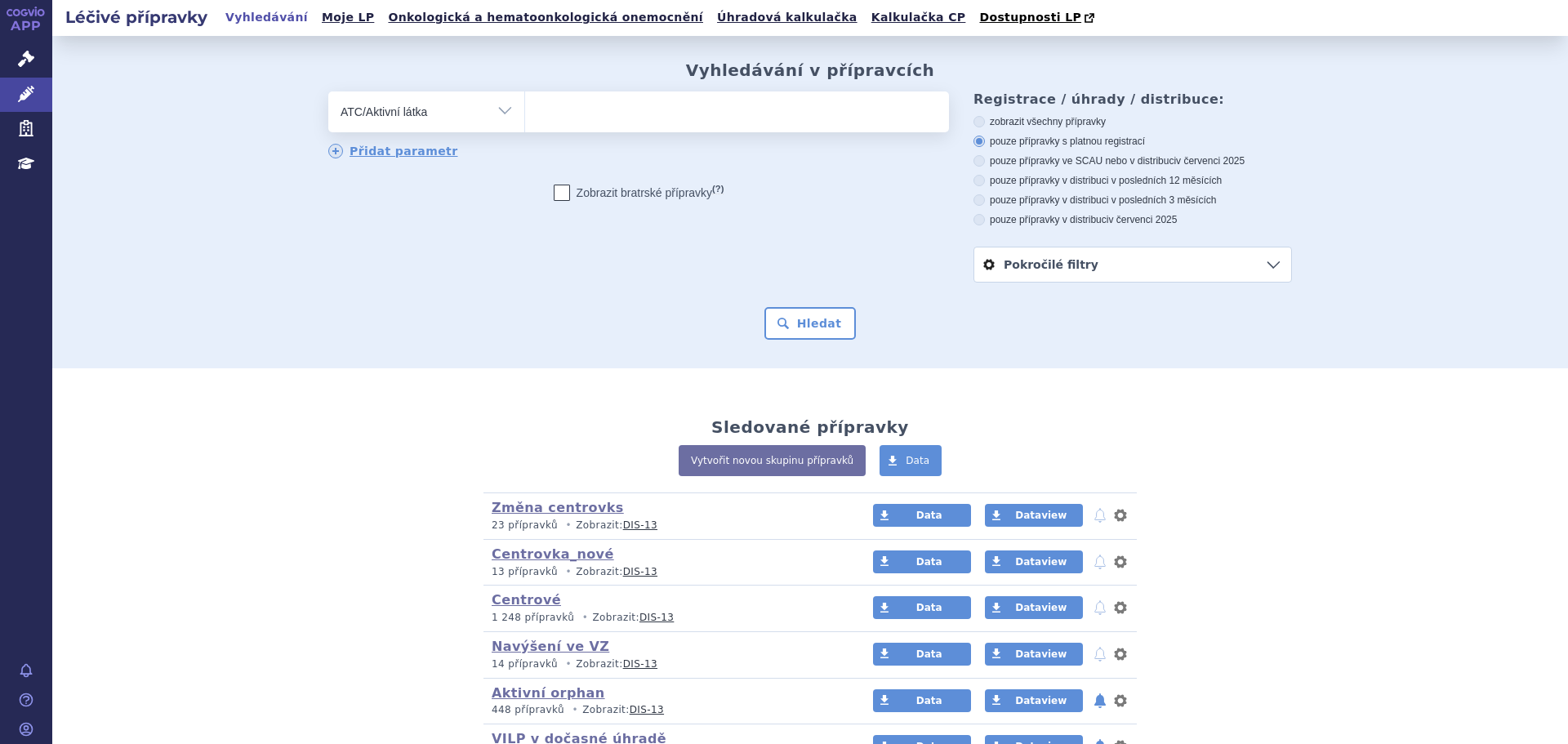
drag, startPoint x: 422, startPoint y: 111, endPoint x: 444, endPoint y: 129, distance: 28.4
click at [424, 109] on select "Vše Přípravek/SUKL kód MAH VPOIS ATC/Aktivní látka Léková forma Síla" at bounding box center [426, 109] width 196 height 36
click at [329, 92] on select "Vše Přípravek/SUKL kód MAH VPOIS ATC/Aktivní látka Léková forma Síla" at bounding box center [426, 109] width 196 height 36
click at [643, 119] on ul at bounding box center [737, 108] width 424 height 34
click at [525, 119] on select at bounding box center [524, 110] width 1 height 41
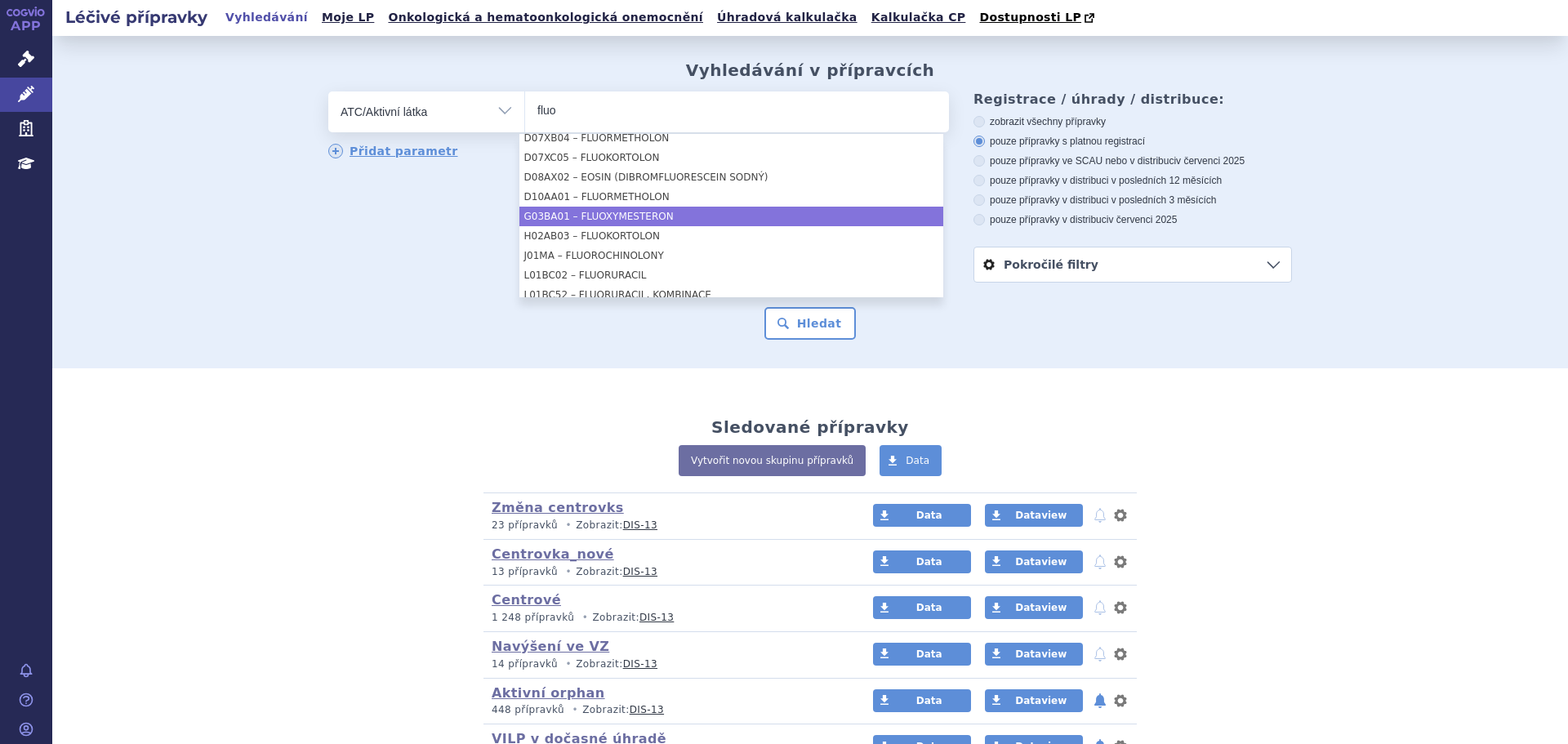
scroll to position [572, 0]
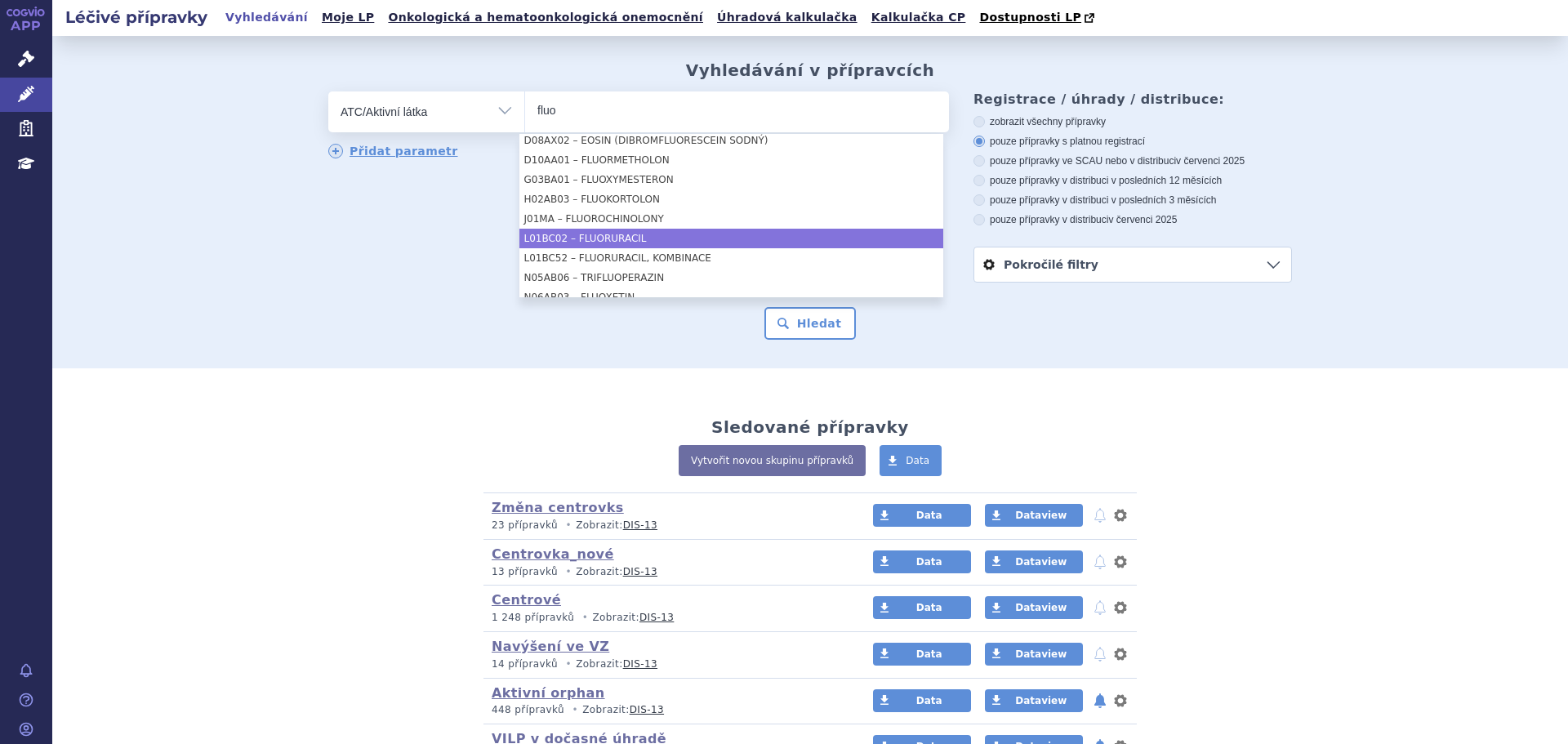
type input "fluo"
select select "L01BC02"
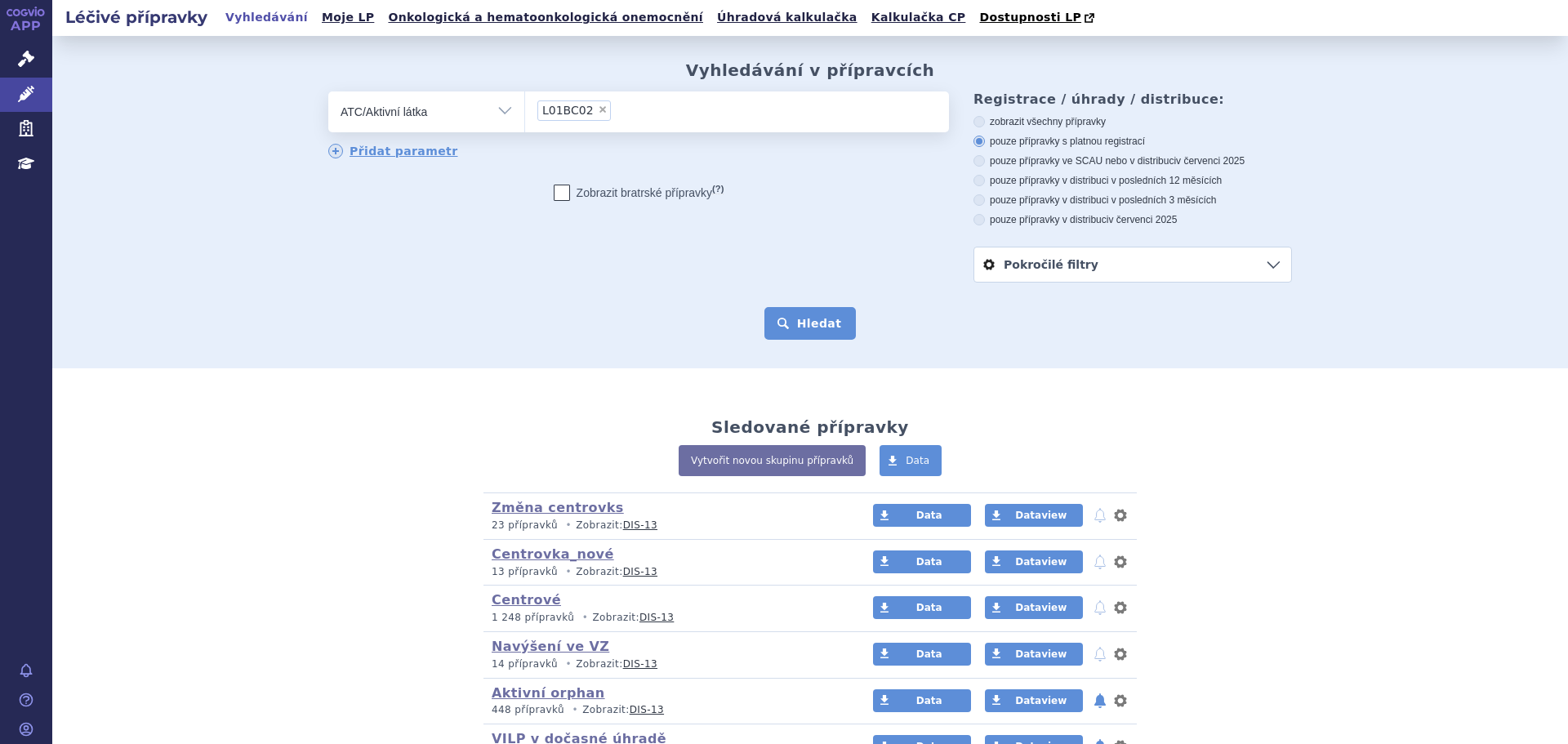
click at [837, 330] on button "Hledat" at bounding box center [810, 323] width 92 height 32
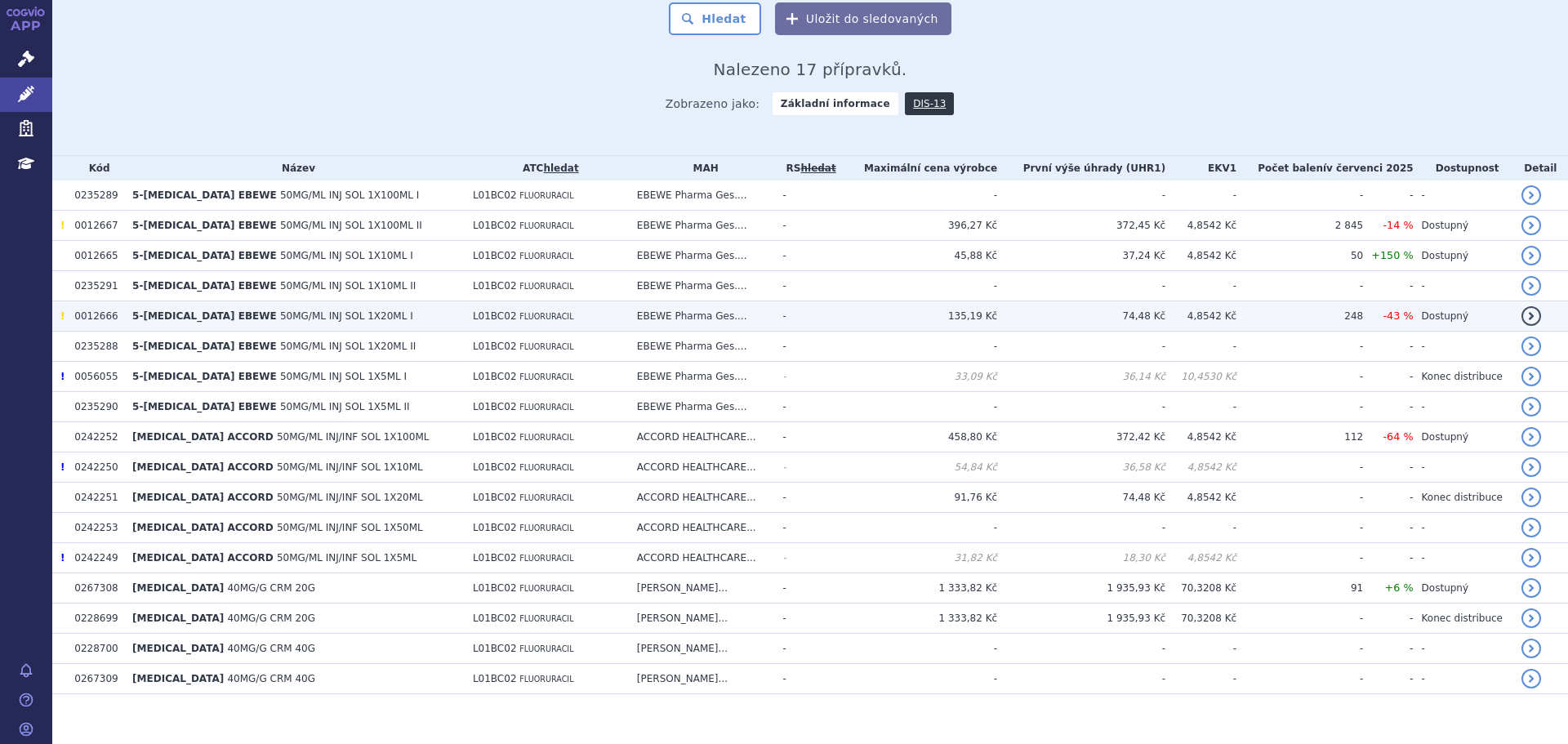
scroll to position [322, 0]
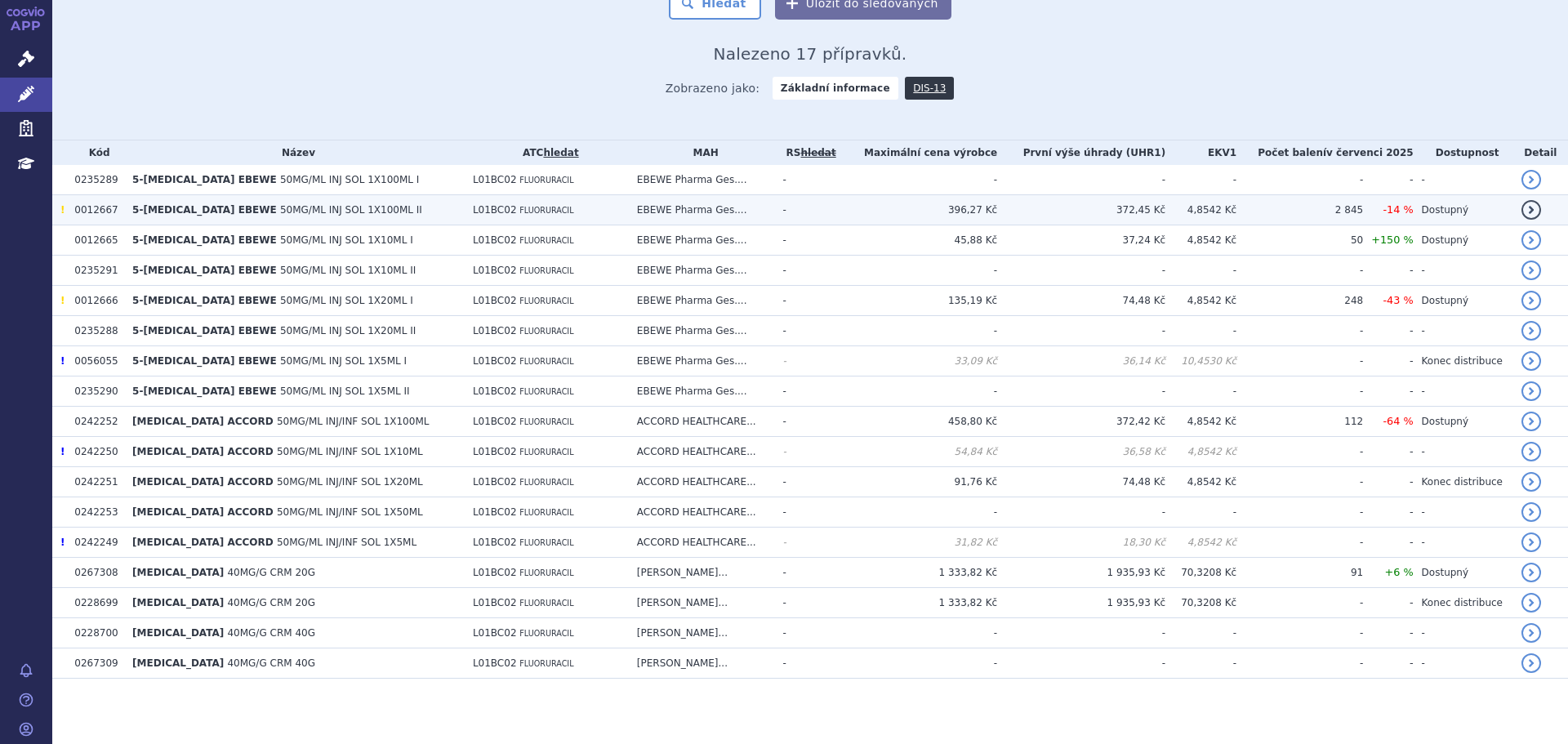
click at [875, 207] on td "396,27 Kč" at bounding box center [918, 210] width 157 height 30
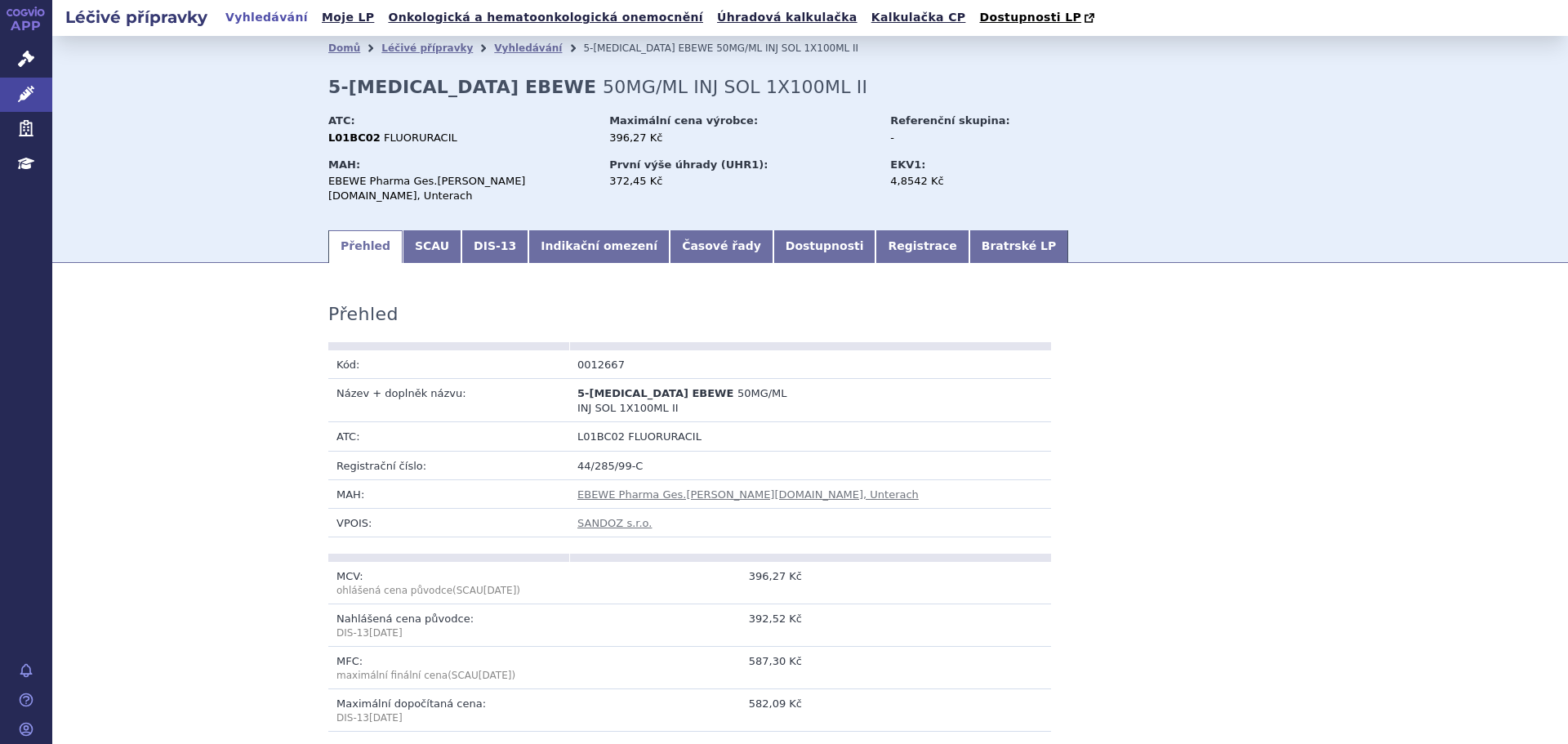
scroll to position [408, 0]
